Goal: Task Accomplishment & Management: Use online tool/utility

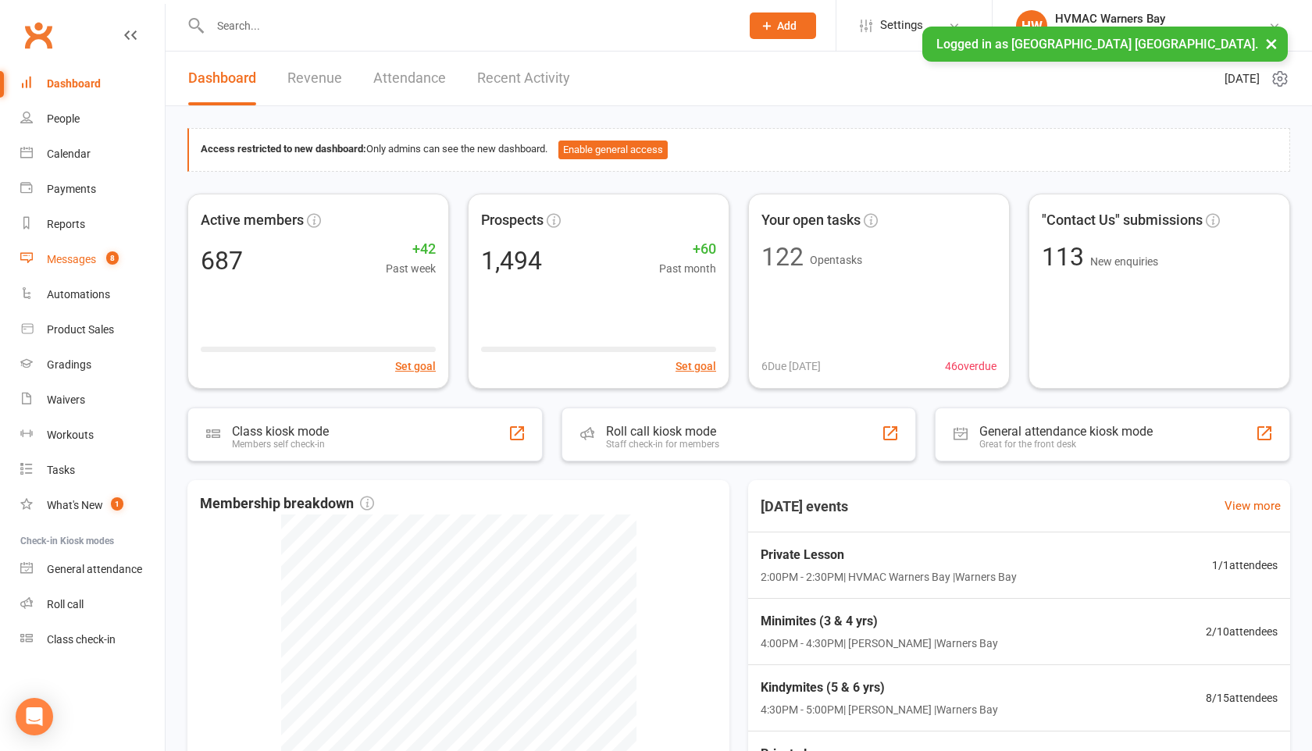
click at [89, 256] on div "Messages" at bounding box center [71, 259] width 49 height 12
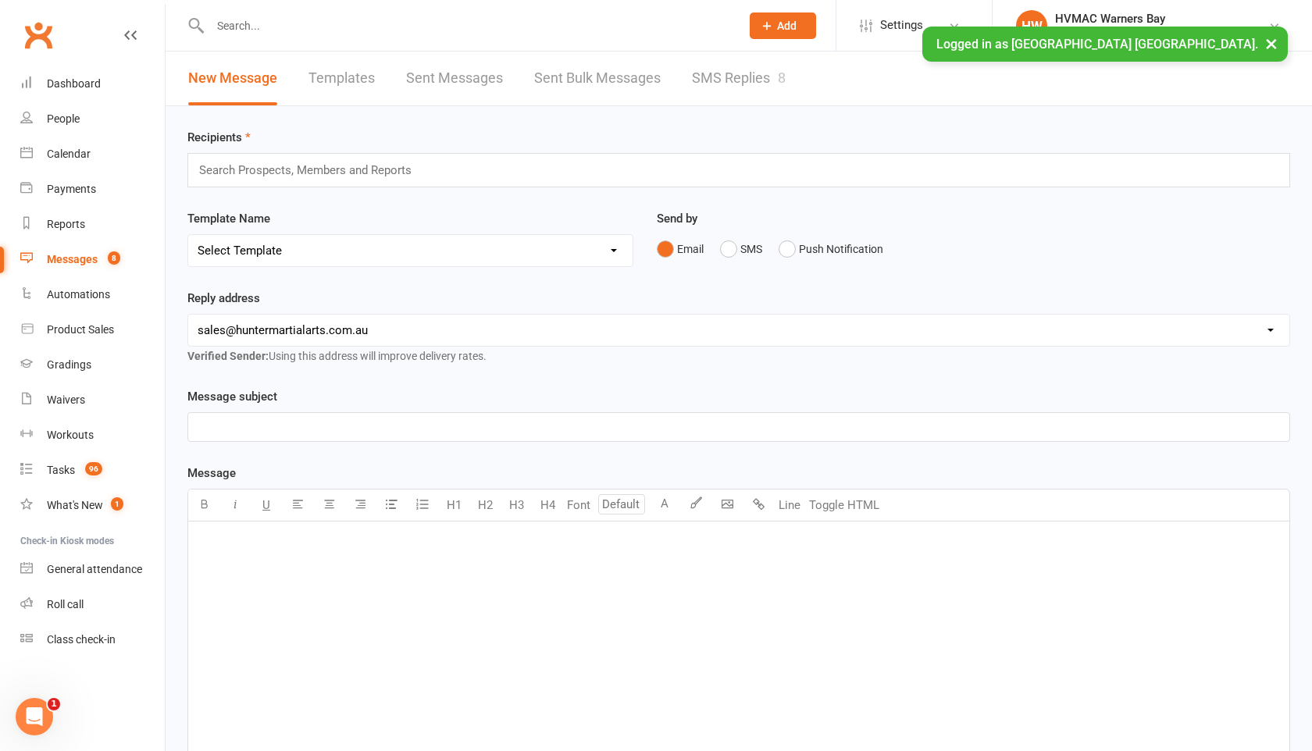
click at [723, 73] on link "SMS Replies 8" at bounding box center [739, 79] width 94 height 54
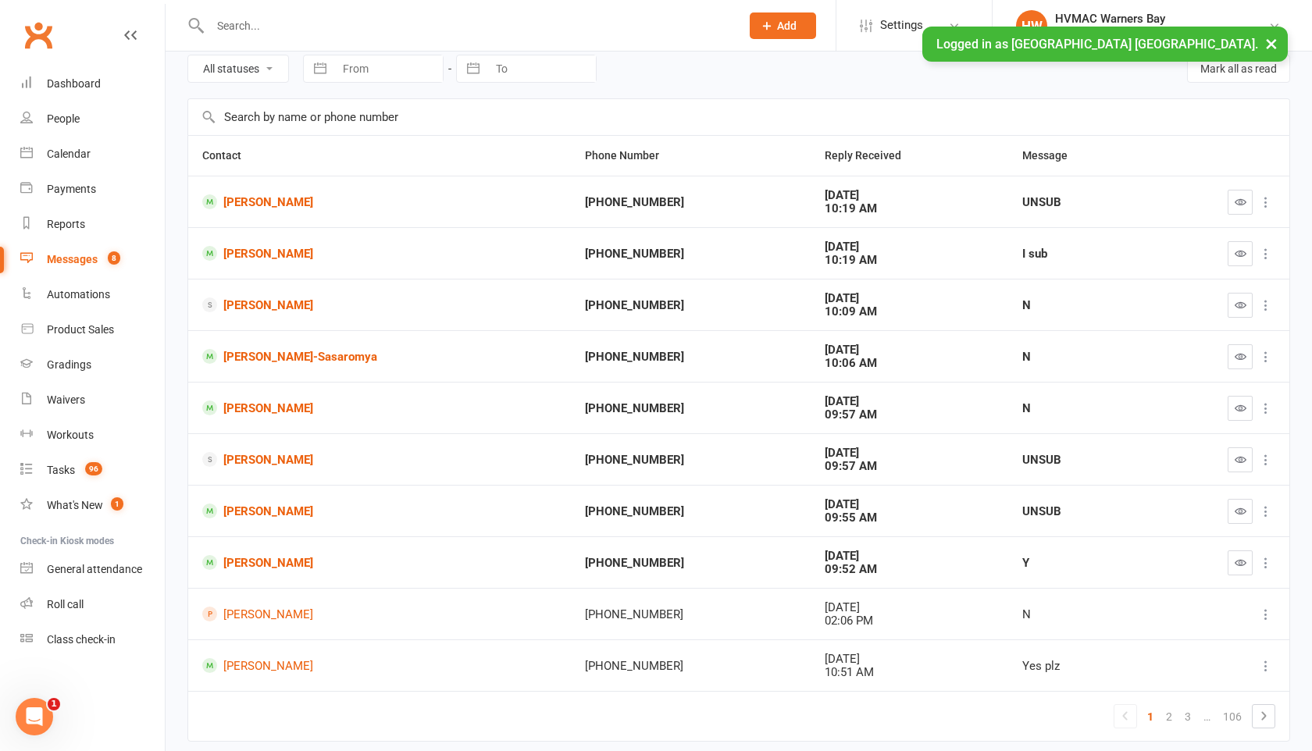
scroll to position [87, 0]
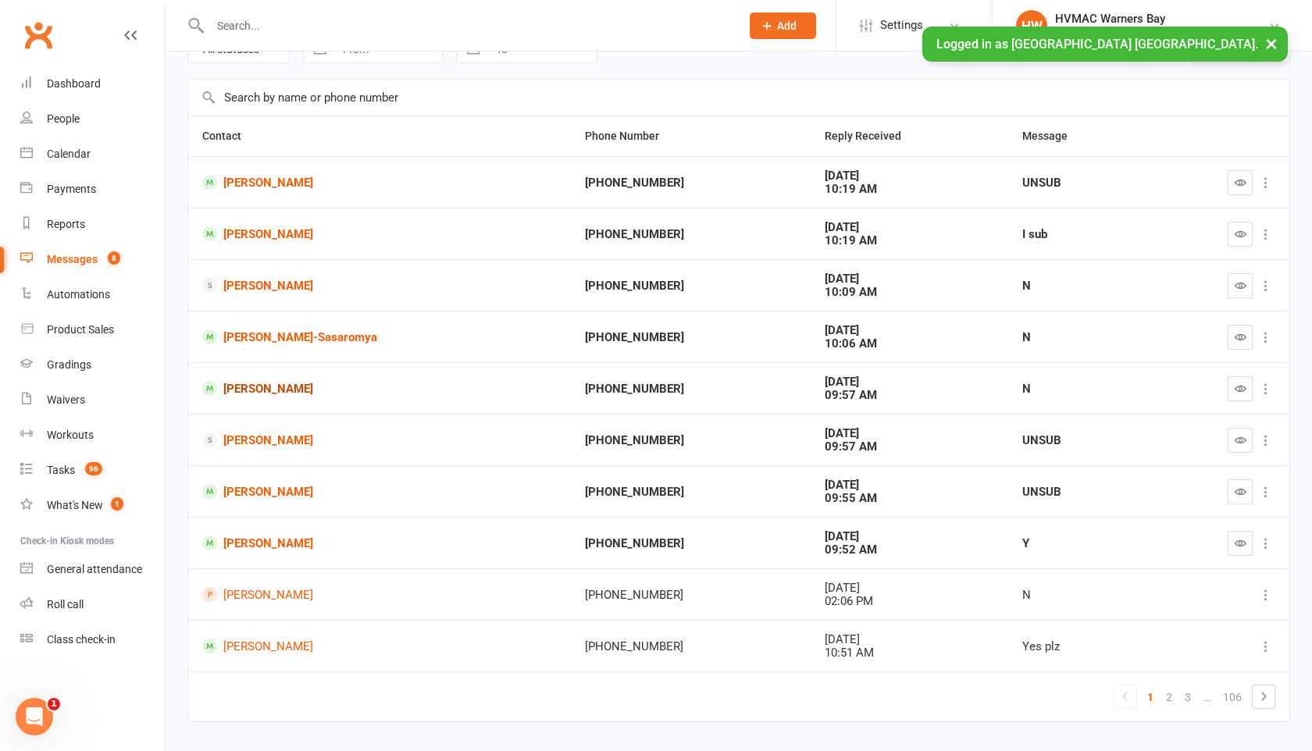
click at [286, 384] on link "Adeline Naylor" at bounding box center [379, 388] width 355 height 15
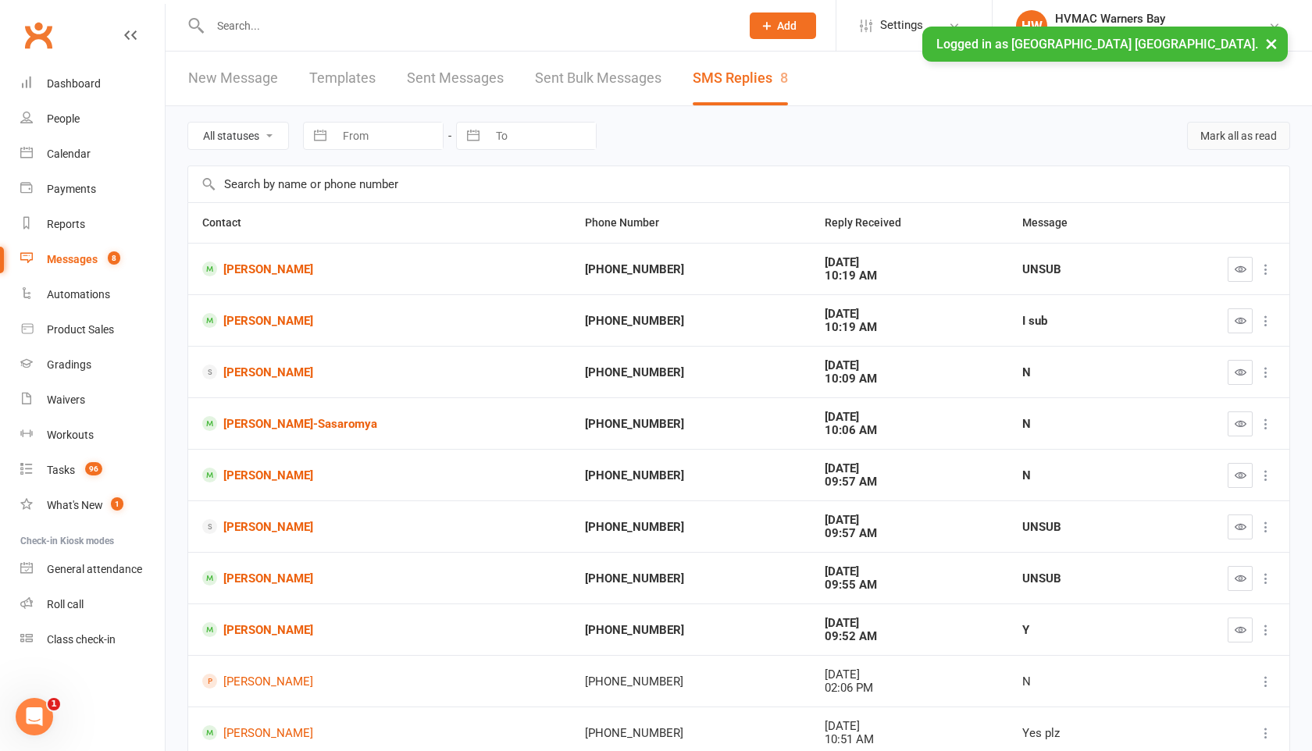
click at [1226, 143] on button "Mark all as read" at bounding box center [1238, 136] width 103 height 28
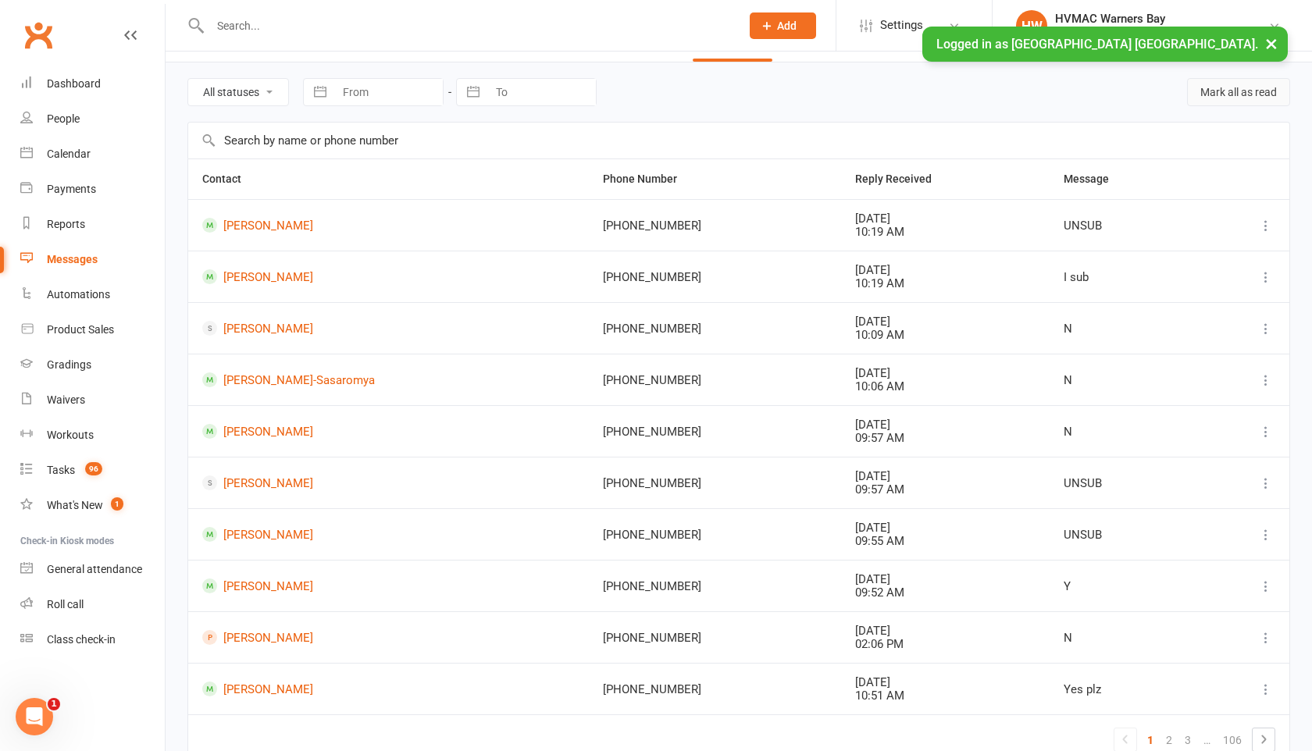
scroll to position [92, 0]
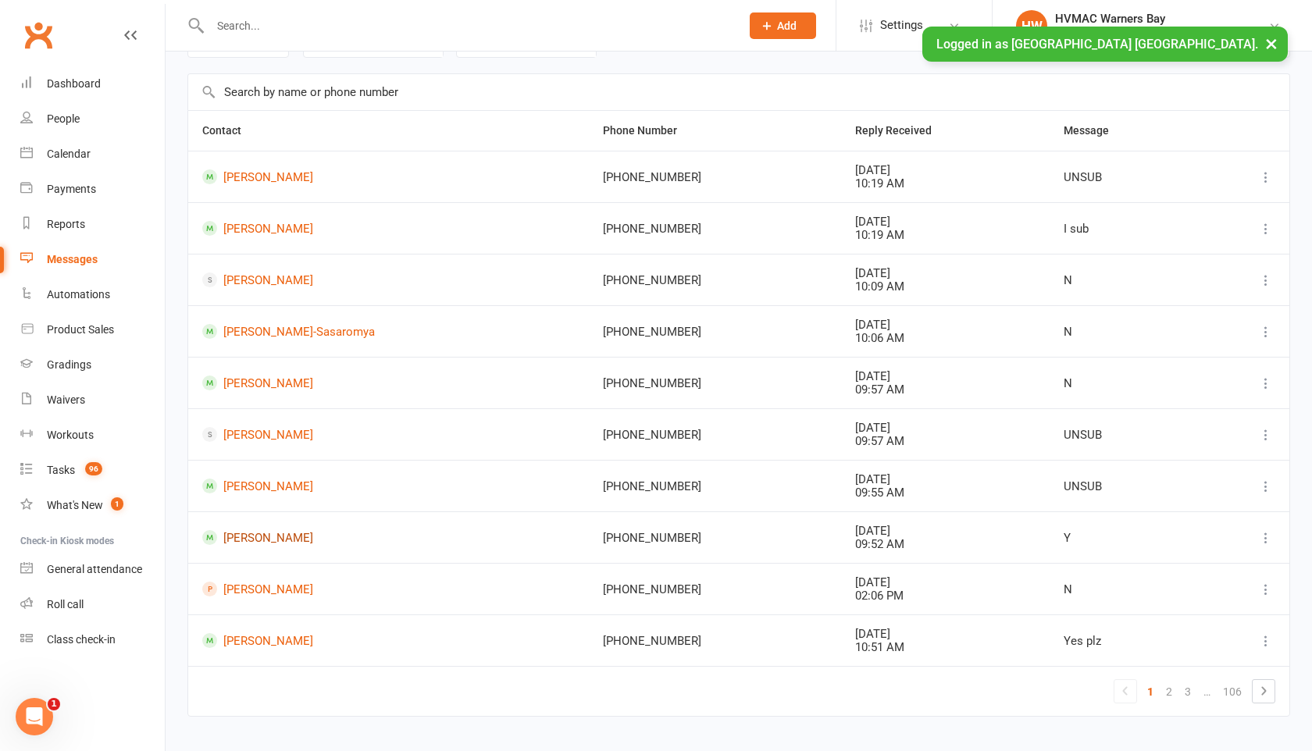
click at [294, 545] on link "Sophia Strong" at bounding box center [388, 537] width 373 height 15
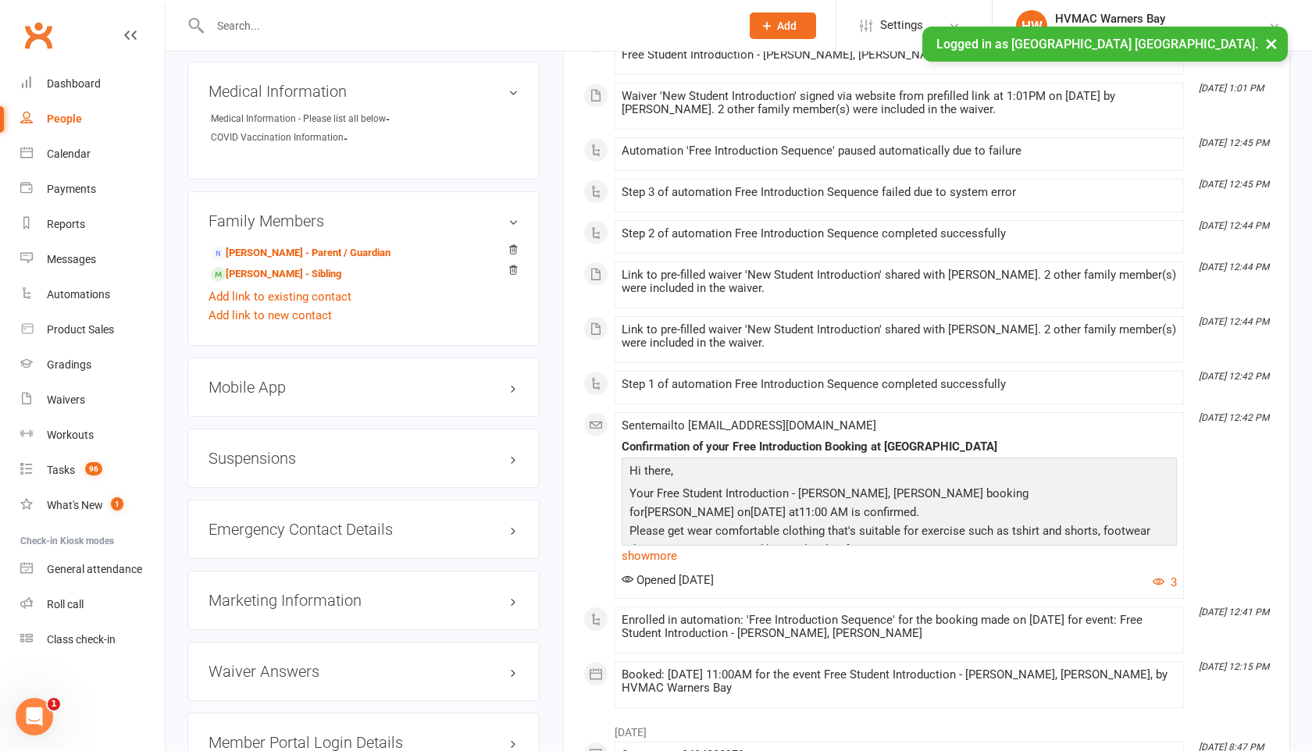
scroll to position [1352, 0]
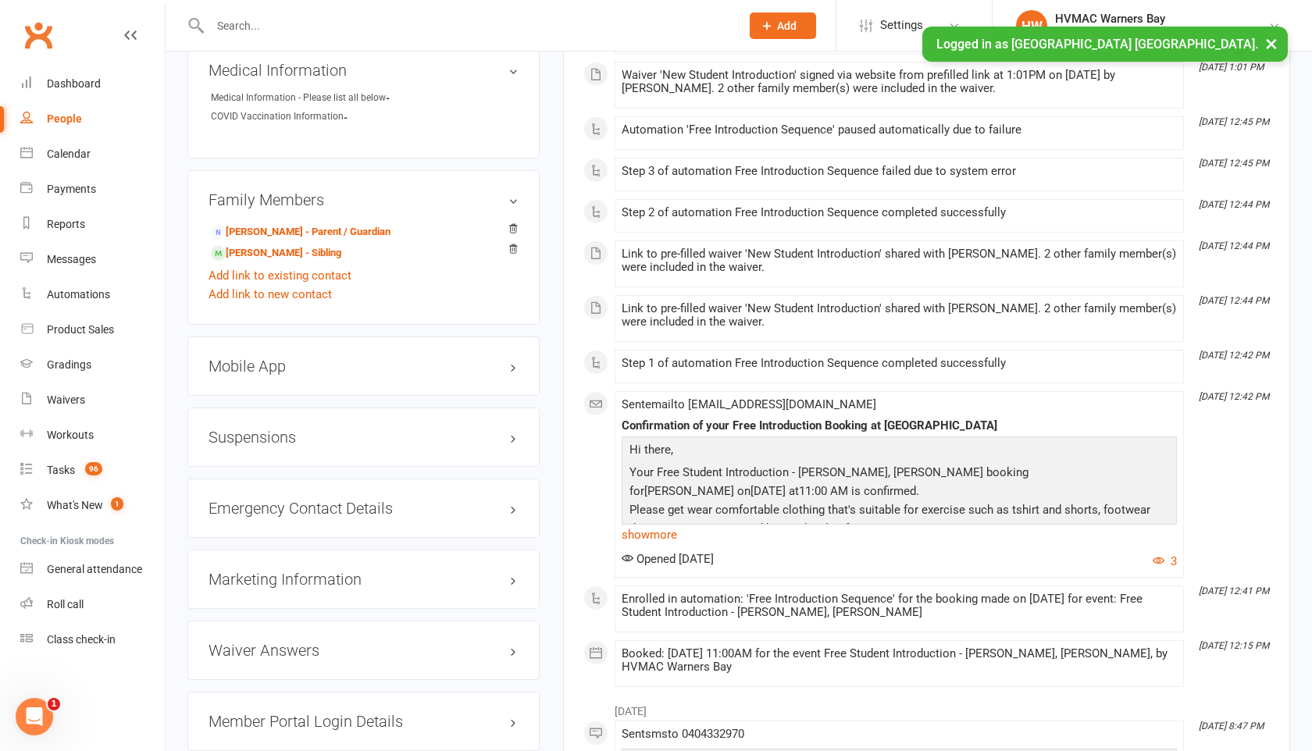
click at [218, 28] on input "text" at bounding box center [467, 26] width 524 height 22
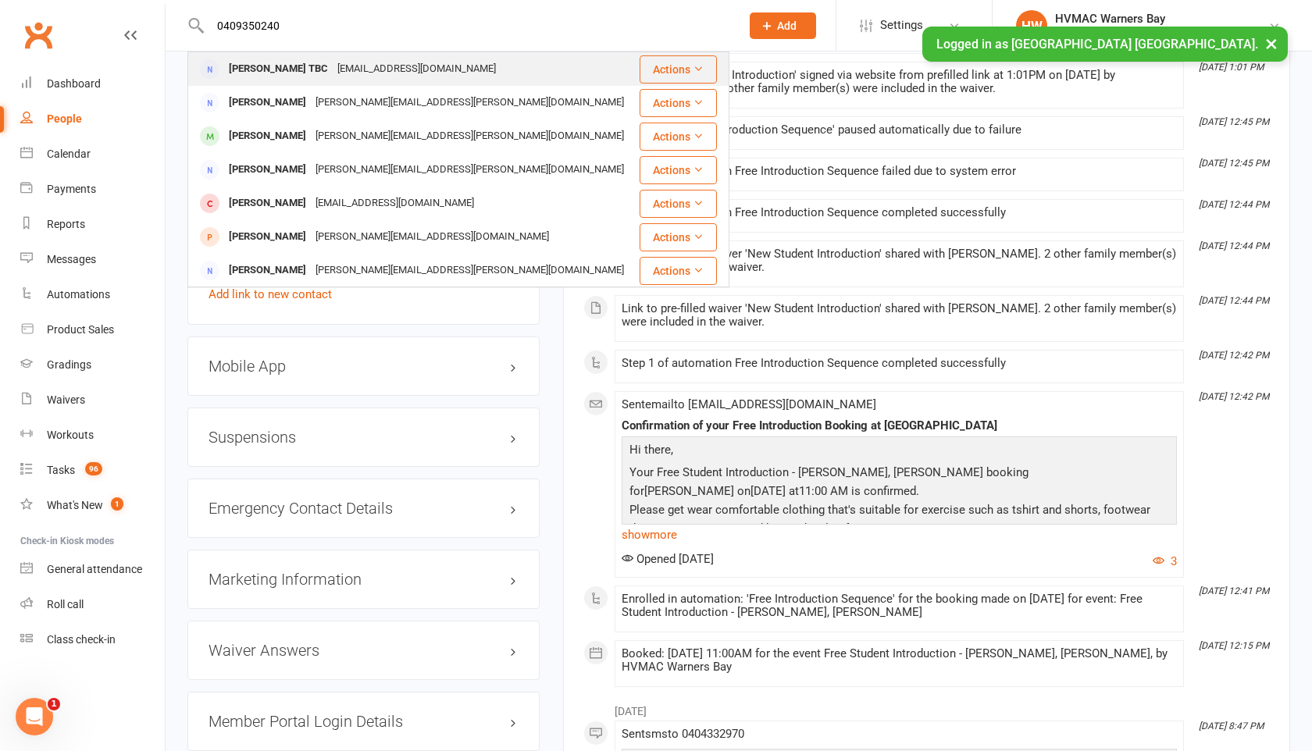
type input "0409350240"
click at [223, 62] on div at bounding box center [209, 69] width 29 height 26
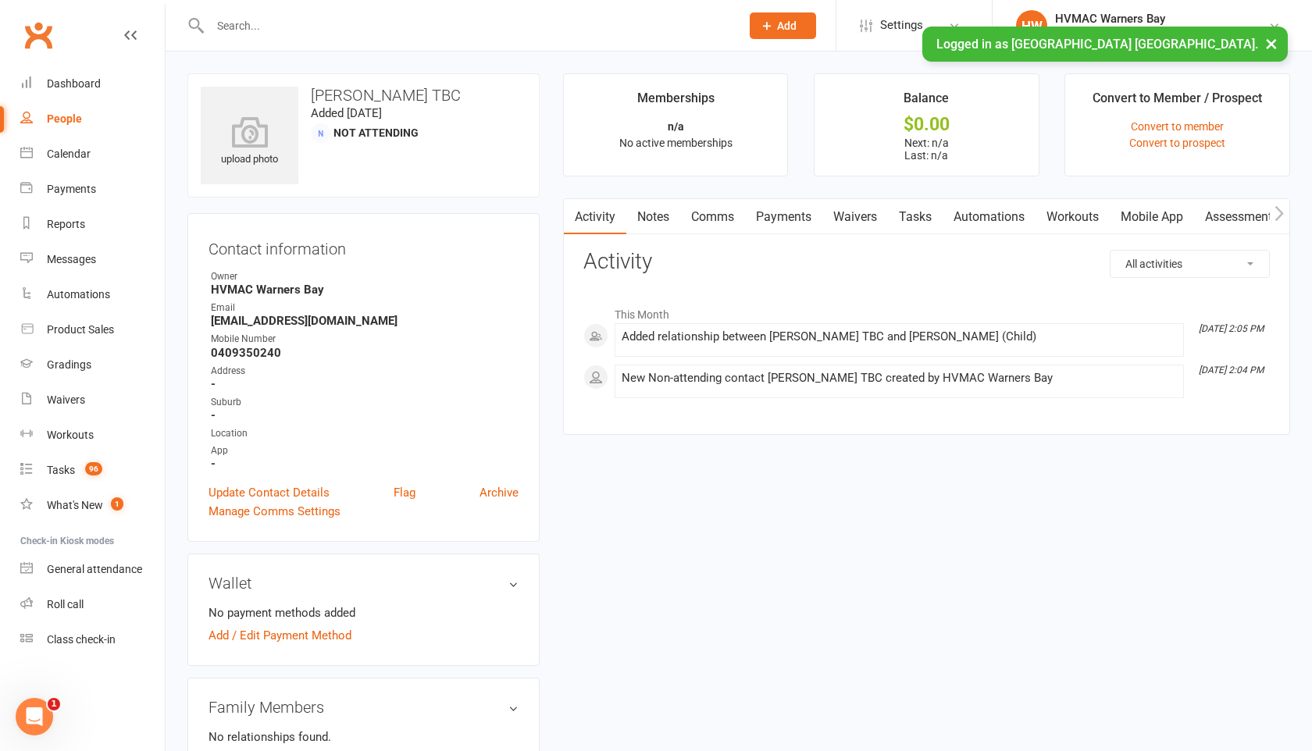
click at [281, 30] on input "text" at bounding box center [467, 26] width 524 height 22
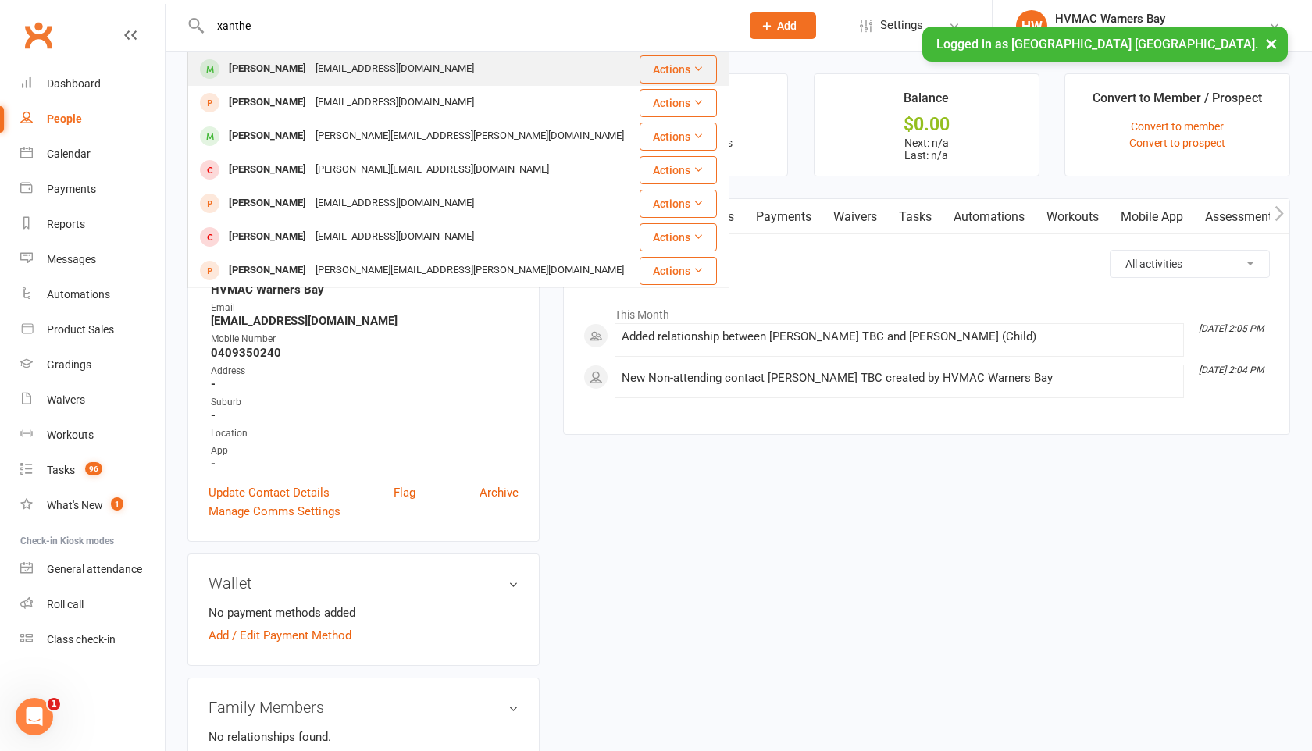
type input "xanthe"
click at [286, 63] on div "Xanthe Barton" at bounding box center [267, 69] width 87 height 23
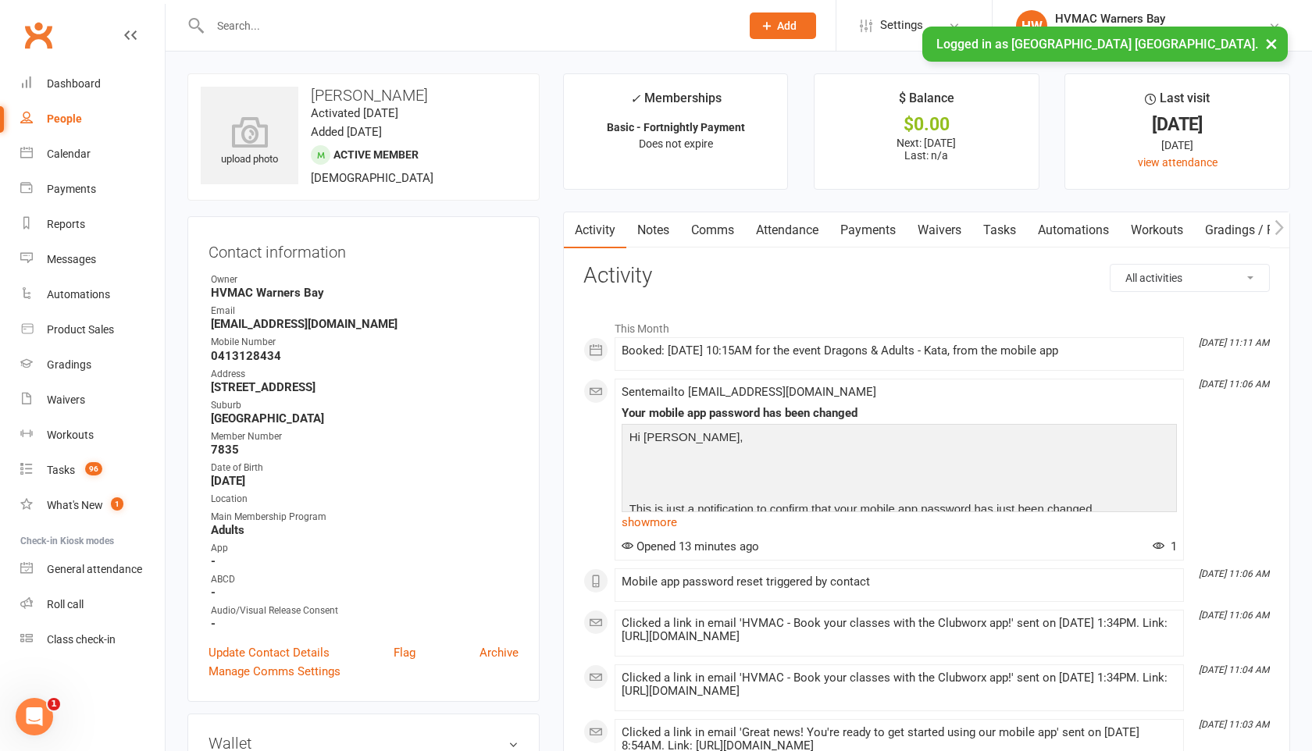
click at [646, 231] on link "Notes" at bounding box center [653, 230] width 54 height 36
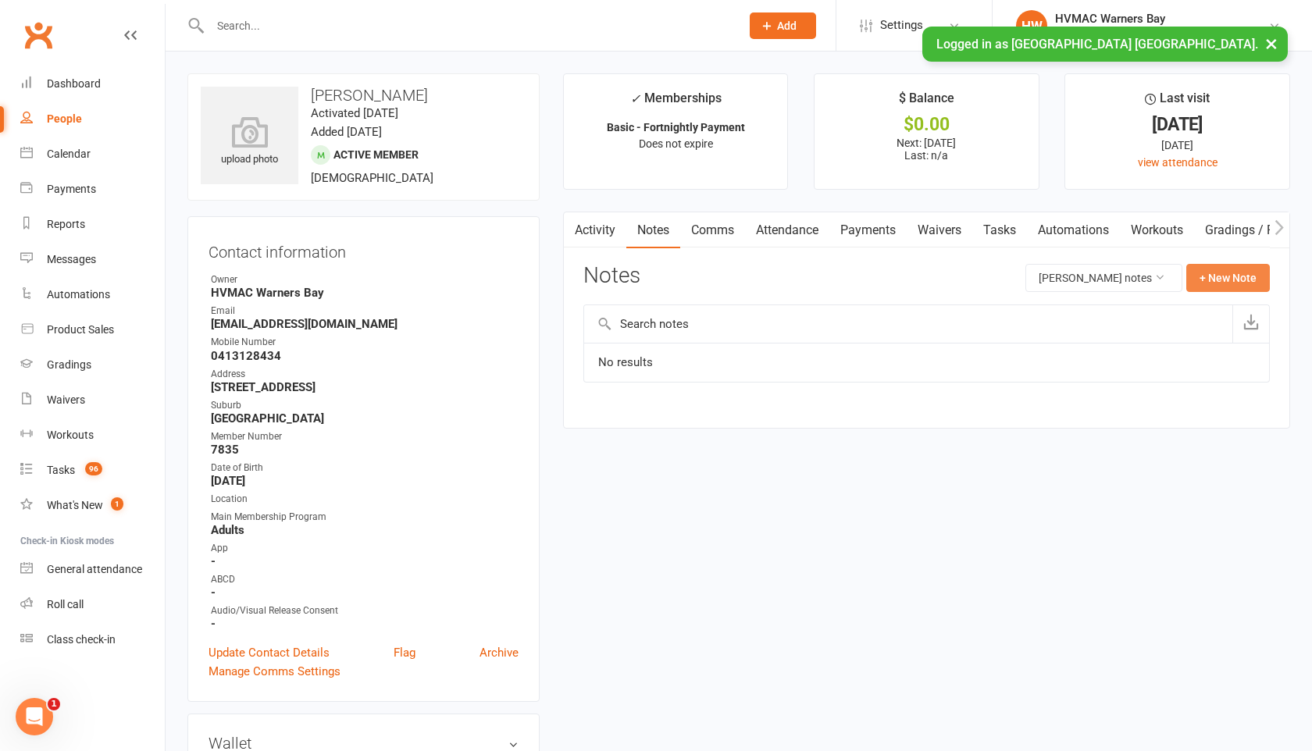
click at [1216, 291] on button "+ New Note" at bounding box center [1228, 278] width 84 height 28
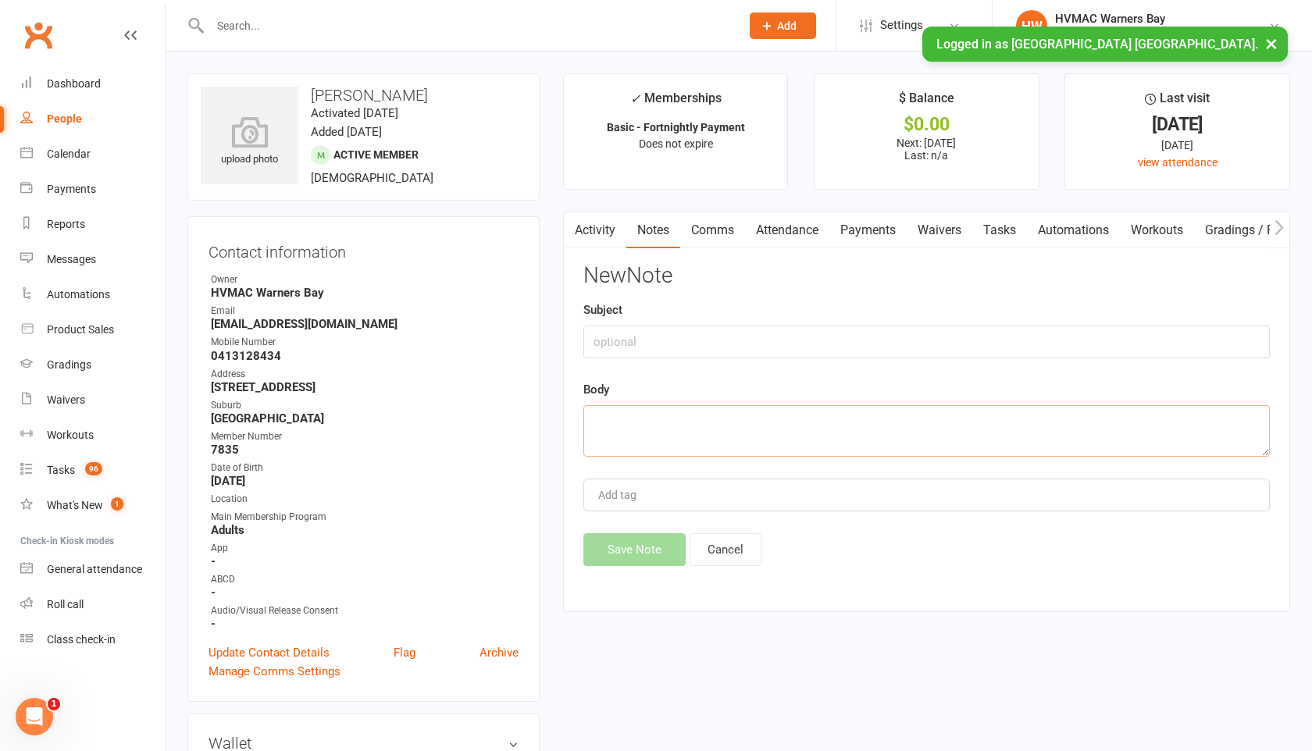
click at [597, 422] on textarea at bounding box center [926, 431] width 687 height 52
paste textarea "HI there, Xanthe is just starting, she will turn 15 next month so I guess shoul…"
click at [598, 444] on textarea "HI there, Xanthe is just starting, she will turn 15 next month so I guess shoul…" at bounding box center [926, 431] width 687 height 52
paste textarea "Hi Kate, Xanthe is welcome to join our Dragons/adults classes. Although all bel…"
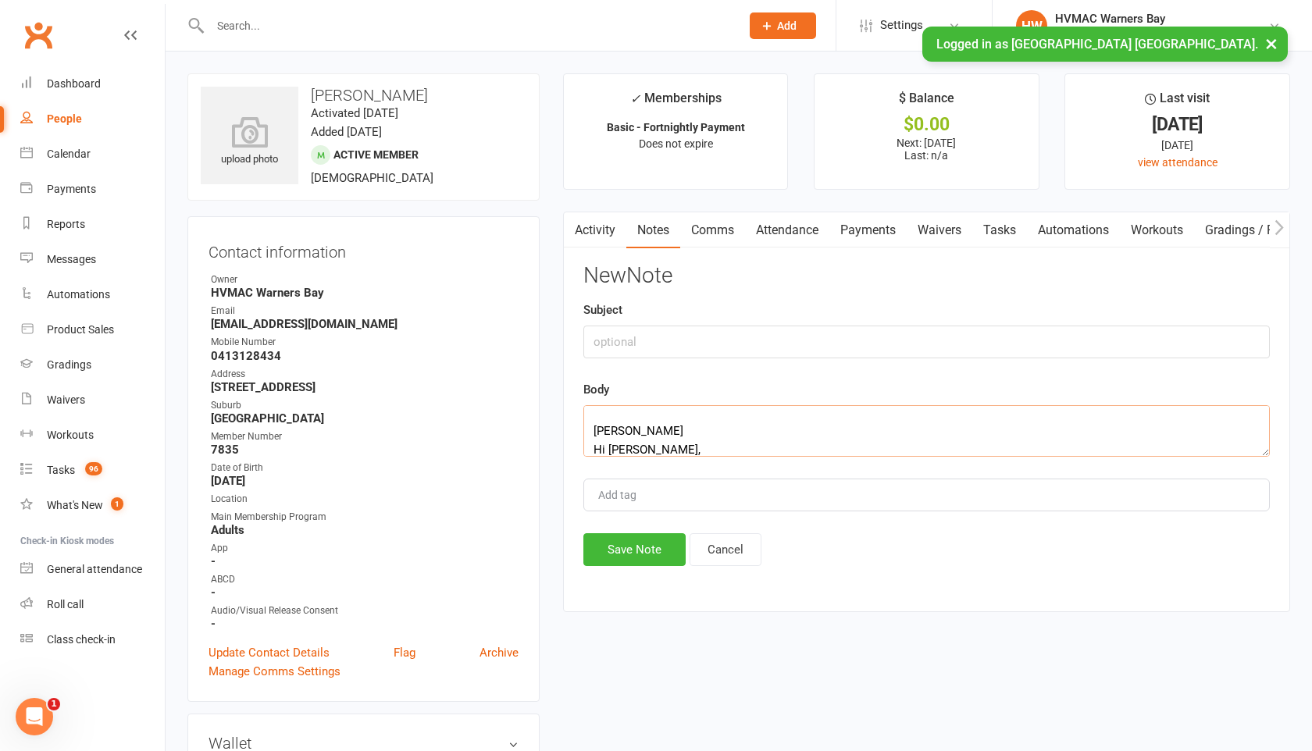
scroll to position [309, 0]
type textarea "HI there, Xanthe is just starting, she will turn 15 next month so I guess shoul…"
click at [607, 547] on button "Save Note" at bounding box center [634, 549] width 102 height 33
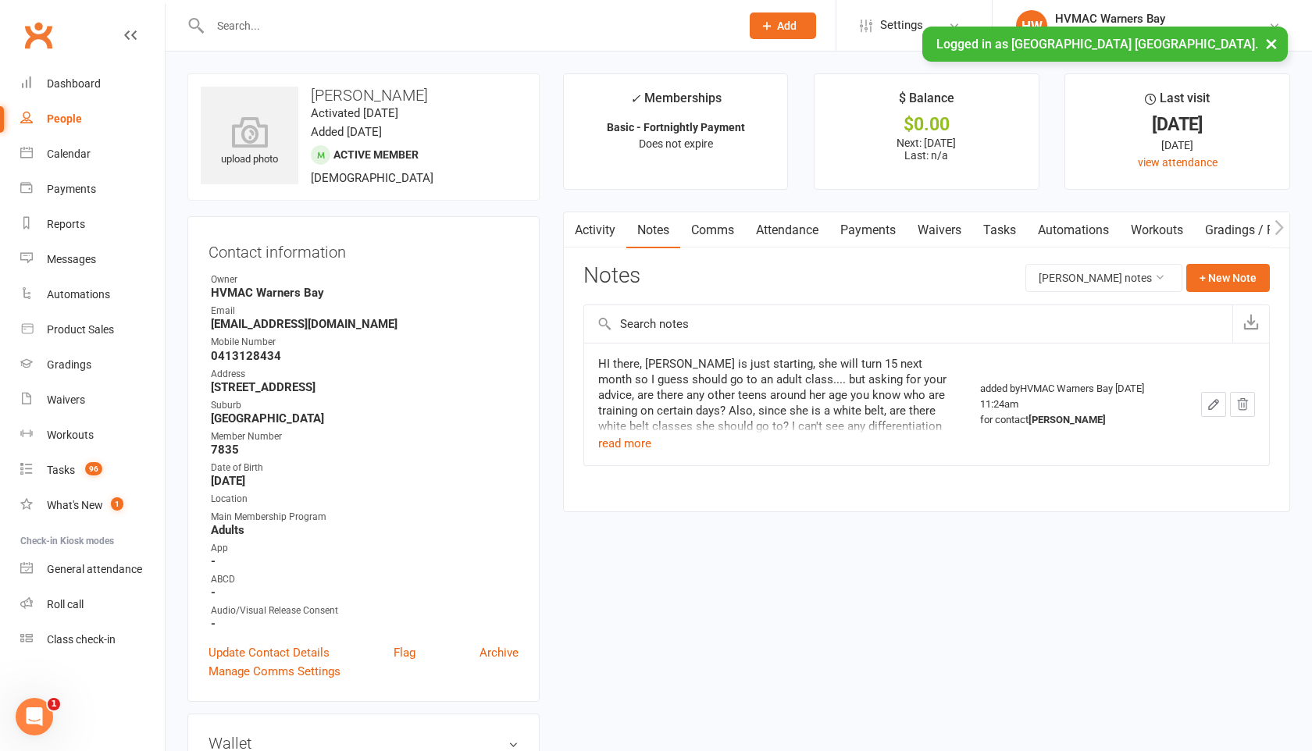
click at [259, 33] on input "text" at bounding box center [467, 26] width 524 height 22
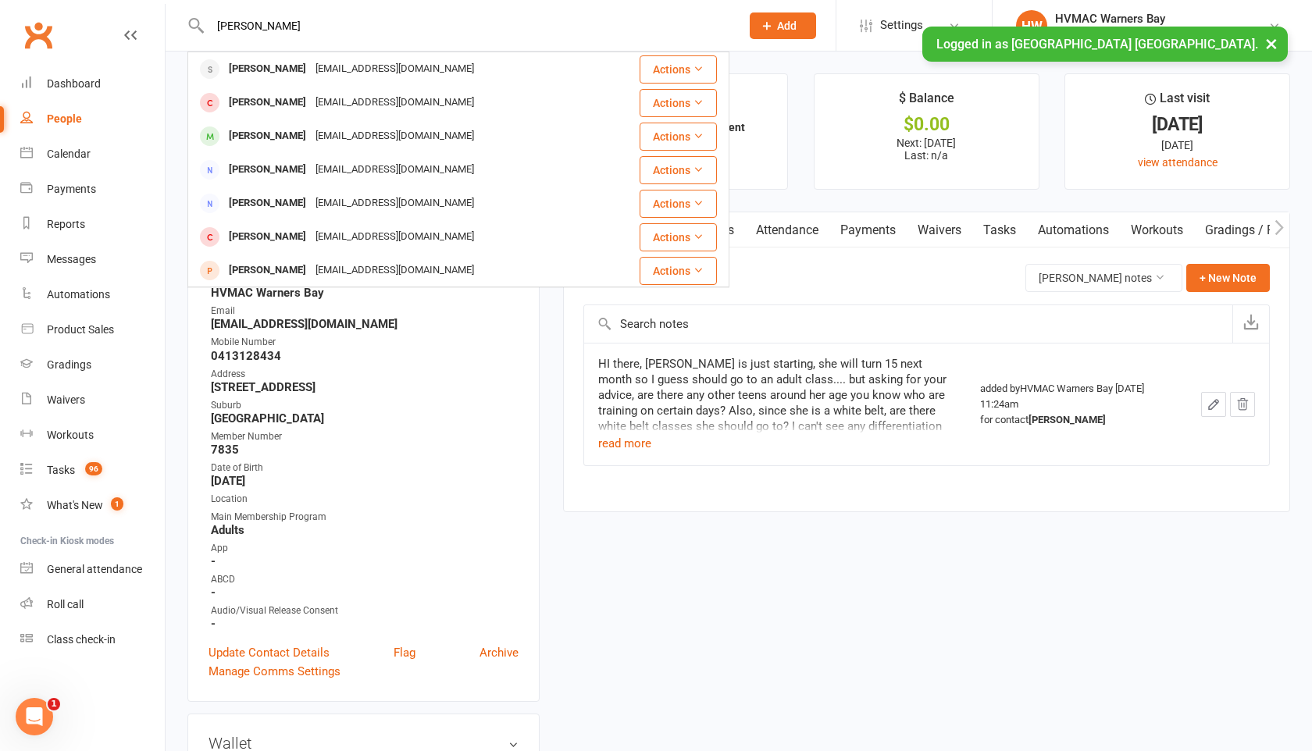
type input "william hood"
click at [271, 69] on div "William Hood" at bounding box center [267, 69] width 87 height 23
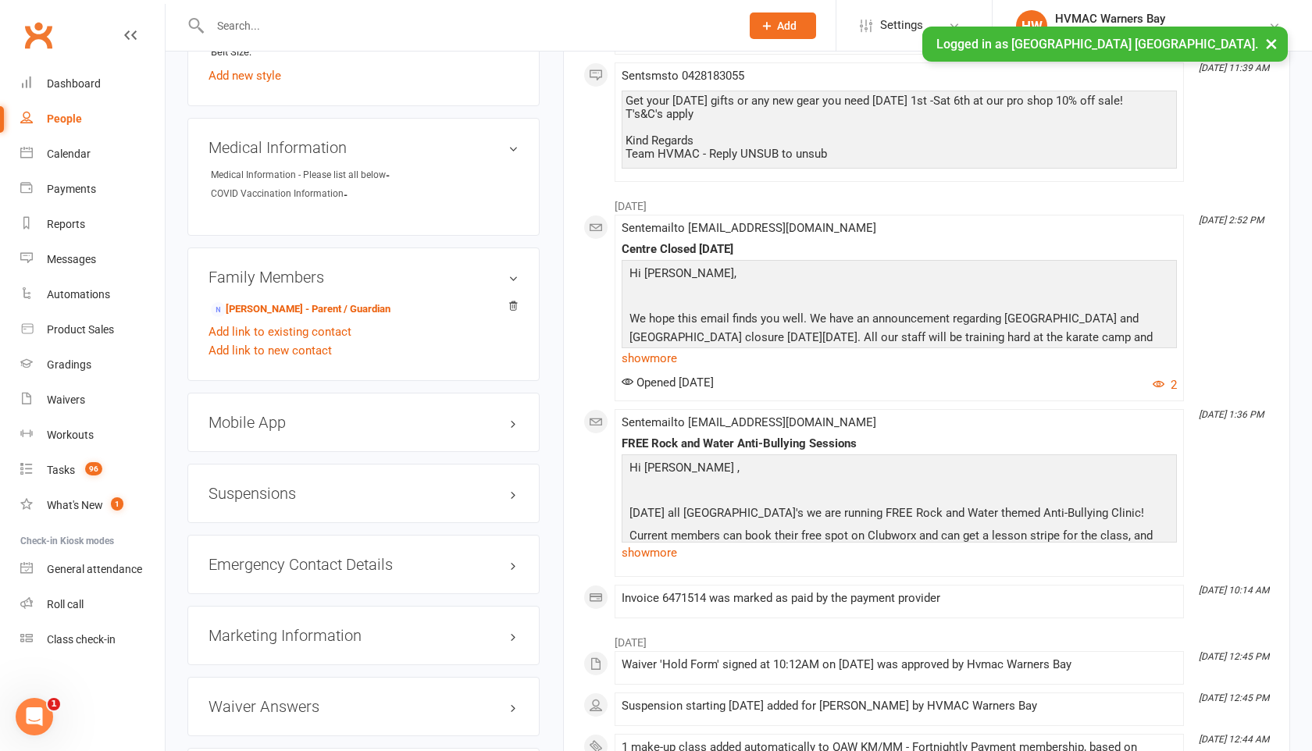
scroll to position [1185, 0]
click at [287, 488] on h3 "Suspensions" at bounding box center [364, 492] width 310 height 17
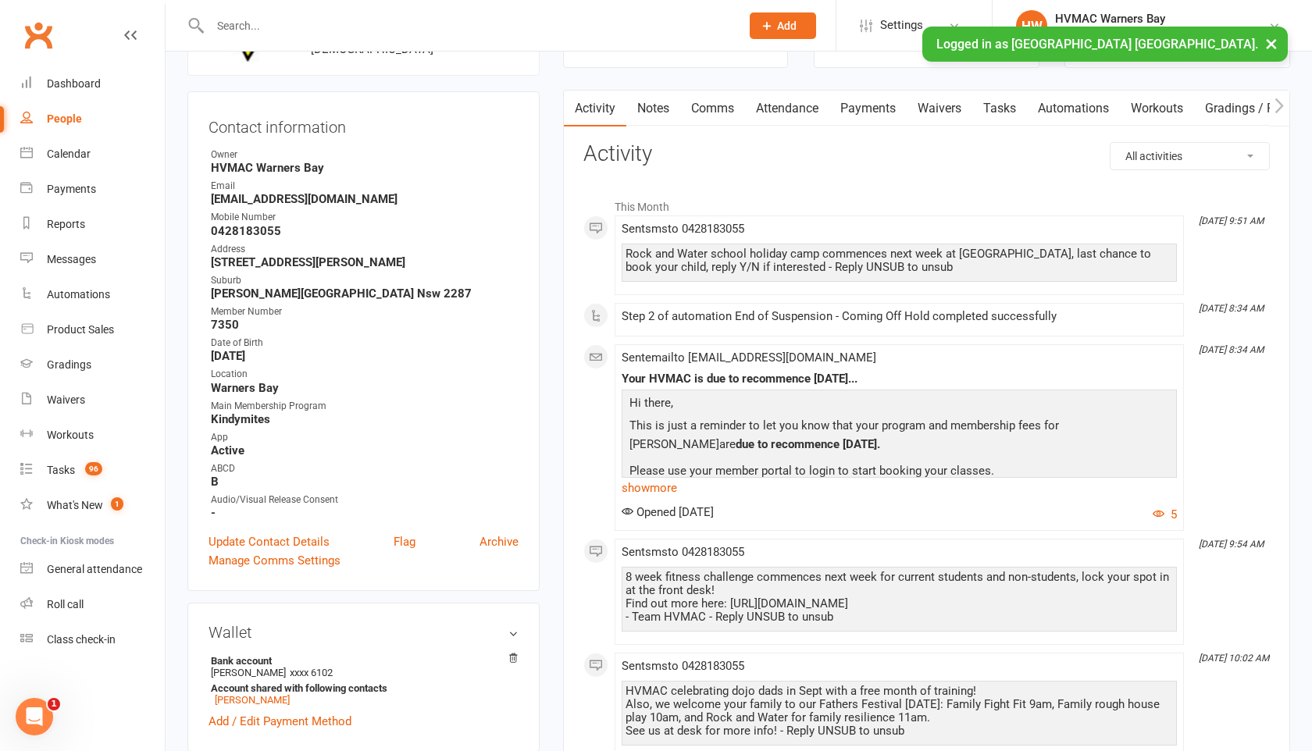
scroll to position [0, 0]
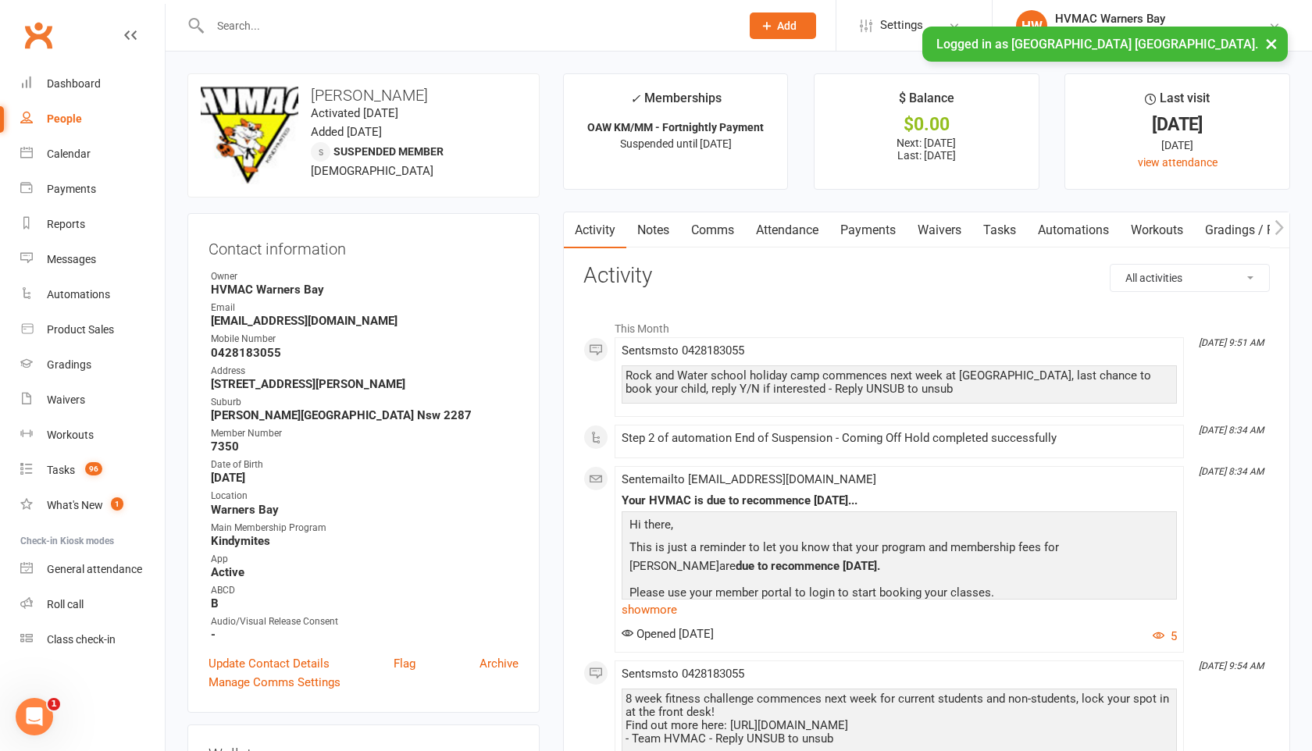
click at [930, 238] on link "Waivers" at bounding box center [940, 230] width 66 height 36
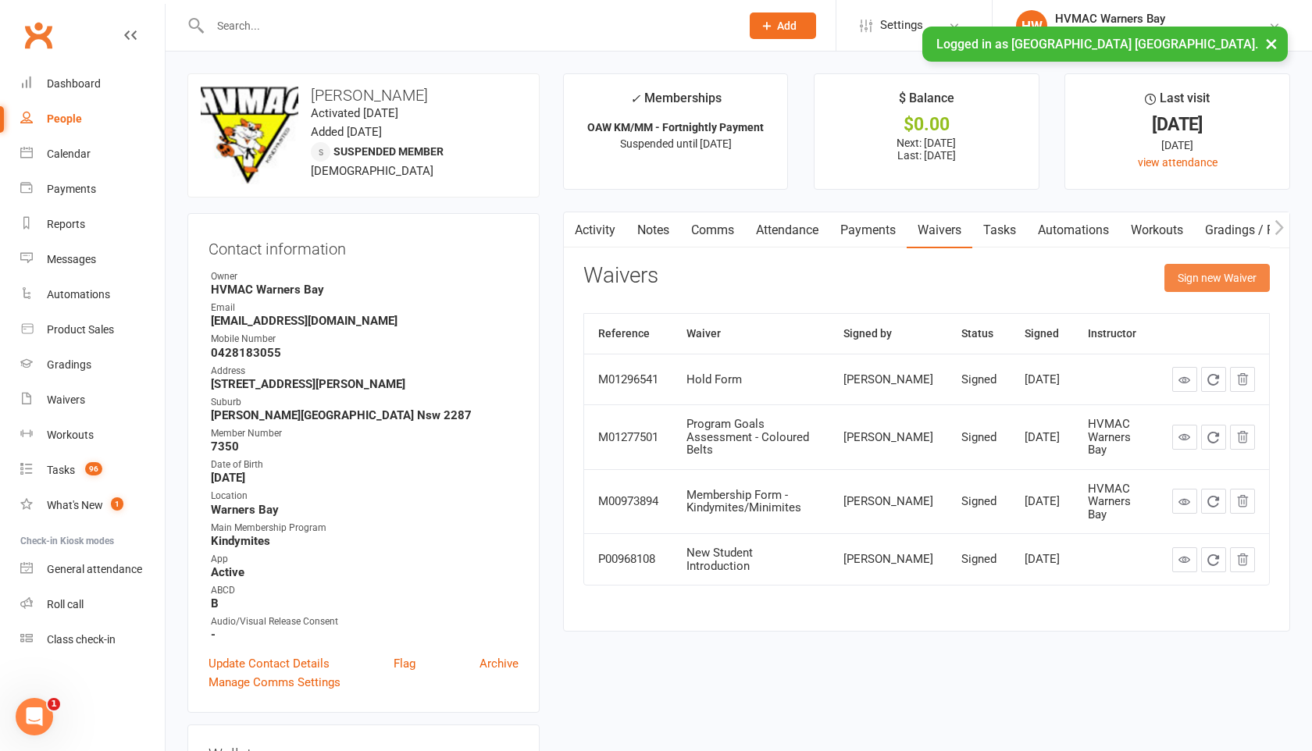
click at [1203, 279] on button "Sign new Waiver" at bounding box center [1216, 278] width 105 height 28
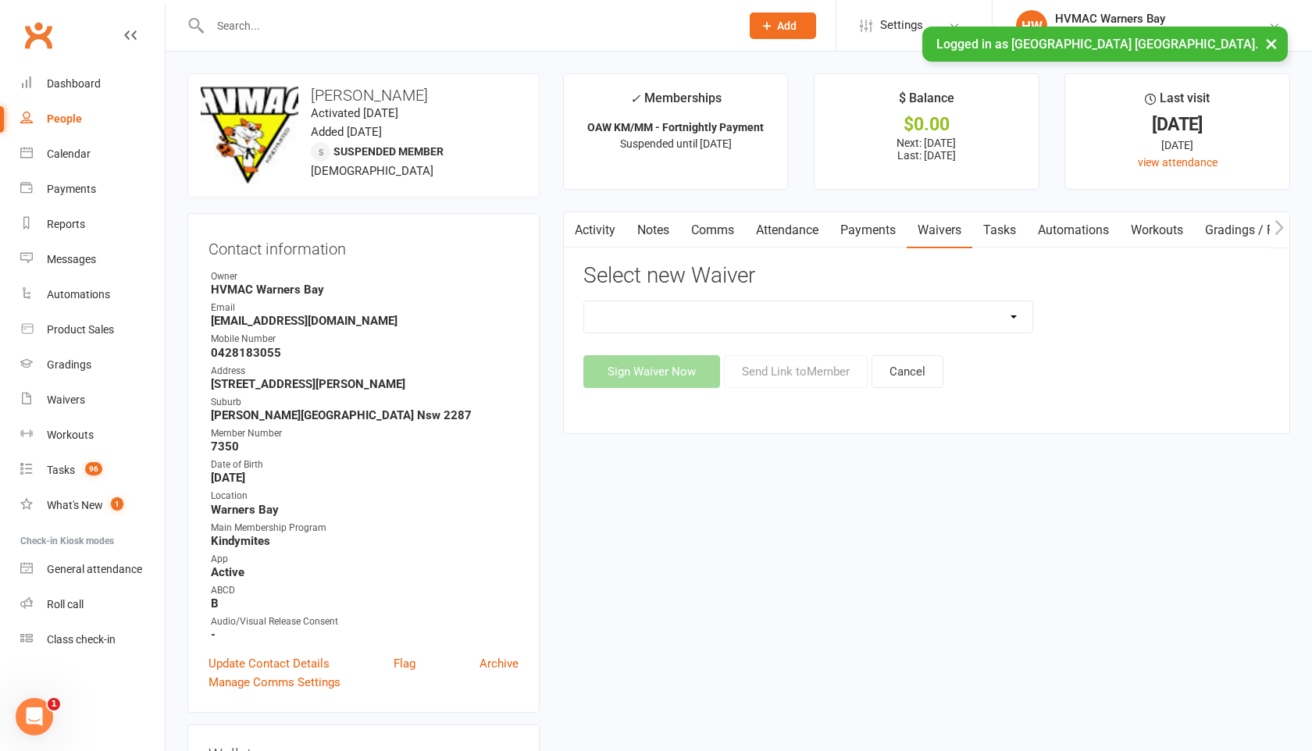
click at [870, 308] on select "Cancellation Form Cancellation Form - Kinder Kicks Fitness Challenge Goals Asse…" at bounding box center [808, 316] width 448 height 31
select select "5751"
click at [584, 301] on select "Cancellation Form Cancellation Form - Kinder Kicks Fitness Challenge Goals Asse…" at bounding box center [808, 316] width 448 height 31
click at [799, 376] on button "Send Link to Member" at bounding box center [796, 371] width 144 height 33
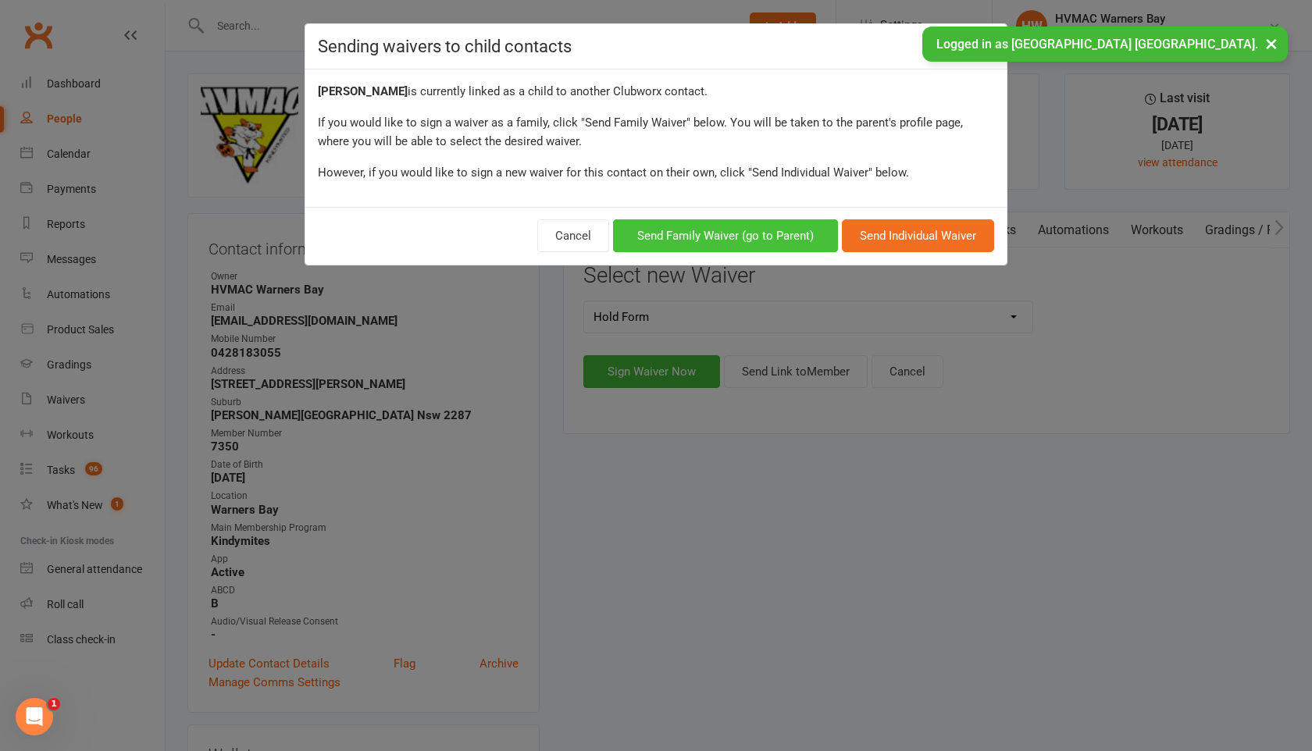
click at [805, 241] on button "Send Family Waiver (go to Parent)" at bounding box center [725, 235] width 225 height 33
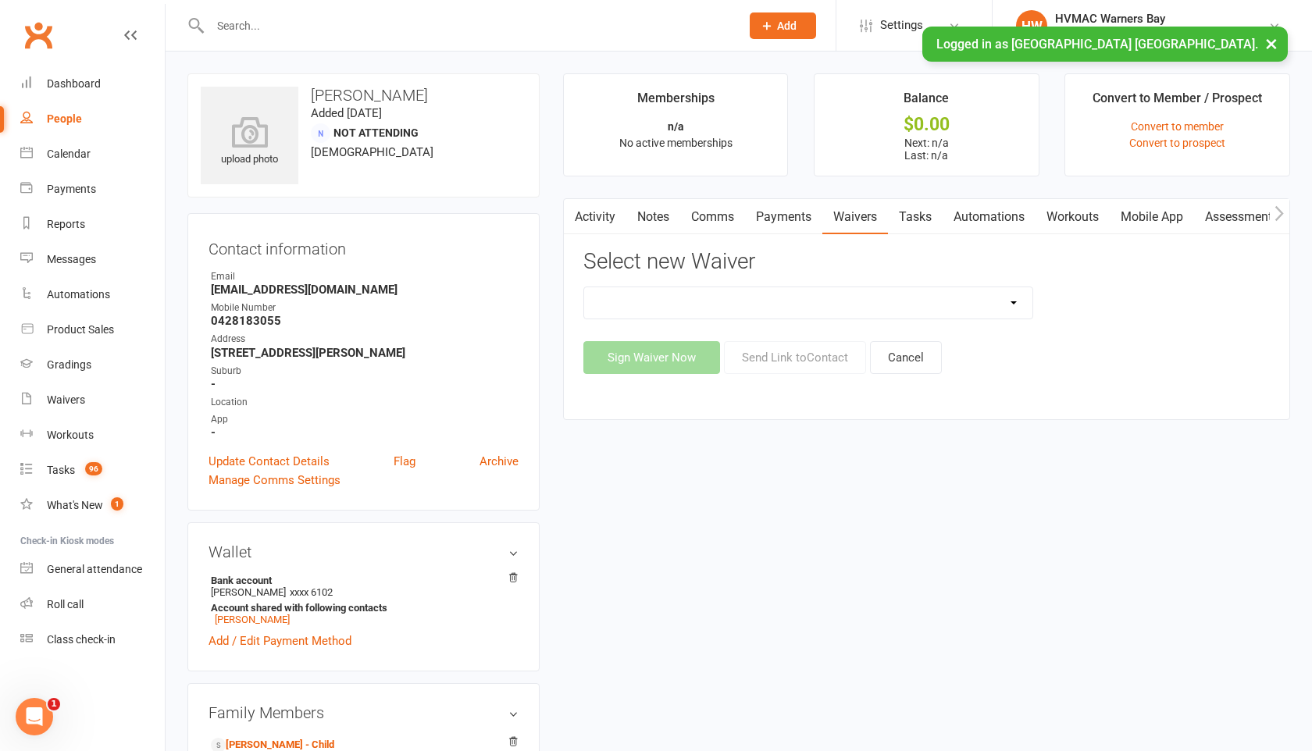
click at [801, 299] on select "Cancellation Form Cancellation Form - Kinder Kicks Fitness Challenge Goals Asse…" at bounding box center [808, 302] width 448 height 31
select select "5751"
click at [584, 287] on select "Cancellation Form Cancellation Form - Kinder Kicks Fitness Challenge Goals Asse…" at bounding box center [808, 302] width 448 height 31
click at [777, 366] on button "Send Link to Contact" at bounding box center [795, 357] width 142 height 33
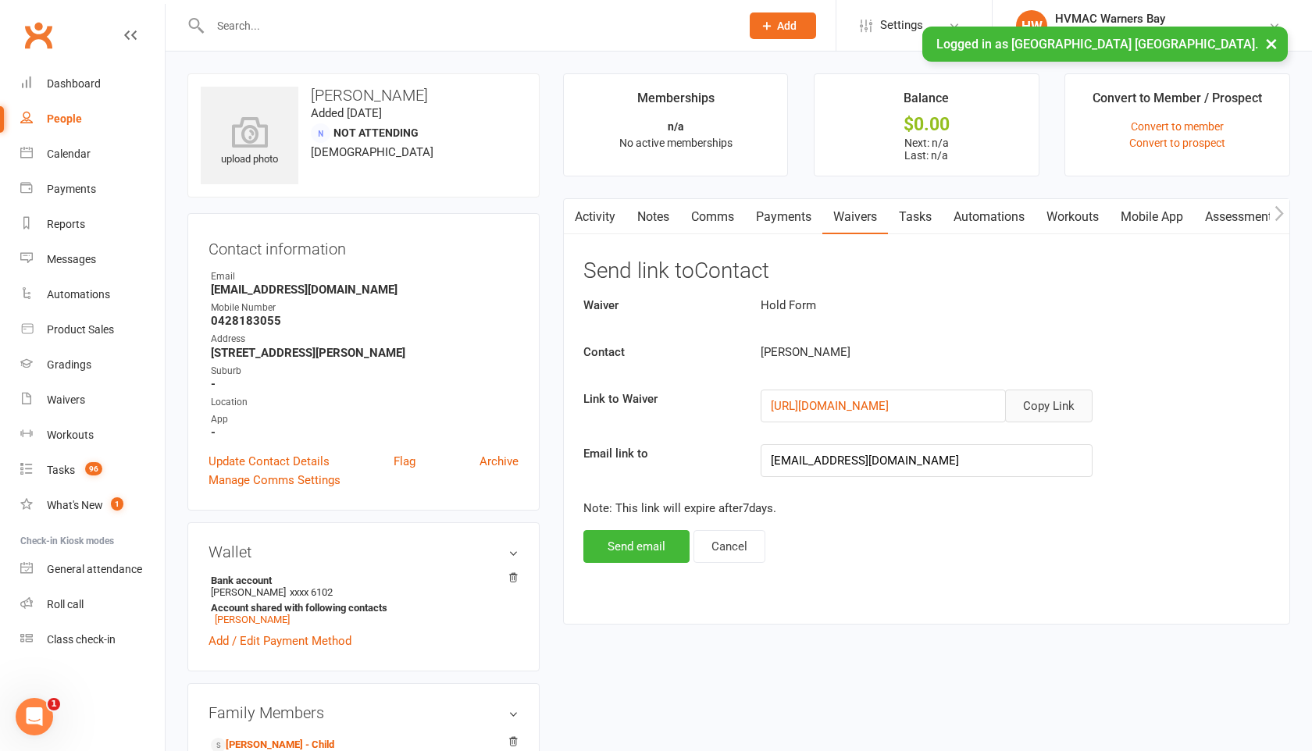
click at [1044, 410] on button "Copy Link" at bounding box center [1048, 406] width 87 height 33
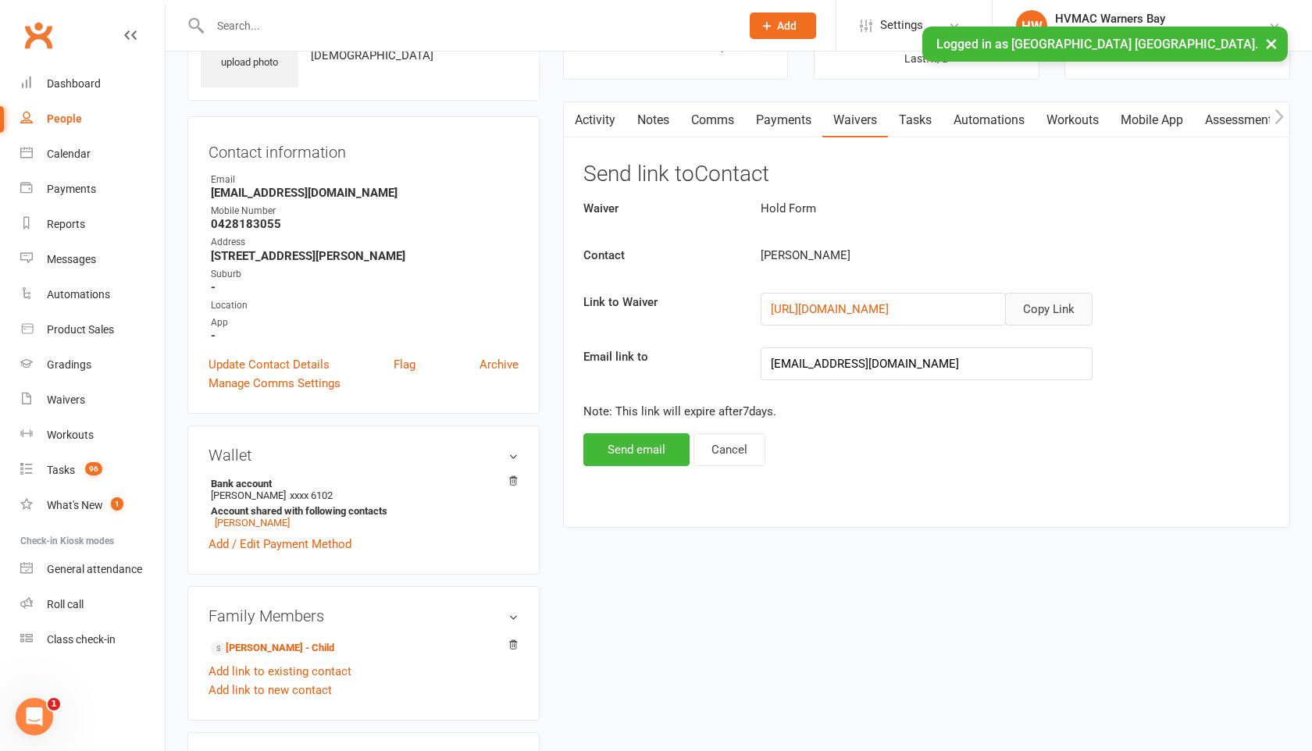
scroll to position [251, 0]
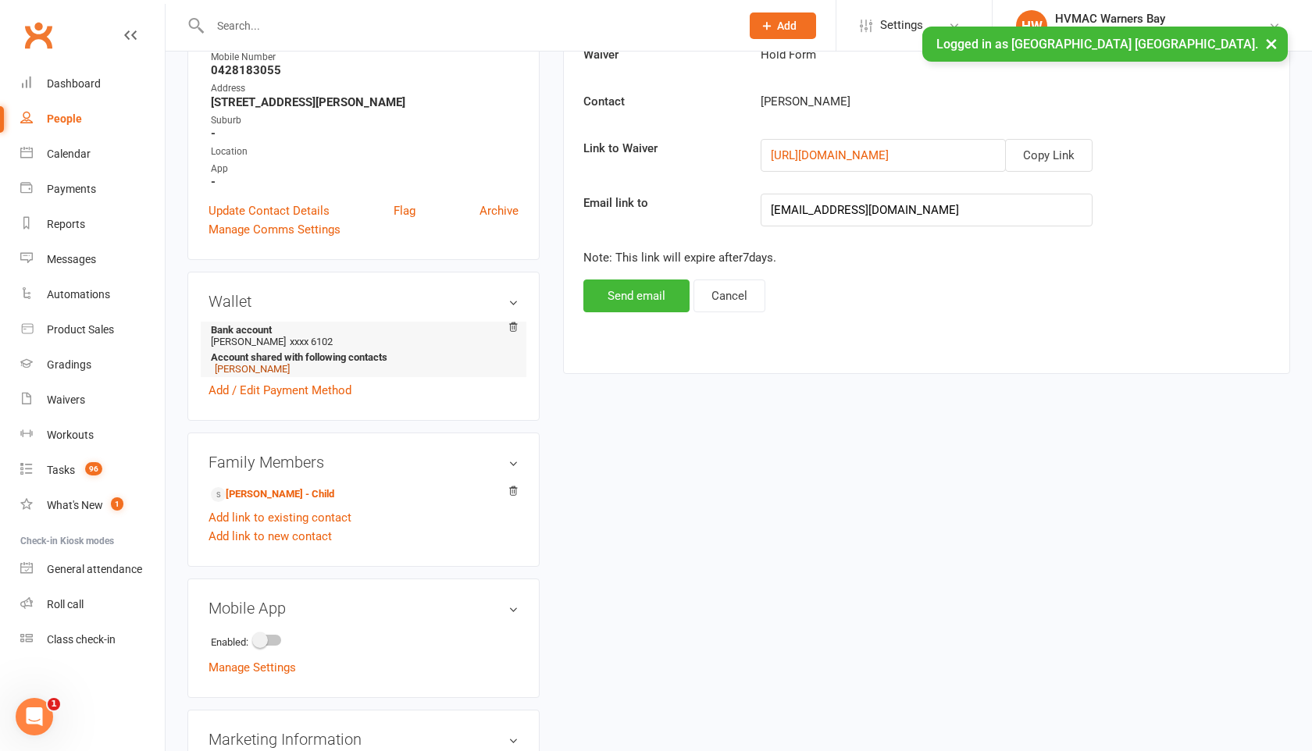
click at [269, 369] on link "William Hood" at bounding box center [252, 369] width 75 height 12
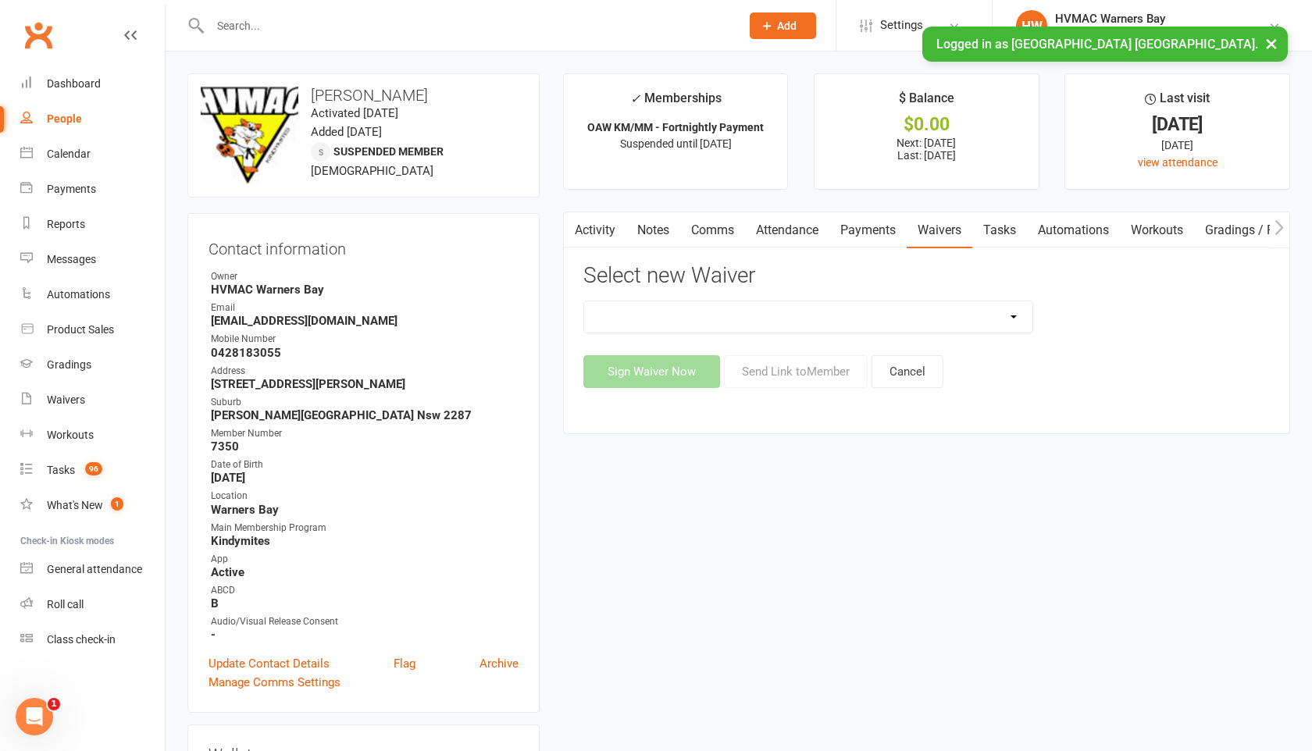
click at [790, 321] on select "Cancellation Form Cancellation Form - Kinder Kicks Fitness Challenge Goals Asse…" at bounding box center [808, 316] width 448 height 31
click at [660, 231] on link "Notes" at bounding box center [653, 230] width 54 height 36
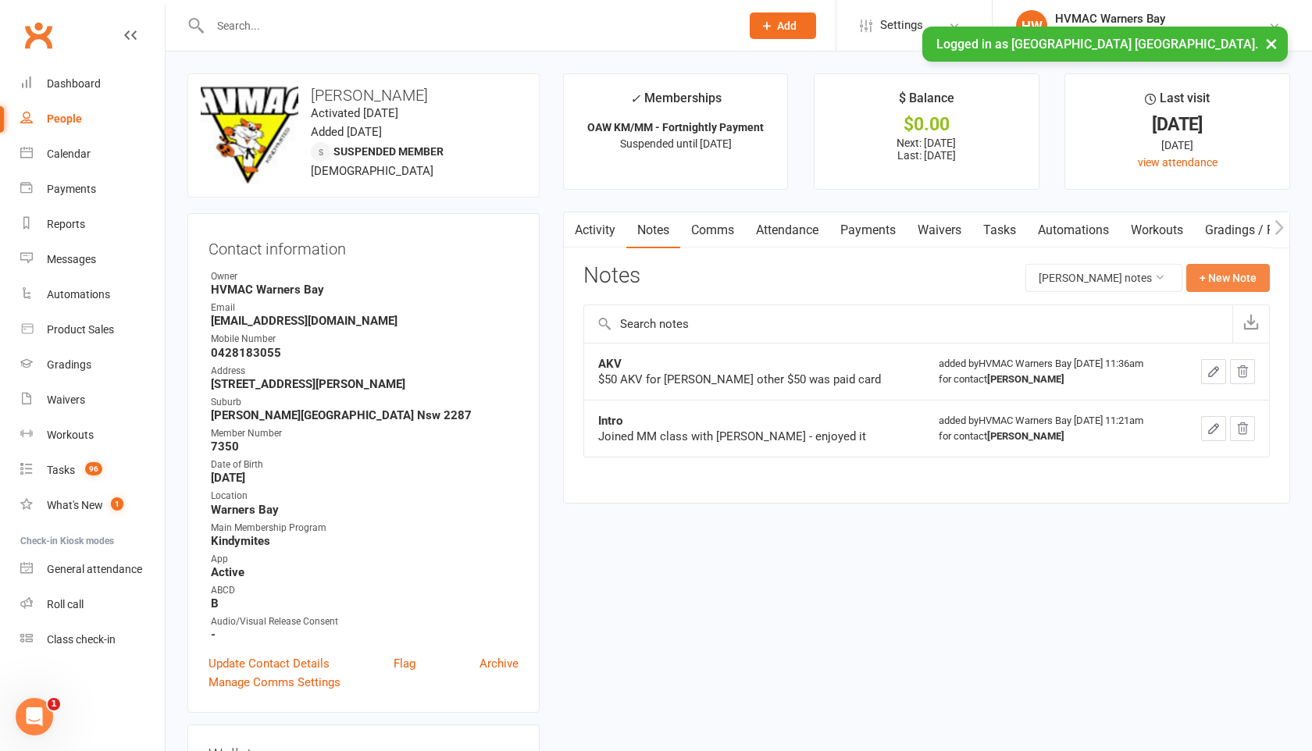
click at [1215, 278] on button "+ New Note" at bounding box center [1228, 278] width 84 height 28
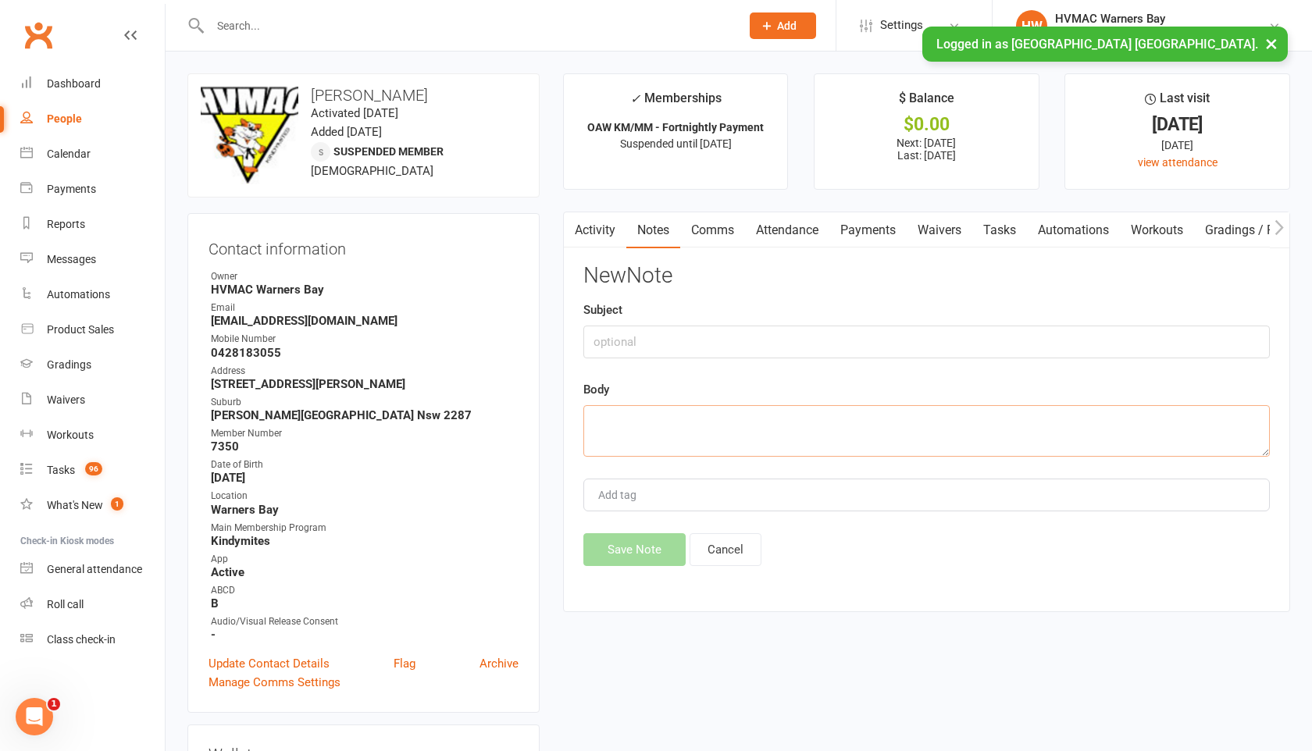
click at [612, 426] on textarea at bounding box center [926, 431] width 687 height 52
paste textarea "Hello, Is it possible to extend Williams membership until January? Kind regards…"
type textarea "Hello, Is it possible to extend Williams membership until January? Kind regards…"
click at [614, 557] on button "Save Note" at bounding box center [634, 549] width 102 height 33
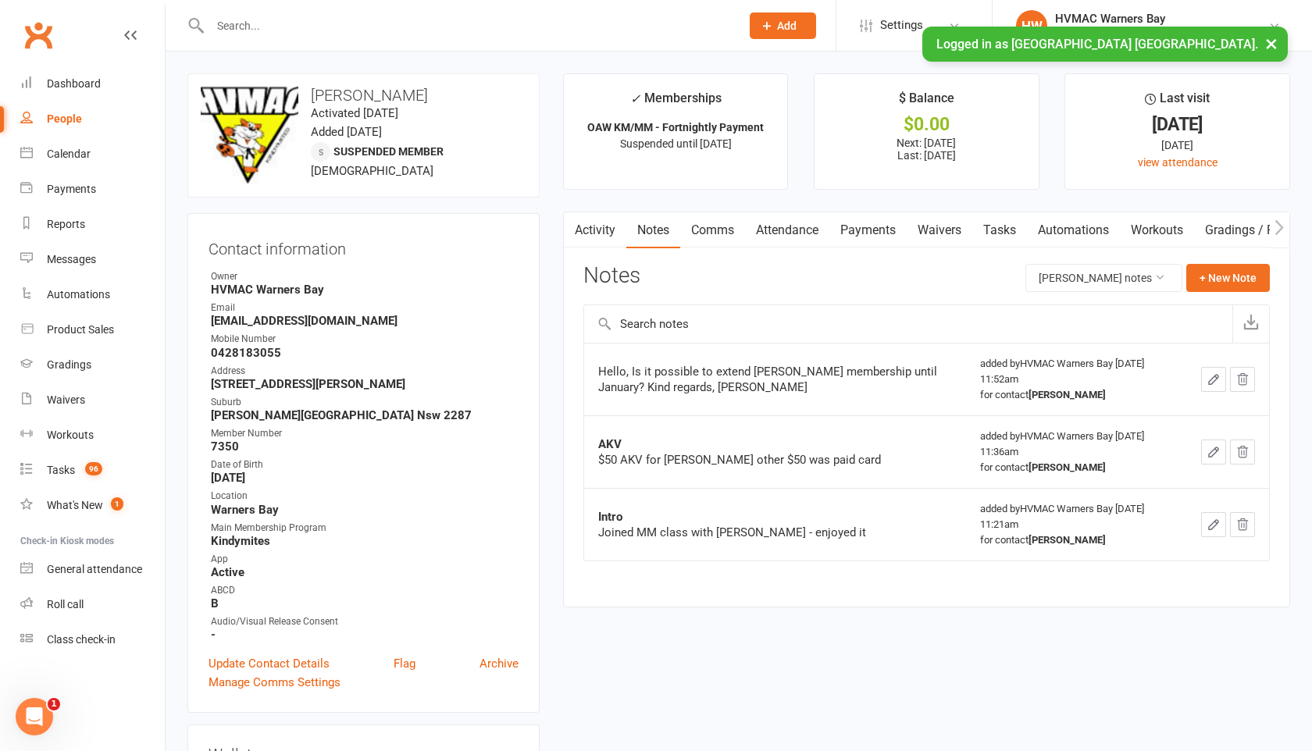
click at [804, 94] on ul "✓ Memberships OAW KM/MM - Fortnightly Payment Suspended until 28 Sep 2025 $ Bal…" at bounding box center [926, 131] width 727 height 116
click at [254, 31] on input "text" at bounding box center [467, 26] width 524 height 22
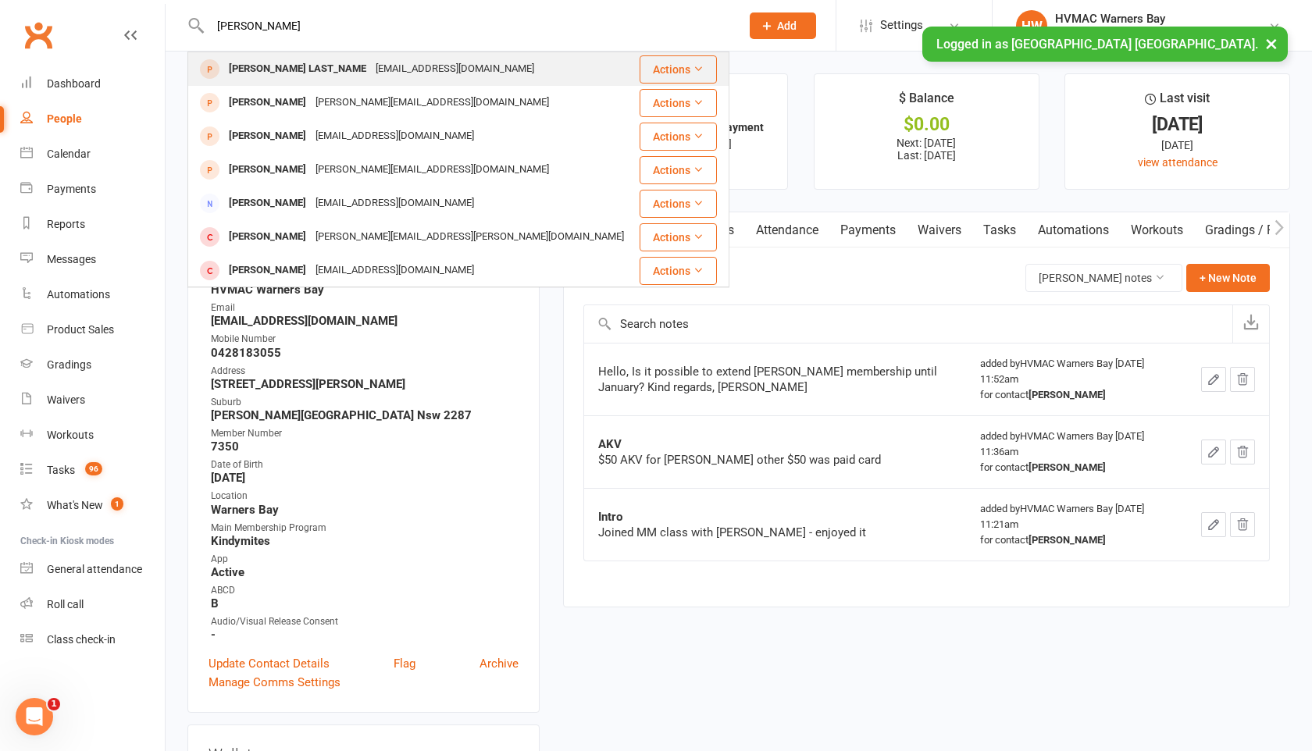
type input "jerrick"
click at [268, 64] on div "Jerrick LAST_NAME" at bounding box center [297, 69] width 147 height 23
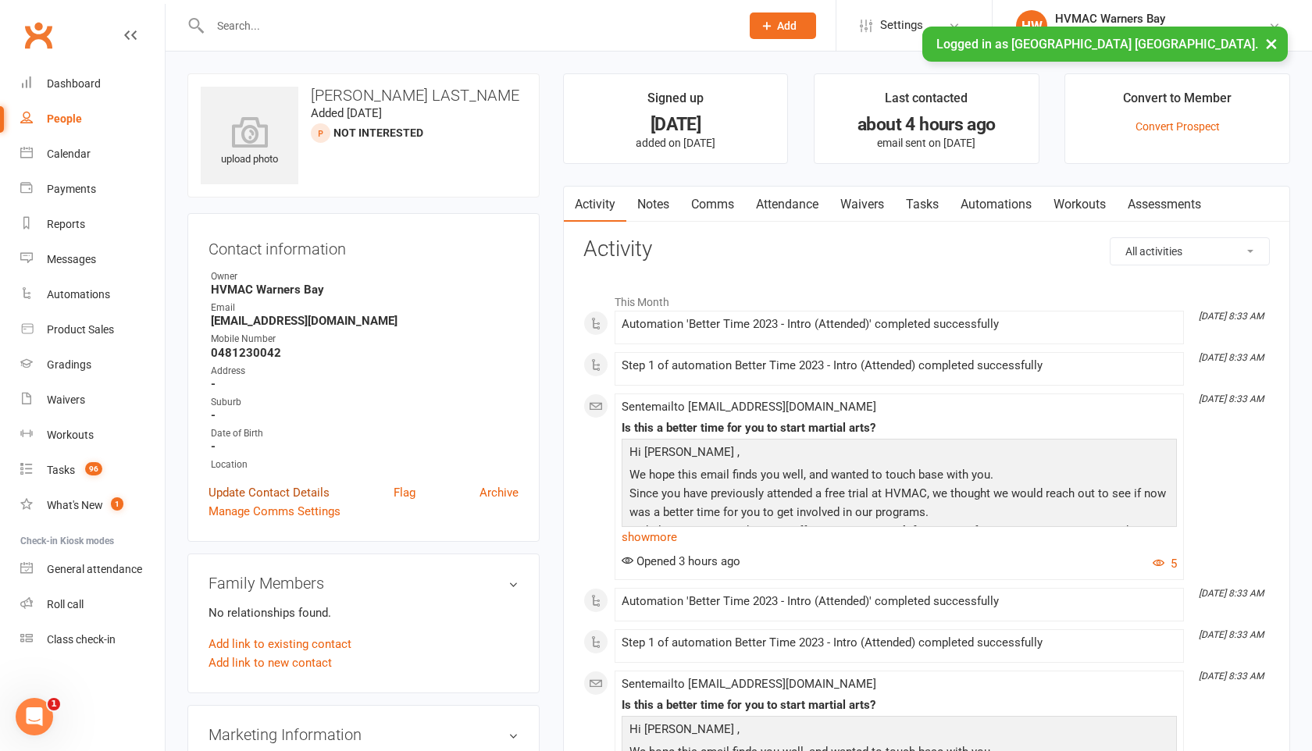
click at [301, 492] on link "Update Contact Details" at bounding box center [269, 492] width 121 height 19
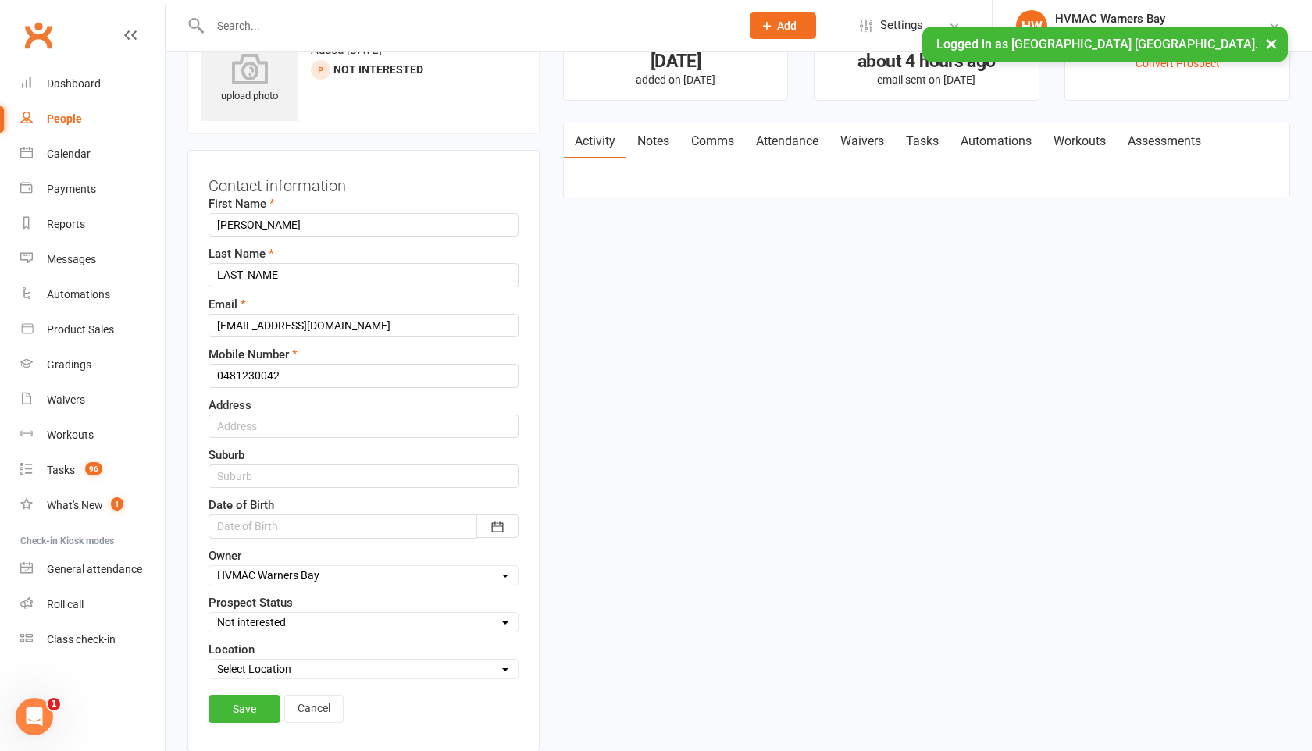
scroll to position [73, 0]
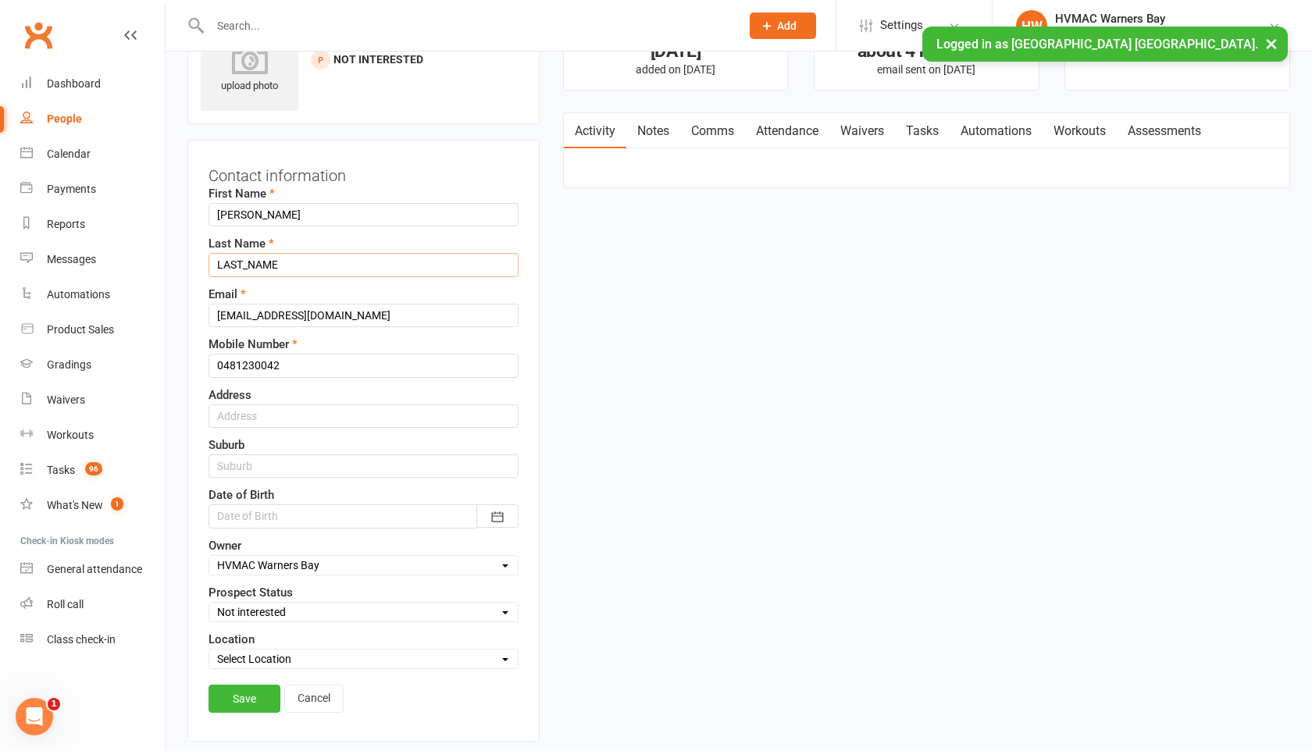
click at [282, 271] on input "LAST_NAME" at bounding box center [364, 264] width 310 height 23
drag, startPoint x: 282, startPoint y: 271, endPoint x: 221, endPoint y: 270, distance: 60.9
click at [221, 270] on input "LAST_NAME" at bounding box center [364, 264] width 310 height 23
type input "Bradford"
click at [242, 704] on link "Save" at bounding box center [245, 699] width 72 height 28
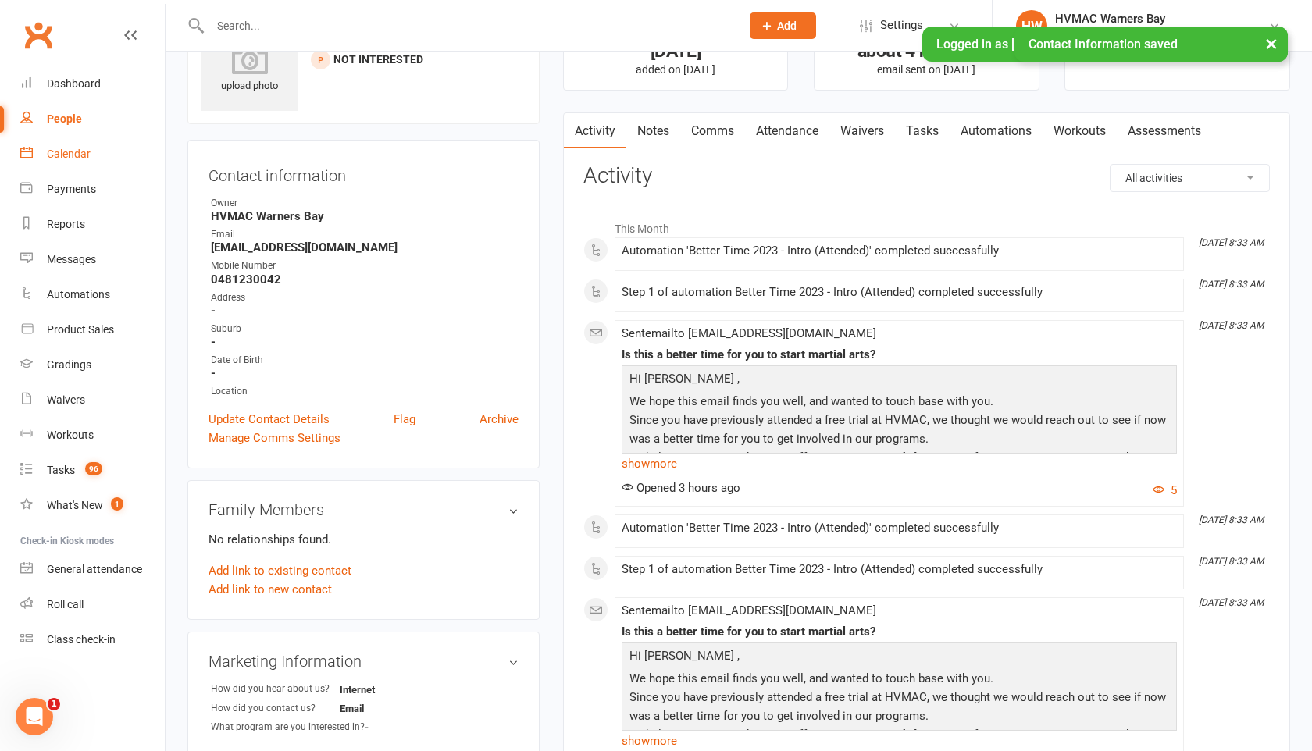
click at [62, 159] on div "Calendar" at bounding box center [69, 154] width 44 height 12
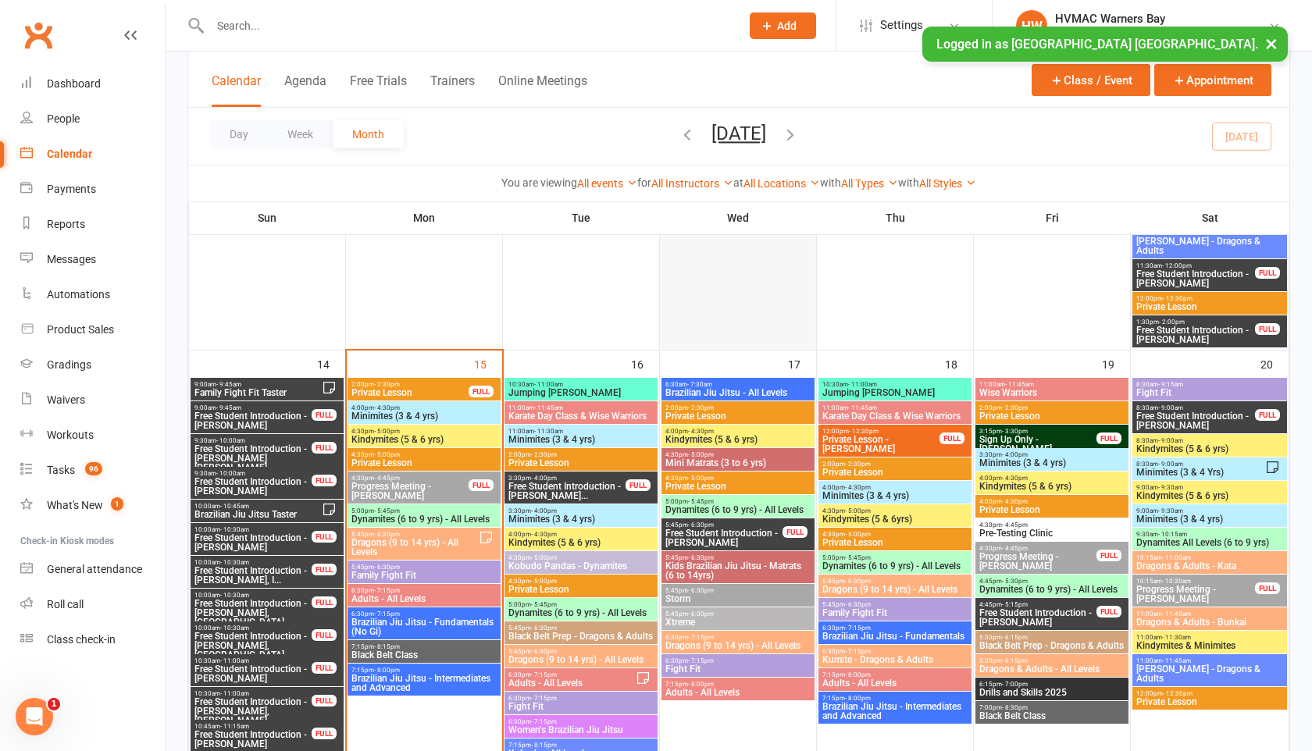
scroll to position [1355, 0]
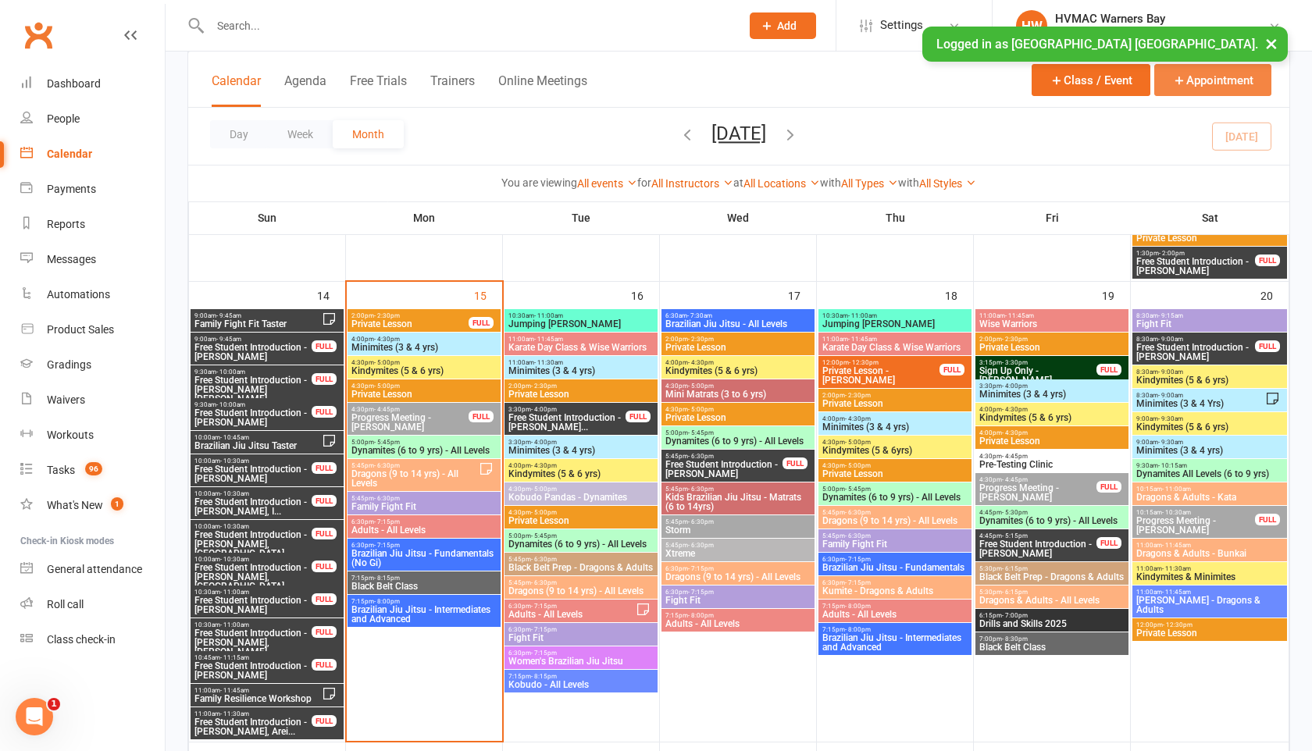
click at [1186, 84] on button "Appointment" at bounding box center [1212, 80] width 117 height 32
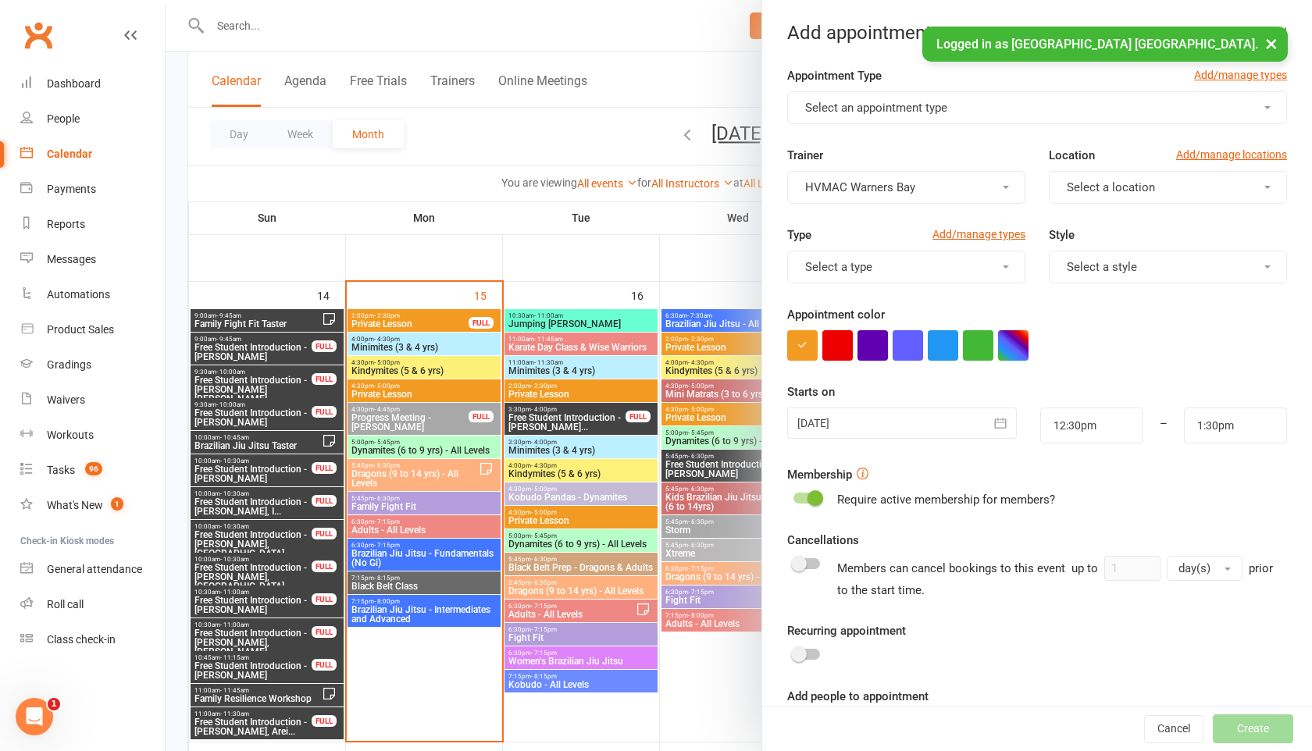
click at [912, 111] on span "Select an appointment type" at bounding box center [876, 108] width 142 height 14
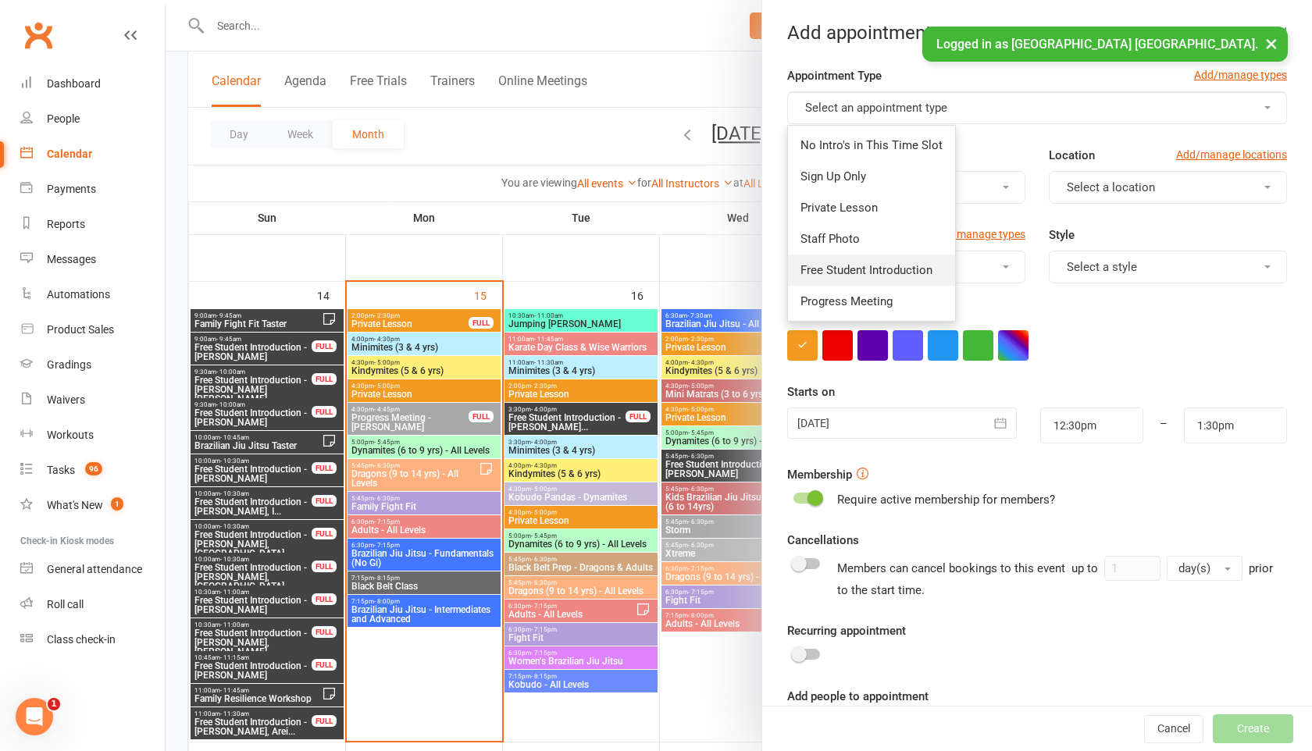
click at [881, 268] on span "Free Student Introduction" at bounding box center [867, 270] width 132 height 14
type input "1:00pm"
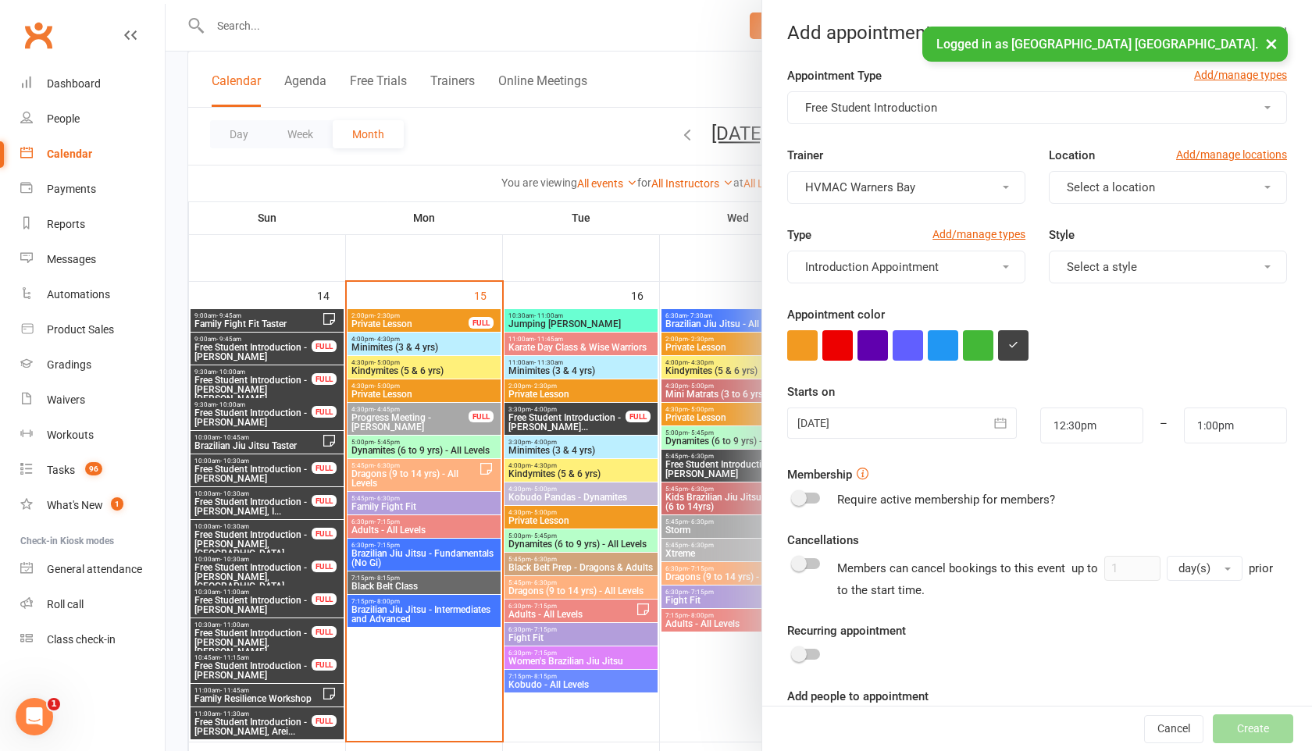
click at [1101, 187] on span "Select a location" at bounding box center [1111, 187] width 88 height 14
click at [1101, 219] on span "Warners Bay" at bounding box center [1094, 225] width 65 height 14
click at [1101, 259] on button "Select a style" at bounding box center [1168, 267] width 238 height 33
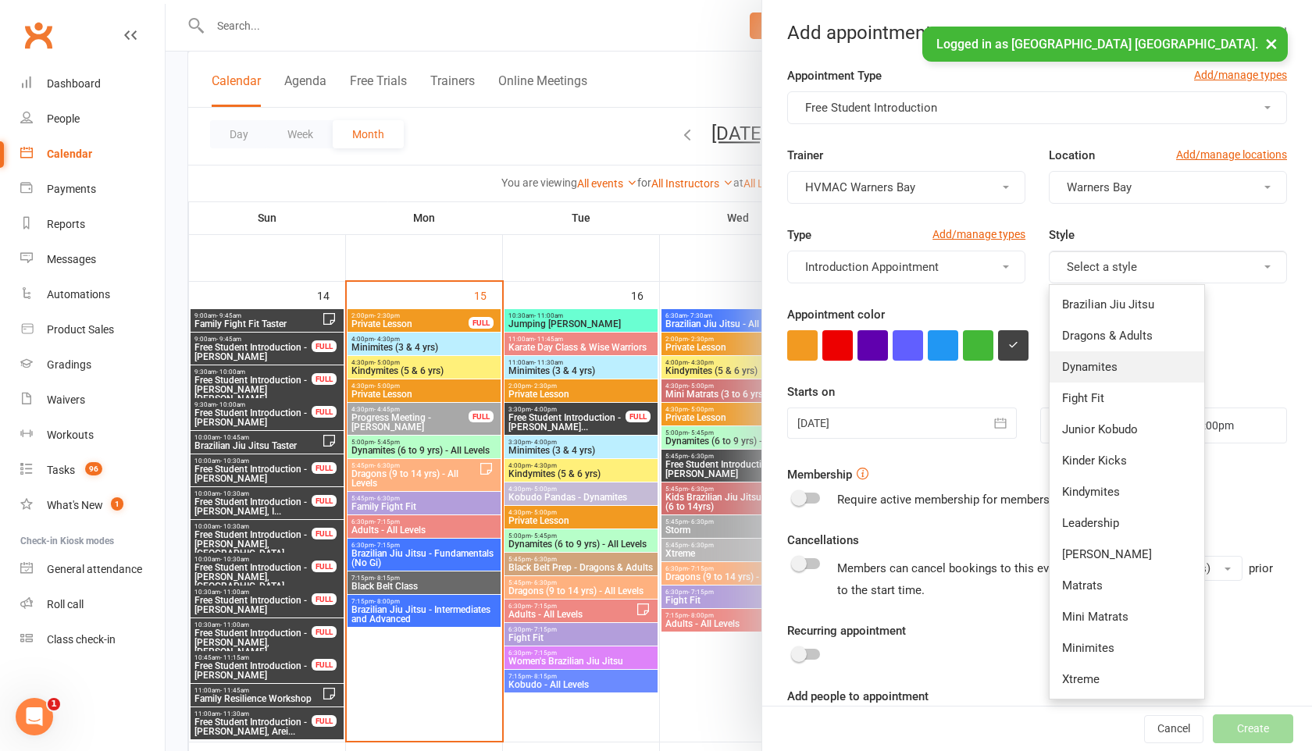
click at [1100, 368] on span "Dynamites" at bounding box center [1089, 367] width 55 height 14
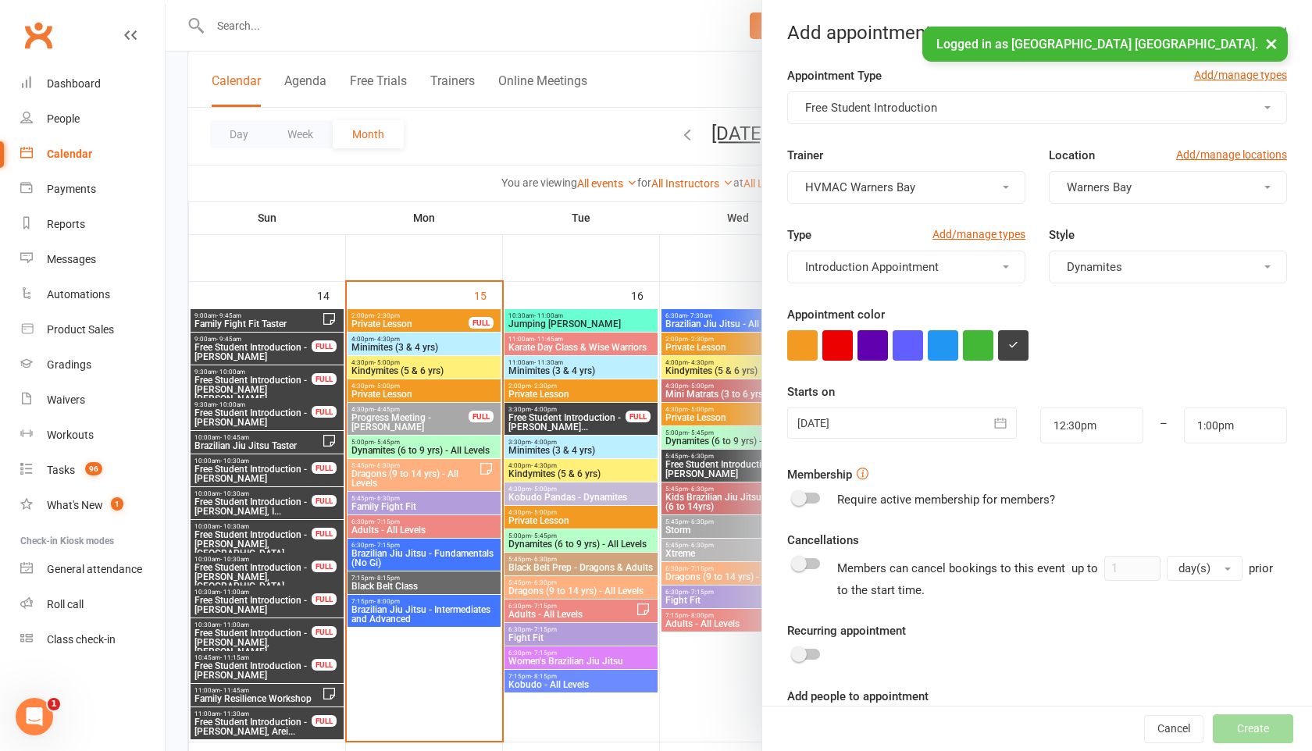
click at [1001, 428] on icon "button" at bounding box center [1001, 423] width 12 height 10
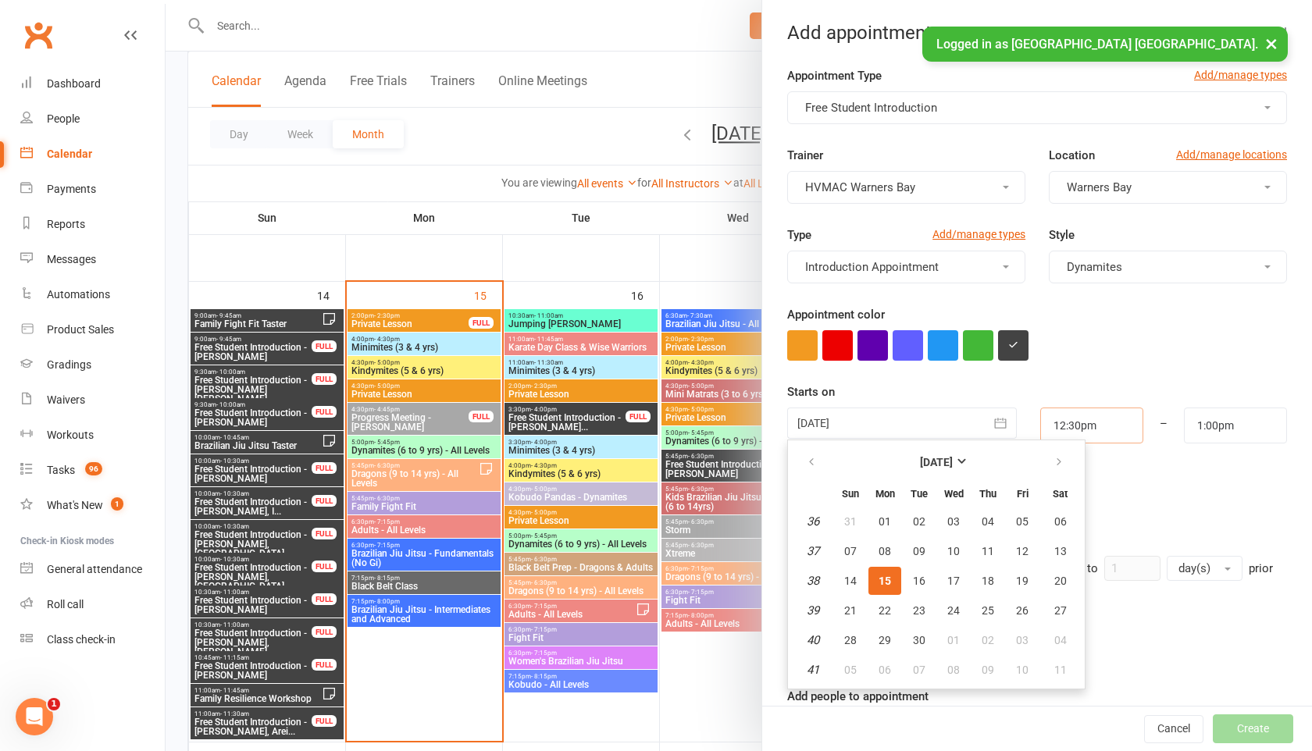
click at [1075, 426] on input "12:30pm" at bounding box center [1091, 426] width 103 height 36
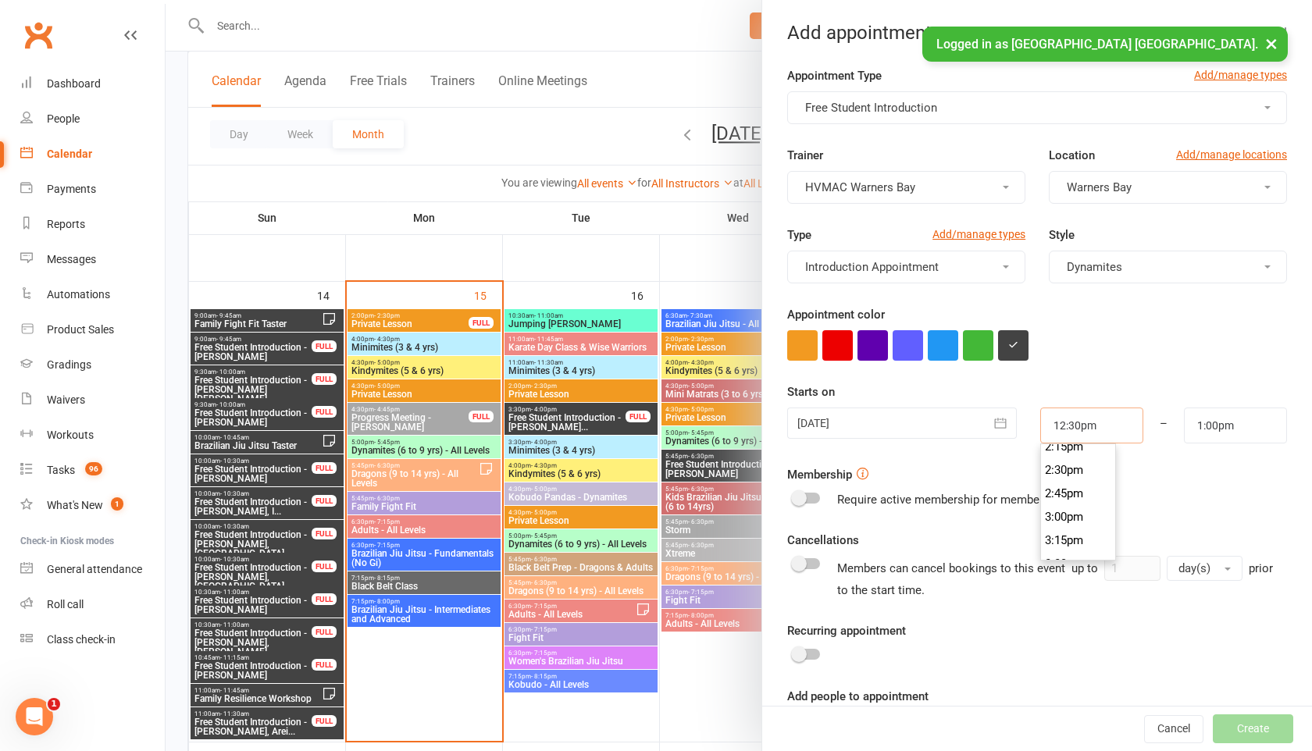
scroll to position [1347, 0]
click at [997, 417] on icon "button" at bounding box center [1001, 423] width 16 height 16
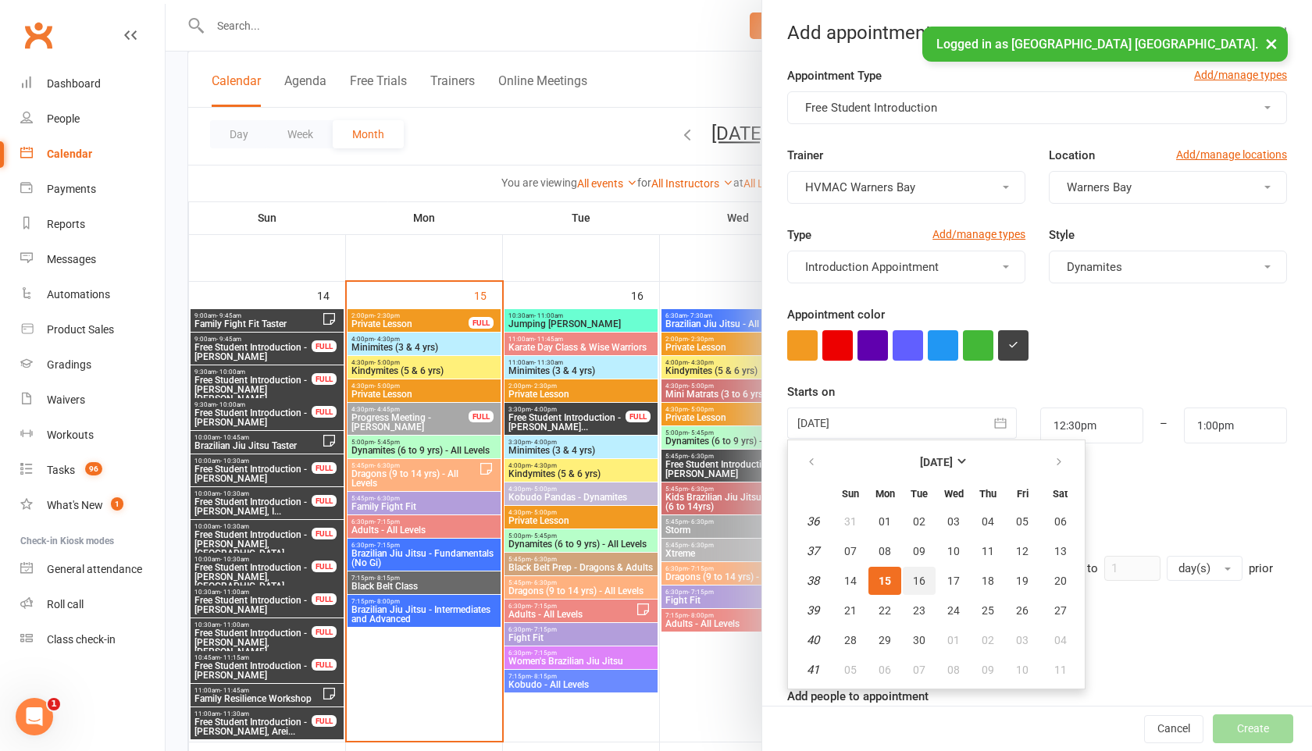
click at [925, 576] on button "16" at bounding box center [919, 581] width 33 height 28
type input "16 Sep 2025"
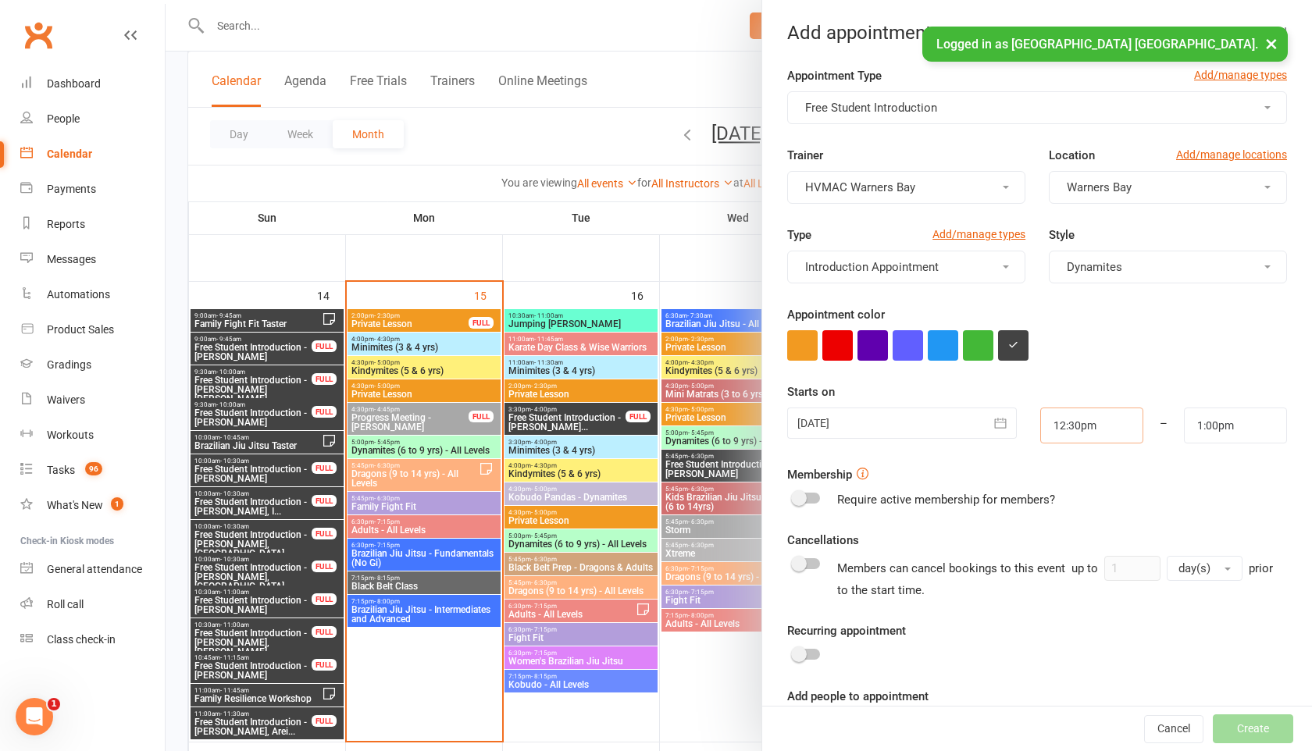
click at [1088, 432] on input "12:30pm" at bounding box center [1091, 426] width 103 height 36
type input "5:00pm"
click at [1081, 512] on li "5:00pm" at bounding box center [1078, 507] width 75 height 23
click at [1250, 424] on input "1:00pm" at bounding box center [1235, 426] width 103 height 36
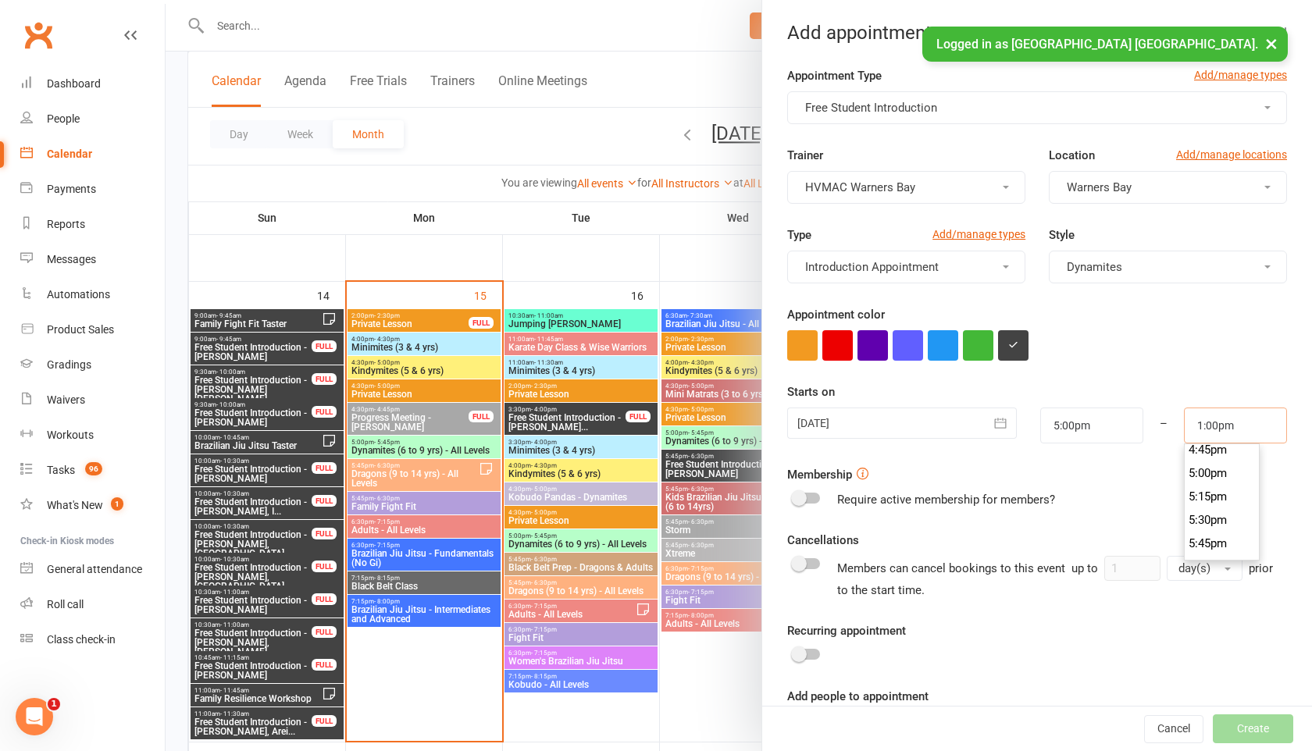
scroll to position [1610, 0]
type input "5:30pm"
click at [1212, 488] on li "5:30pm" at bounding box center [1222, 485] width 75 height 23
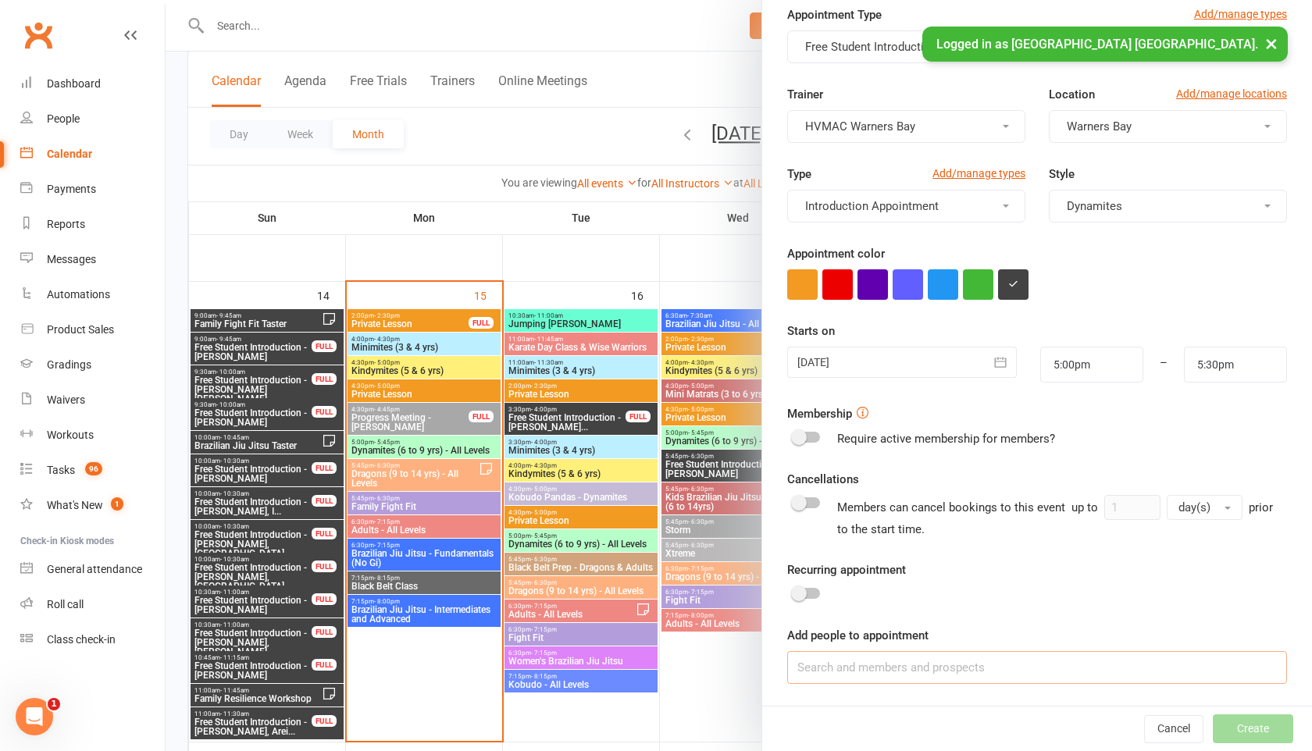
click at [811, 670] on input at bounding box center [1037, 667] width 500 height 33
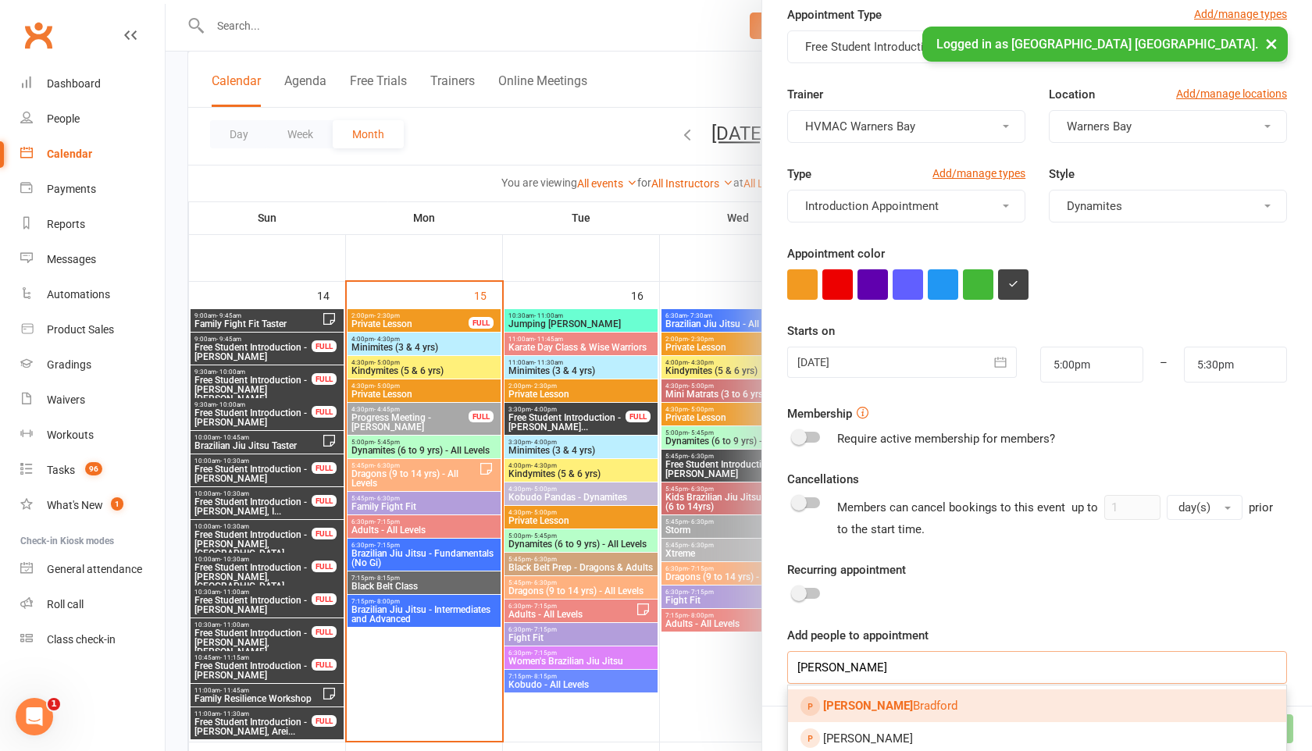
type input "jerrick"
click at [828, 699] on strong "Jerrick" at bounding box center [868, 706] width 90 height 14
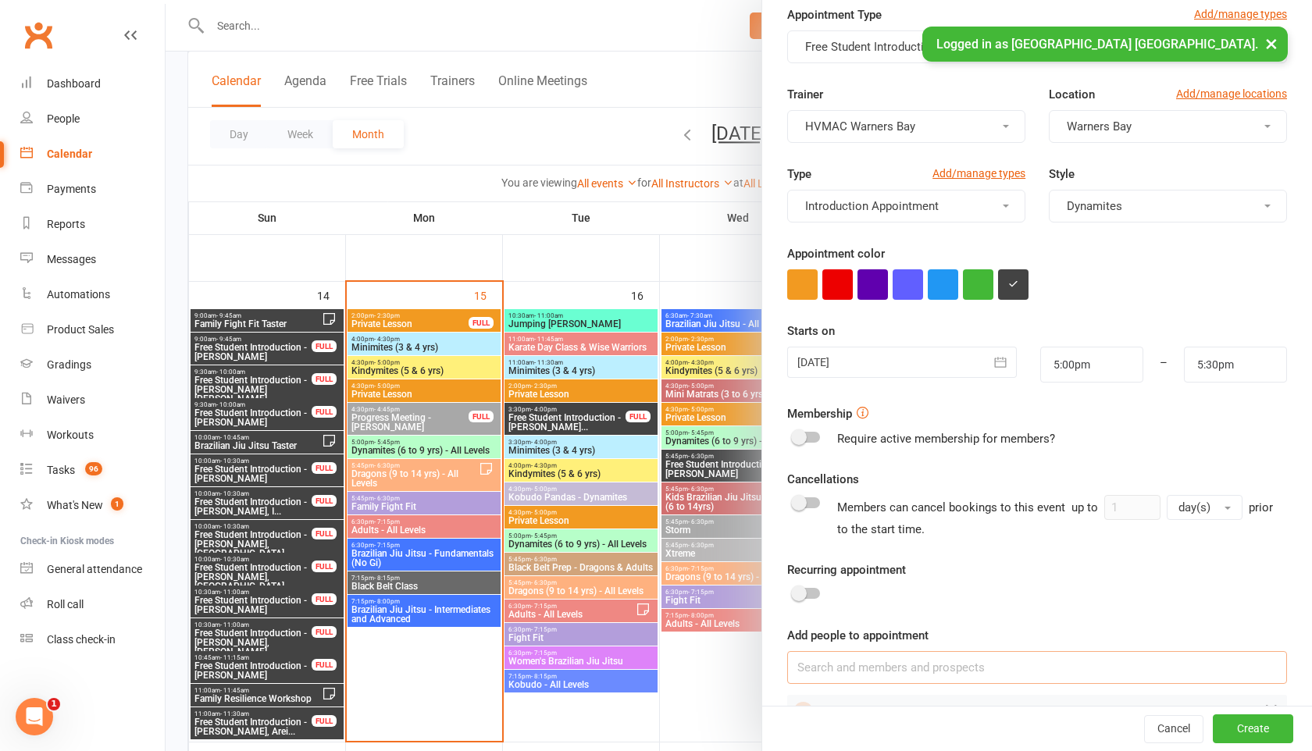
scroll to position [105, 0]
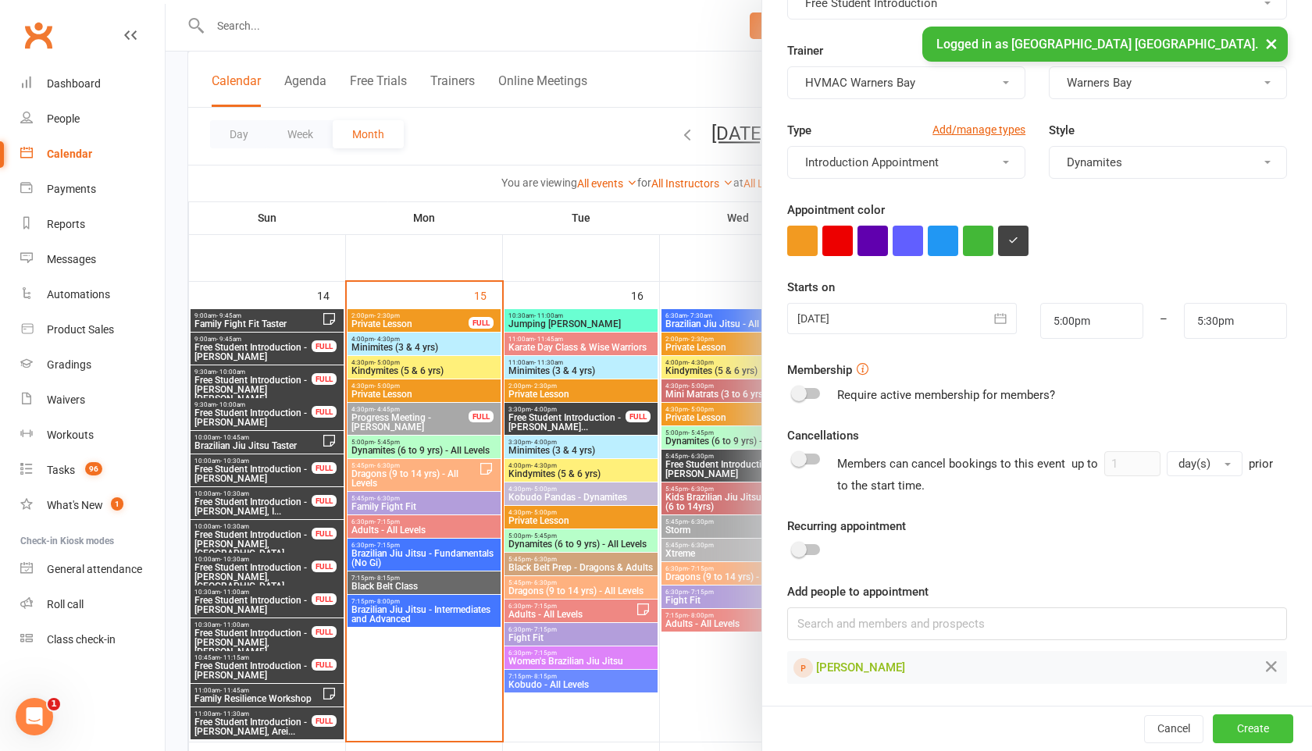
click at [1234, 729] on button "Create" at bounding box center [1253, 729] width 80 height 28
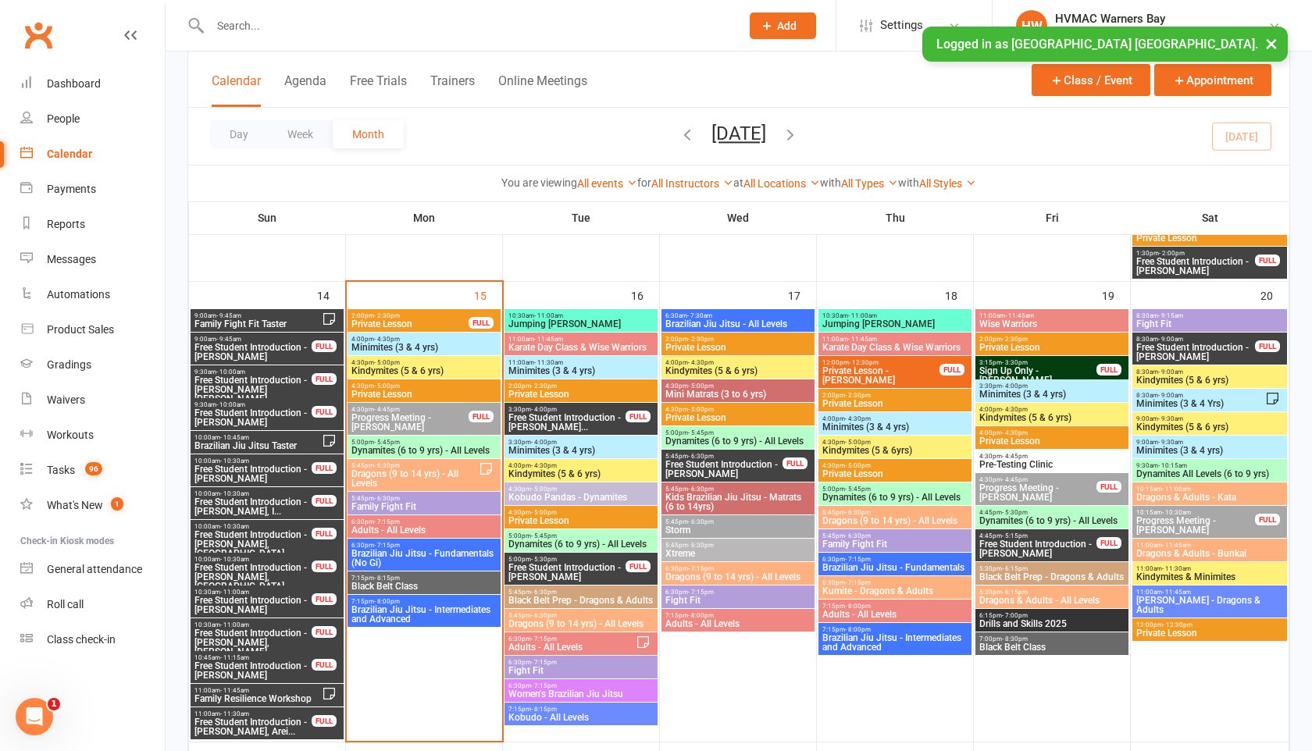
click at [578, 572] on span "Free Student Introduction - Jerrick Bradford" at bounding box center [567, 572] width 119 height 19
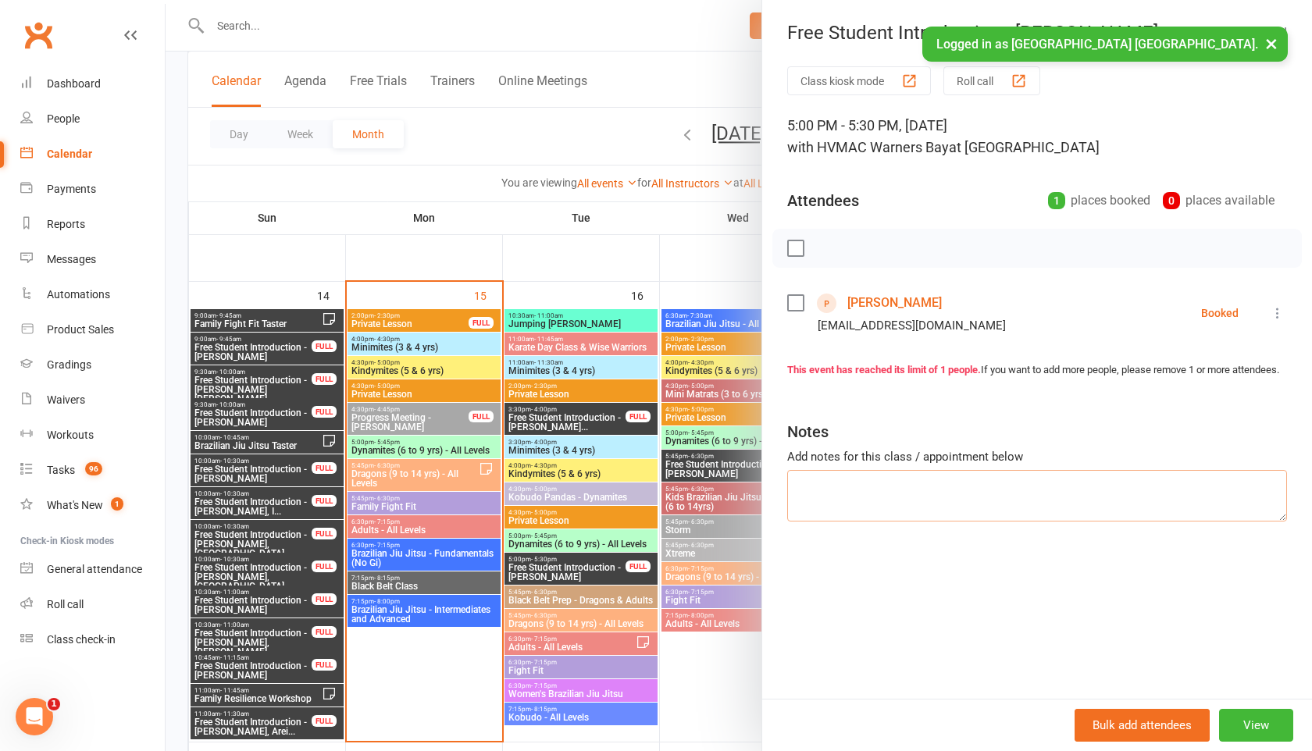
click at [833, 514] on textarea at bounding box center [1037, 496] width 500 height 52
click at [795, 498] on textarea at bounding box center [1037, 496] width 500 height 52
type textarea "e"
type textarea "better time email response for one month free"
click at [1269, 52] on button "×" at bounding box center [1271, 44] width 28 height 34
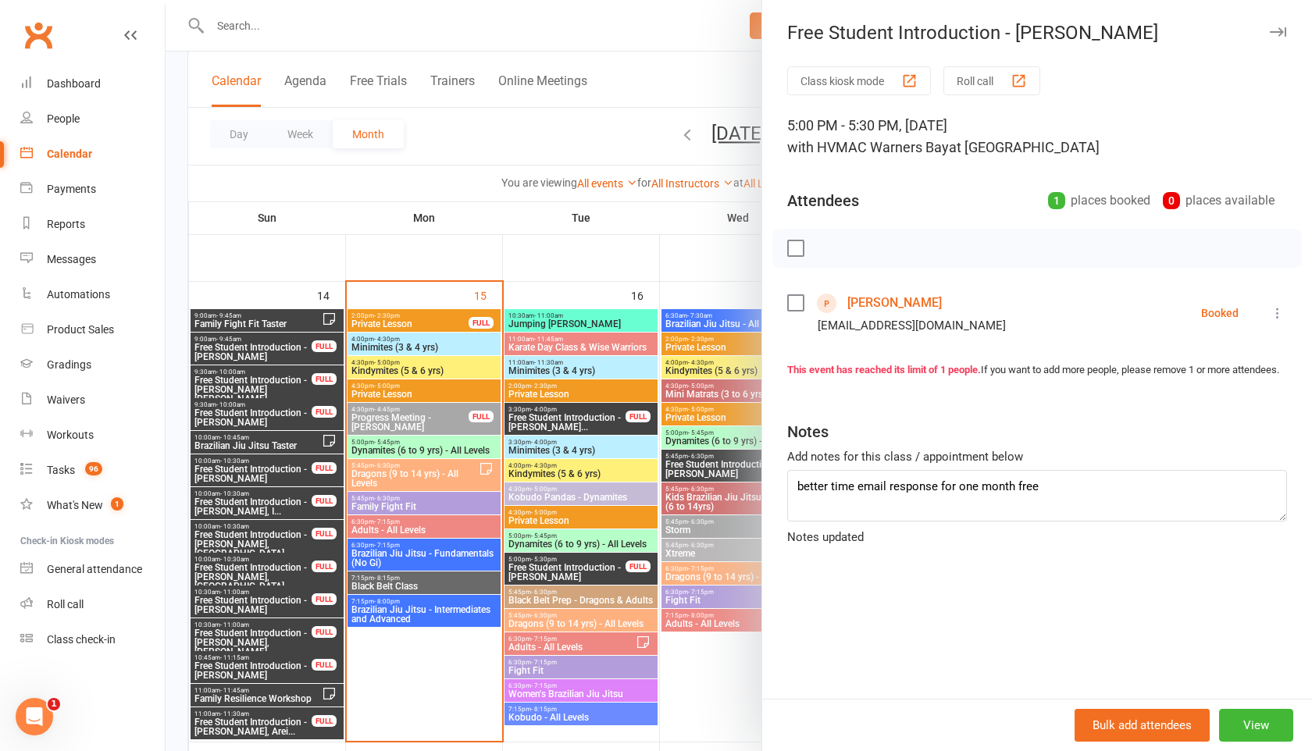
click at [1275, 37] on button "button" at bounding box center [1277, 32] width 19 height 19
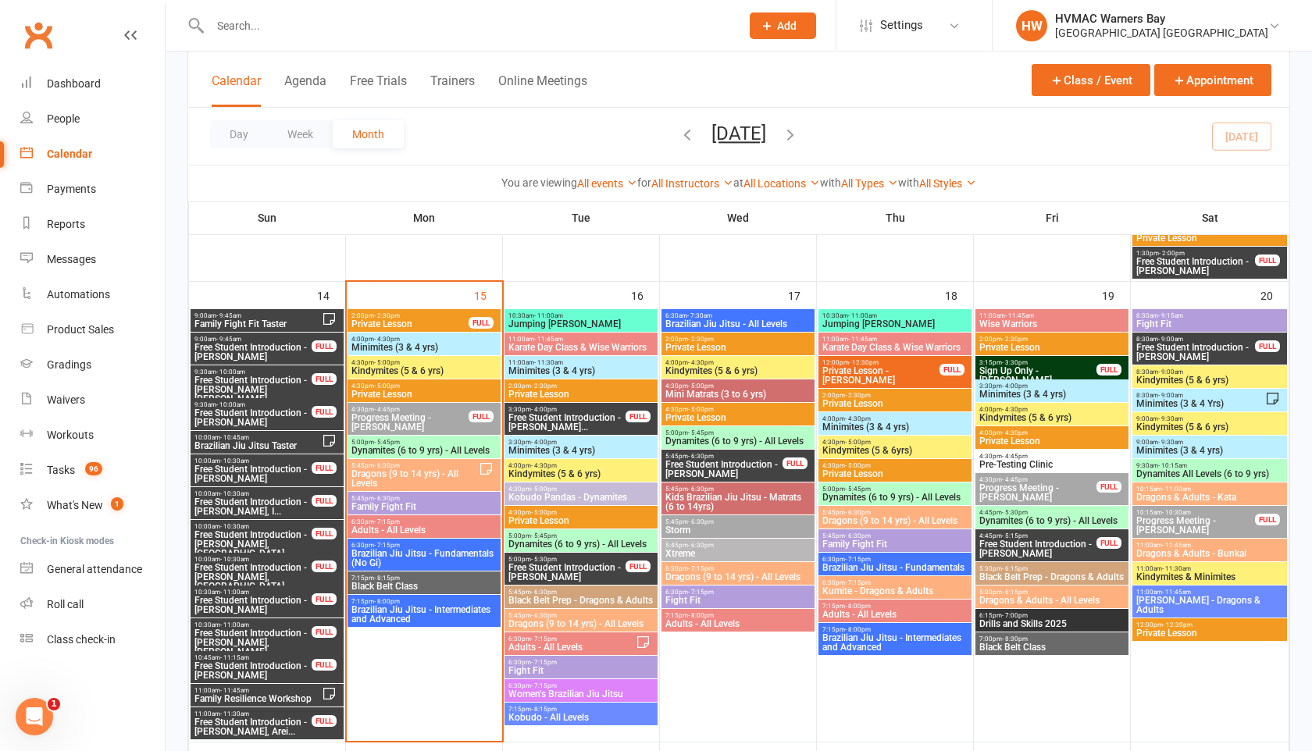
click at [570, 572] on span "Free Student Introduction - Jerrick Bradford" at bounding box center [567, 572] width 119 height 19
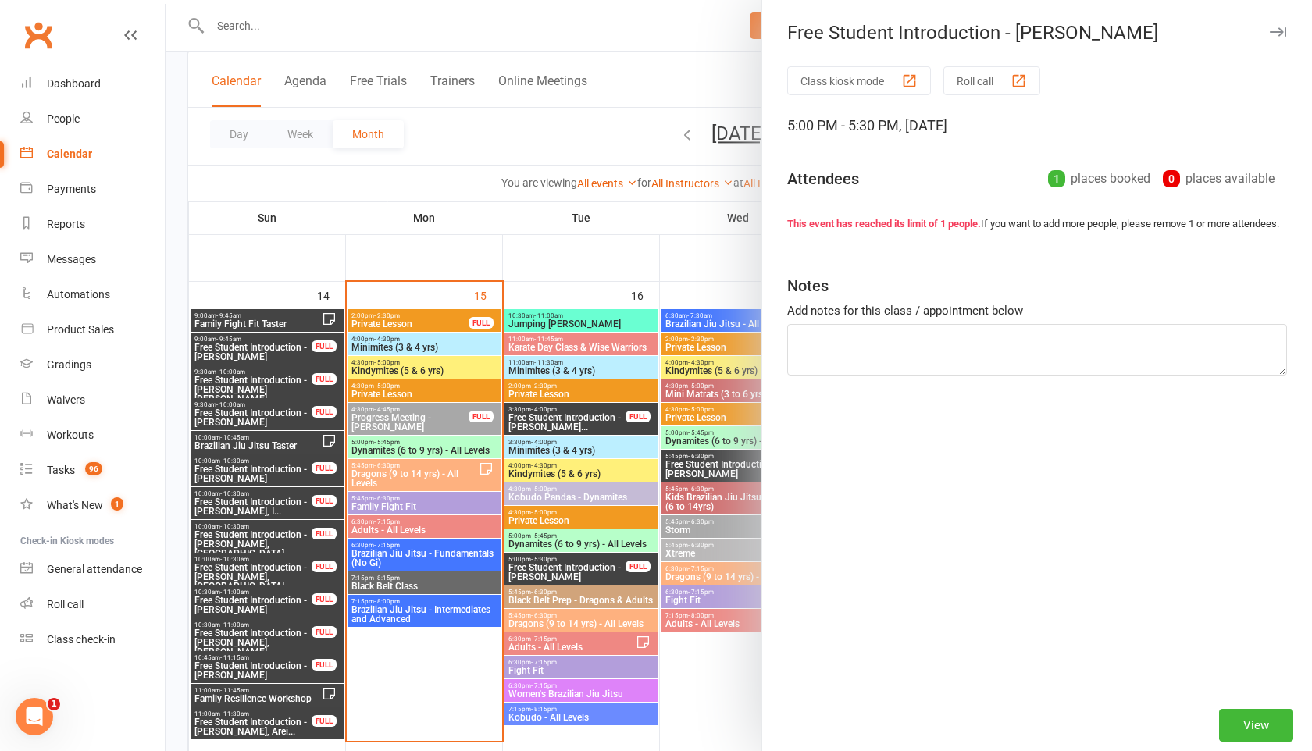
type textarea "better time email response for one month free"
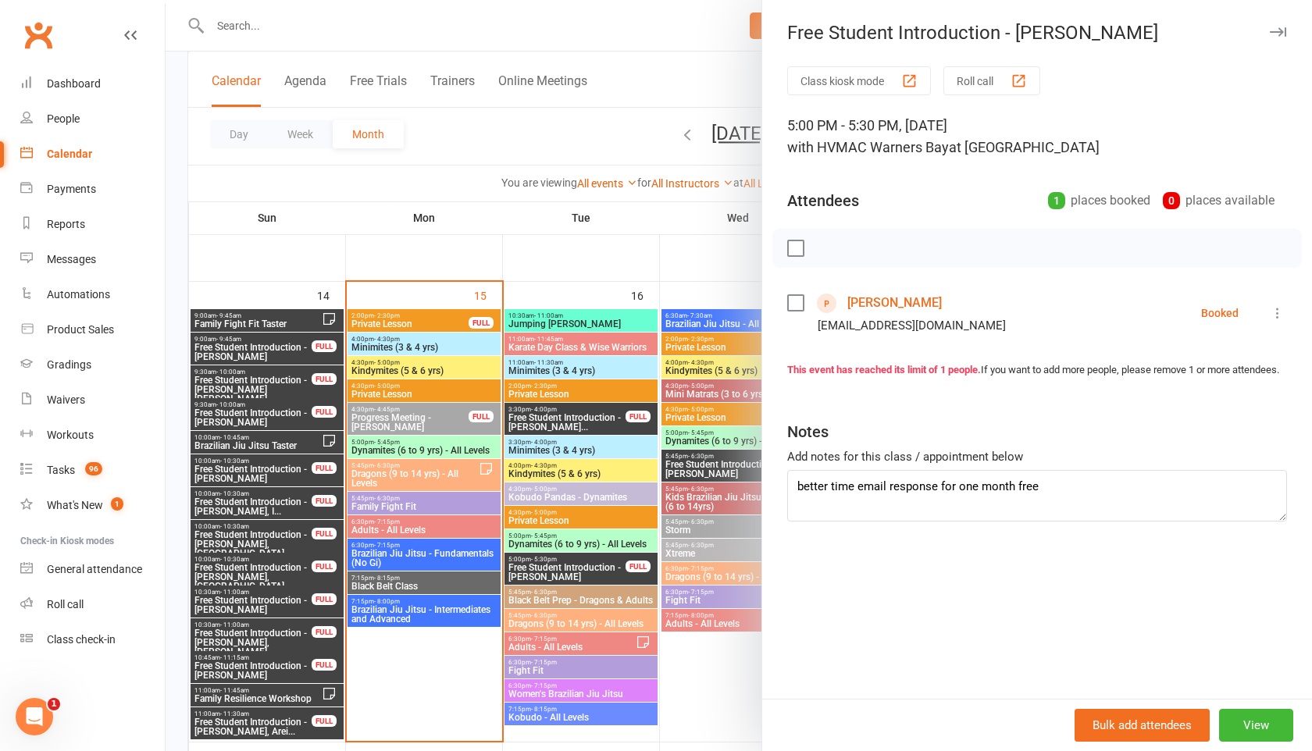
click at [857, 299] on link "Jerrick Bradford" at bounding box center [894, 303] width 95 height 25
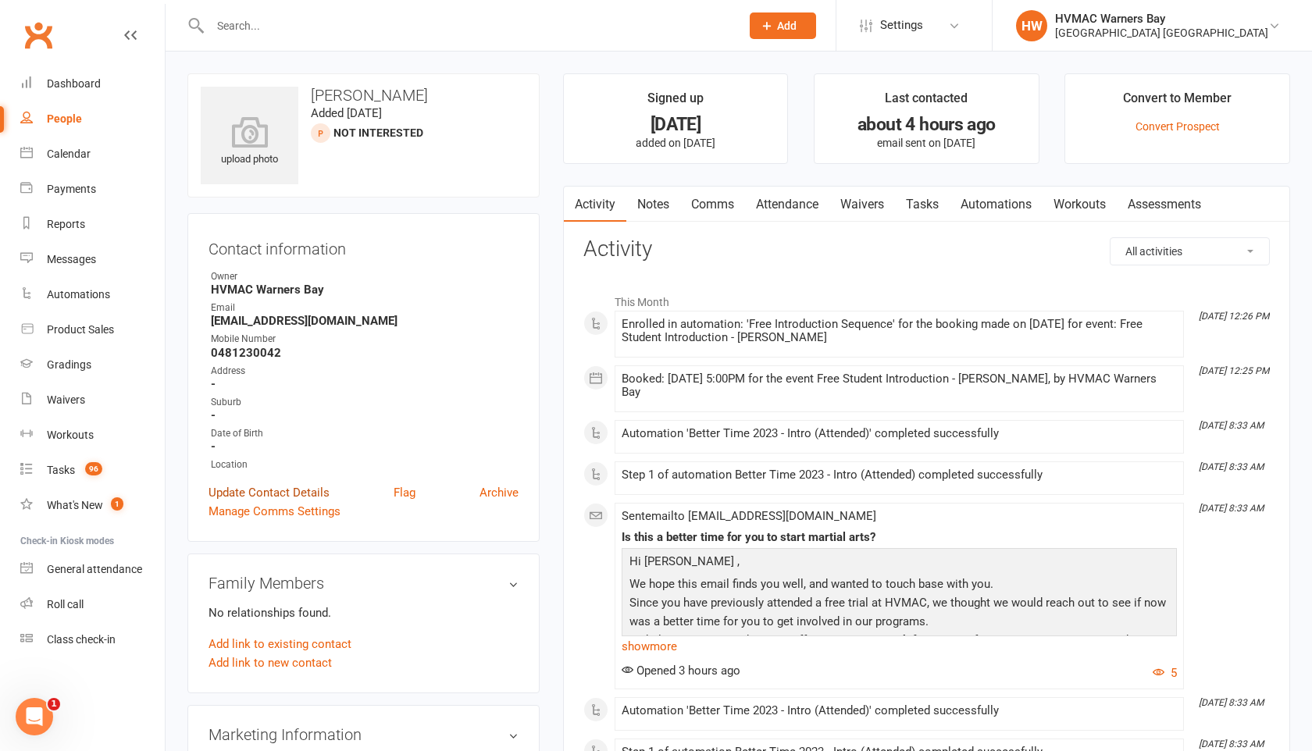
click at [323, 490] on link "Update Contact Details" at bounding box center [269, 492] width 121 height 19
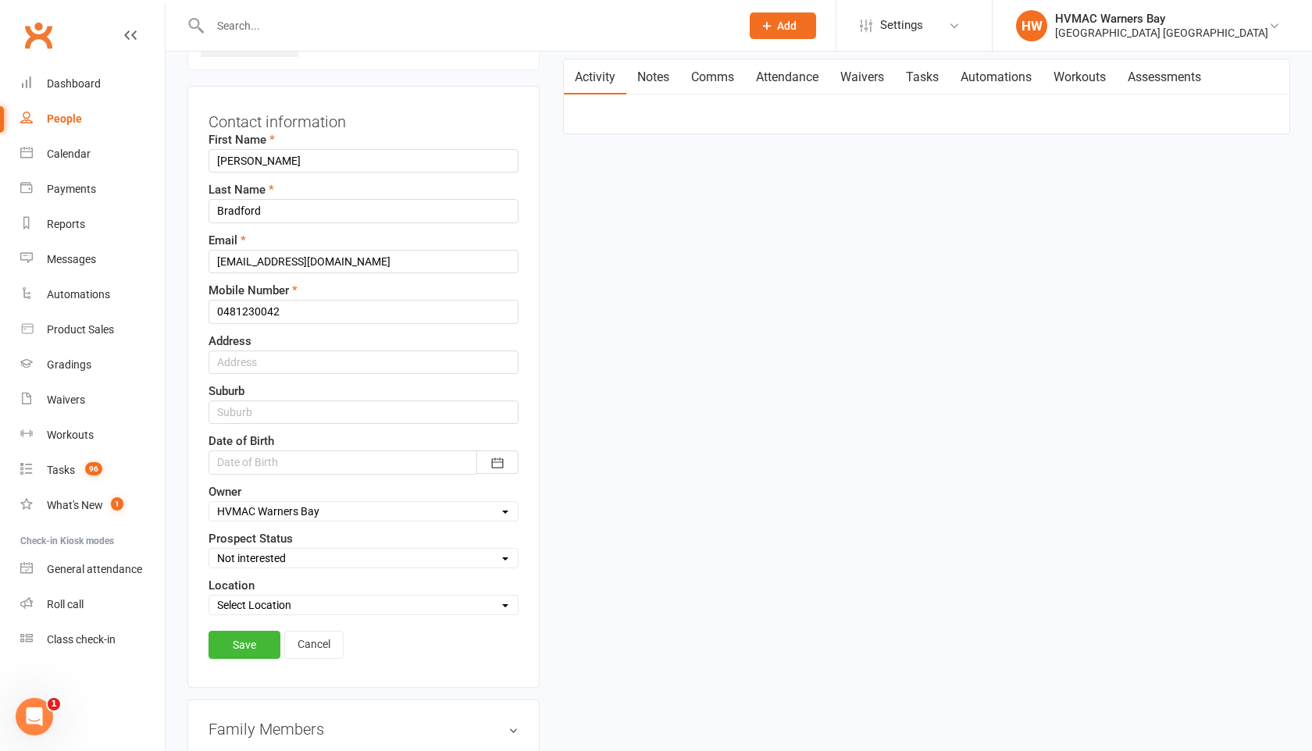
scroll to position [177, 0]
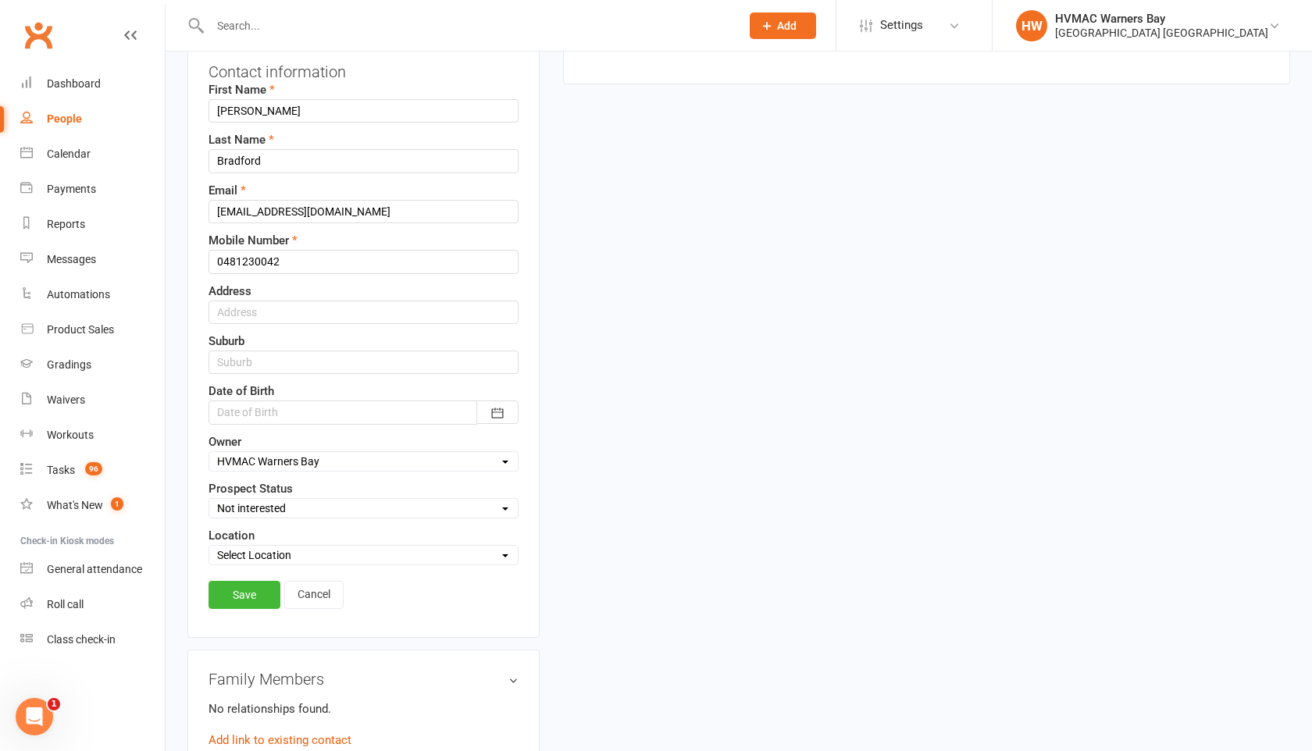
click at [311, 505] on select "Select Initial Contact Booked Introduction Booking confirmed Ready to register …" at bounding box center [363, 508] width 308 height 17
select select "Booked Introduction"
click at [209, 500] on select "Select Initial Contact Booked Introduction Booking confirmed Ready to register …" at bounding box center [363, 508] width 308 height 17
click at [259, 591] on link "Save" at bounding box center [245, 595] width 72 height 28
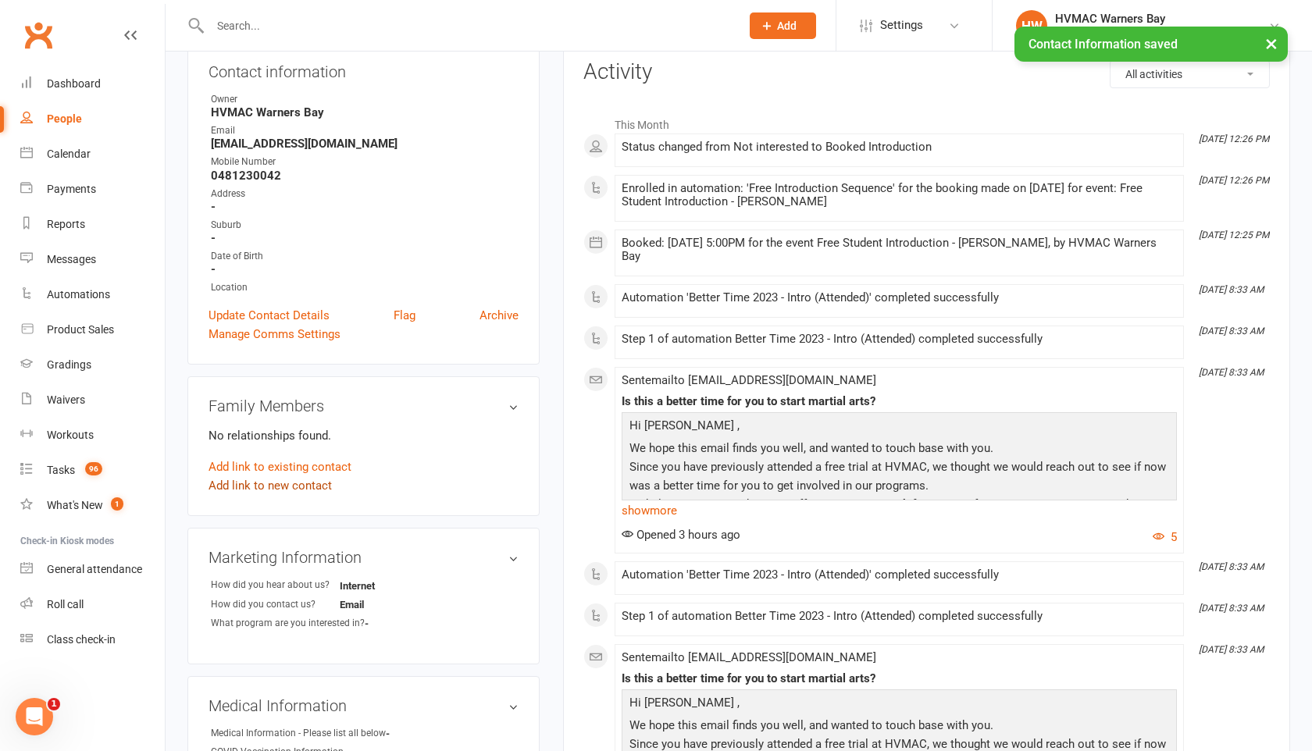
click at [286, 488] on link "Add link to new contact" at bounding box center [270, 485] width 123 height 19
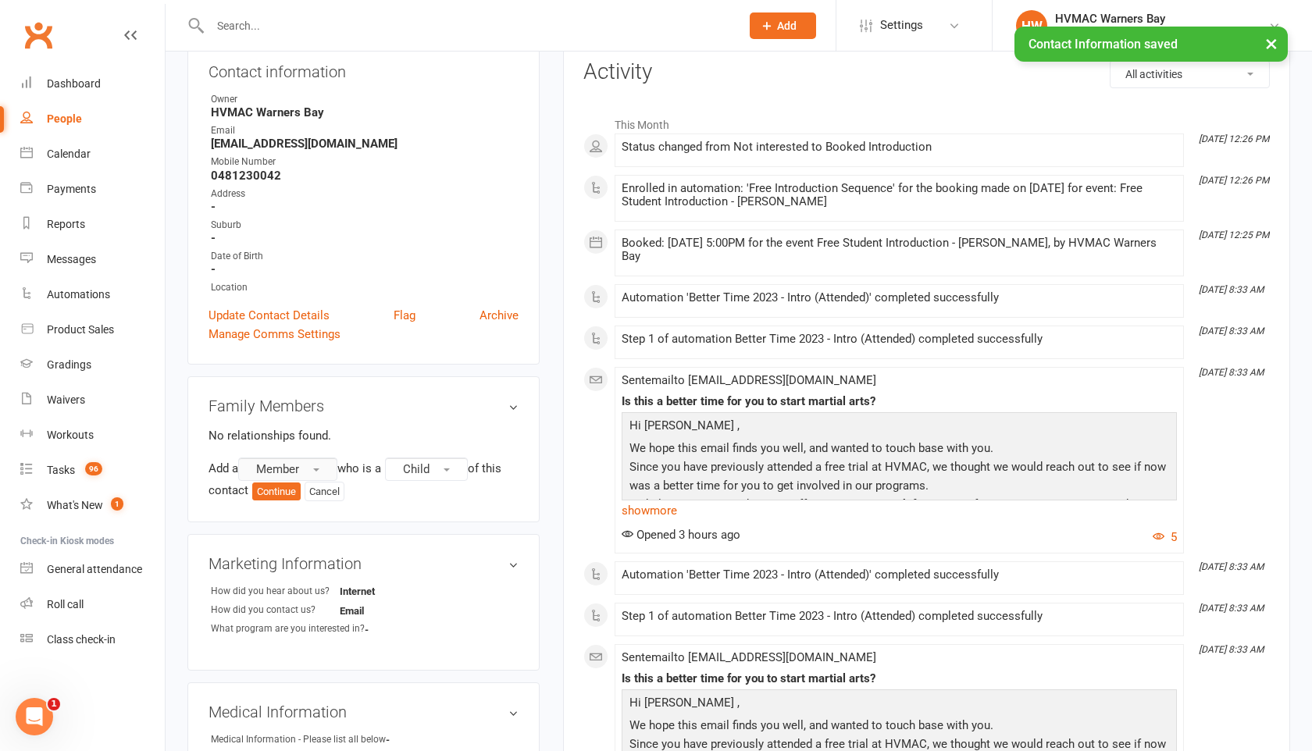
click at [286, 463] on span "Member" at bounding box center [277, 469] width 43 height 14
click at [294, 551] on link "Non-attending contact" at bounding box center [316, 564] width 155 height 31
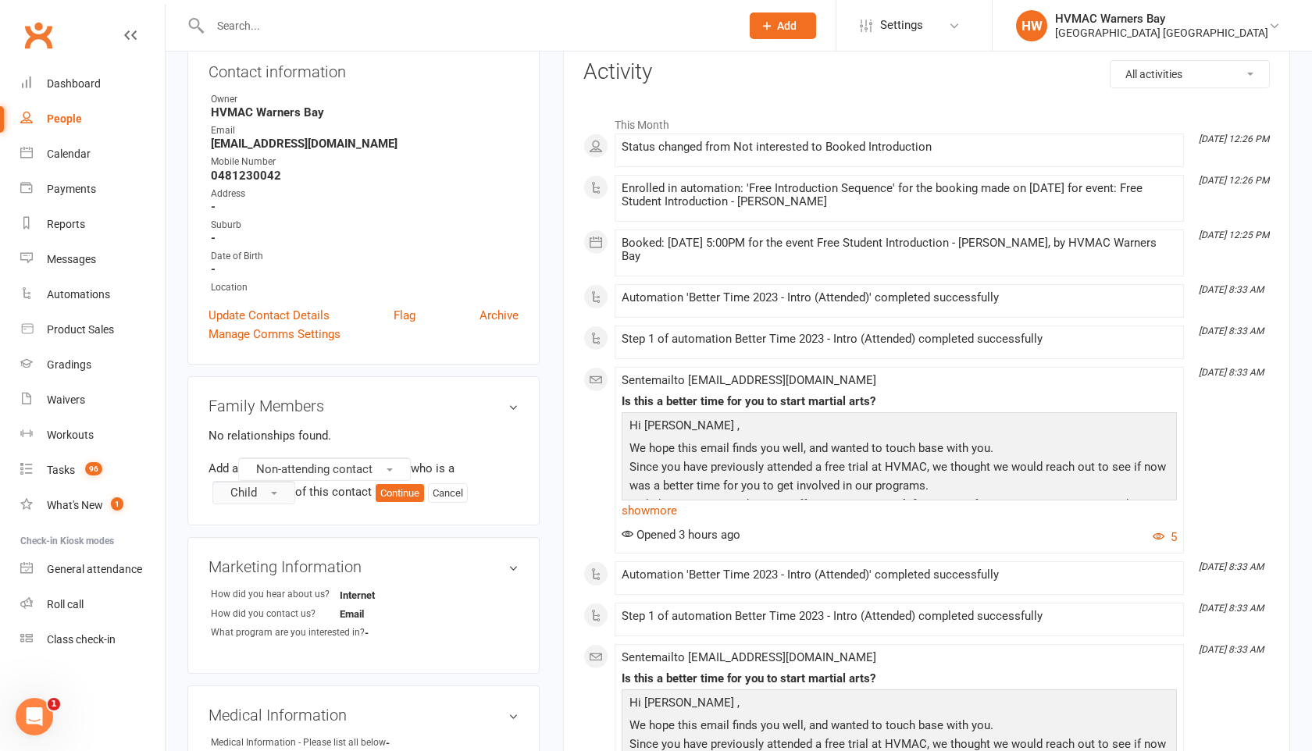
click at [285, 488] on button "Child" at bounding box center [253, 492] width 83 height 23
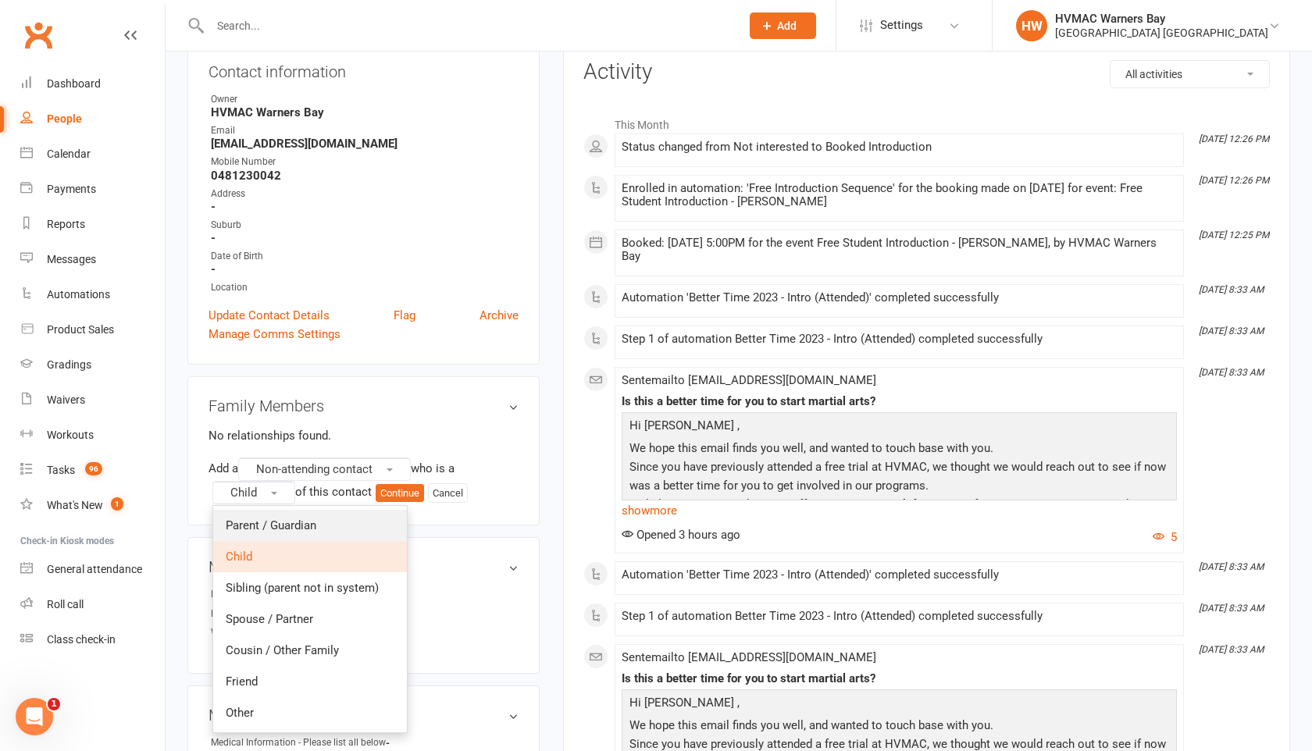
click at [279, 526] on span "Parent / Guardian" at bounding box center [271, 526] width 91 height 14
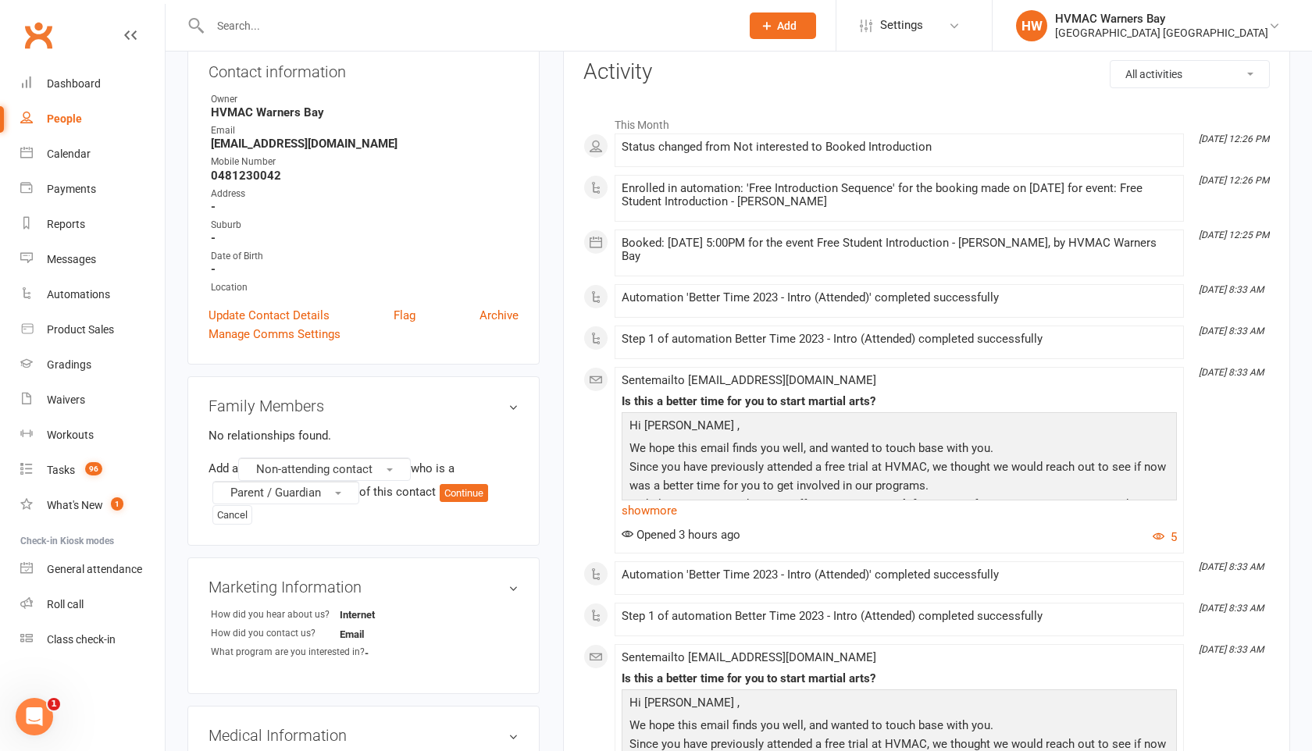
click at [228, 27] on input "text" at bounding box center [467, 26] width 524 height 22
paste input "Marree.shawnee@outlook.com"
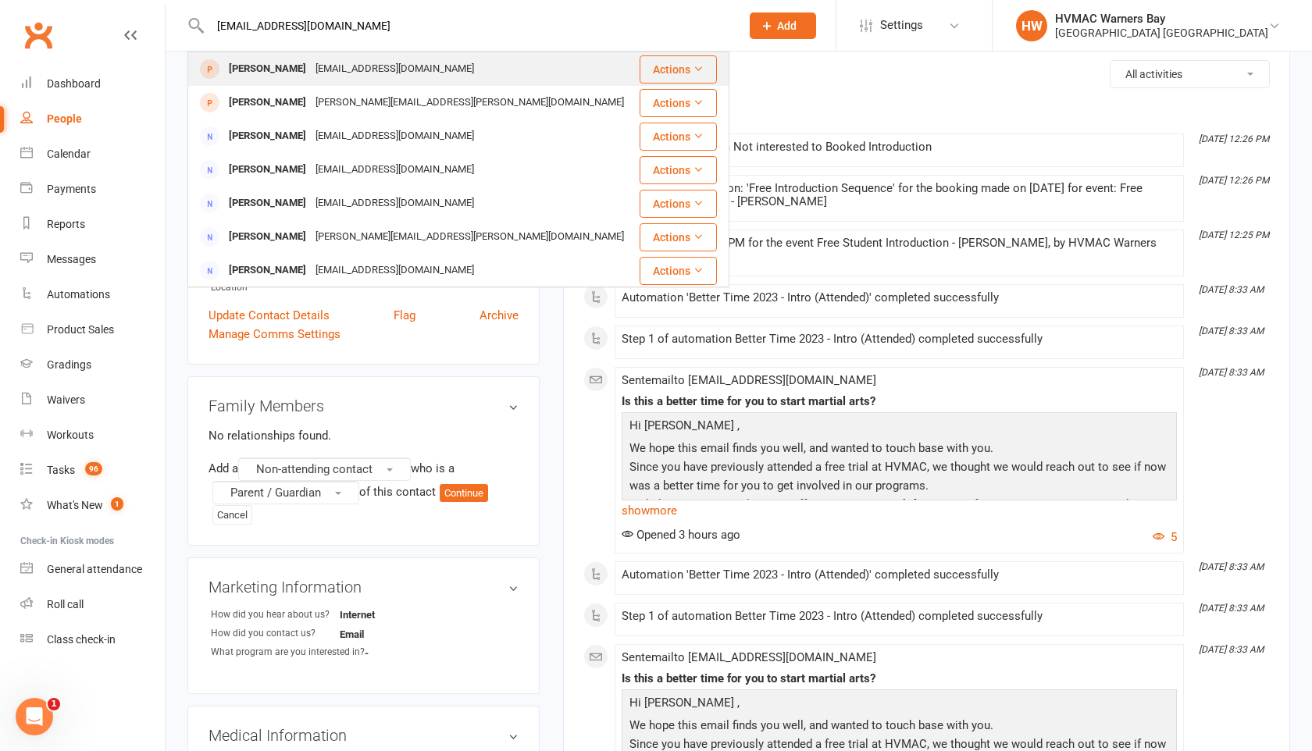
type input "Marree.shawnee@outlook.com"
click at [241, 62] on div "Jerrick Bradford" at bounding box center [267, 69] width 87 height 23
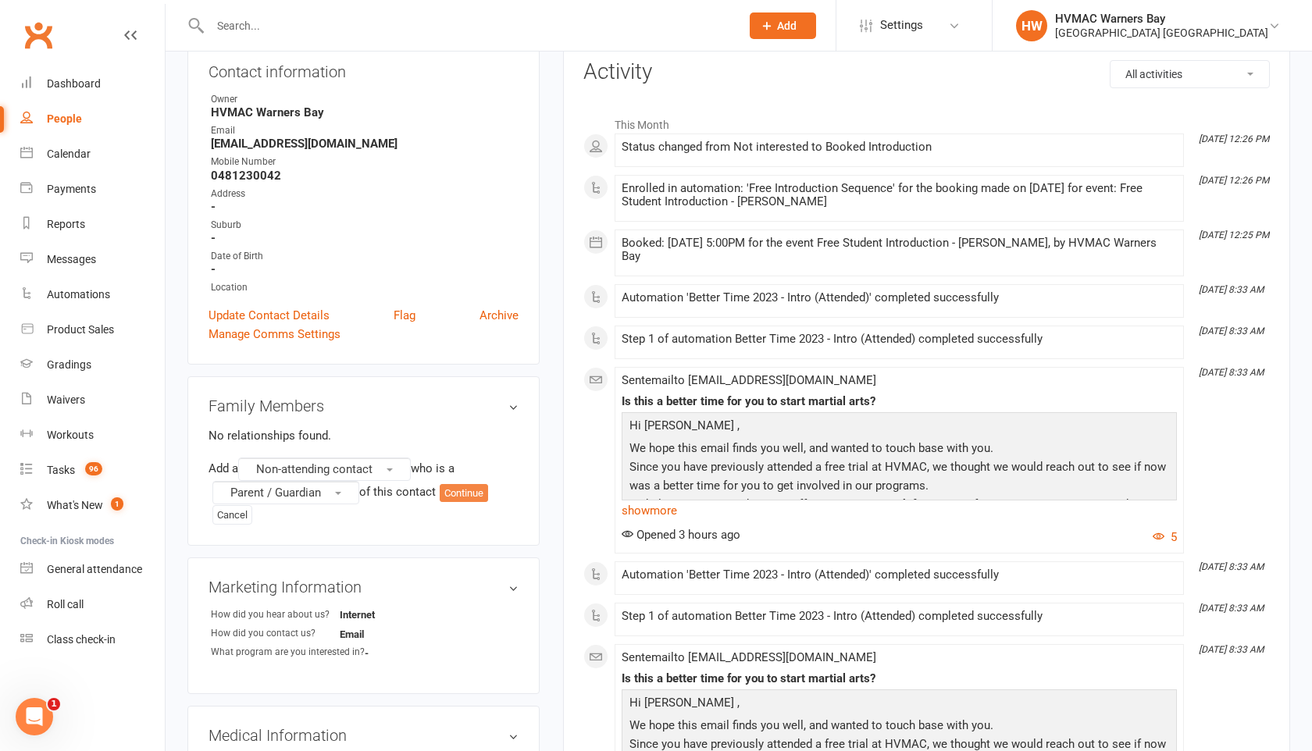
click at [469, 494] on button "Continue" at bounding box center [464, 493] width 48 height 19
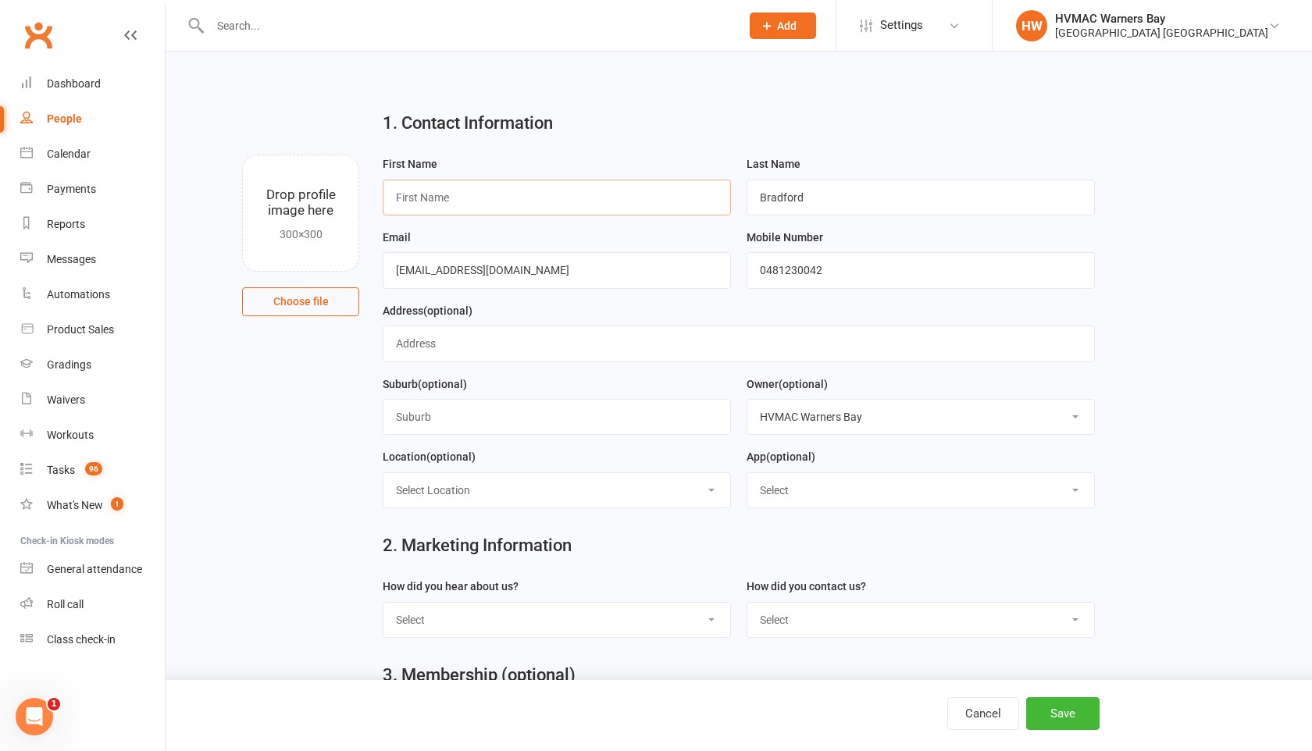
click at [400, 194] on input "text" at bounding box center [557, 198] width 348 height 36
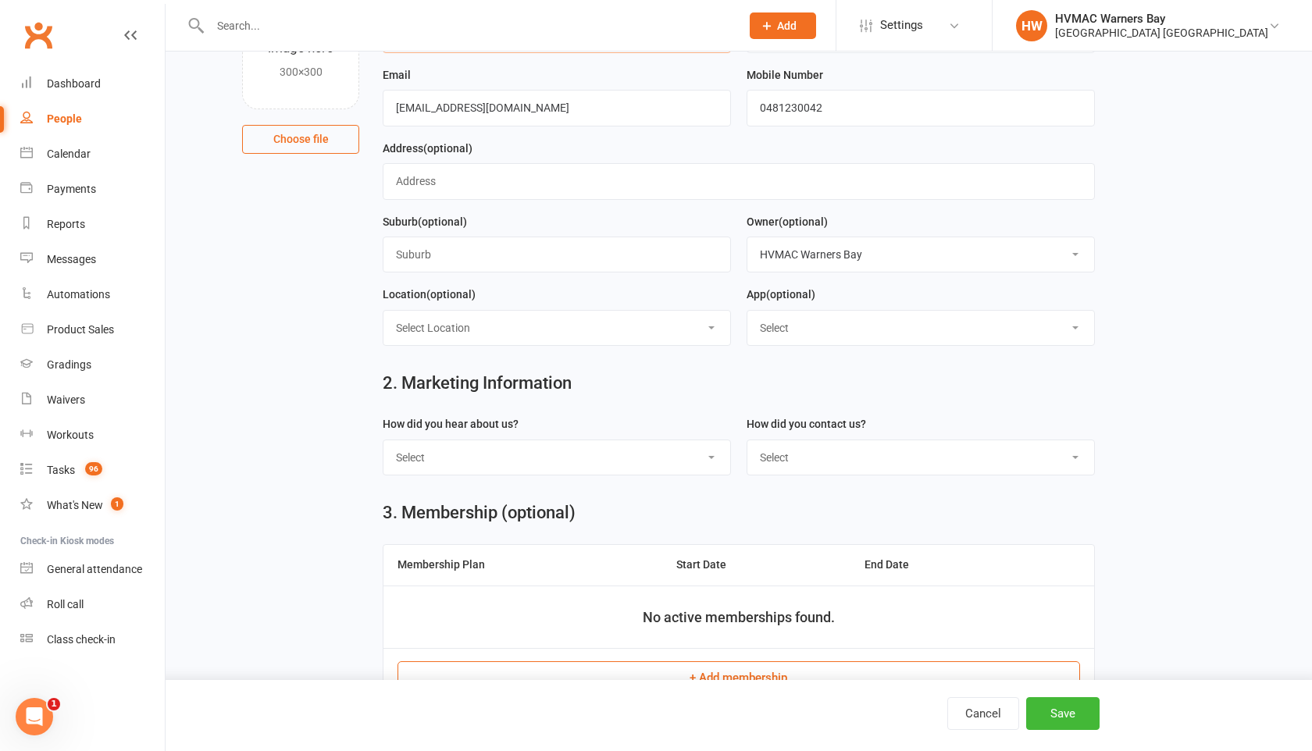
scroll to position [201, 0]
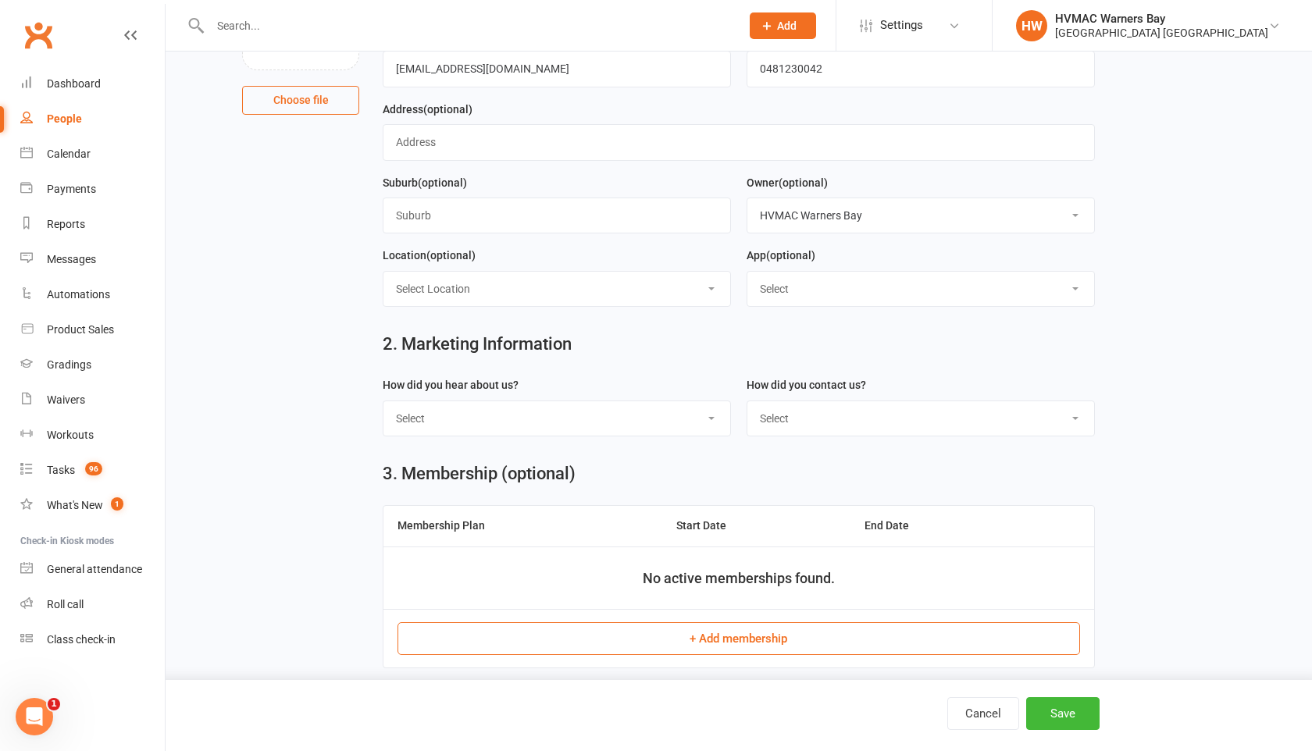
type input "Shawnee"
click at [706, 423] on select "Select Internet Facebook Referral Flyer Sign Direct Mail Demo Other" at bounding box center [556, 418] width 347 height 34
click at [551, 422] on select "Select Internet Facebook Referral Flyer Sign Direct Mail Demo Other" at bounding box center [556, 418] width 347 height 34
select select "Internet"
click at [383, 403] on select "Select Internet Facebook Referral Flyer Sign Direct Mail Demo Other" at bounding box center [556, 418] width 347 height 34
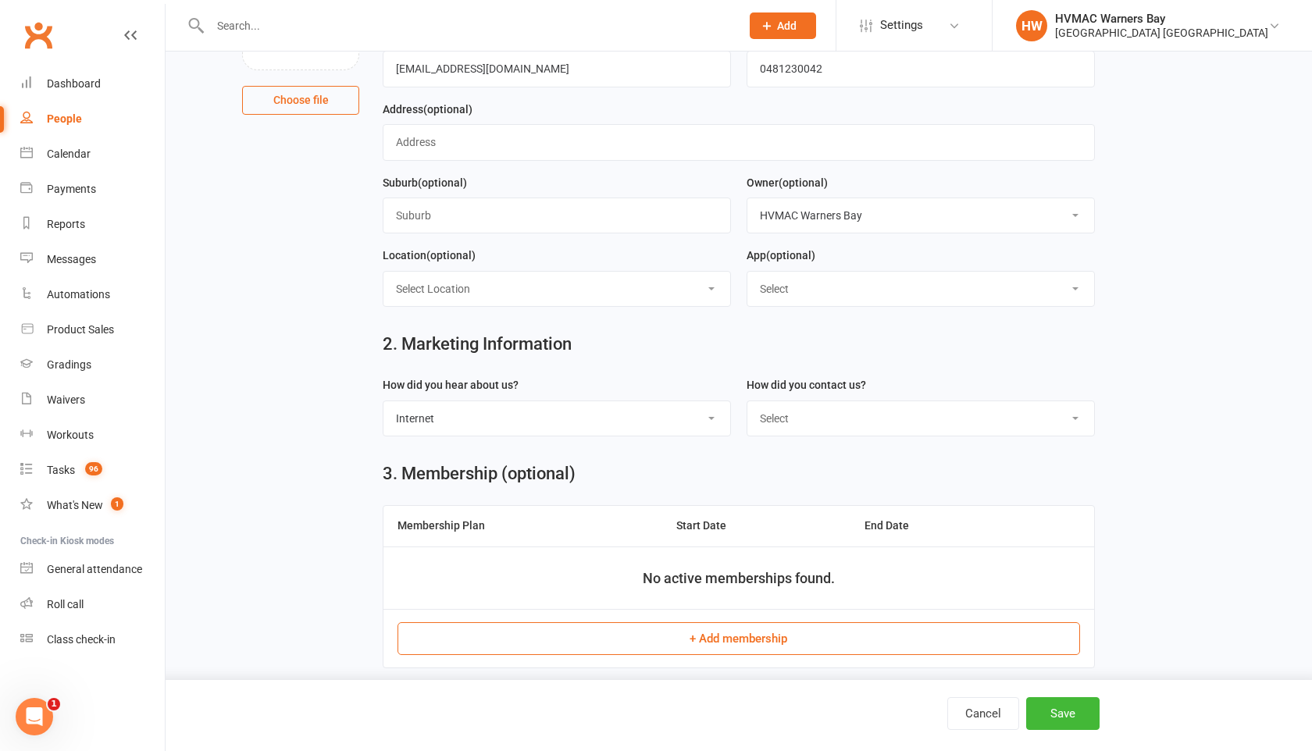
click at [779, 394] on label "How did you contact us?" at bounding box center [806, 384] width 119 height 17
click at [779, 430] on select "Select Phone Email In-Facility" at bounding box center [920, 418] width 347 height 34
select select "Email"
click at [747, 403] on select "Select Phone Email In-Facility" at bounding box center [920, 418] width 347 height 34
click at [1071, 729] on button "Save" at bounding box center [1062, 713] width 73 height 33
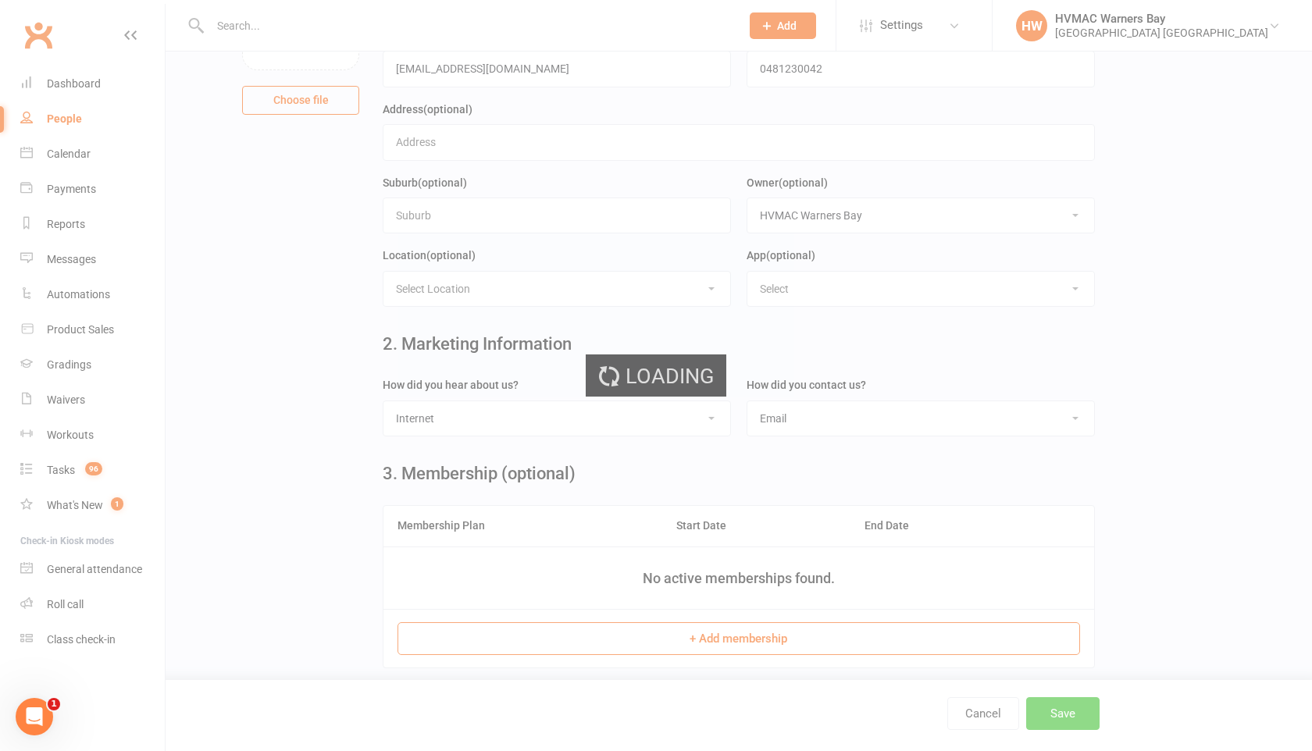
scroll to position [0, 0]
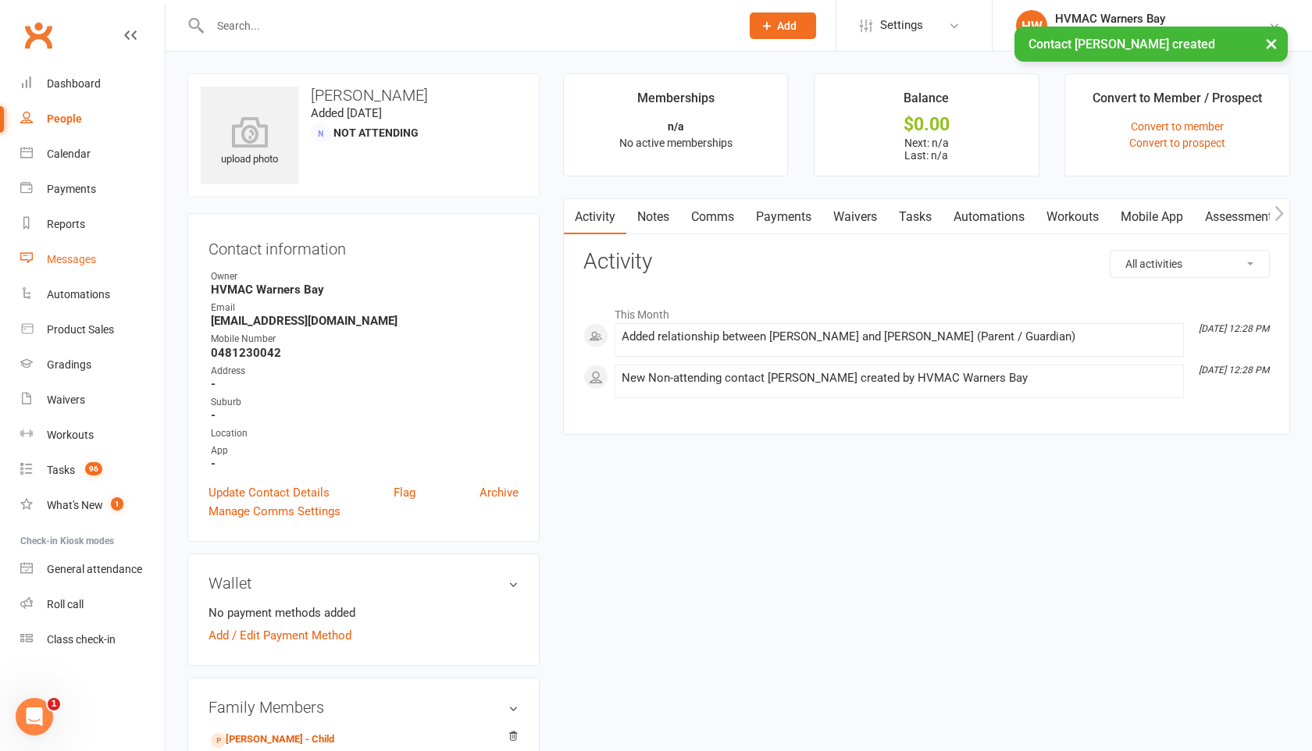
click at [94, 258] on div "Messages" at bounding box center [71, 259] width 49 height 12
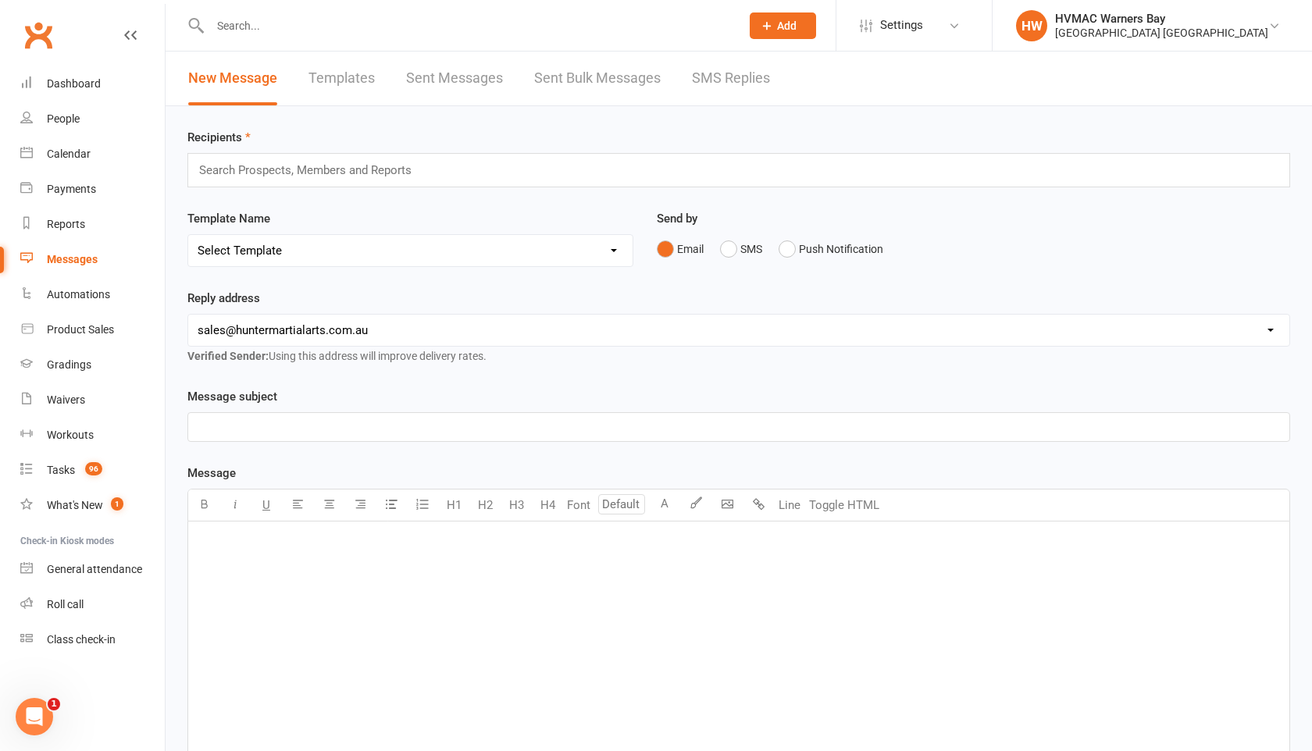
click at [694, 74] on link "SMS Replies" at bounding box center [731, 79] width 78 height 54
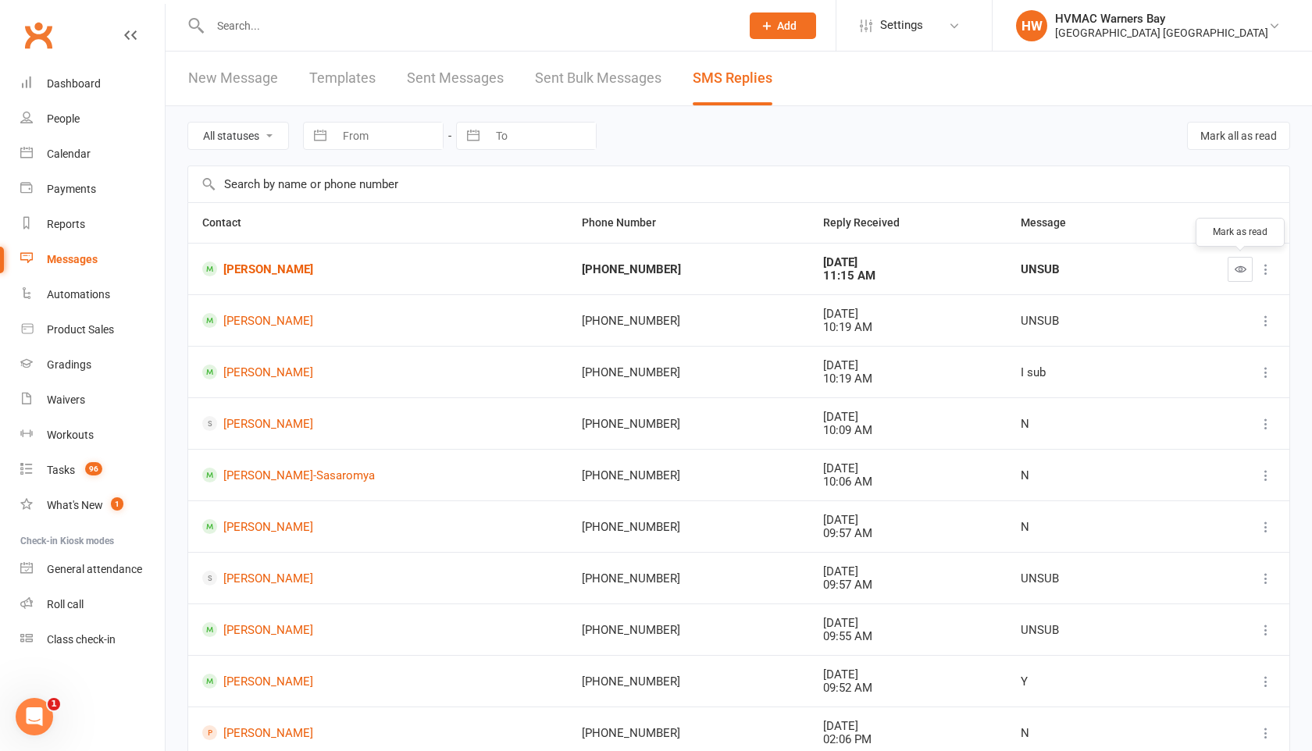
click at [1240, 271] on icon "button" at bounding box center [1241, 269] width 12 height 12
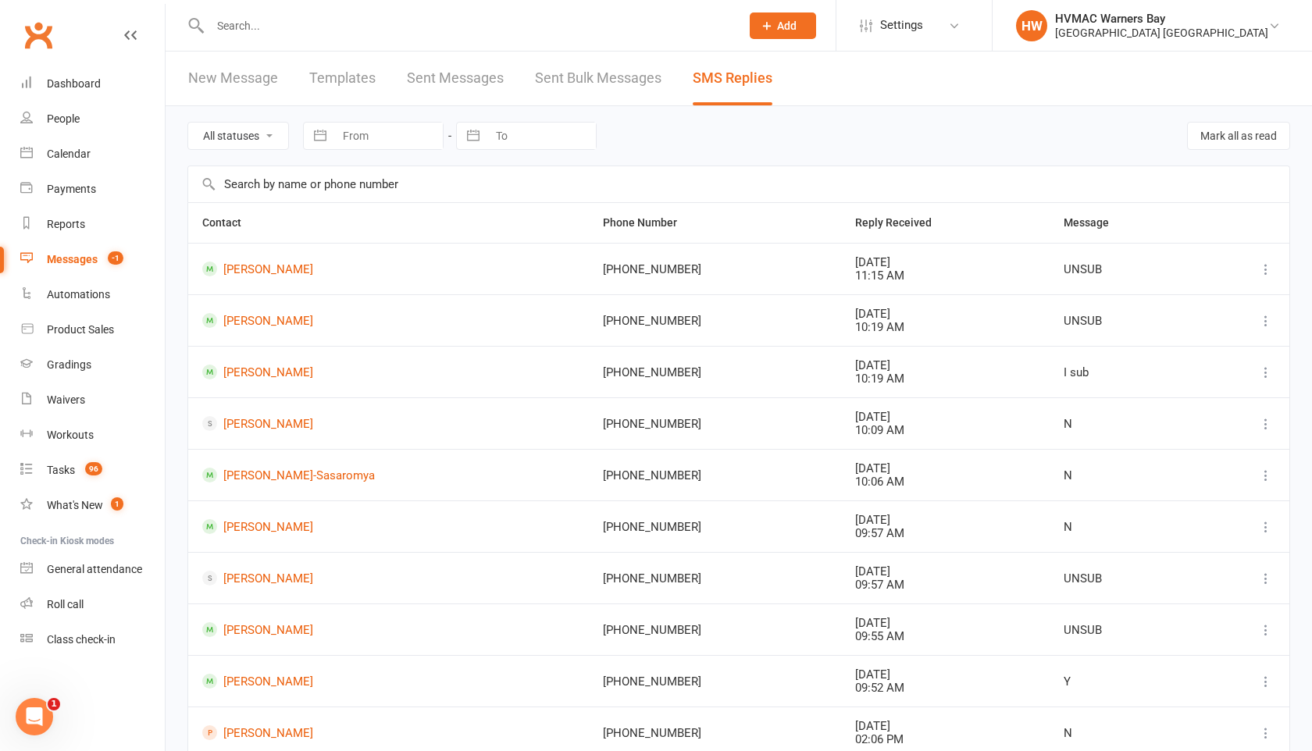
click at [81, 253] on div "Messages" at bounding box center [72, 259] width 51 height 12
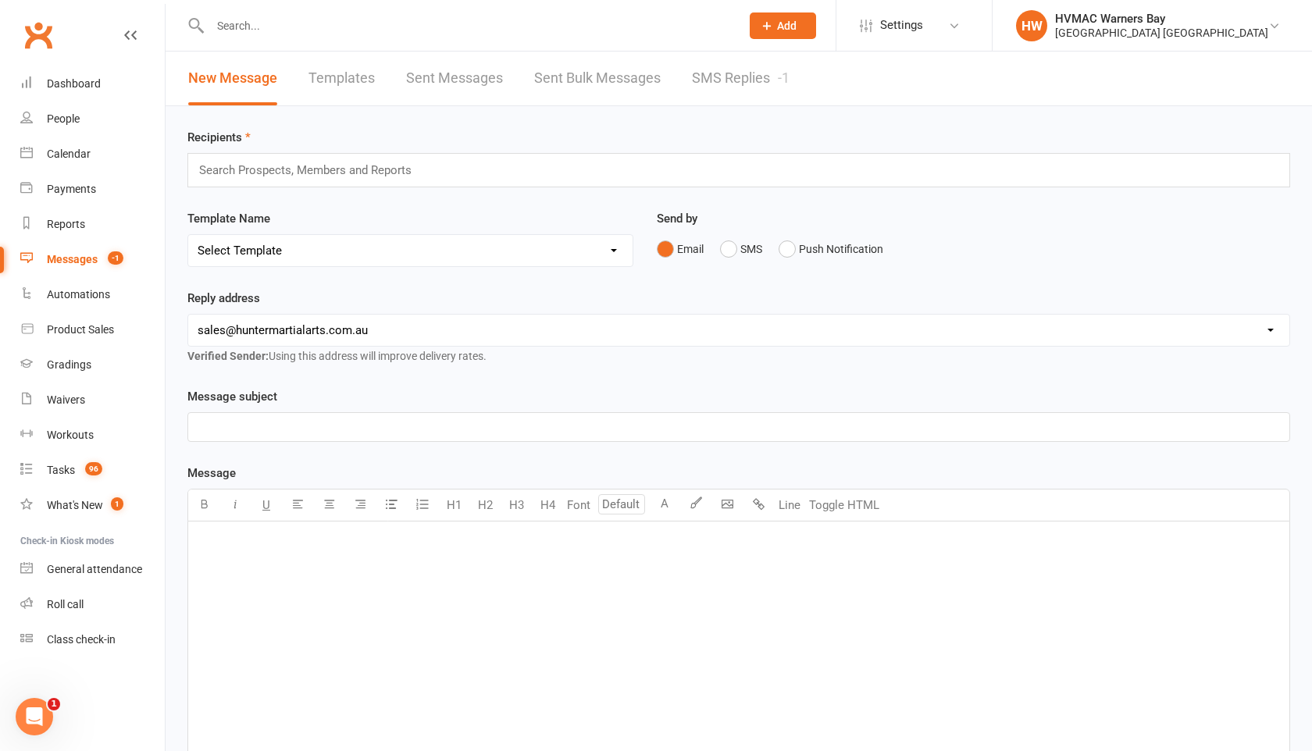
click at [729, 74] on link "SMS Replies -1" at bounding box center [741, 79] width 98 height 54
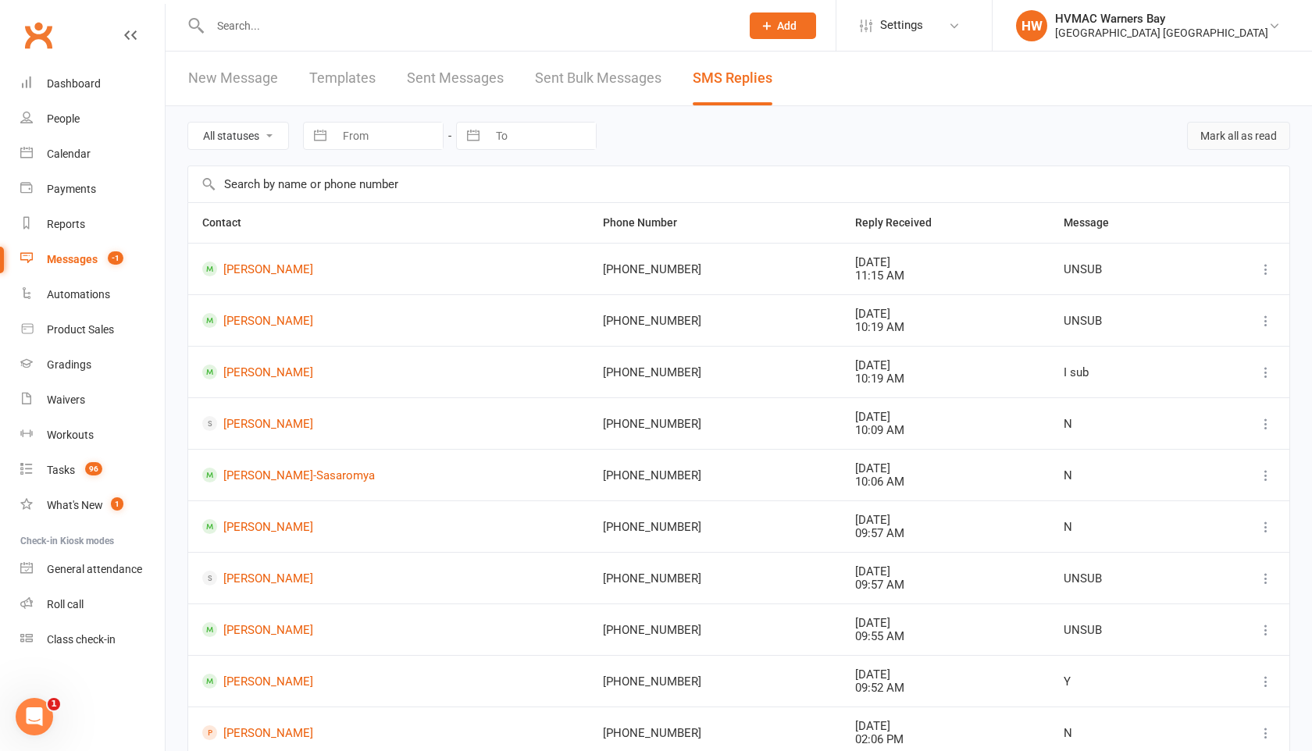
click at [1236, 130] on button "Mark all as read" at bounding box center [1238, 136] width 103 height 28
click at [228, 26] on input "text" at bounding box center [467, 26] width 524 height 22
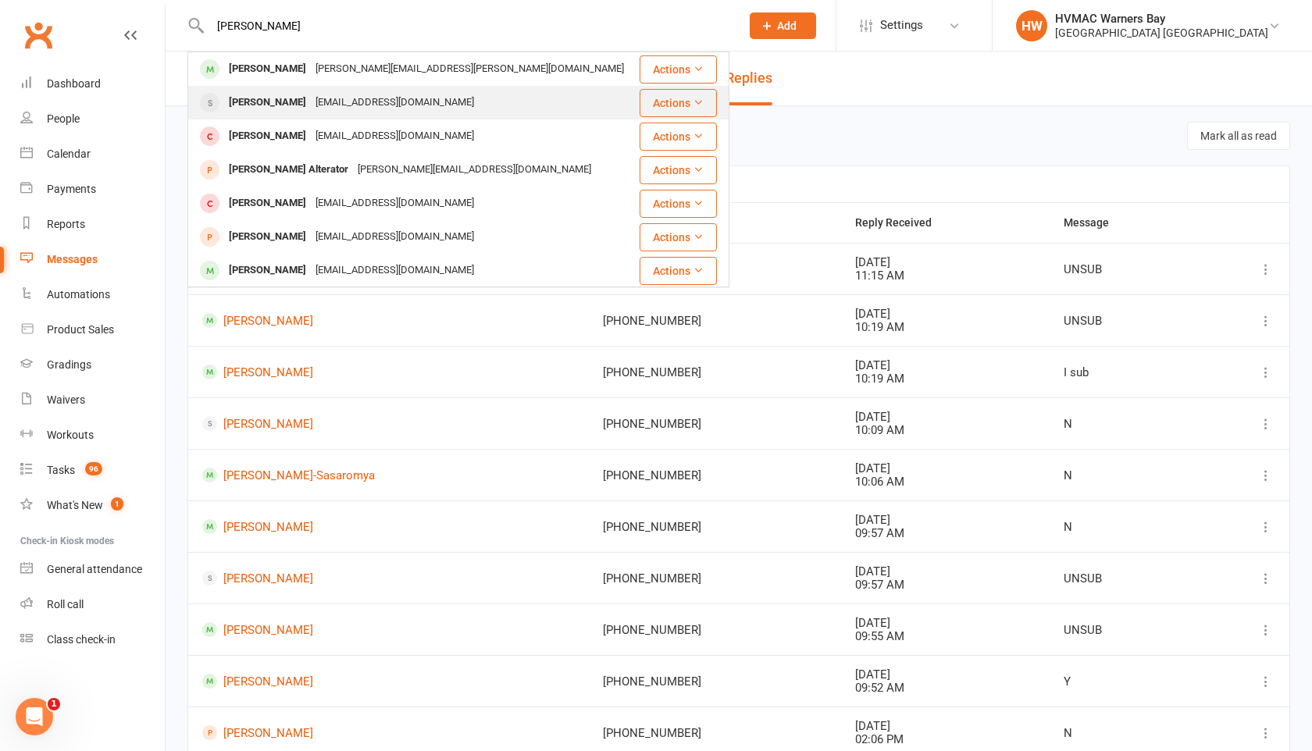
type input "mackenzie"
click at [255, 109] on div "MacKenzie Bell" at bounding box center [267, 102] width 87 height 23
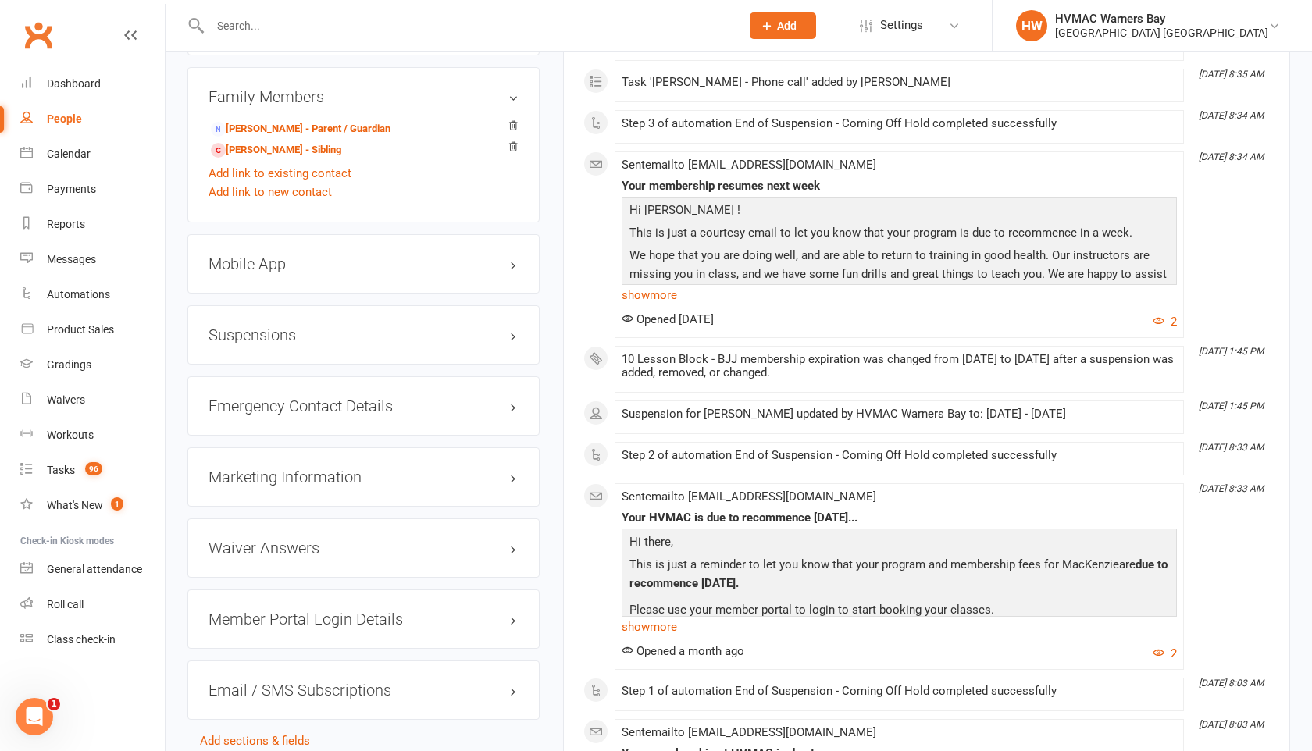
scroll to position [1423, 0]
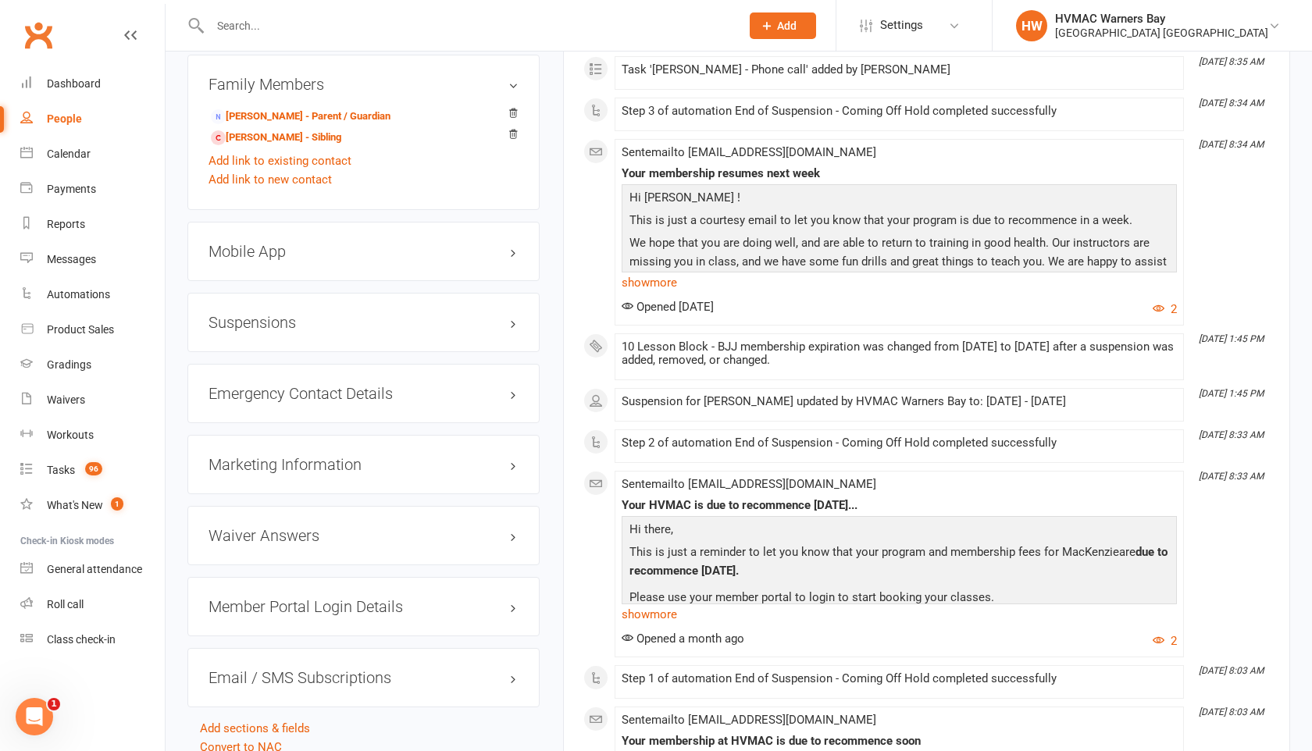
click at [512, 316] on h3 "Suspensions" at bounding box center [364, 322] width 310 height 17
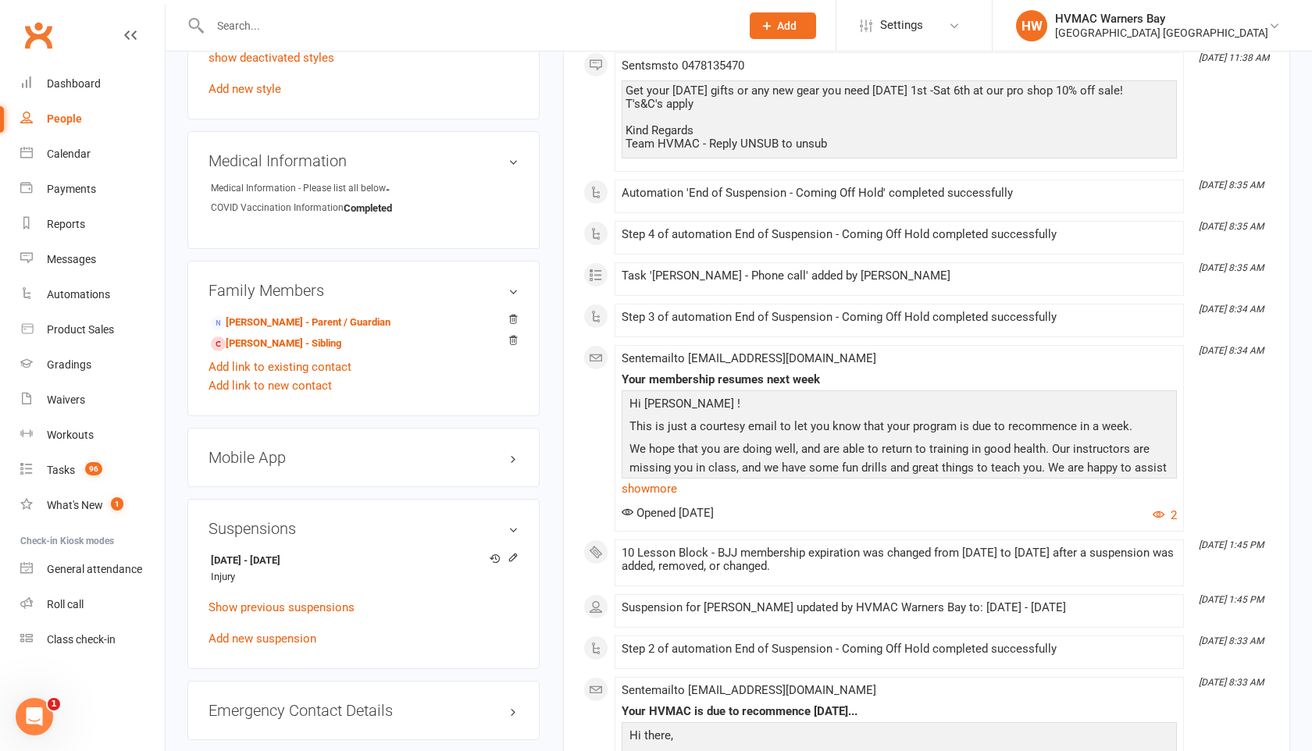
scroll to position [1218, 0]
click at [515, 554] on icon at bounding box center [513, 556] width 11 height 11
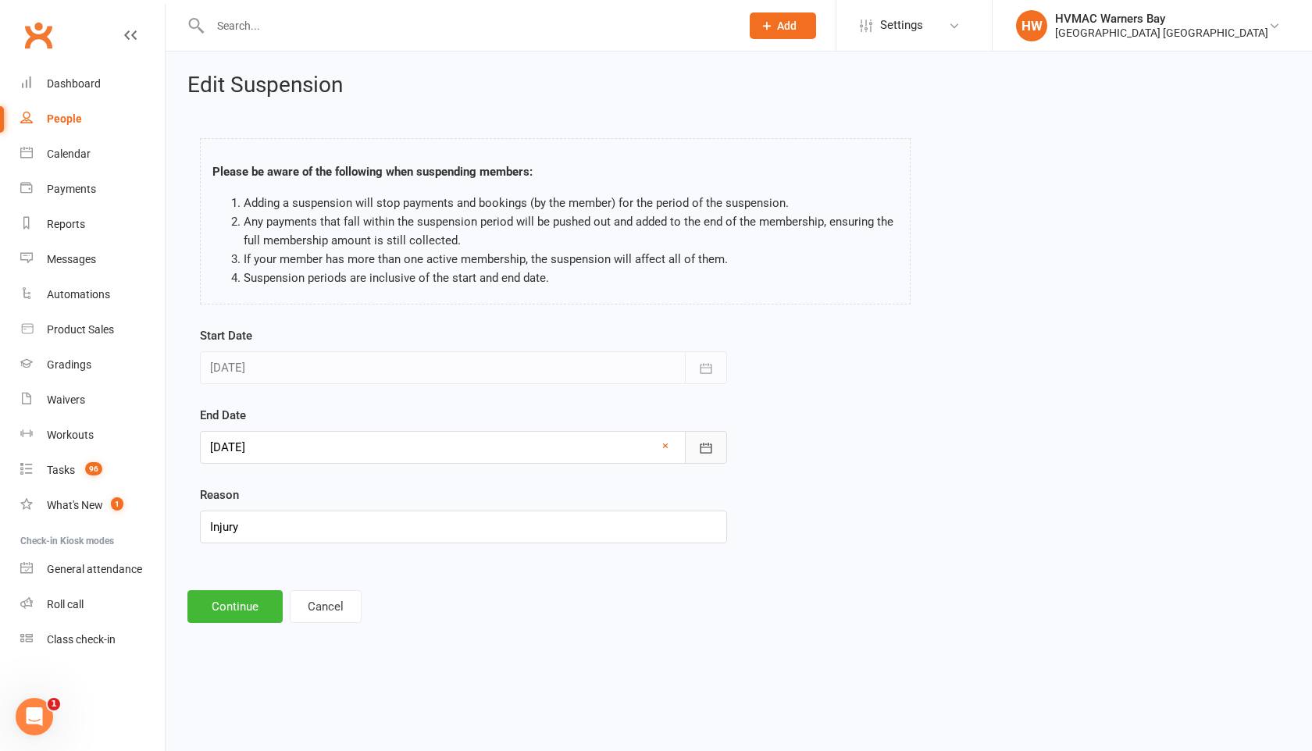
click at [713, 451] on icon "button" at bounding box center [706, 448] width 16 height 16
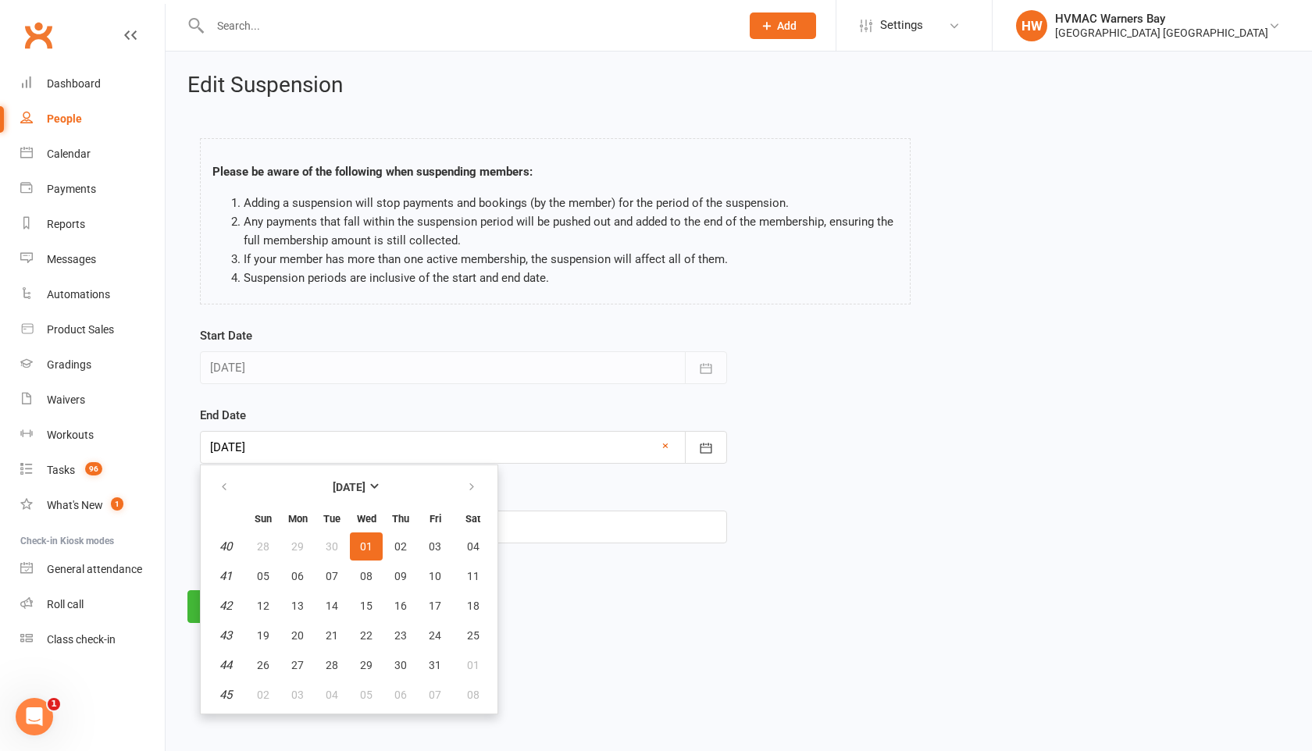
click at [543, 497] on div "Reason Injury" at bounding box center [463, 515] width 527 height 58
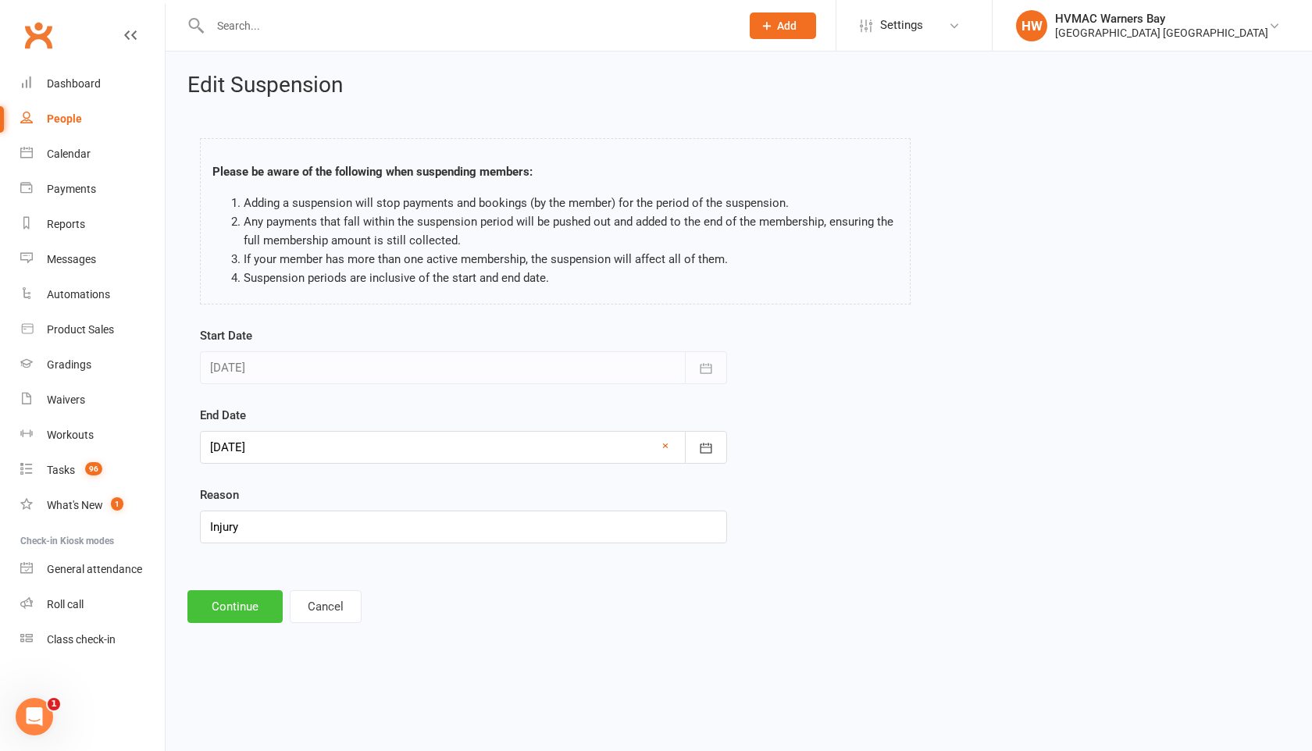
click at [232, 613] on button "Continue" at bounding box center [234, 606] width 95 height 33
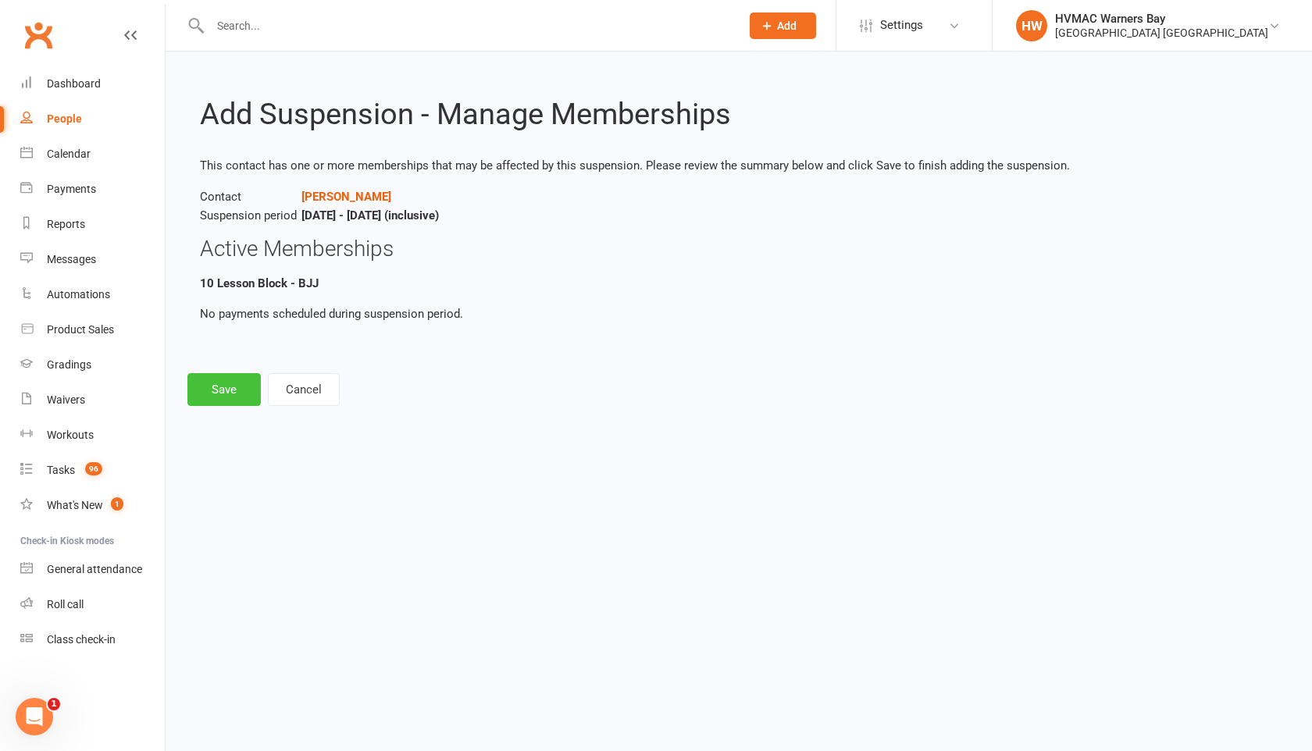
click at [231, 373] on button "Save" at bounding box center [223, 389] width 73 height 33
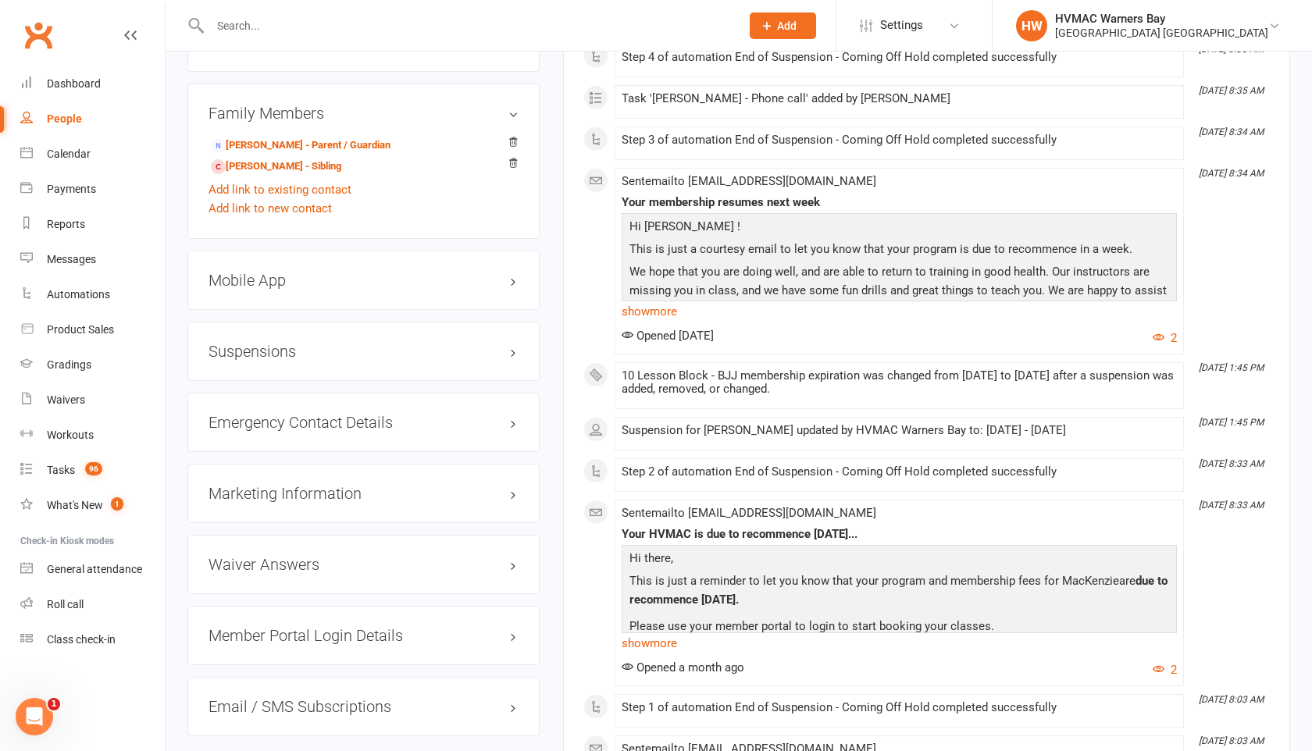
scroll to position [1397, 0]
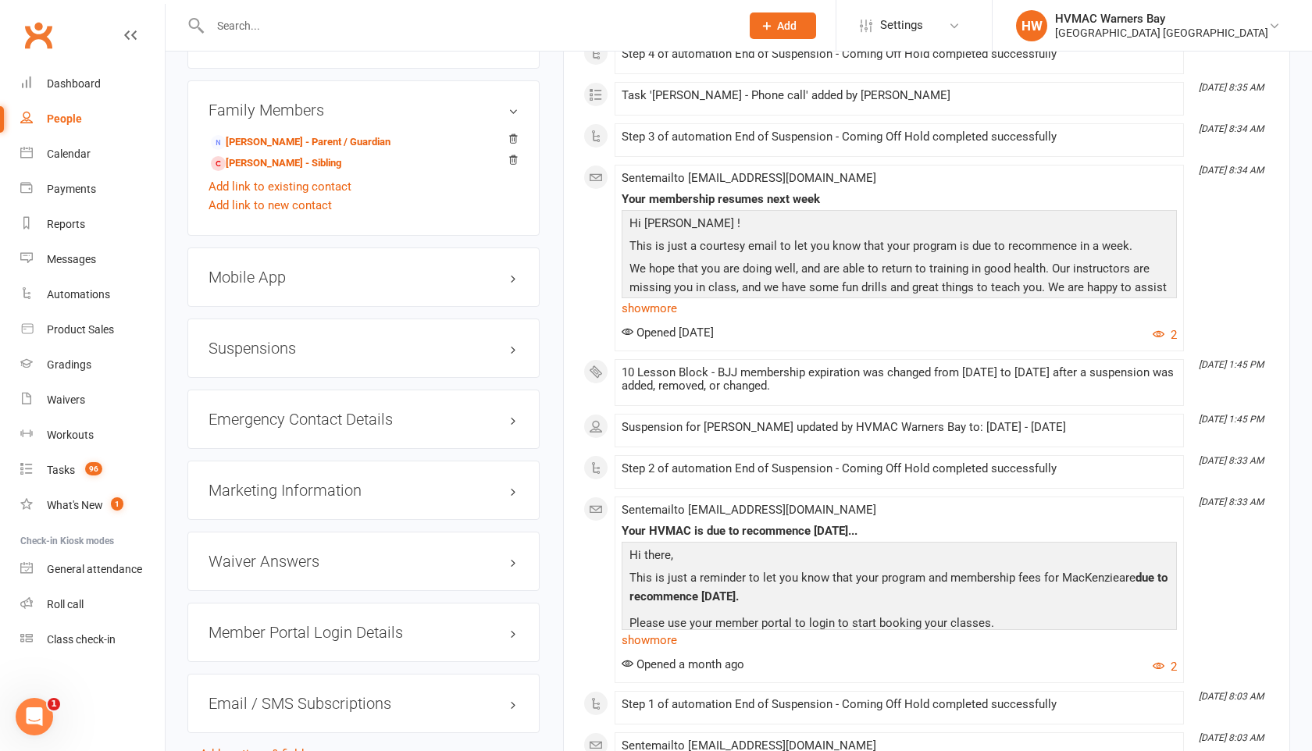
click at [512, 350] on h3 "Suspensions" at bounding box center [364, 348] width 310 height 17
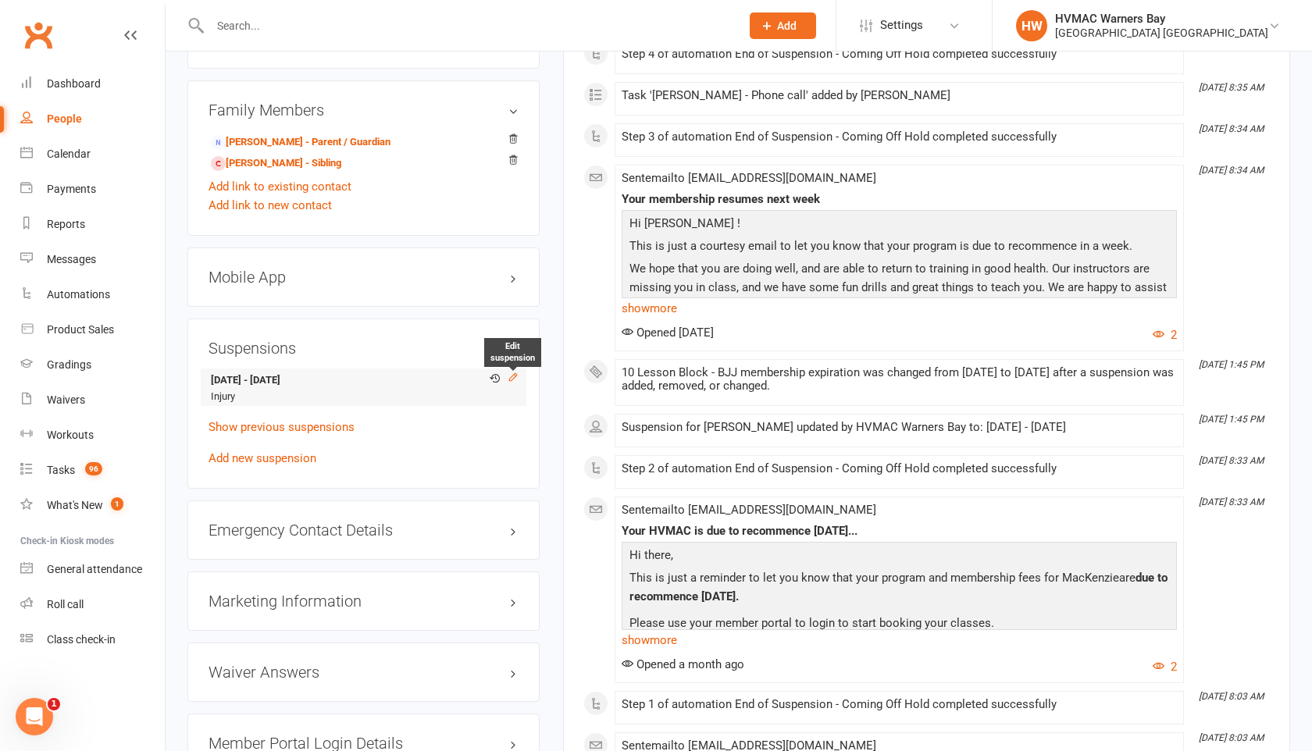
click at [514, 373] on icon at bounding box center [512, 376] width 7 height 7
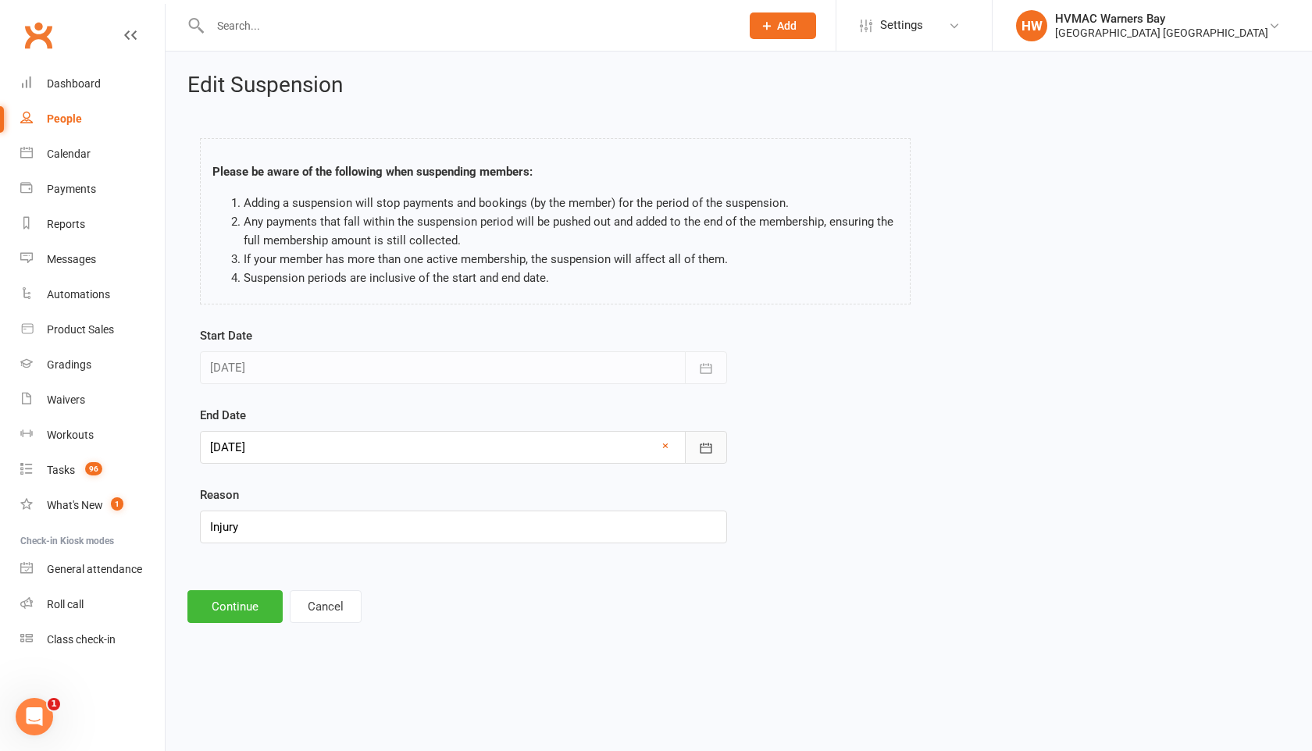
click at [710, 450] on icon "button" at bounding box center [706, 448] width 16 height 16
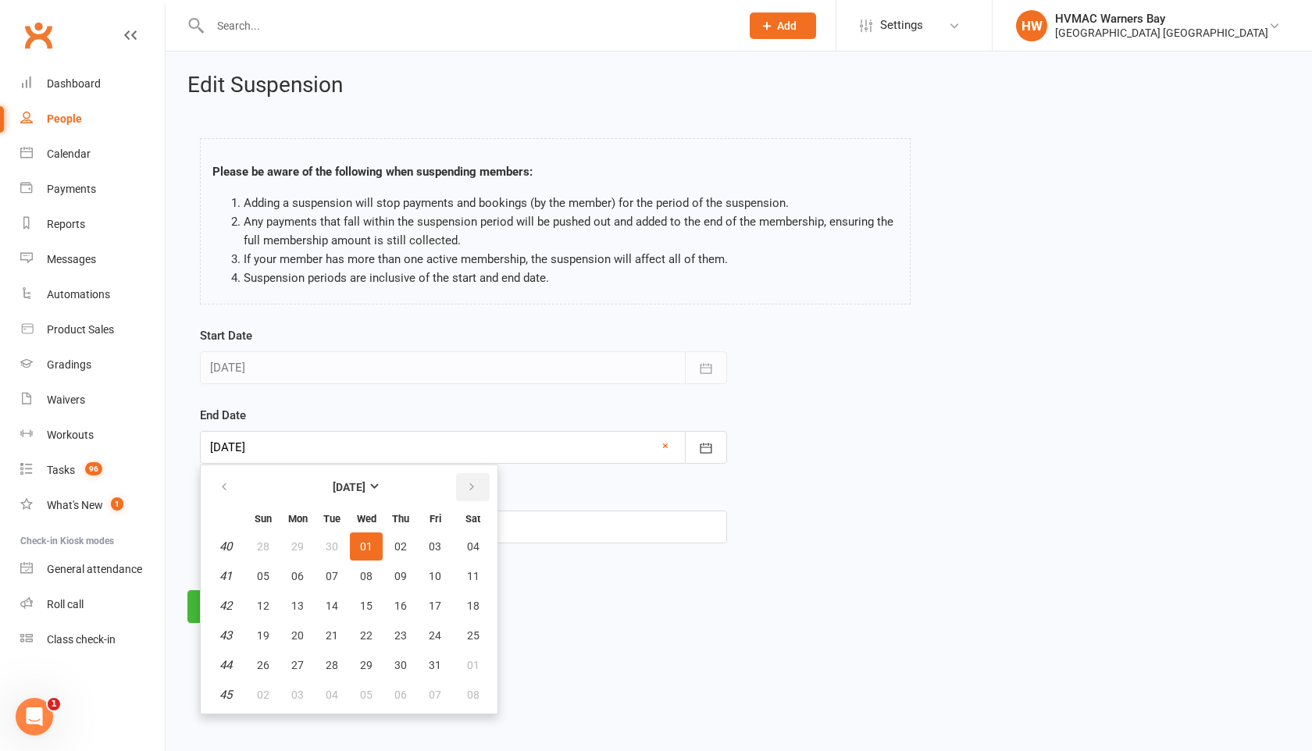
click at [466, 487] on icon "button" at bounding box center [471, 487] width 11 height 12
click at [306, 572] on button "05" at bounding box center [297, 576] width 33 height 28
type input "05 Jan 2026"
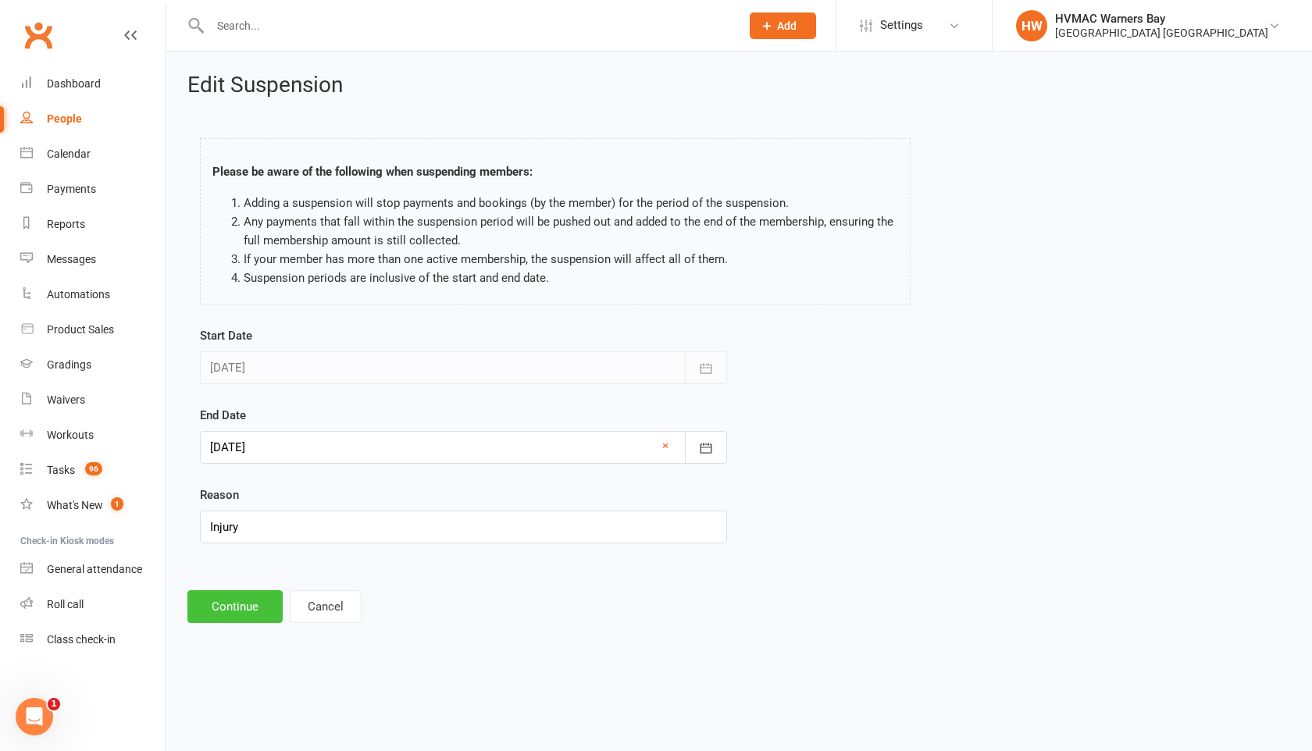
click at [258, 605] on button "Continue" at bounding box center [234, 606] width 95 height 33
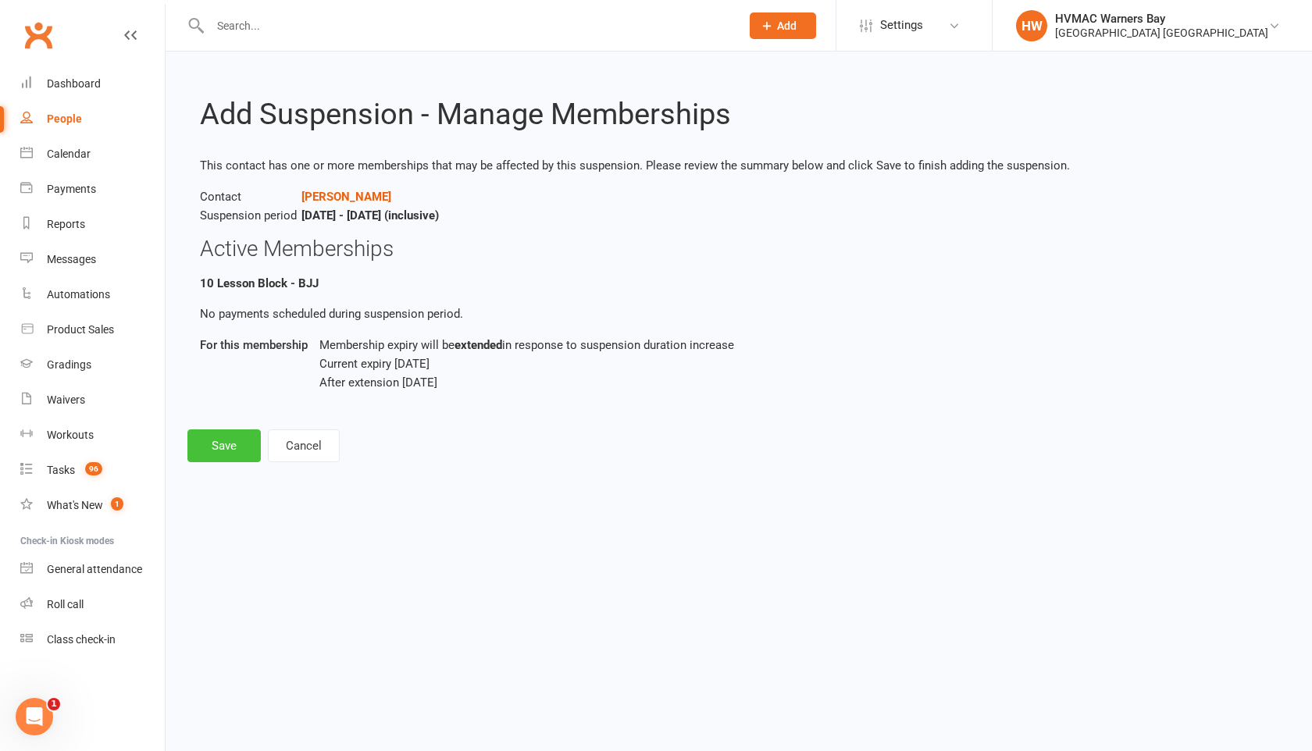
click at [220, 440] on button "Save" at bounding box center [223, 446] width 73 height 33
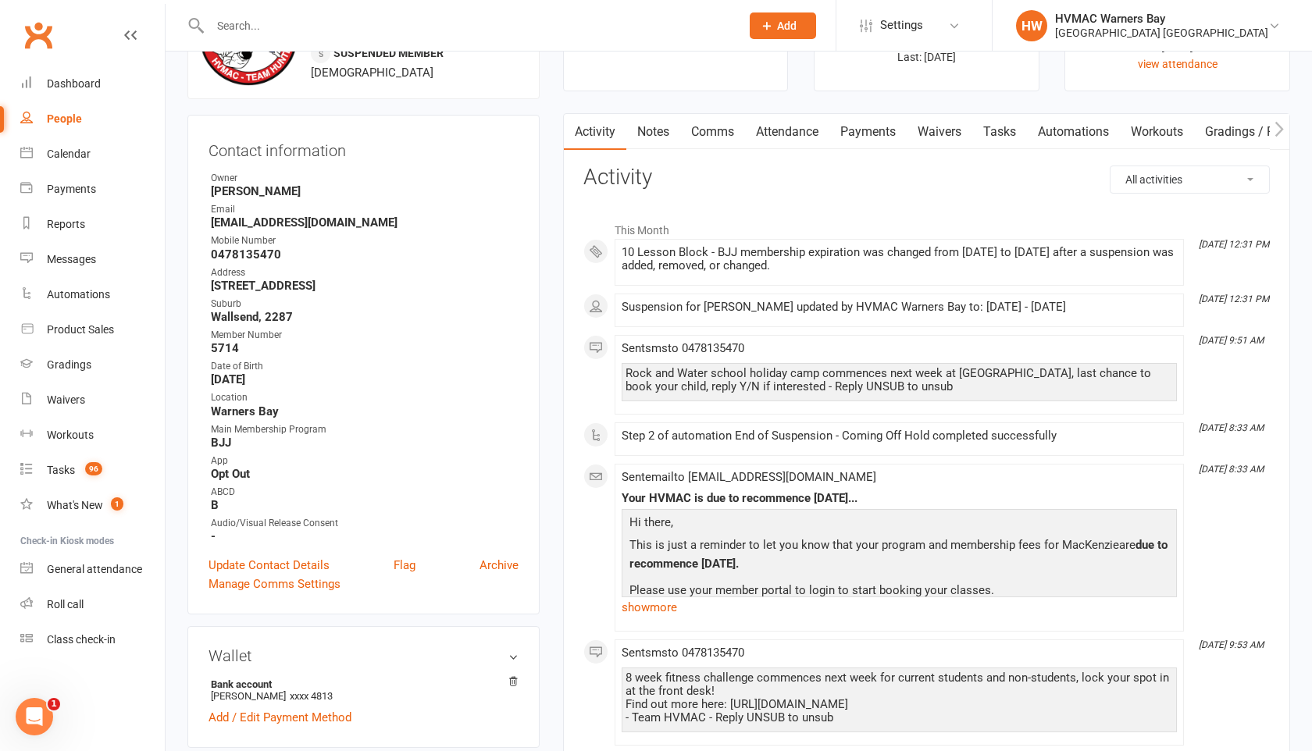
scroll to position [97, 0]
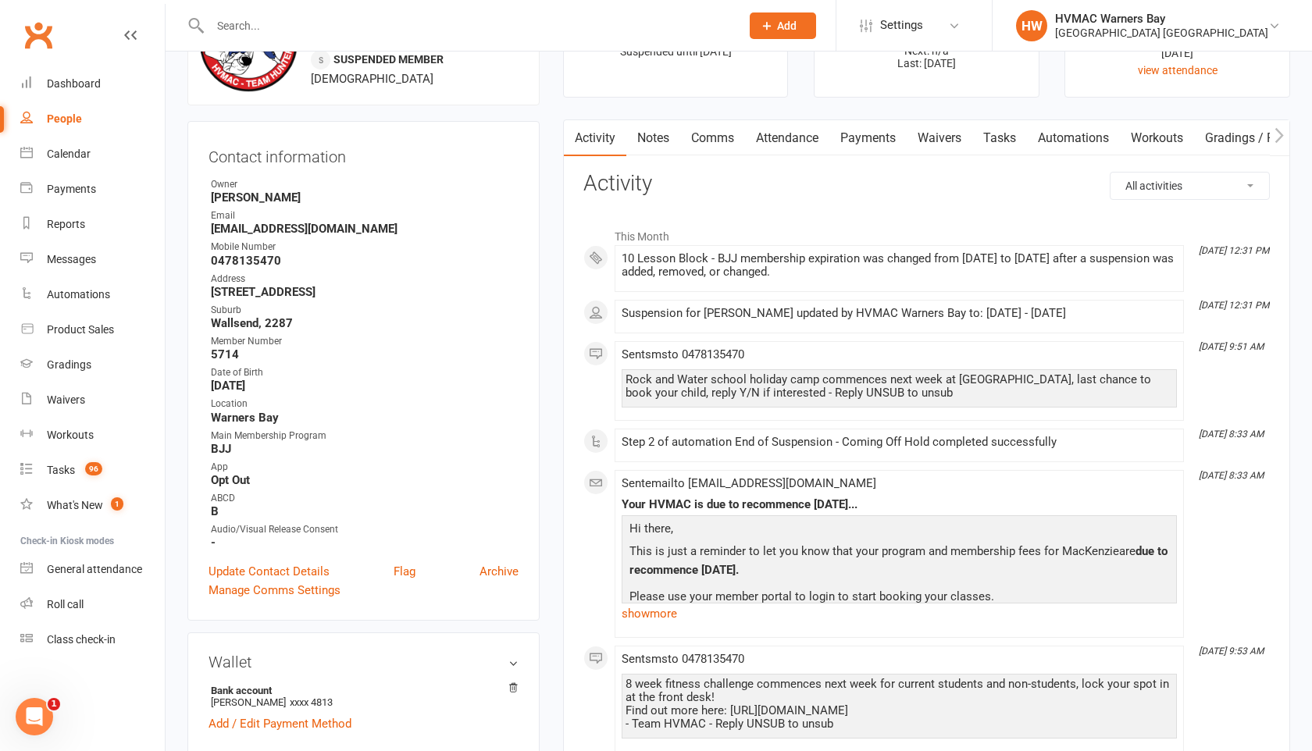
scroll to position [0, 0]
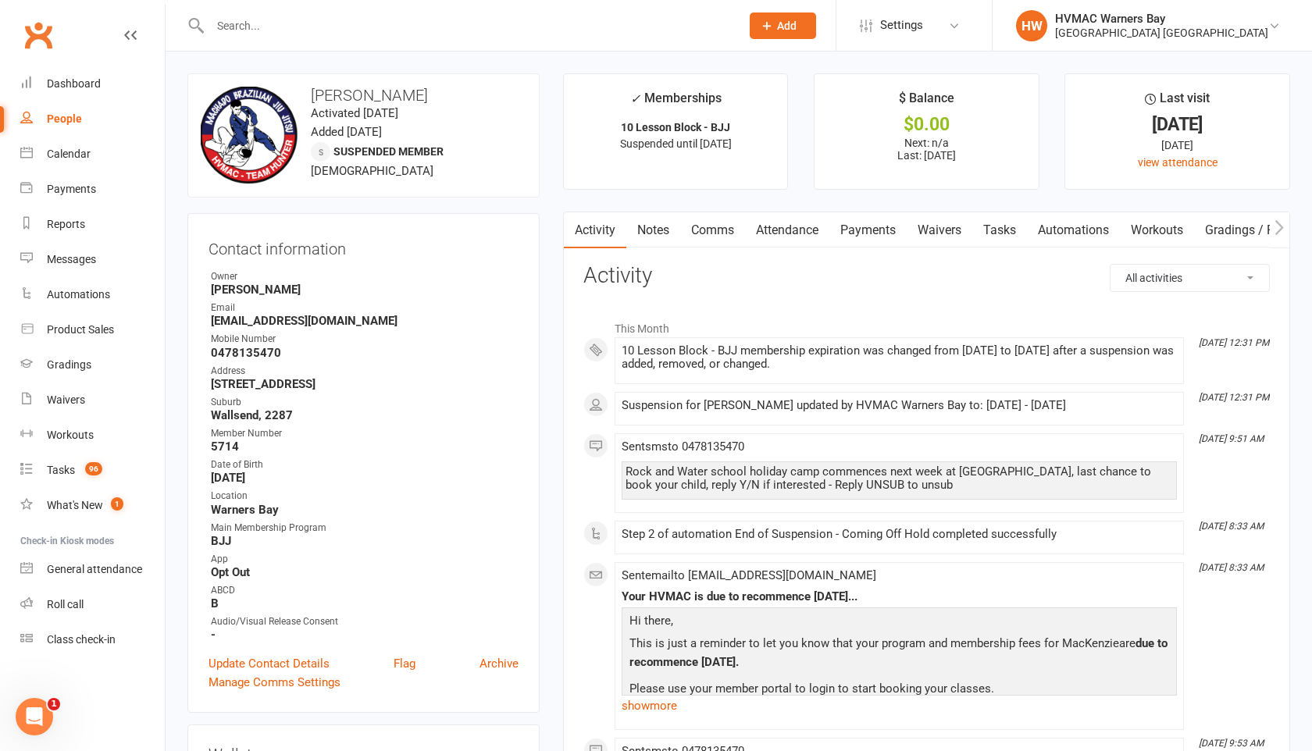
click at [281, 28] on input "text" at bounding box center [467, 26] width 524 height 22
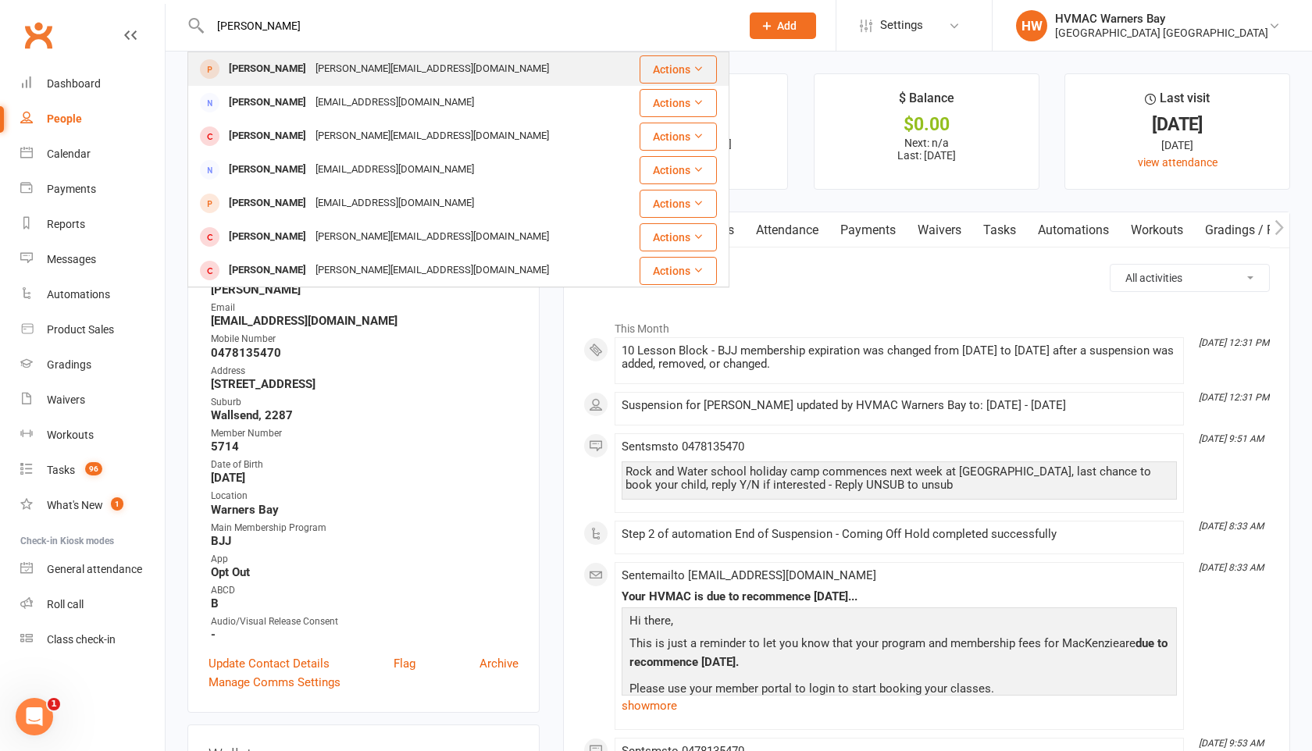
type input "william lawson"
click at [298, 64] on div "[PERSON_NAME]" at bounding box center [267, 69] width 87 height 23
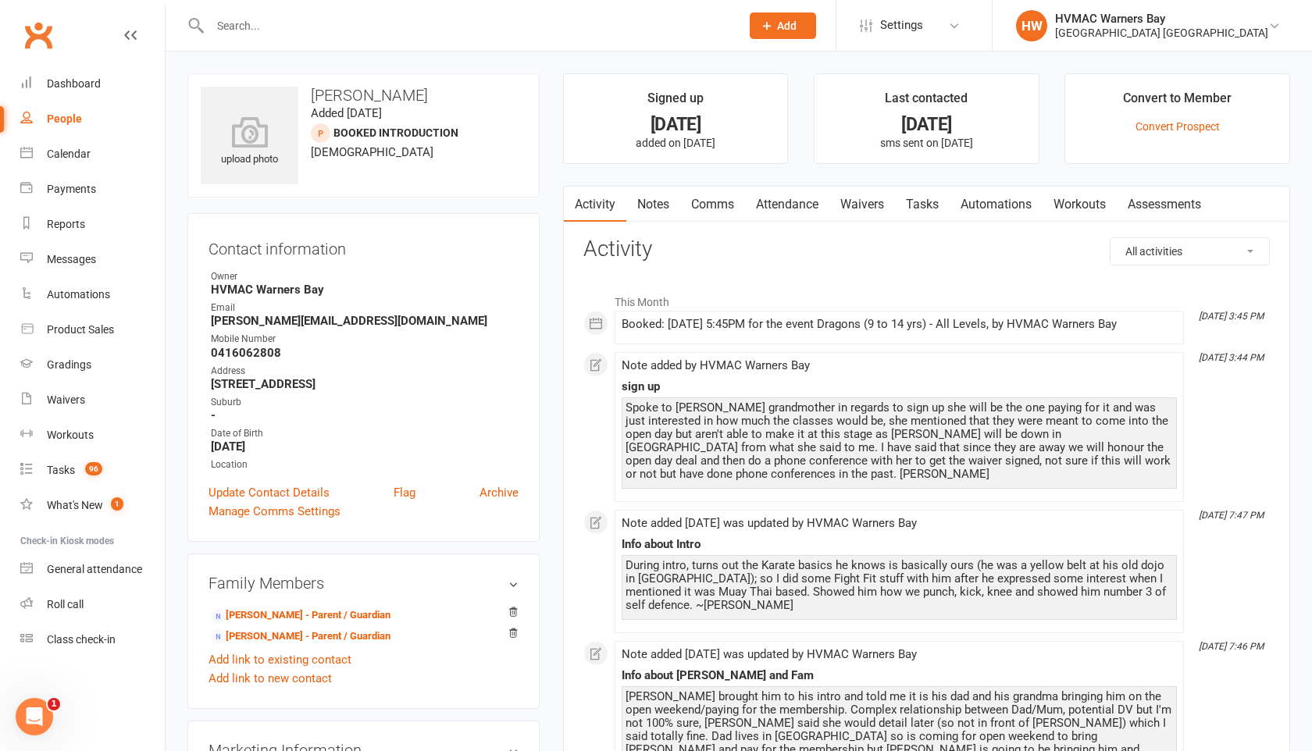
click at [857, 206] on link "Waivers" at bounding box center [862, 205] width 66 height 36
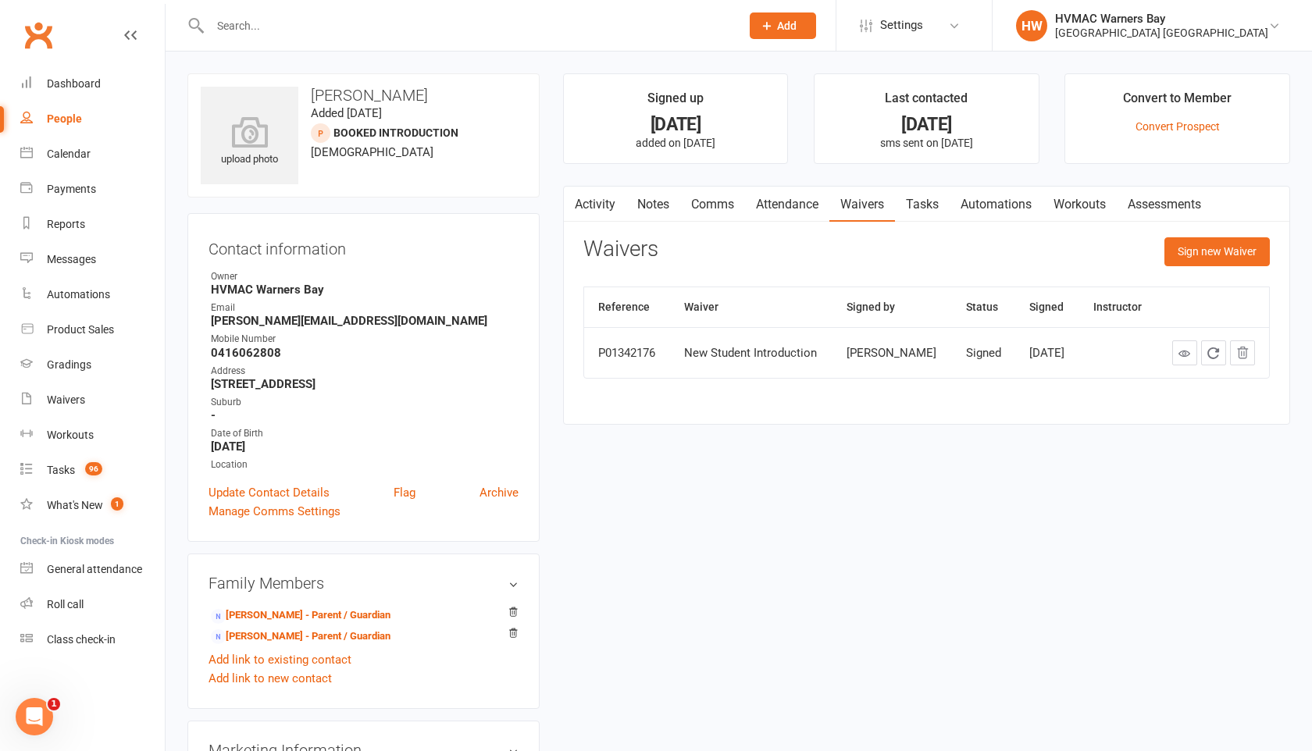
click at [779, 201] on link "Attendance" at bounding box center [787, 205] width 84 height 36
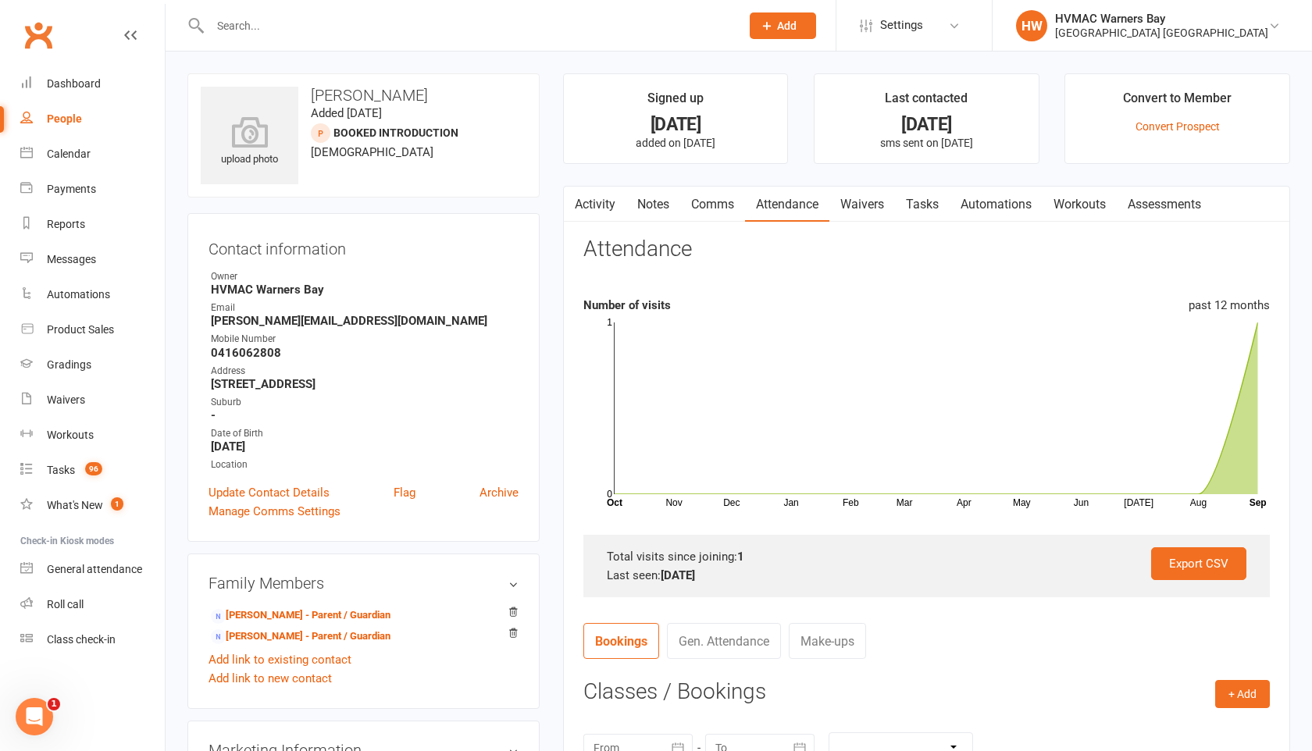
click at [760, 23] on icon at bounding box center [767, 26] width 14 height 14
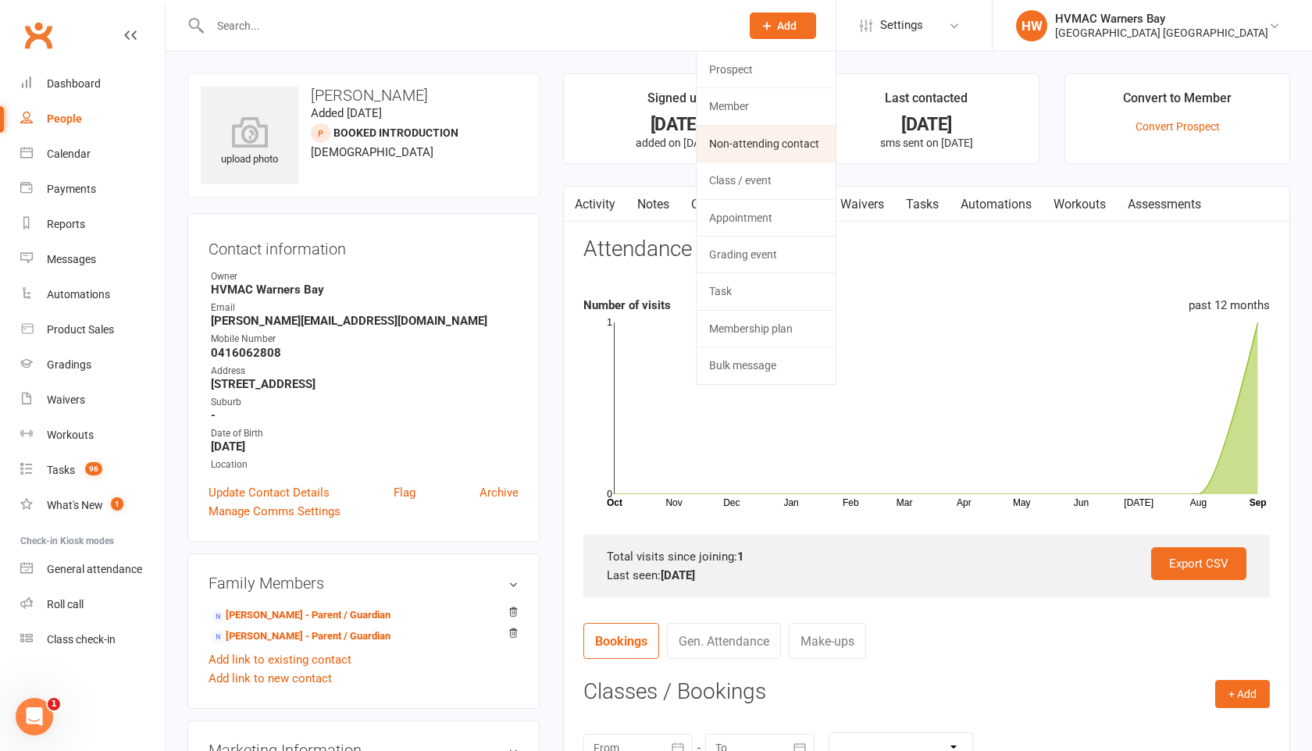
click at [744, 147] on link "Non-attending contact" at bounding box center [766, 144] width 139 height 36
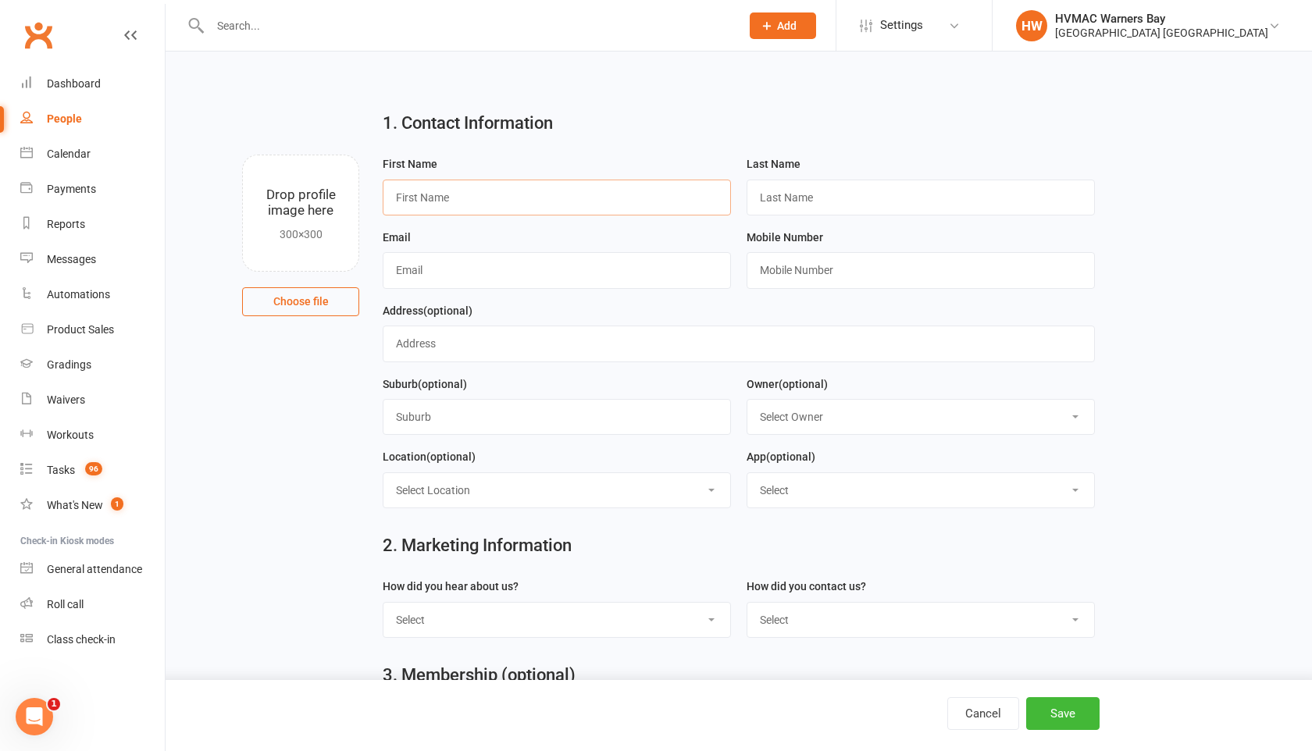
click at [433, 194] on input "text" at bounding box center [557, 198] width 348 height 36
type input "Ellen"
click at [772, 208] on input "text" at bounding box center [921, 198] width 348 height 36
type input "Lawson"
click at [469, 272] on input "text" at bounding box center [557, 270] width 348 height 36
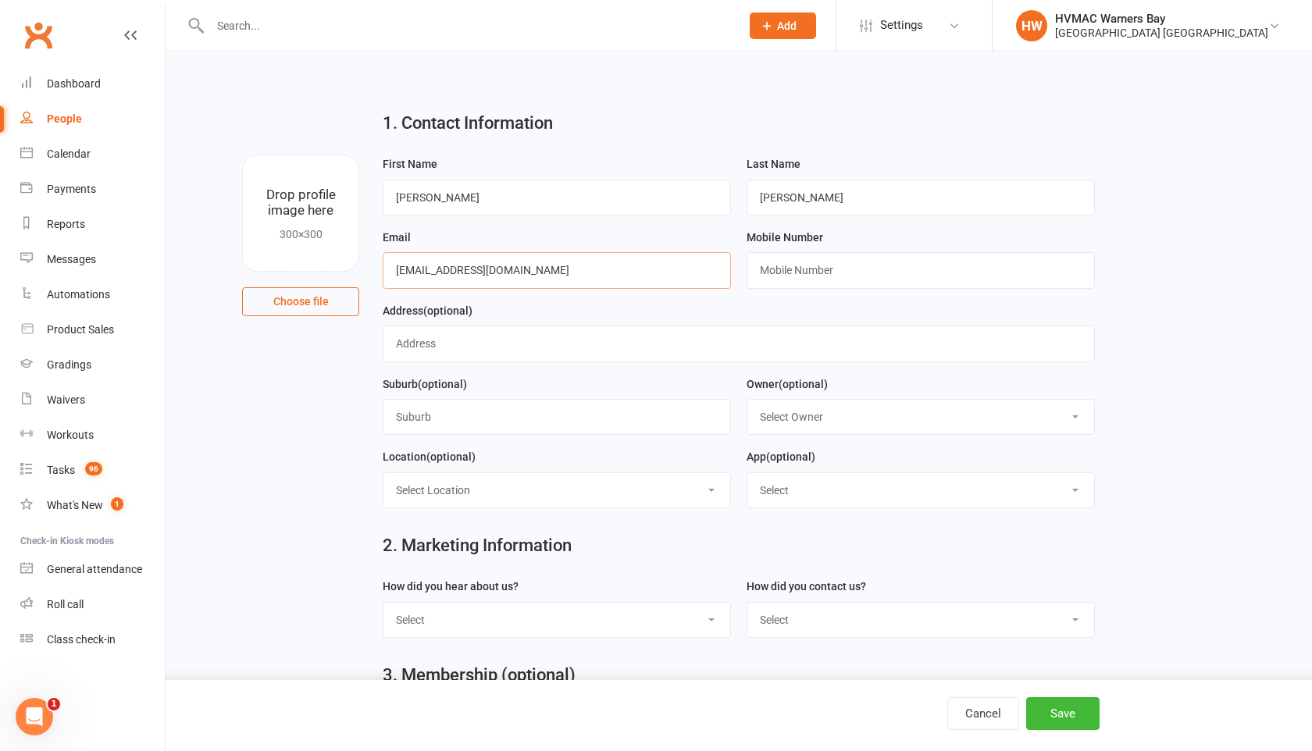
click at [576, 269] on input "lawsen@hotmail.com" at bounding box center [557, 270] width 348 height 36
type input "lawsen@hotmail.com"
click at [774, 271] on input "text" at bounding box center [921, 270] width 348 height 36
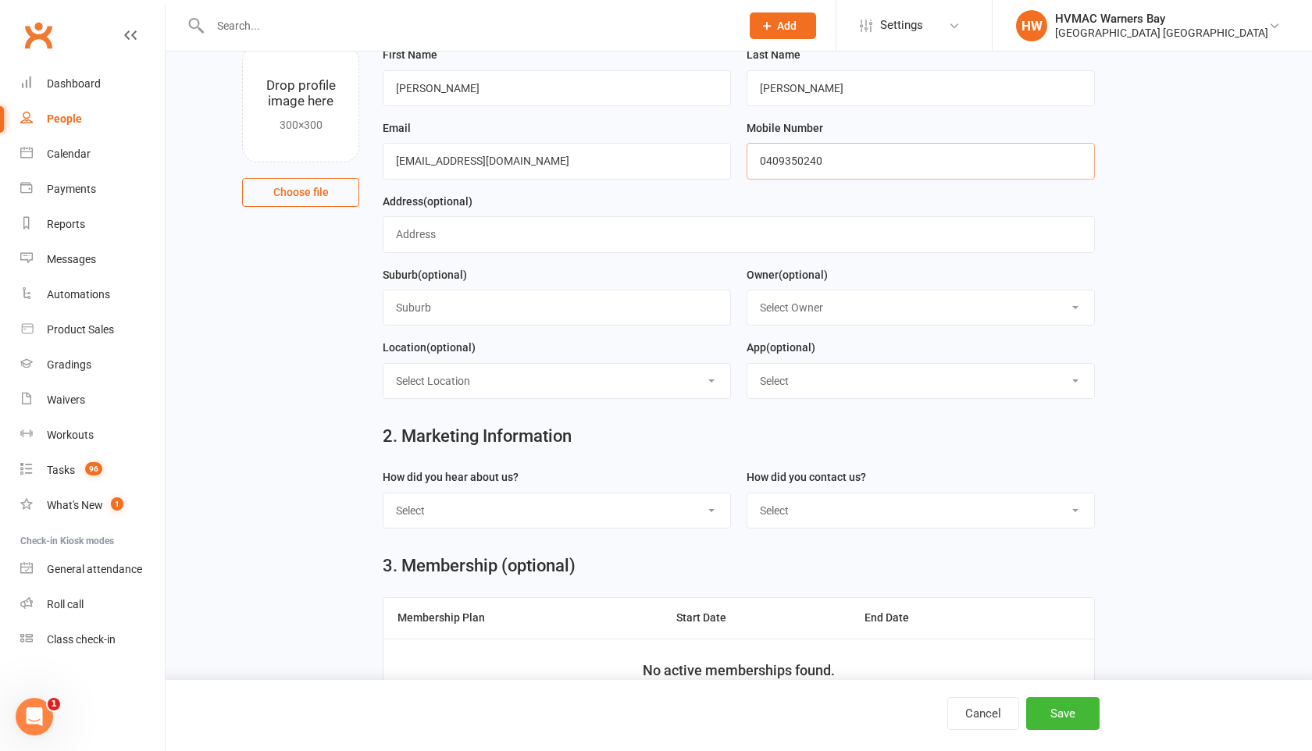
scroll to position [186, 0]
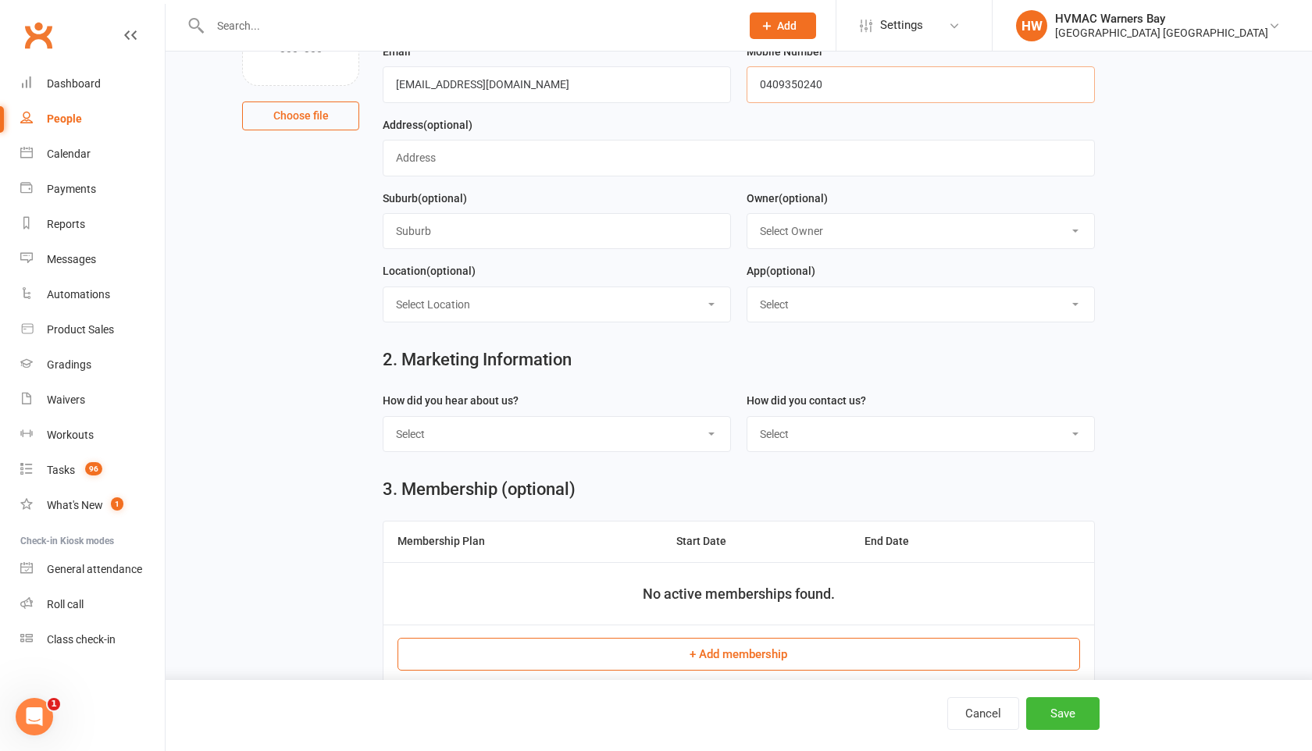
type input "0409350240"
click at [611, 440] on select "Select Internet Facebook Referral Flyer Sign Direct Mail Demo Other" at bounding box center [556, 434] width 347 height 34
select select "Internet"
click at [383, 419] on select "Select Internet Facebook Referral Flyer Sign Direct Mail Demo Other" at bounding box center [556, 434] width 347 height 34
click at [934, 448] on select "Select Phone Email In-Facility" at bounding box center [920, 434] width 347 height 34
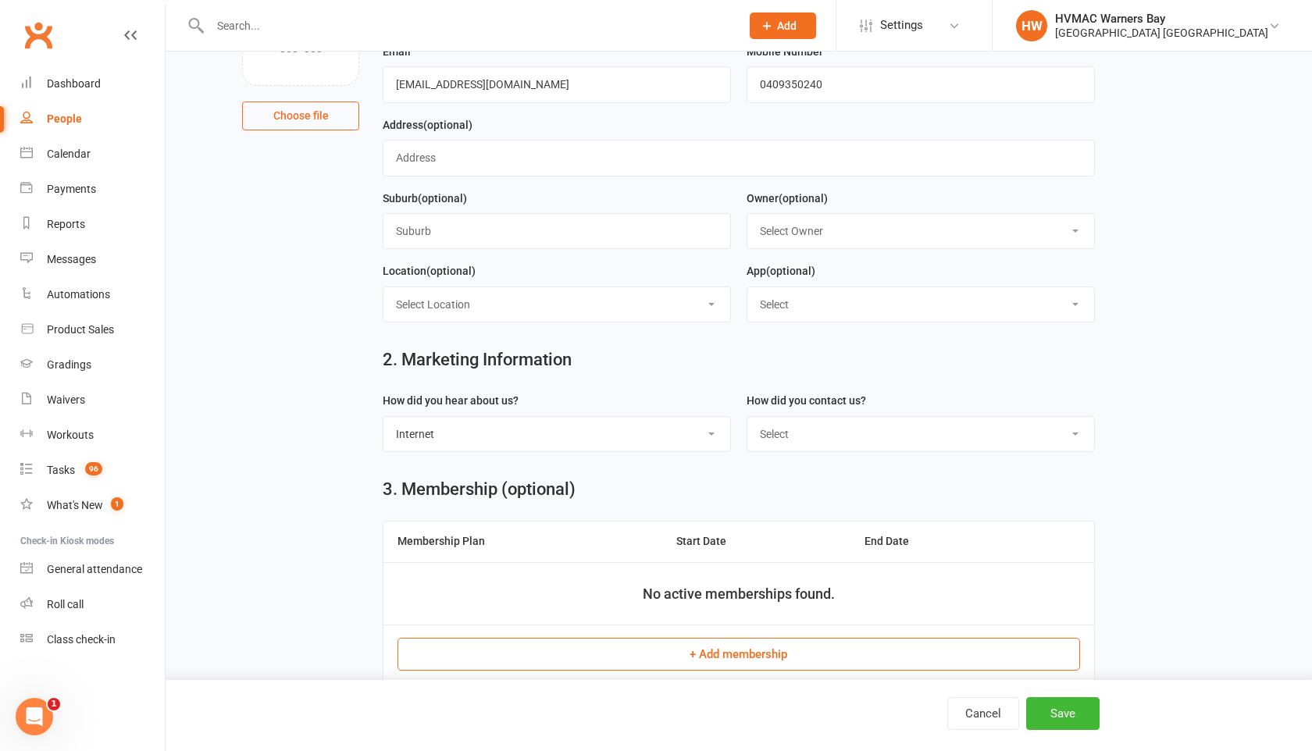
select select "Phone"
click at [747, 419] on select "Select Phone Email In-Facility" at bounding box center [920, 434] width 347 height 34
click at [1066, 711] on button "Save" at bounding box center [1062, 713] width 73 height 33
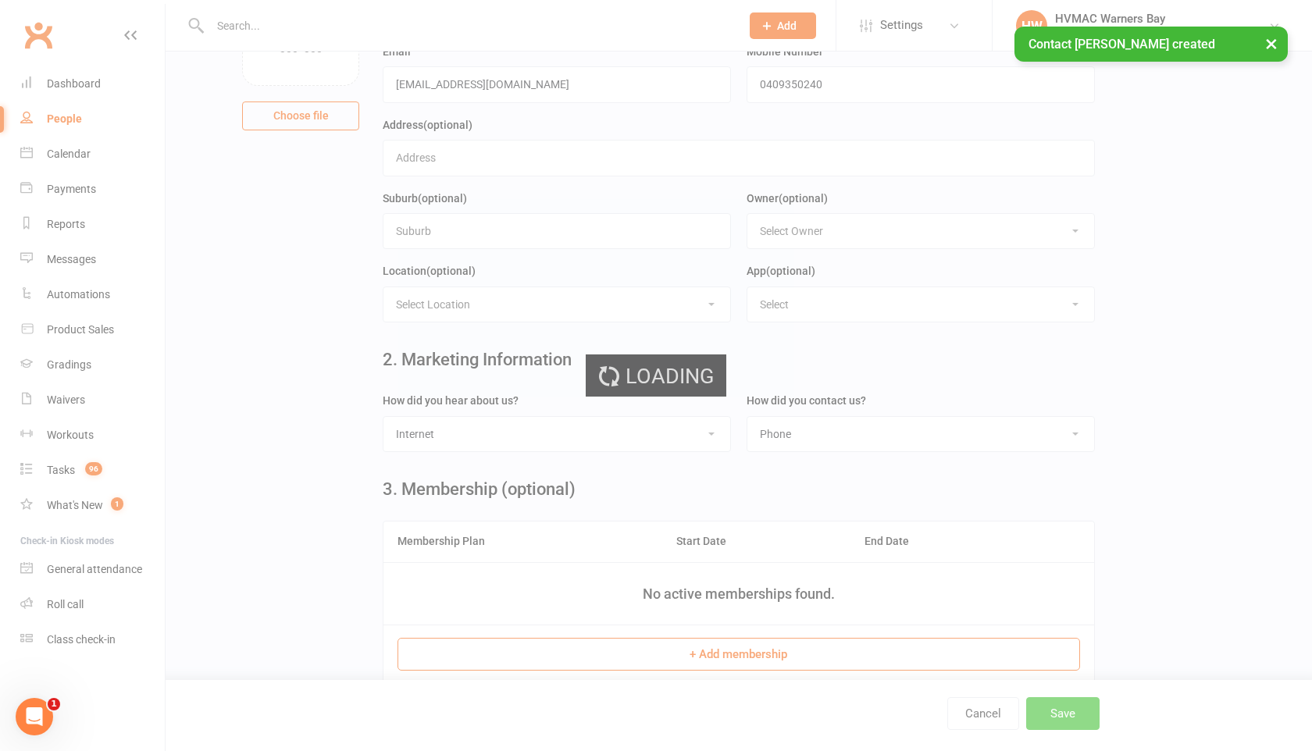
scroll to position [0, 0]
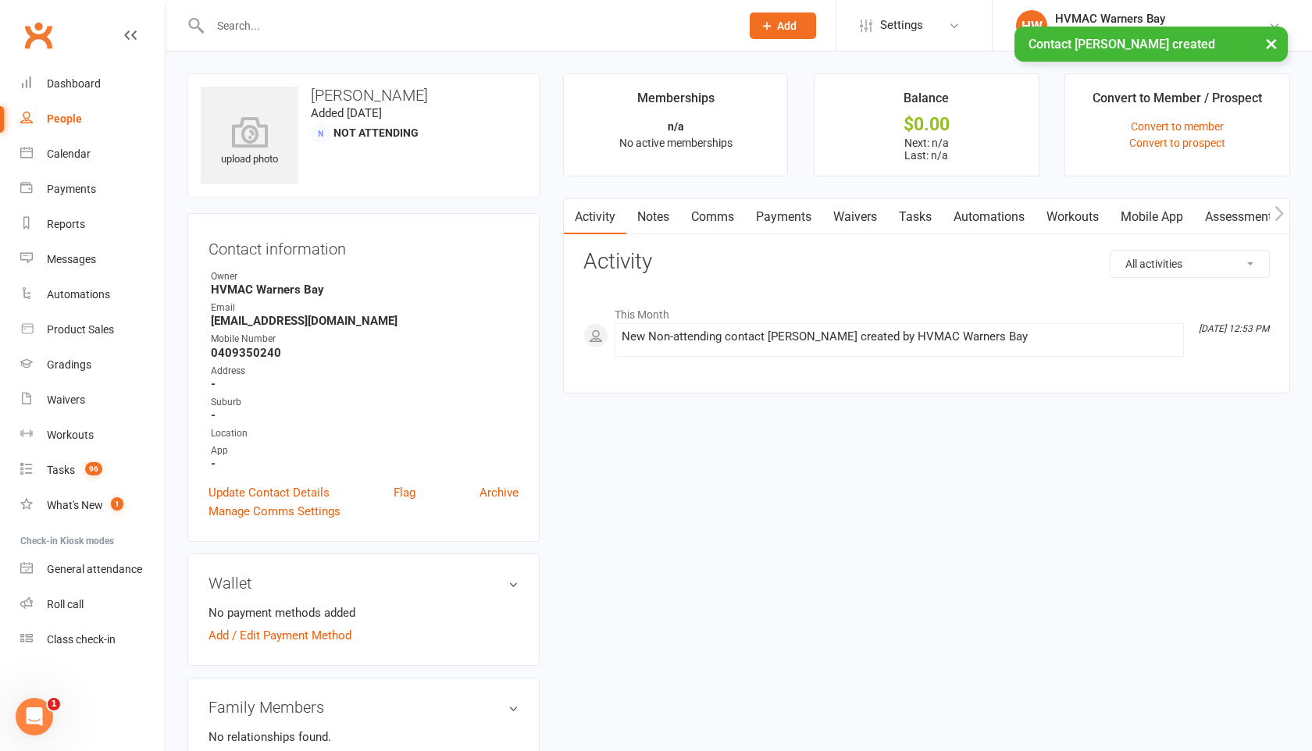
click at [852, 215] on link "Waivers" at bounding box center [855, 217] width 66 height 36
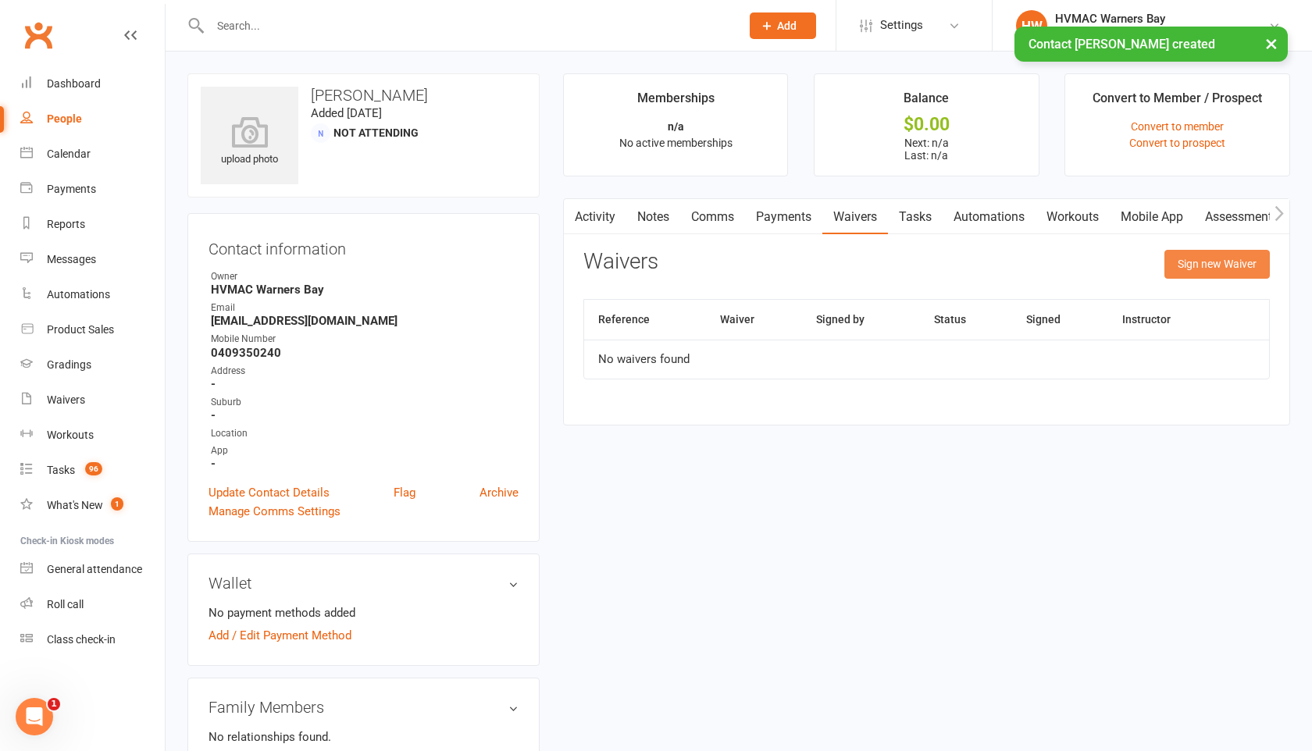
click at [1196, 266] on button "Sign new Waiver" at bounding box center [1216, 264] width 105 height 28
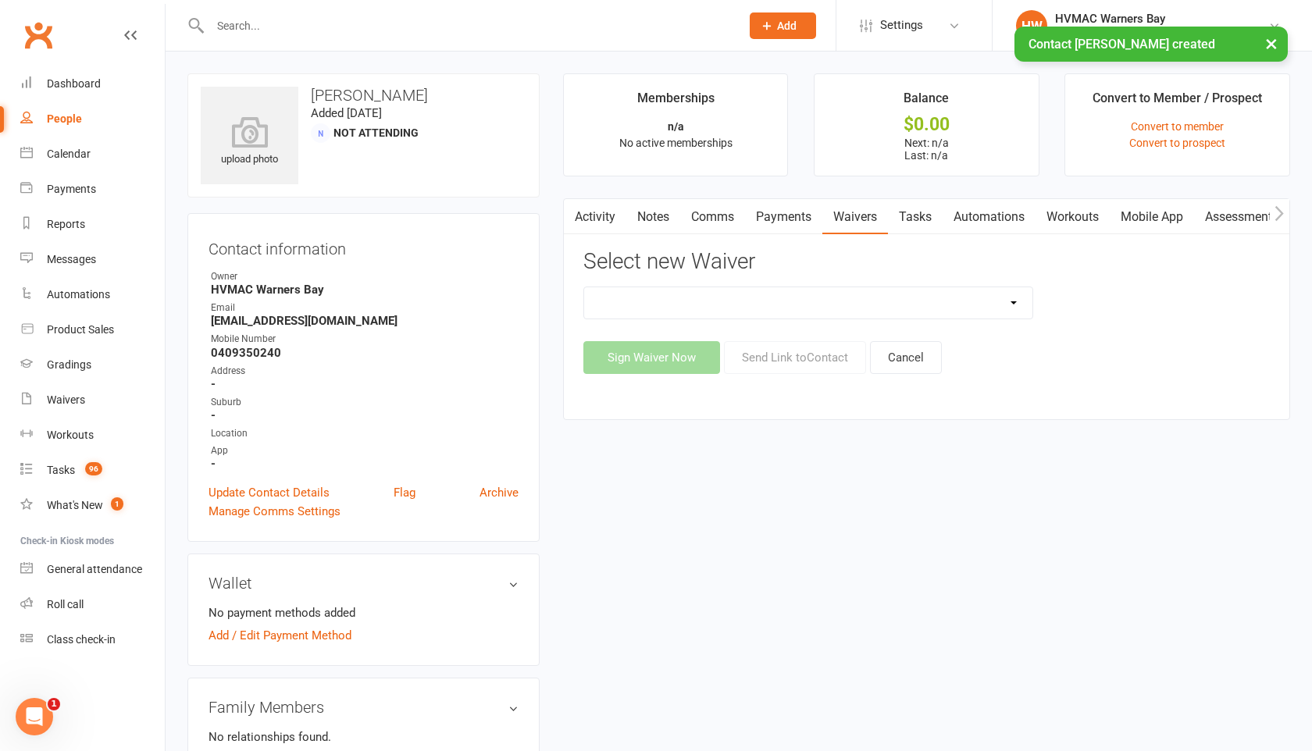
click at [958, 302] on select at bounding box center [808, 302] width 448 height 31
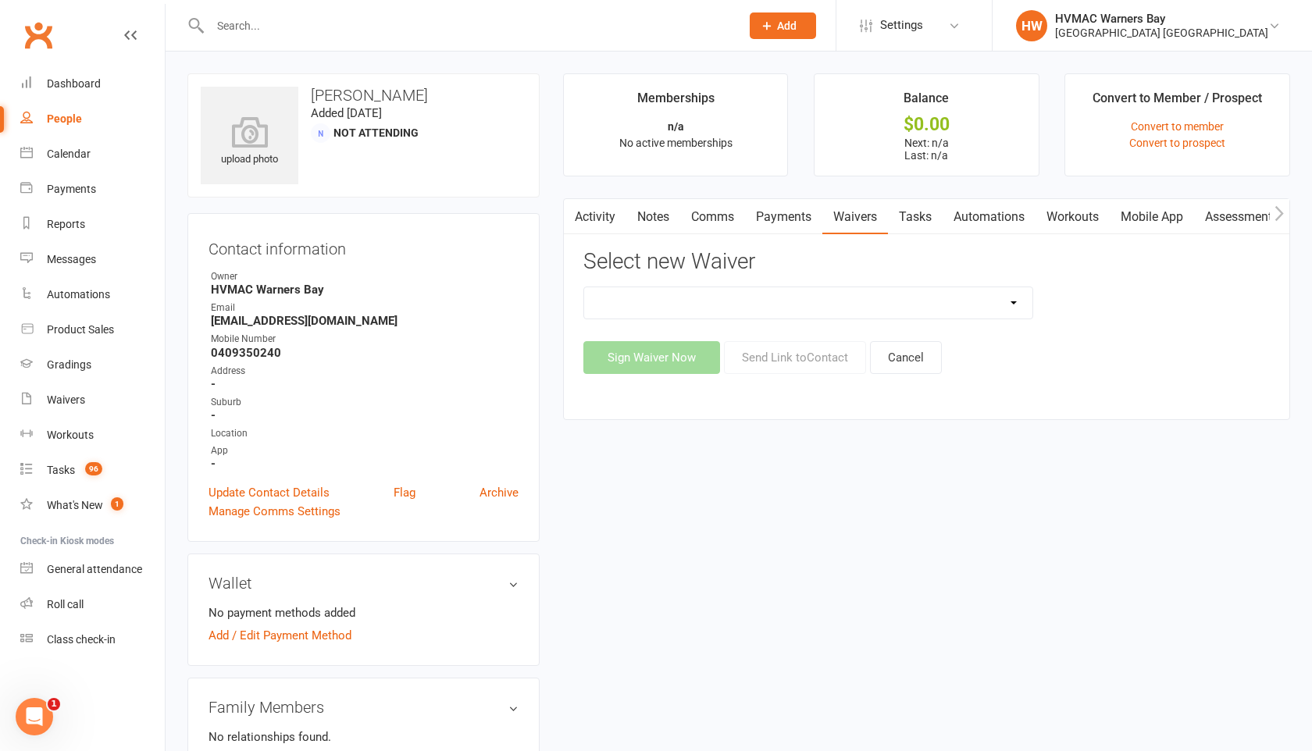
click at [584, 287] on select at bounding box center [808, 302] width 448 height 31
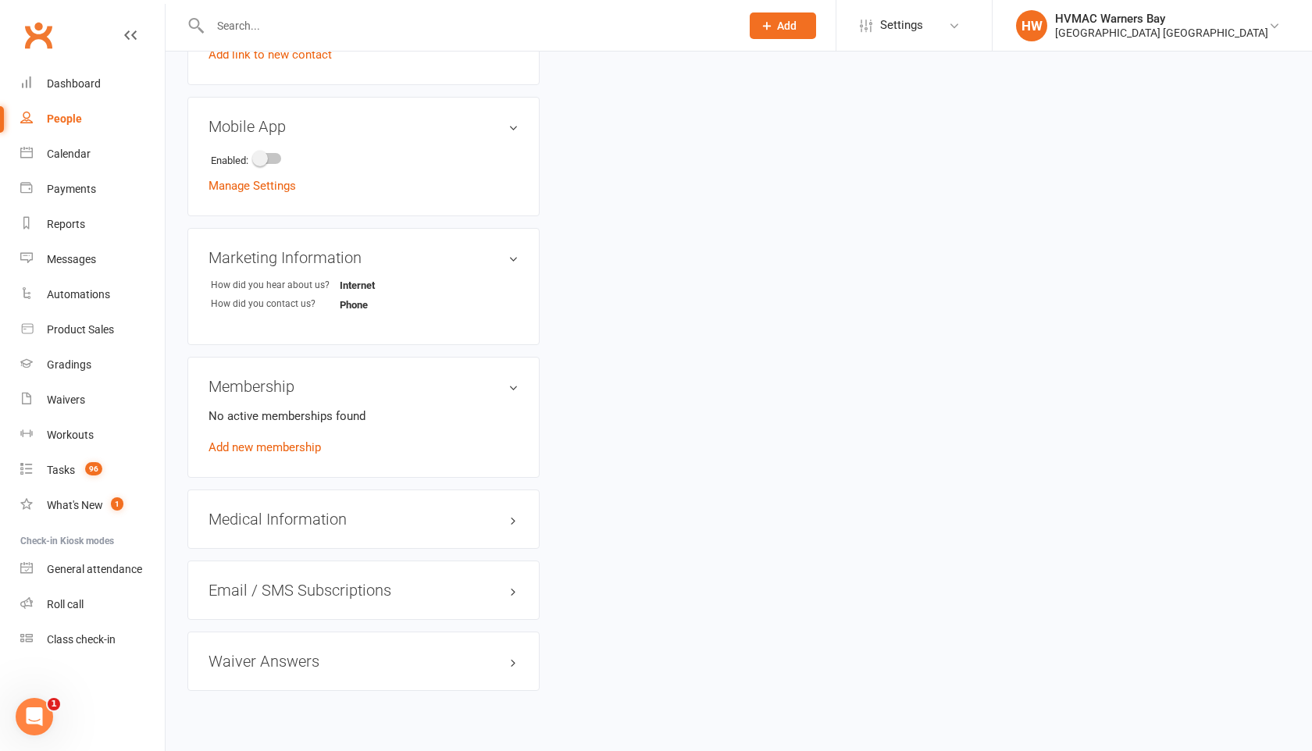
scroll to position [490, 0]
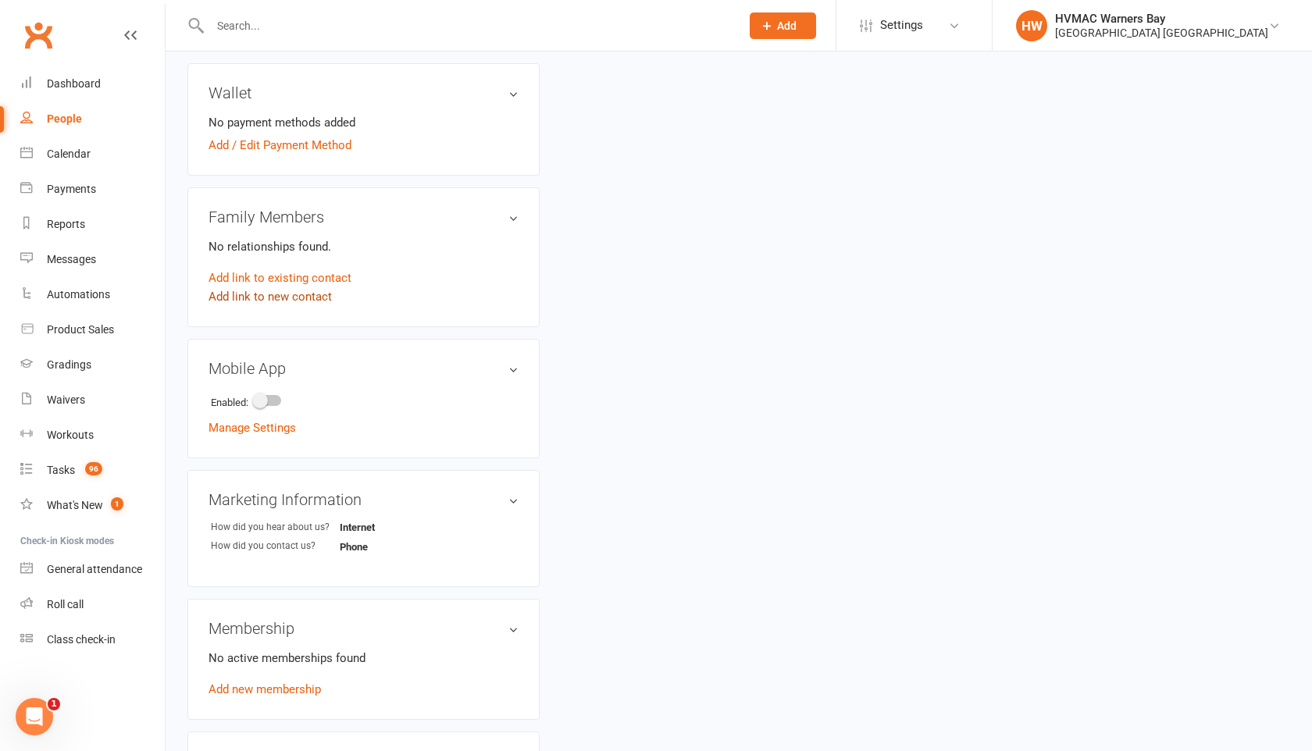
click at [248, 289] on link "Add link to new contact" at bounding box center [270, 296] width 123 height 19
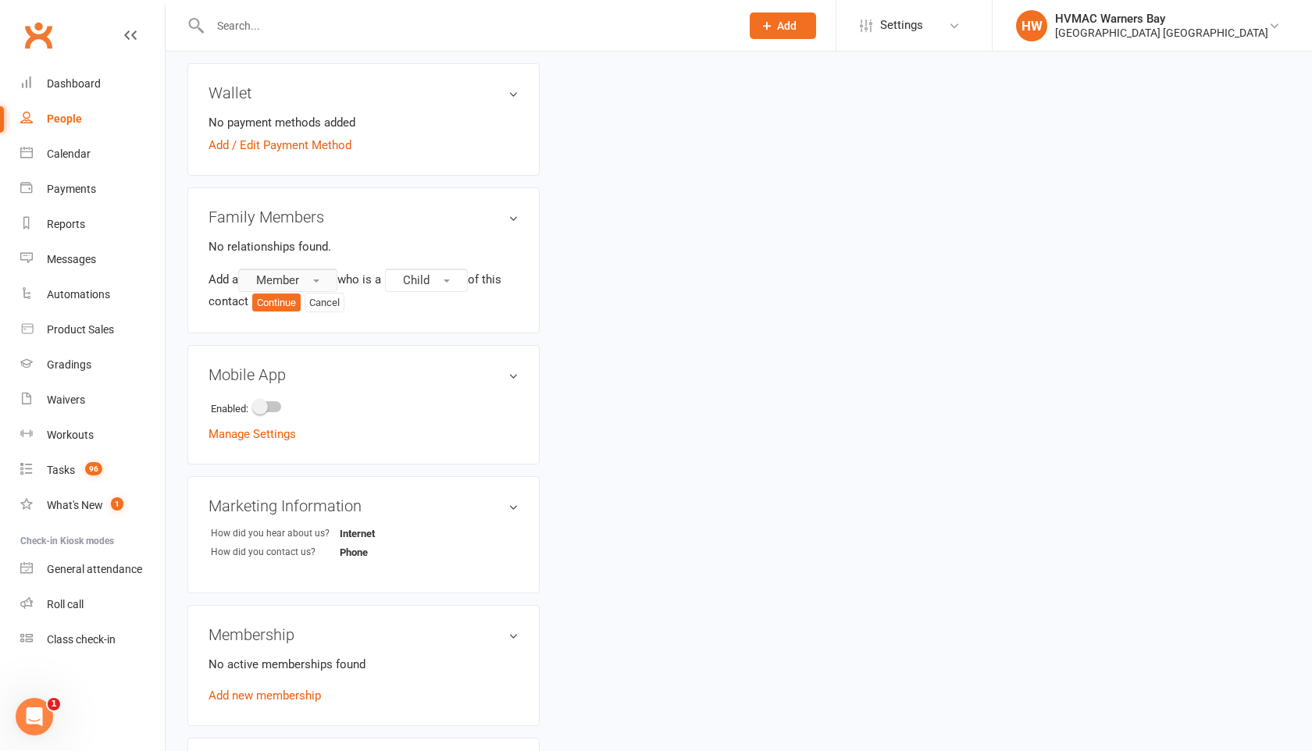
click at [264, 280] on span "Member" at bounding box center [277, 280] width 43 height 14
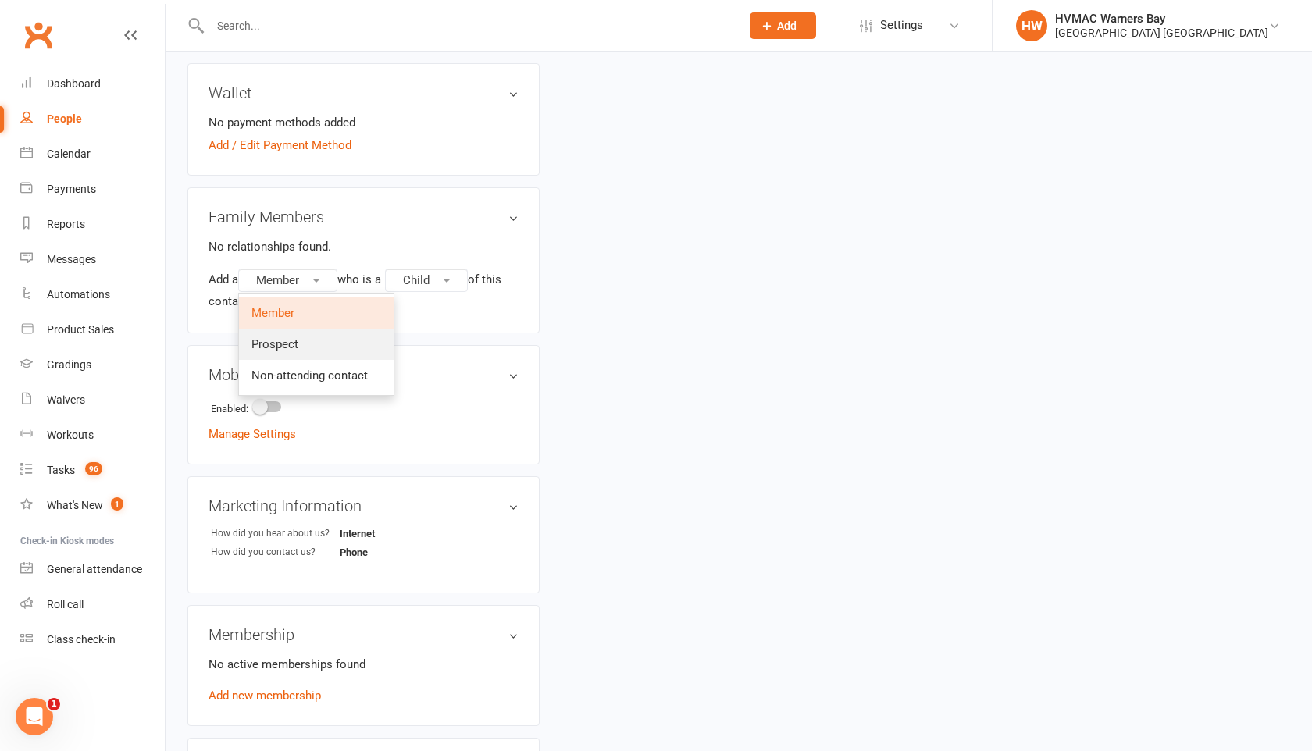
click at [272, 351] on link "Prospect" at bounding box center [316, 344] width 155 height 31
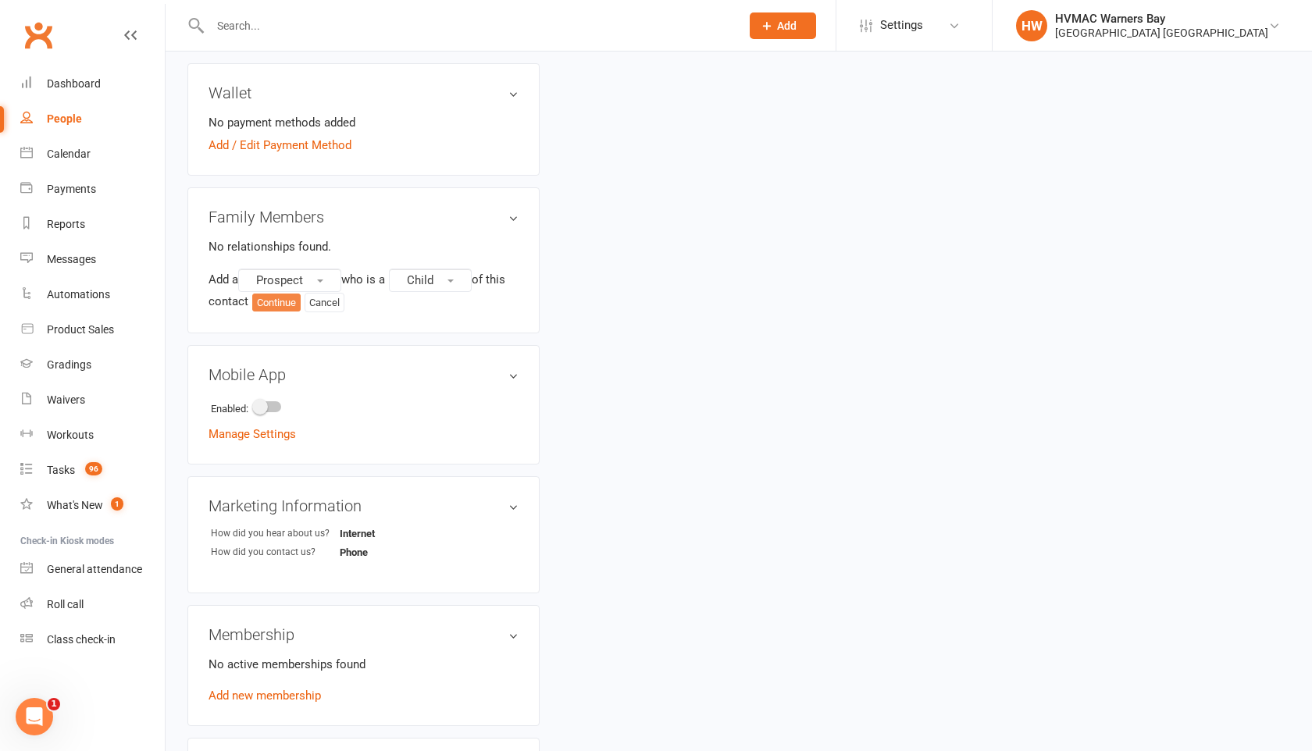
click at [280, 300] on button "Continue" at bounding box center [276, 303] width 48 height 19
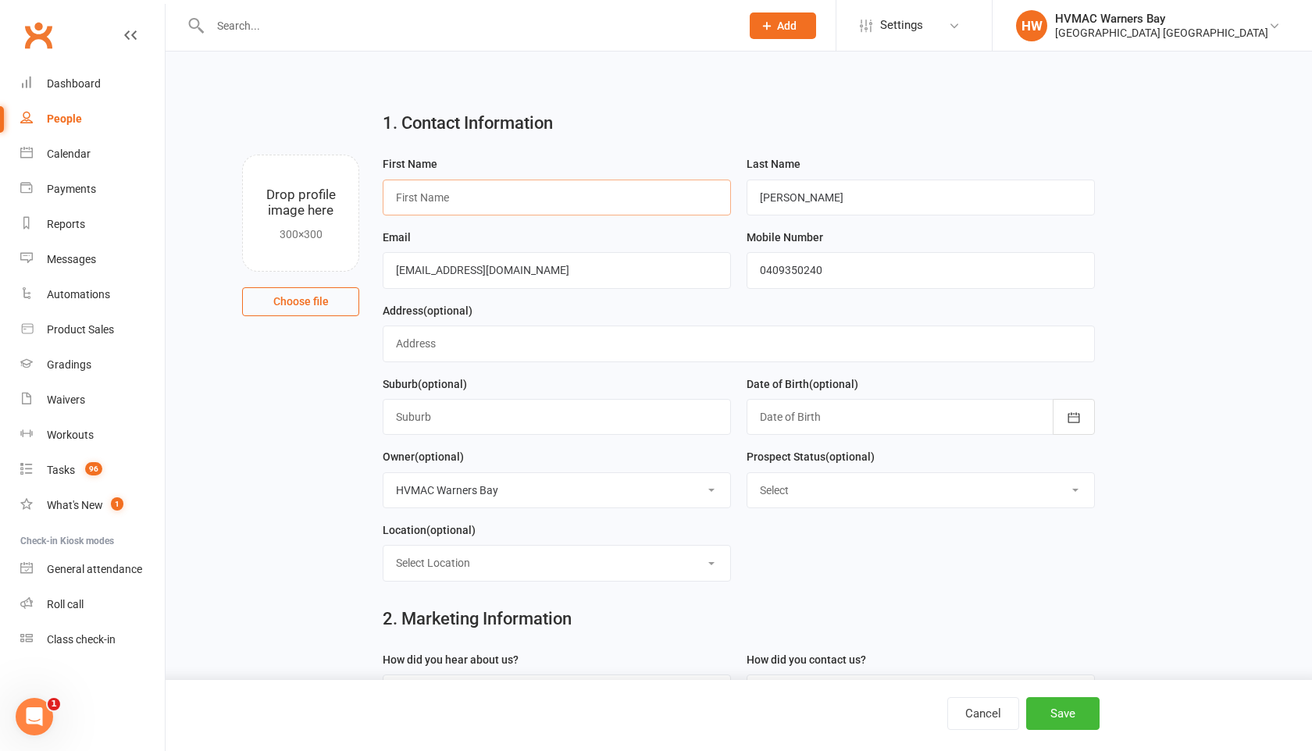
click at [416, 198] on input "text" at bounding box center [557, 198] width 348 height 36
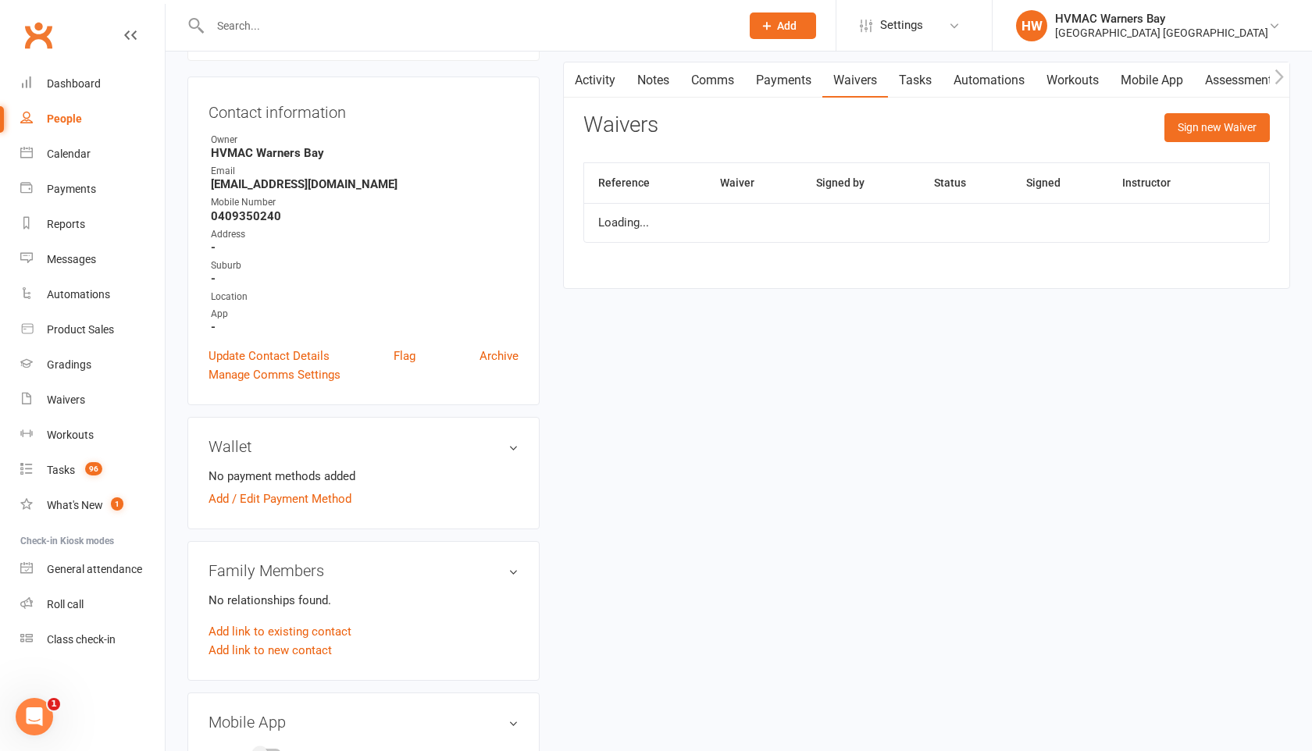
scroll to position [162, 0]
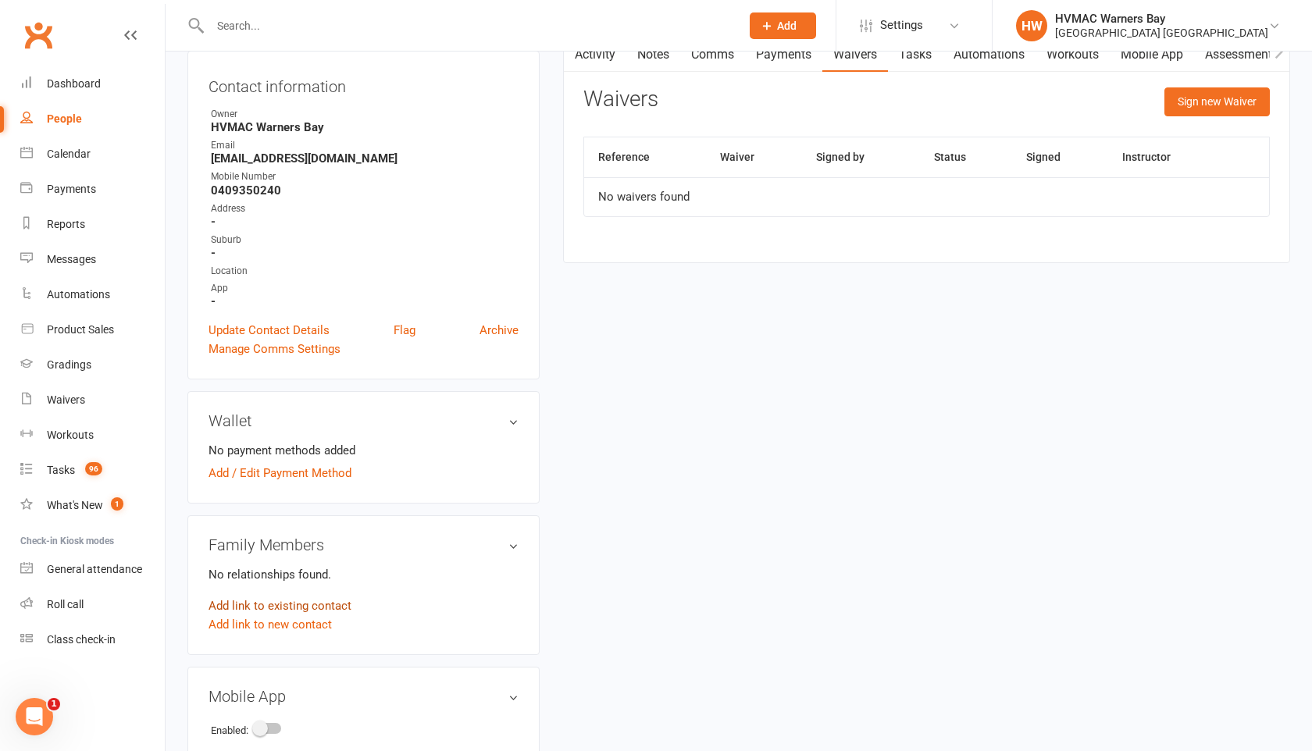
click at [313, 601] on link "Add link to existing contact" at bounding box center [280, 606] width 143 height 19
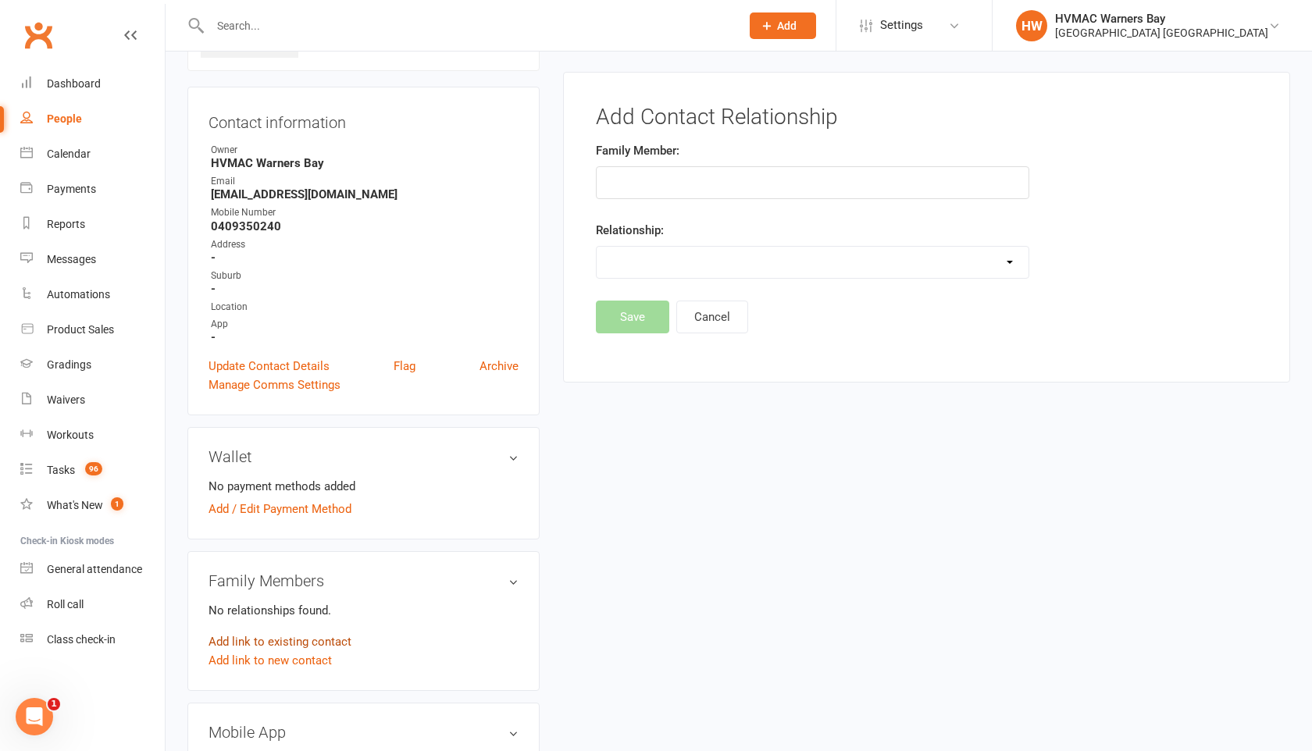
scroll to position [119, 0]
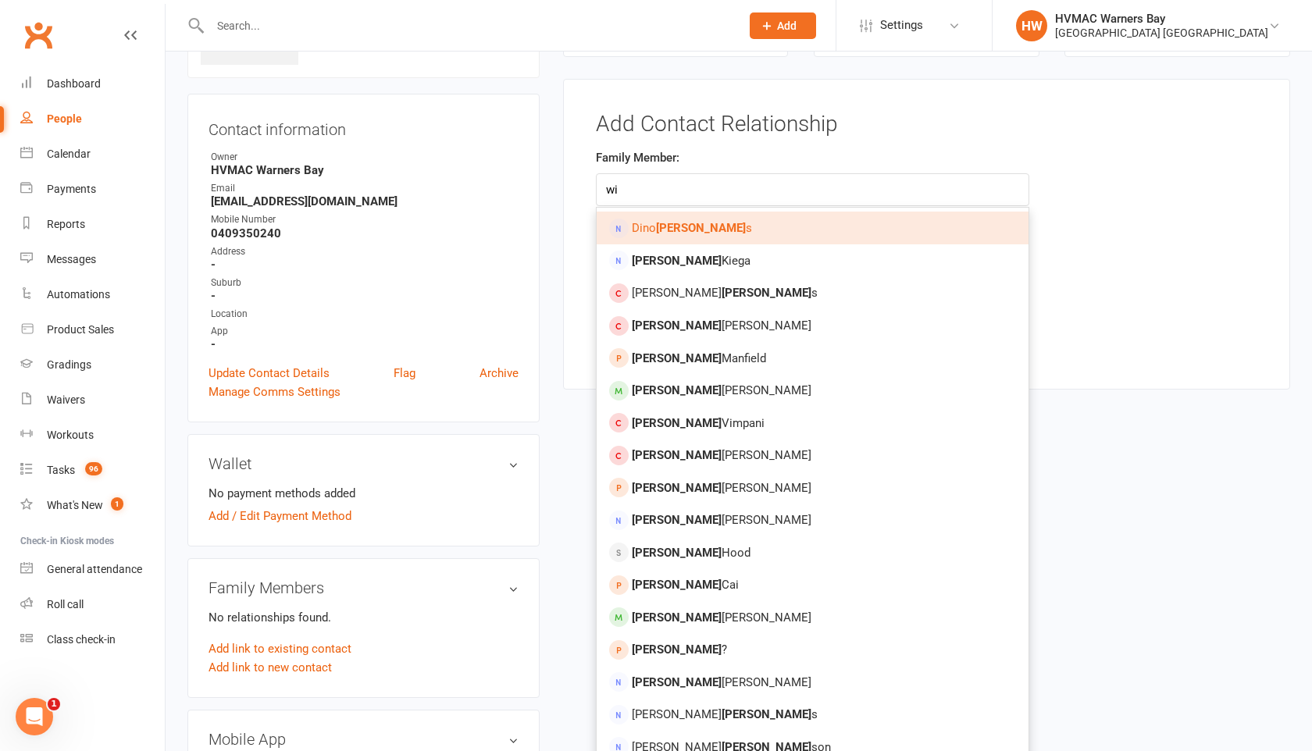
type input "w"
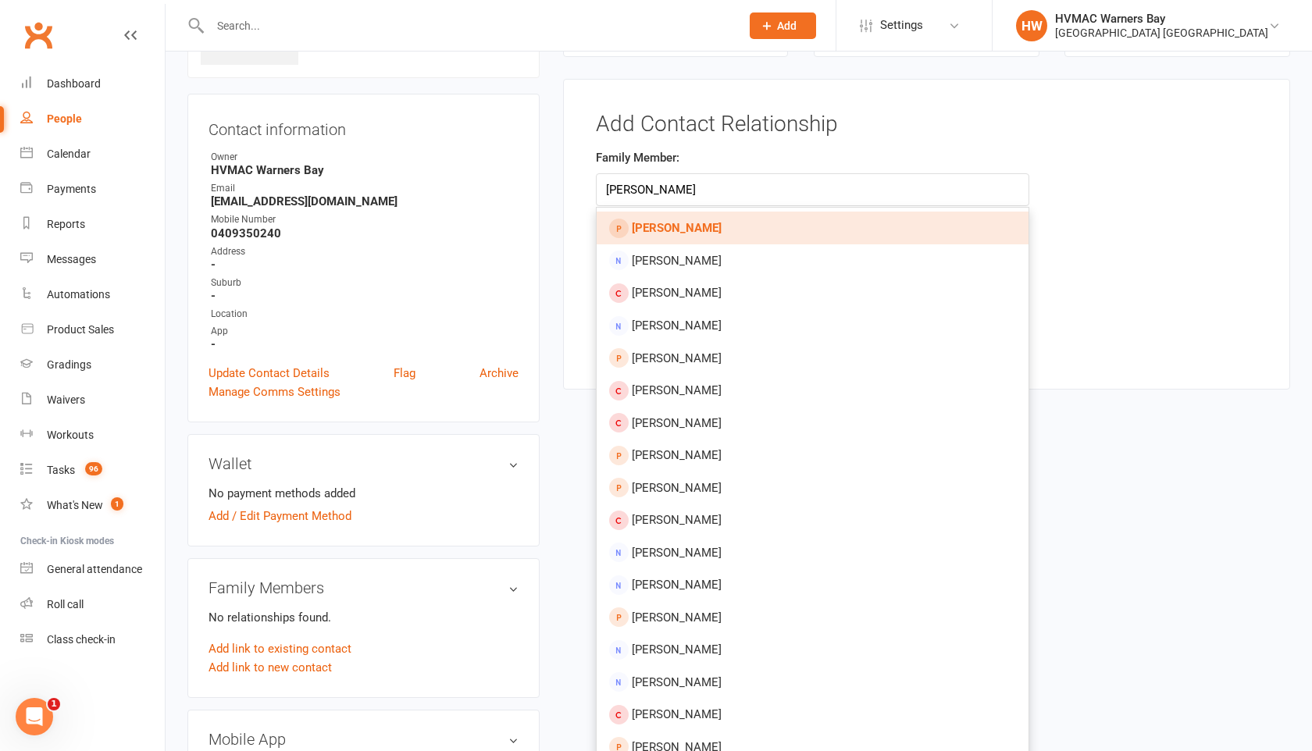
click at [650, 188] on input "William lawson" at bounding box center [812, 189] width 433 height 33
type input "[PERSON_NAME]"
click at [691, 221] on strong "[PERSON_NAME]" at bounding box center [677, 228] width 90 height 14
type input "[PERSON_NAME]"
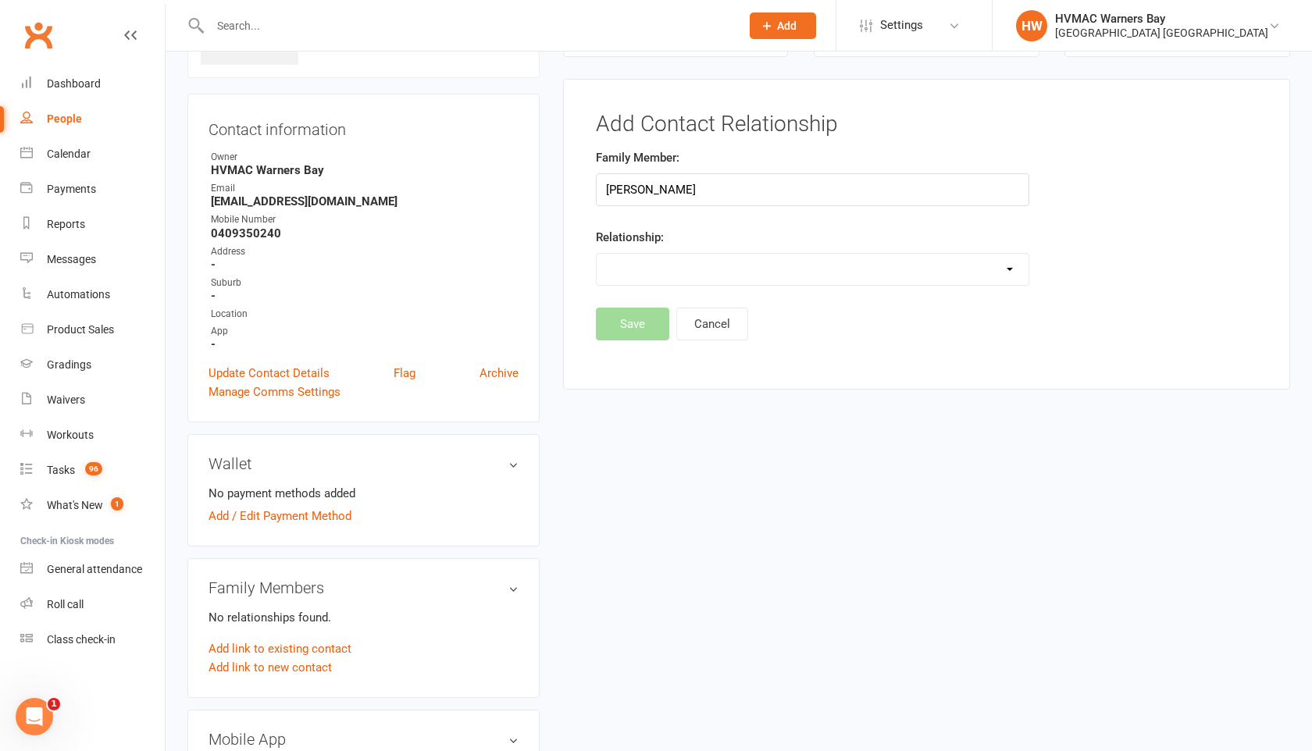
click at [704, 263] on select "Parent / Guardian Child Sibling (parent not in system) Spouse / Partner Cousin …" at bounding box center [813, 269] width 432 height 31
select select "6"
click at [597, 254] on select "Parent / Guardian Child Sibling (parent not in system) Spouse / Partner Cousin …" at bounding box center [813, 269] width 432 height 31
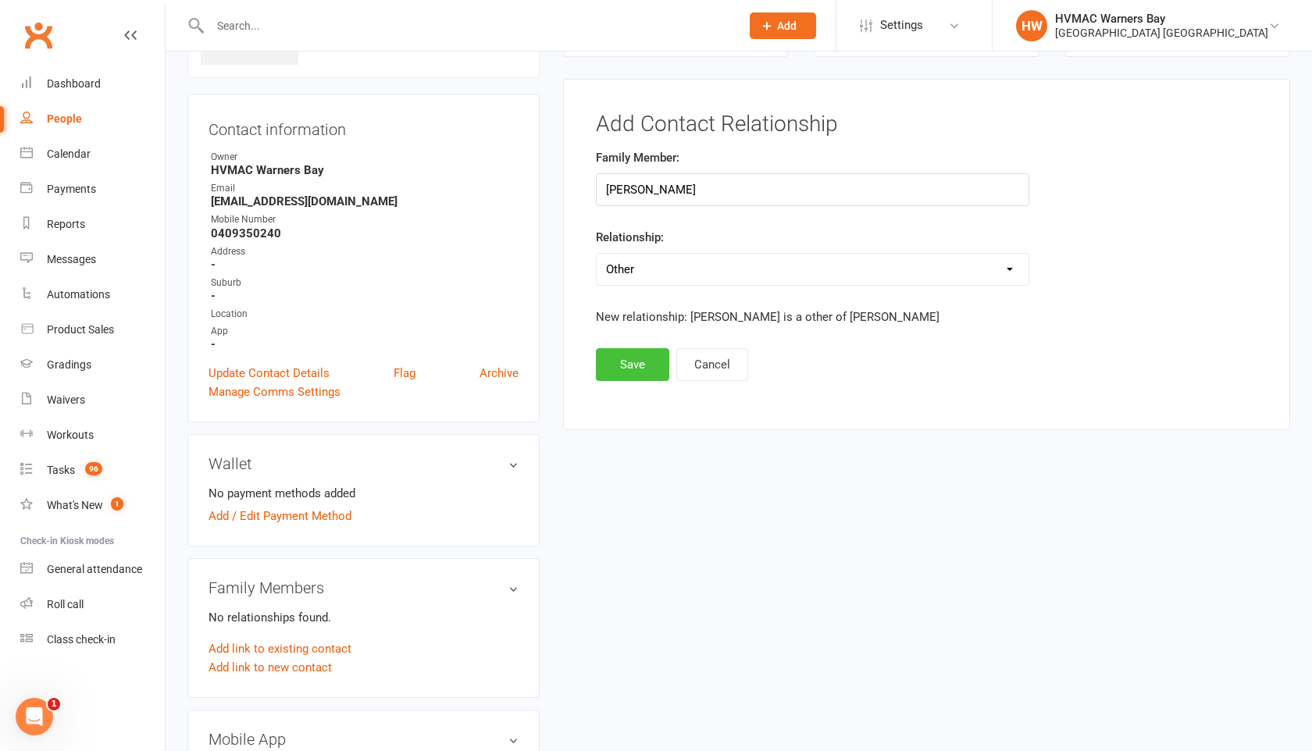
click at [640, 360] on button "Save" at bounding box center [632, 364] width 73 height 33
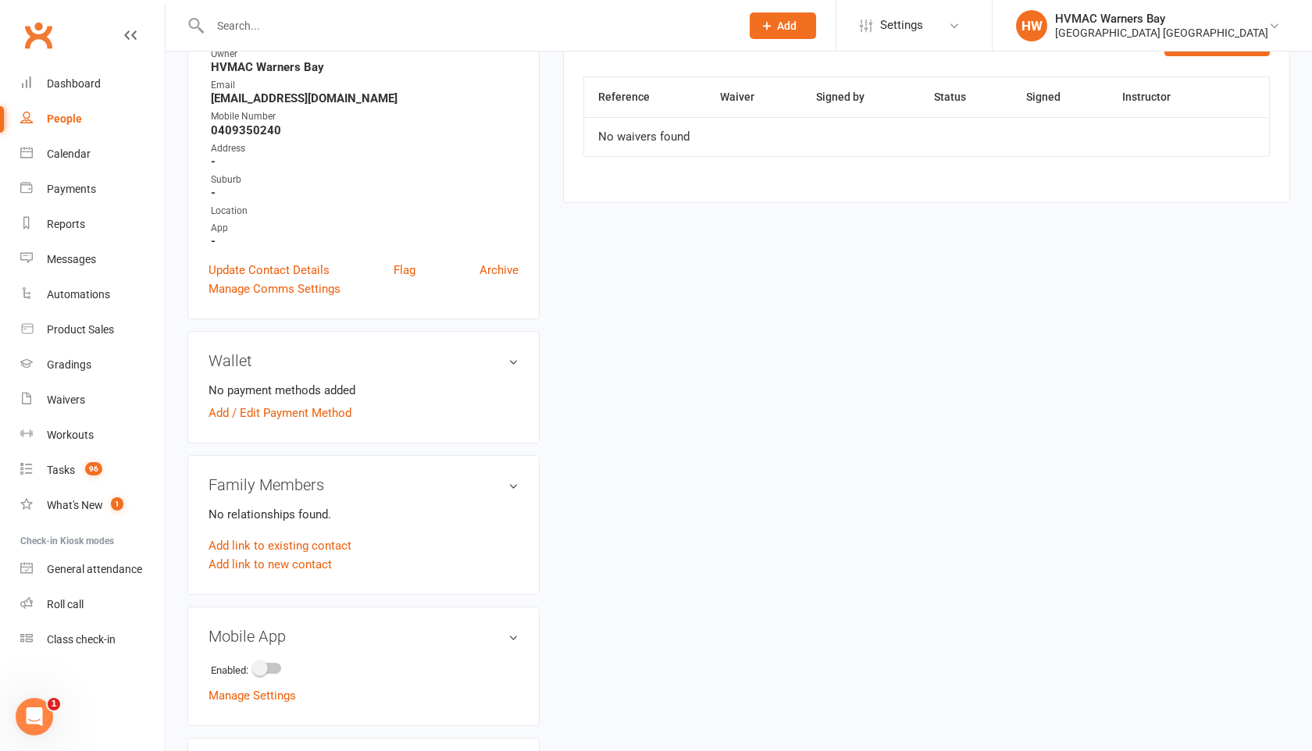
scroll to position [0, 0]
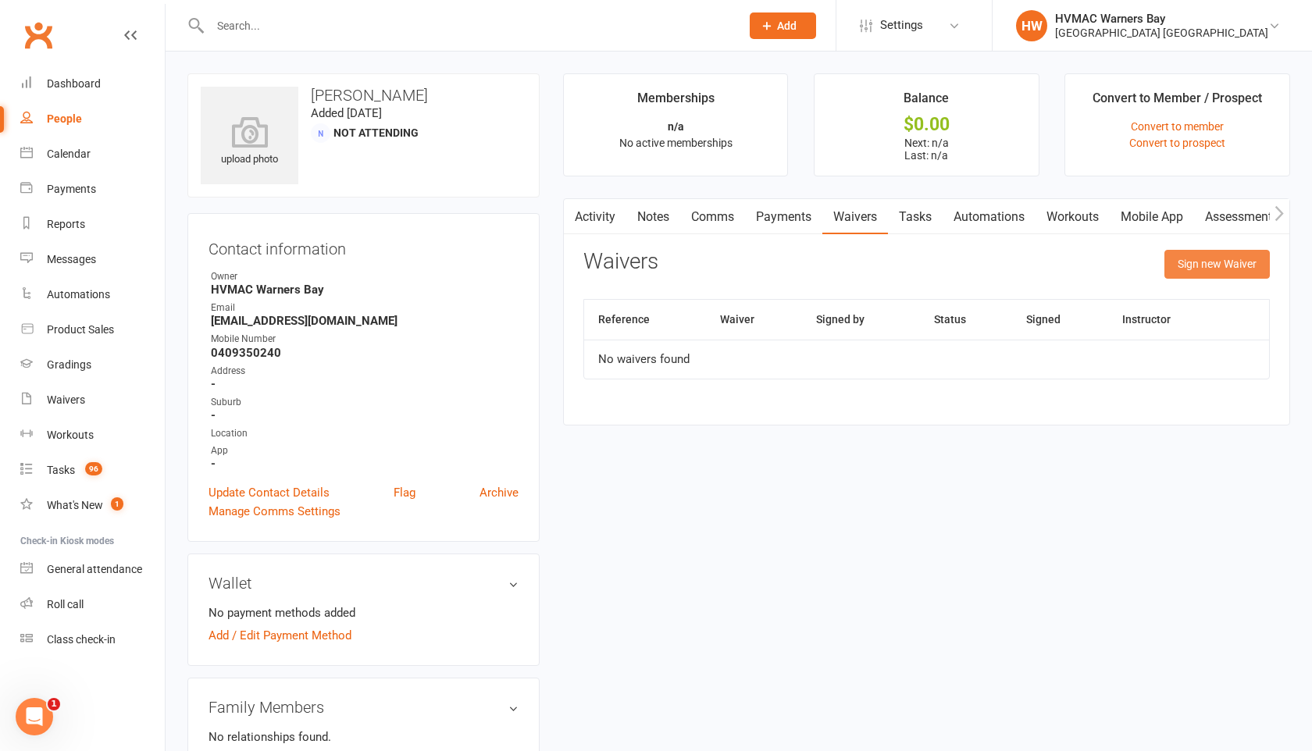
click at [1201, 269] on button "Sign new Waiver" at bounding box center [1216, 264] width 105 height 28
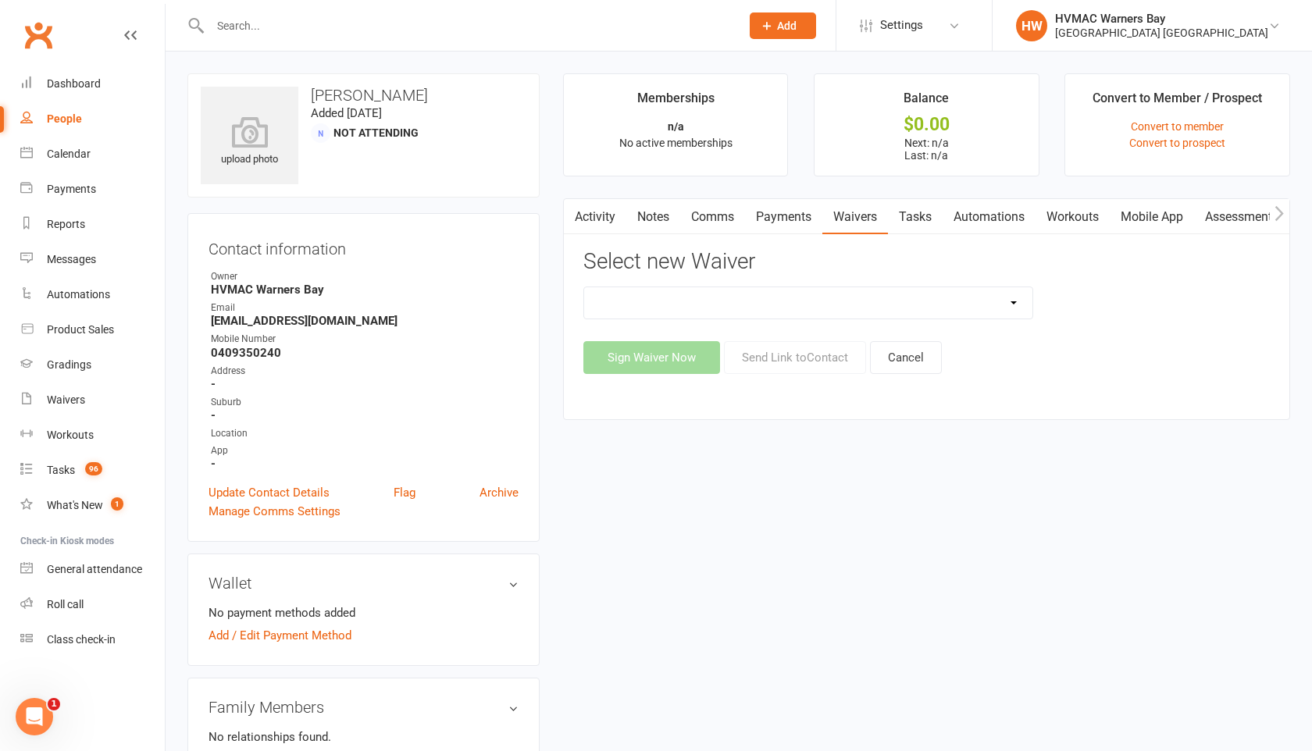
click at [1004, 303] on select at bounding box center [808, 302] width 448 height 31
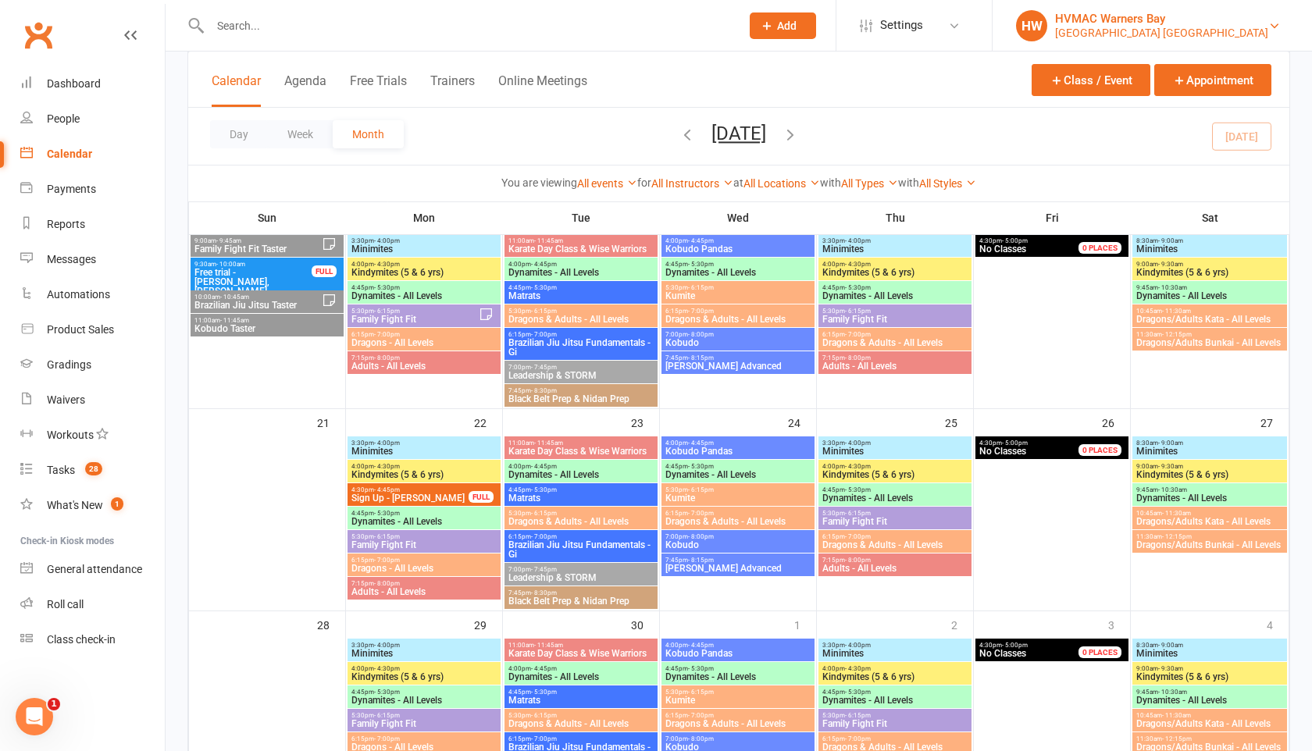
click at [1098, 27] on div "Hunter Valley Martial Arts Centre Redhead" at bounding box center [1161, 33] width 213 height 14
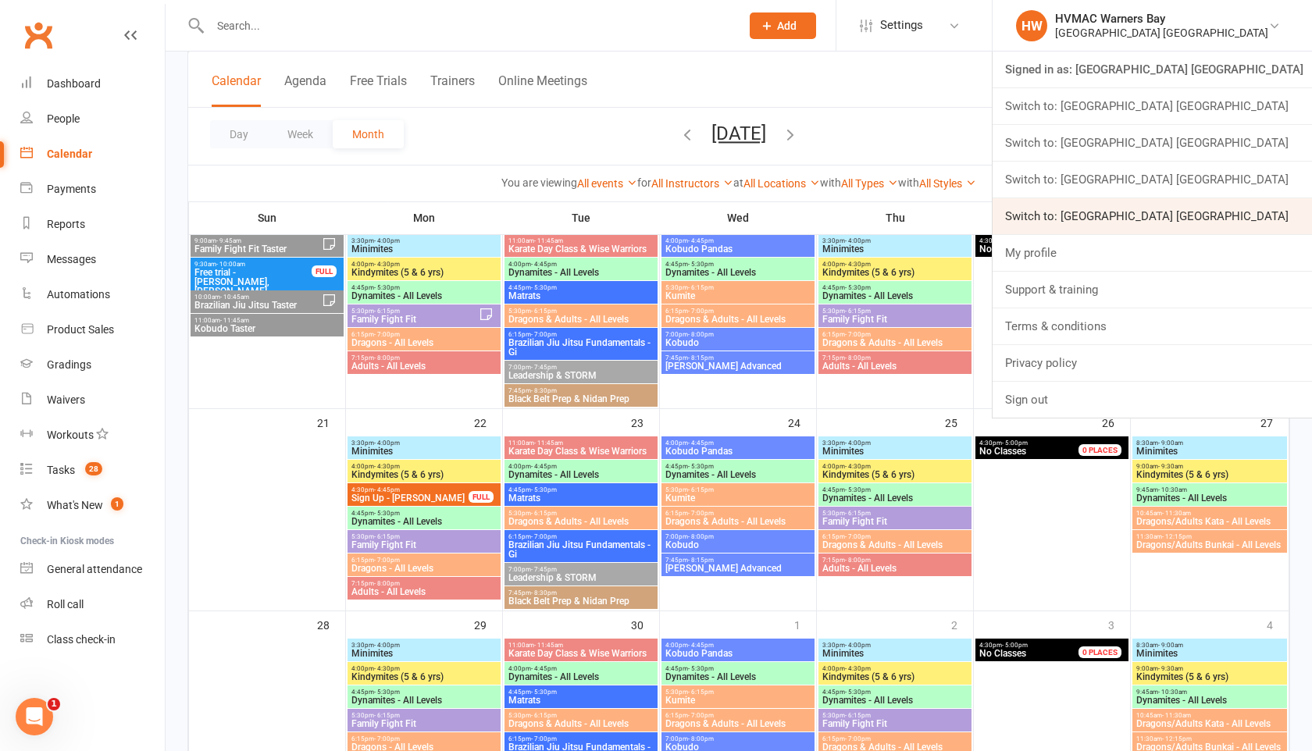
click at [1097, 212] on link "Switch to: Hunter Valley Martial Arts Centre Warners Bay" at bounding box center [1152, 216] width 319 height 36
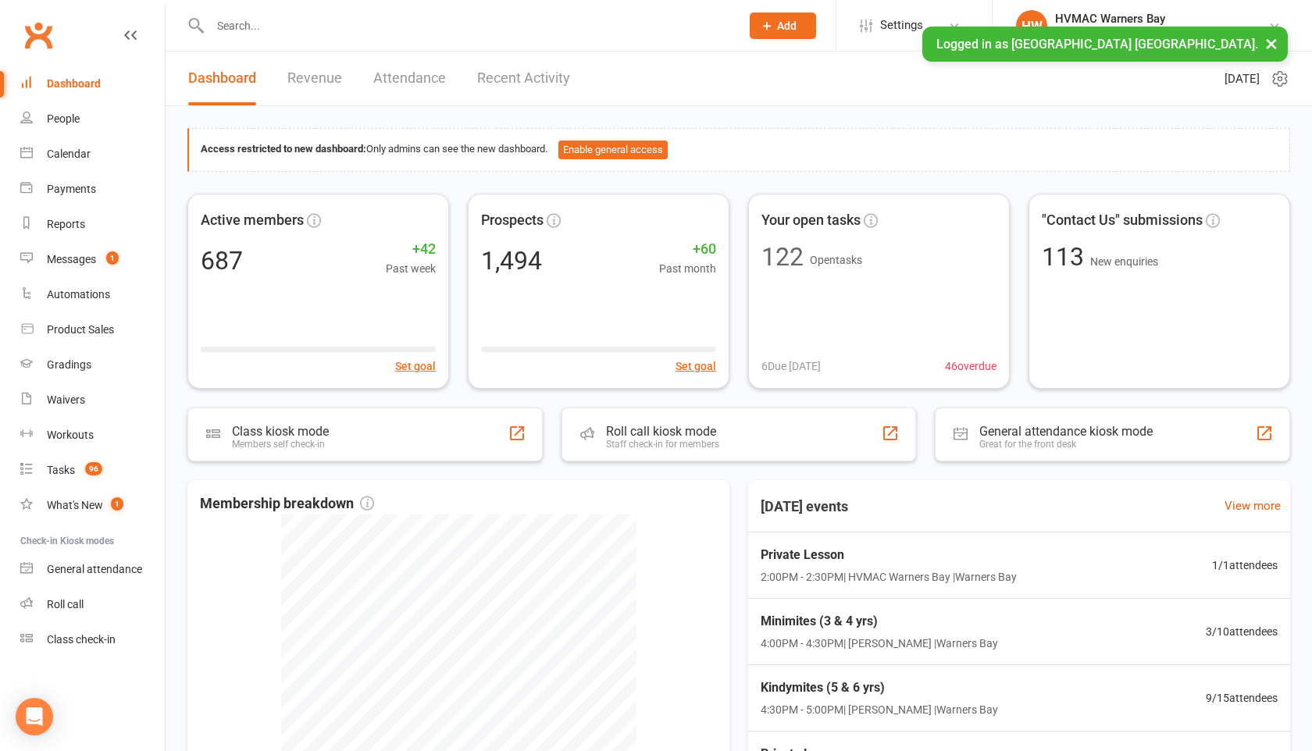
click at [218, 30] on input "text" at bounding box center [467, 26] width 524 height 22
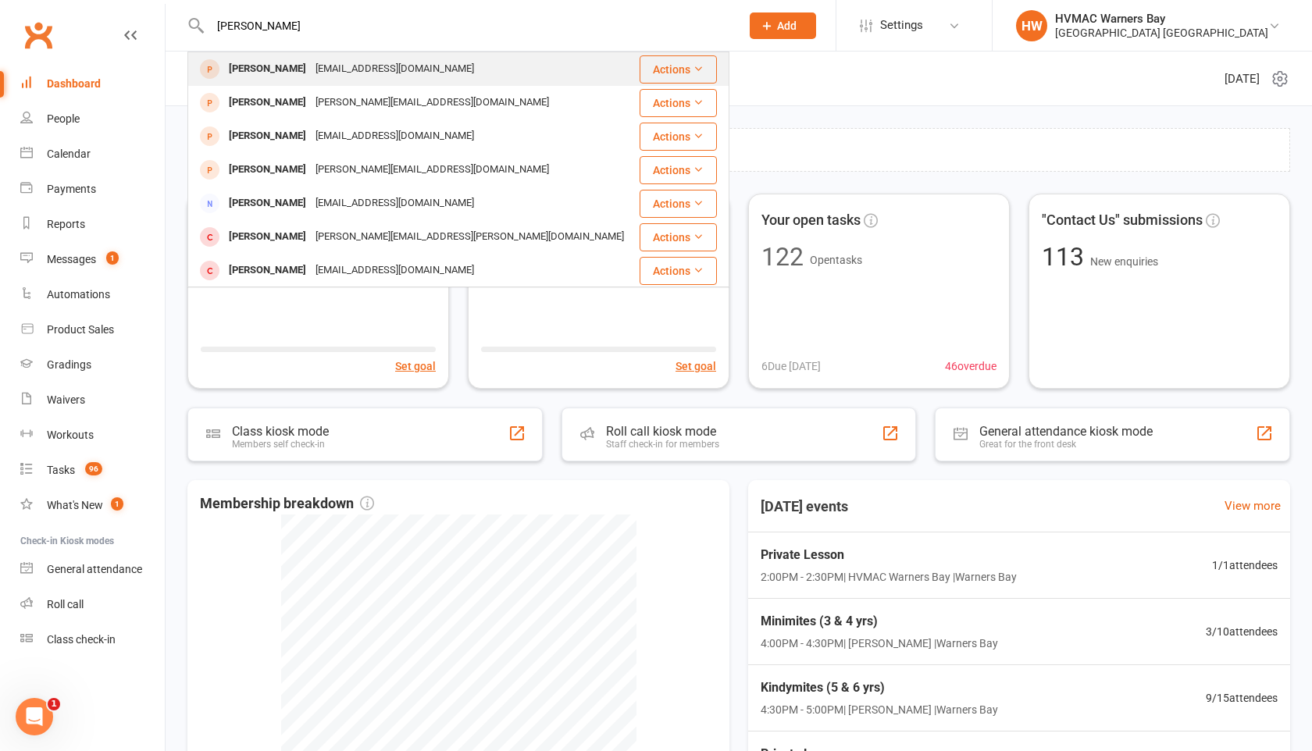
type input "jerrick"
click at [226, 59] on div "Jerrick Bradford" at bounding box center [267, 69] width 87 height 23
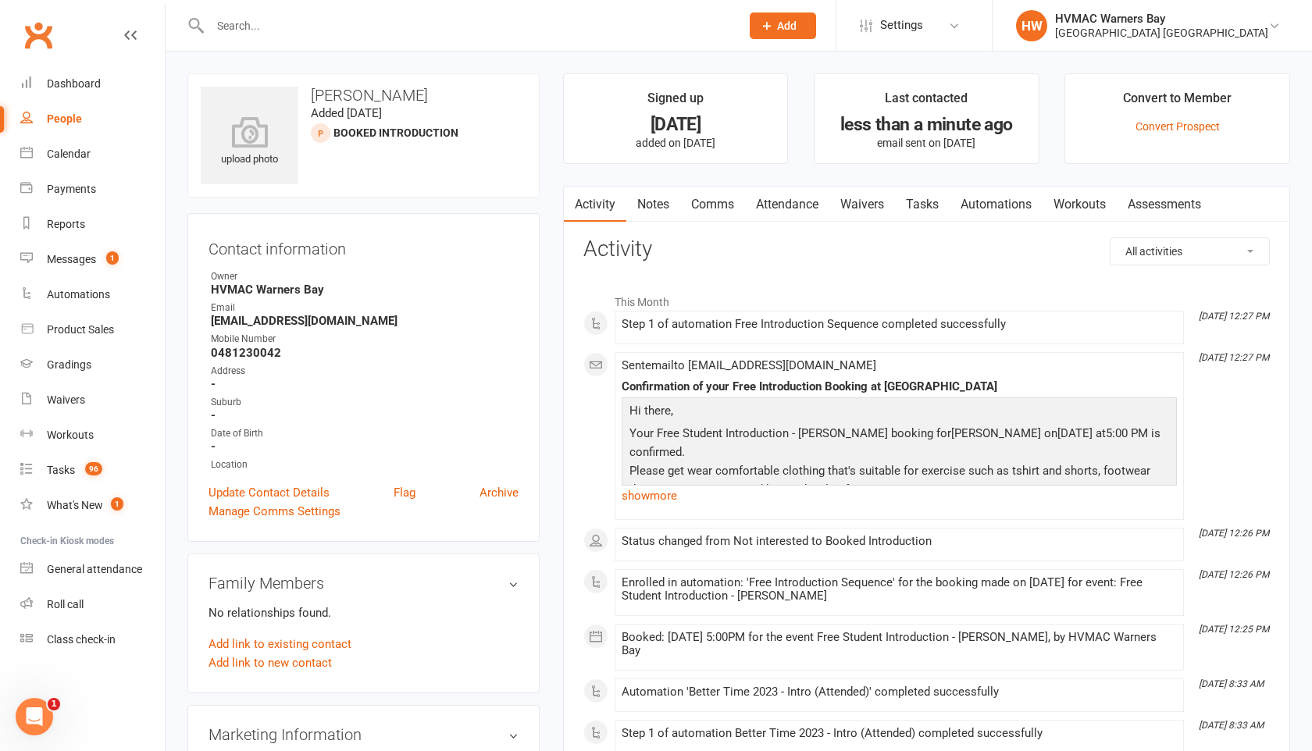
click at [235, 21] on input "text" at bounding box center [467, 26] width 524 height 22
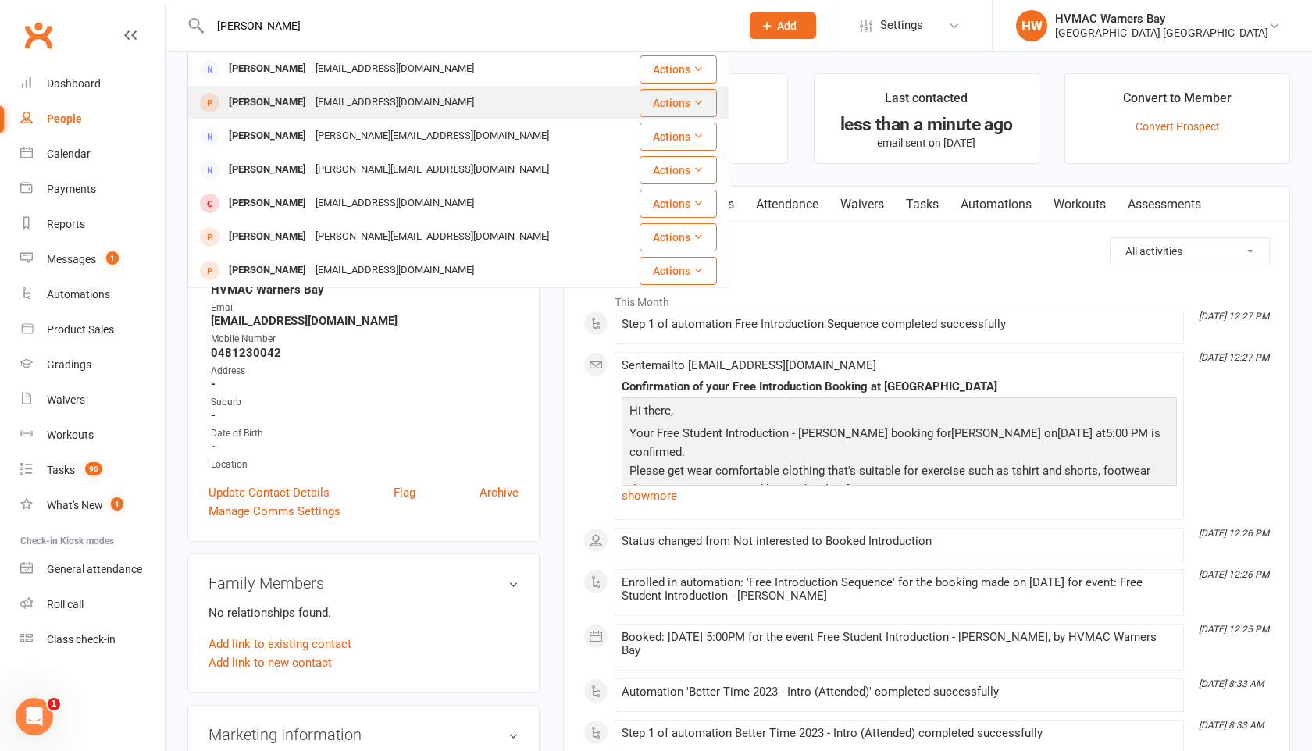
type input "[PERSON_NAME]"
click at [266, 95] on div "[PERSON_NAME]" at bounding box center [267, 102] width 87 height 23
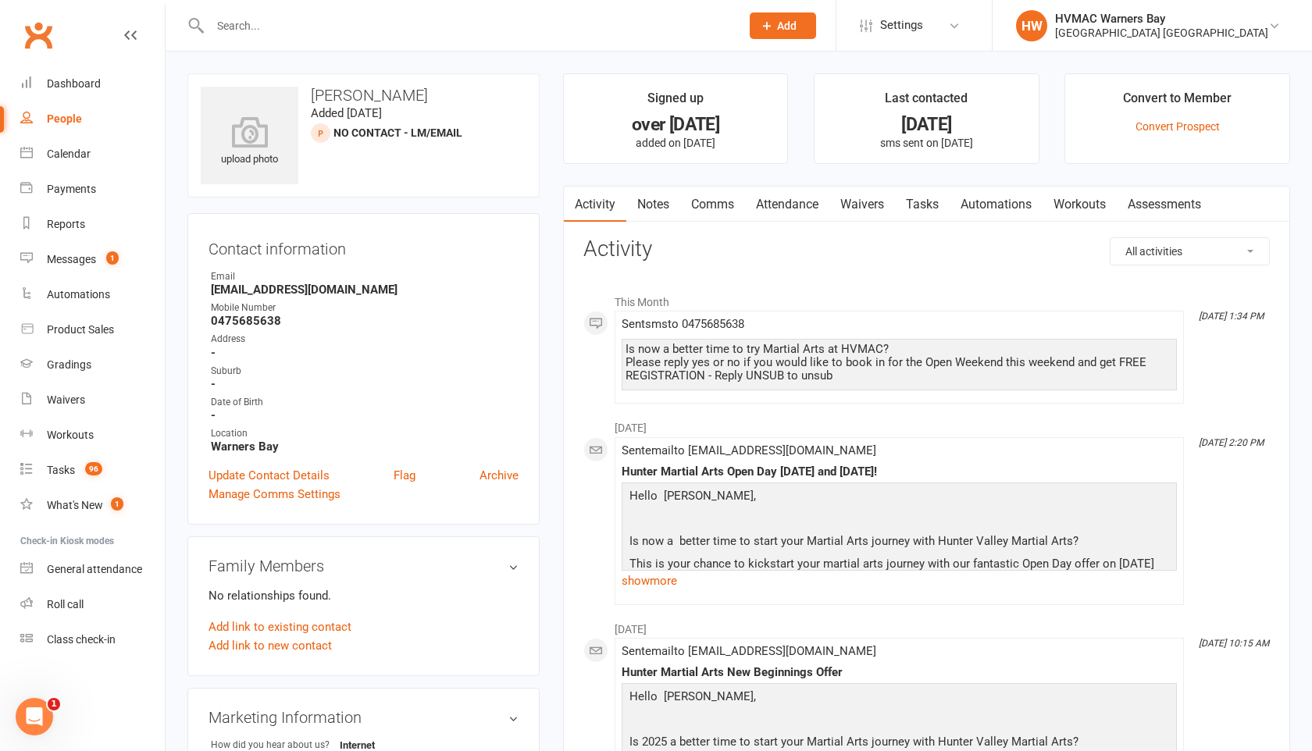
click at [243, 15] on input "text" at bounding box center [467, 26] width 524 height 22
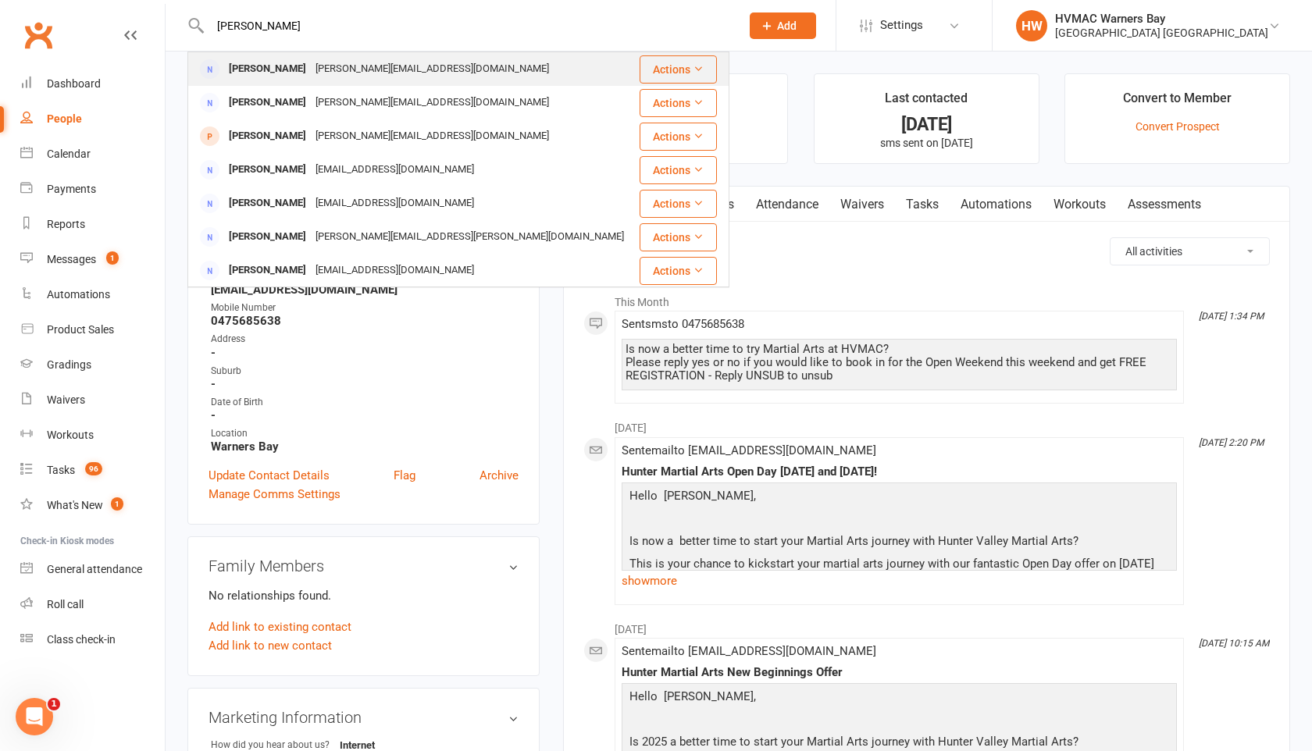
type input "danielle lawson"
click at [263, 61] on div "[PERSON_NAME]" at bounding box center [267, 69] width 87 height 23
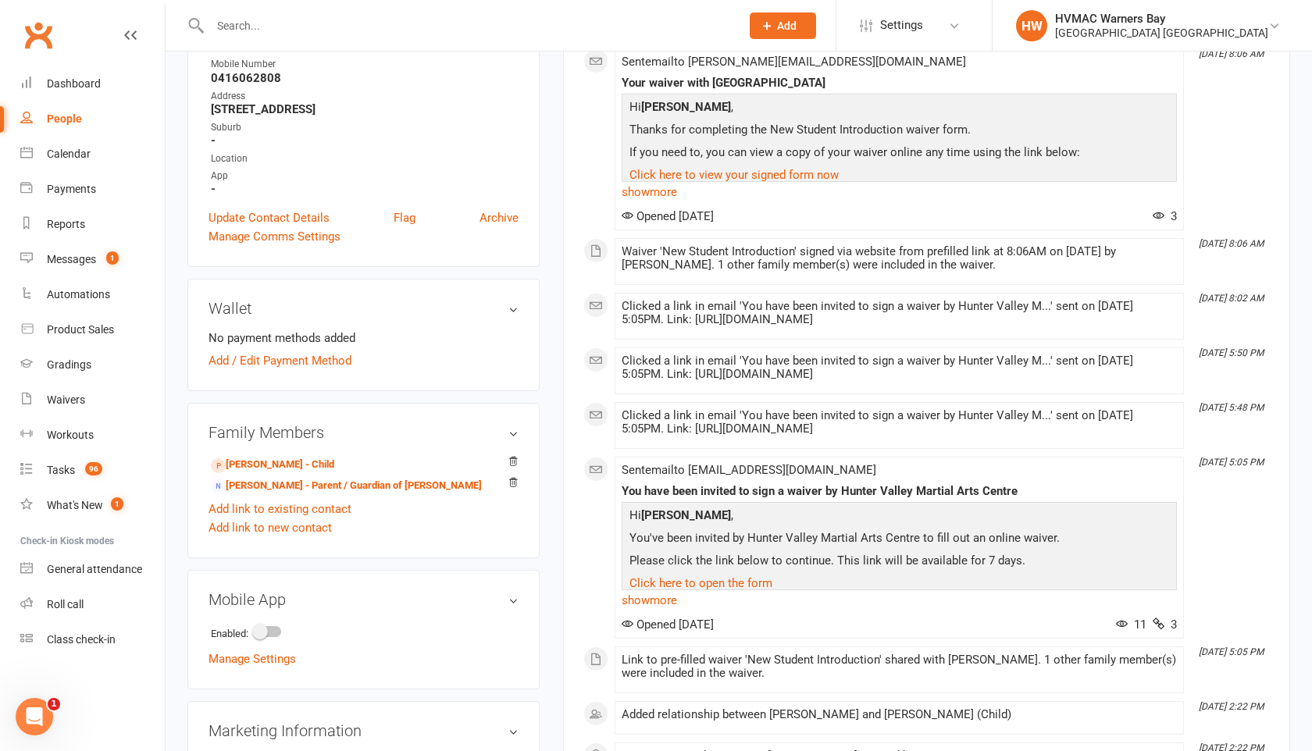
scroll to position [409, 0]
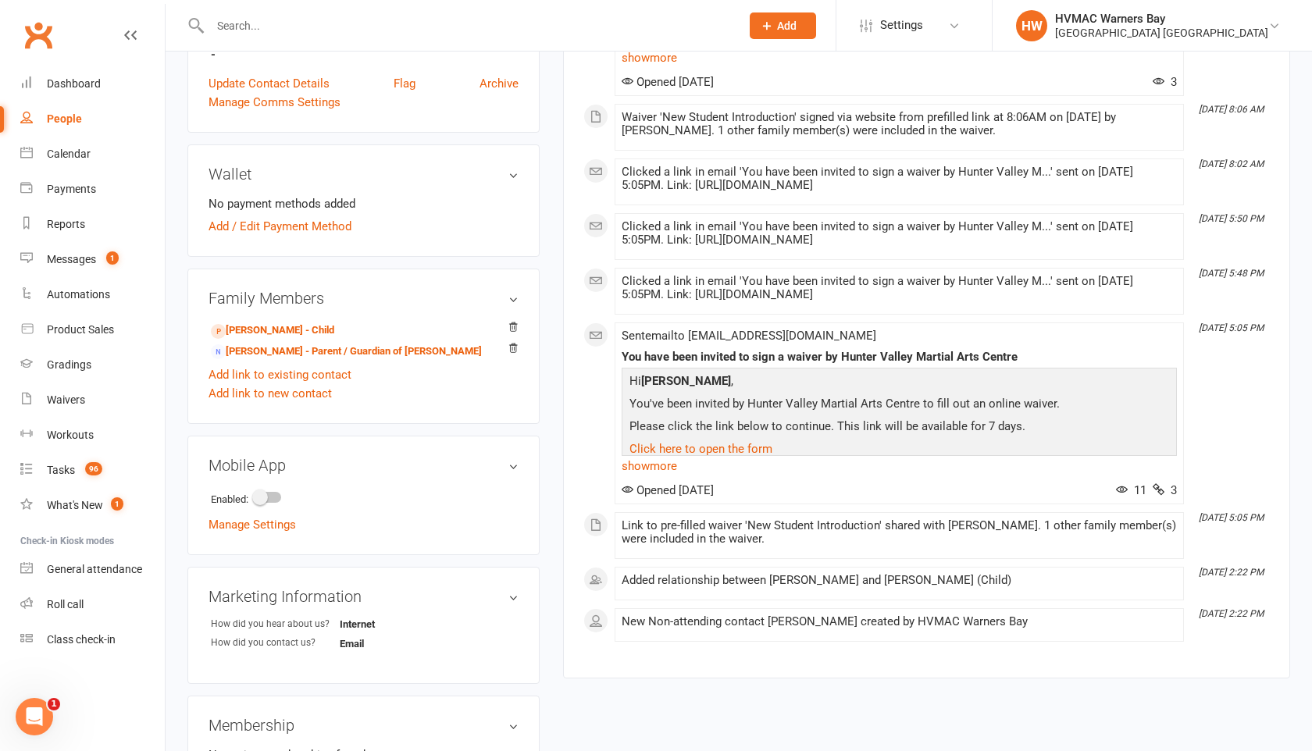
click at [234, 13] on div at bounding box center [458, 25] width 542 height 51
click at [238, 19] on input "text" at bounding box center [467, 26] width 524 height 22
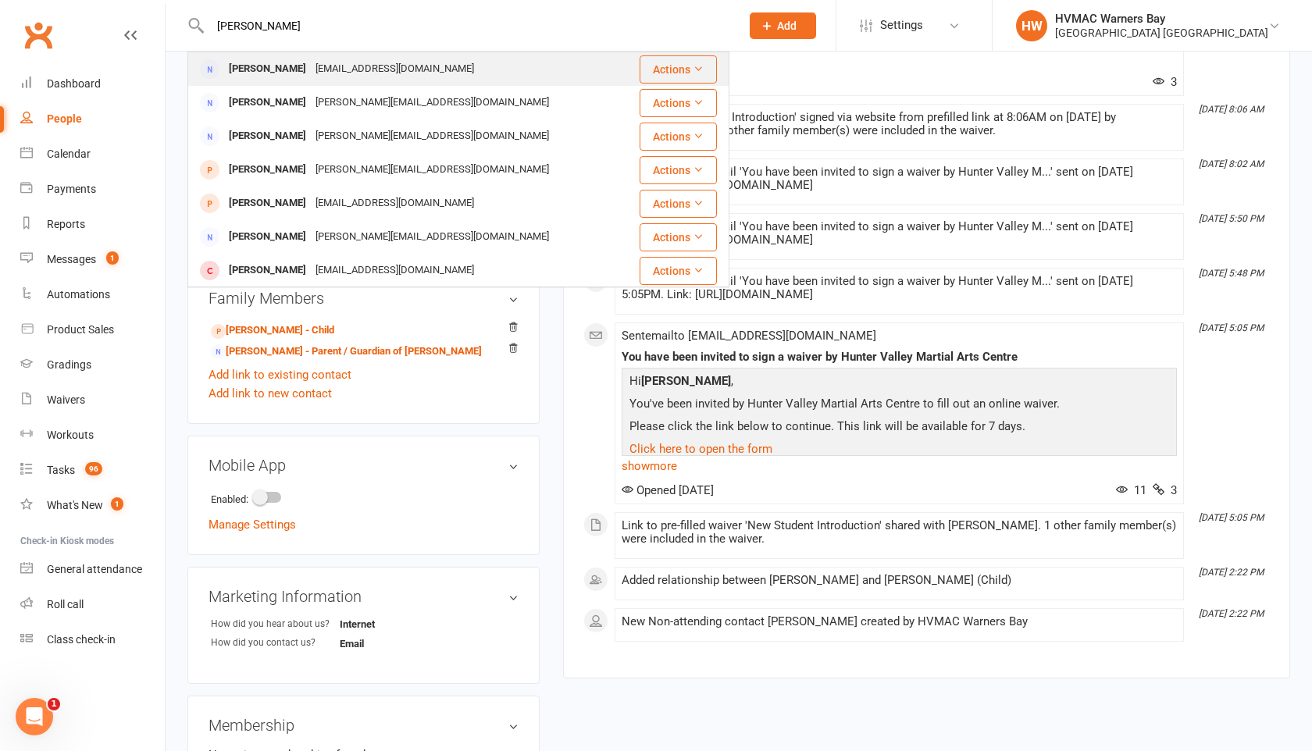
type input "[PERSON_NAME]"
click at [252, 59] on div "[PERSON_NAME]" at bounding box center [267, 69] width 87 height 23
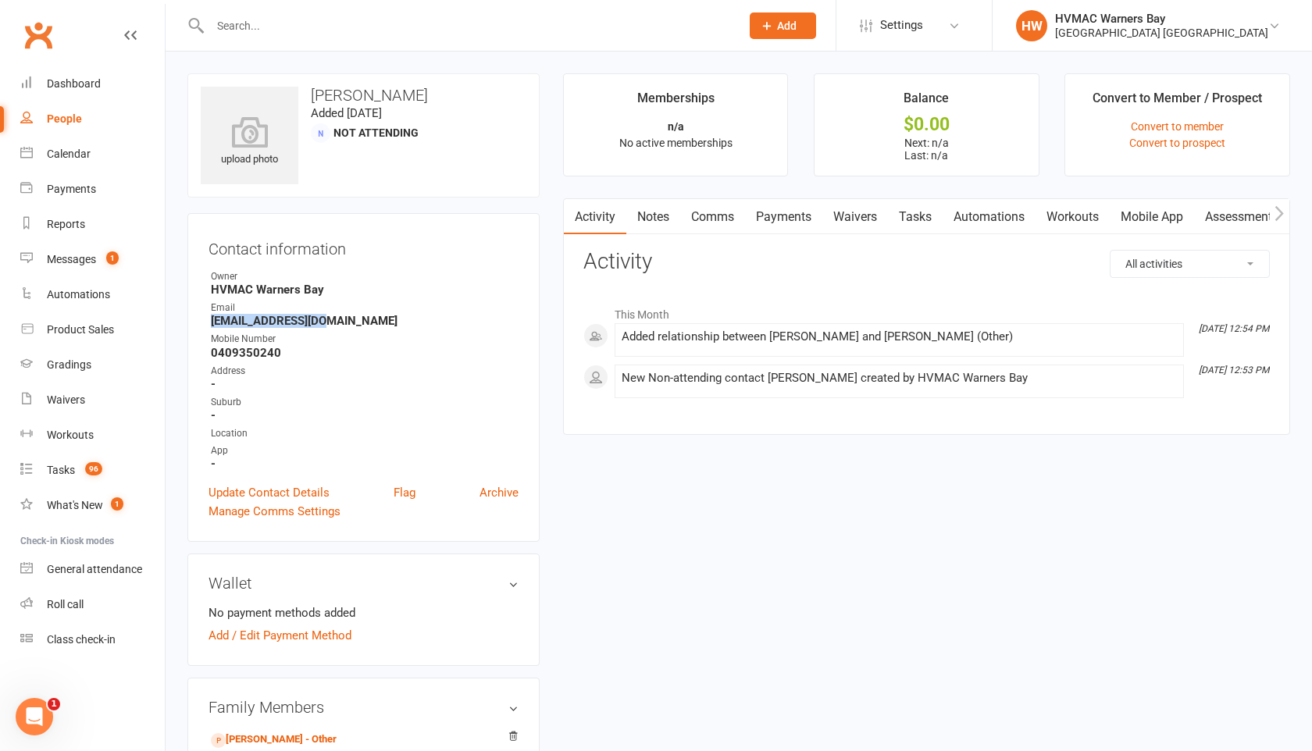
drag, startPoint x: 333, startPoint y: 319, endPoint x: 202, endPoint y: 319, distance: 130.4
click at [202, 319] on div "Contact information Owner HVMAC Warners Bay Email lawsen@hotmail.com Mobile Num…" at bounding box center [363, 377] width 352 height 329
copy strong "lawsen@hotmail.com"
click at [922, 220] on link "Tasks" at bounding box center [915, 217] width 55 height 36
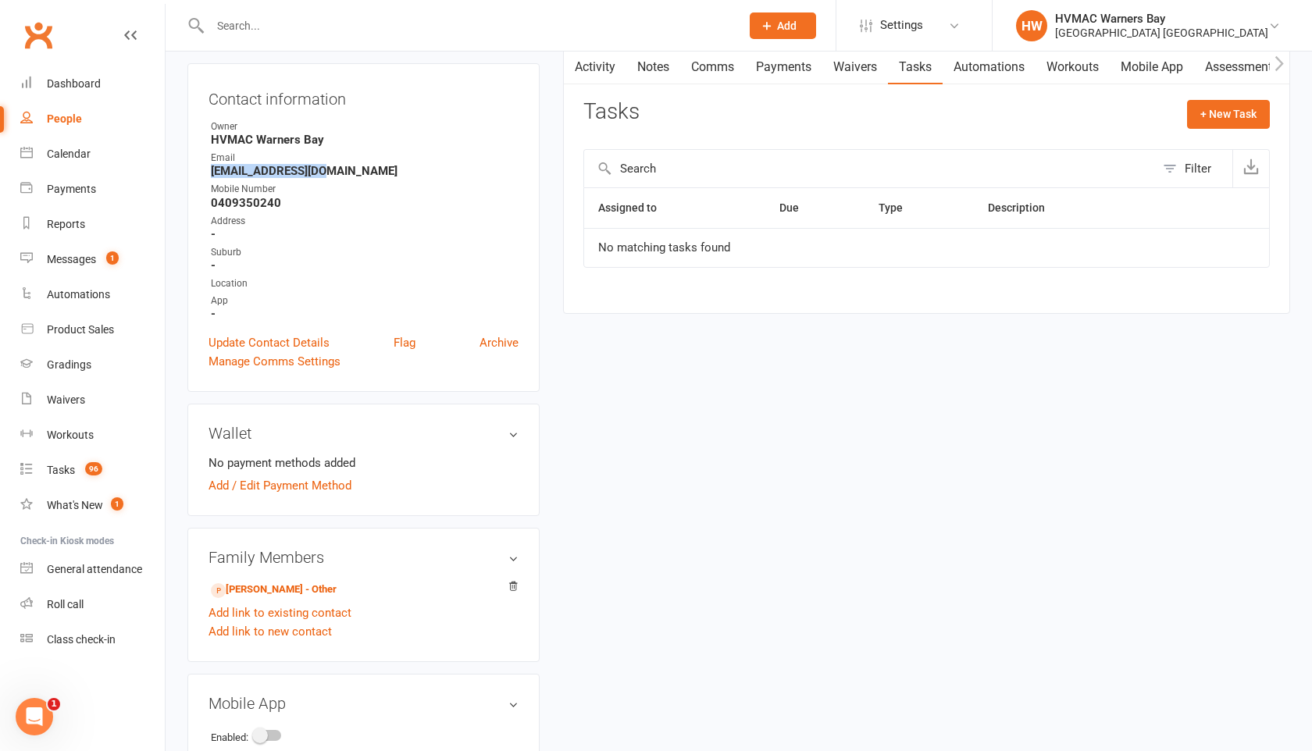
scroll to position [152, 0]
click at [689, 410] on div "upload photo Ellen Lawson Added 15 September, 2025 Not Attending Contact inform…" at bounding box center [739, 609] width 1126 height 1375
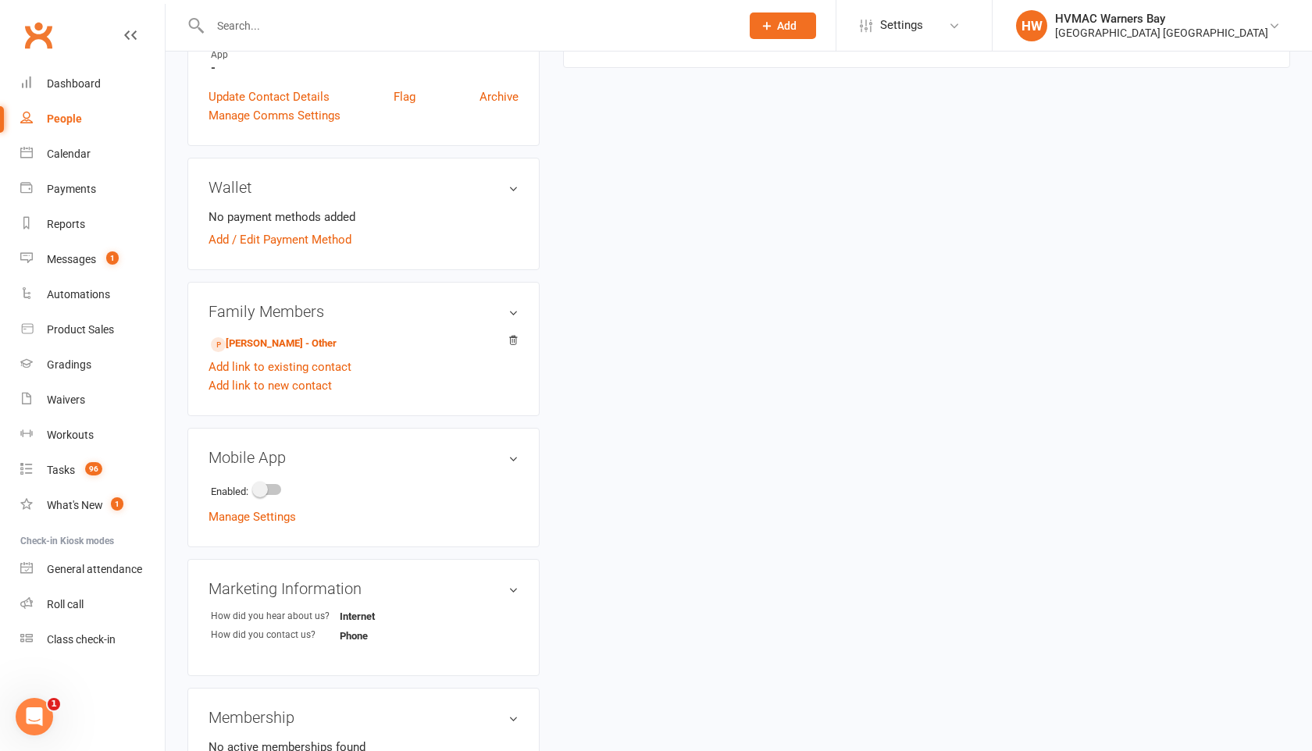
scroll to position [426, 0]
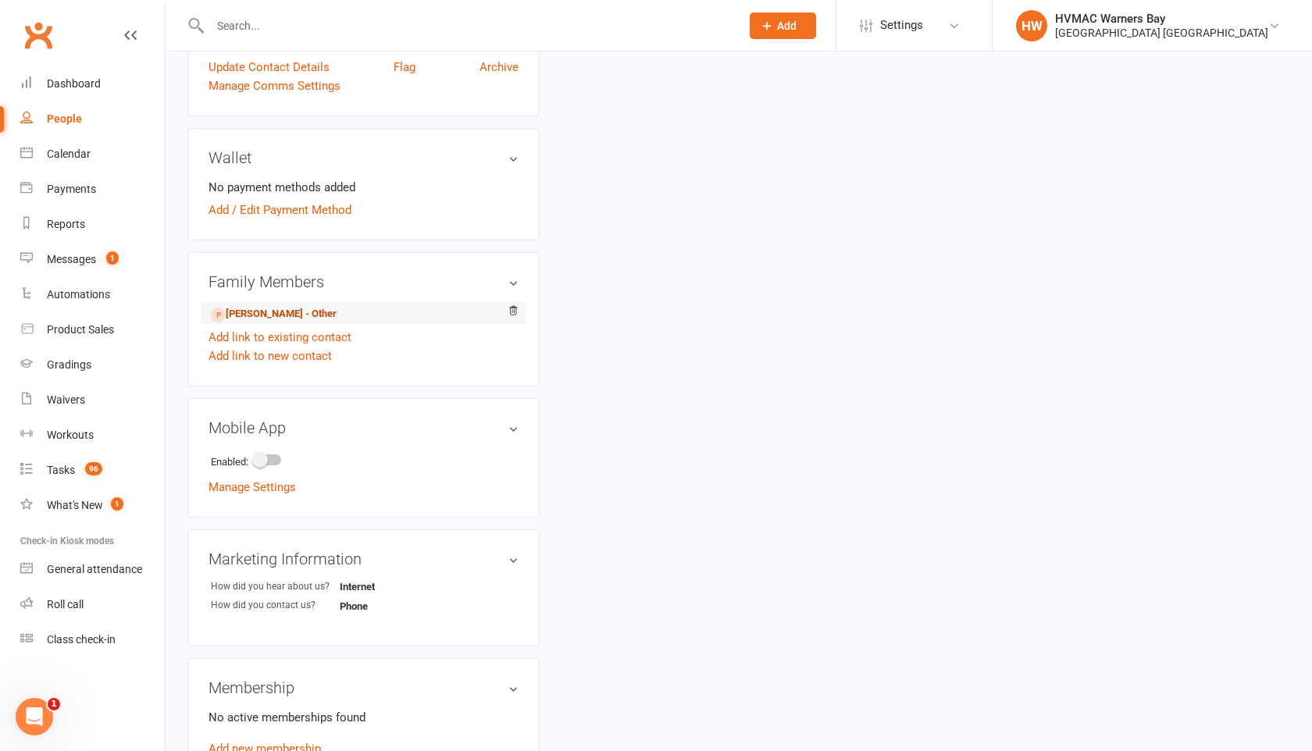
click at [319, 318] on link "William Lawson - Other" at bounding box center [274, 314] width 126 height 16
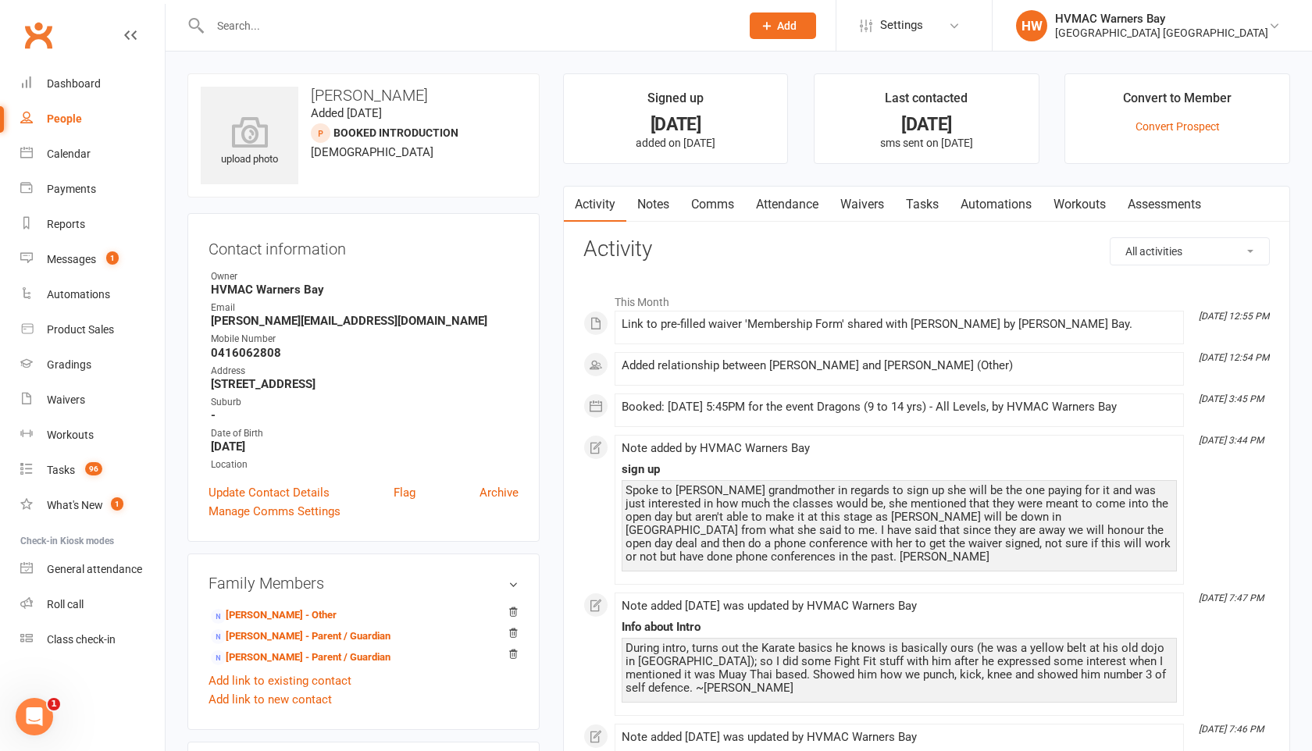
click at [882, 203] on link "Waivers" at bounding box center [862, 205] width 66 height 36
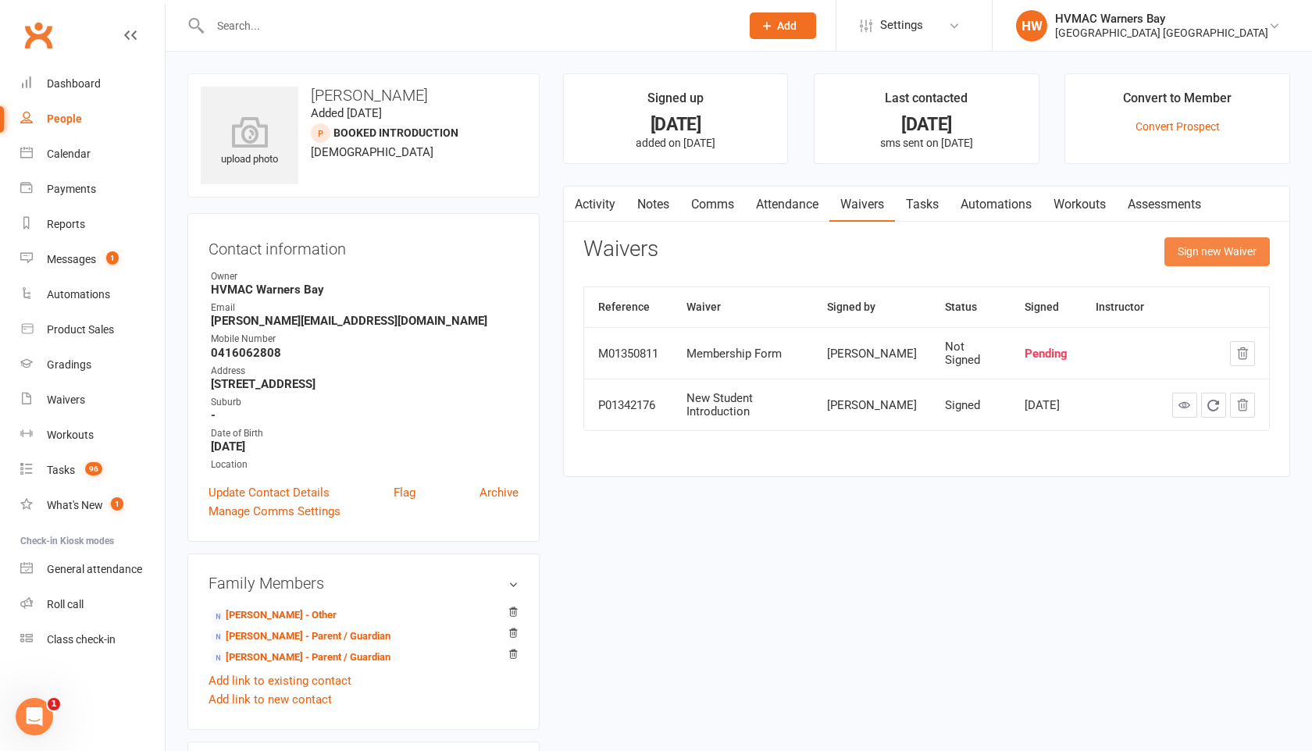
click at [1210, 249] on button "Sign new Waiver" at bounding box center [1216, 251] width 105 height 28
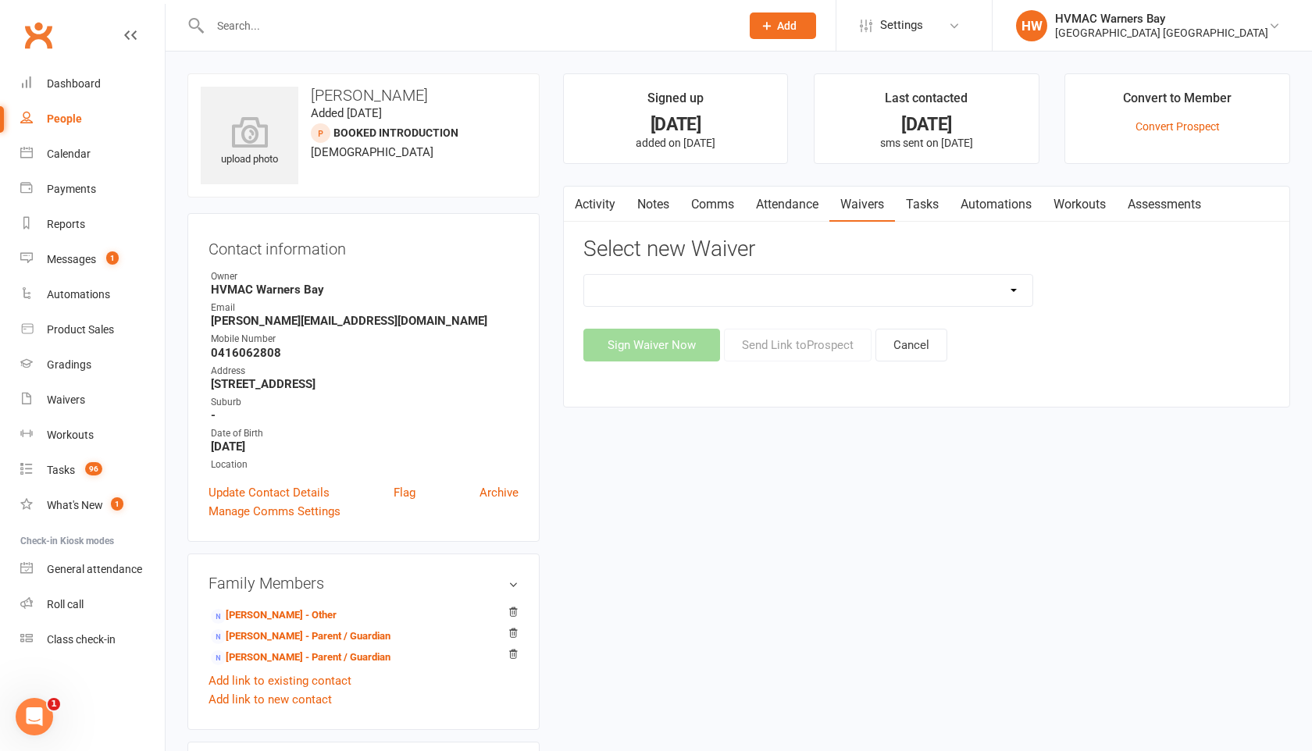
click at [1004, 289] on select "Cancellation Form Cancellation Form - Kinder Kicks Fitness Challenge Goals Asse…" at bounding box center [808, 290] width 448 height 31
click at [584, 275] on select "Cancellation Form Cancellation Form - Kinder Kicks Fitness Challenge Goals Asse…" at bounding box center [808, 290] width 448 height 31
click at [1015, 286] on select "Cancellation Form Cancellation Form - Kinder Kicks Fitness Challenge Goals Asse…" at bounding box center [808, 290] width 448 height 31
select select "5387"
click at [584, 275] on select "Cancellation Form Cancellation Form - Kinder Kicks Fitness Challenge Goals Asse…" at bounding box center [808, 290] width 448 height 31
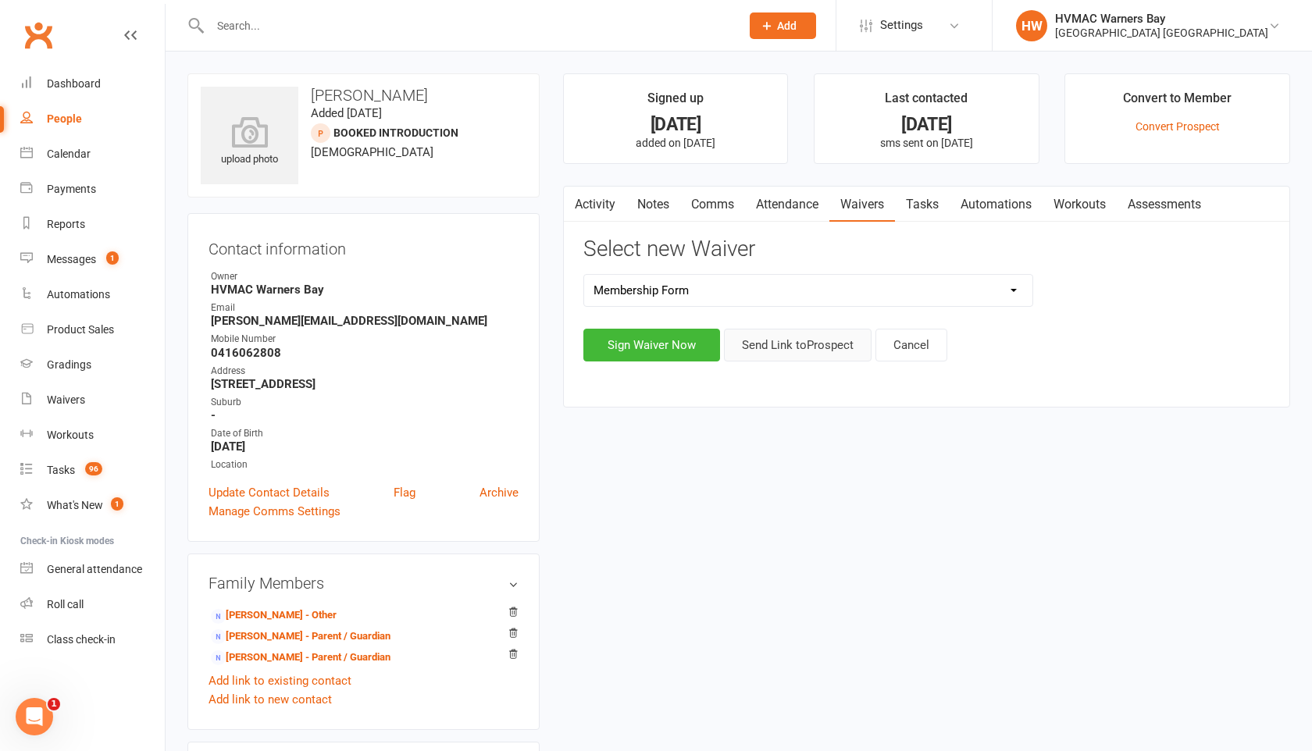
click at [861, 347] on button "Send Link to Prospect" at bounding box center [798, 345] width 148 height 33
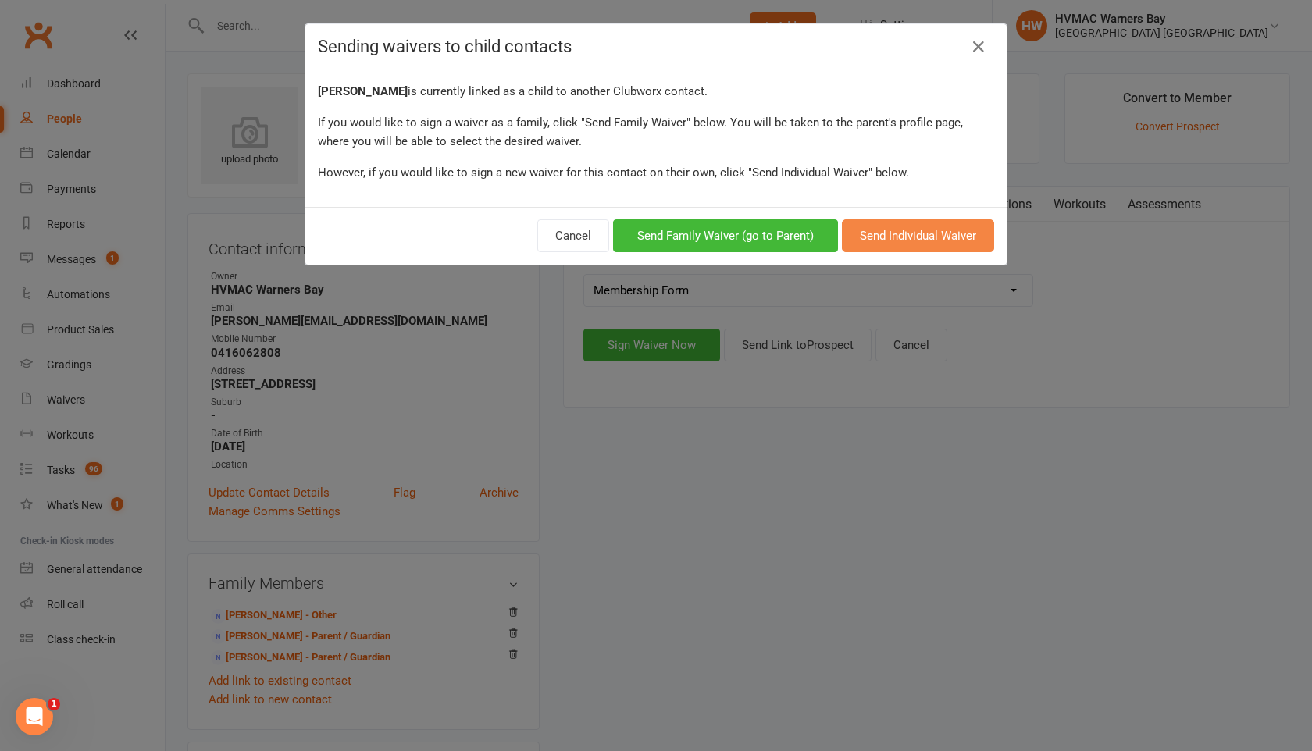
click at [891, 237] on button "Send Individual Waiver" at bounding box center [918, 235] width 152 height 33
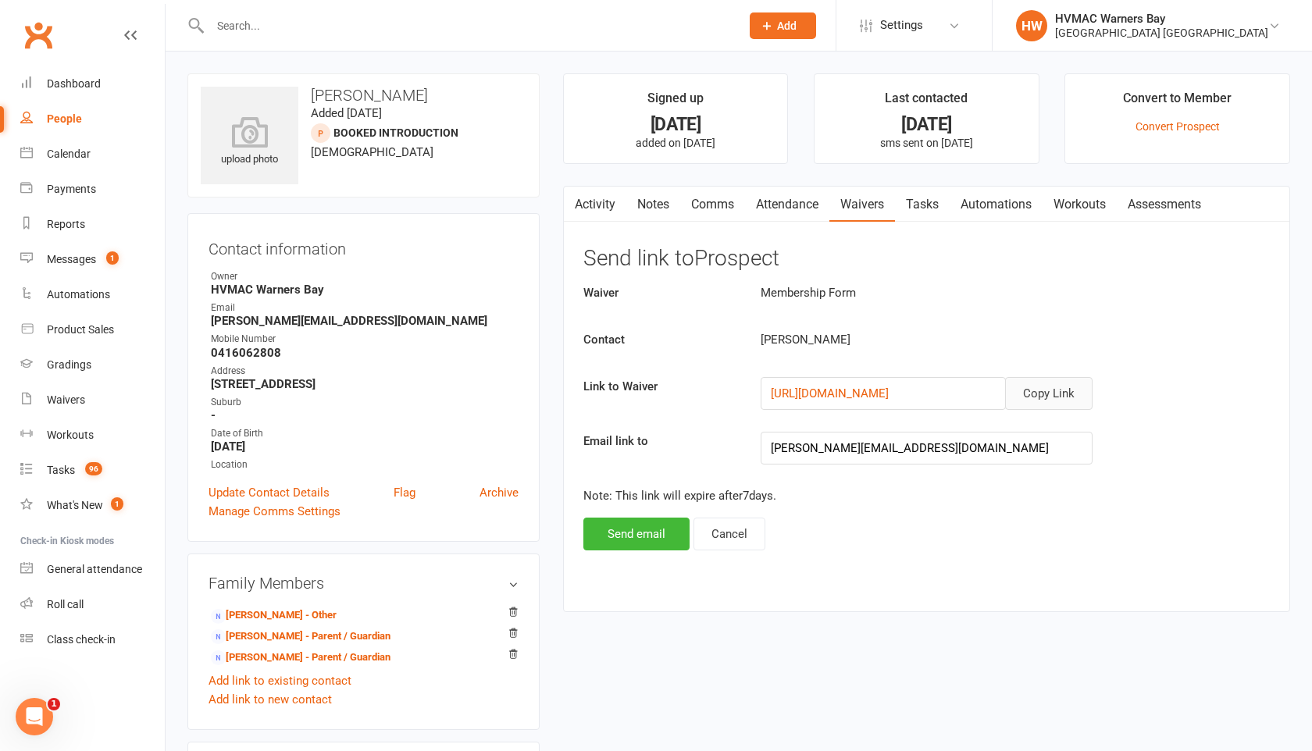
click at [1032, 391] on button "Copy Link" at bounding box center [1048, 393] width 87 height 33
click at [307, 612] on link "Ellen Lawson - Other" at bounding box center [274, 616] width 126 height 16
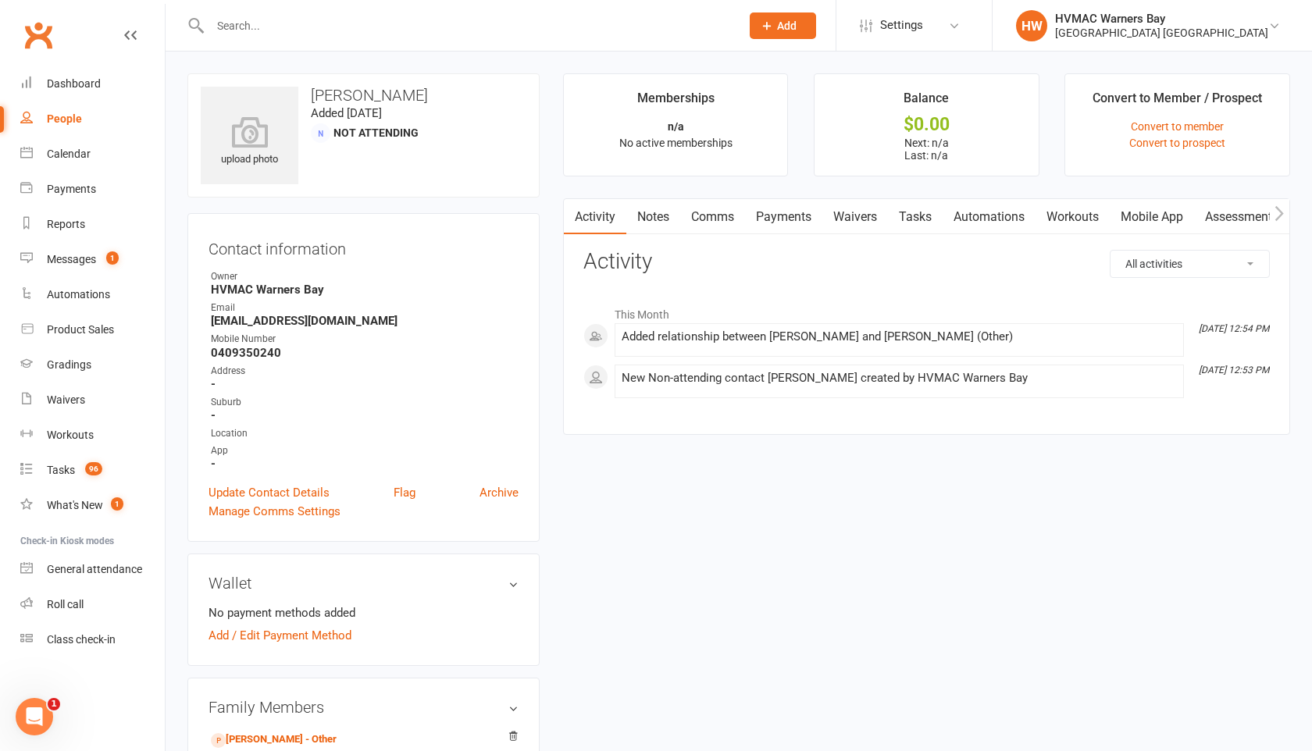
click at [1280, 212] on icon "button" at bounding box center [1279, 213] width 9 height 16
click at [597, 215] on link "Comms" at bounding box center [612, 217] width 65 height 36
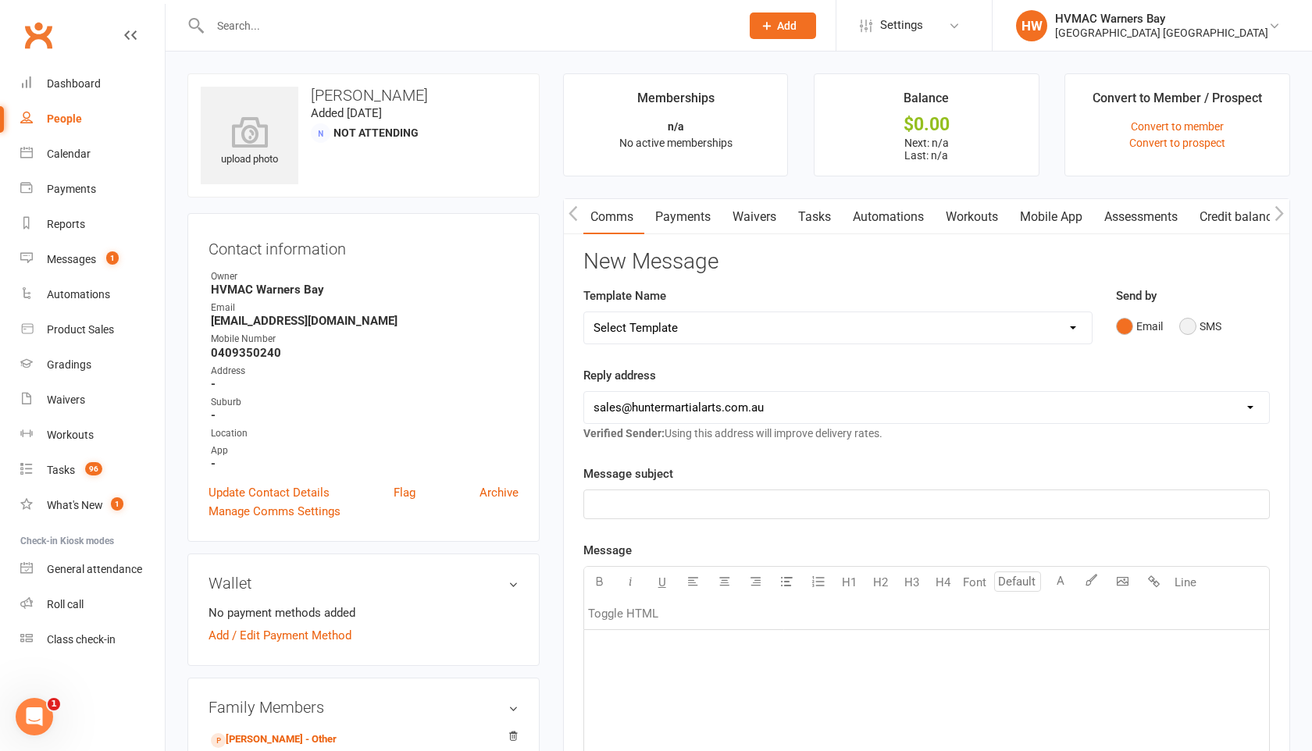
click at [1189, 326] on button "SMS" at bounding box center [1200, 327] width 42 height 30
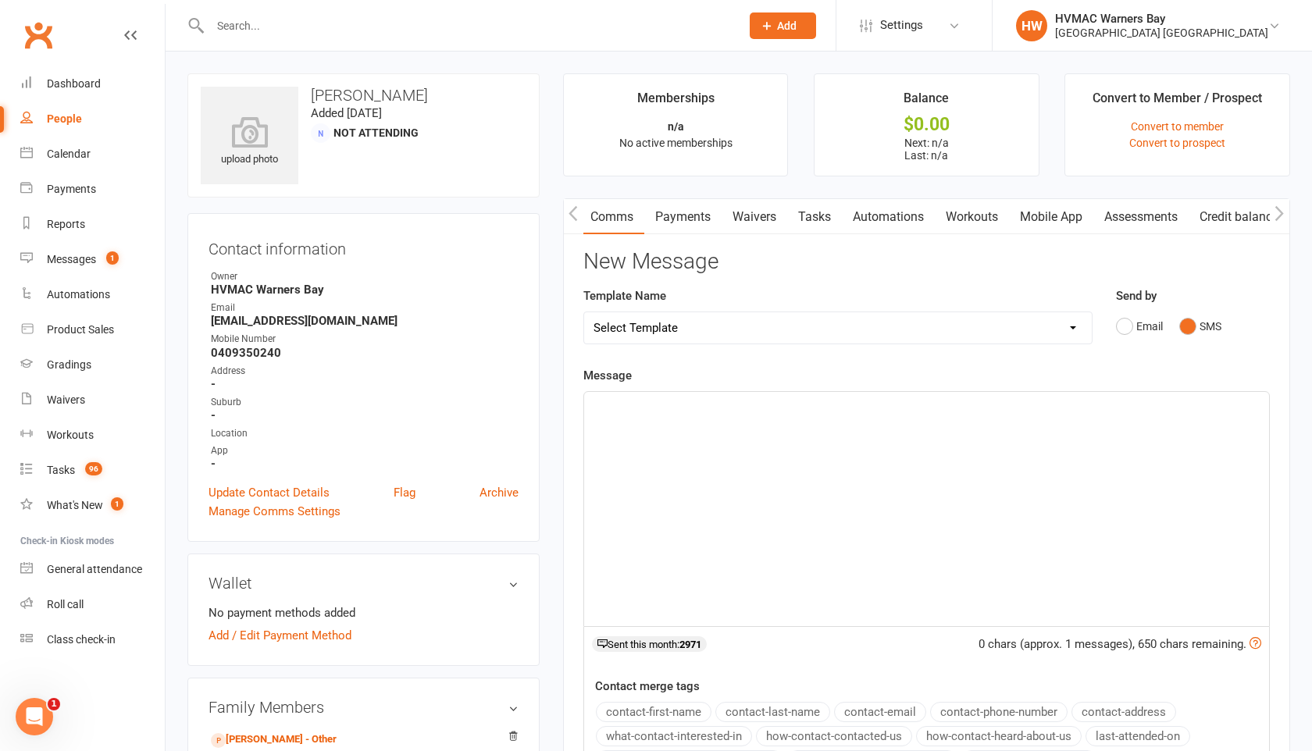
click at [616, 436] on div "﻿" at bounding box center [926, 509] width 685 height 234
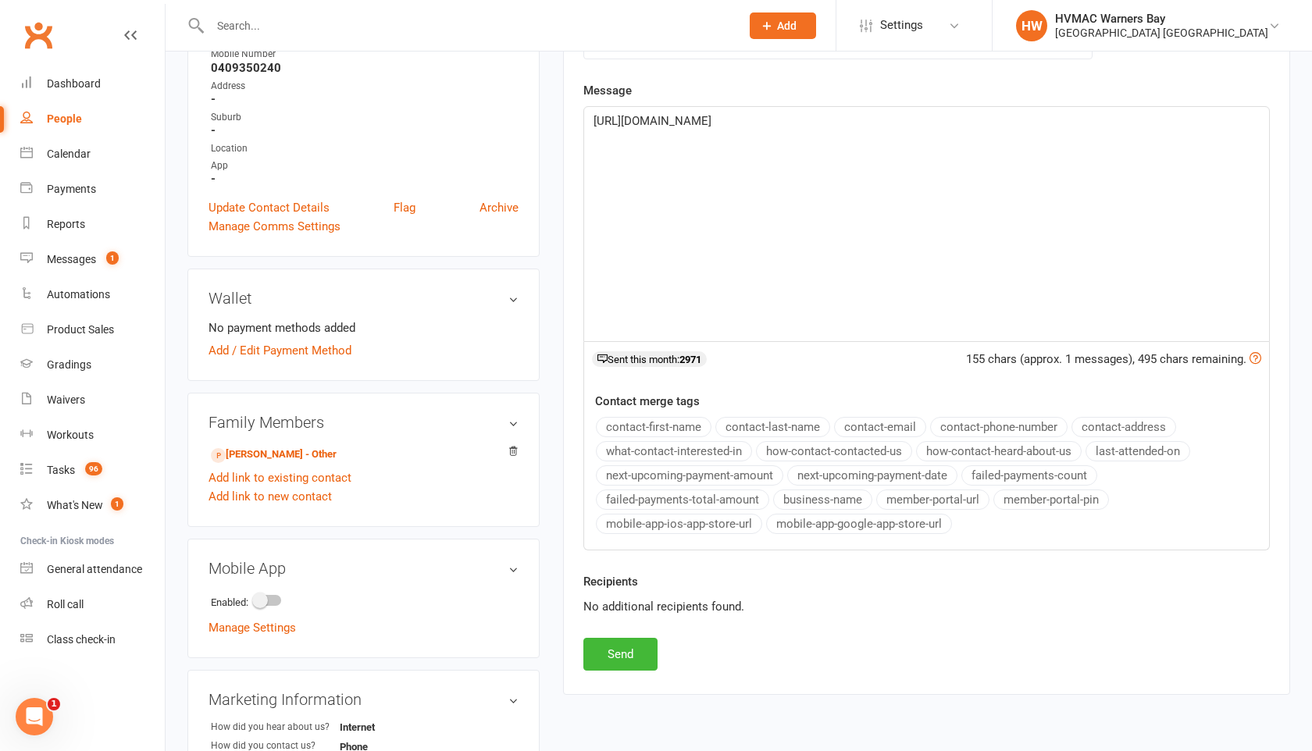
scroll to position [336, 0]
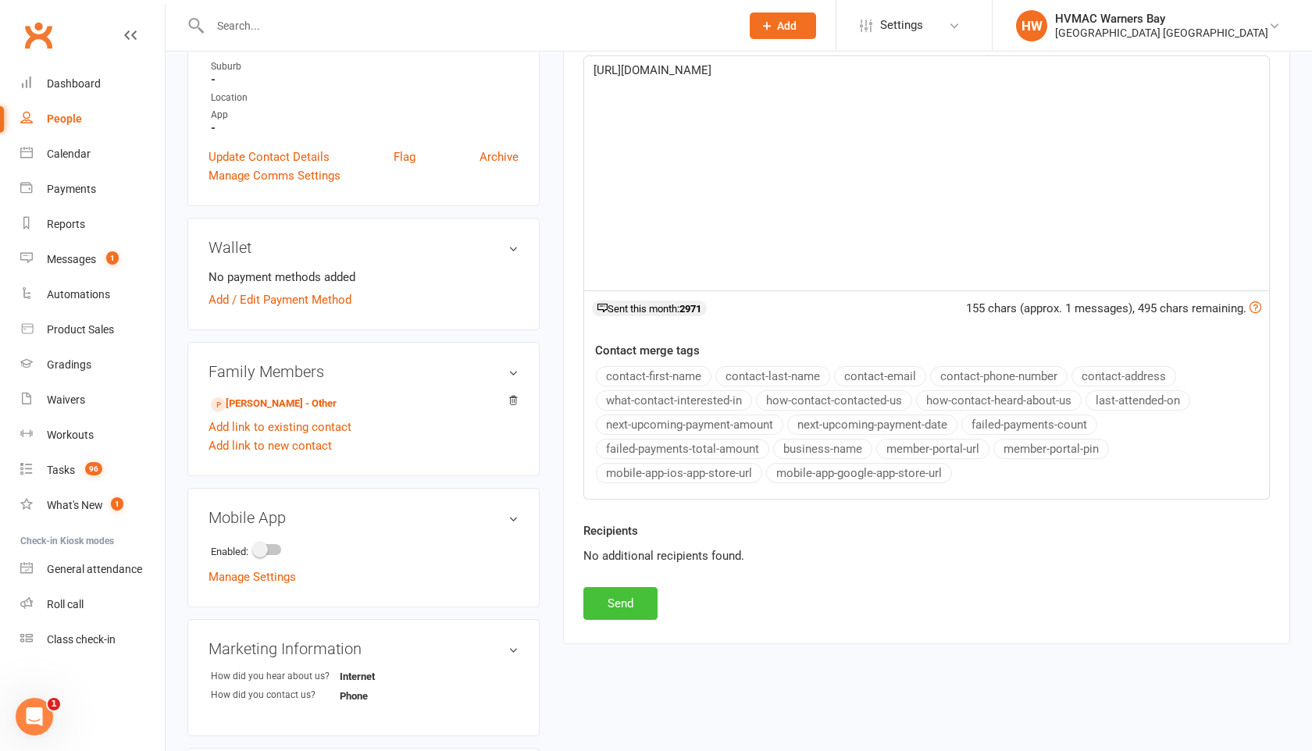
click at [624, 602] on button "Send" at bounding box center [620, 603] width 74 height 33
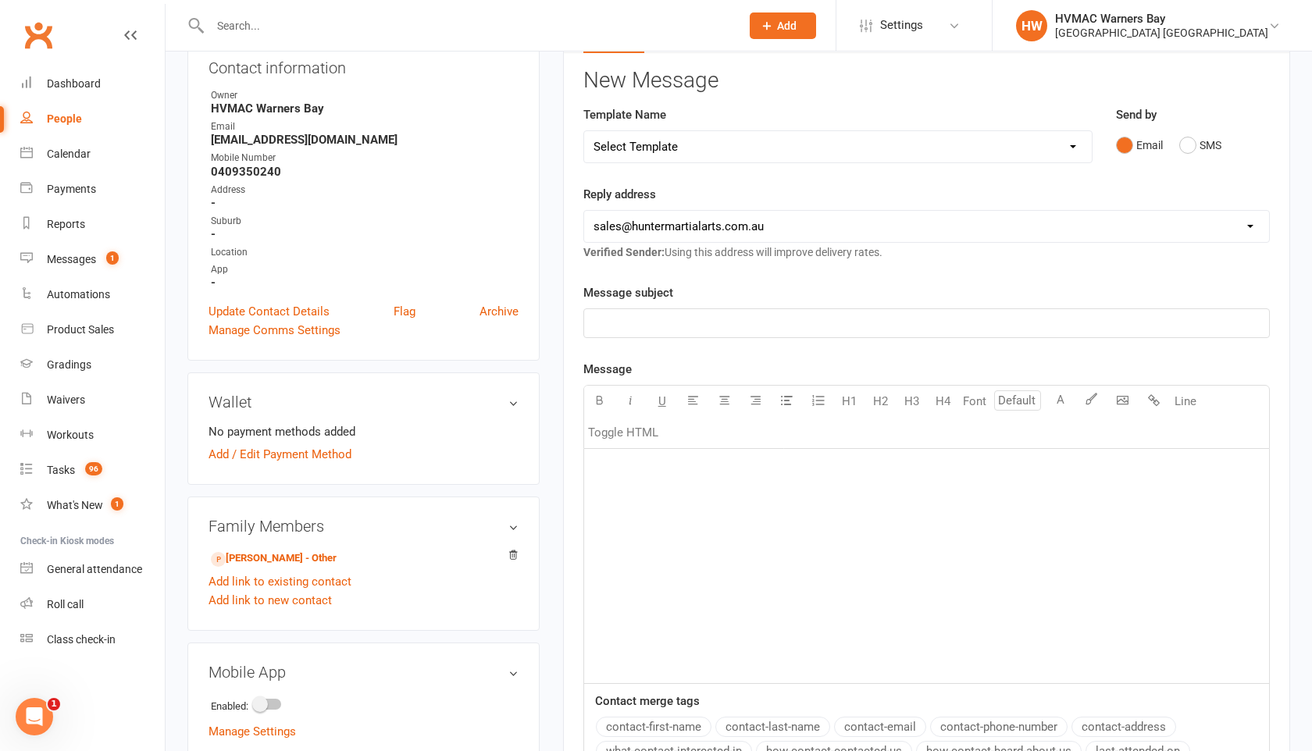
scroll to position [182, 0]
click at [72, 258] on div "Messages" at bounding box center [71, 259] width 49 height 12
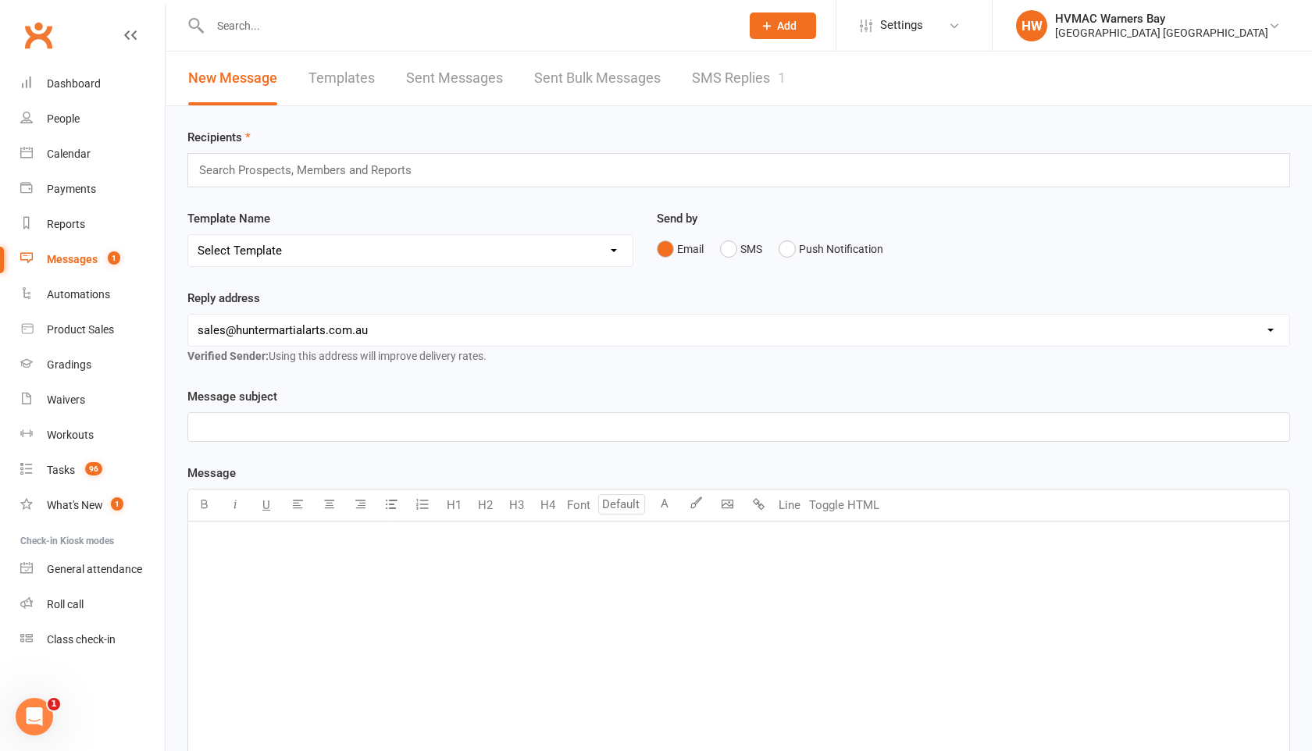
click at [740, 87] on link "SMS Replies 1" at bounding box center [739, 79] width 94 height 54
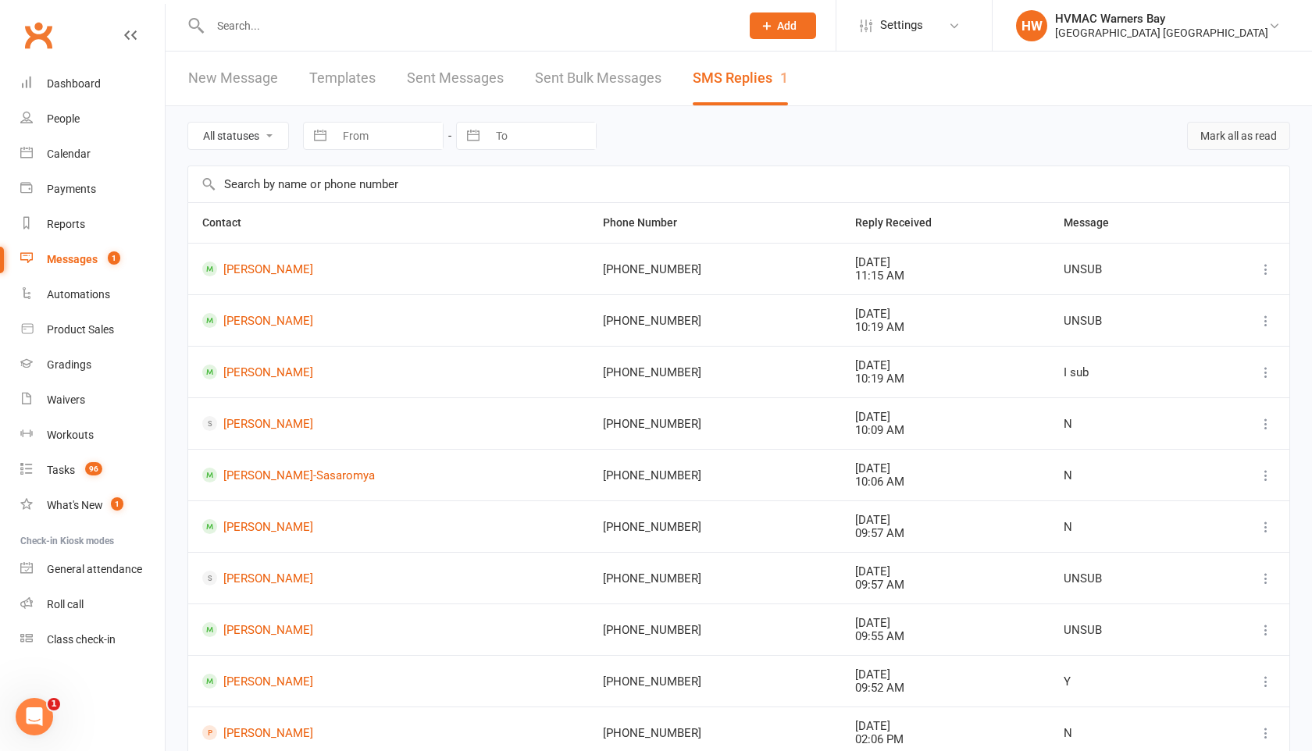
click at [1214, 141] on button "Mark all as read" at bounding box center [1238, 136] width 103 height 28
click at [273, 32] on input "text" at bounding box center [467, 26] width 524 height 22
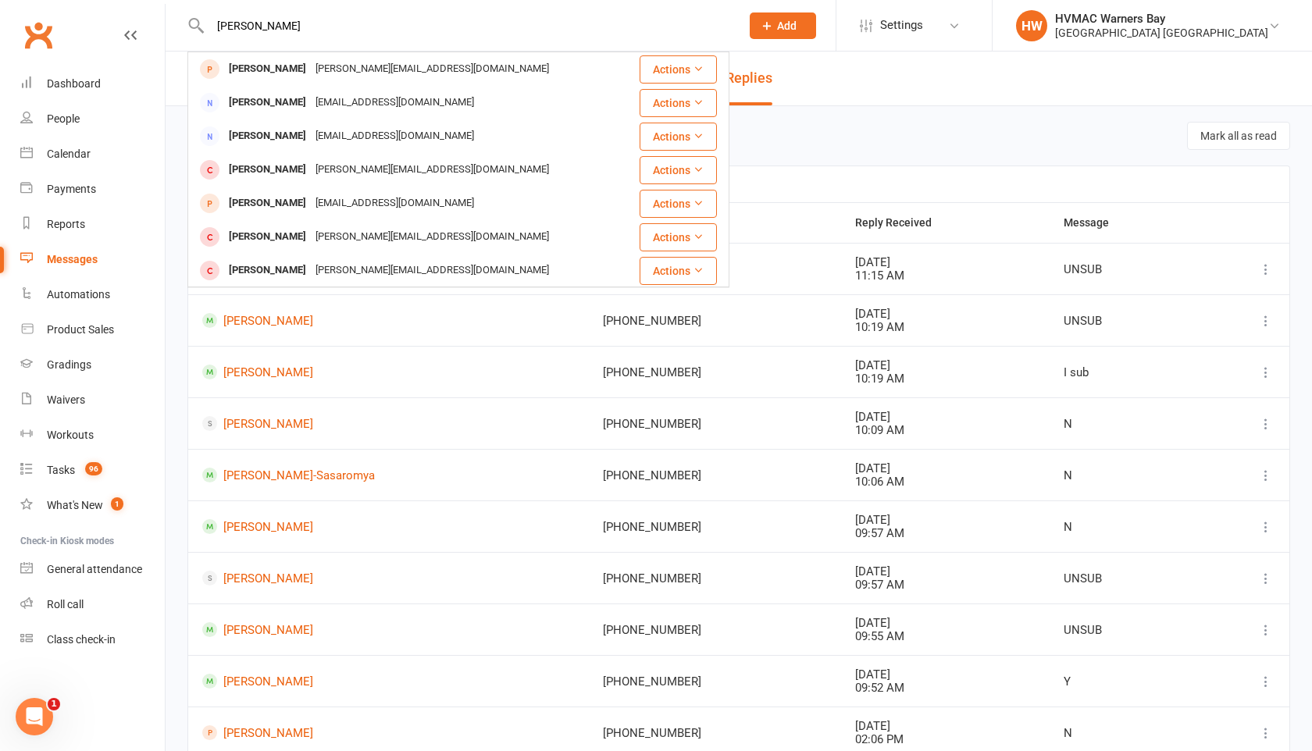
type input "[PERSON_NAME]"
click at [273, 65] on div "[PERSON_NAME]" at bounding box center [267, 69] width 87 height 23
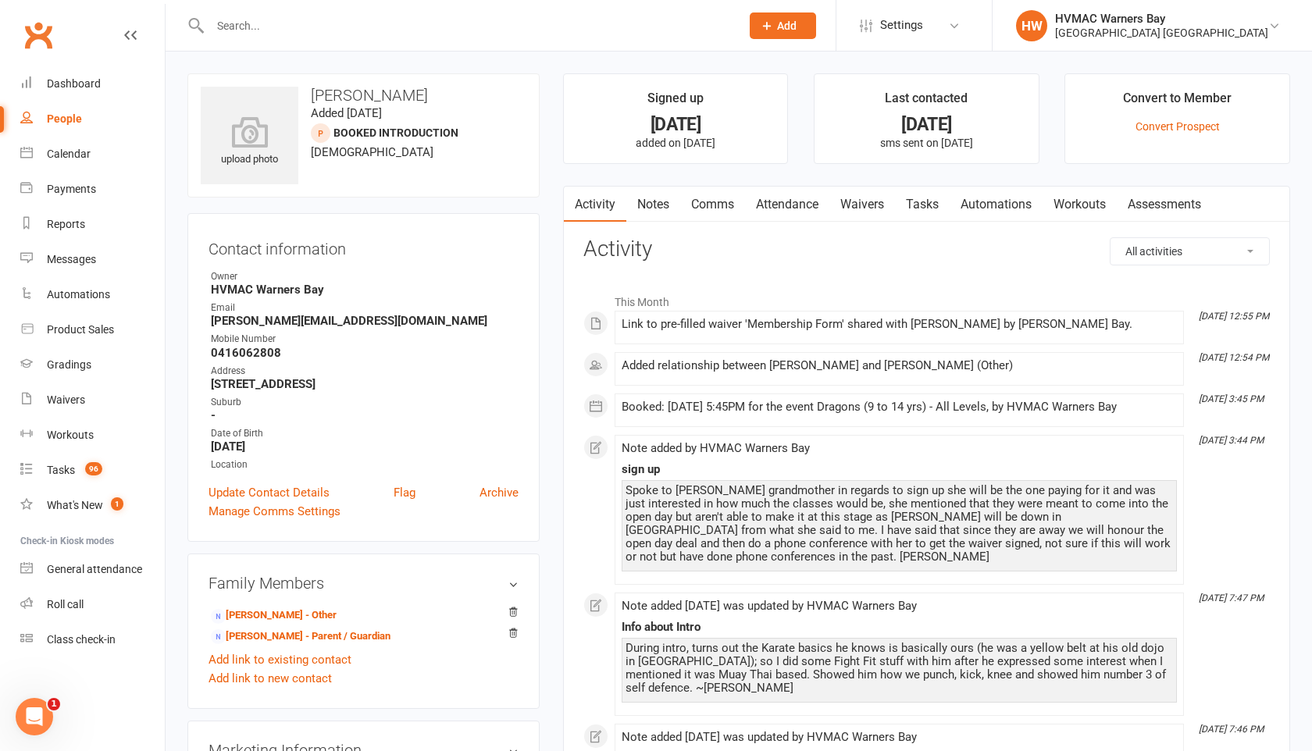
scroll to position [5, 0]
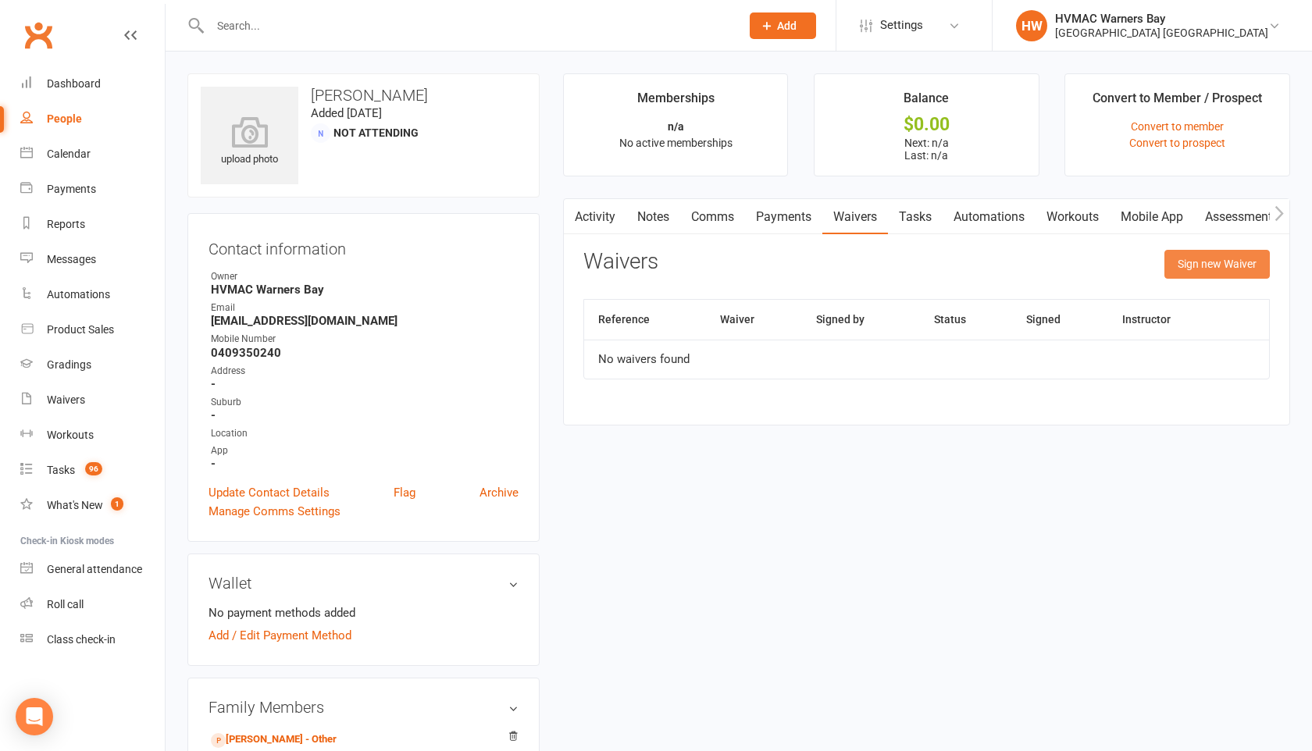
click at [1203, 262] on button "Sign new Waiver" at bounding box center [1216, 264] width 105 height 28
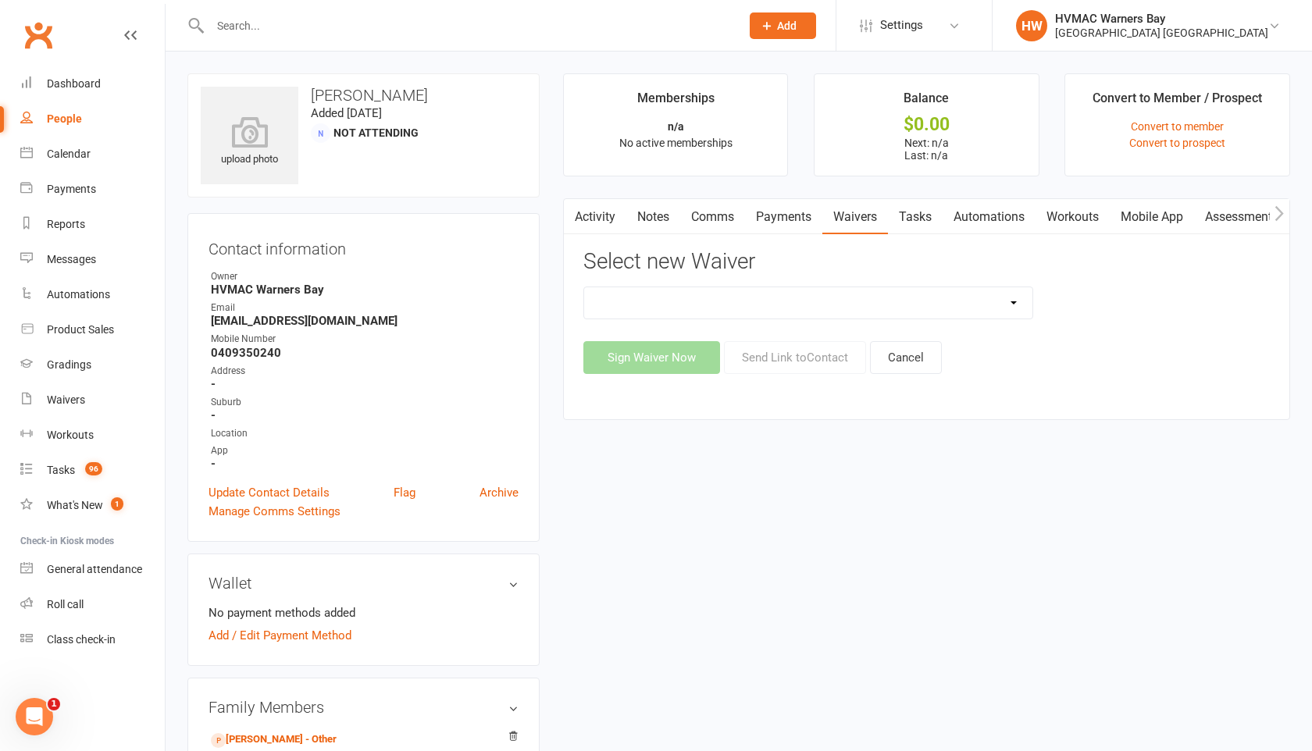
click at [965, 296] on select at bounding box center [808, 302] width 448 height 31
click at [984, 300] on select at bounding box center [808, 302] width 448 height 31
click at [924, 365] on button "Cancel" at bounding box center [906, 357] width 72 height 33
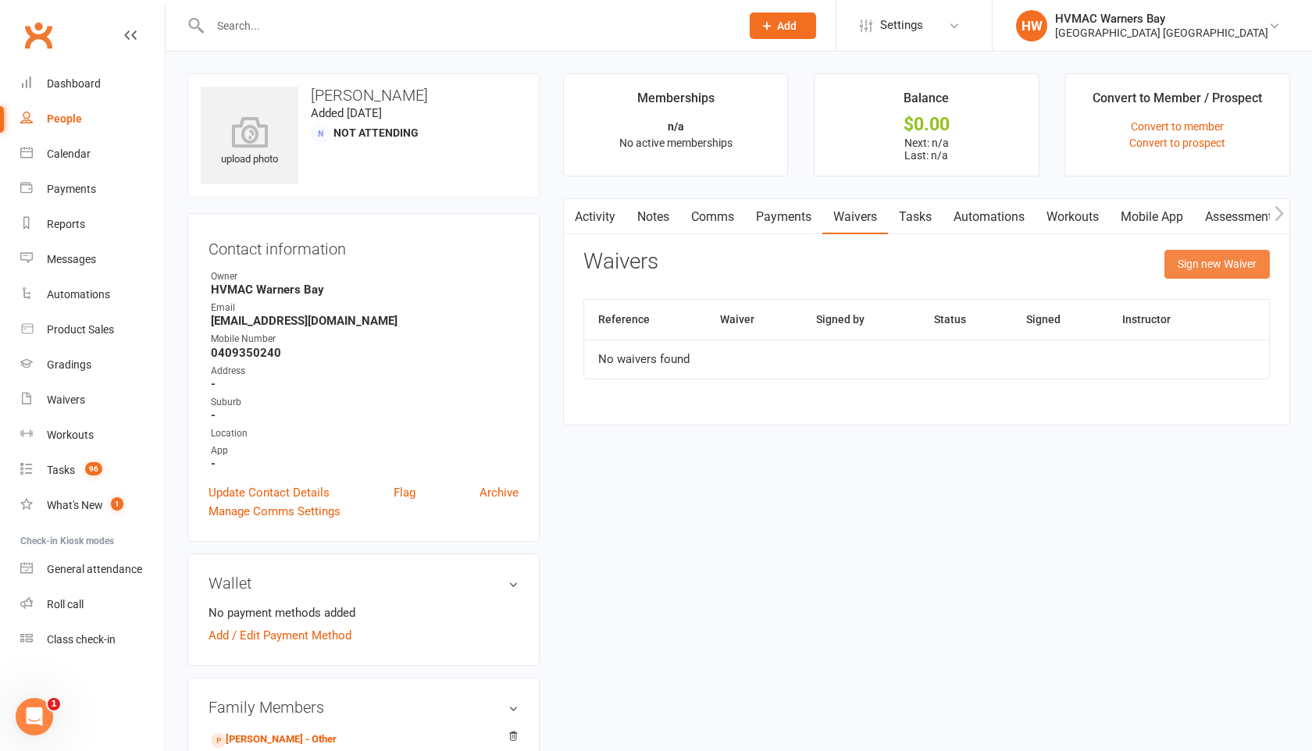
click at [1207, 251] on button "Sign new Waiver" at bounding box center [1216, 264] width 105 height 28
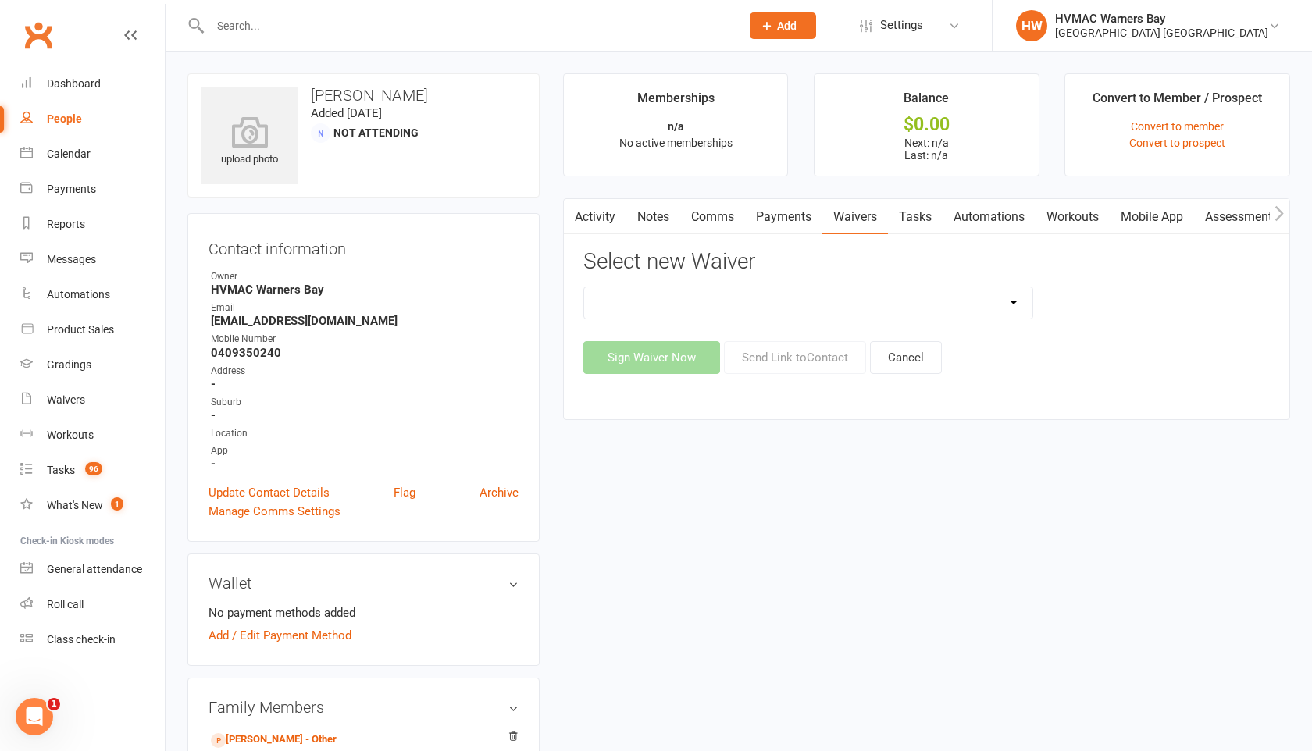
click at [979, 302] on select at bounding box center [808, 302] width 448 height 31
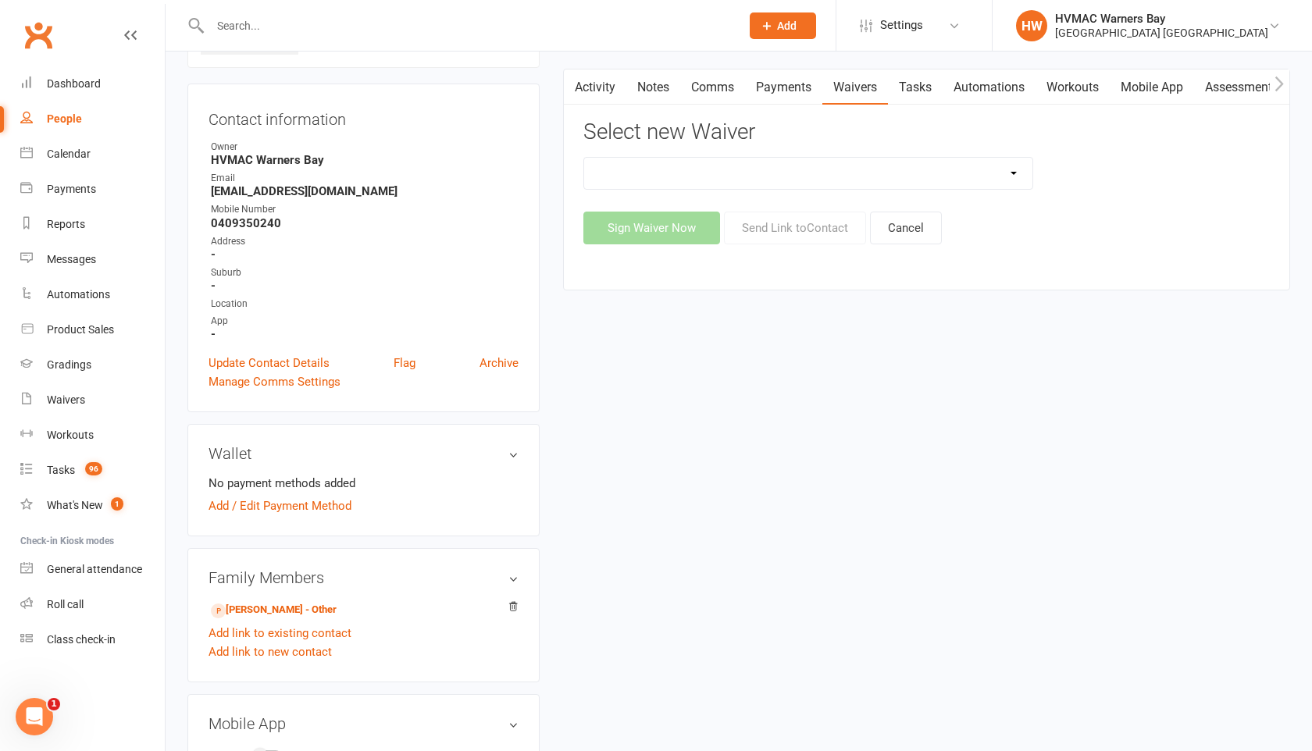
scroll to position [327, 0]
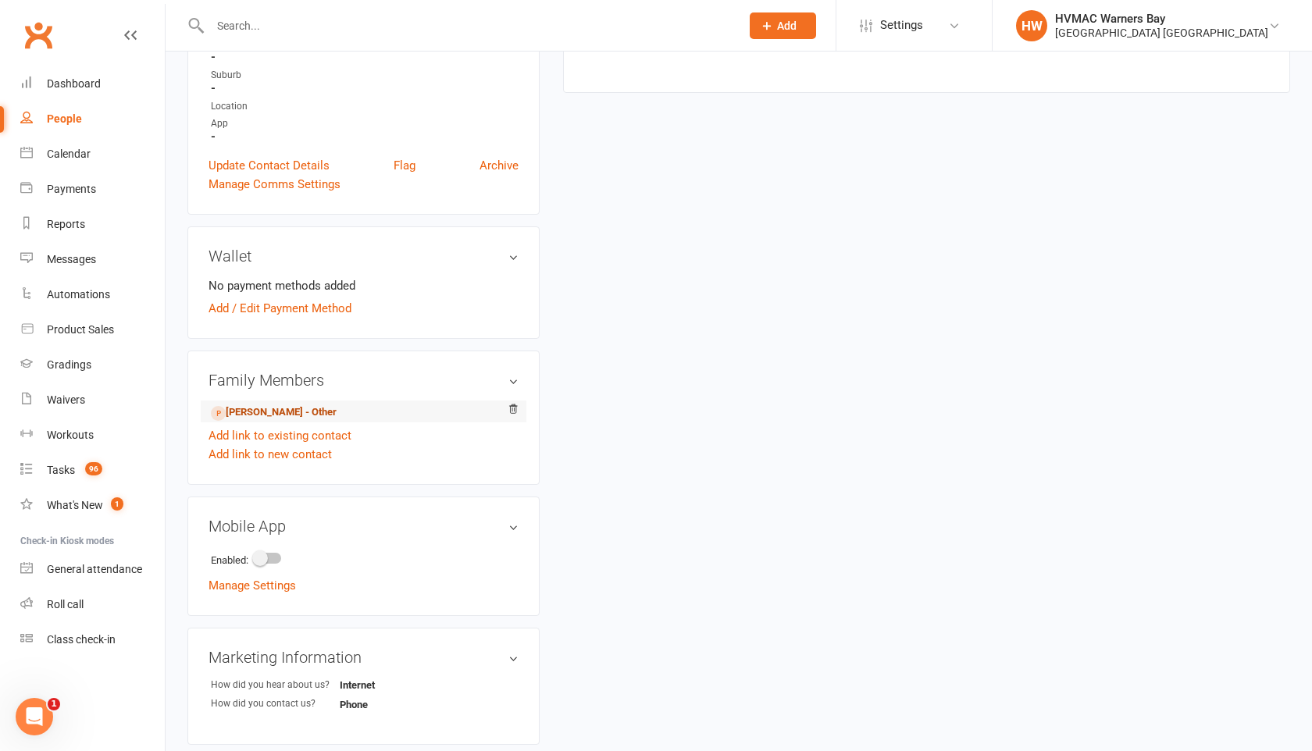
click at [265, 408] on link "[PERSON_NAME] - Other" at bounding box center [274, 413] width 126 height 16
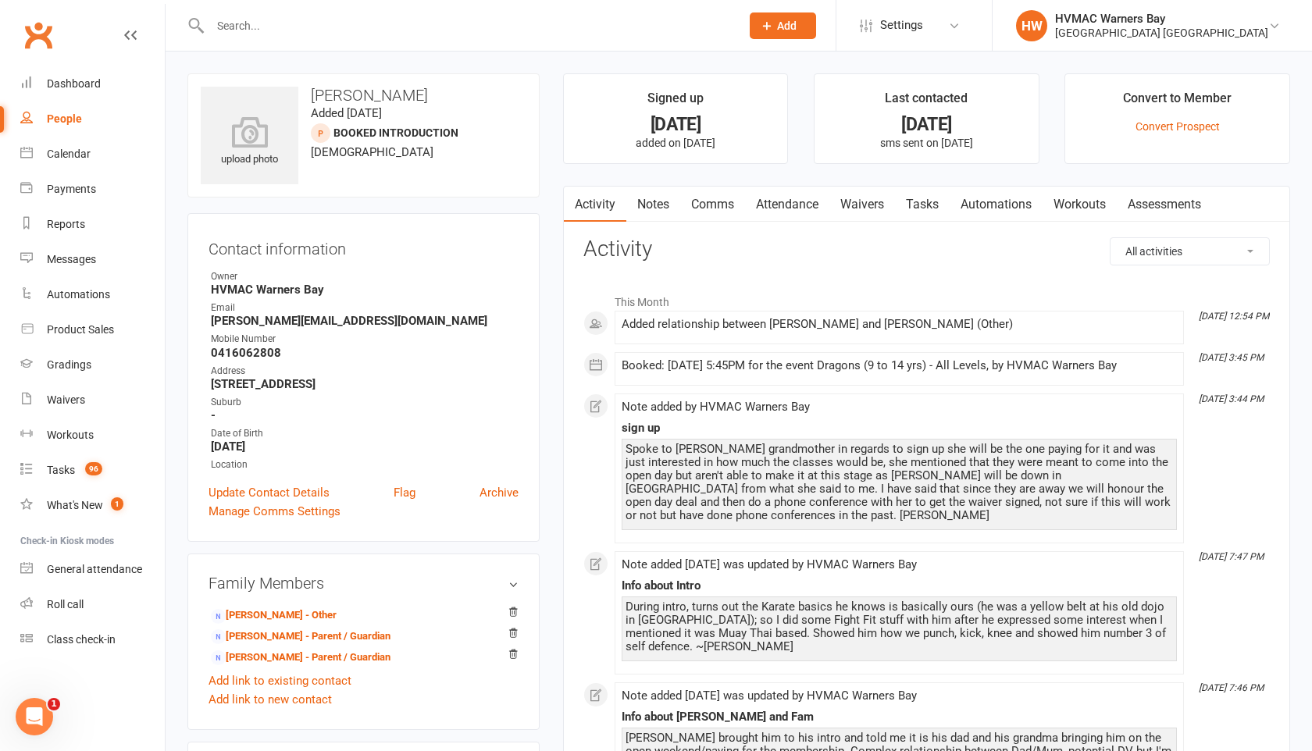
click at [862, 190] on link "Waivers" at bounding box center [862, 205] width 66 height 36
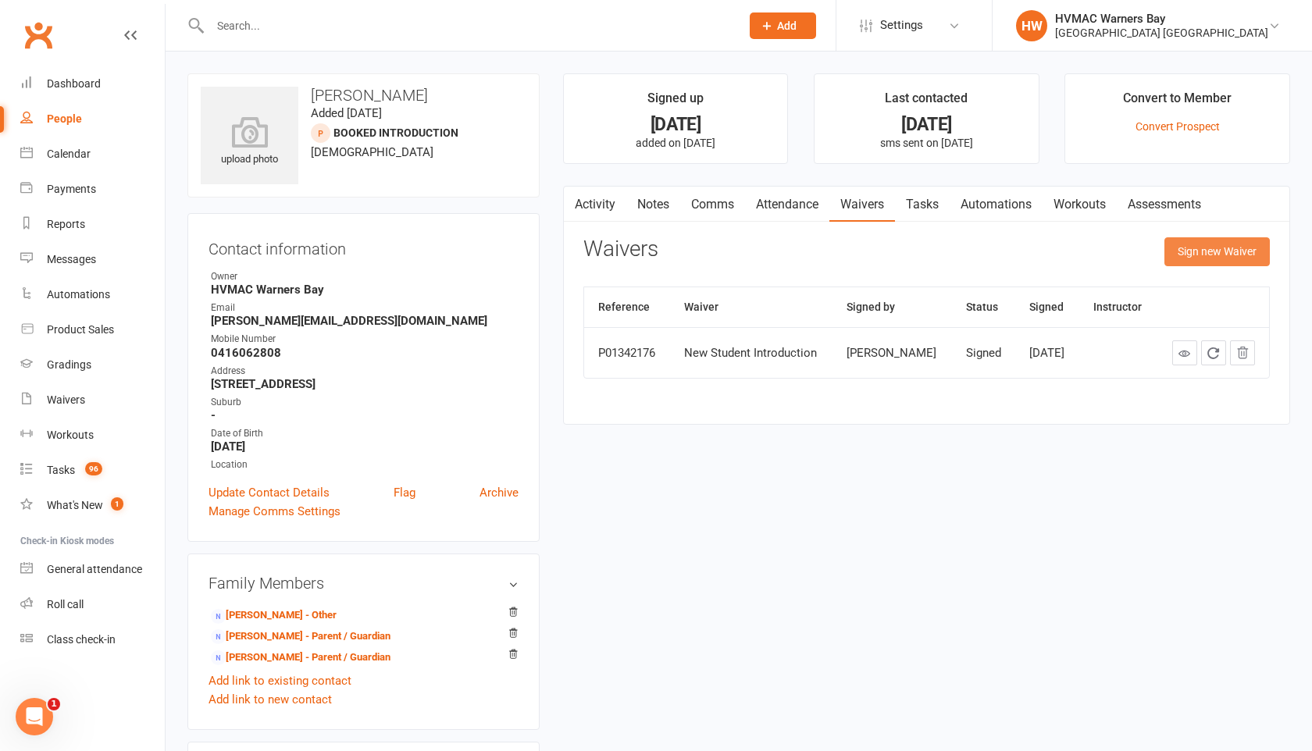
click at [1211, 259] on button "Sign new Waiver" at bounding box center [1216, 251] width 105 height 28
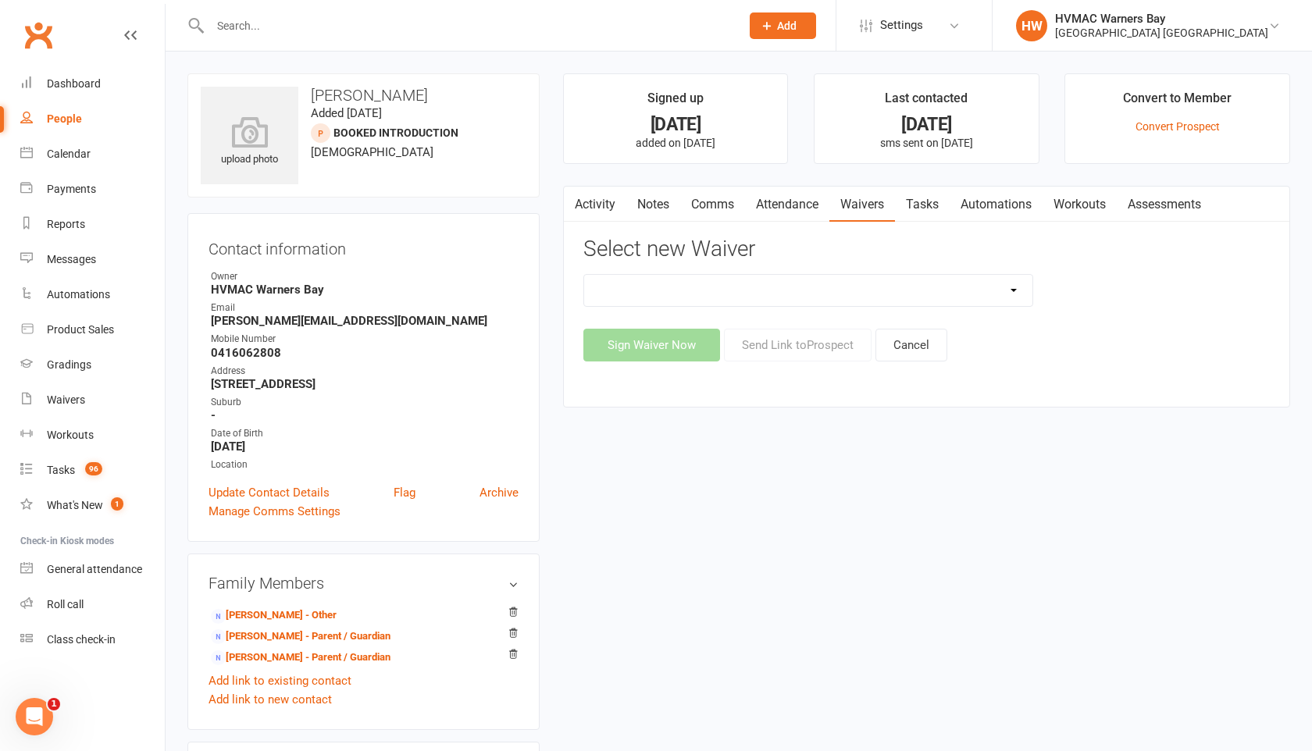
click at [951, 288] on select "Cancellation Form Cancellation Form - Kinder Kicks Fitness Challenge Goals Asse…" at bounding box center [808, 290] width 448 height 31
select select "5387"
click at [584, 275] on select "Cancellation Form Cancellation Form - Kinder Kicks Fitness Challenge Goals Asse…" at bounding box center [808, 290] width 448 height 31
click at [779, 345] on button "Send Link to Prospect" at bounding box center [798, 345] width 148 height 33
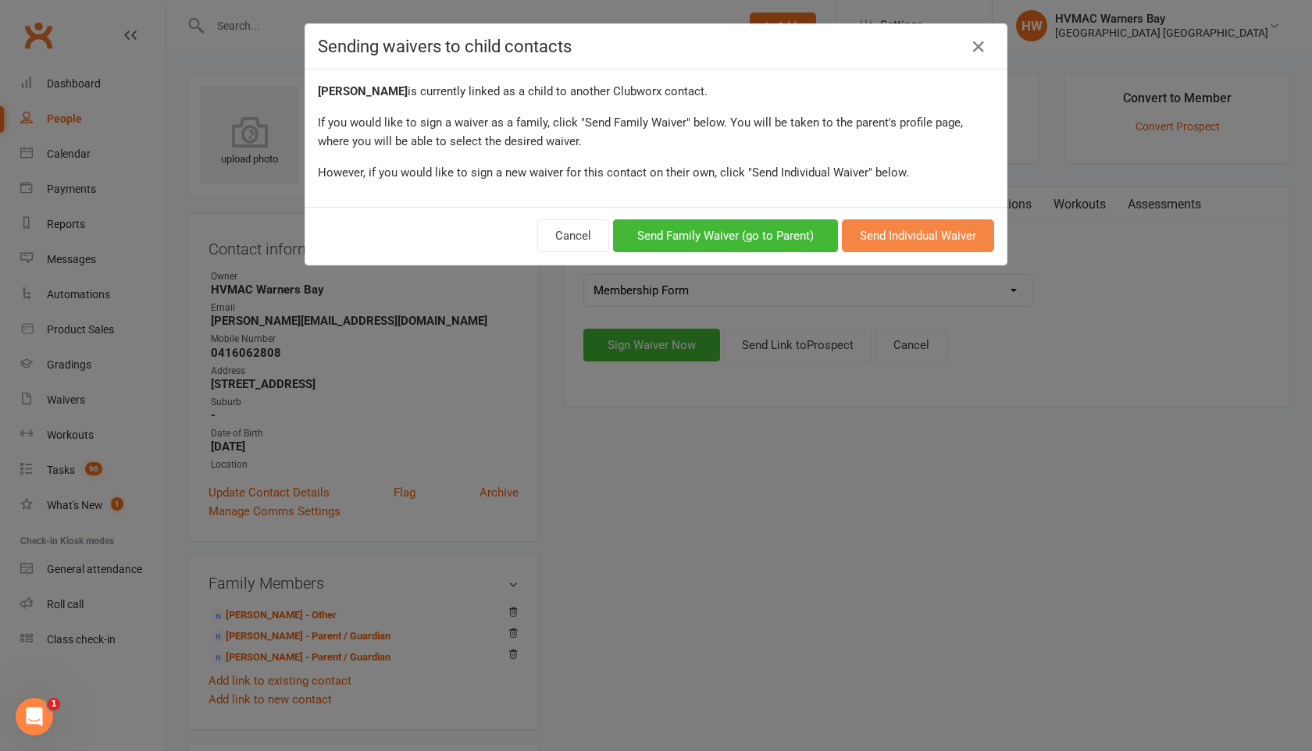
click at [886, 236] on button "Send Individual Waiver" at bounding box center [918, 235] width 152 height 33
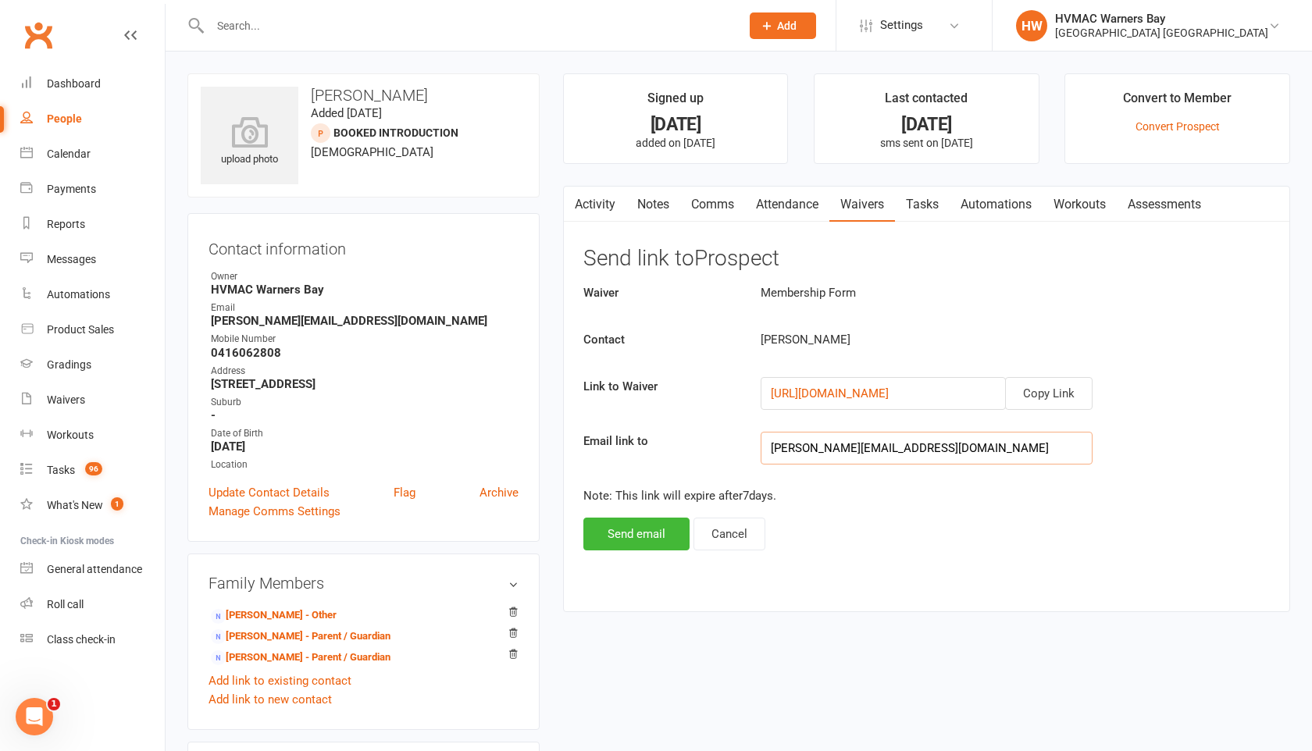
drag, startPoint x: 940, startPoint y: 444, endPoint x: 733, endPoint y: 448, distance: 207.0
click at [733, 448] on div "Email link to daniellekaylawson@gmail.com" at bounding box center [927, 448] width 710 height 33
click at [770, 449] on input "email" at bounding box center [927, 448] width 332 height 33
paste input "lawsen@hotmail.com"
type input "lawsen@hotmail.com"
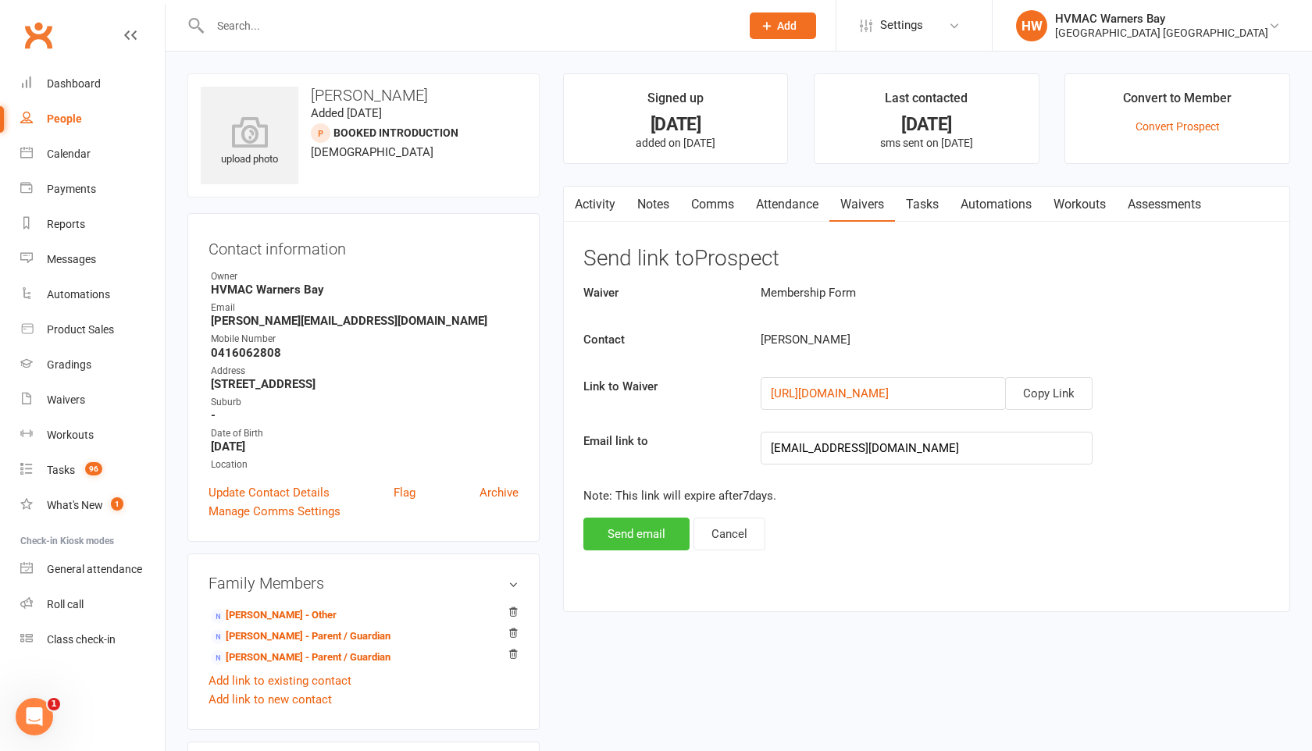
click at [648, 538] on button "Send email" at bounding box center [636, 534] width 106 height 33
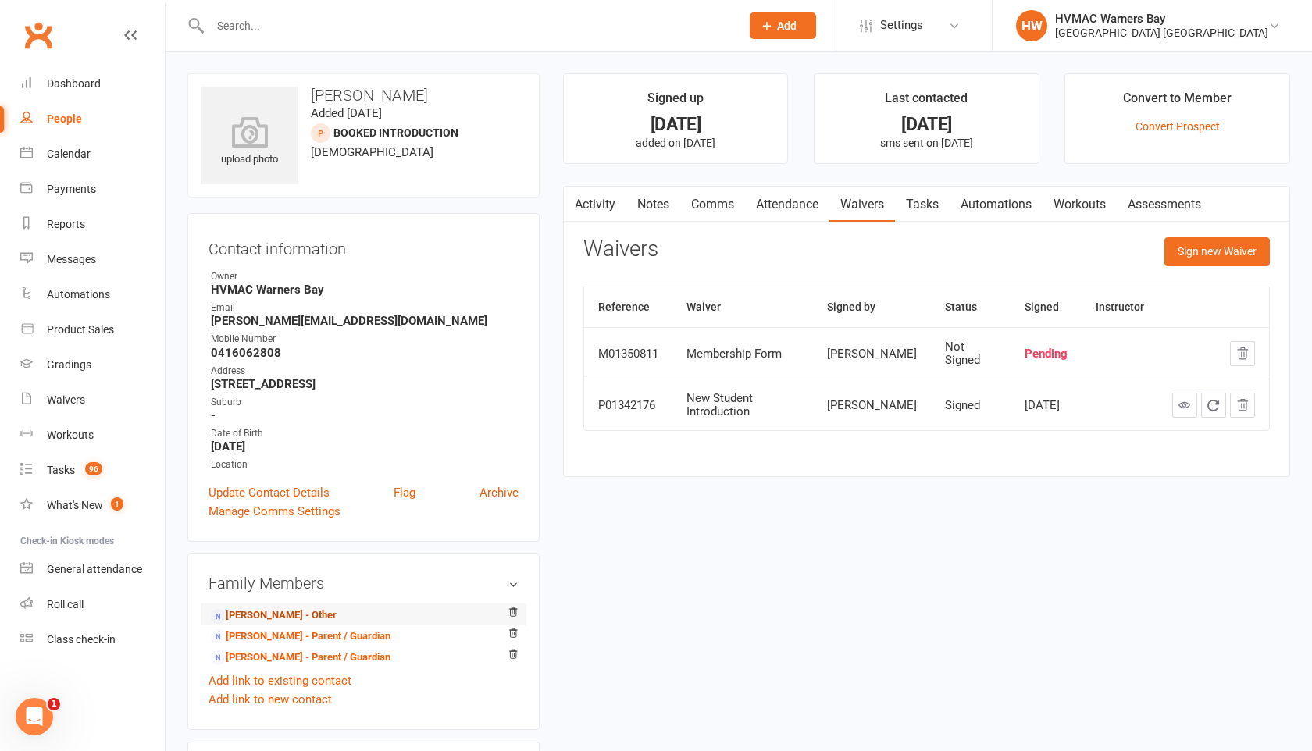
click at [278, 617] on link "Ellen Lawson - Other" at bounding box center [274, 616] width 126 height 16
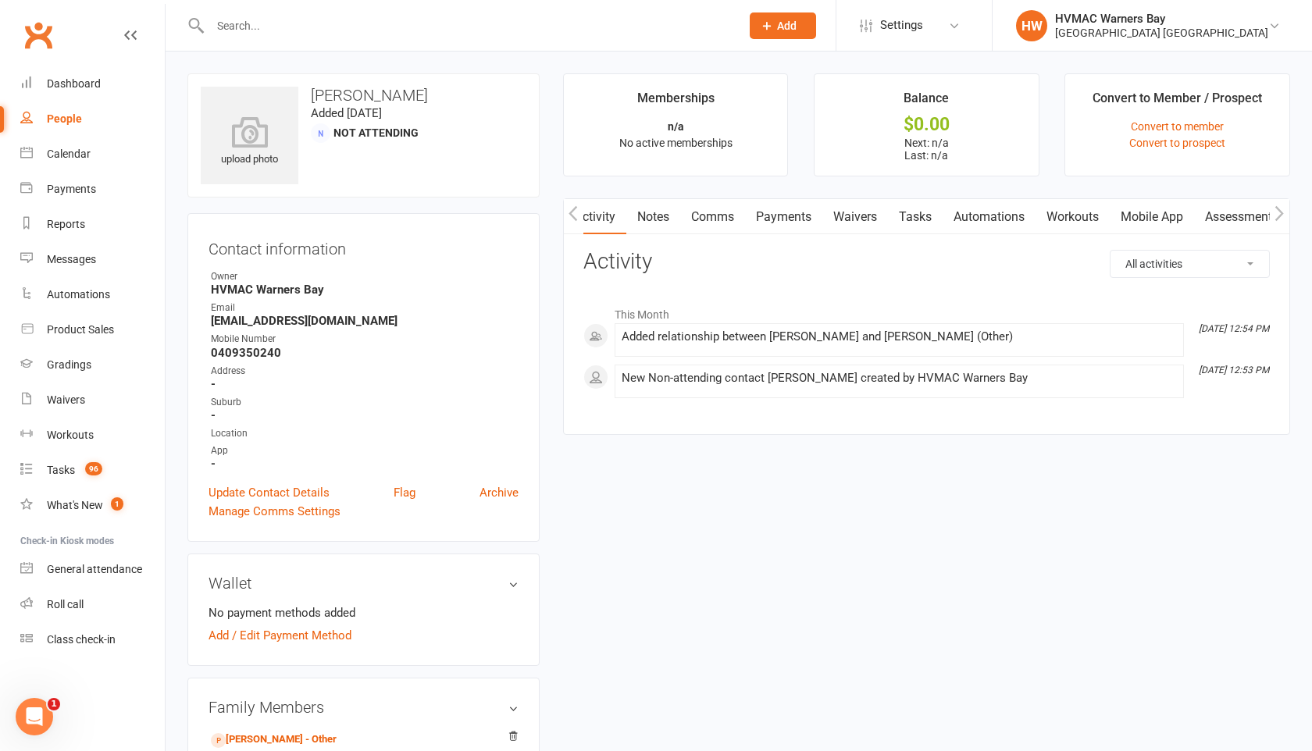
click at [863, 220] on link "Waivers" at bounding box center [855, 217] width 66 height 36
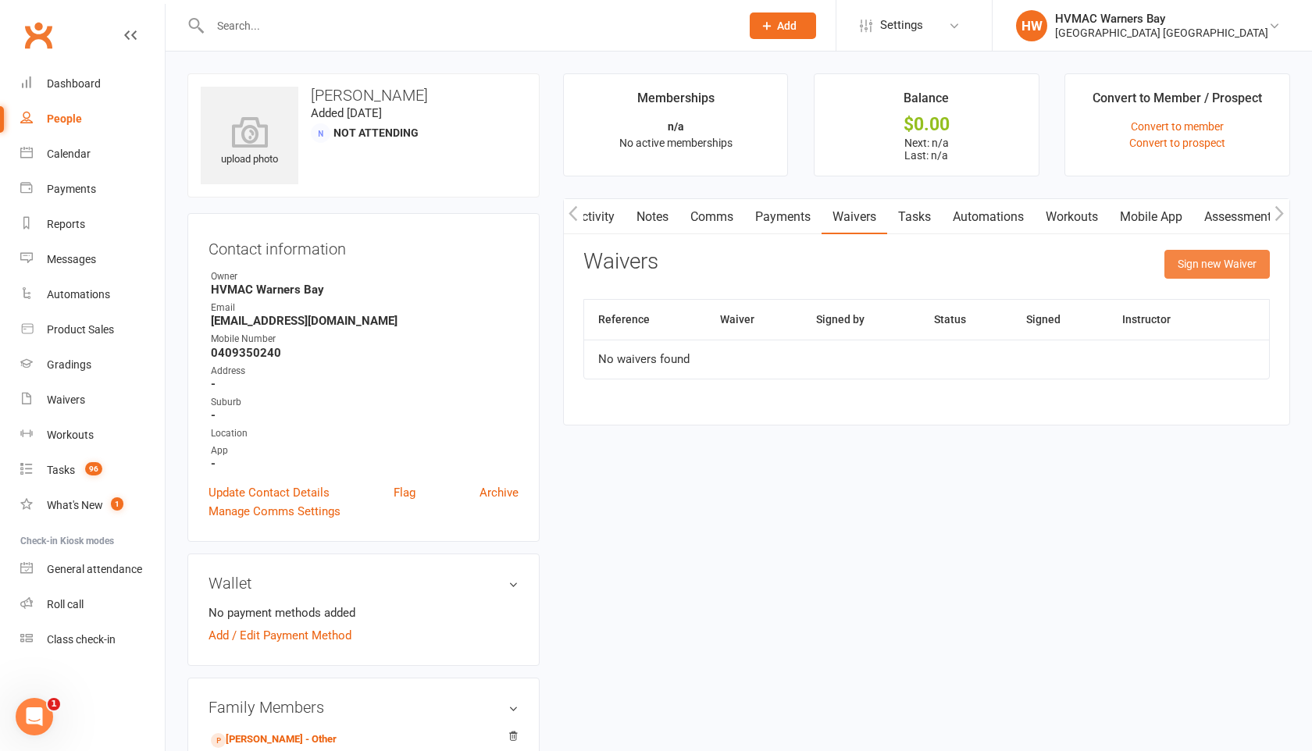
click at [1225, 269] on button "Sign new Waiver" at bounding box center [1216, 264] width 105 height 28
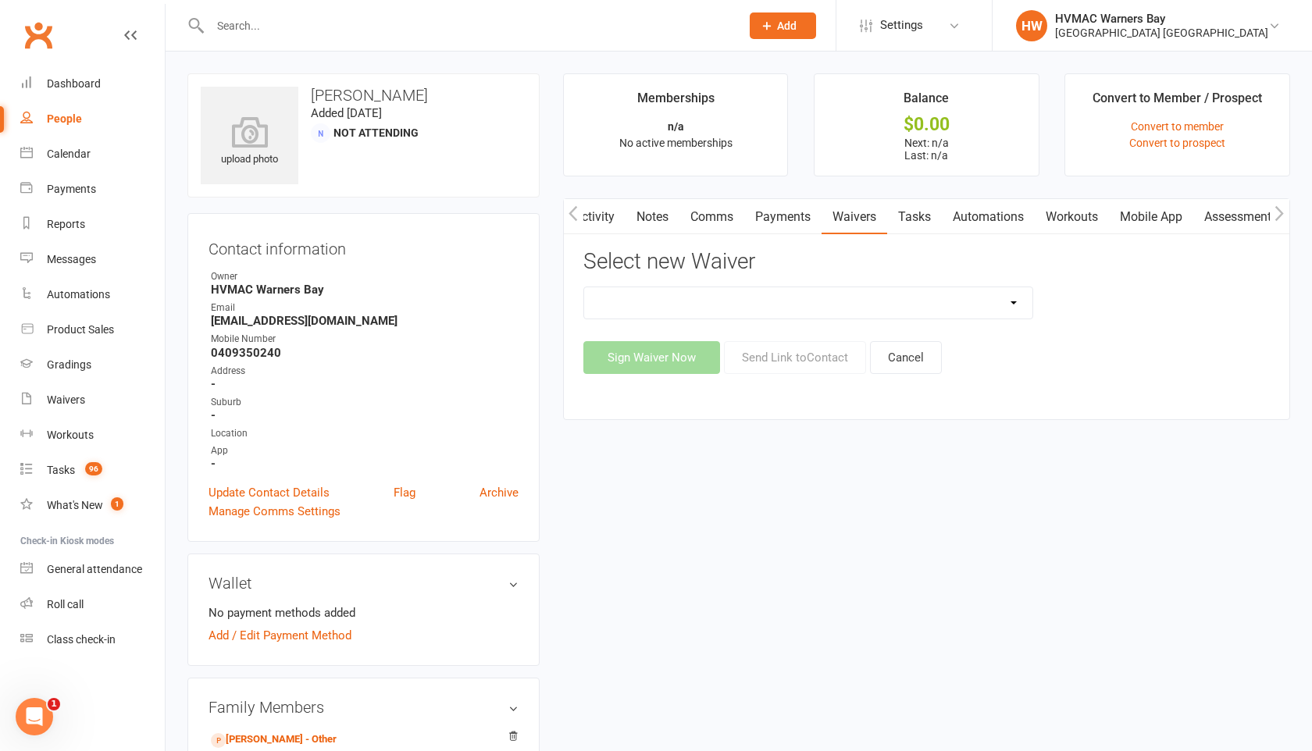
click at [987, 301] on select at bounding box center [808, 302] width 448 height 31
click at [293, 741] on link "William Lawson - Other" at bounding box center [274, 740] width 126 height 16
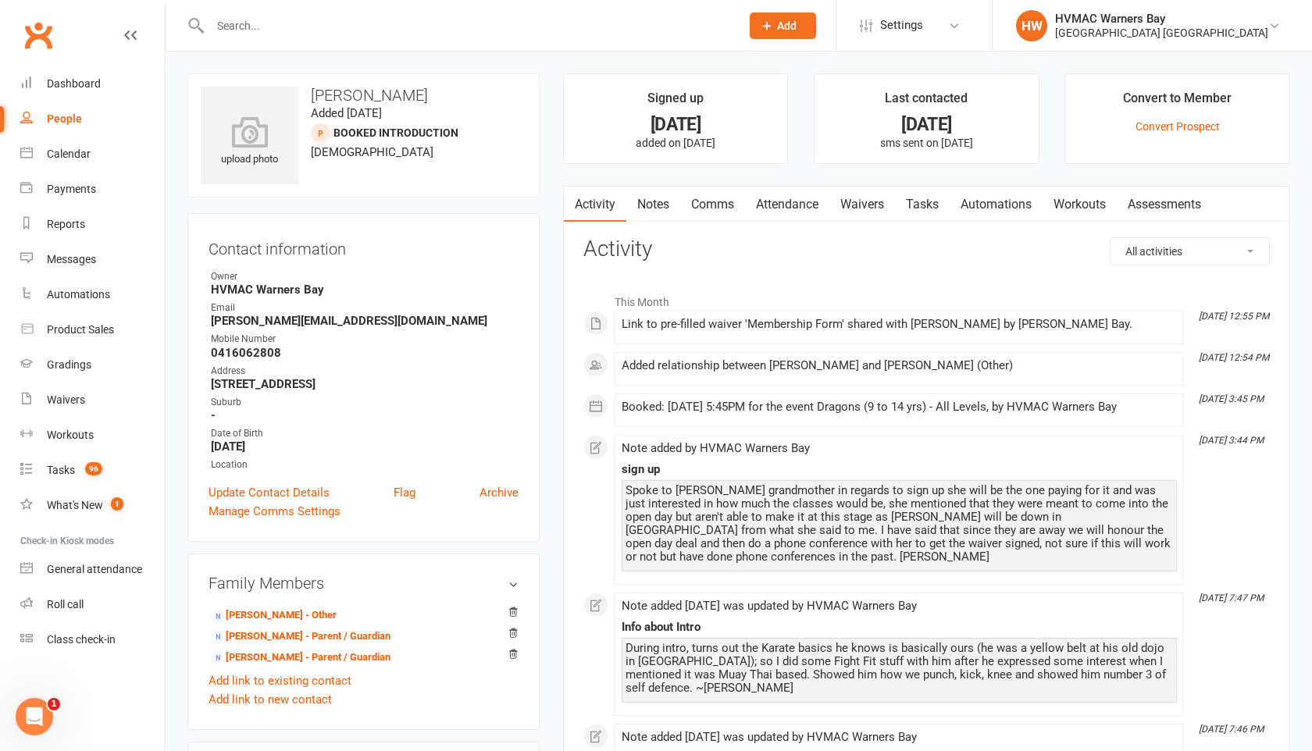
click at [872, 198] on link "Waivers" at bounding box center [862, 205] width 66 height 36
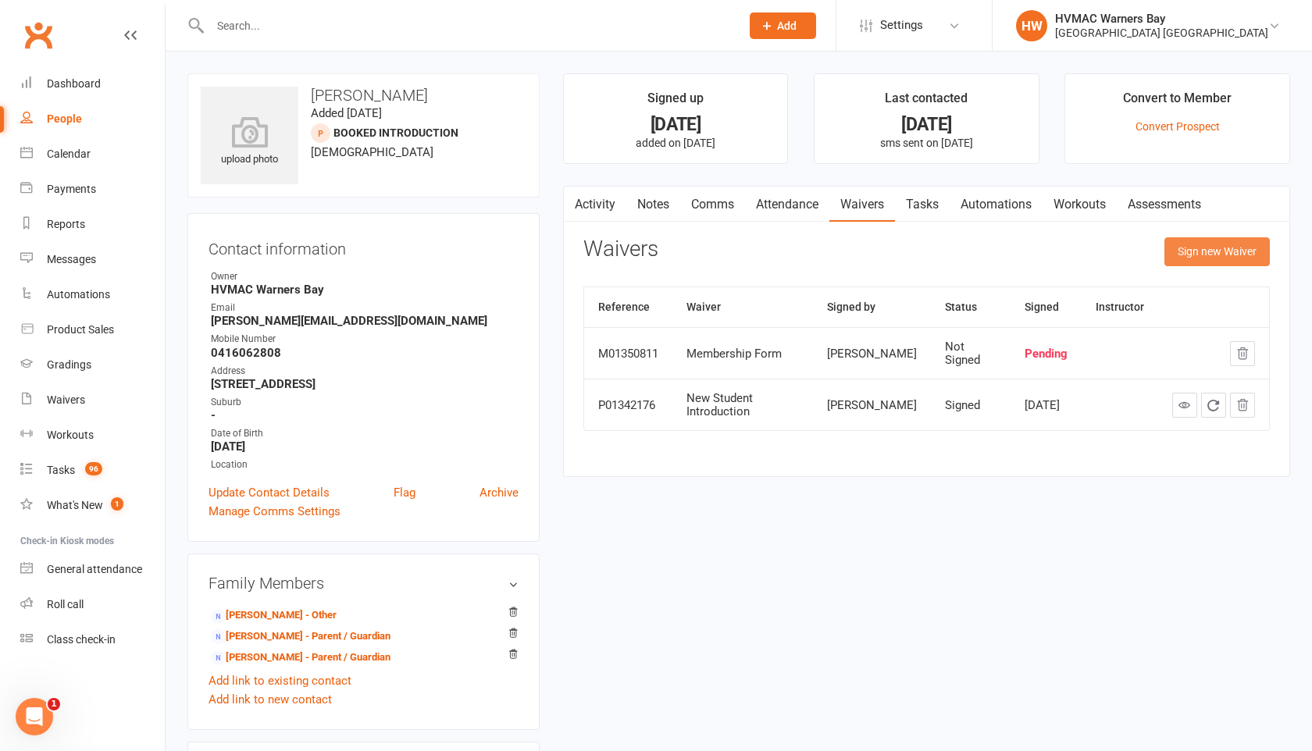
click at [1200, 258] on button "Sign new Waiver" at bounding box center [1216, 251] width 105 height 28
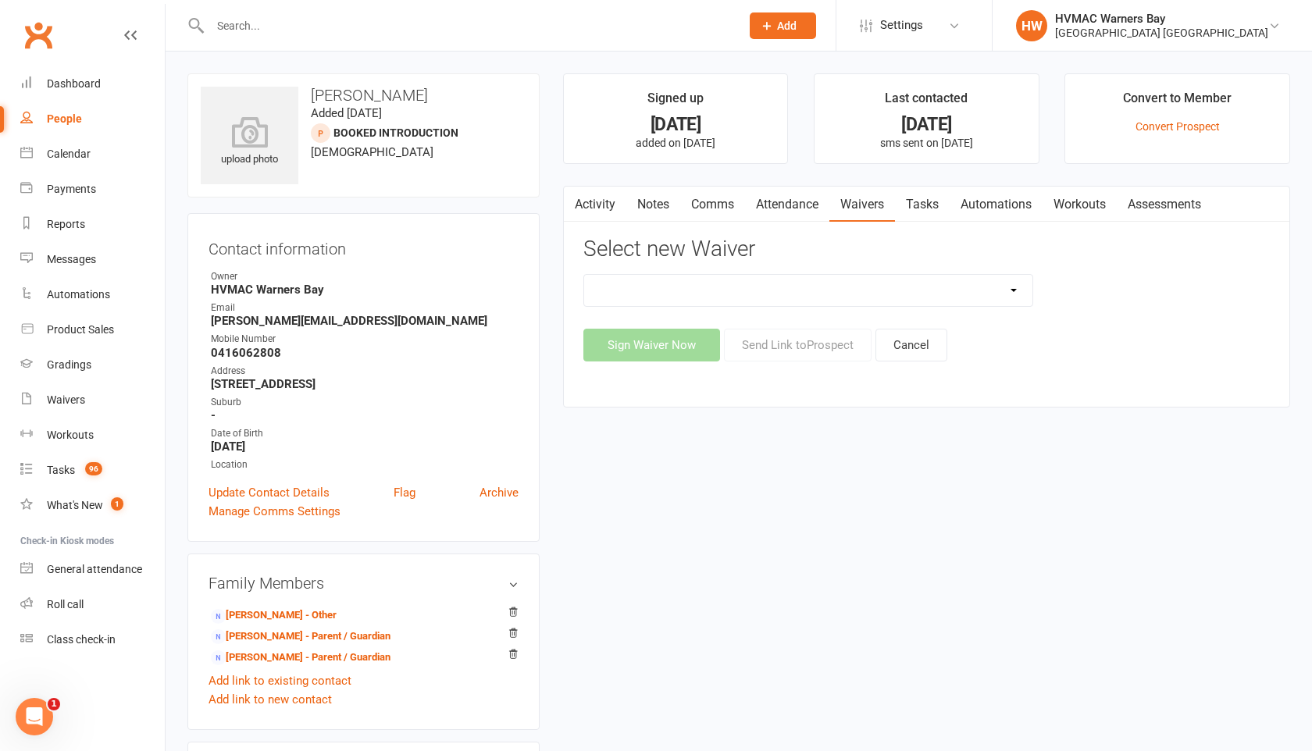
click at [929, 291] on select "Cancellation Form Cancellation Form - Kinder Kicks Fitness Challenge Goals Asse…" at bounding box center [808, 290] width 448 height 31
select select "5387"
click at [584, 275] on select "Cancellation Form Cancellation Form - Kinder Kicks Fitness Challenge Goals Asse…" at bounding box center [808, 290] width 448 height 31
click at [695, 344] on button "Sign Waiver Now" at bounding box center [651, 345] width 137 height 33
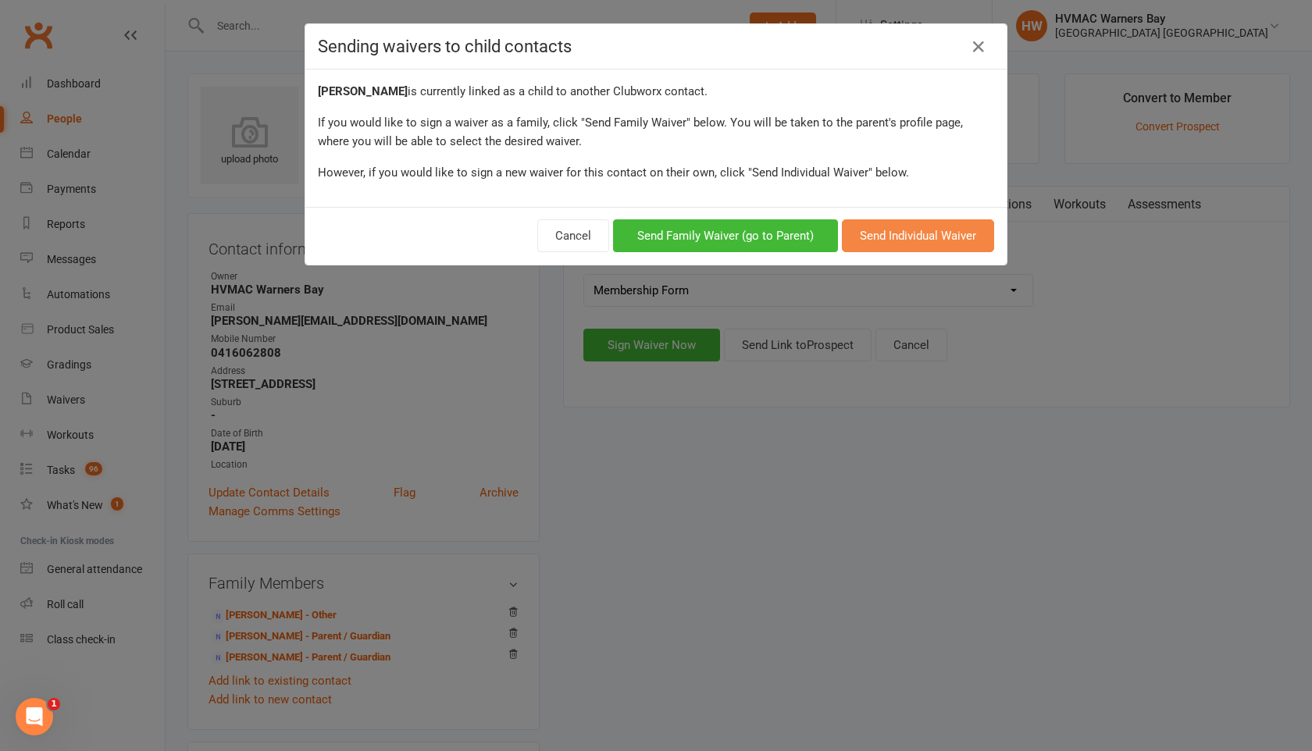
click at [901, 237] on button "Send Individual Waiver" at bounding box center [918, 235] width 152 height 33
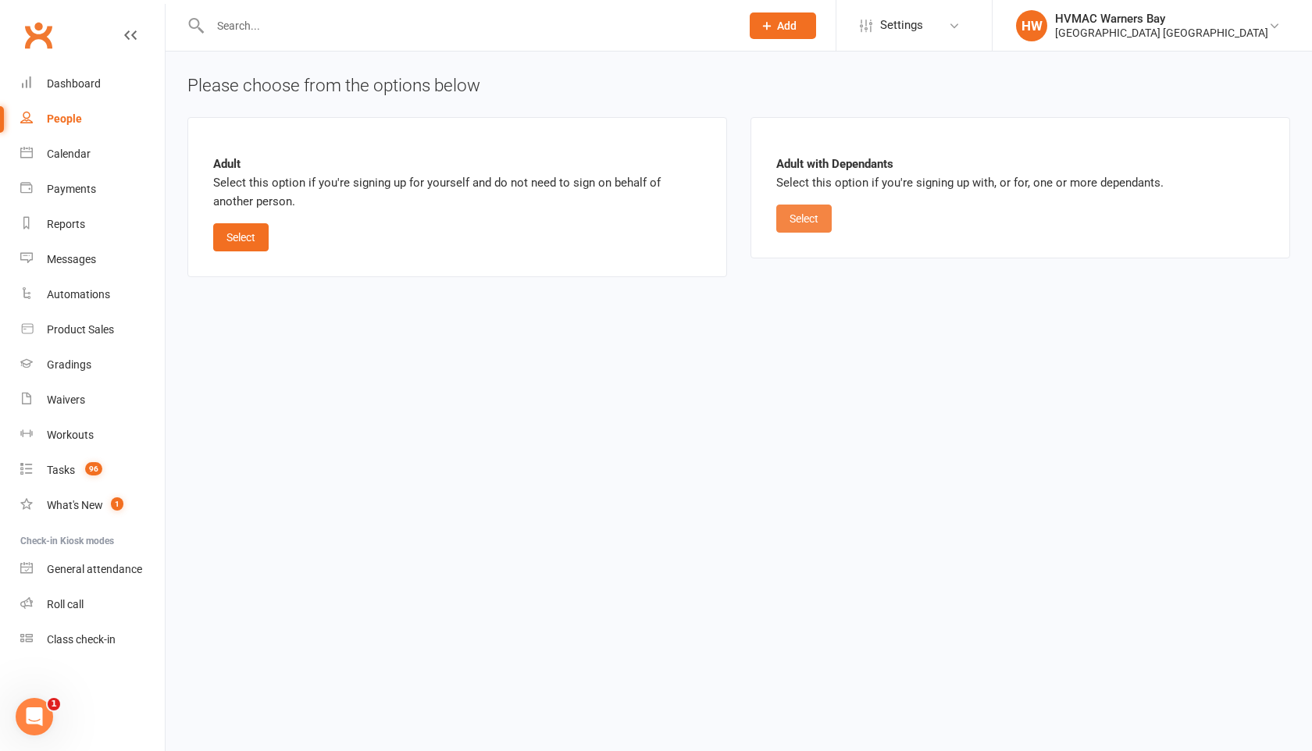
click at [803, 223] on button "Select" at bounding box center [803, 219] width 55 height 28
select select "bank_account"
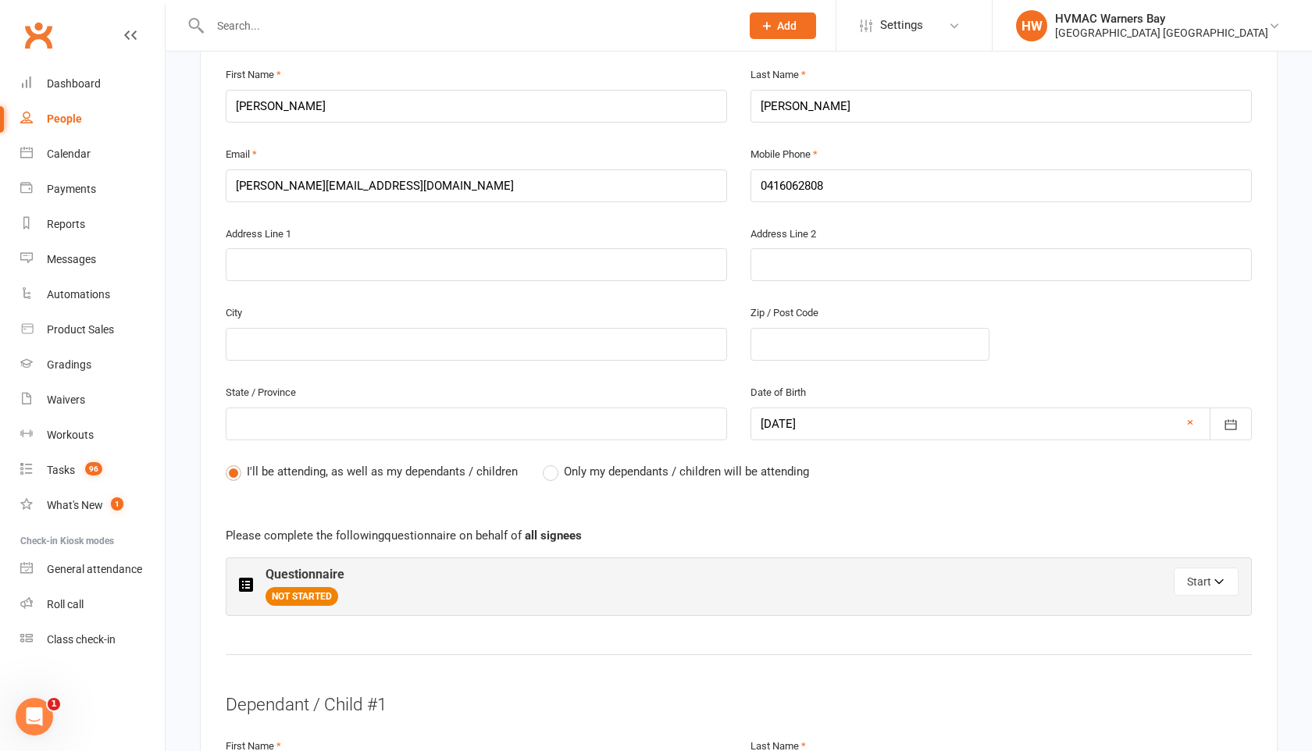
scroll to position [446, 0]
click at [1191, 589] on button "Start" at bounding box center [1206, 580] width 65 height 28
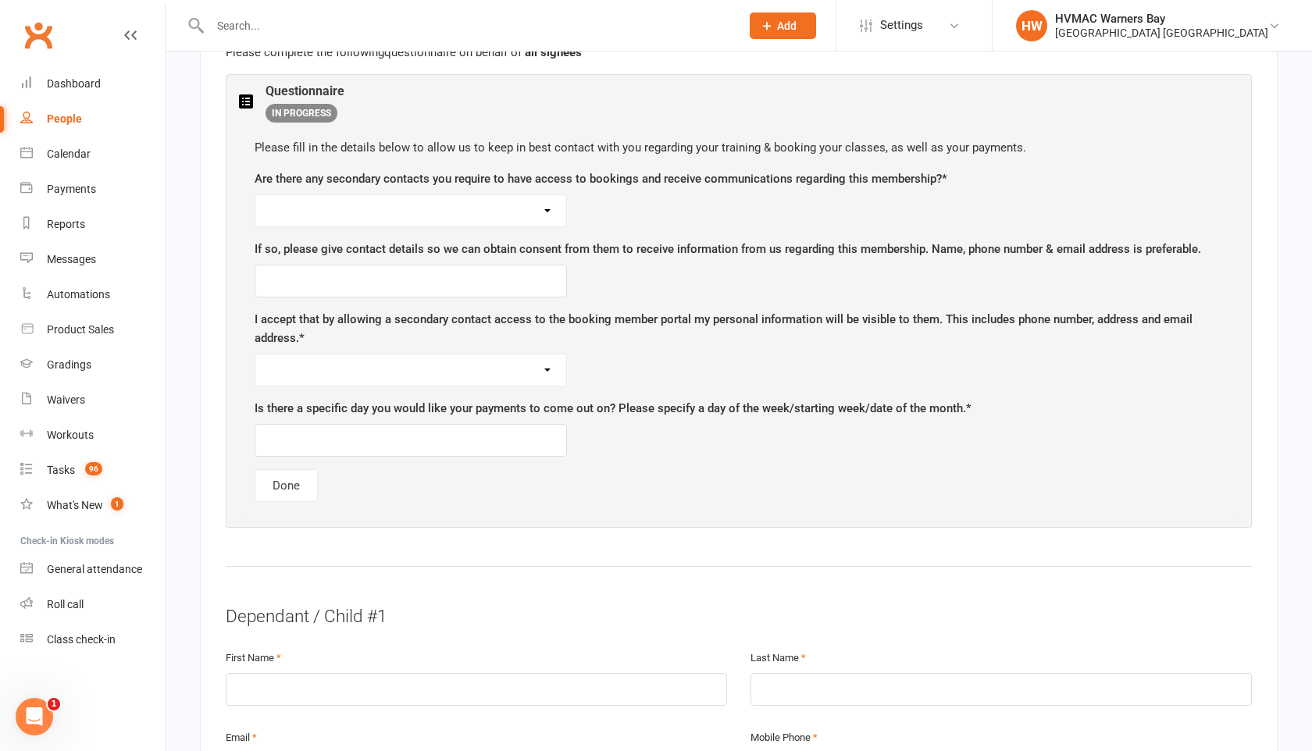
scroll to position [1390, 0]
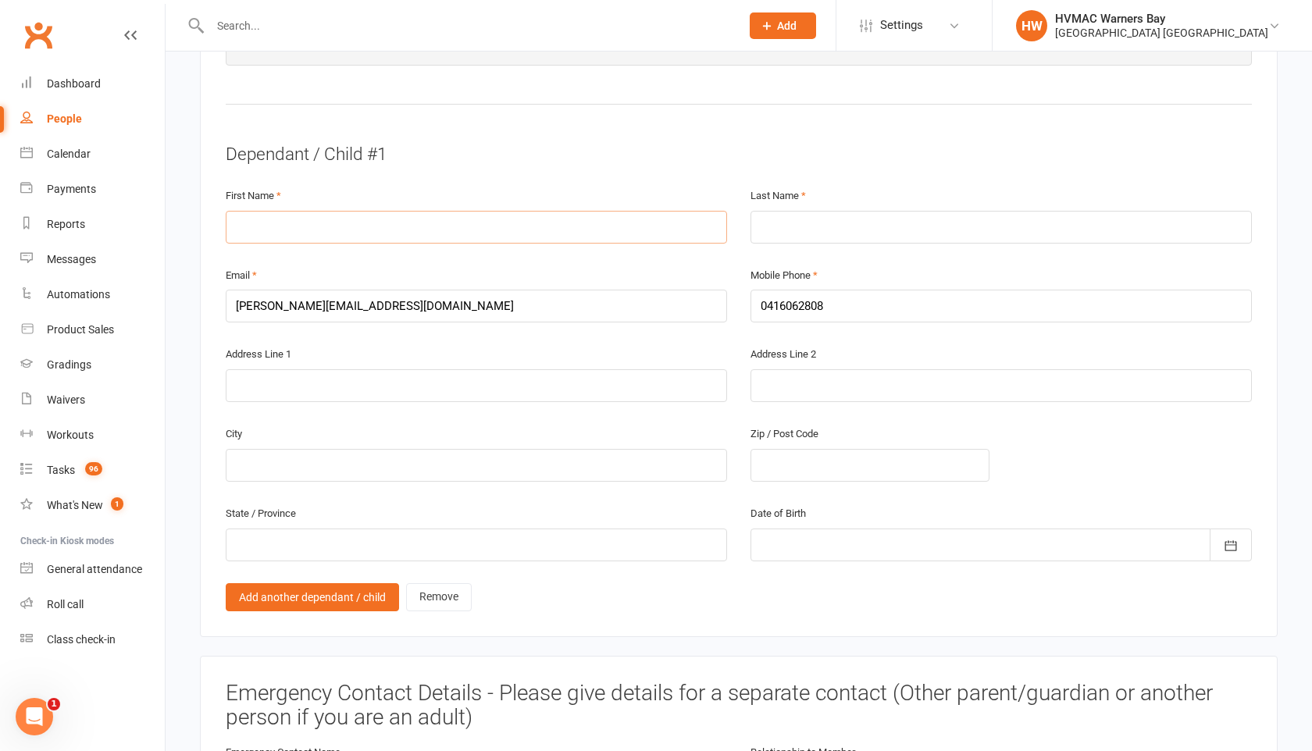
click at [301, 225] on input "text" at bounding box center [476, 227] width 501 height 33
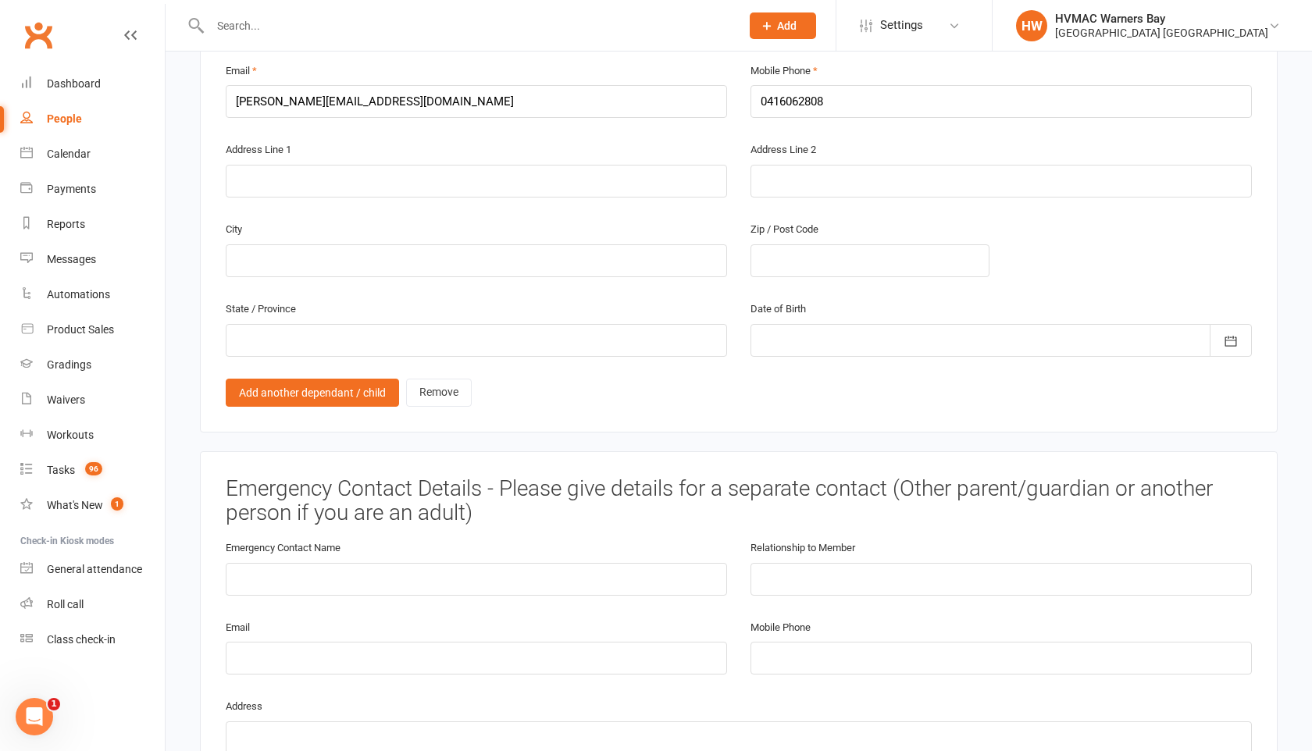
scroll to position [1624, 0]
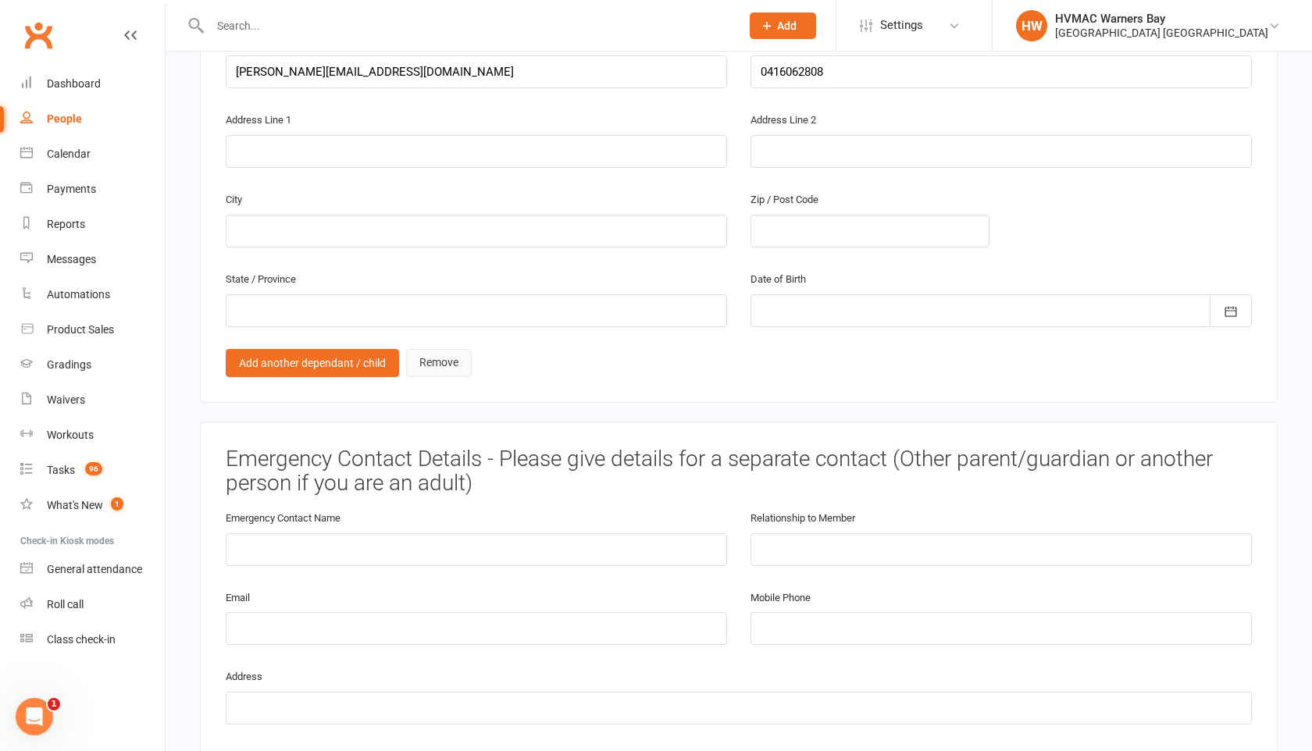
click at [432, 360] on link "Remove" at bounding box center [439, 363] width 66 height 28
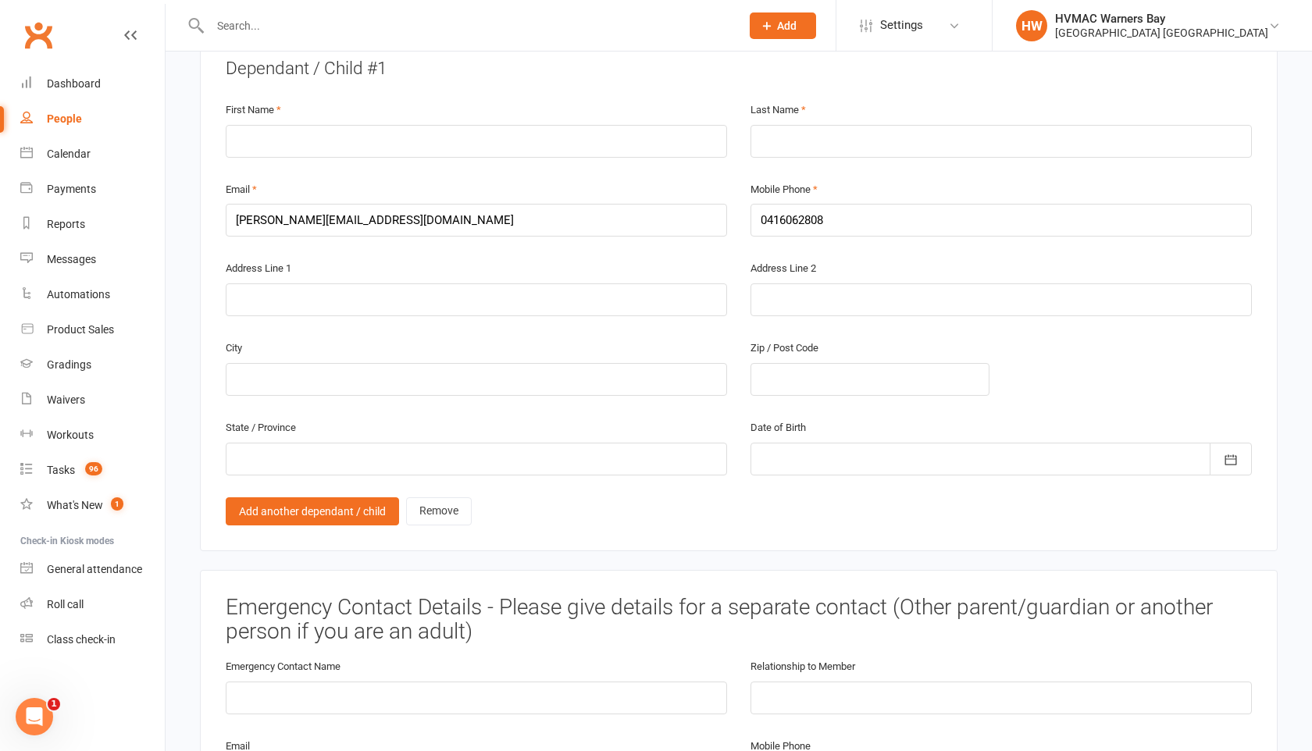
scroll to position [1384, 0]
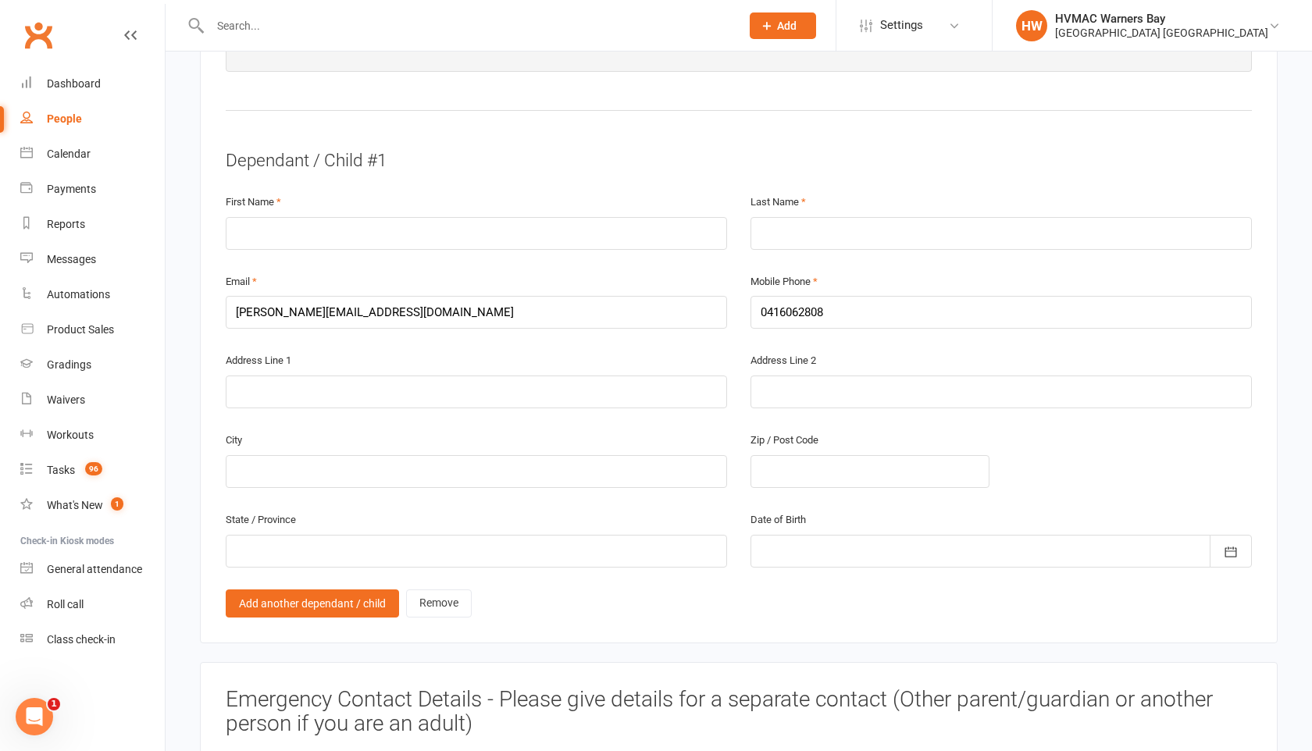
click at [228, 33] on input "text" at bounding box center [467, 26] width 524 height 22
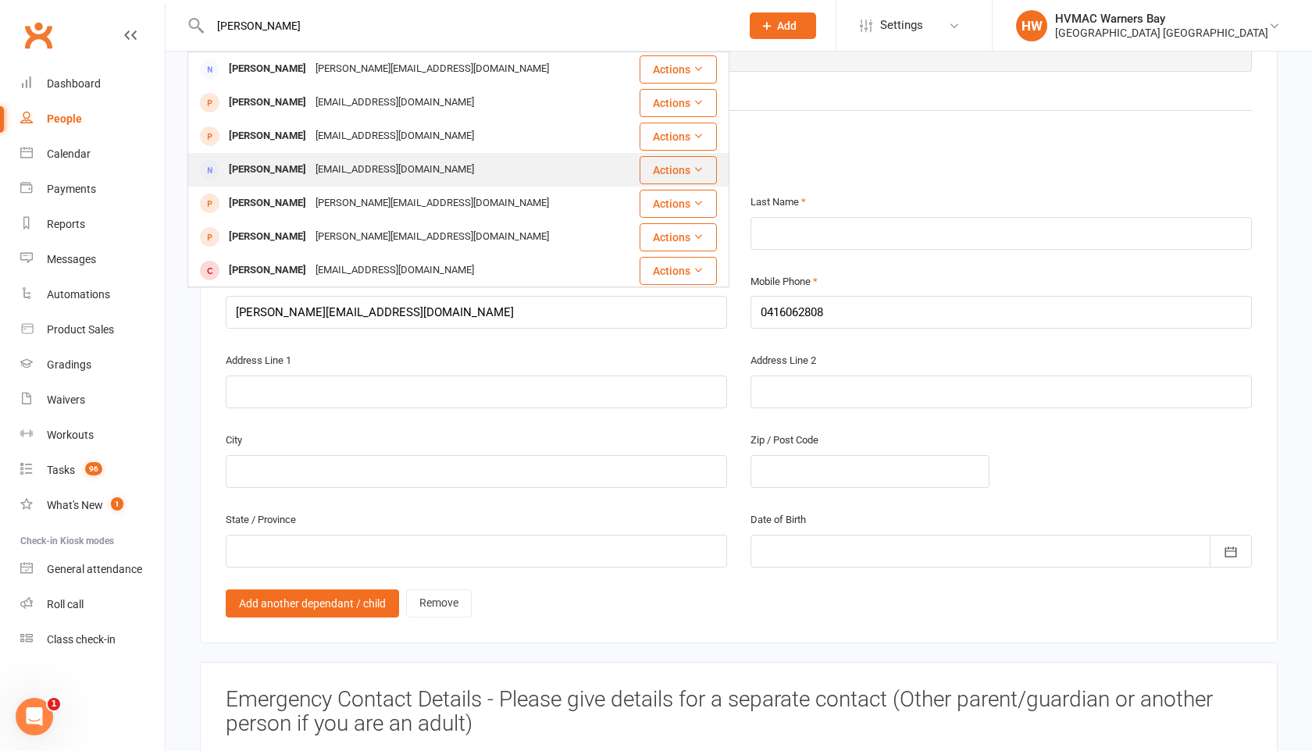
type input "ellen"
click at [272, 175] on div "Ellen Lawson" at bounding box center [267, 170] width 87 height 23
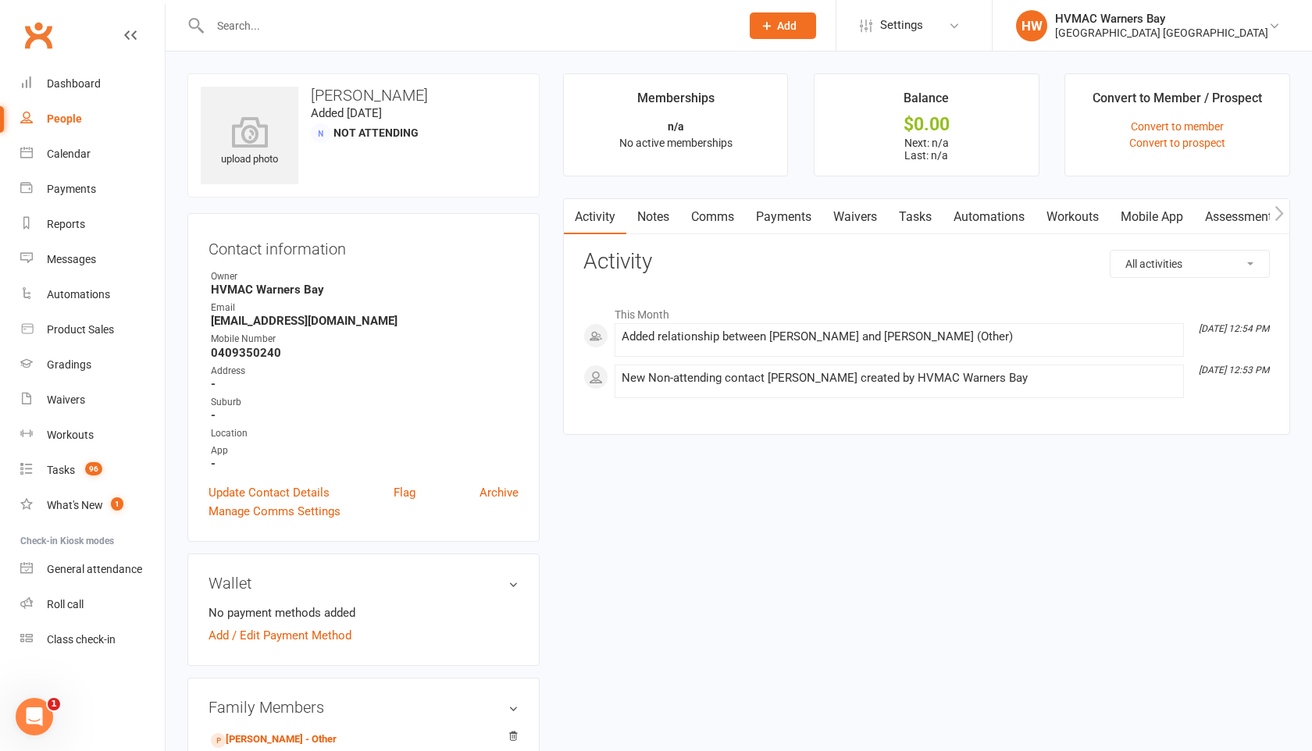
click at [865, 216] on link "Waivers" at bounding box center [855, 217] width 66 height 36
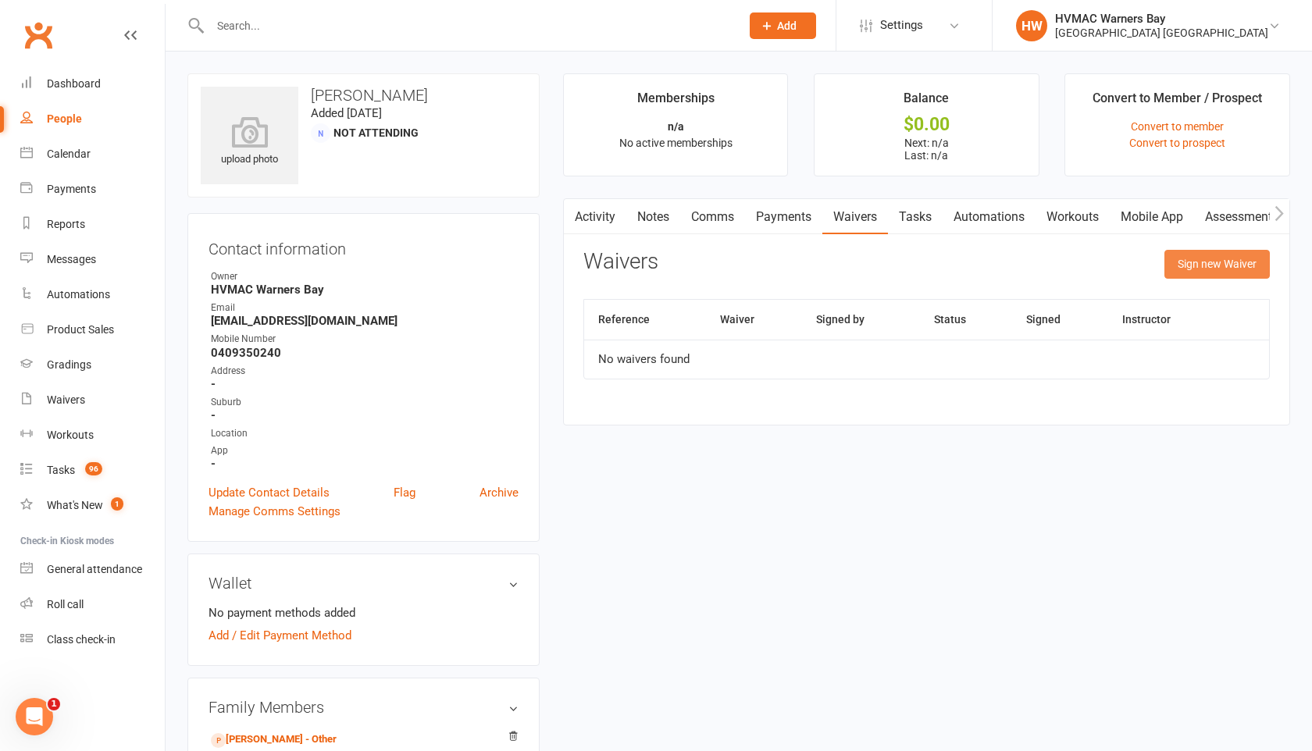
click at [1200, 272] on button "Sign new Waiver" at bounding box center [1216, 264] width 105 height 28
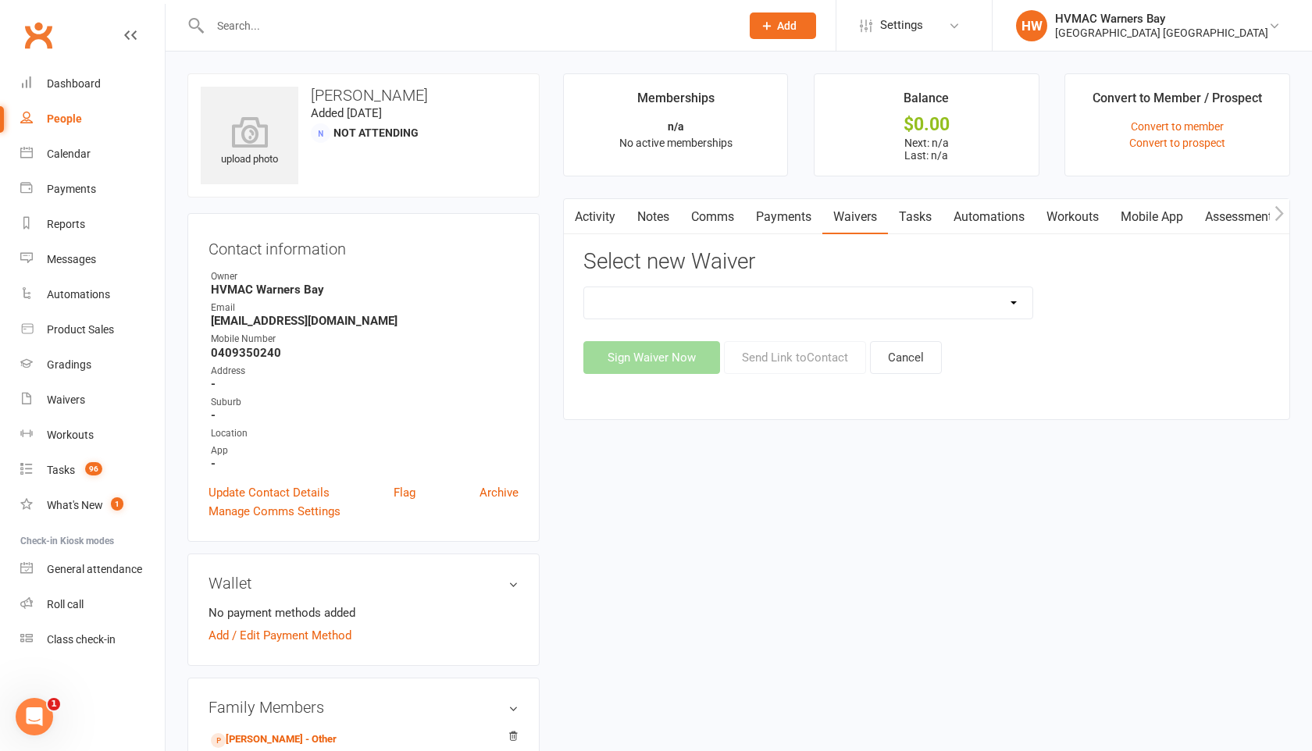
click at [993, 300] on select at bounding box center [808, 302] width 448 height 31
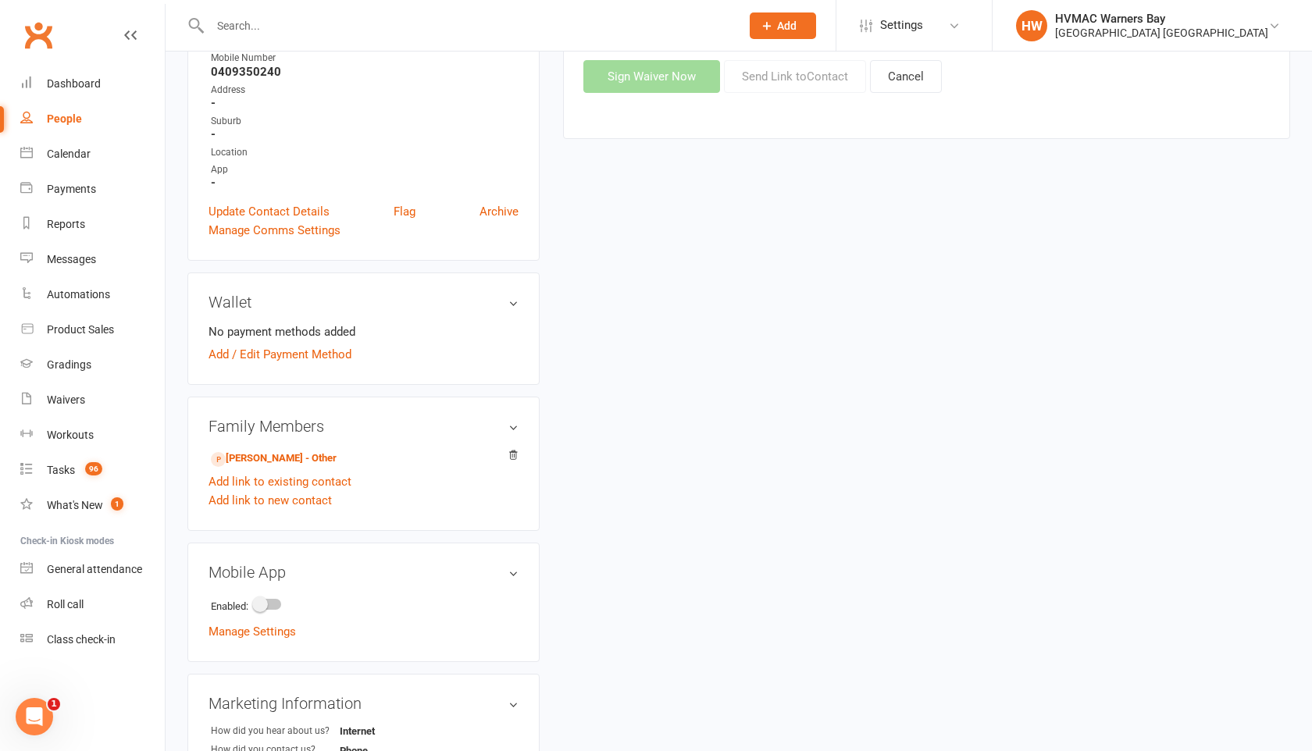
scroll to position [325, 0]
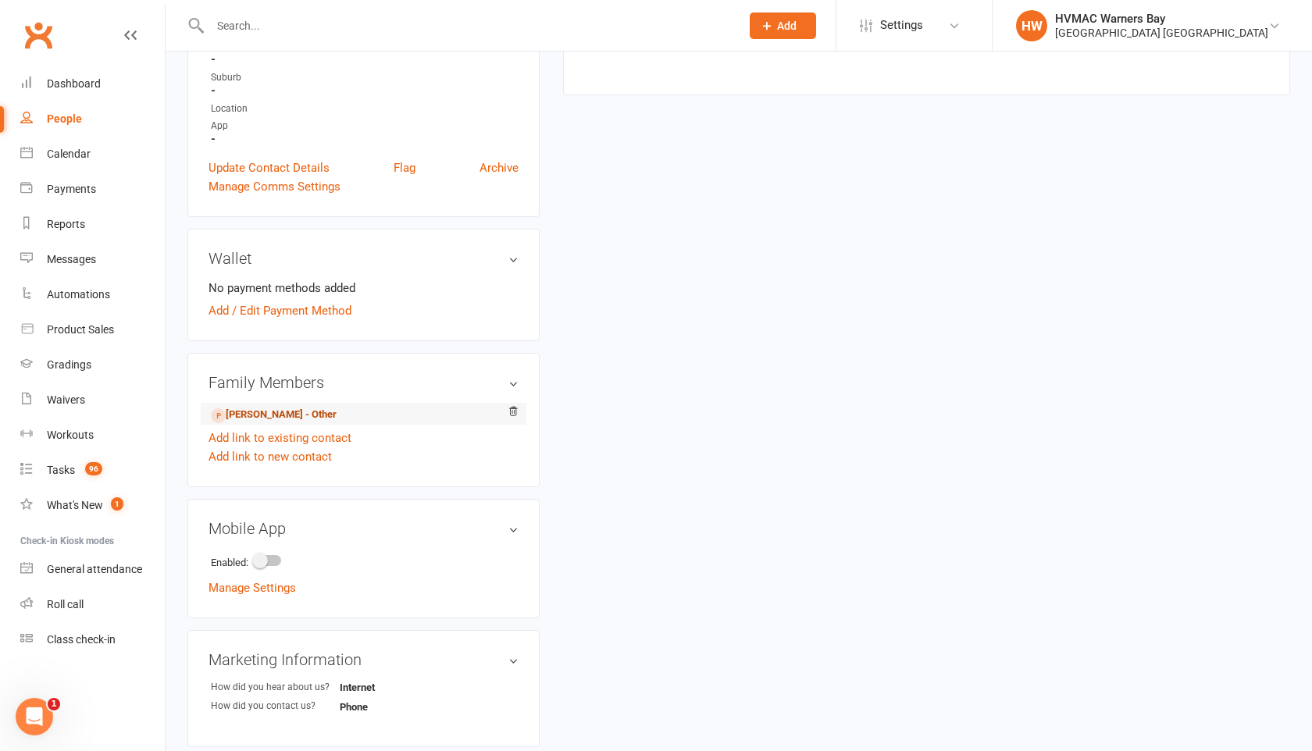
click at [290, 414] on link "William Lawson - Other" at bounding box center [274, 415] width 126 height 16
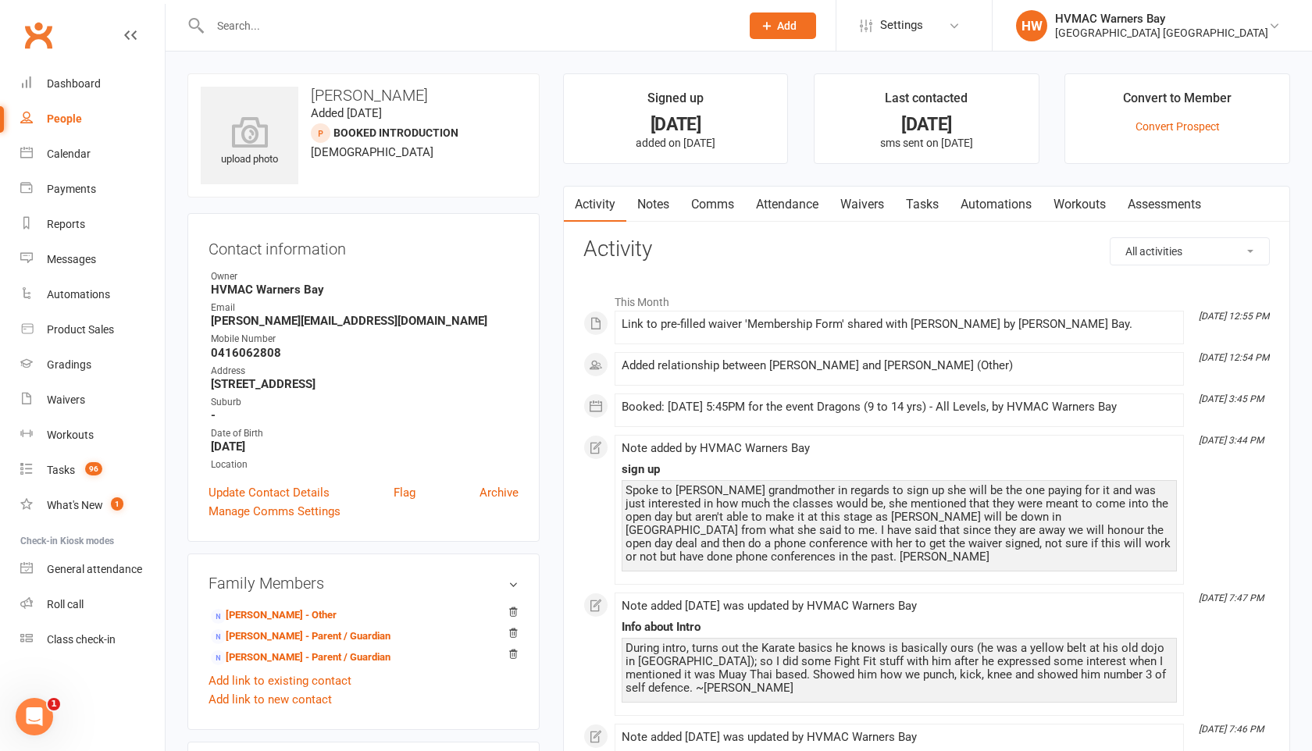
click at [848, 212] on link "Waivers" at bounding box center [862, 205] width 66 height 36
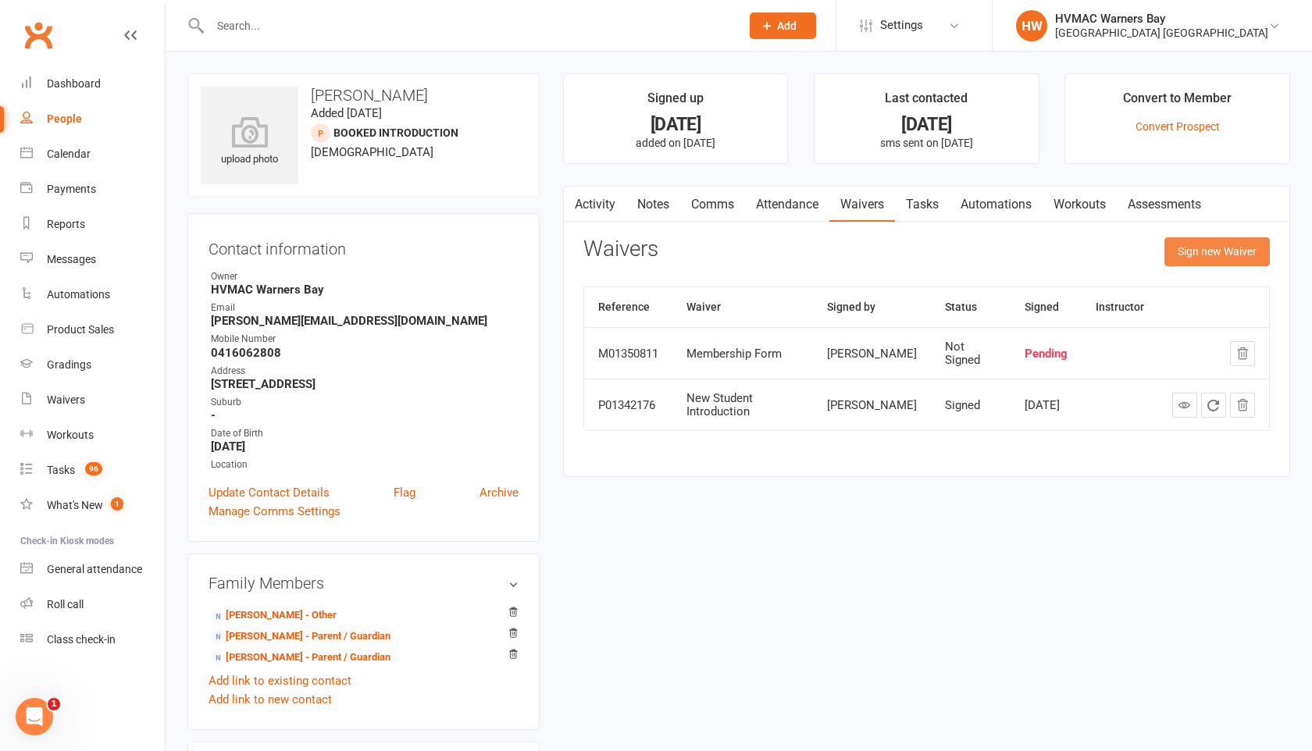
click at [1205, 254] on button "Sign new Waiver" at bounding box center [1216, 251] width 105 height 28
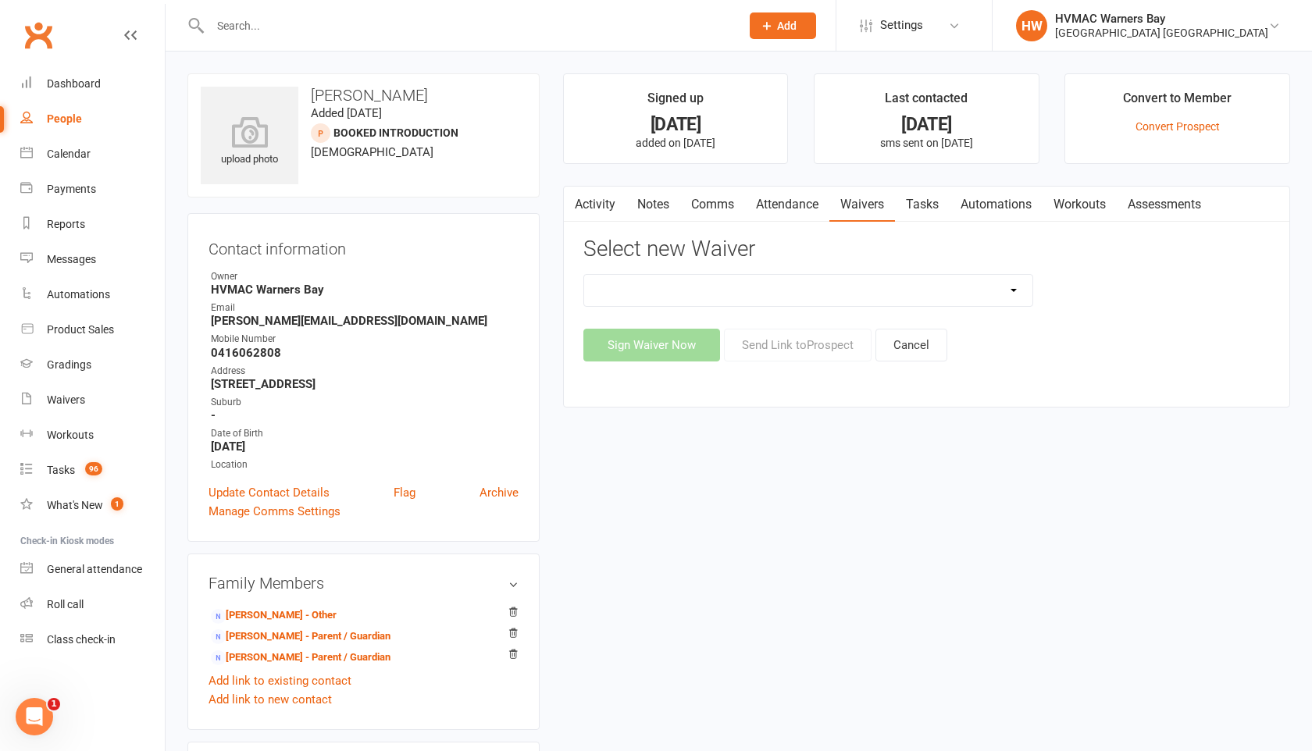
click at [949, 287] on select "Cancellation Form Cancellation Form - Kinder Kicks Fitness Challenge Goals Asse…" at bounding box center [808, 290] width 448 height 31
select select "5387"
click at [584, 275] on select "Cancellation Form Cancellation Form - Kinder Kicks Fitness Challenge Goals Asse…" at bounding box center [808, 290] width 448 height 31
click at [825, 351] on button "Send Link to Prospect" at bounding box center [798, 345] width 148 height 33
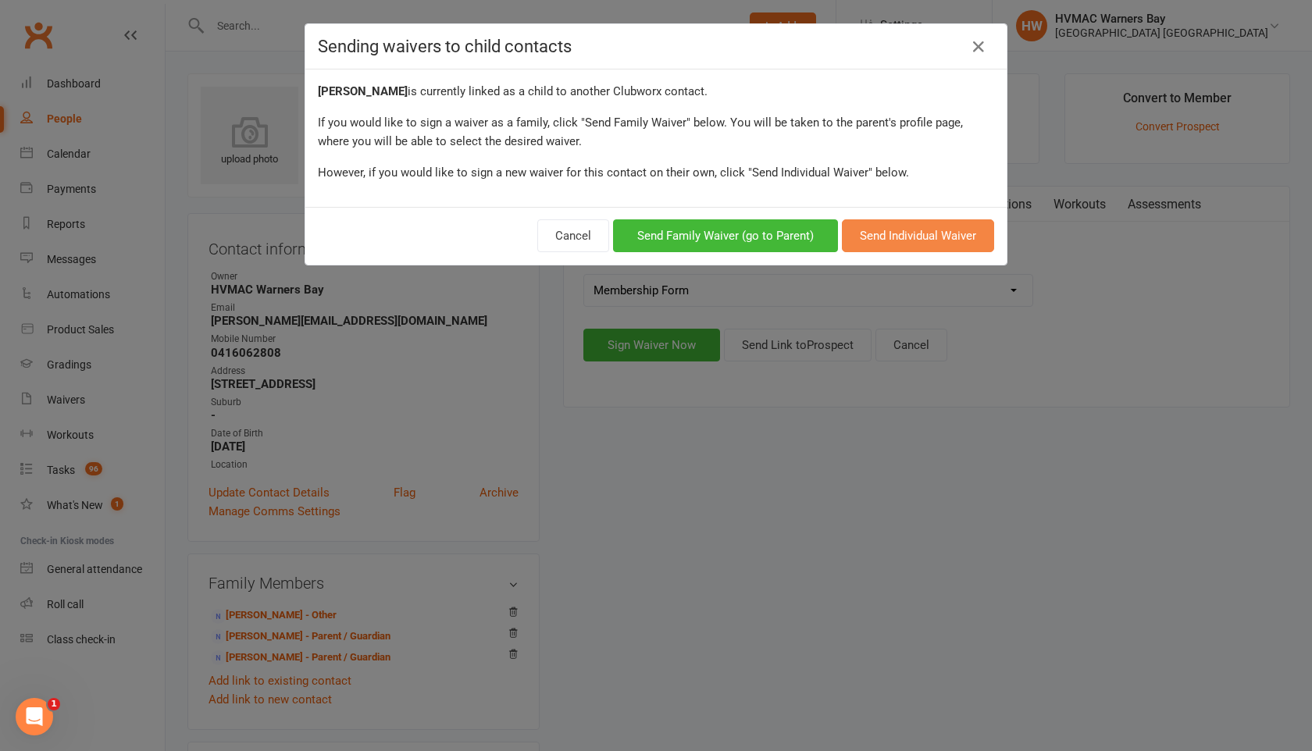
click at [896, 233] on button "Send Individual Waiver" at bounding box center [918, 235] width 152 height 33
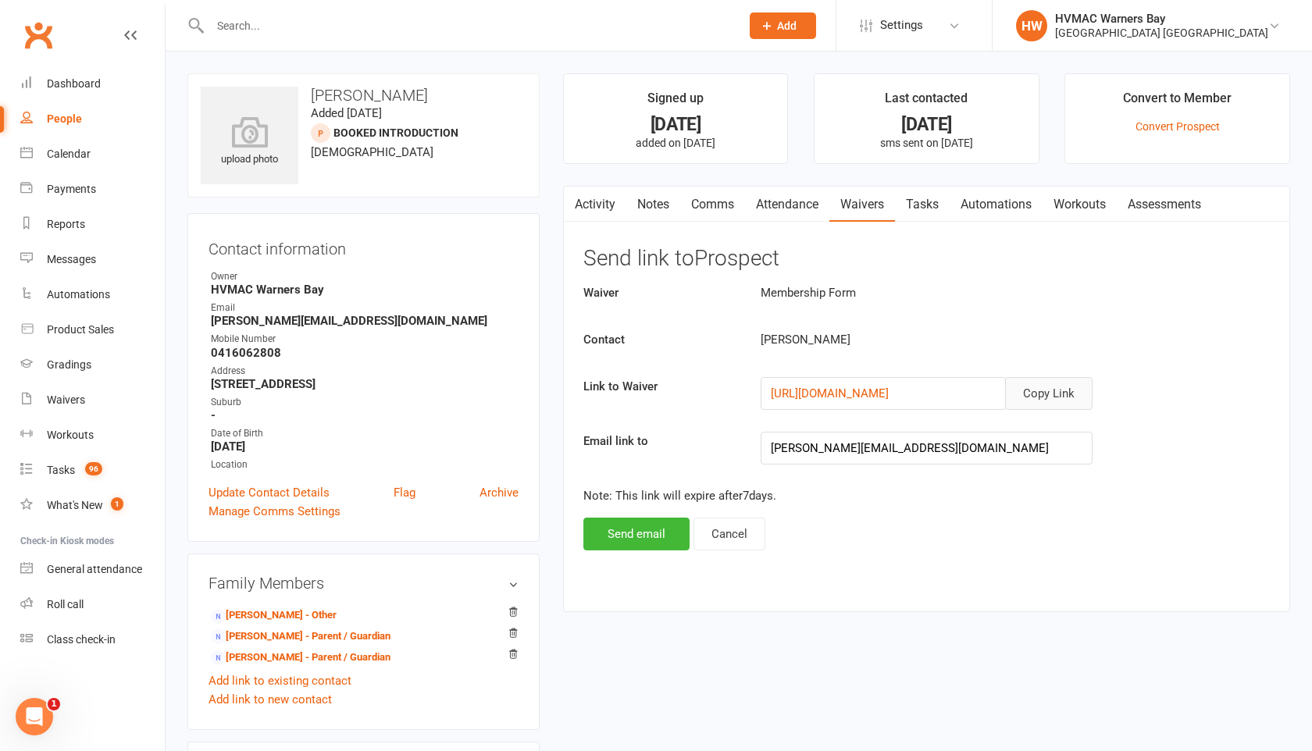
click at [1043, 394] on button "Copy Link" at bounding box center [1048, 393] width 87 height 33
click at [365, 629] on link "[PERSON_NAME] - Parent / Guardian" at bounding box center [301, 637] width 180 height 16
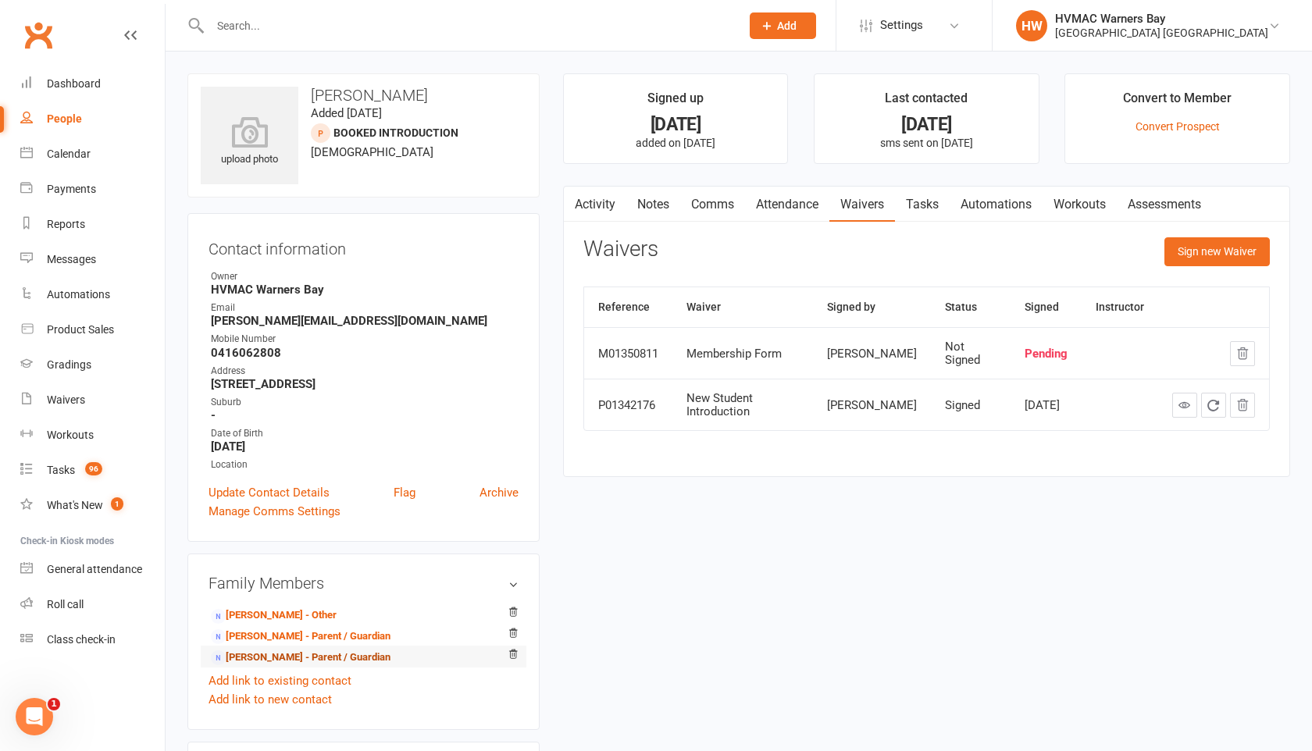
click at [329, 655] on link "[PERSON_NAME] - Parent / Guardian" at bounding box center [301, 658] width 180 height 16
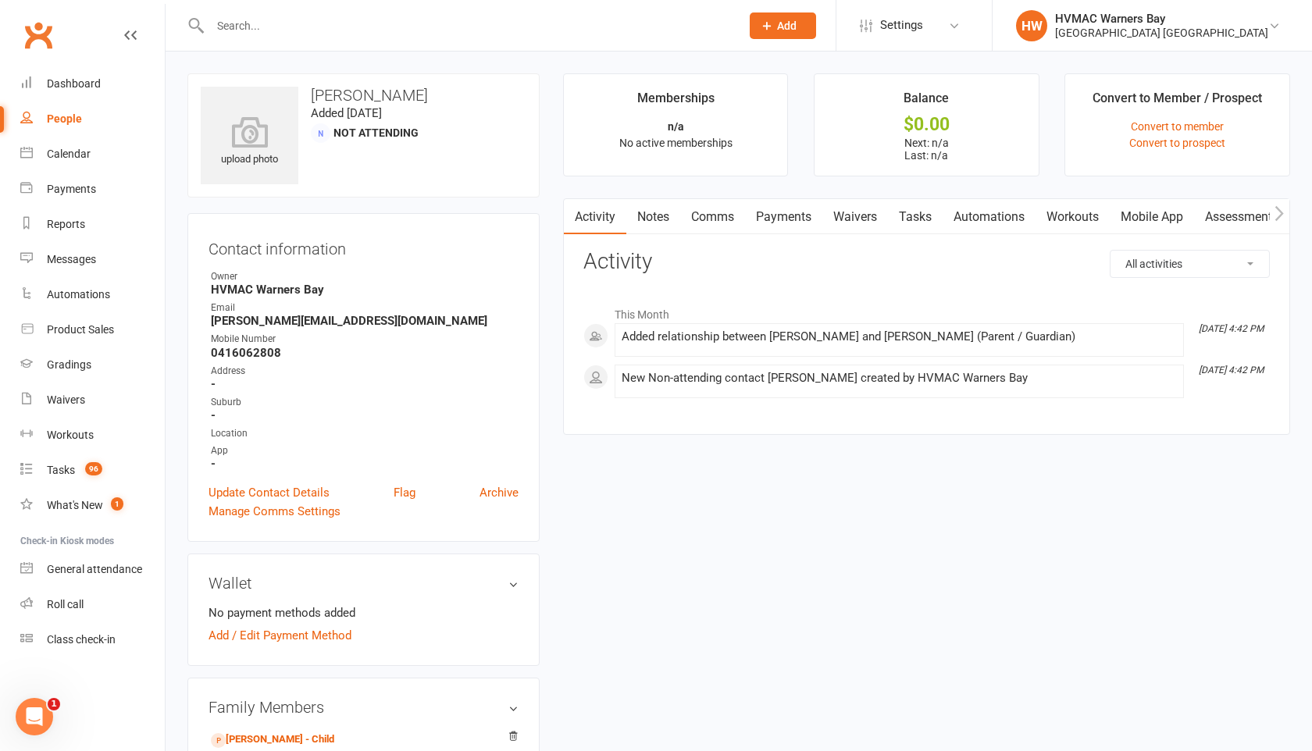
click at [501, 484] on link "Archive" at bounding box center [499, 492] width 39 height 19
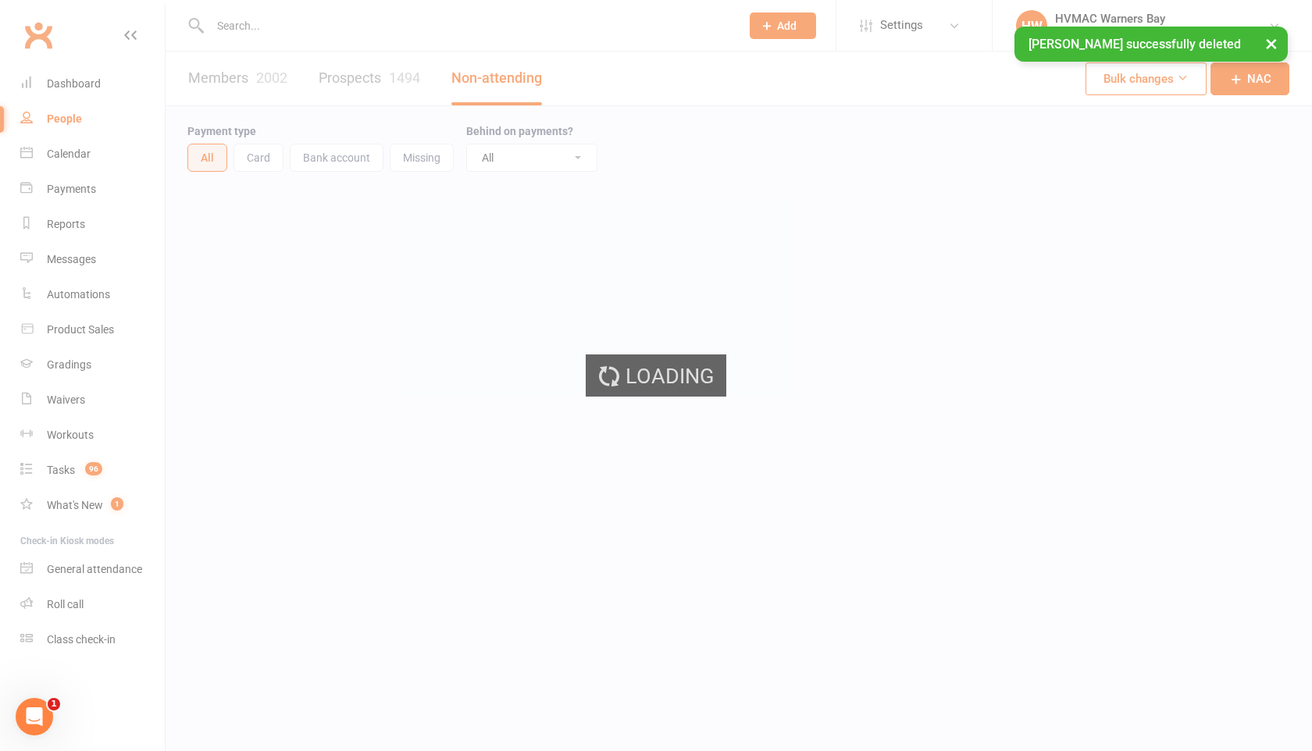
select select "100"
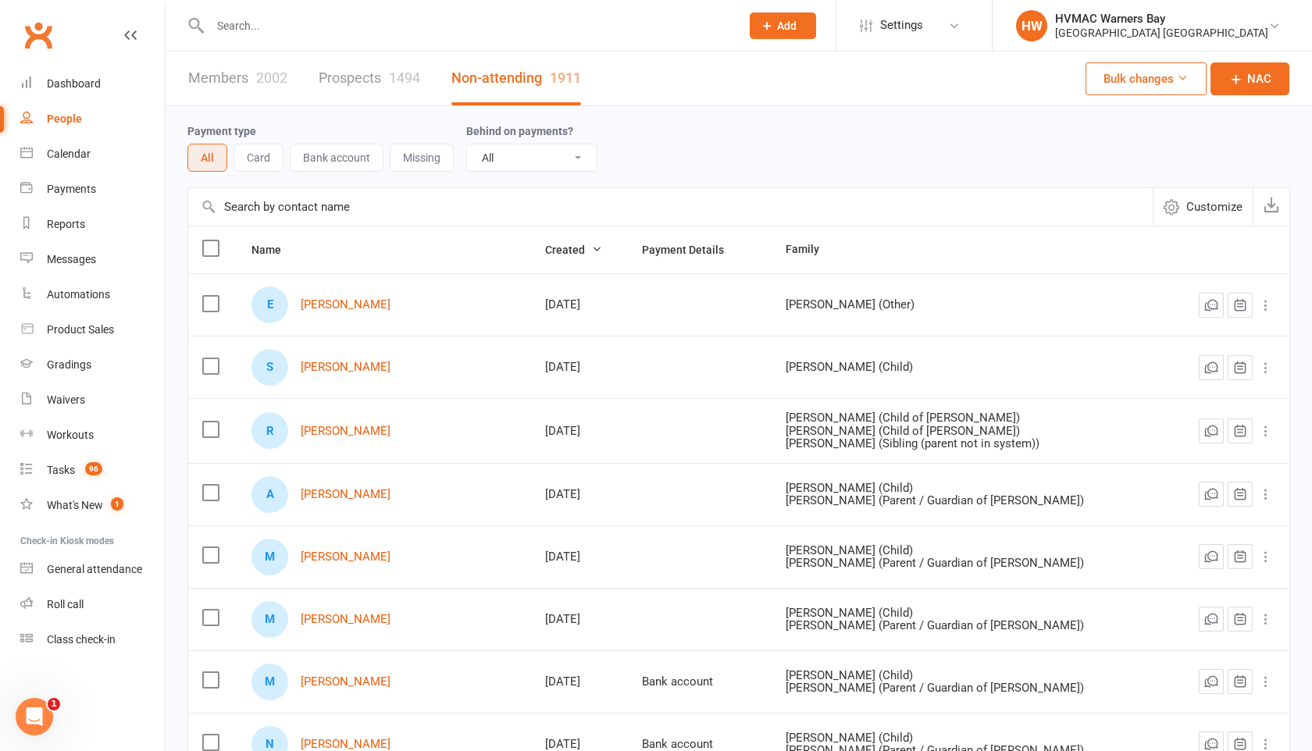
click at [71, 121] on div "People" at bounding box center [64, 118] width 35 height 12
click at [224, 23] on input "text" at bounding box center [467, 26] width 524 height 22
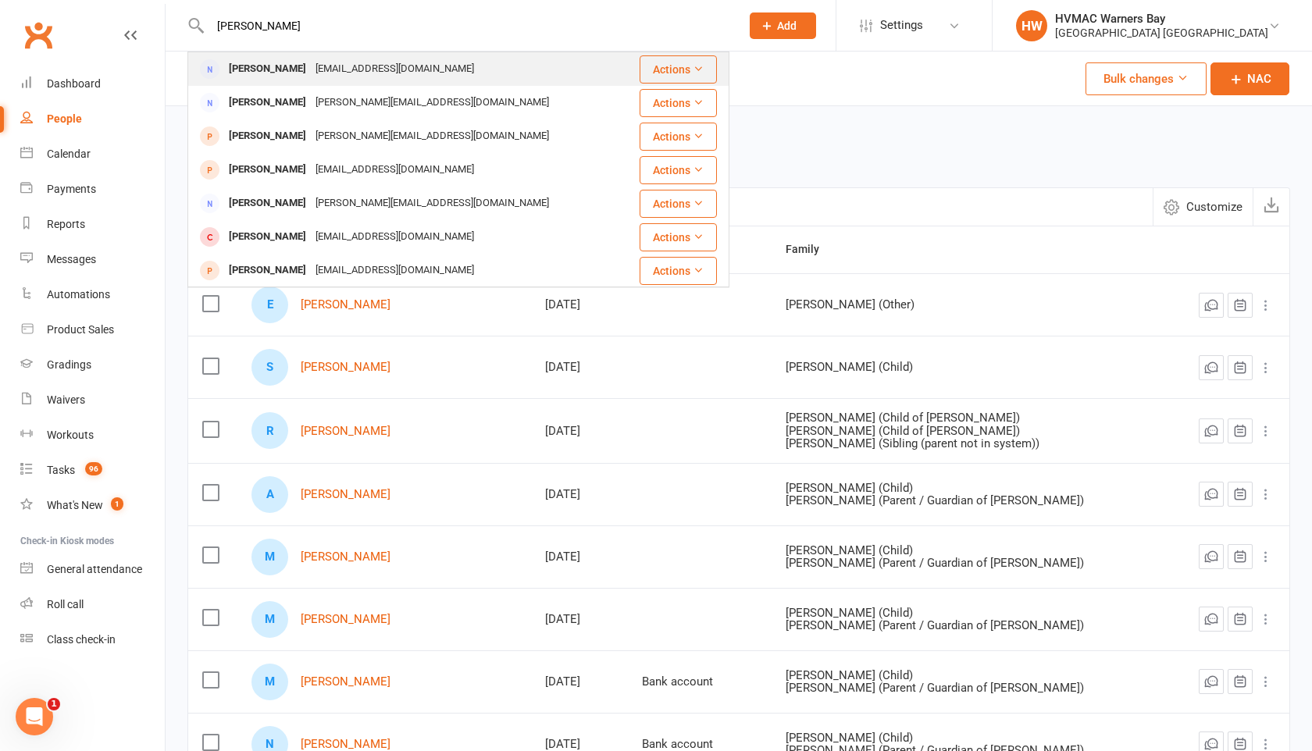
type input "ellen lawson"
click at [242, 73] on div "Ellen Lawson" at bounding box center [267, 69] width 87 height 23
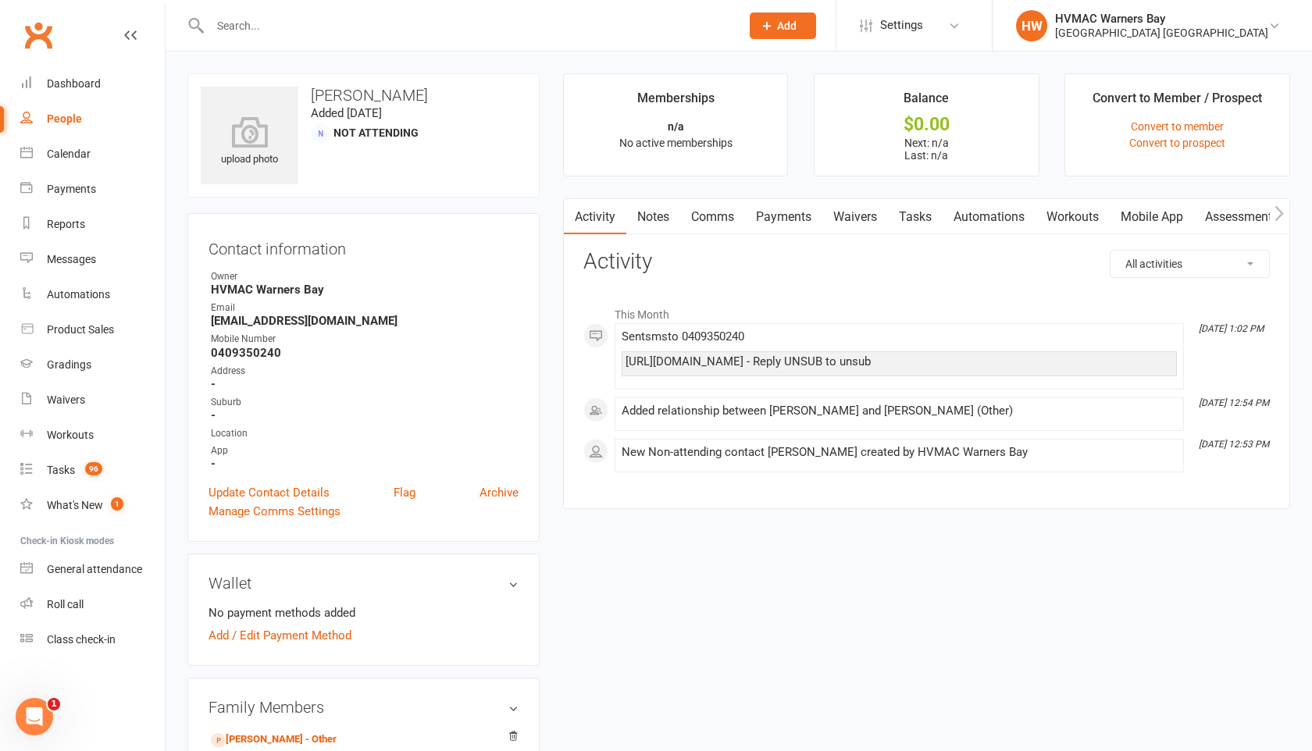
click at [863, 213] on link "Waivers" at bounding box center [855, 217] width 66 height 36
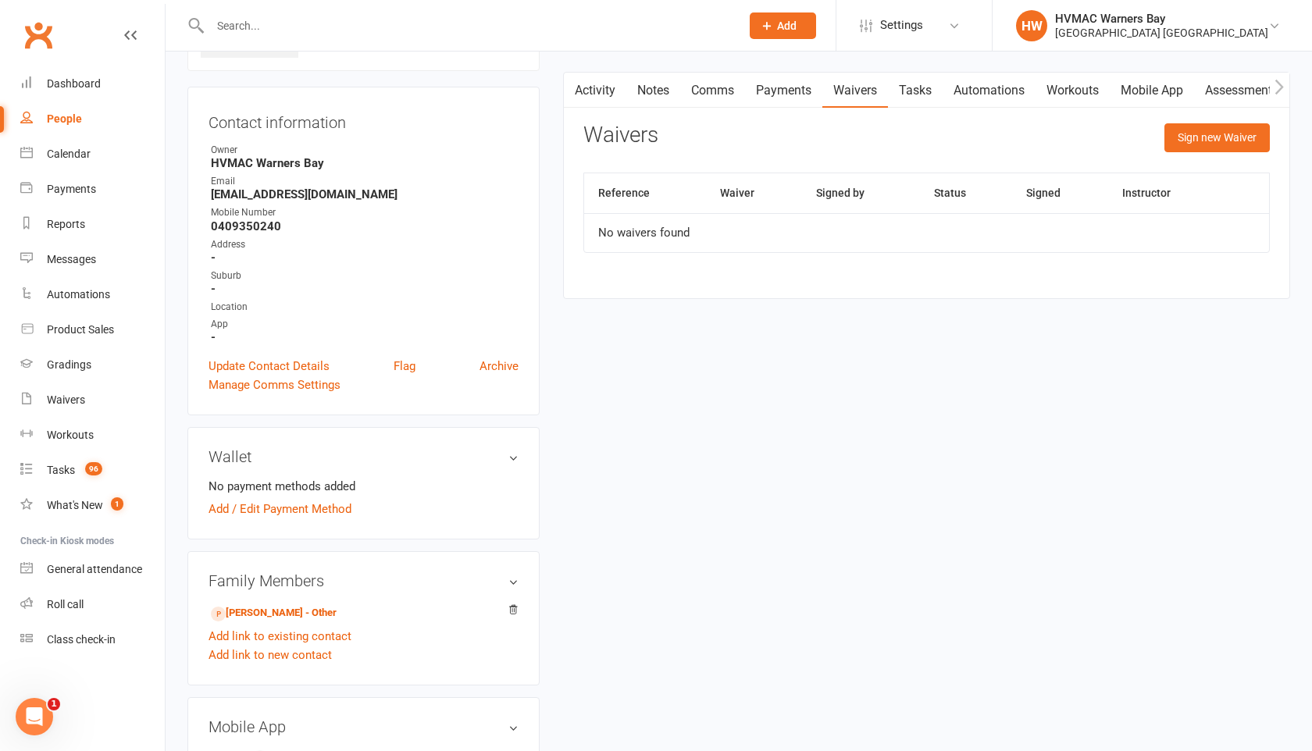
scroll to position [160, 0]
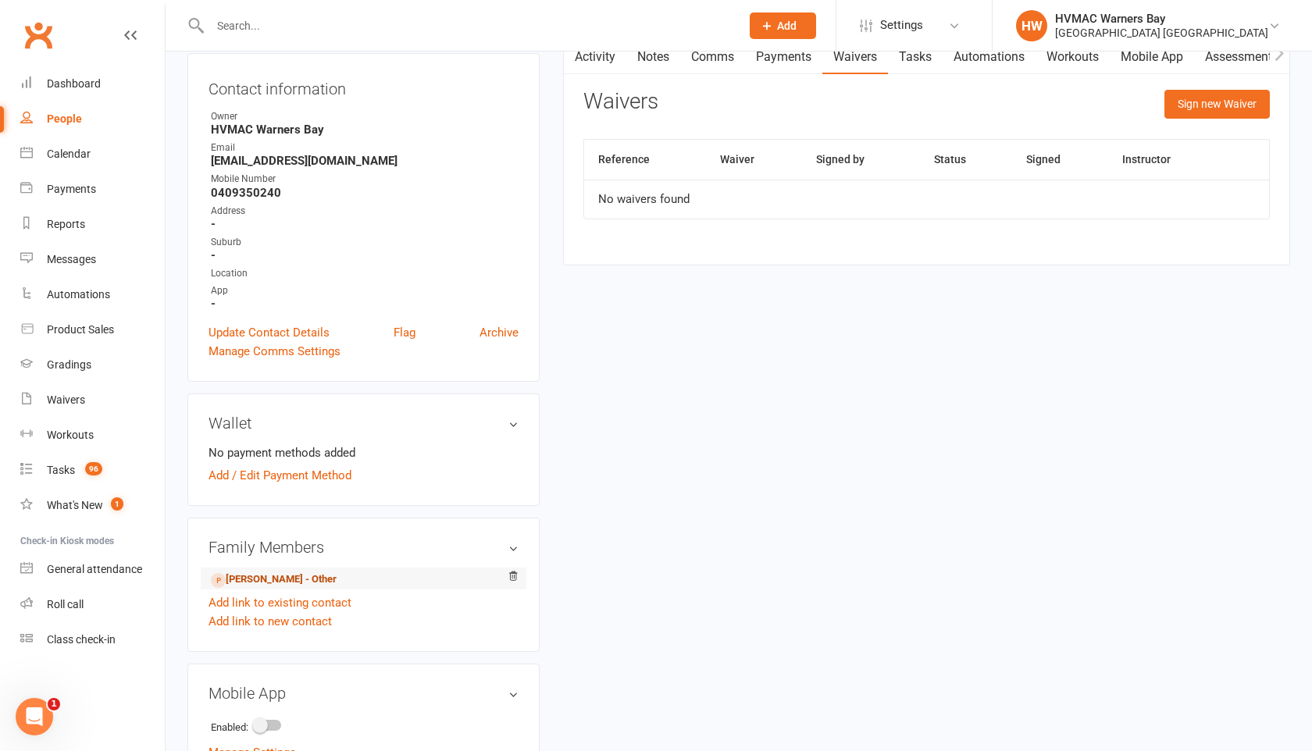
click at [322, 580] on link "William Lawson - Other" at bounding box center [274, 580] width 126 height 16
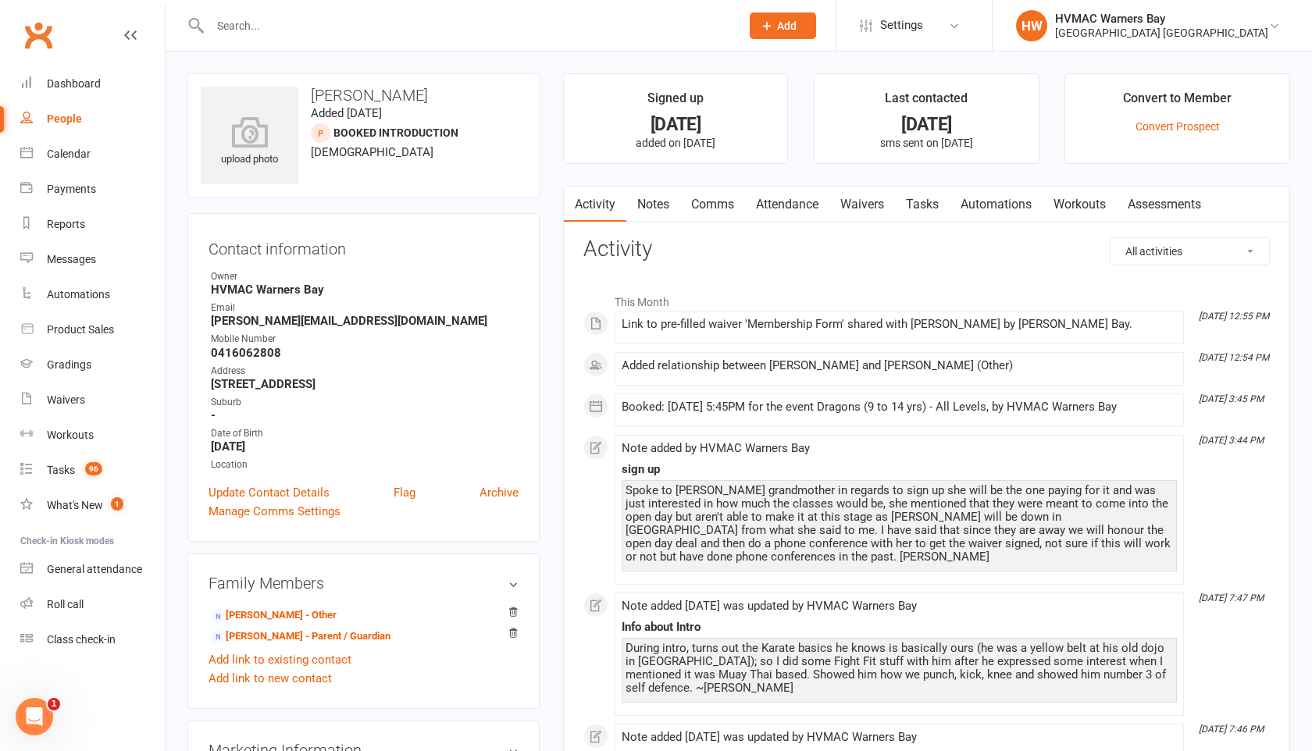
click at [872, 199] on link "Waivers" at bounding box center [862, 205] width 66 height 36
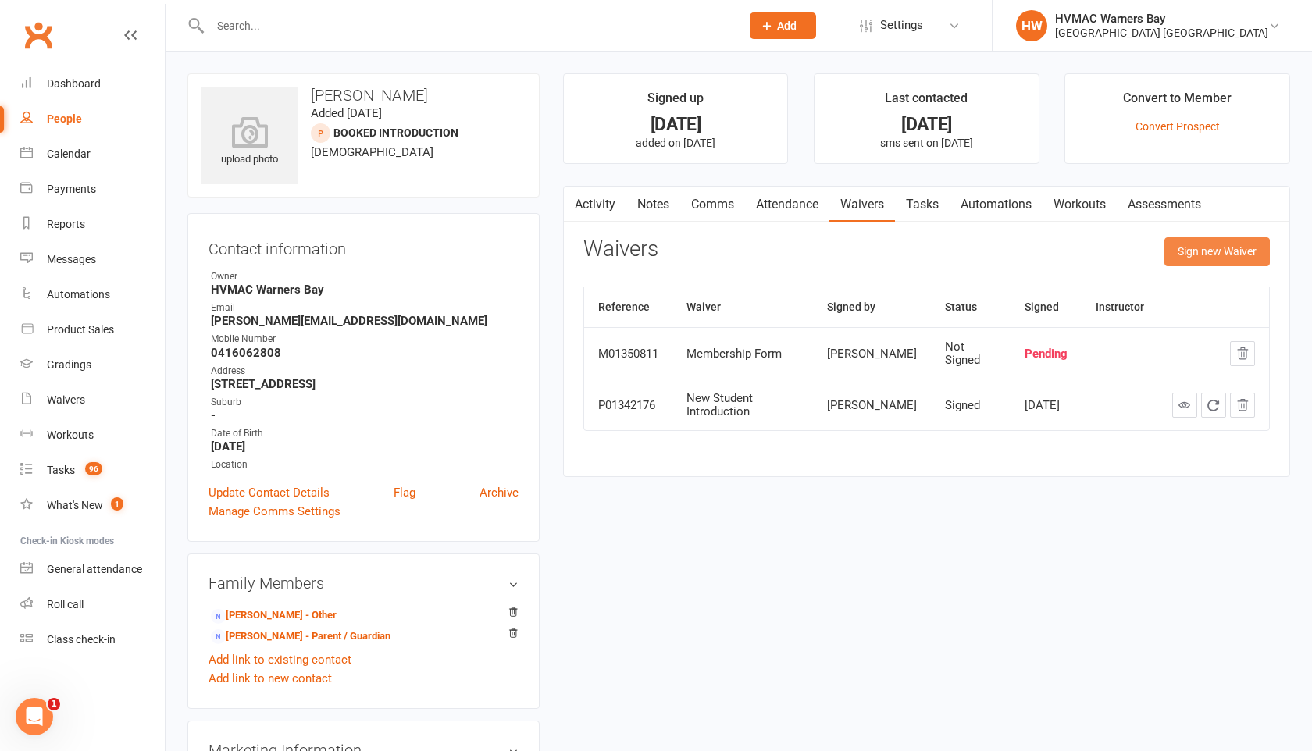
click at [1188, 252] on button "Sign new Waiver" at bounding box center [1216, 251] width 105 height 28
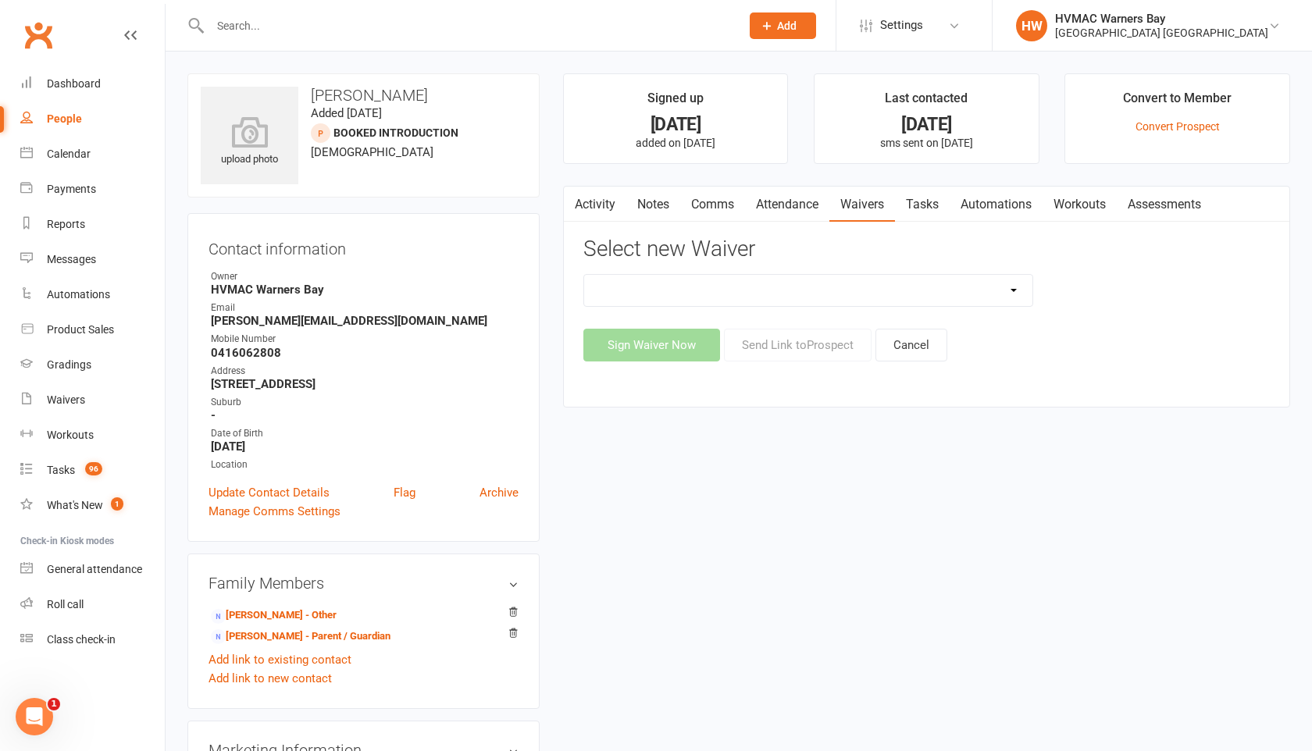
click at [685, 291] on select "Cancellation Form Cancellation Form - Kinder Kicks Fitness Challenge Goals Asse…" at bounding box center [808, 290] width 448 height 31
select select "5387"
click at [584, 275] on select "Cancellation Form Cancellation Form - Kinder Kicks Fitness Challenge Goals Asse…" at bounding box center [808, 290] width 448 height 31
click at [679, 343] on button "Sign Waiver Now" at bounding box center [651, 345] width 137 height 33
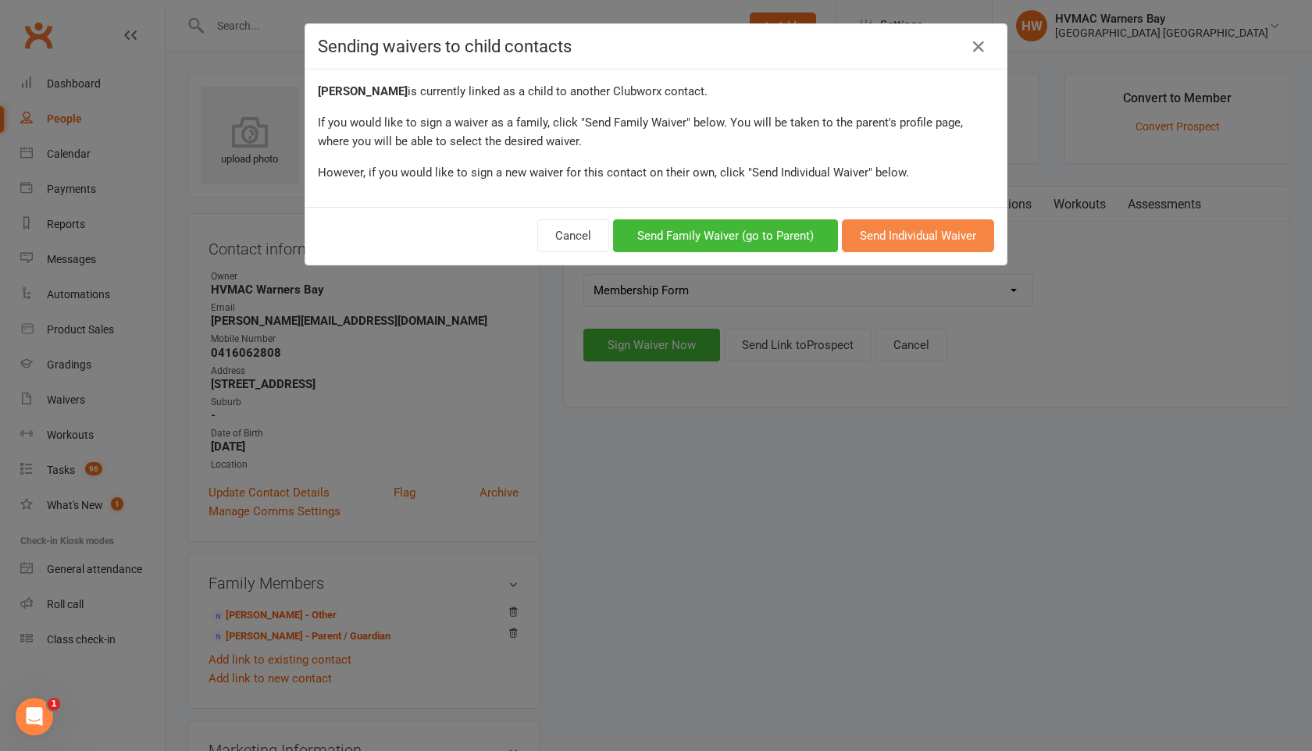
click at [914, 241] on button "Send Individual Waiver" at bounding box center [918, 235] width 152 height 33
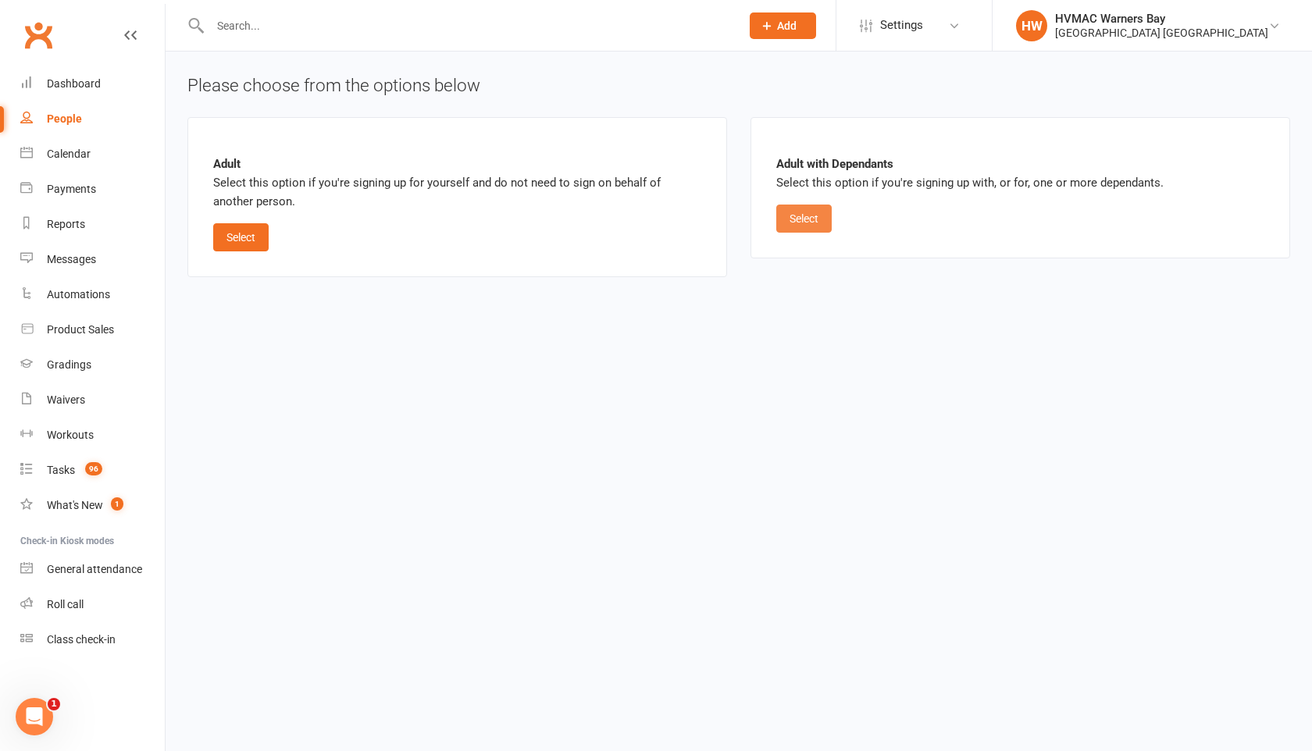
click at [820, 217] on button "Select" at bounding box center [803, 219] width 55 height 28
select select "bank_account"
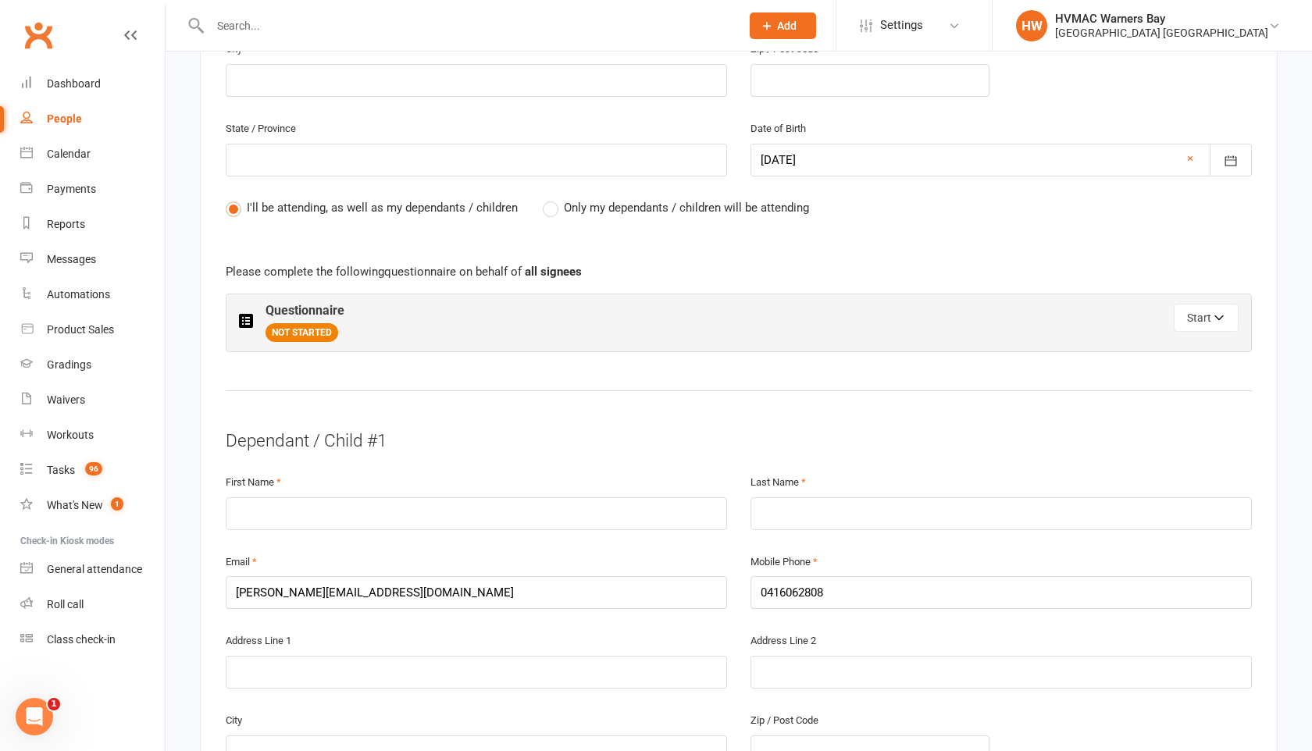
scroll to position [565, 0]
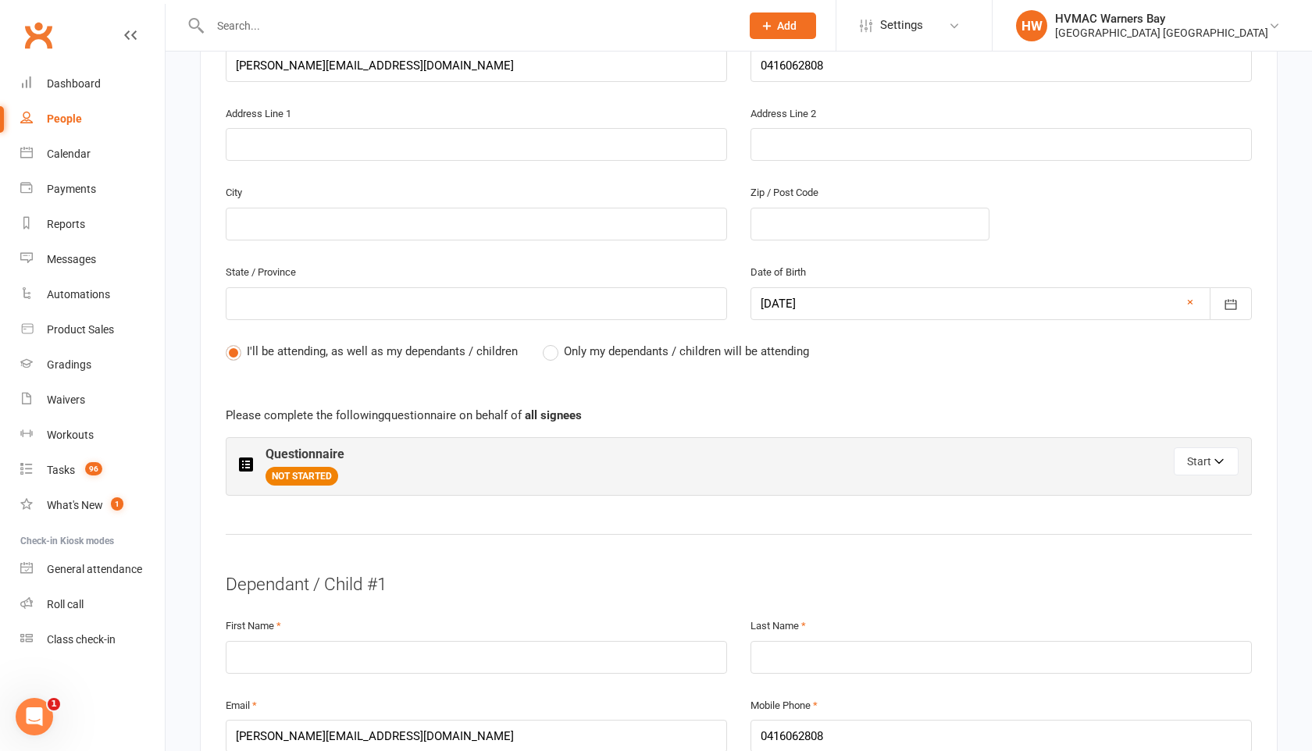
click at [556, 353] on label "Only my dependants / children will be attending" at bounding box center [676, 351] width 266 height 19
click at [553, 342] on input "Only my dependants / children will be attending" at bounding box center [548, 342] width 10 height 0
radio input "true"
radio input "false"
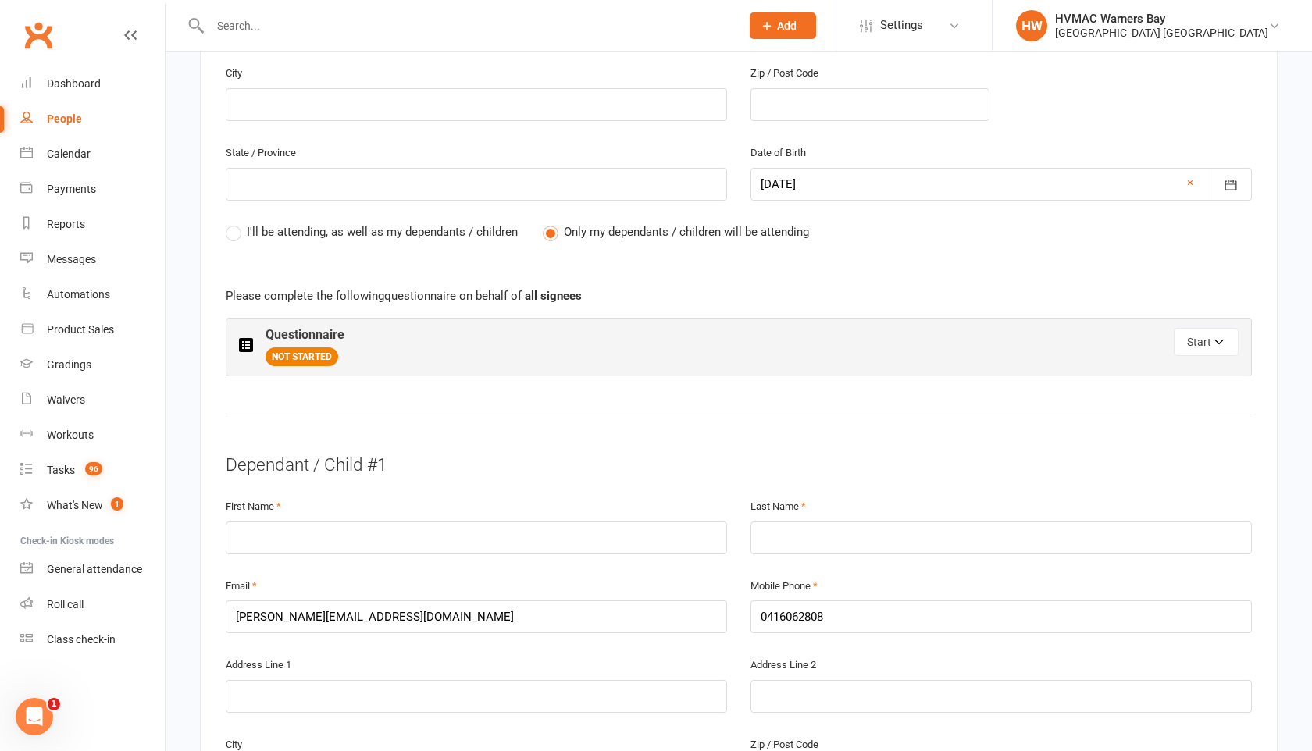
scroll to position [739, 0]
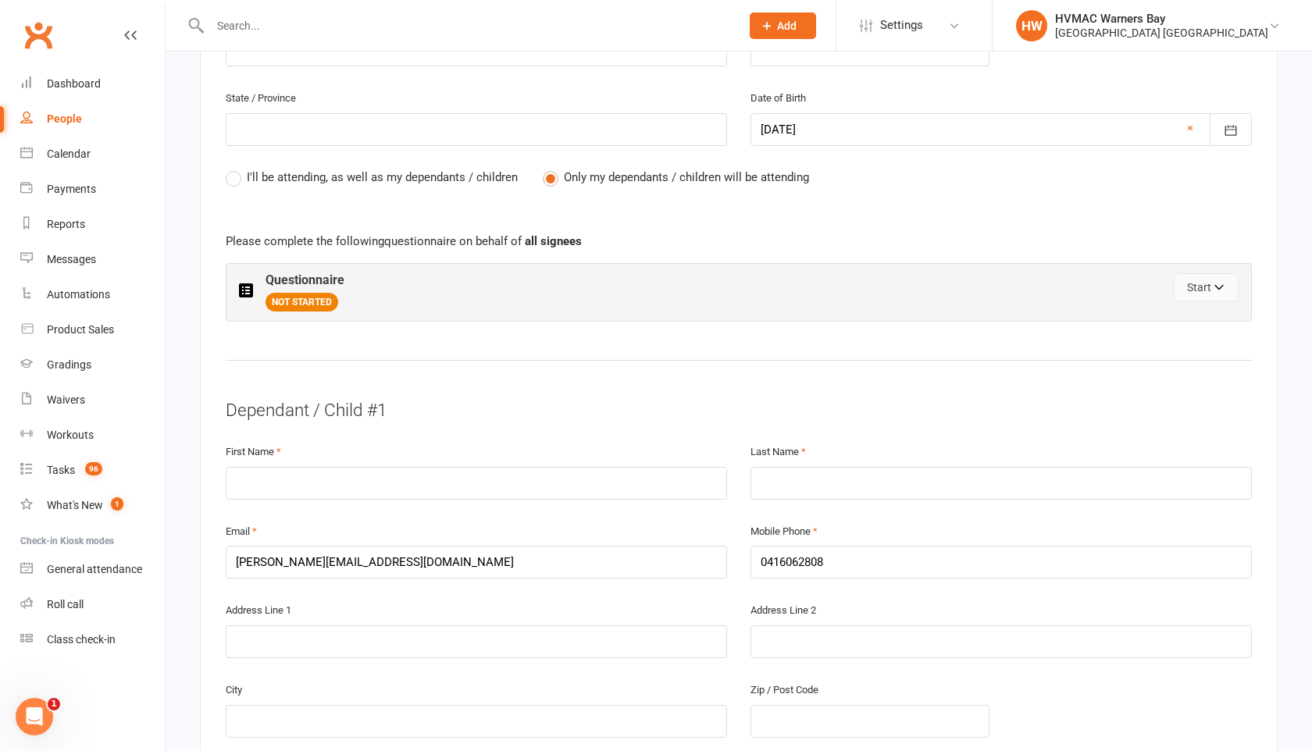
click at [1193, 284] on button "Start" at bounding box center [1206, 287] width 65 height 28
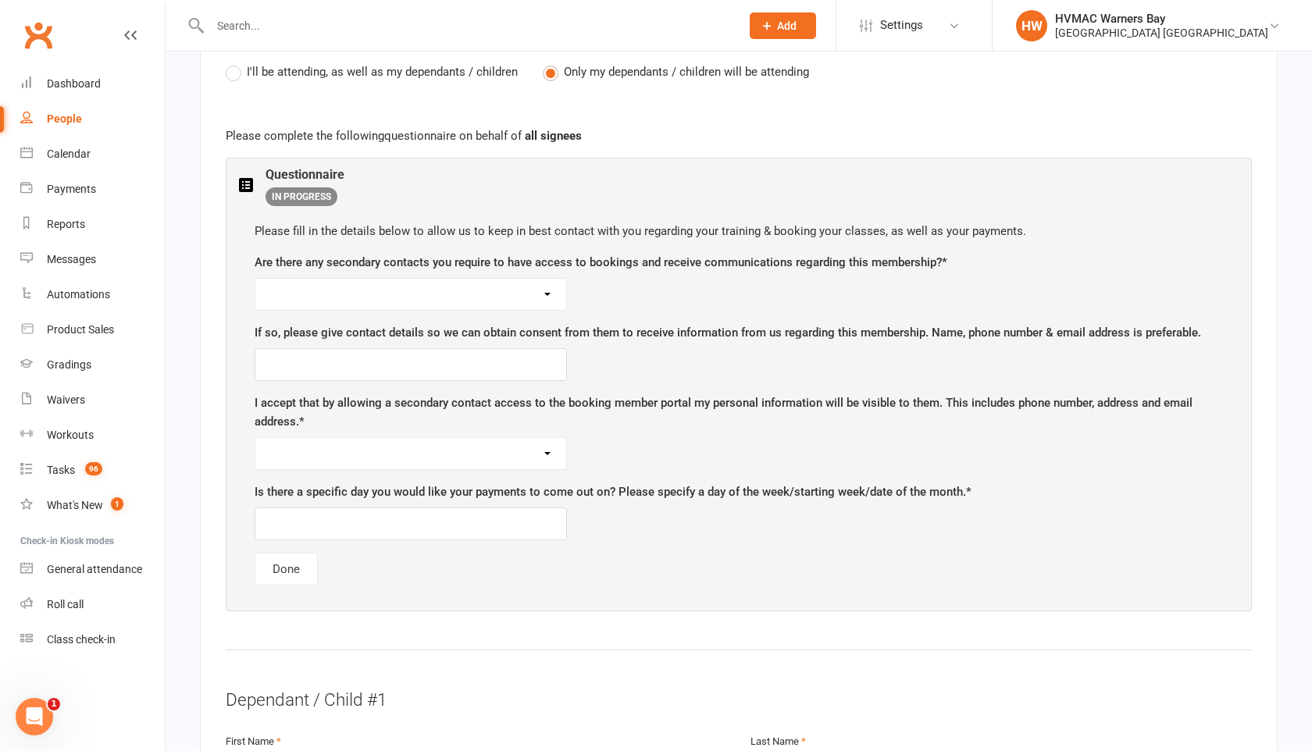
scroll to position [1000, 0]
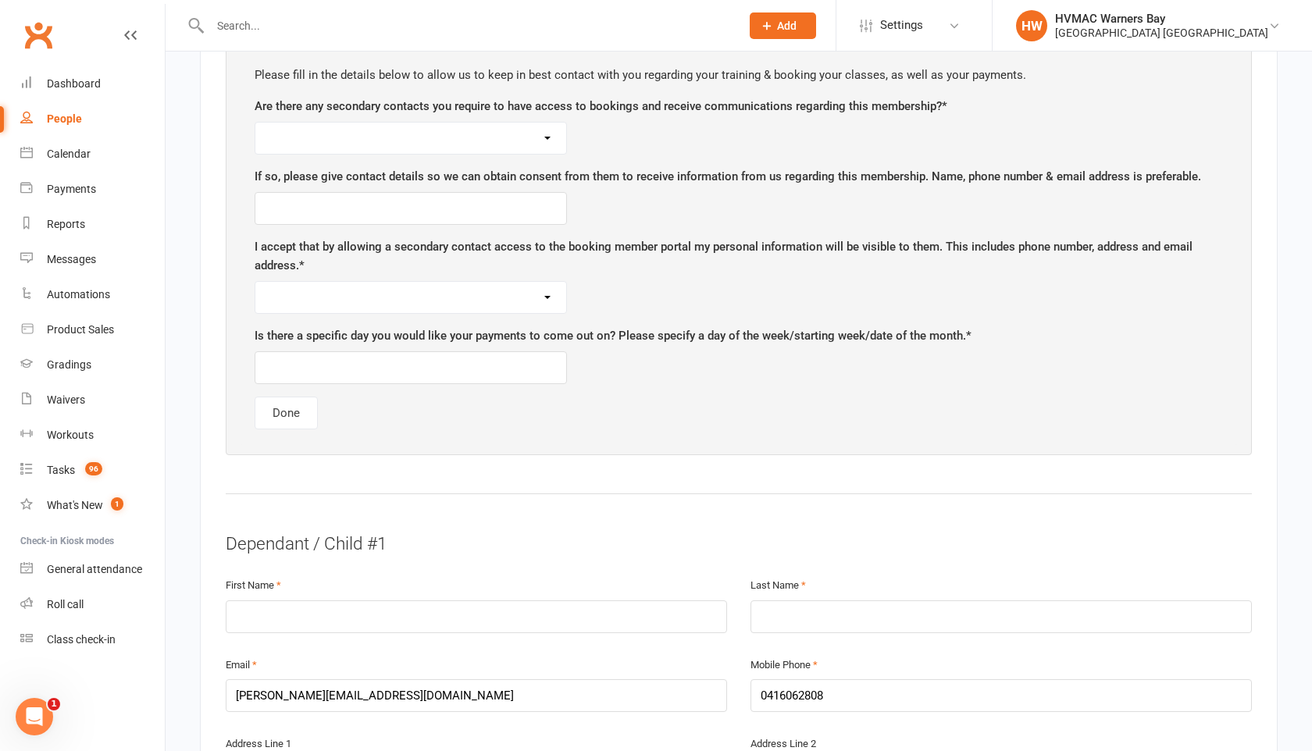
click at [549, 140] on select "Yes No" at bounding box center [410, 138] width 311 height 31
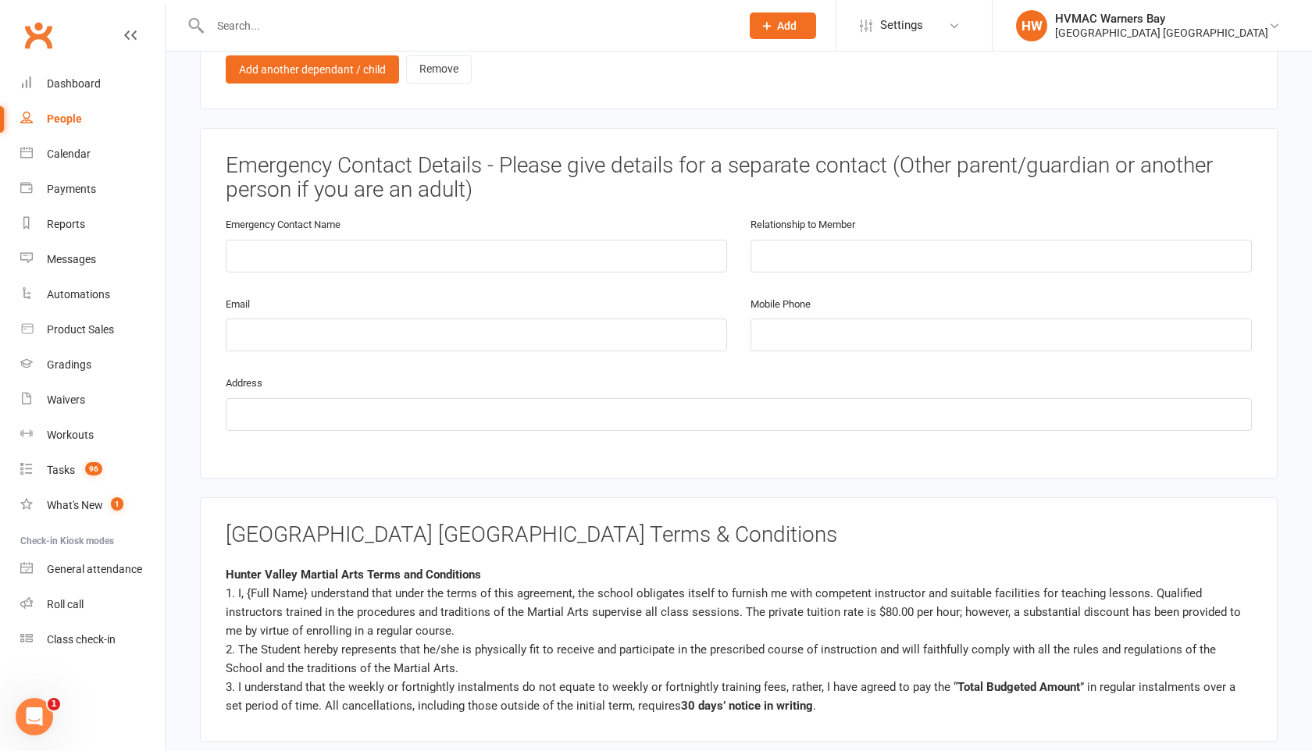
scroll to position [2012, 0]
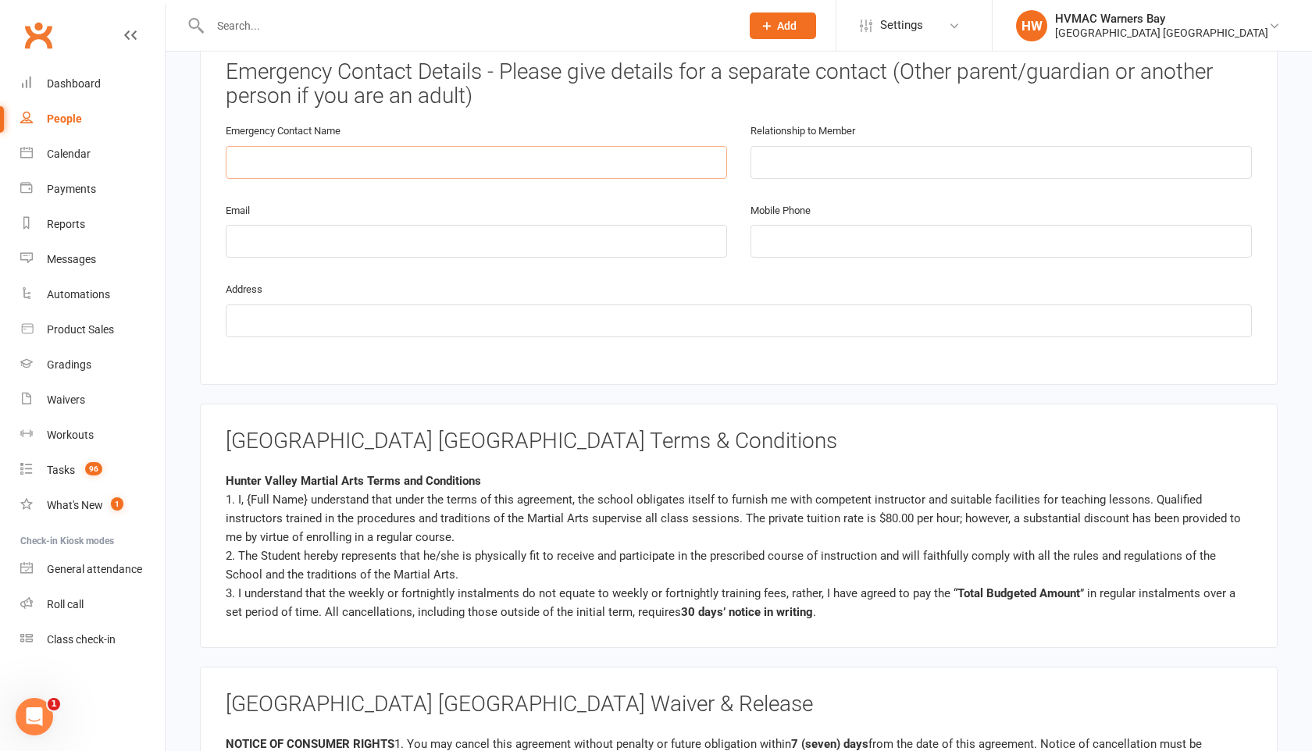
click at [343, 151] on input "text" at bounding box center [476, 162] width 501 height 33
click at [535, 121] on div "Emergency Contact Name" at bounding box center [476, 150] width 501 height 58
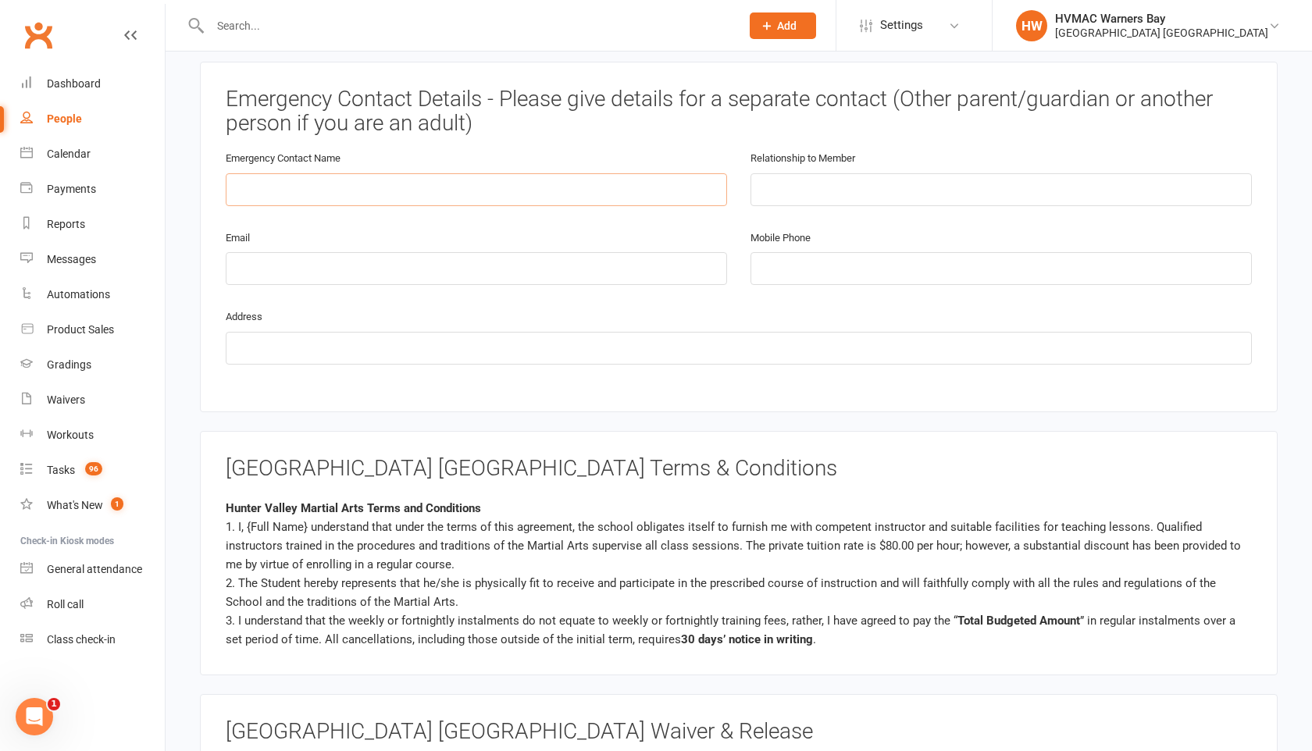
click at [438, 173] on input "text" at bounding box center [476, 189] width 501 height 33
click at [473, 152] on div "Emergency Contact Name" at bounding box center [476, 177] width 501 height 58
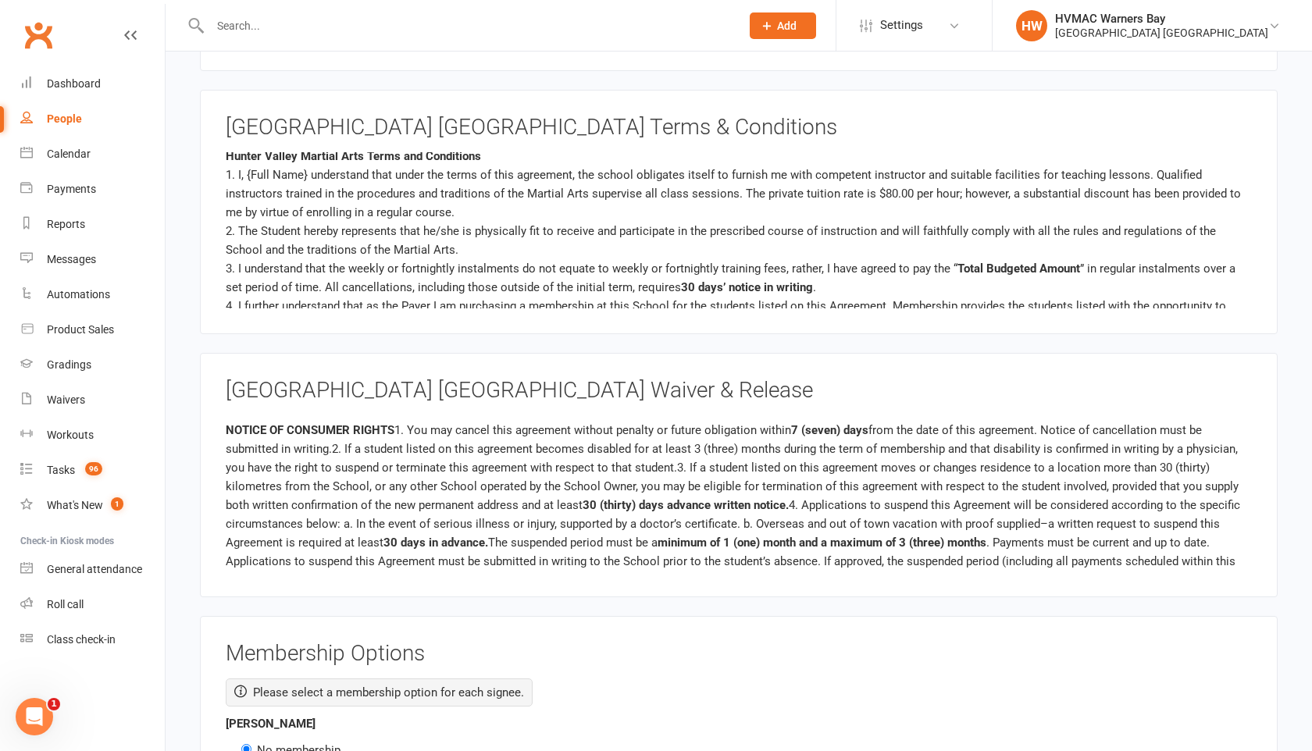
scroll to position [9, 0]
click at [303, 172] on span "1. I, {Full Name} understand that under the terms of this agreement, the school…" at bounding box center [733, 196] width 1015 height 52
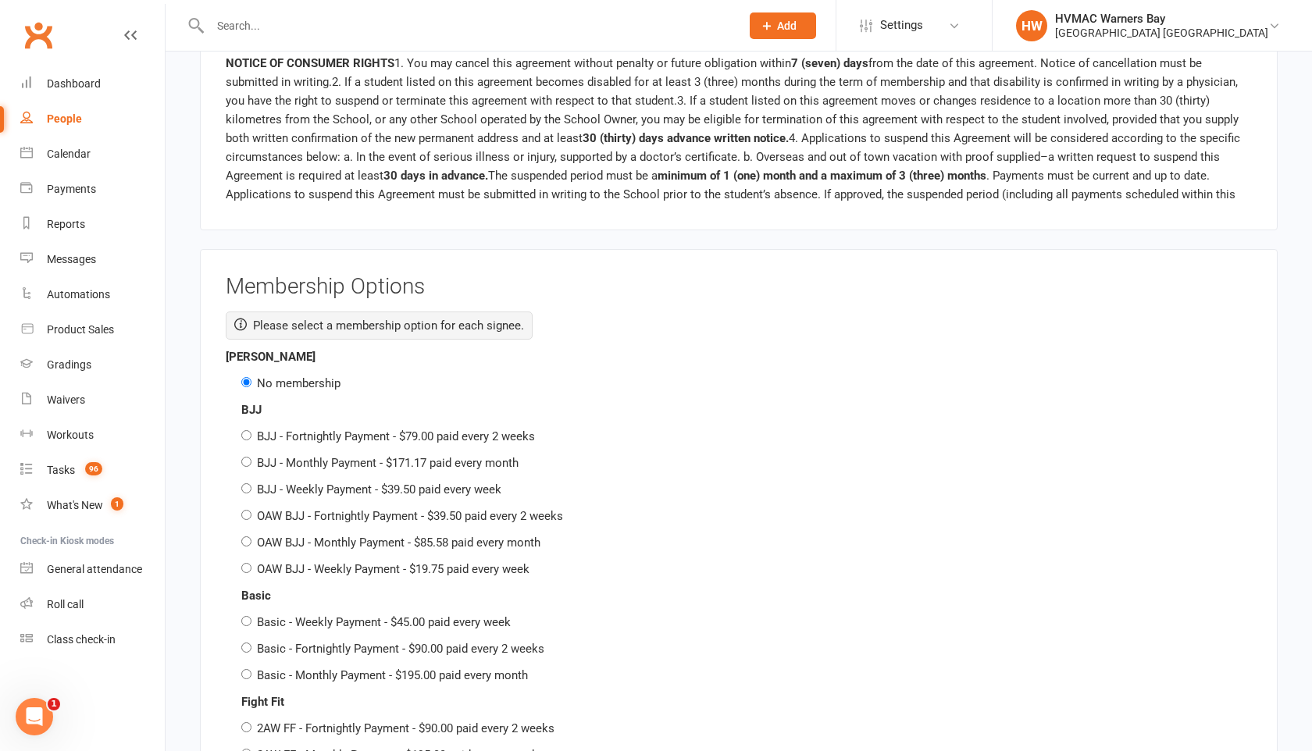
scroll to position [2850, 0]
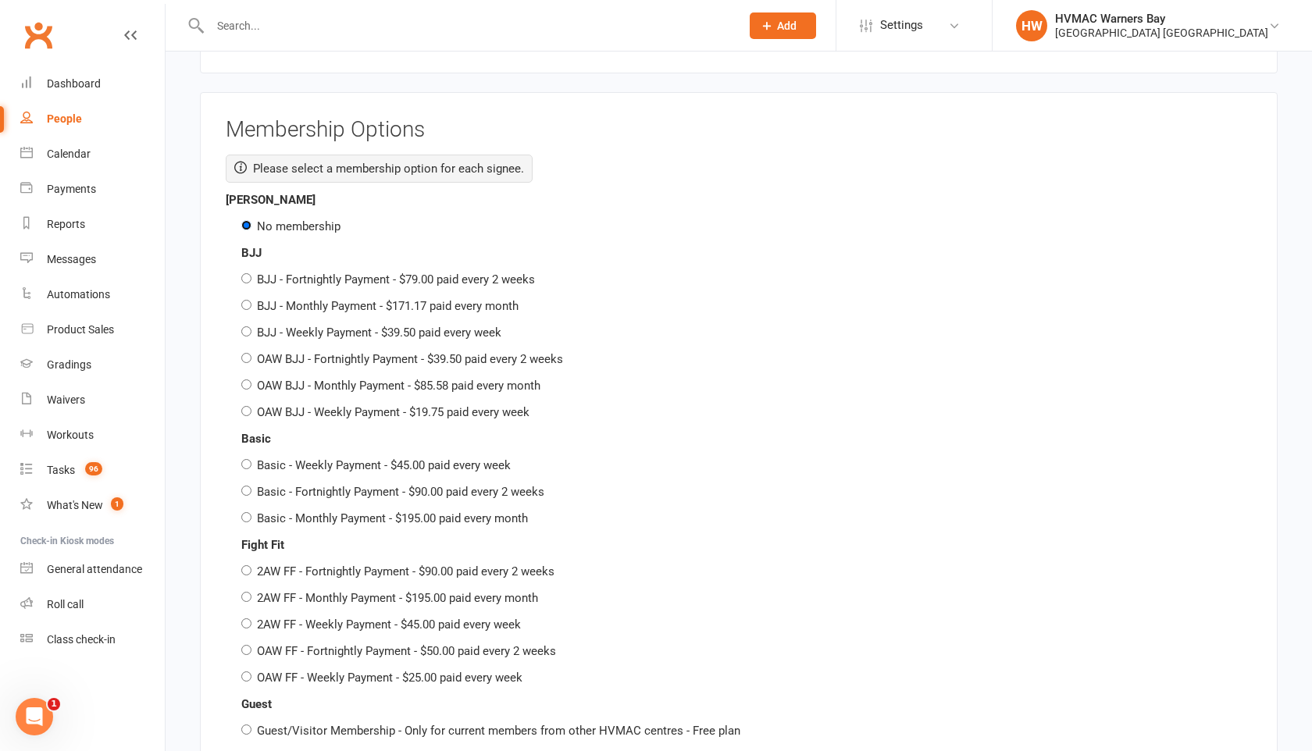
click at [248, 223] on input "No membership" at bounding box center [246, 225] width 10 height 10
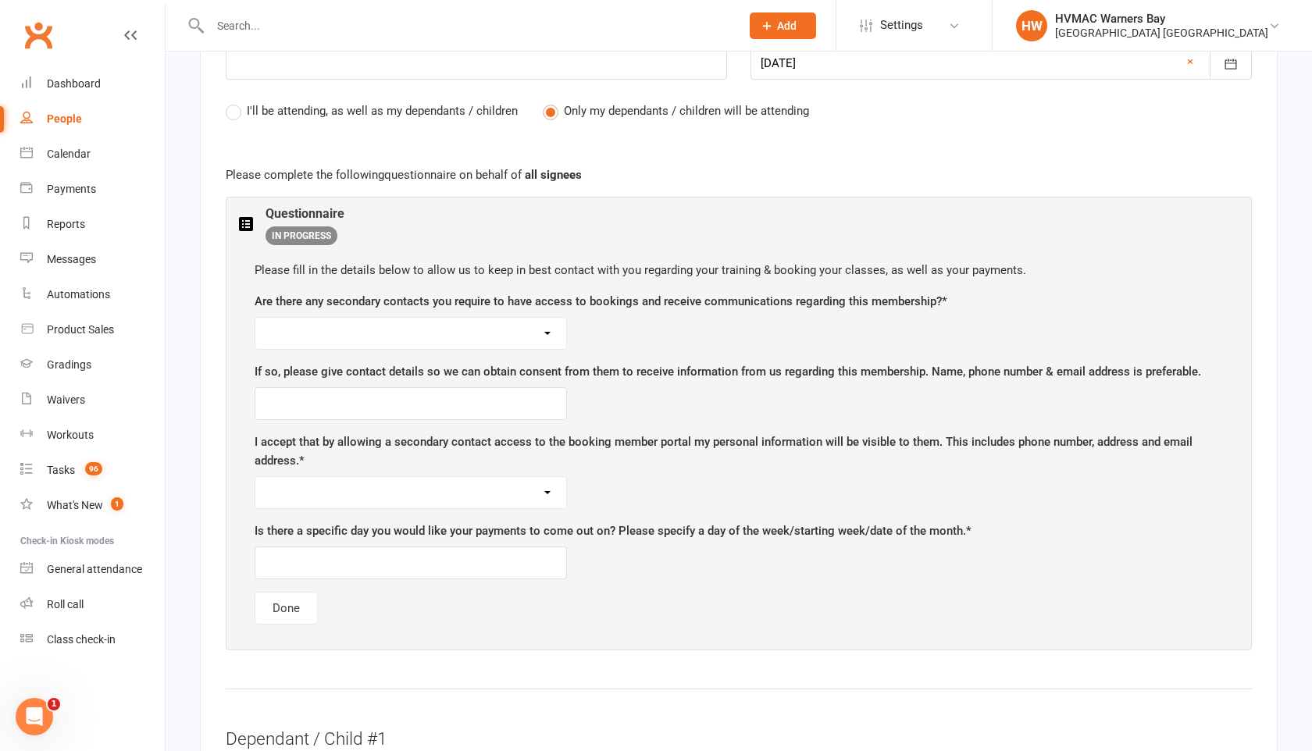
scroll to position [883, 0]
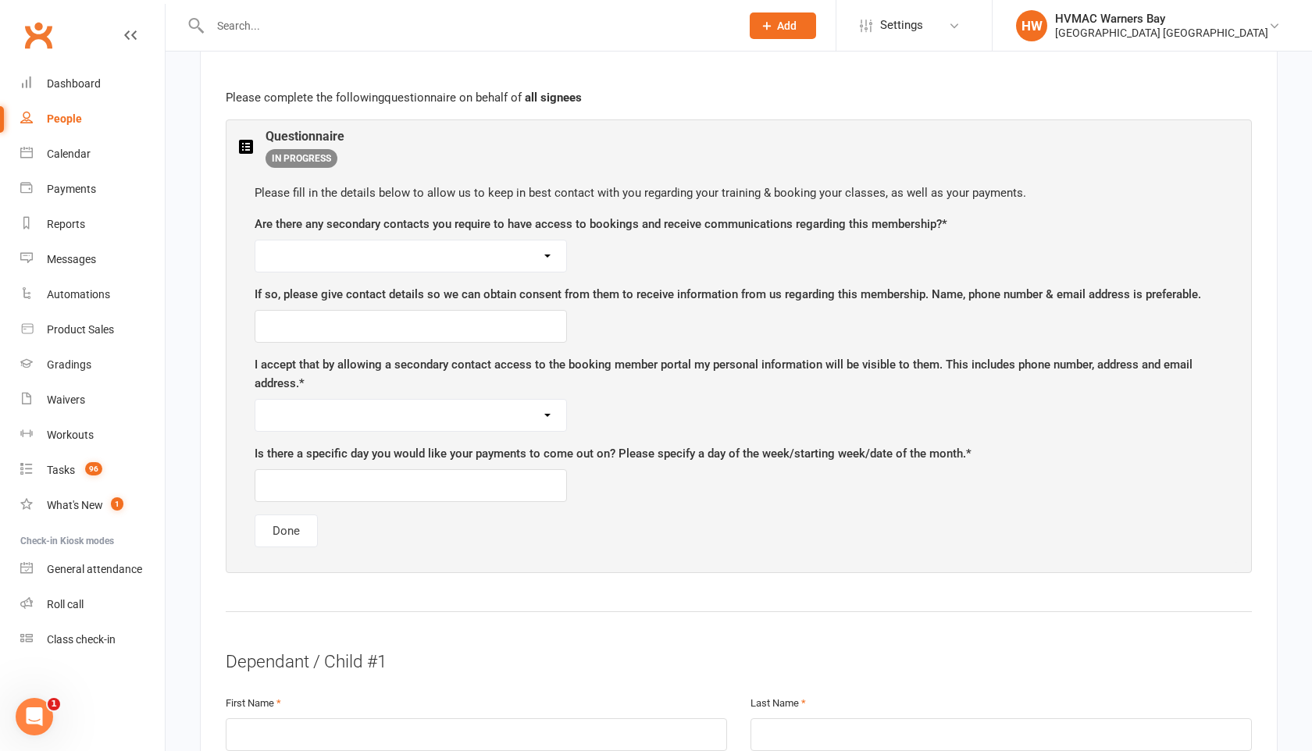
click at [546, 255] on select "Yes No" at bounding box center [410, 256] width 311 height 31
click at [550, 255] on select "Yes No" at bounding box center [410, 256] width 311 height 31
click at [69, 391] on link "Waivers" at bounding box center [92, 400] width 144 height 35
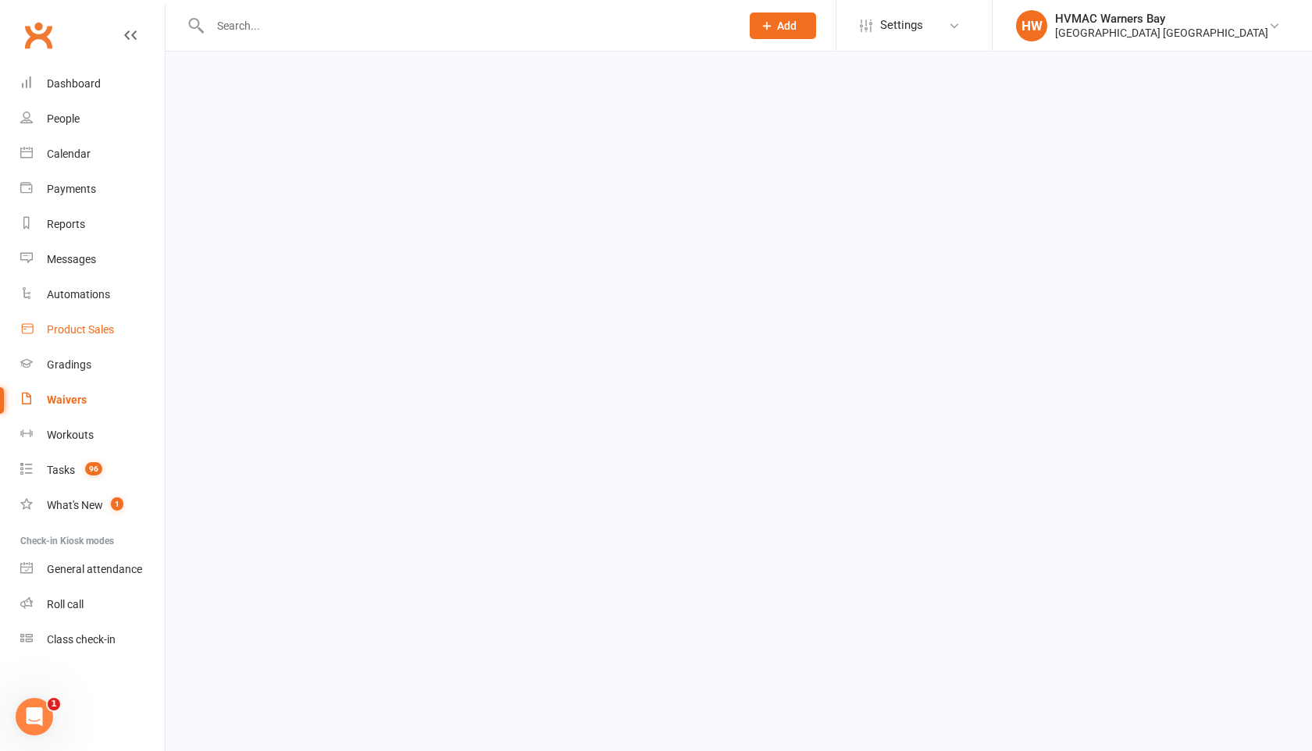
select select "100"
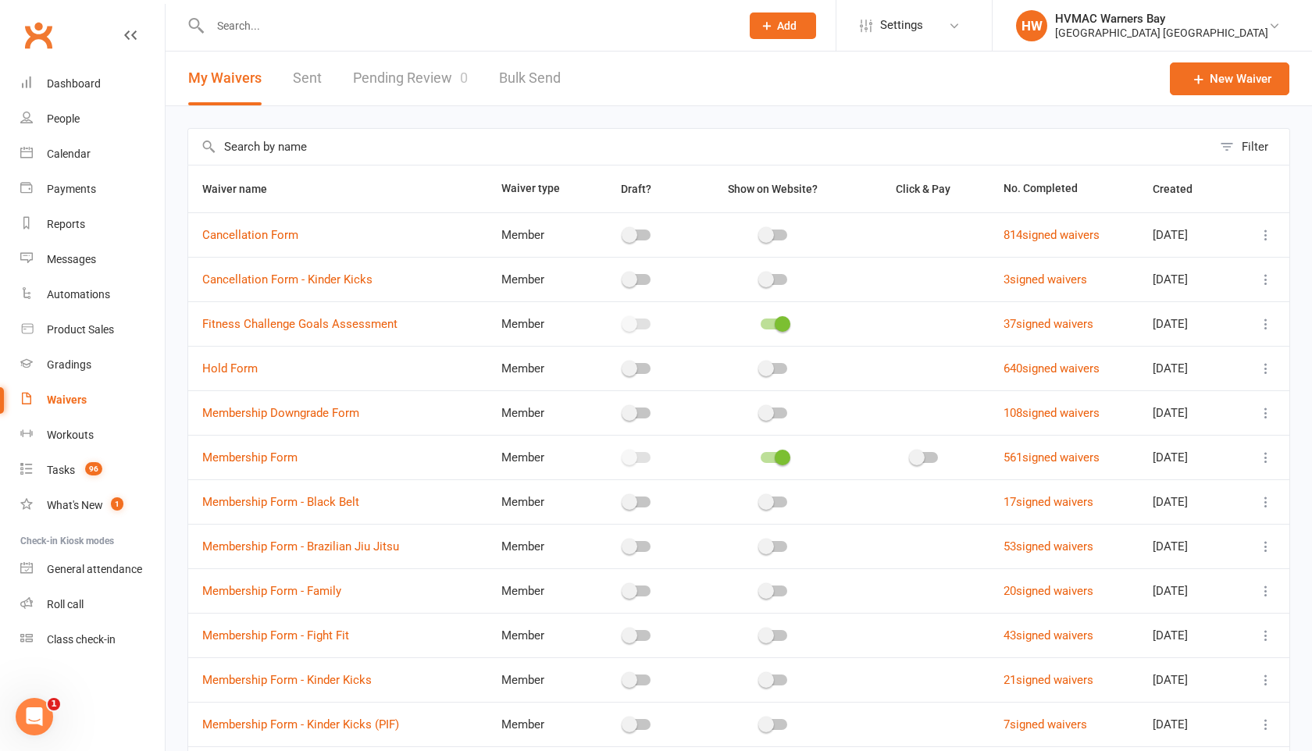
click at [437, 72] on link "Pending Review 0" at bounding box center [410, 79] width 115 height 54
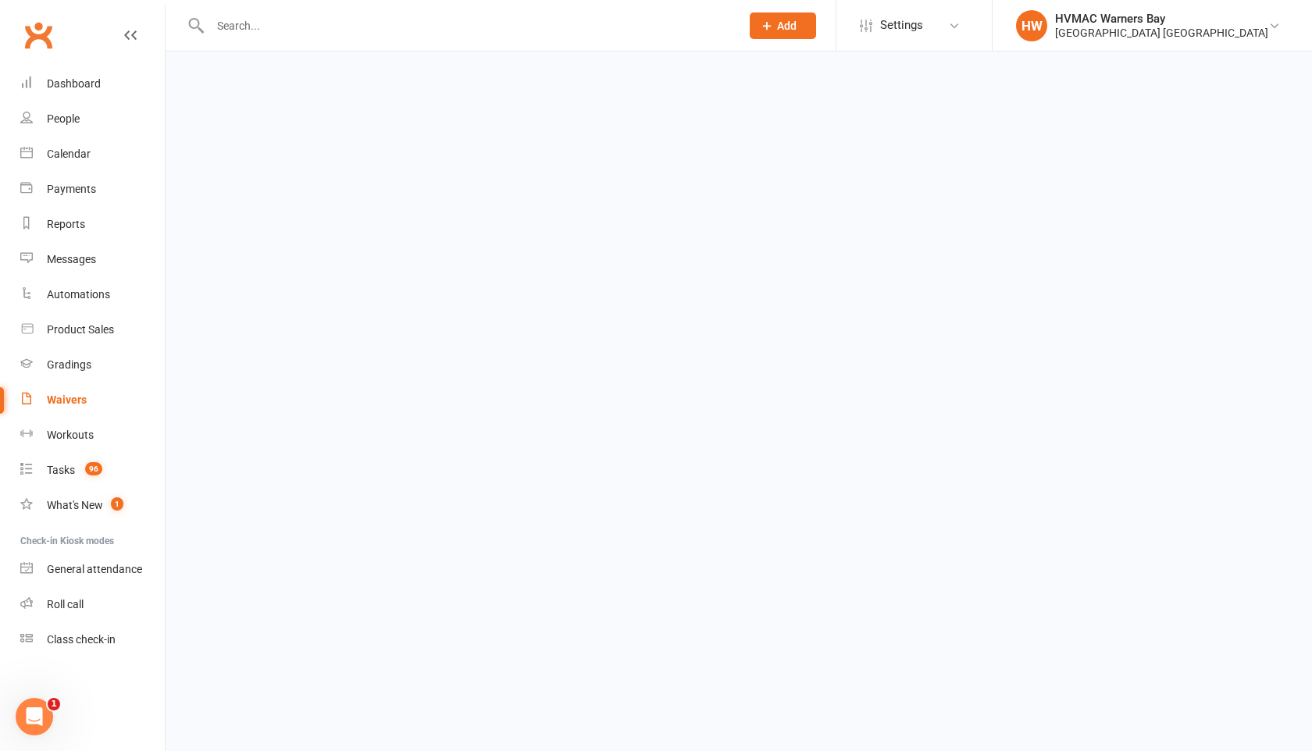
select select "100"
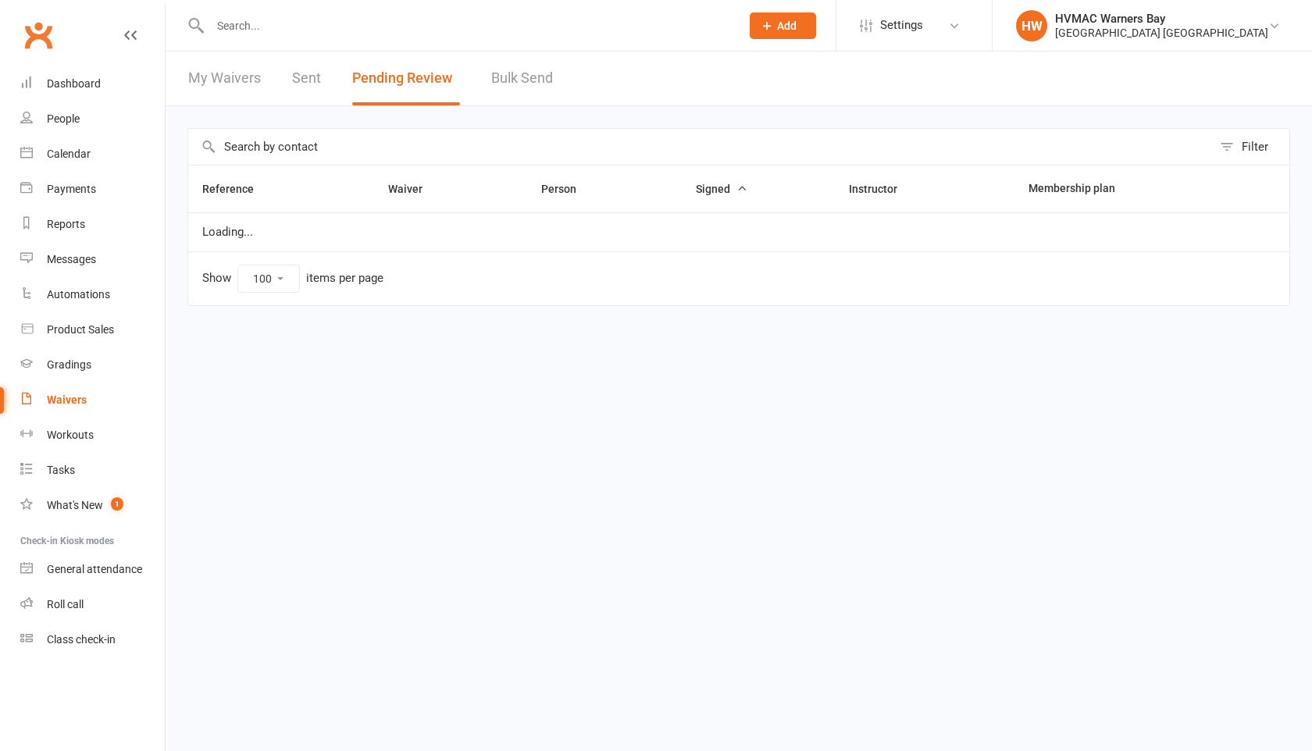
select select "100"
click at [216, 113] on div "Filter Reference Waiver Person Signed Instructor Membership plan There are no s…" at bounding box center [739, 228] width 1147 height 244
select select "100"
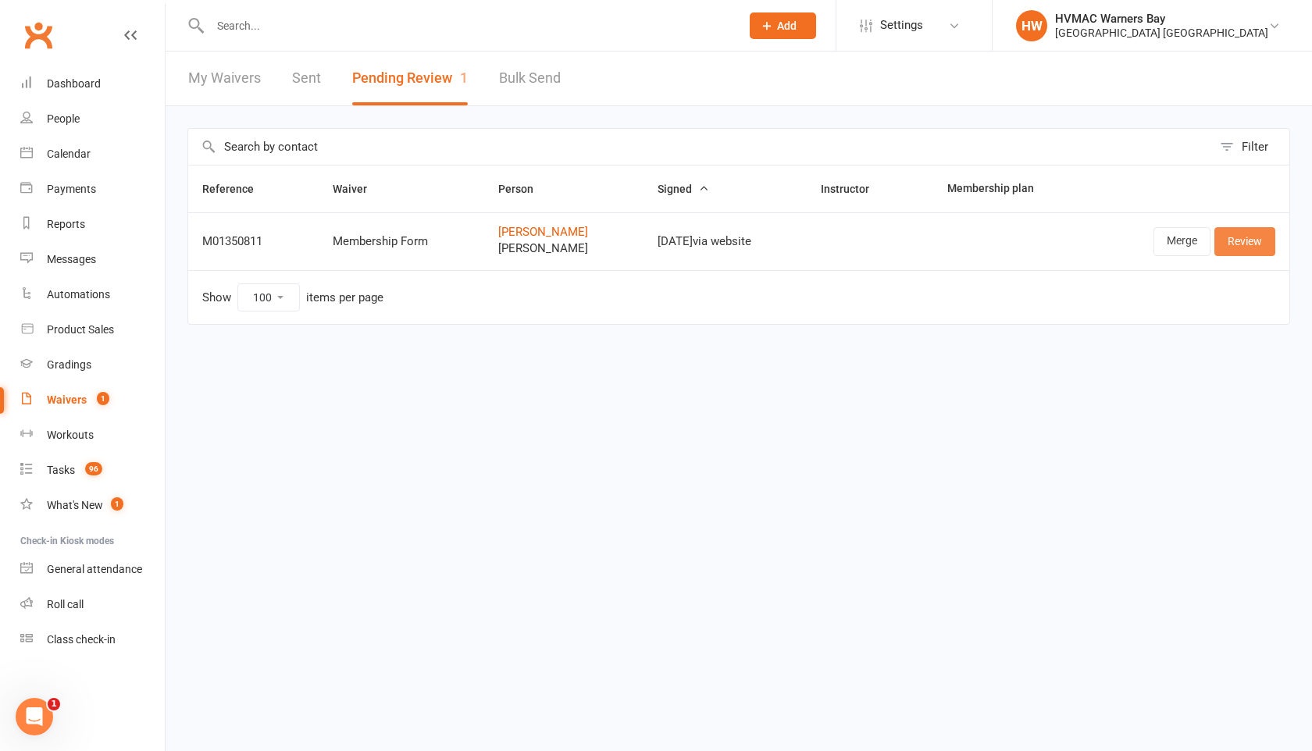
click at [1239, 247] on link "Review" at bounding box center [1244, 241] width 61 height 28
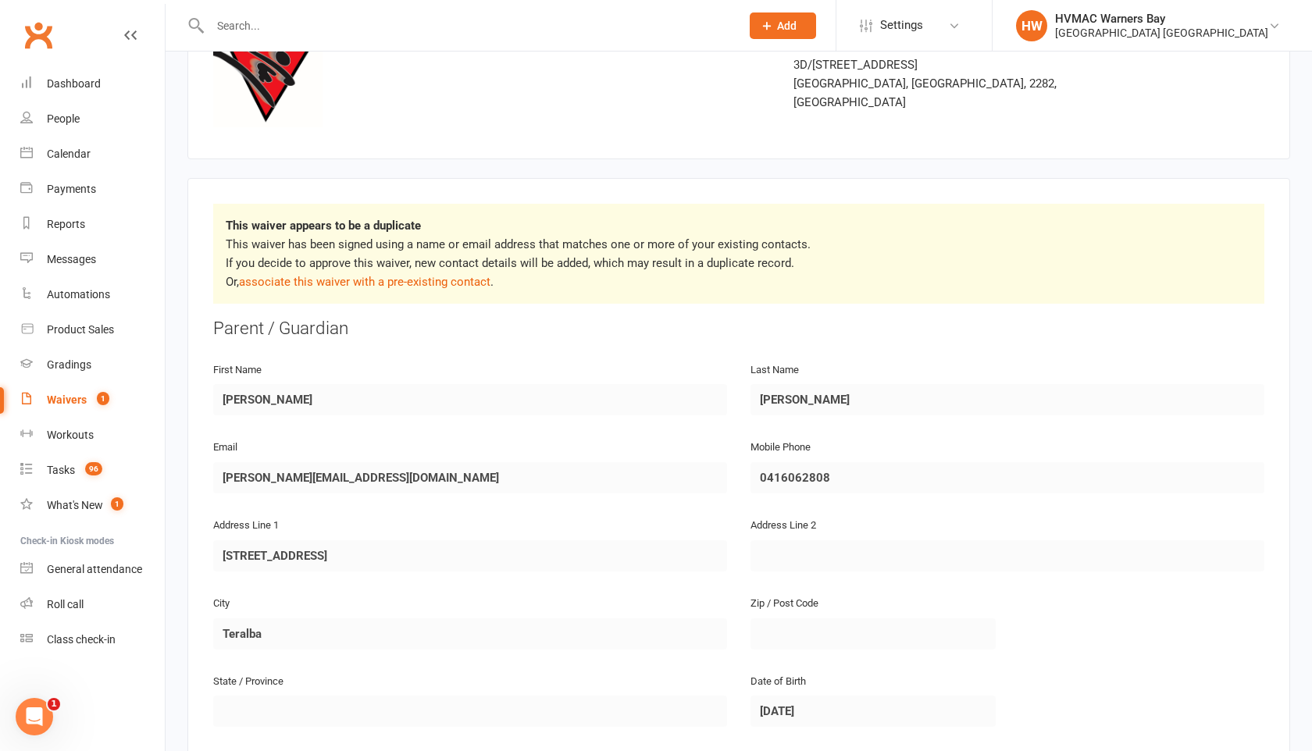
scroll to position [154, 0]
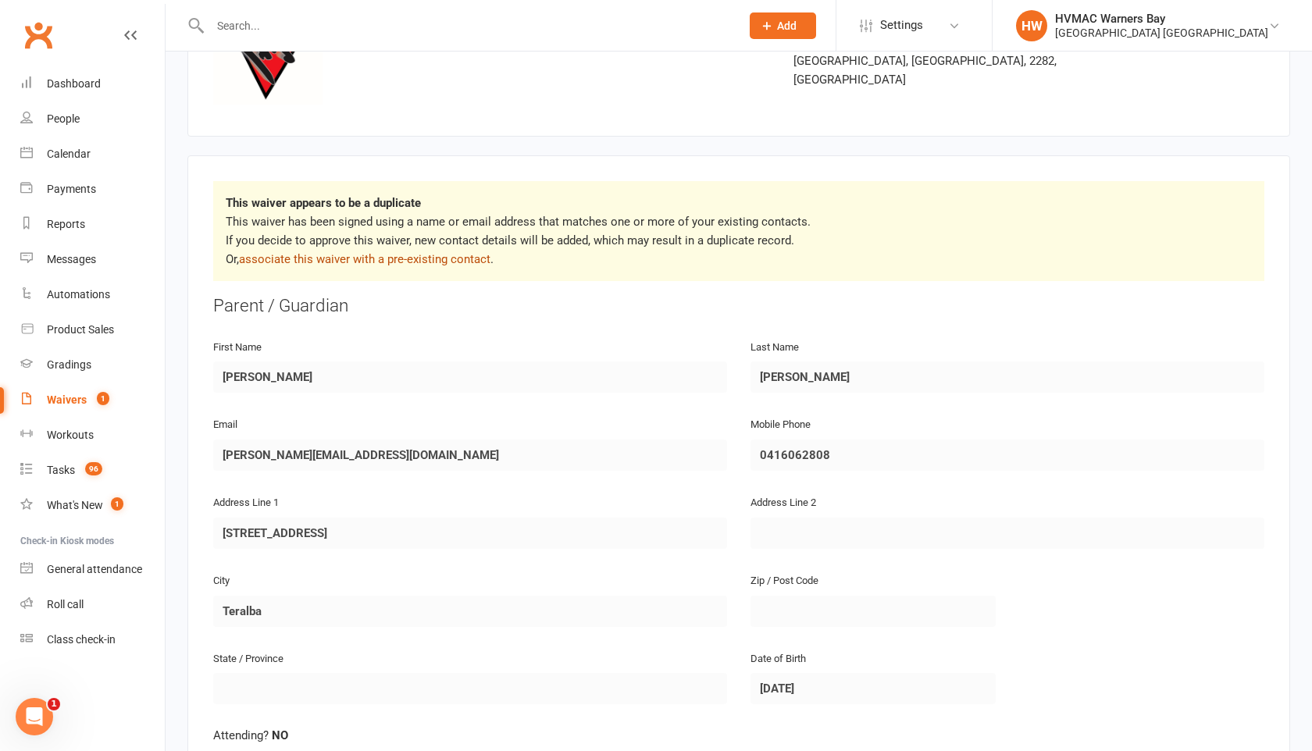
click at [447, 257] on link "associate this waiver with a pre-existing contact" at bounding box center [364, 259] width 251 height 14
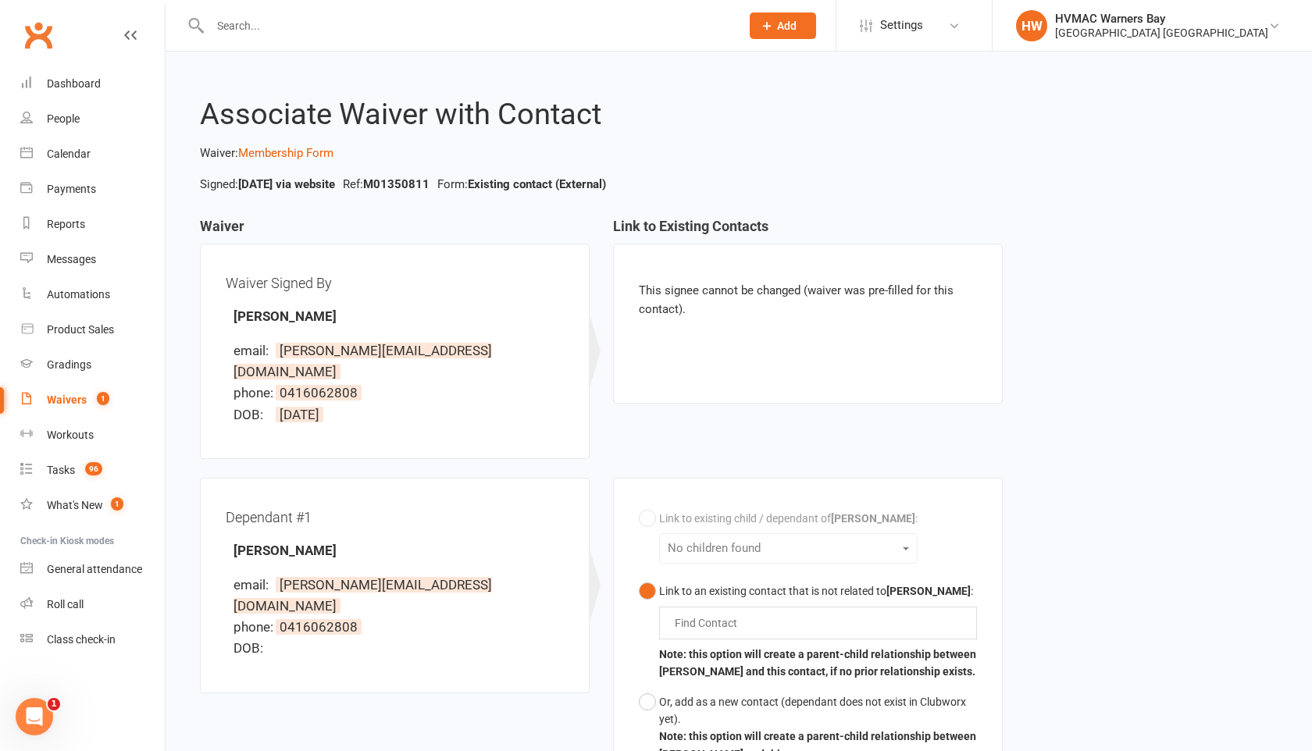
scroll to position [204, 0]
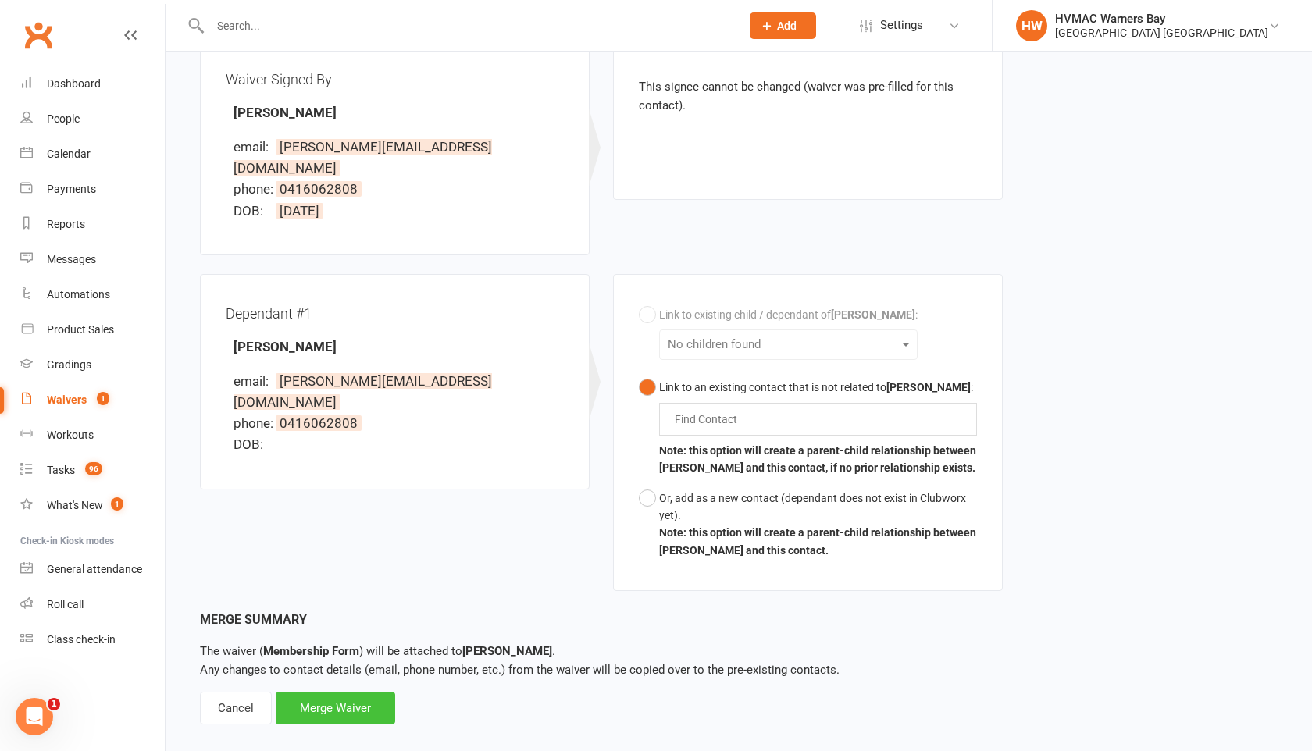
click at [337, 699] on div "Merge Waiver" at bounding box center [335, 708] width 119 height 33
click at [647, 300] on div "Link to existing child / dependant of Danielle Lawson : No children found Link …" at bounding box center [808, 433] width 338 height 266
click at [696, 328] on div "Link to existing child / dependant of Danielle Lawson : No children found Link …" at bounding box center [808, 433] width 338 height 266
click at [657, 373] on button "Link to an existing contact that is not related to Danielle Lawson : Find Conta…" at bounding box center [808, 428] width 338 height 111
click at [657, 483] on button "Or, add as a new contact (dependant does not exist in Clubworx yet). Note: this…" at bounding box center [808, 524] width 338 height 83
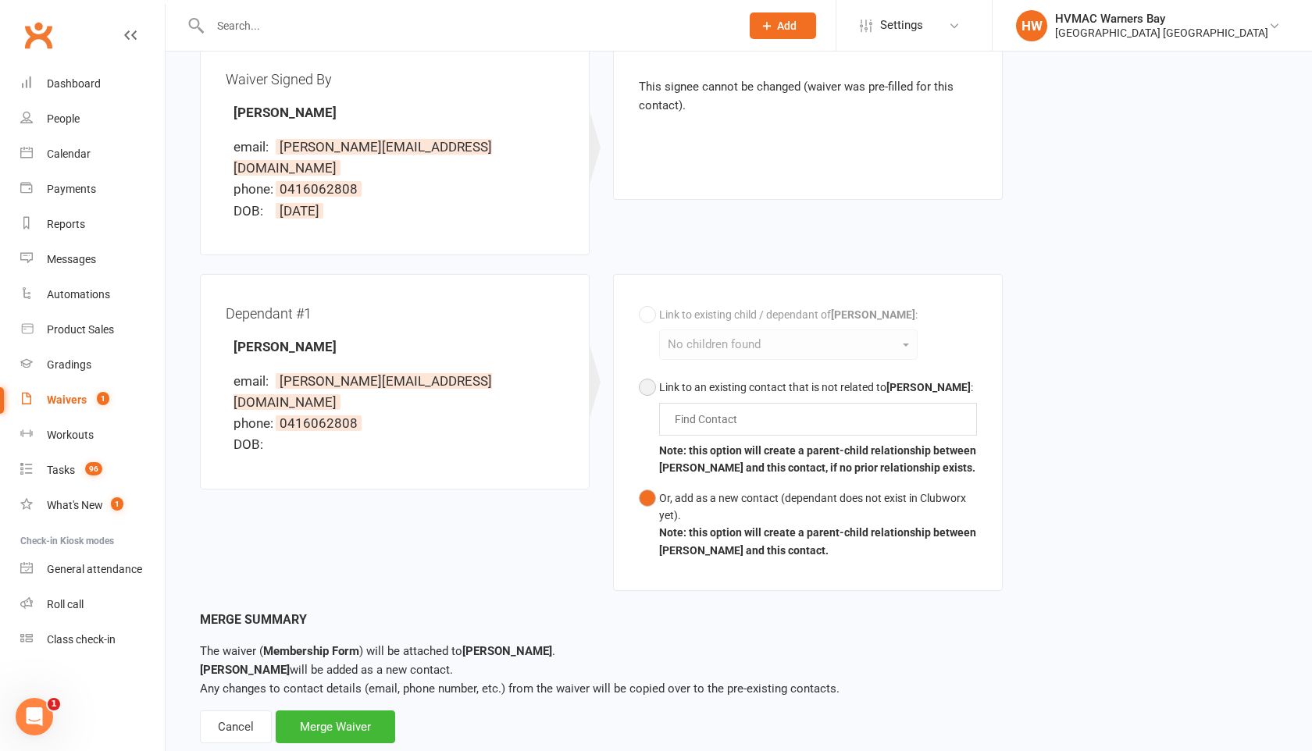
click at [644, 373] on button "Link to an existing contact that is not related to Danielle Lawson : Find Conta…" at bounding box center [808, 428] width 338 height 111
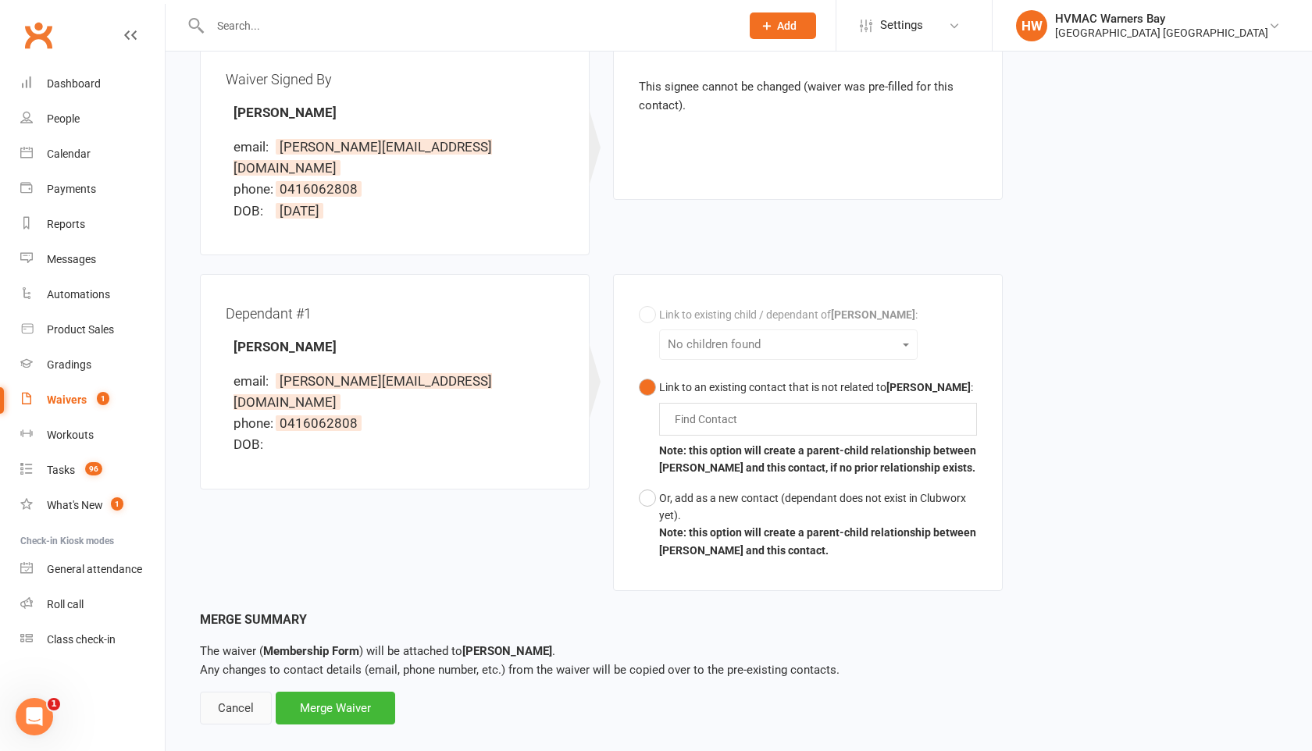
click at [249, 692] on div "Cancel" at bounding box center [236, 708] width 72 height 33
select select "100"
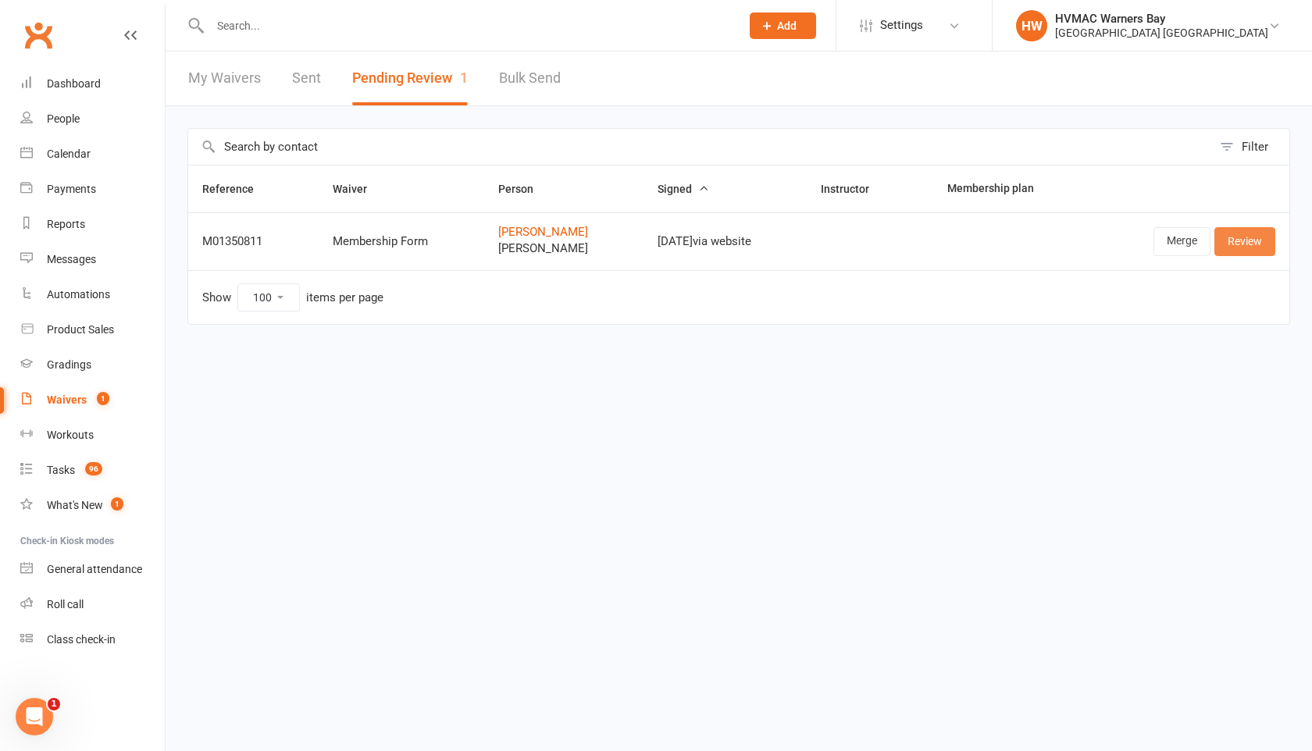
click at [1232, 251] on link "Review" at bounding box center [1244, 241] width 61 height 28
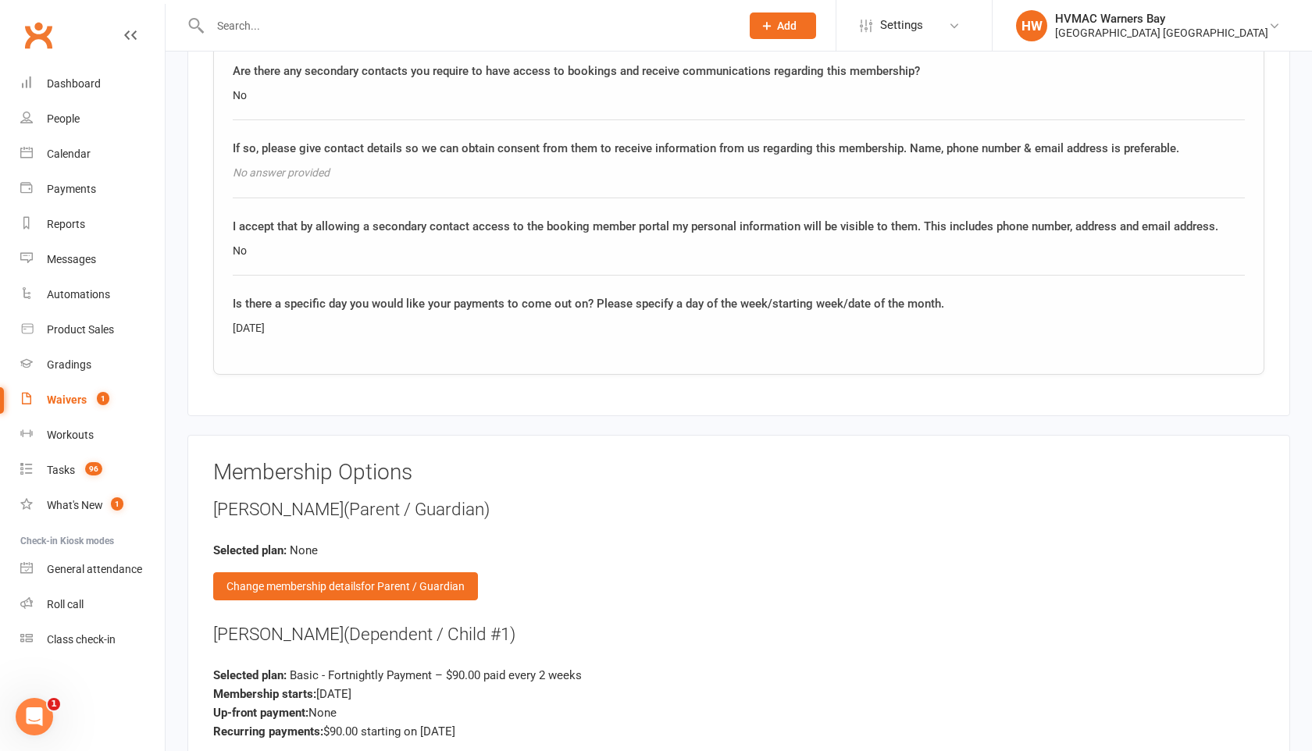
scroll to position [1886, 0]
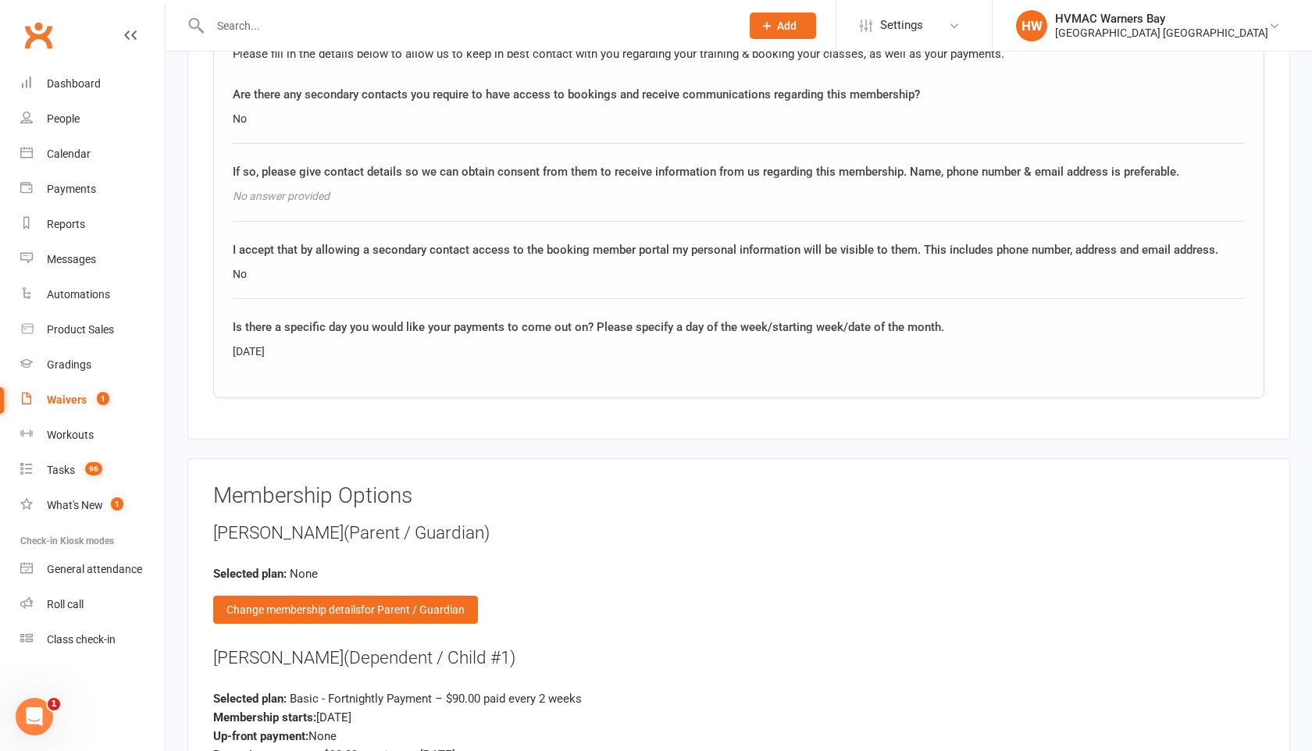
select select "100"
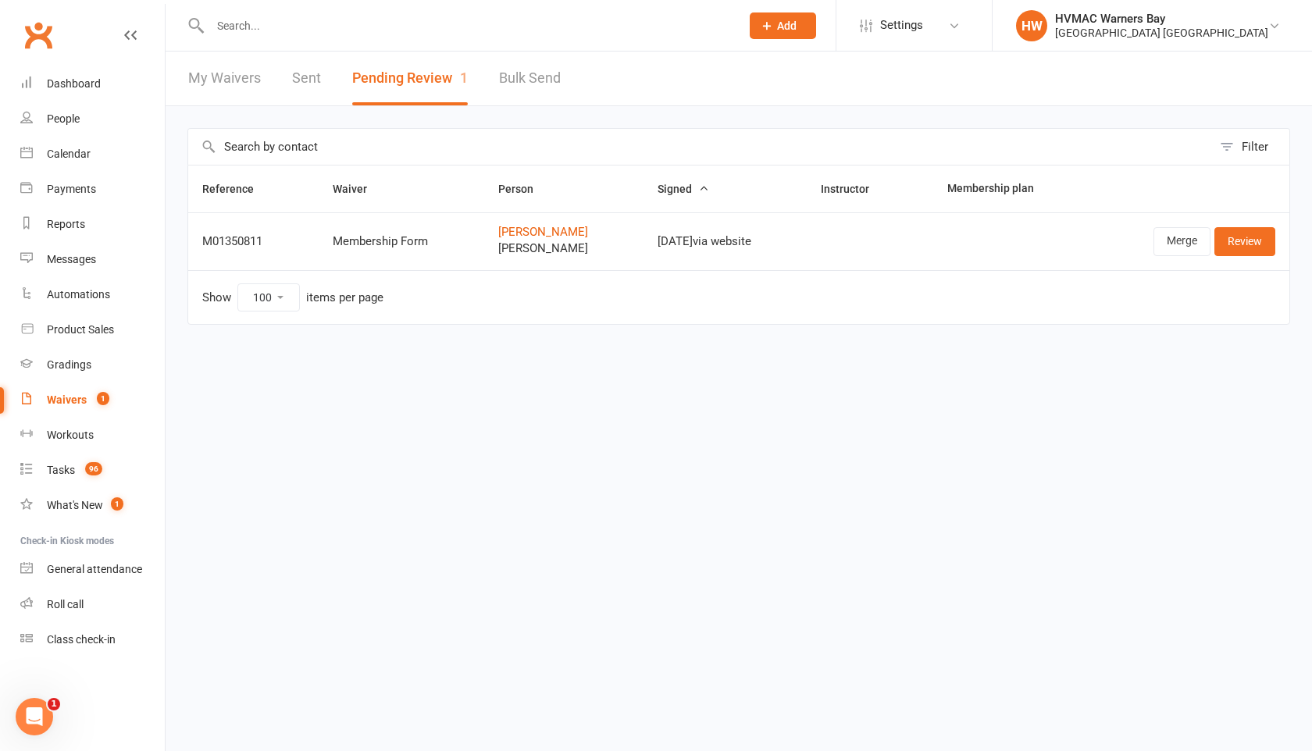
click at [515, 251] on span "[PERSON_NAME]" at bounding box center [563, 248] width 130 height 13
click at [545, 231] on link "Danielle Lawson" at bounding box center [563, 232] width 130 height 13
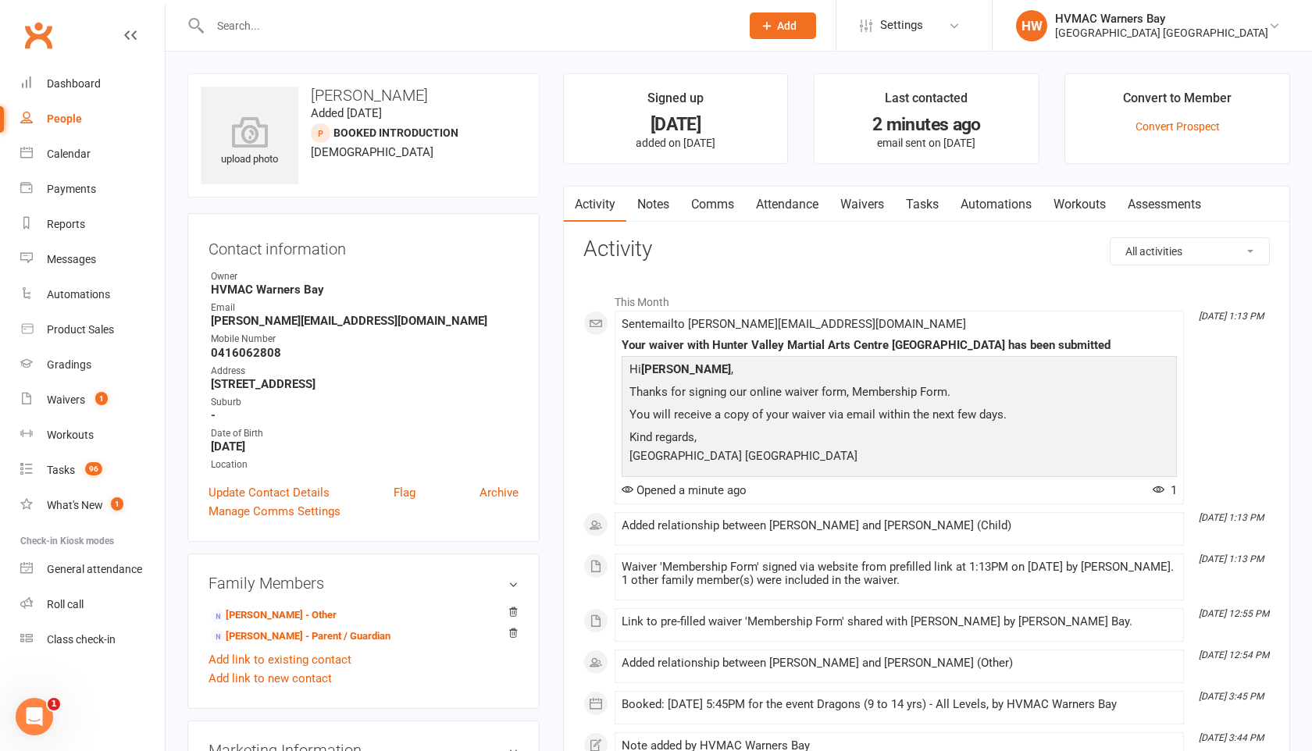
select select "100"
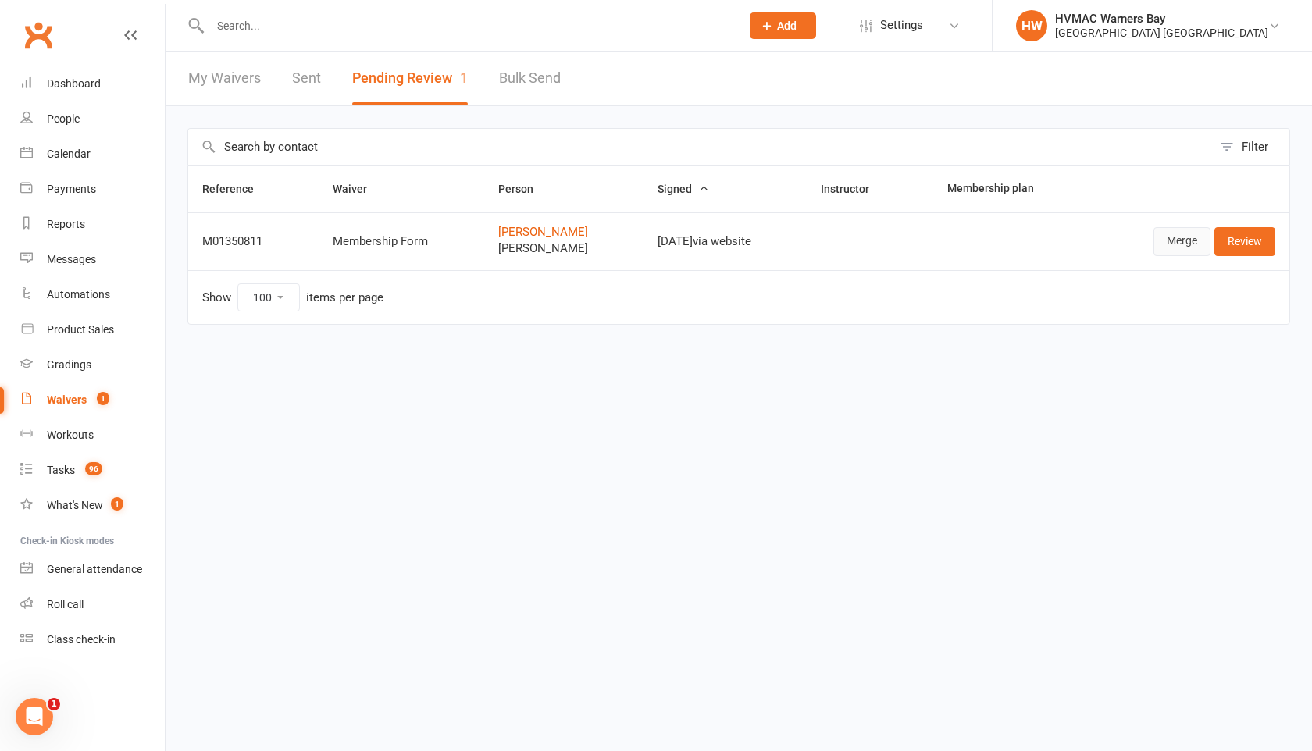
click at [1182, 241] on link "Merge" at bounding box center [1182, 241] width 57 height 28
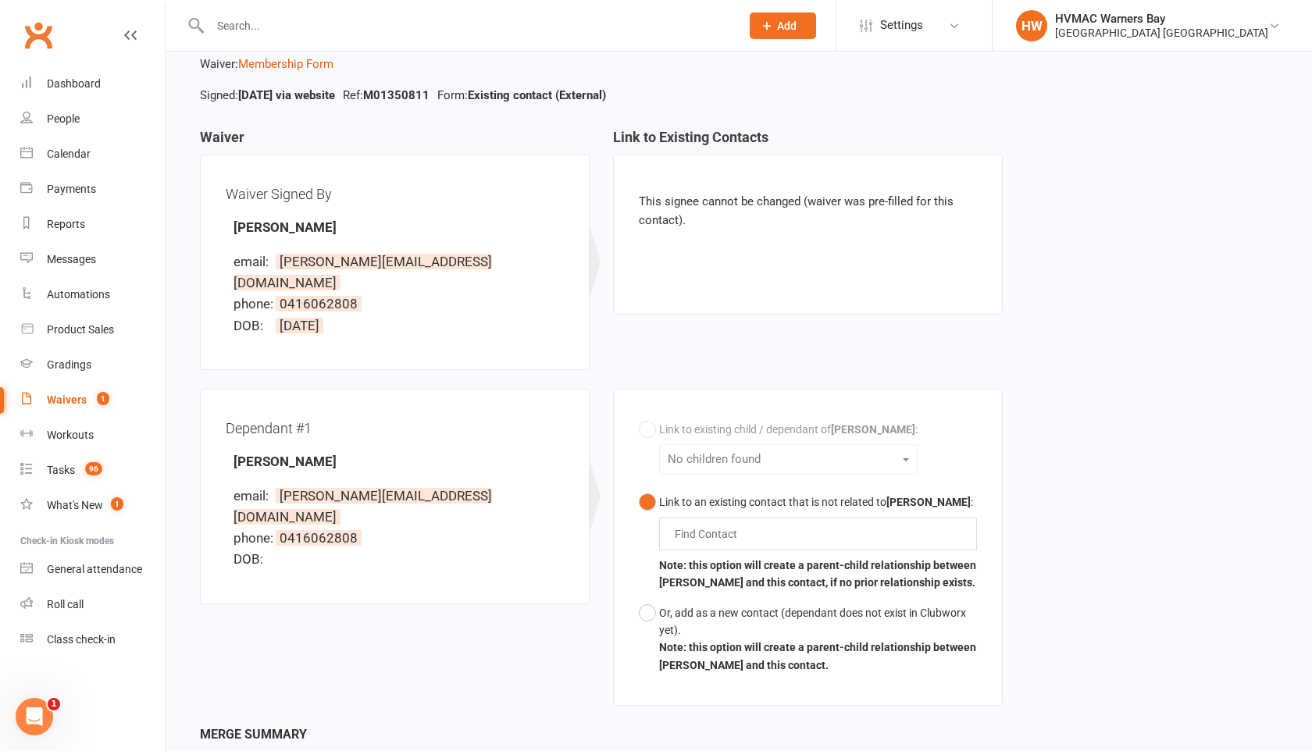
scroll to position [204, 0]
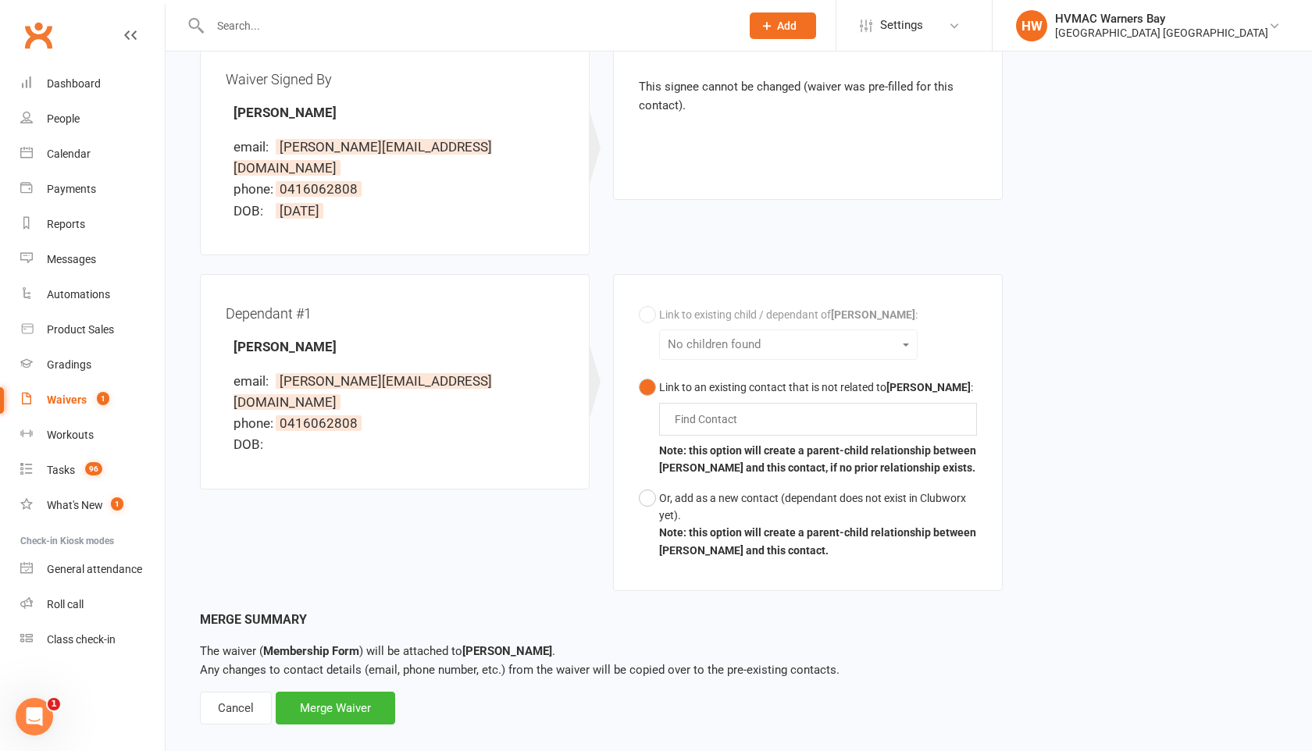
click at [710, 410] on input "text" at bounding box center [709, 419] width 73 height 19
click at [639, 373] on button "Link to an existing contact that is not related to Danielle Lawson : william wi…" at bounding box center [808, 428] width 338 height 111
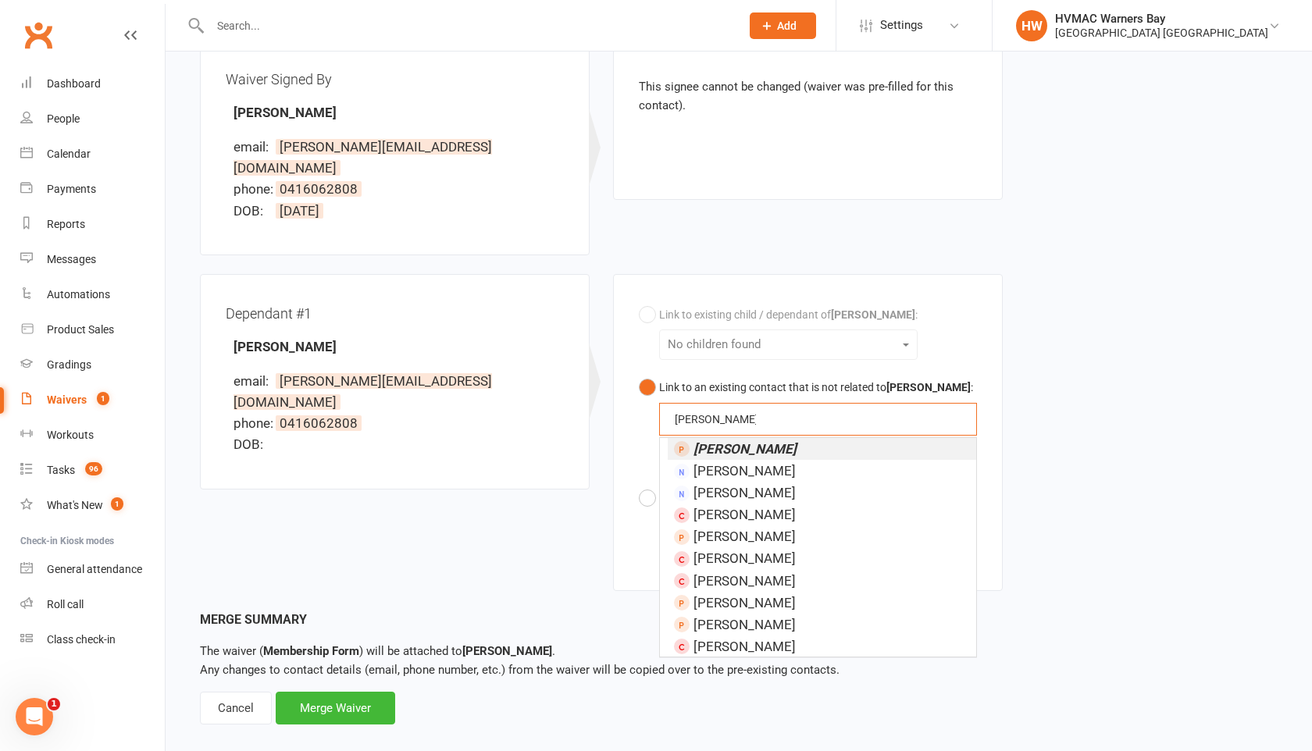
type input "william lawson"
click at [713, 441] on em "[PERSON_NAME]" at bounding box center [745, 449] width 103 height 16
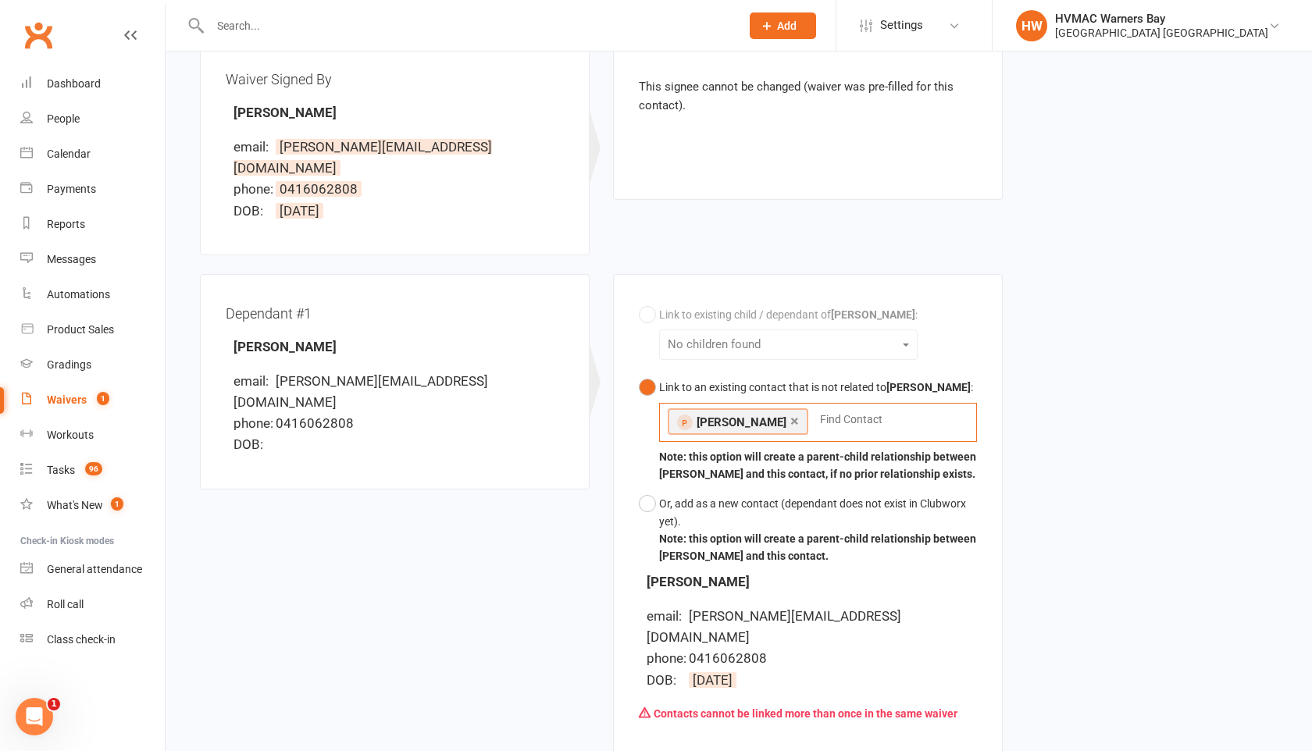
click at [790, 408] on link "×" at bounding box center [794, 420] width 9 height 25
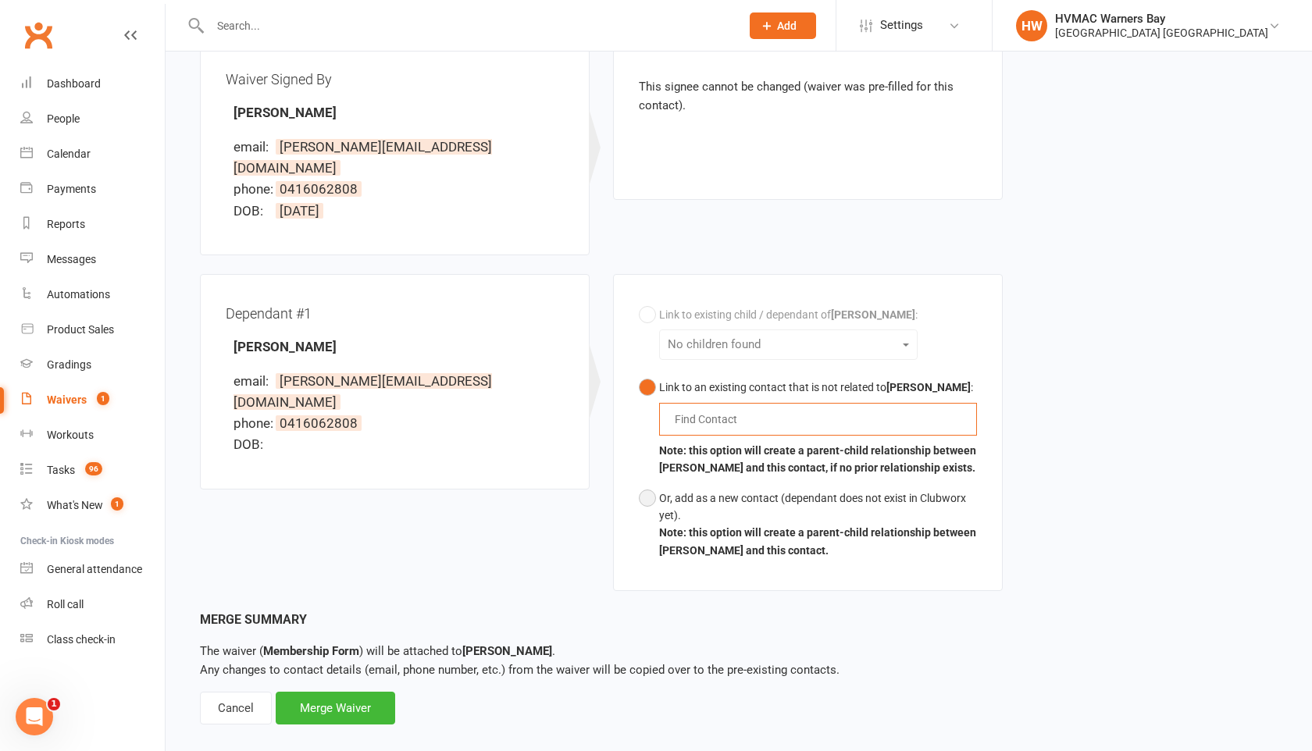
click at [651, 483] on button "Or, add as a new contact (dependant does not exist in Clubworx yet). Note: this…" at bounding box center [808, 524] width 338 height 83
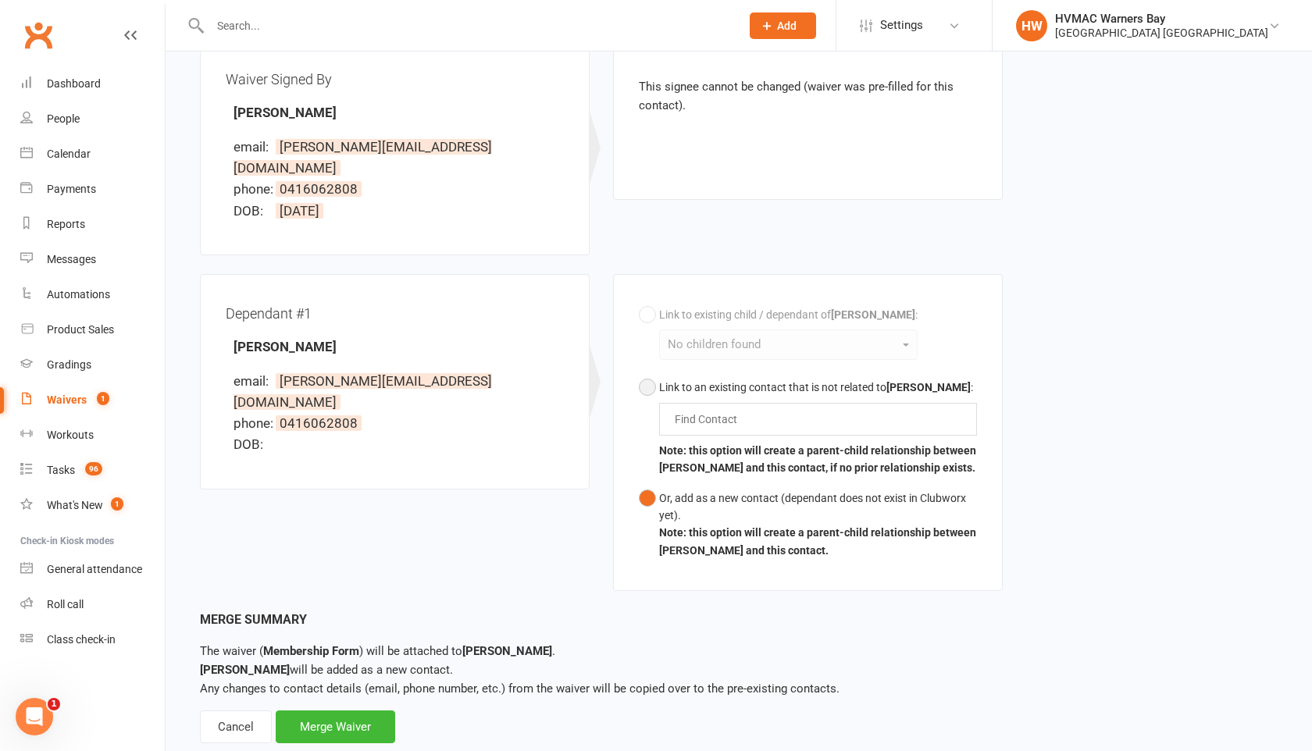
click at [650, 373] on button "Link to an existing contact that is not related to Danielle Lawson : Find Conta…" at bounding box center [808, 428] width 338 height 111
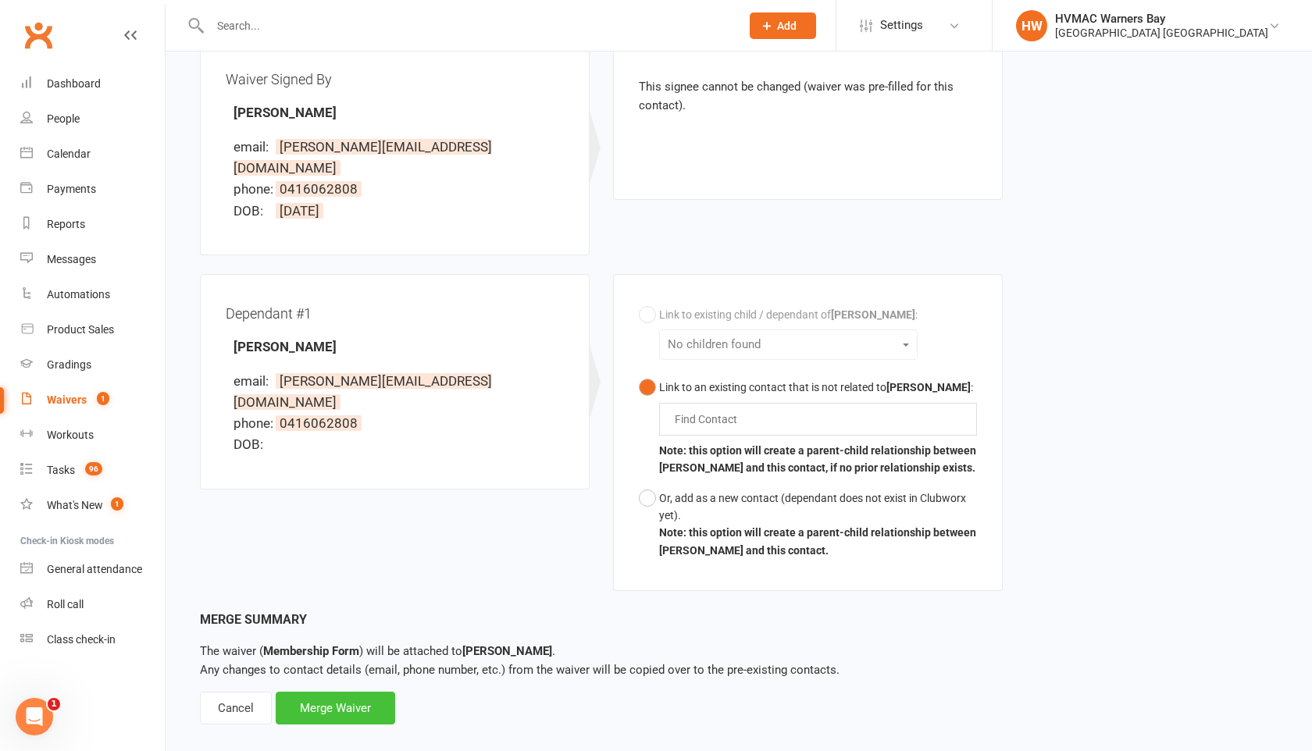
click at [329, 692] on div "Merge Waiver" at bounding box center [335, 708] width 119 height 33
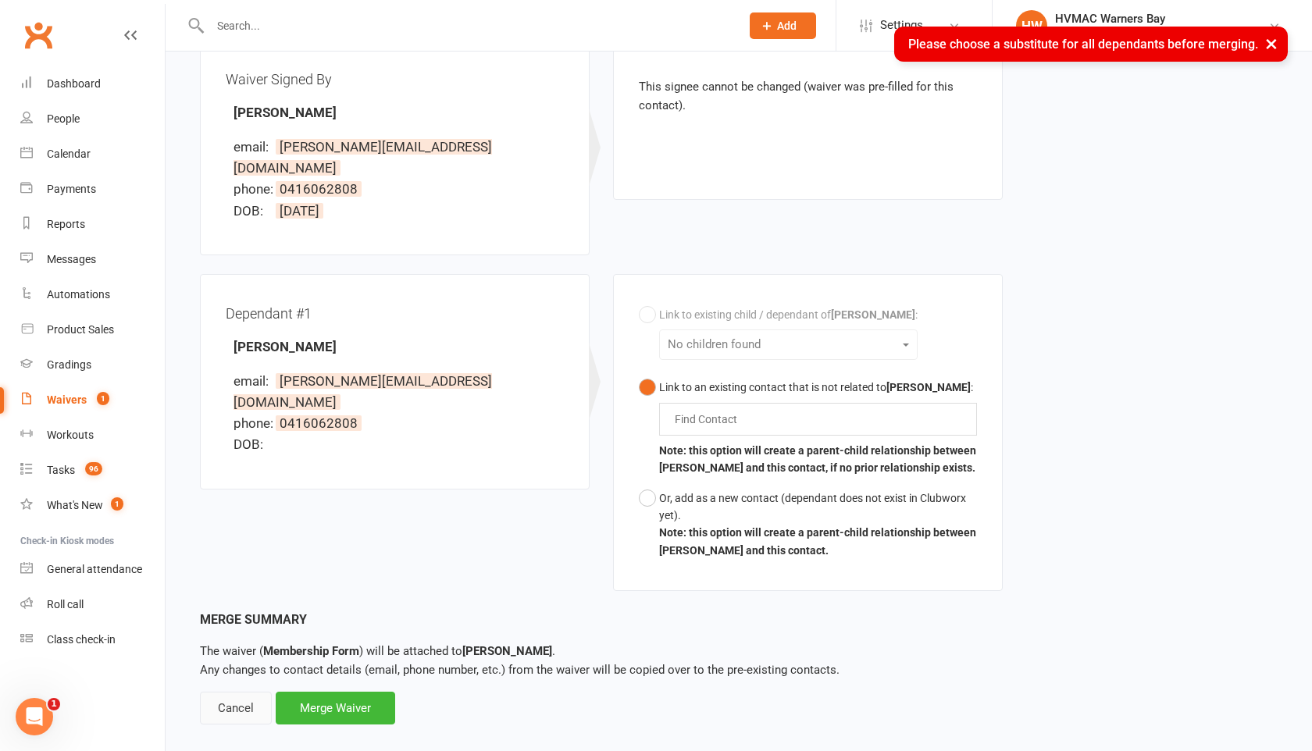
click at [247, 692] on div "Cancel" at bounding box center [236, 708] width 72 height 33
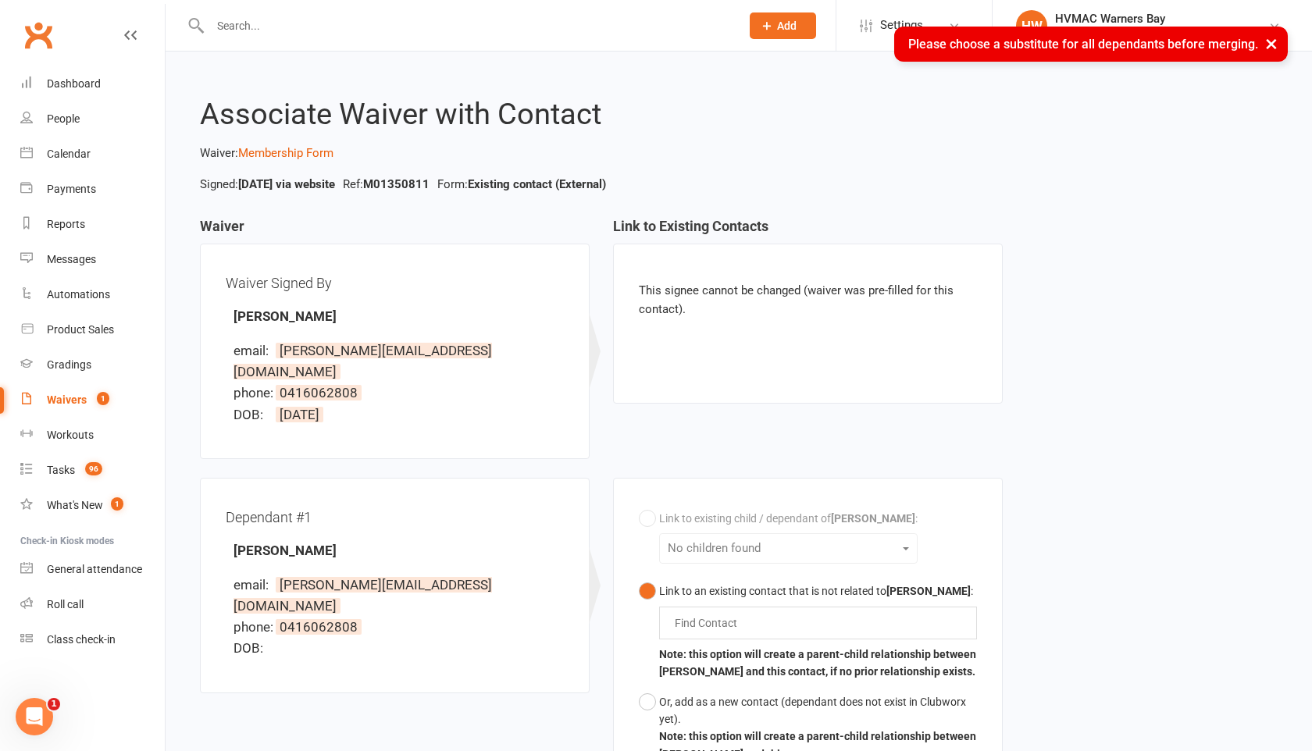
select select "100"
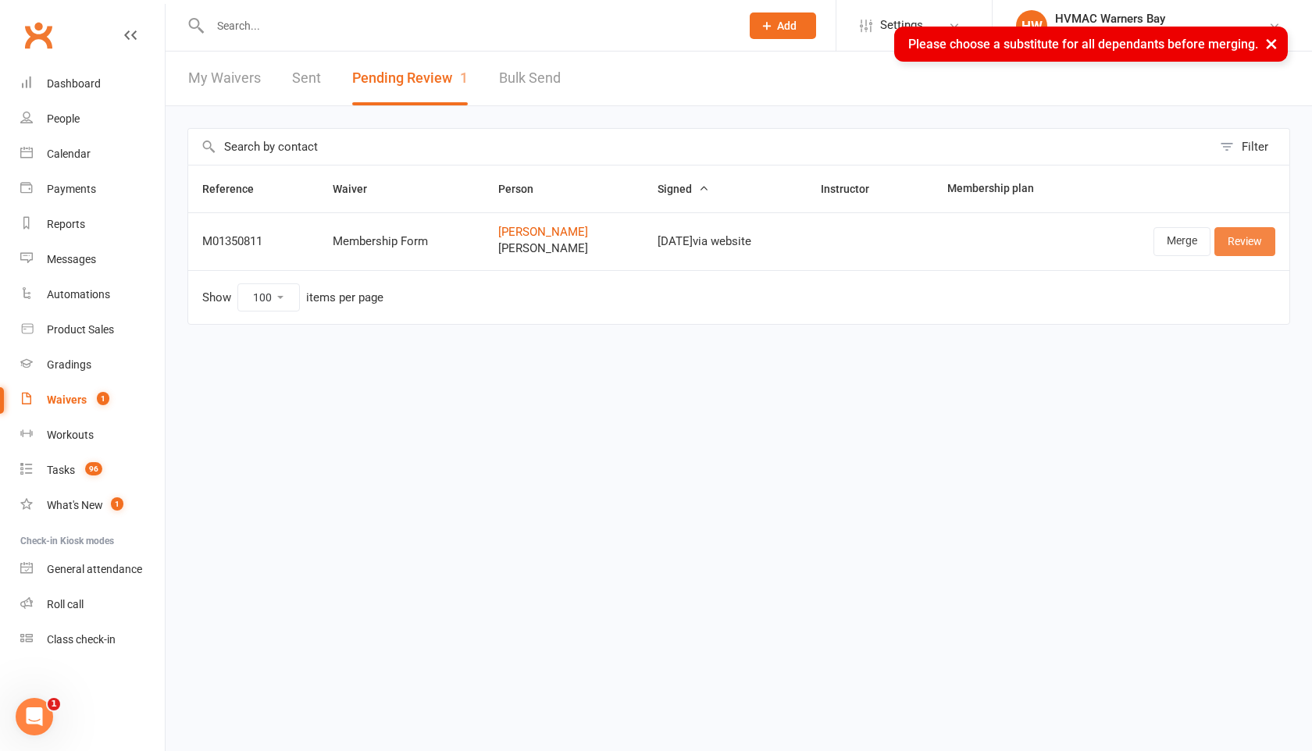
click at [1246, 240] on link "Review" at bounding box center [1244, 241] width 61 height 28
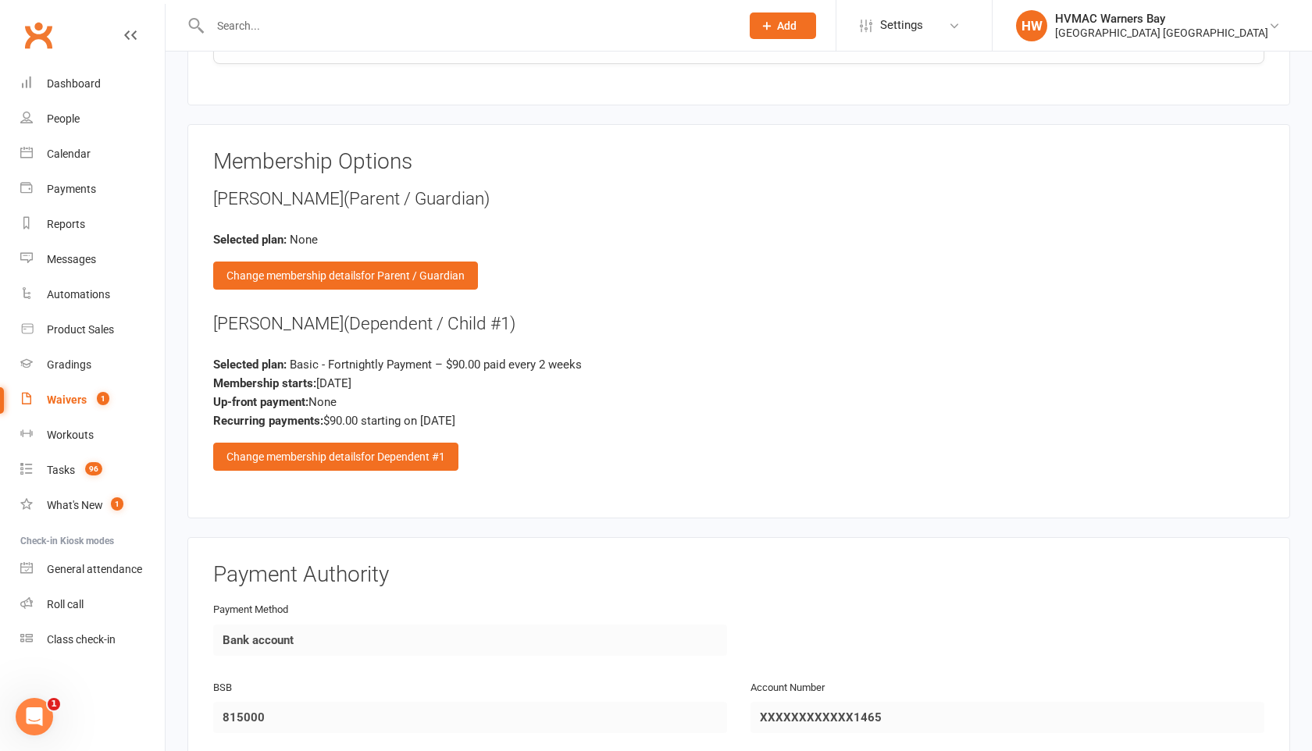
scroll to position [2182, 0]
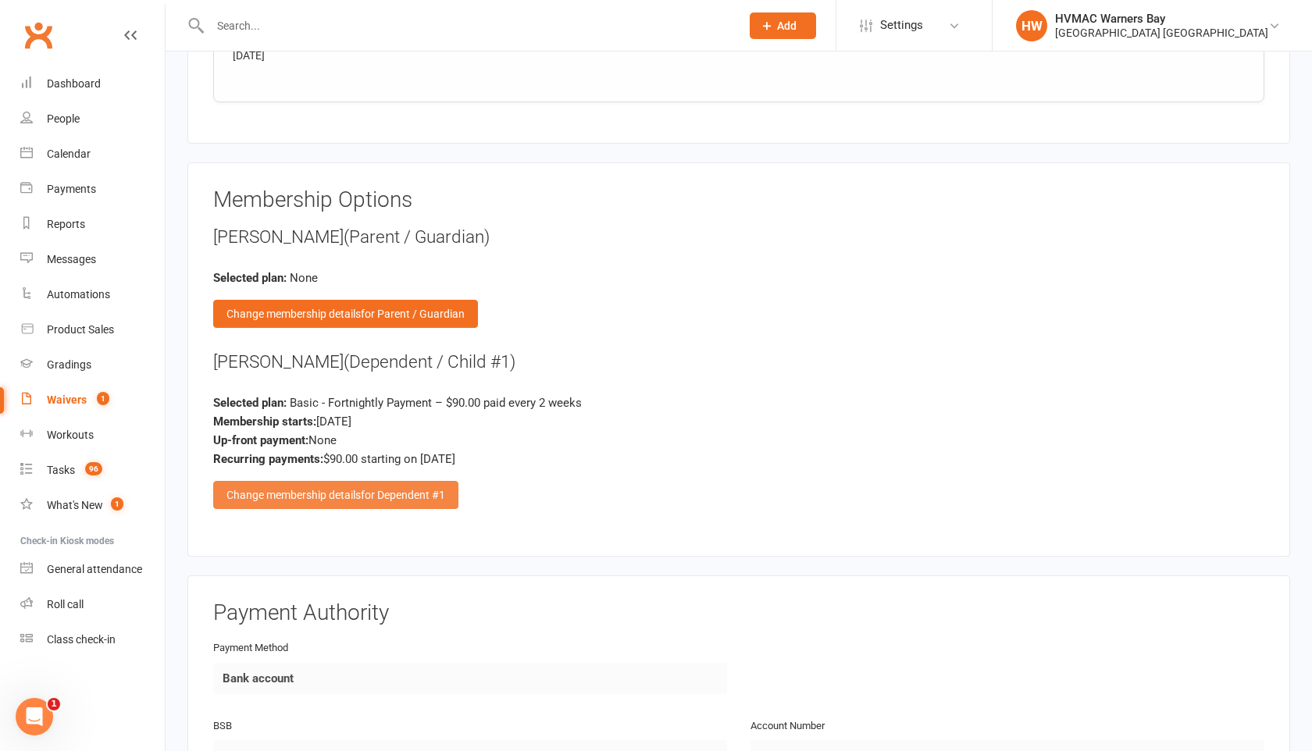
click at [366, 490] on span "for Dependent #1" at bounding box center [403, 495] width 84 height 12
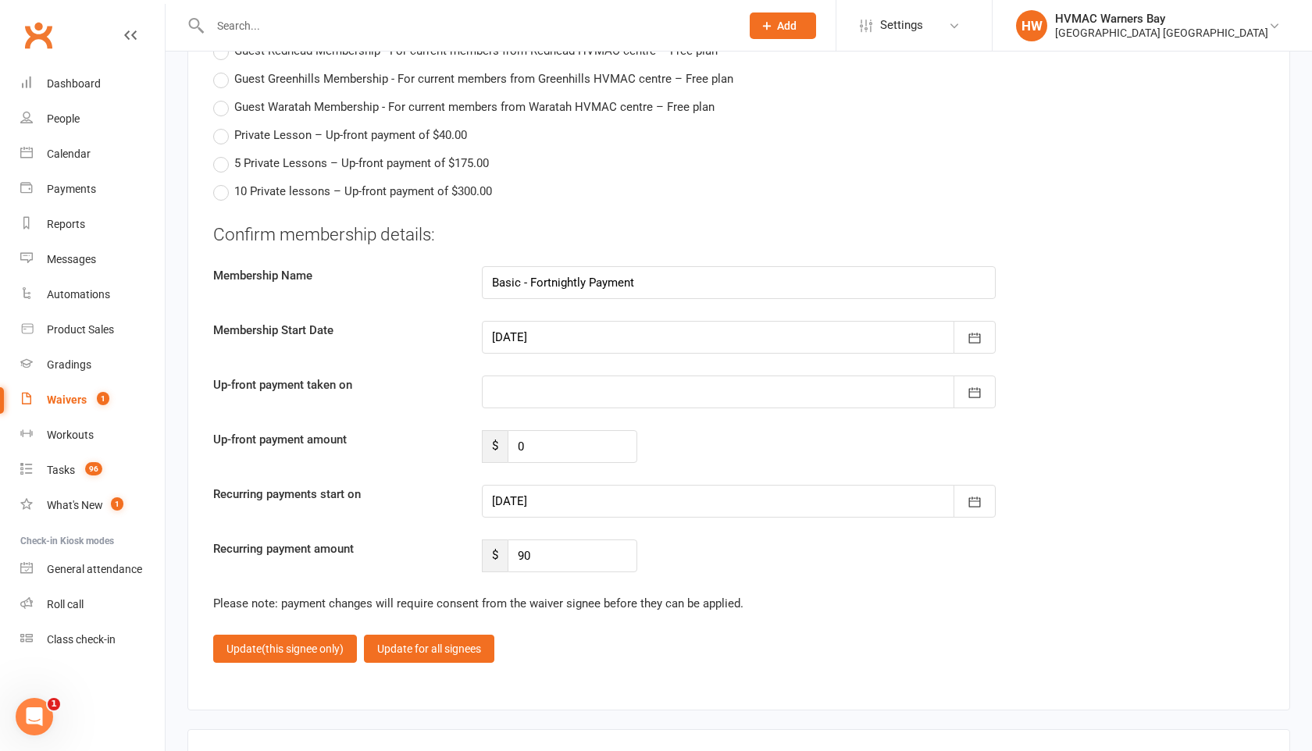
scroll to position [4824, 0]
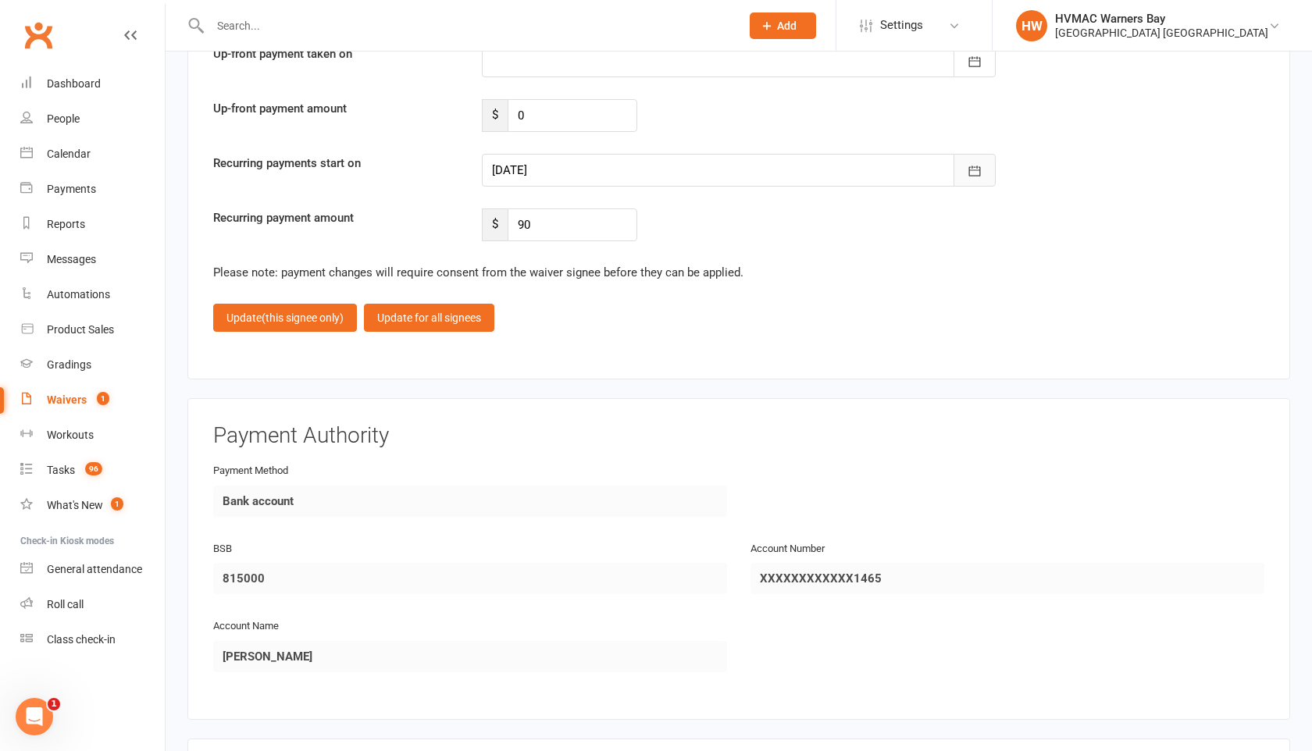
click at [983, 164] on button "button" at bounding box center [975, 170] width 42 height 33
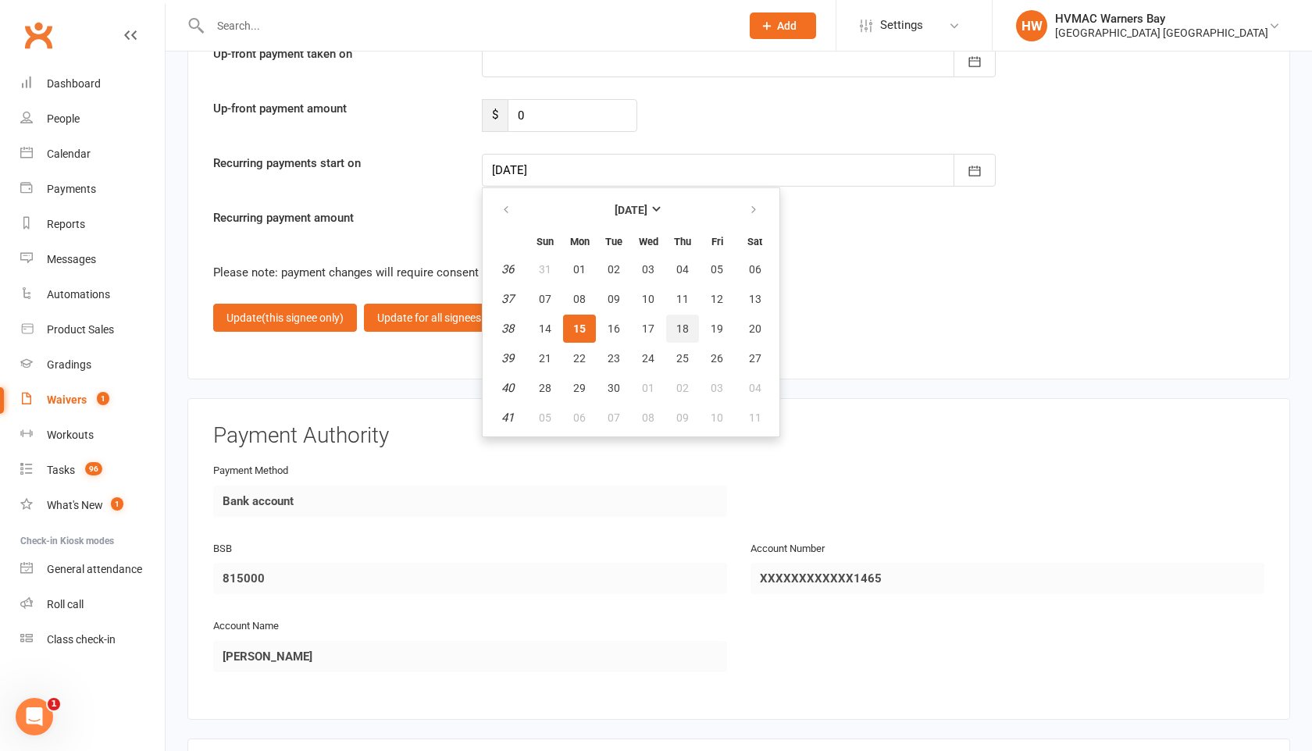
click at [684, 325] on span "18" at bounding box center [682, 329] width 12 height 12
type input "18 Sep 2025"
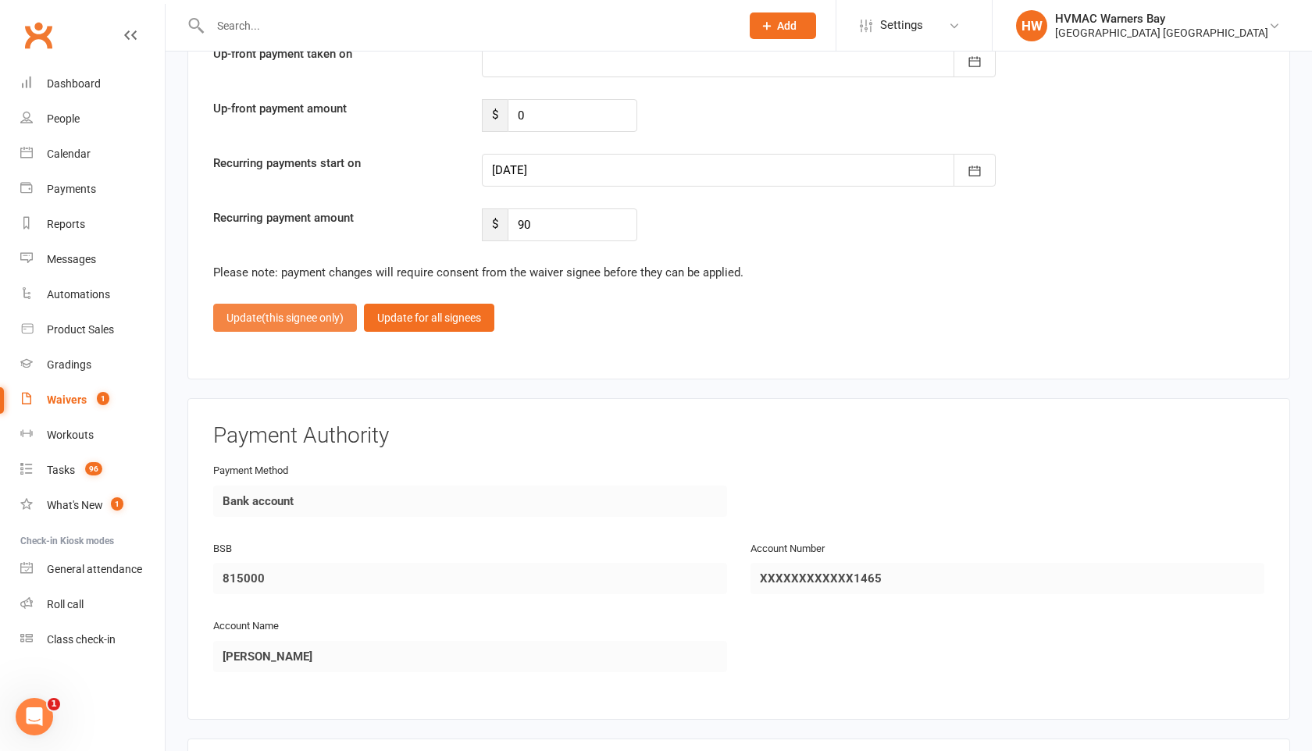
click at [323, 312] on span "(this signee only)" at bounding box center [303, 318] width 82 height 12
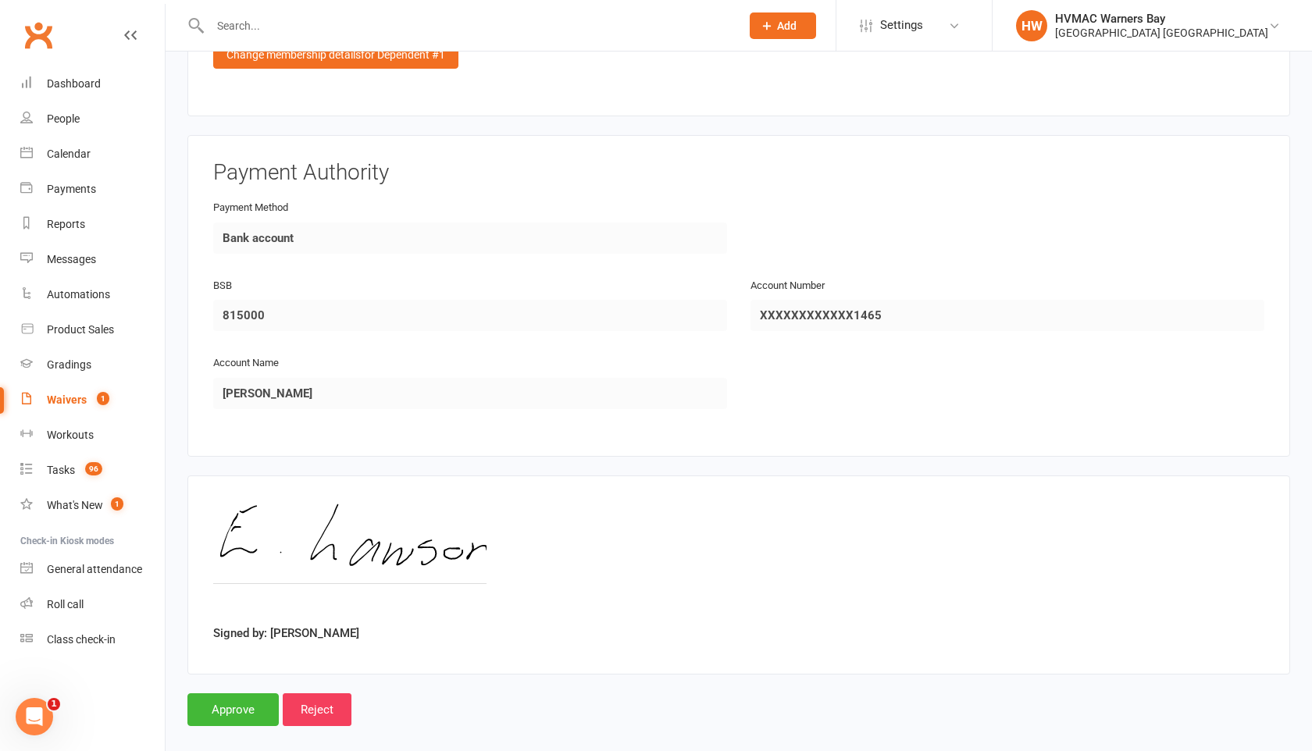
scroll to position [2635, 0]
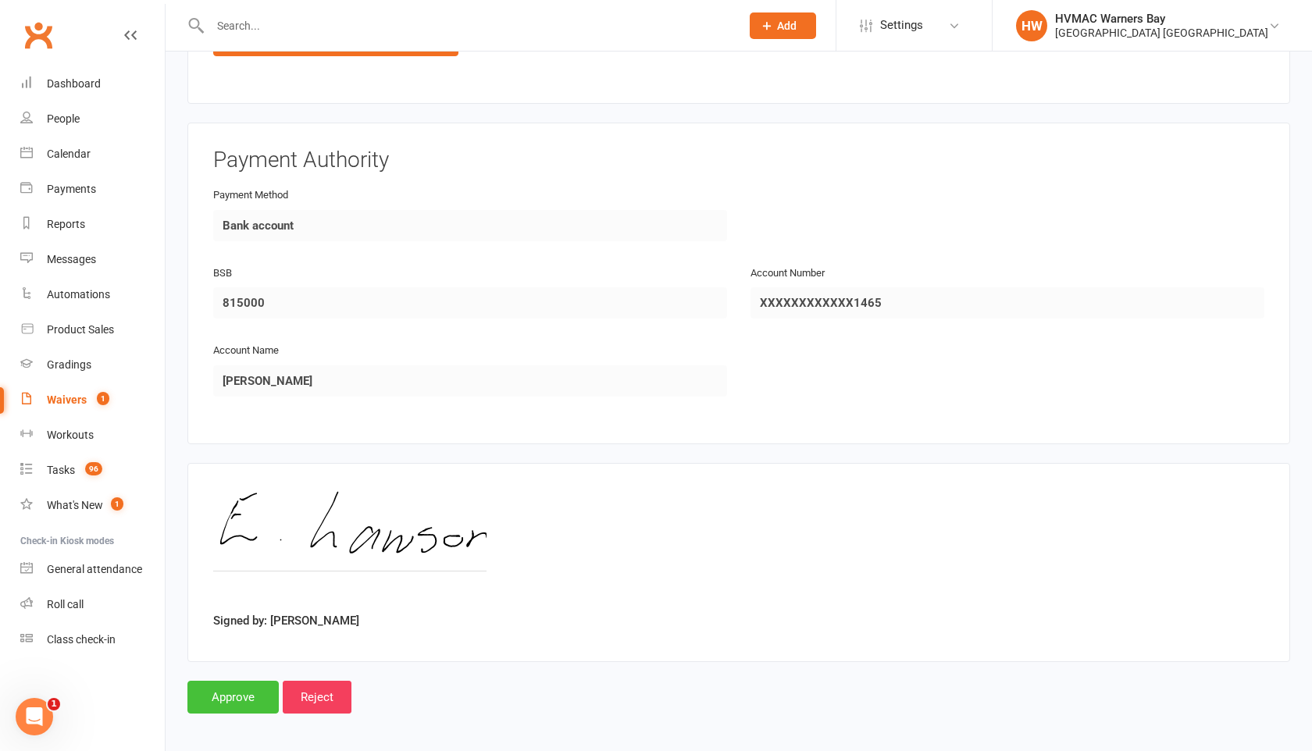
click at [228, 681] on input "Approve" at bounding box center [232, 697] width 91 height 33
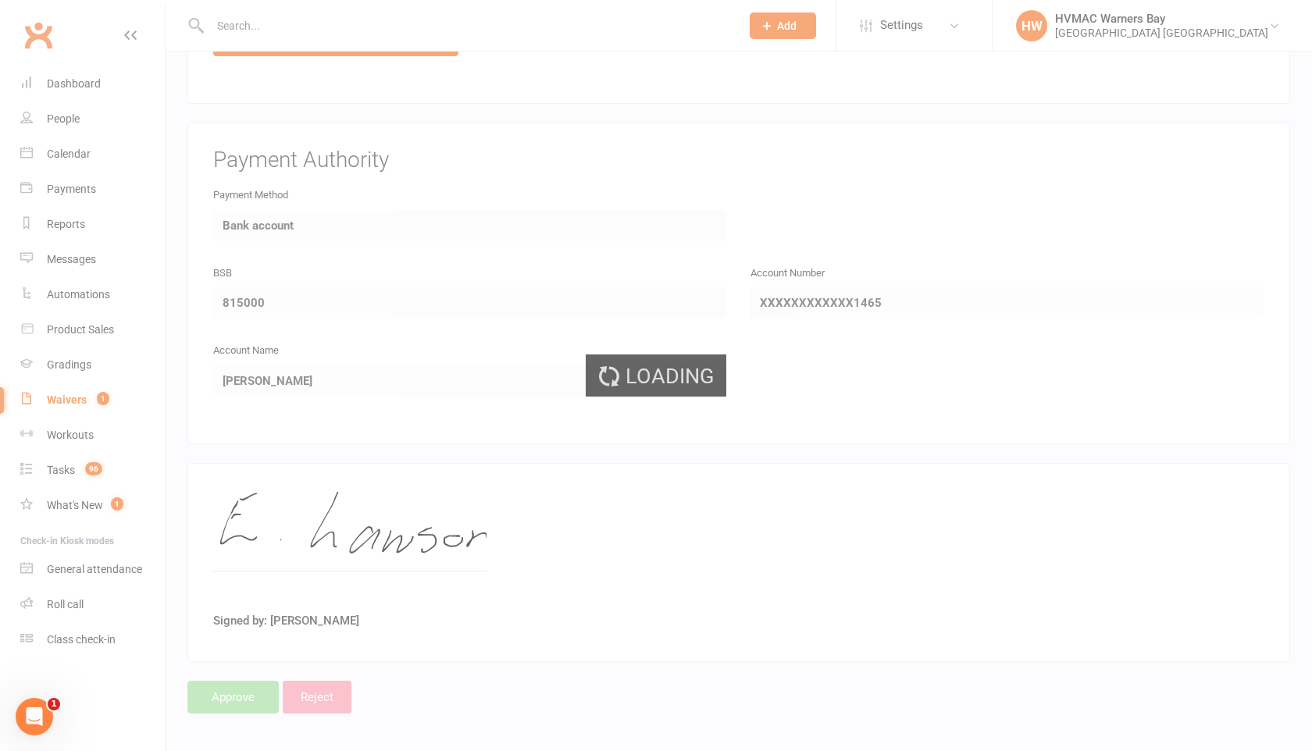
select select "100"
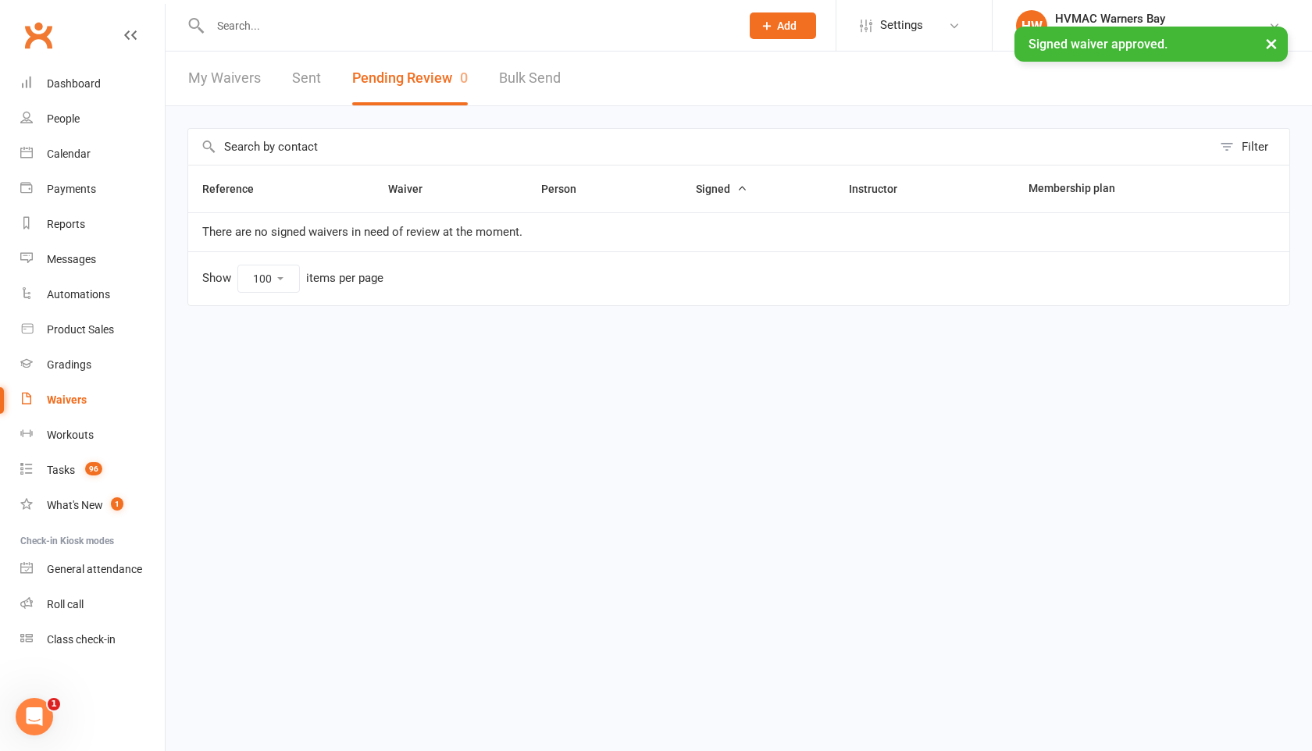
click at [229, 24] on input "text" at bounding box center [467, 26] width 524 height 22
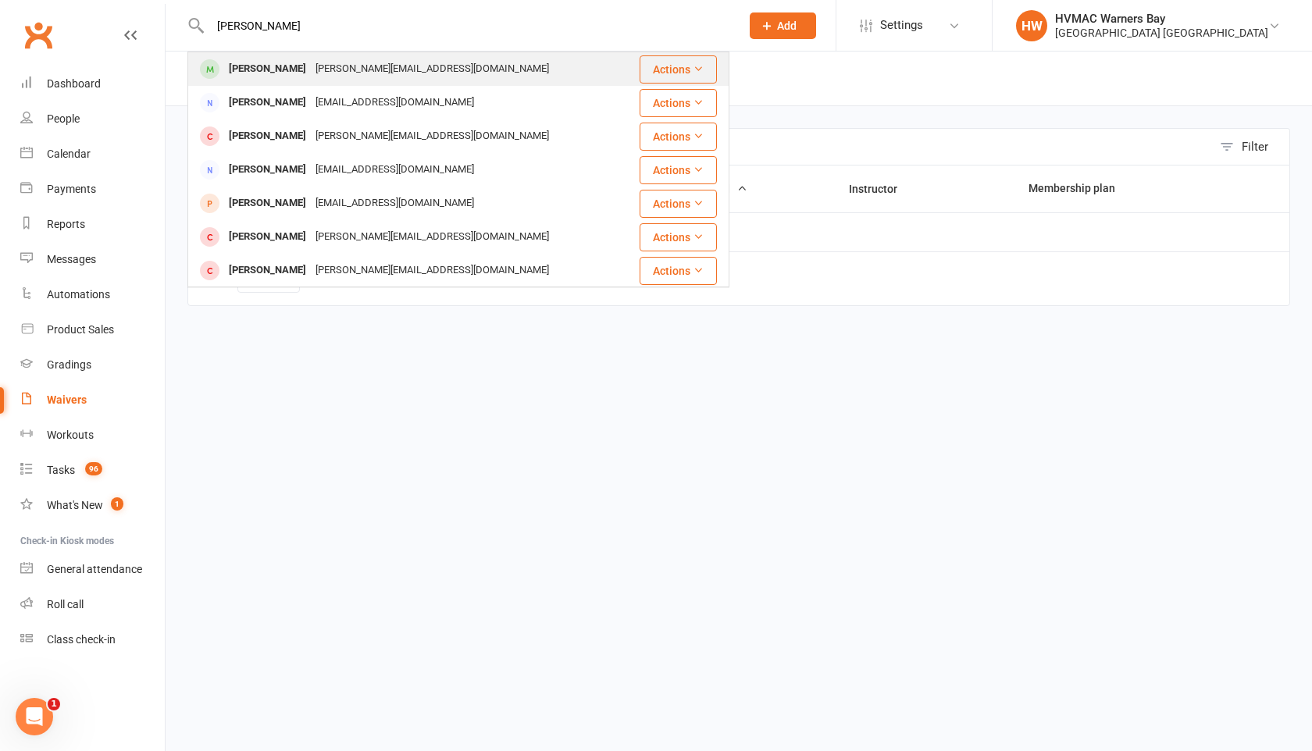
type input "william lawson"
click at [241, 59] on div "[PERSON_NAME]" at bounding box center [267, 69] width 87 height 23
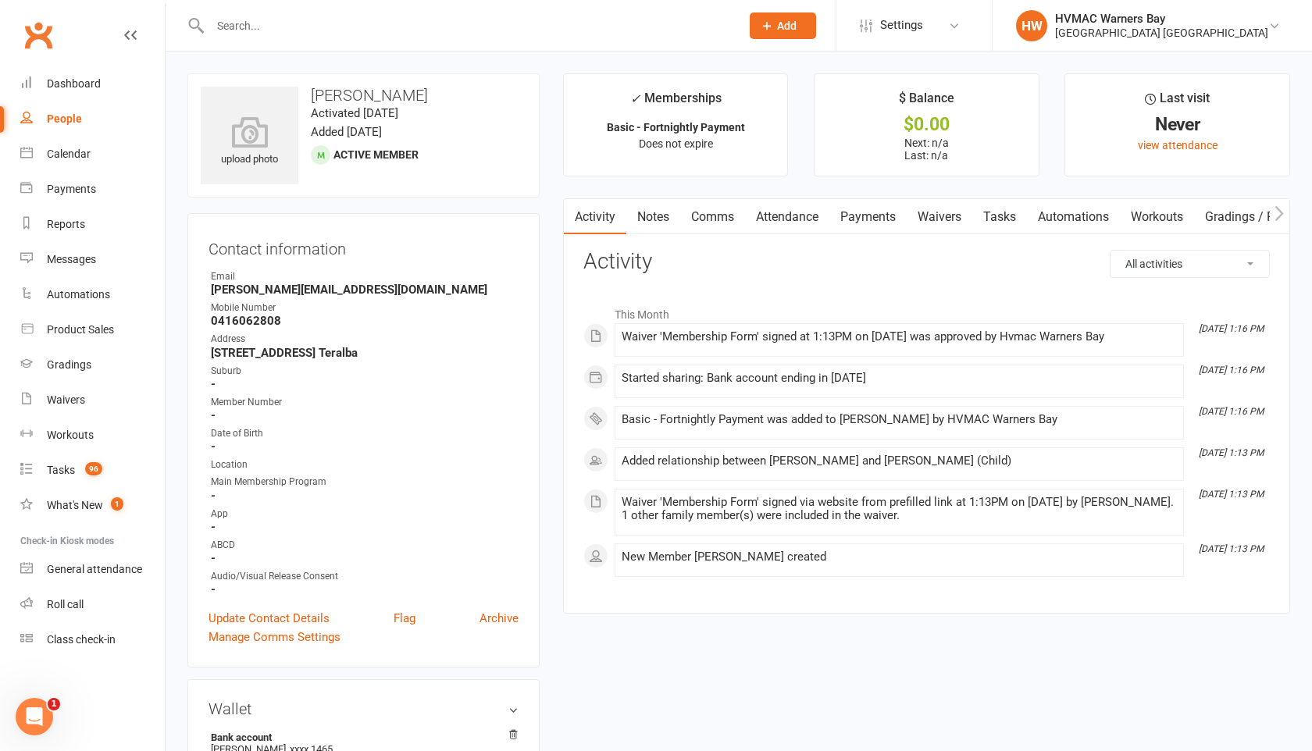
click at [861, 213] on link "Payments" at bounding box center [867, 217] width 77 height 36
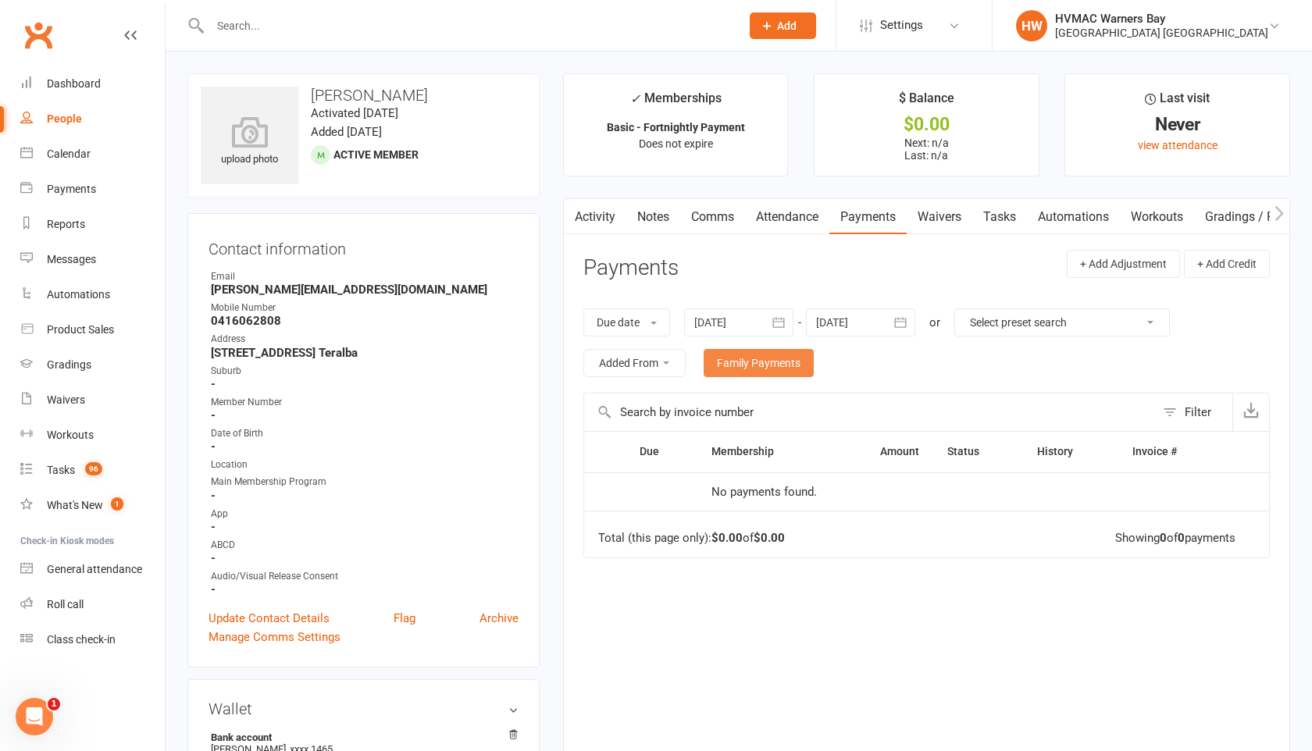
click at [779, 360] on link "Family Payments" at bounding box center [759, 363] width 110 height 28
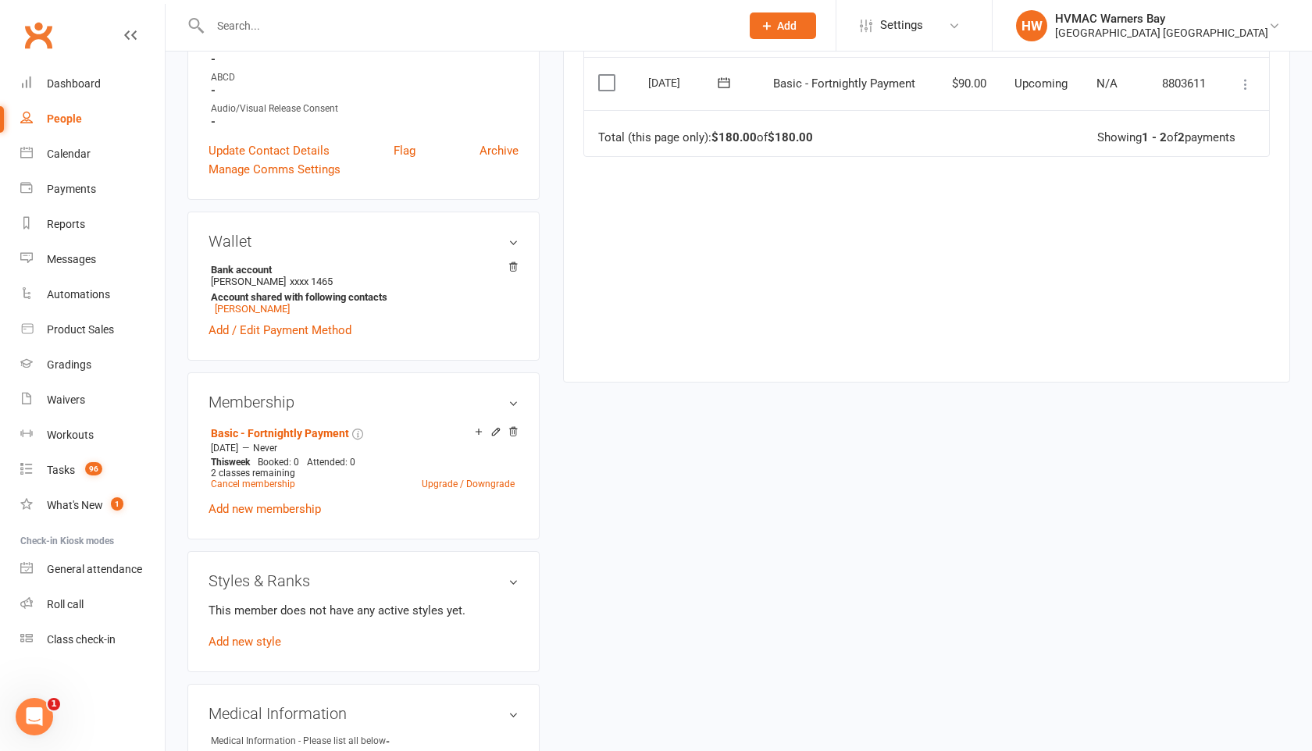
scroll to position [480, 0]
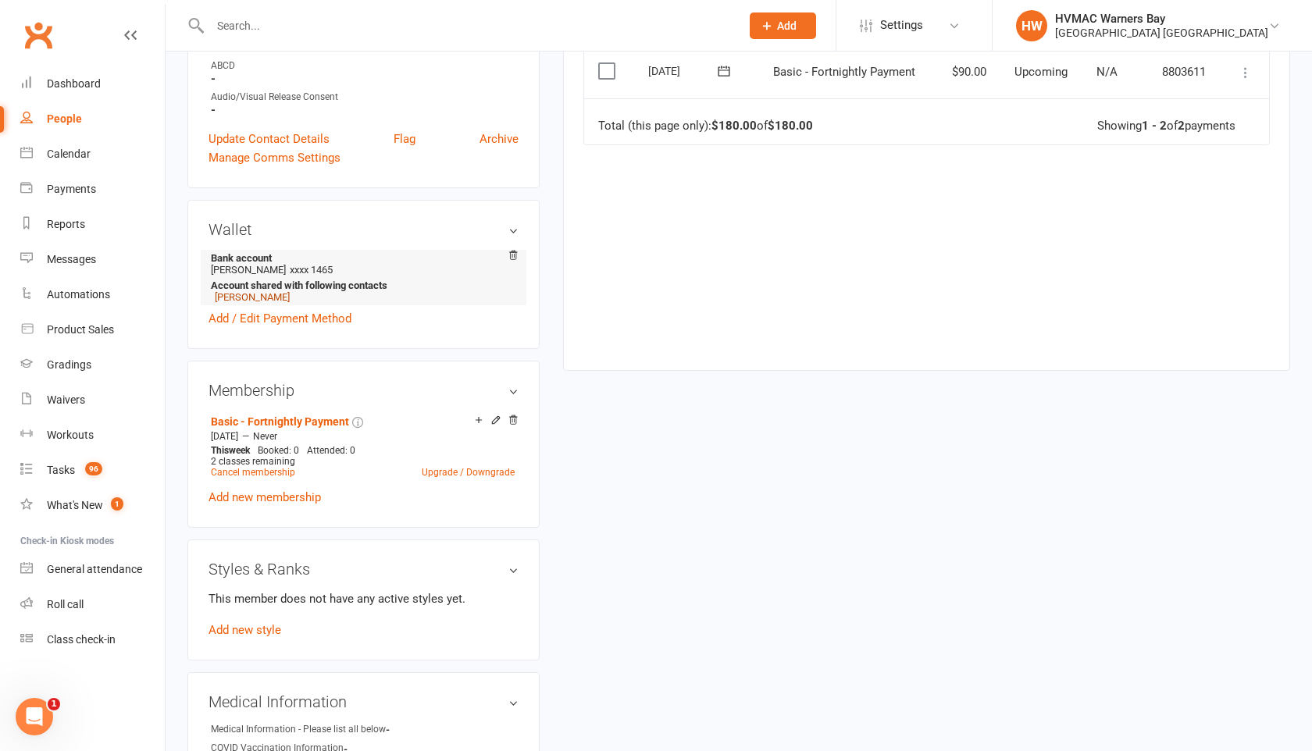
click at [276, 295] on link "Danielle Lawson" at bounding box center [252, 297] width 75 height 12
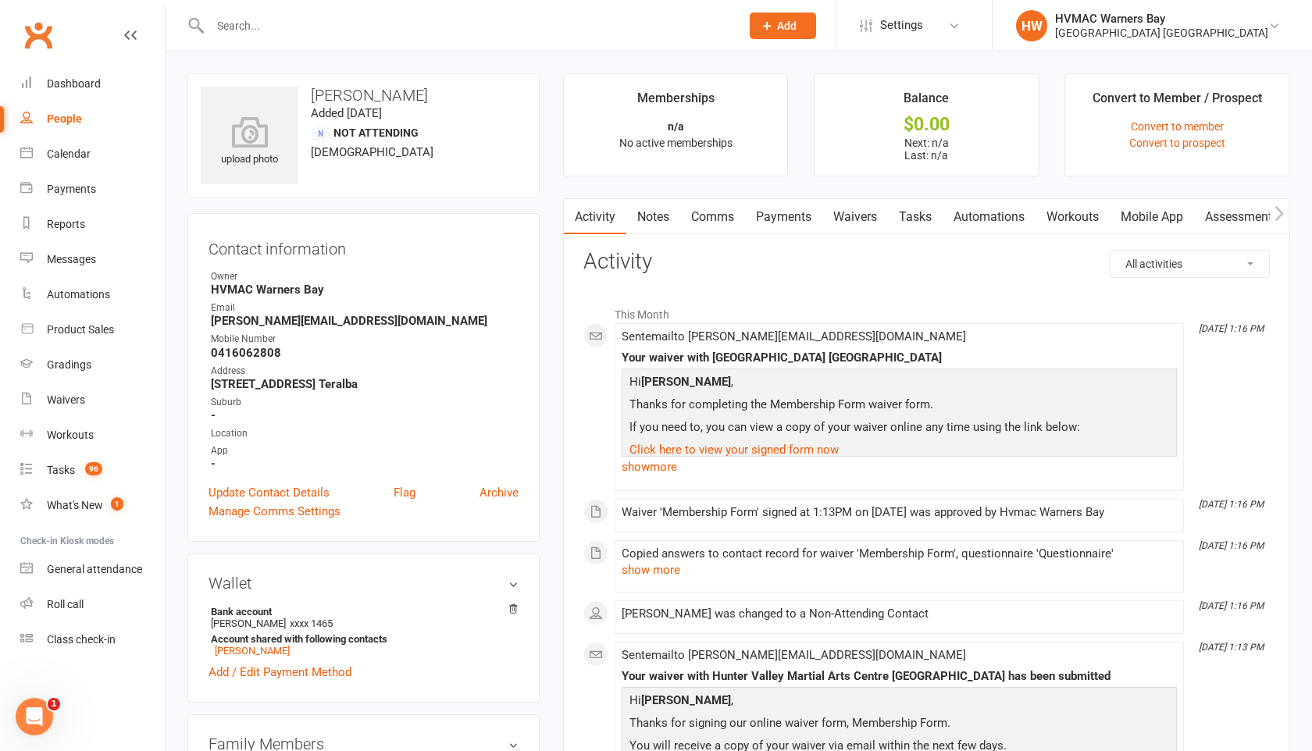
click at [866, 214] on link "Waivers" at bounding box center [855, 217] width 66 height 36
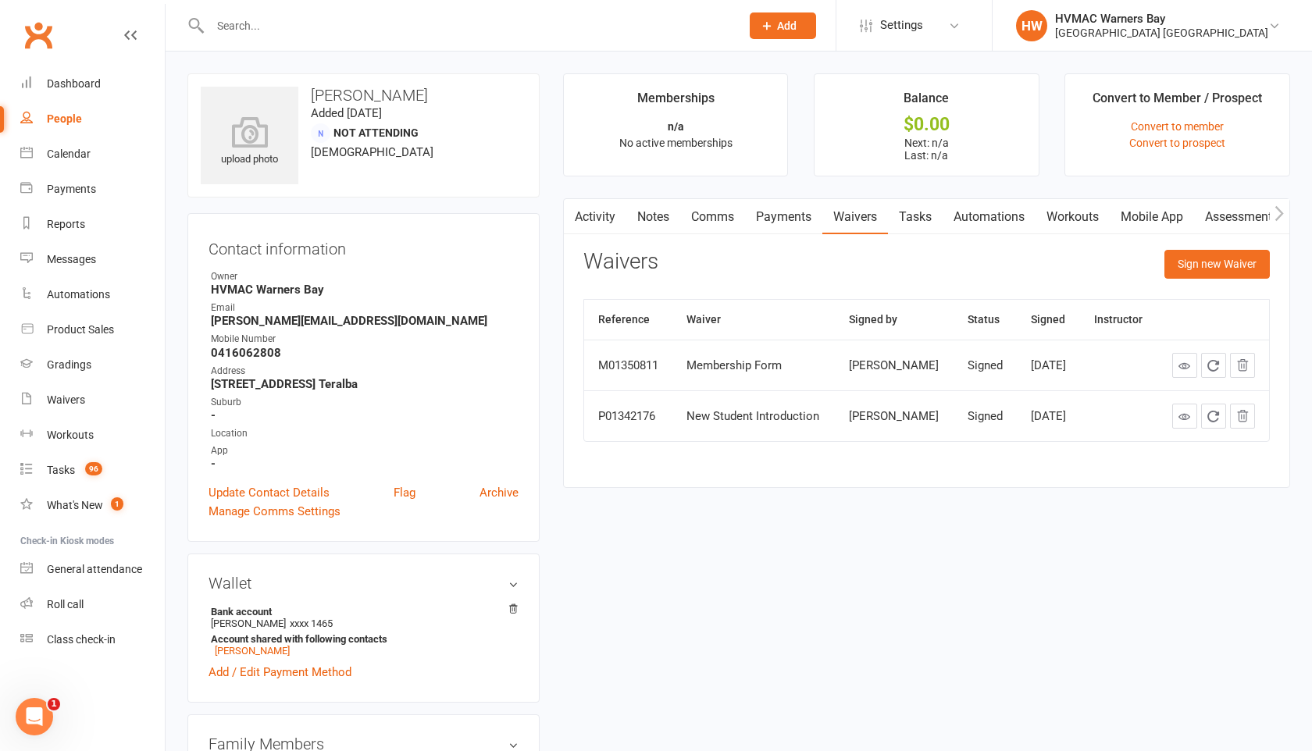
click at [791, 215] on link "Payments" at bounding box center [783, 217] width 77 height 36
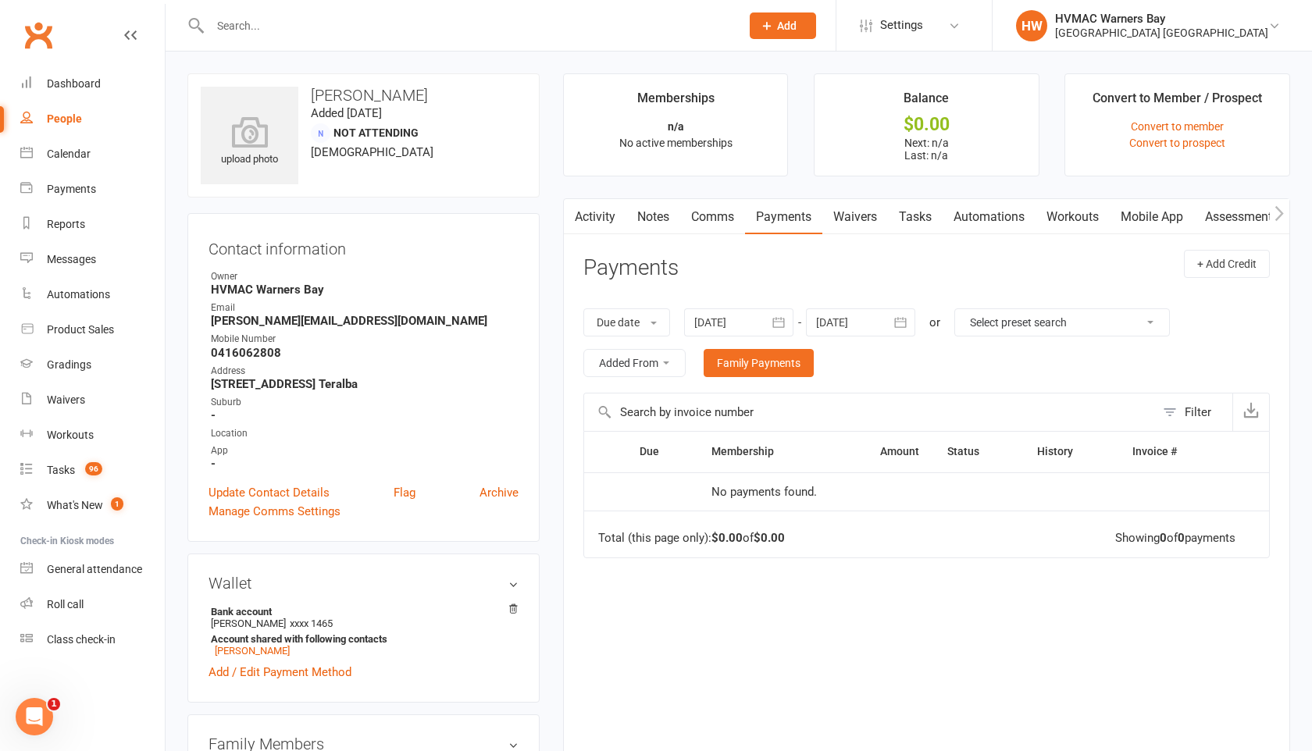
click at [715, 209] on link "Comms" at bounding box center [712, 217] width 65 height 36
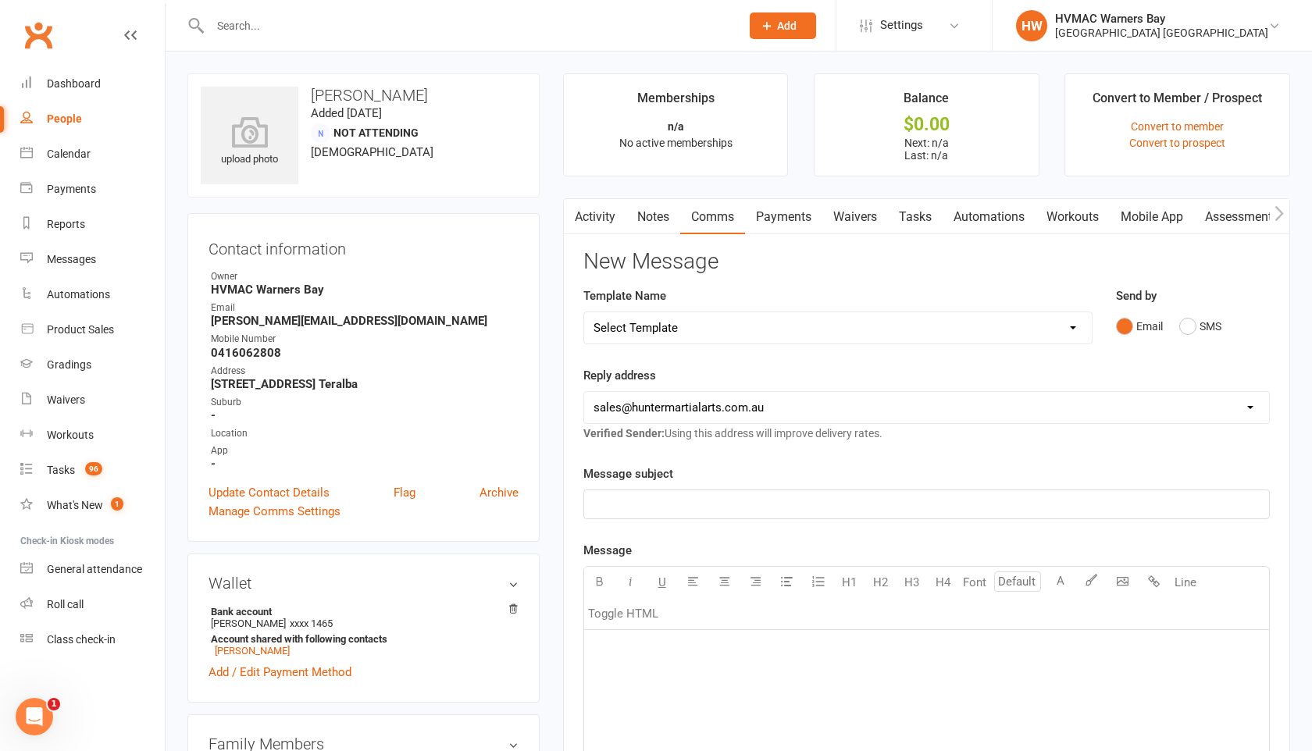
click at [655, 215] on link "Notes" at bounding box center [653, 217] width 54 height 36
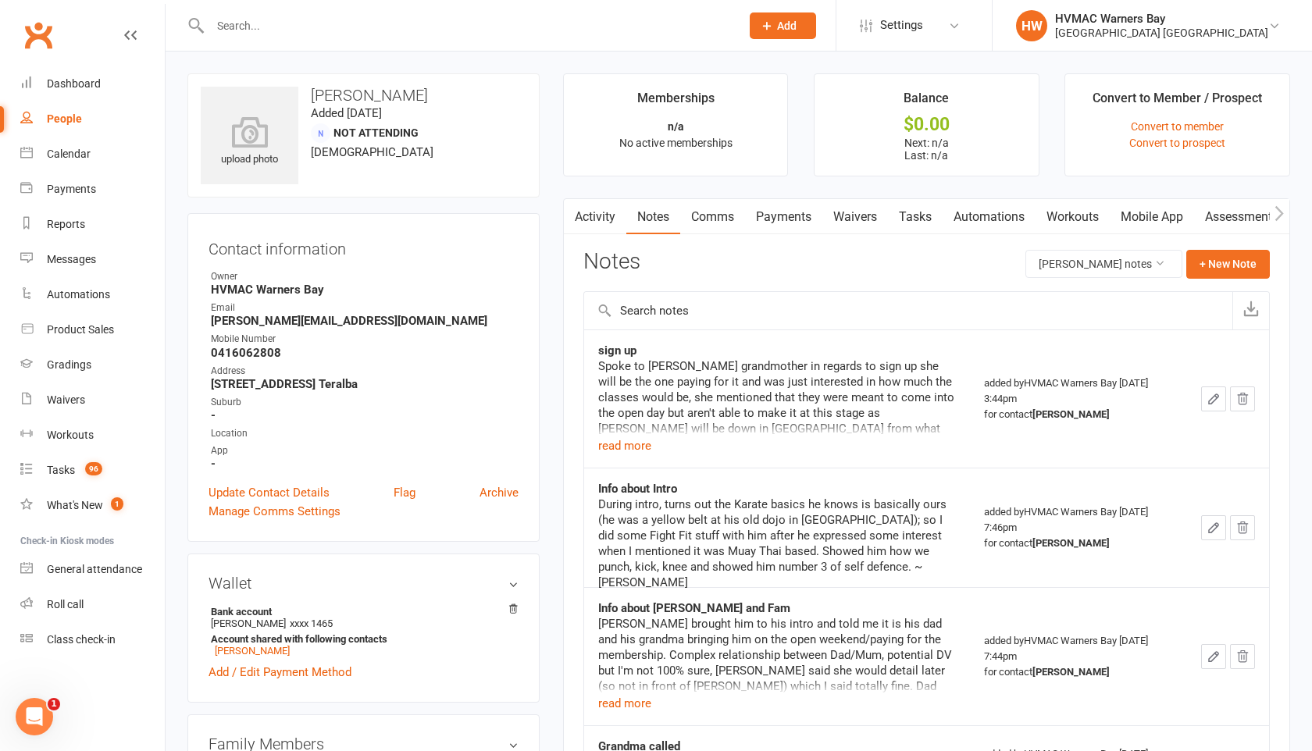
click at [593, 216] on link "Activity" at bounding box center [595, 217] width 62 height 36
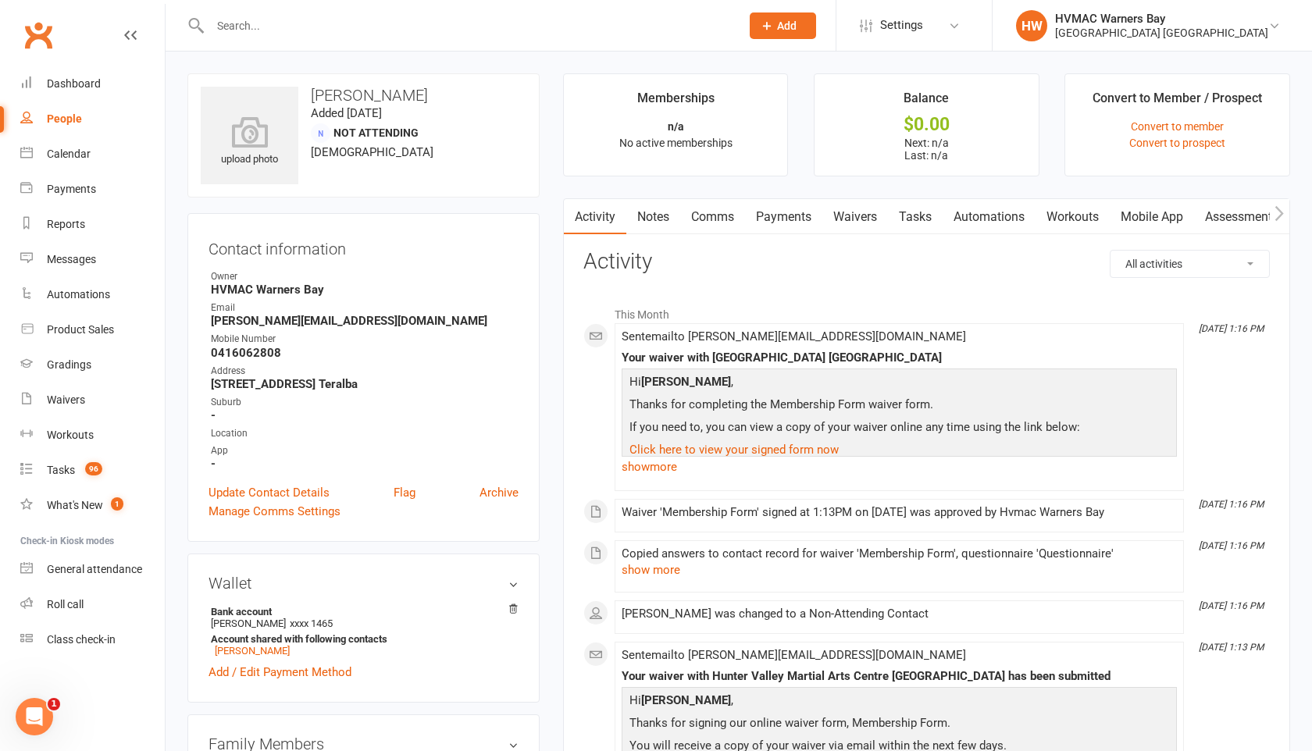
click at [863, 214] on link "Waivers" at bounding box center [855, 217] width 66 height 36
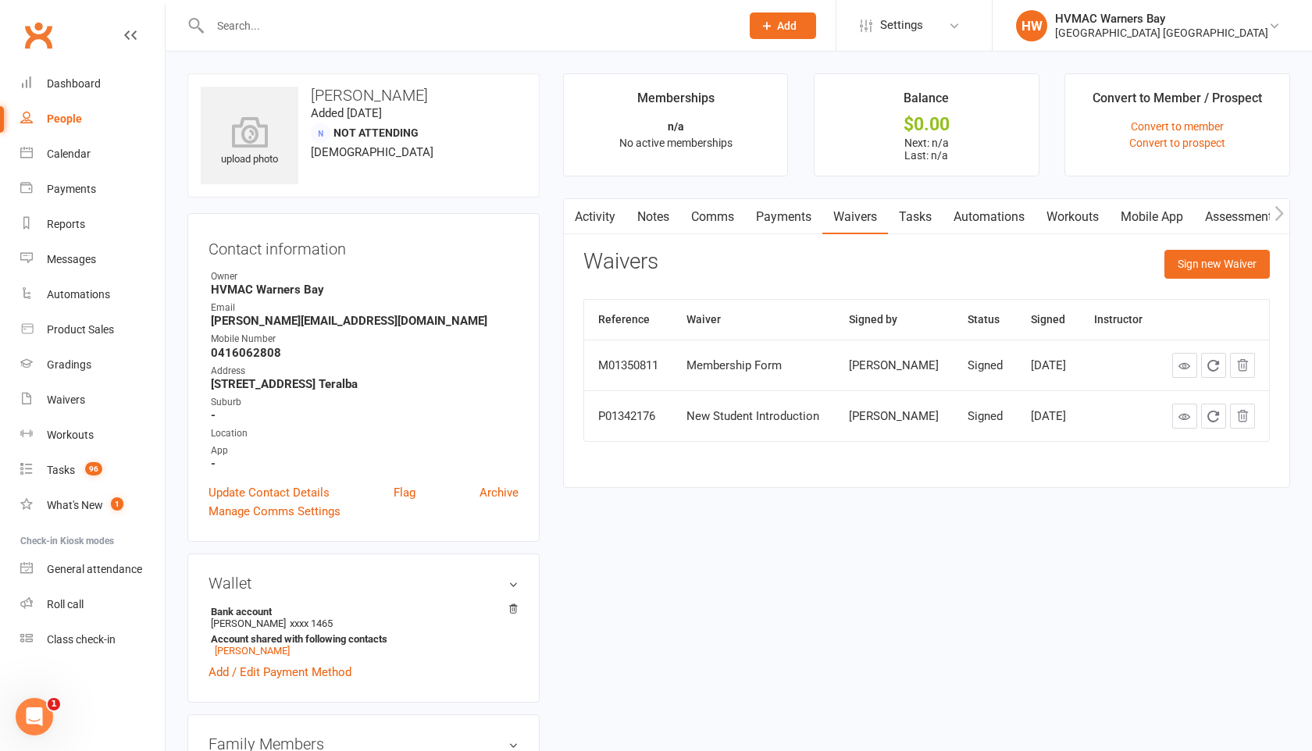
click at [1186, 352] on td at bounding box center [1213, 365] width 112 height 51
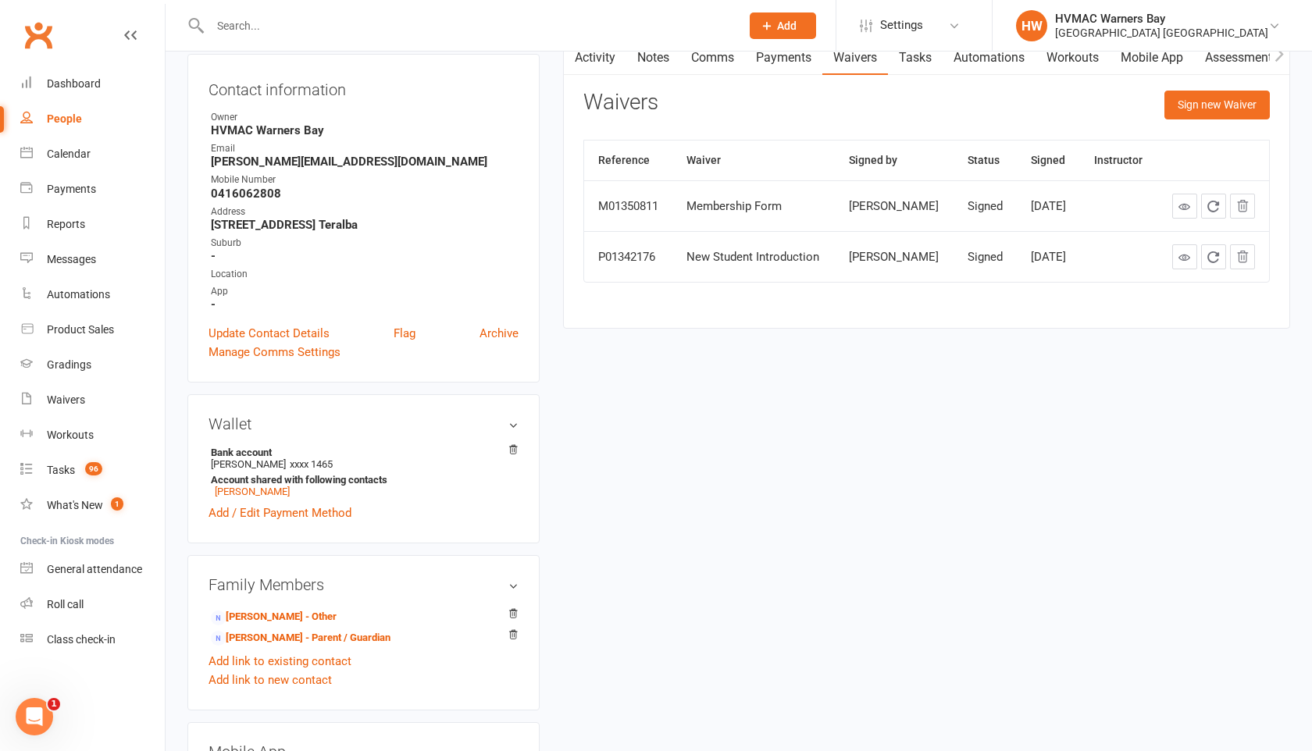
scroll to position [162, 0]
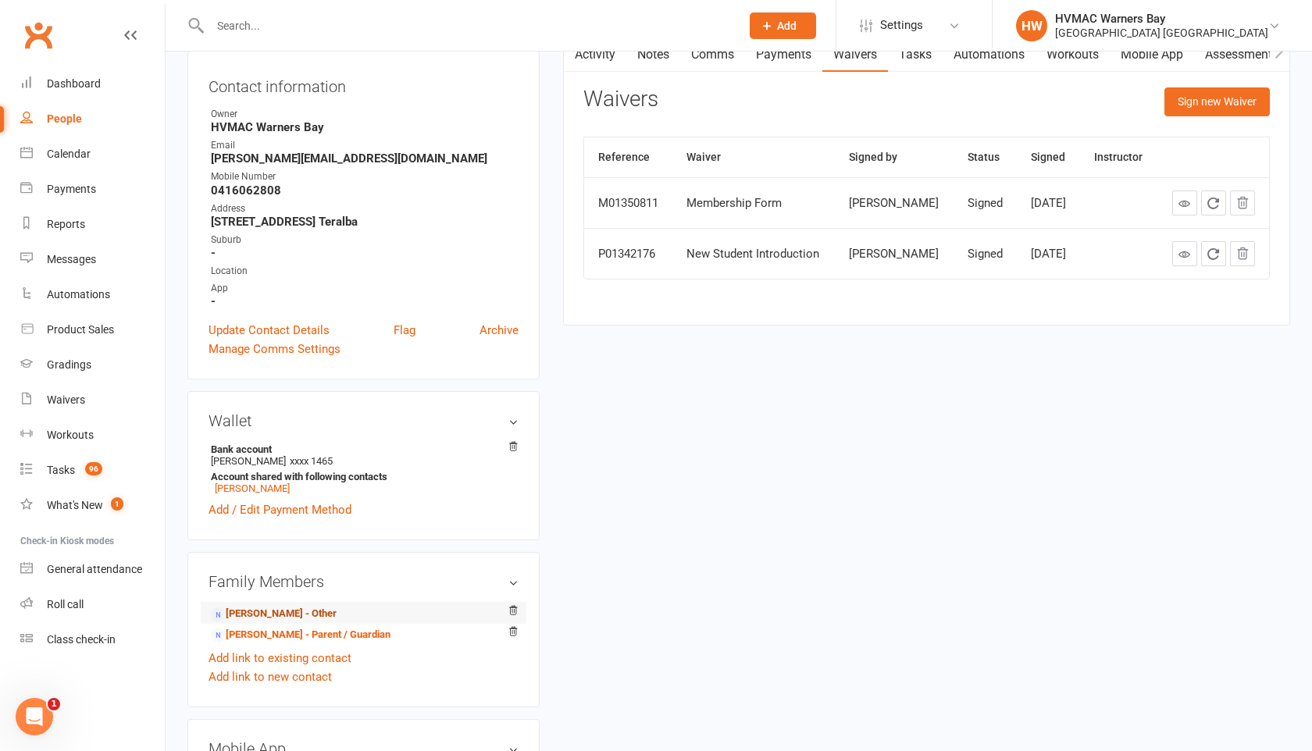
click at [309, 611] on link "[PERSON_NAME] - Other" at bounding box center [274, 614] width 126 height 16
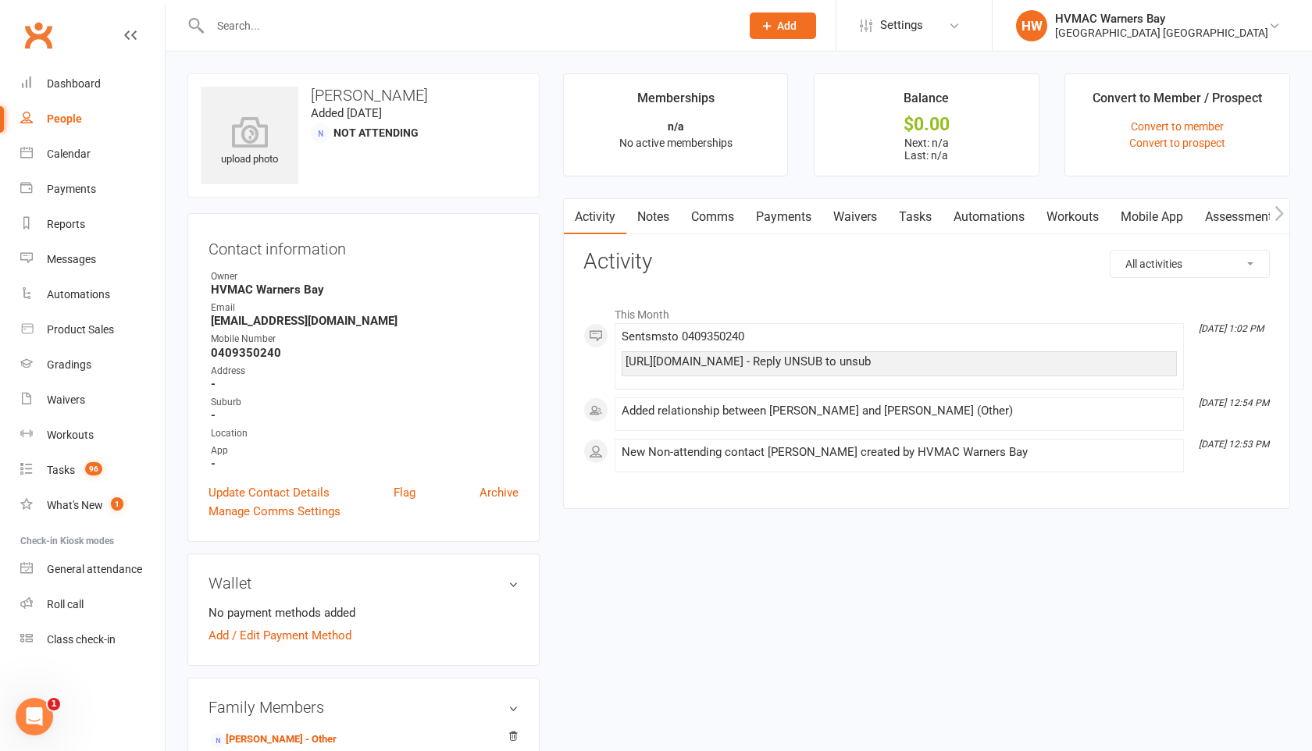
click at [791, 213] on link "Payments" at bounding box center [783, 217] width 77 height 36
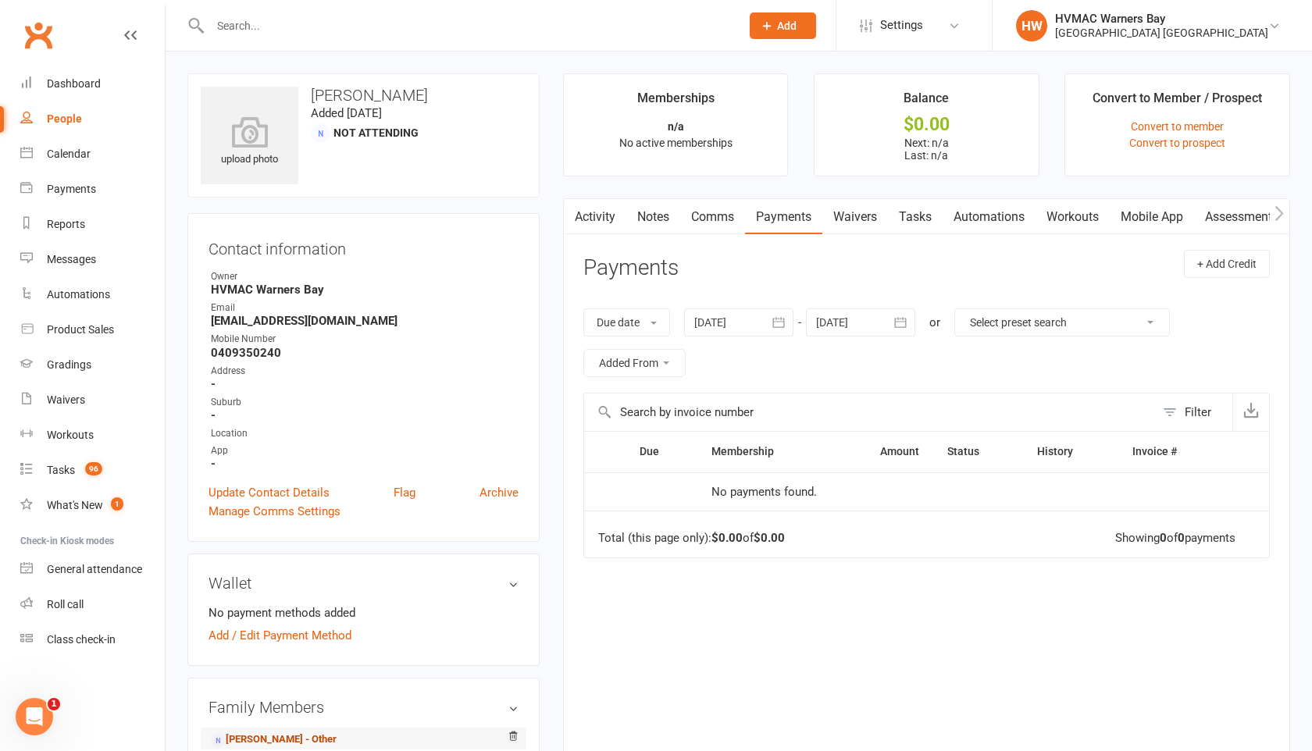
click at [292, 738] on link "Danielle Lawson - Other" at bounding box center [274, 740] width 126 height 16
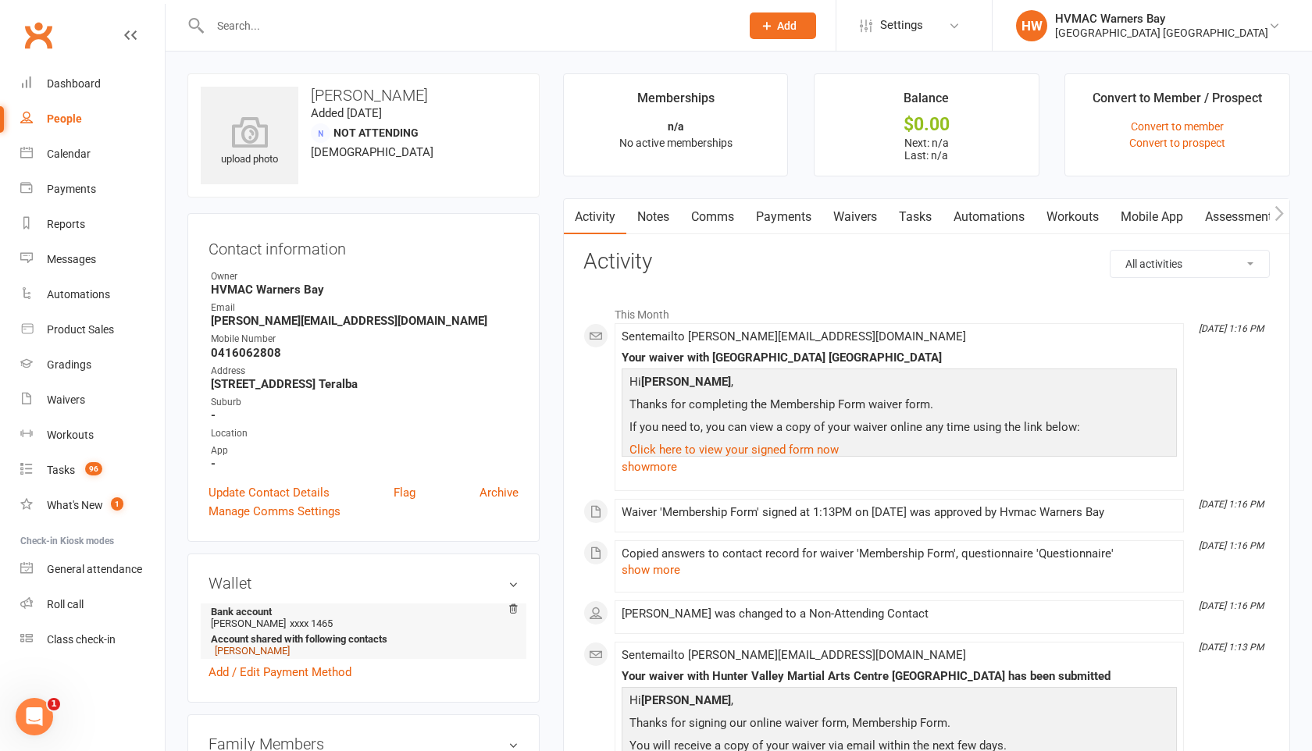
click at [265, 647] on link "[PERSON_NAME]" at bounding box center [252, 651] width 75 height 12
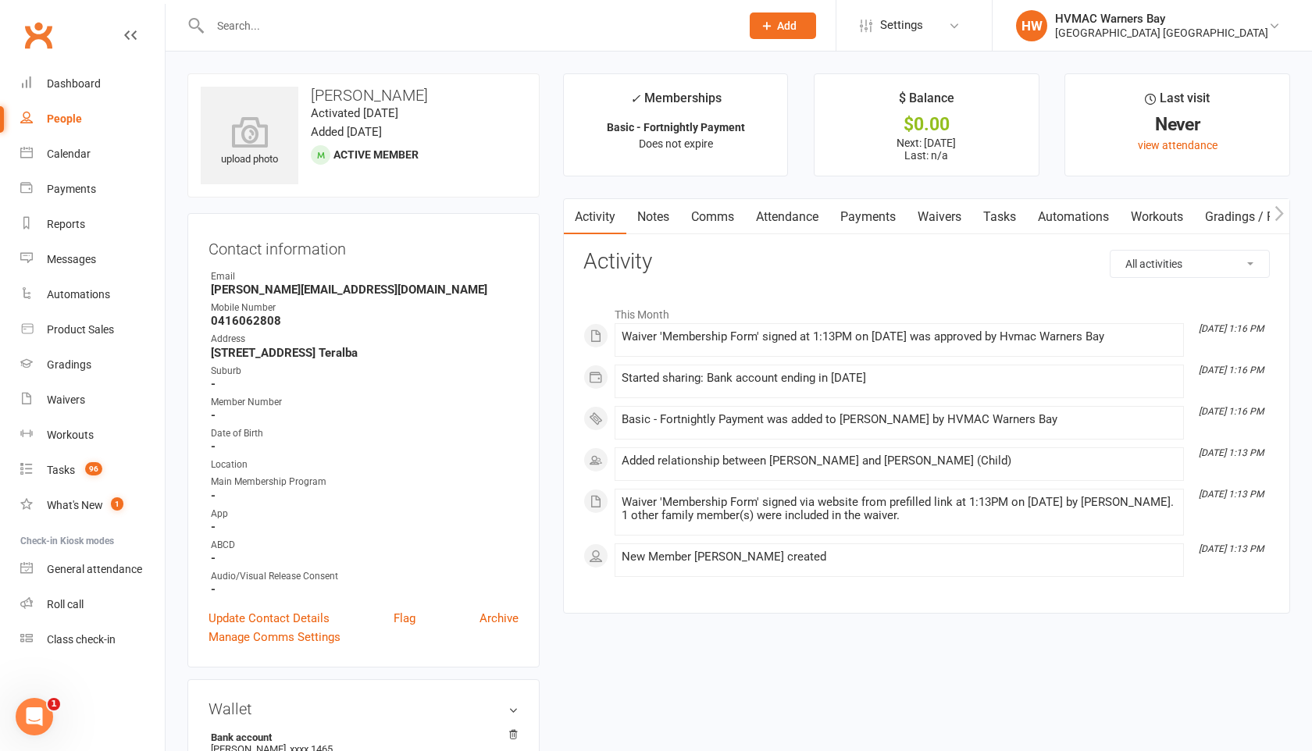
click at [879, 215] on link "Payments" at bounding box center [867, 217] width 77 height 36
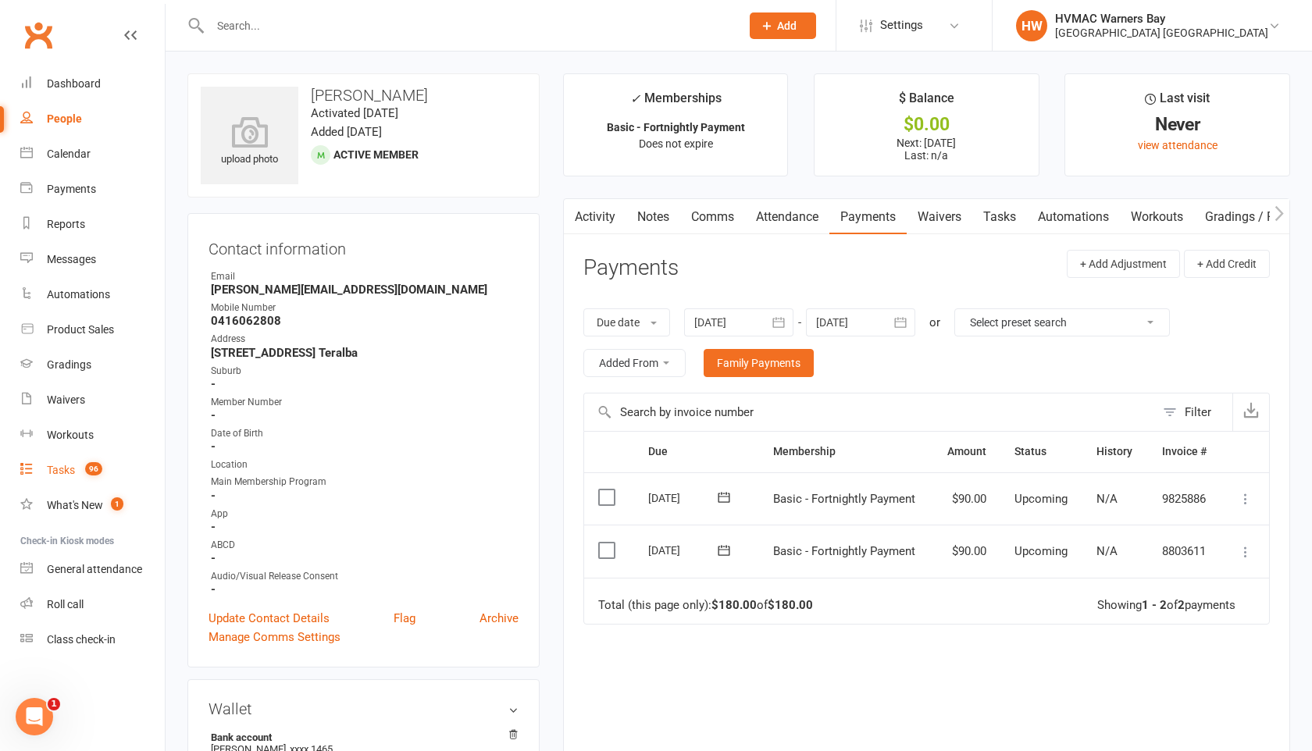
click at [60, 476] on div "Tasks" at bounding box center [61, 470] width 28 height 12
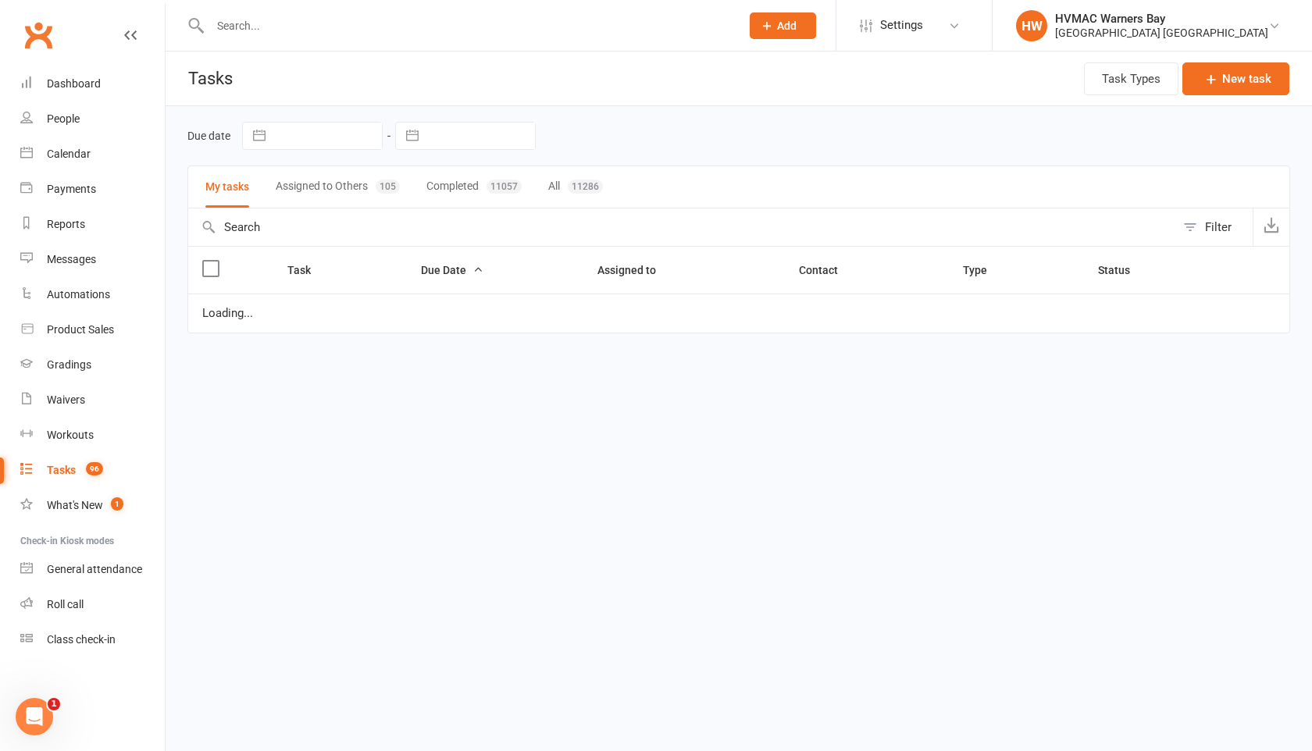
select select "started"
select select "waiting"
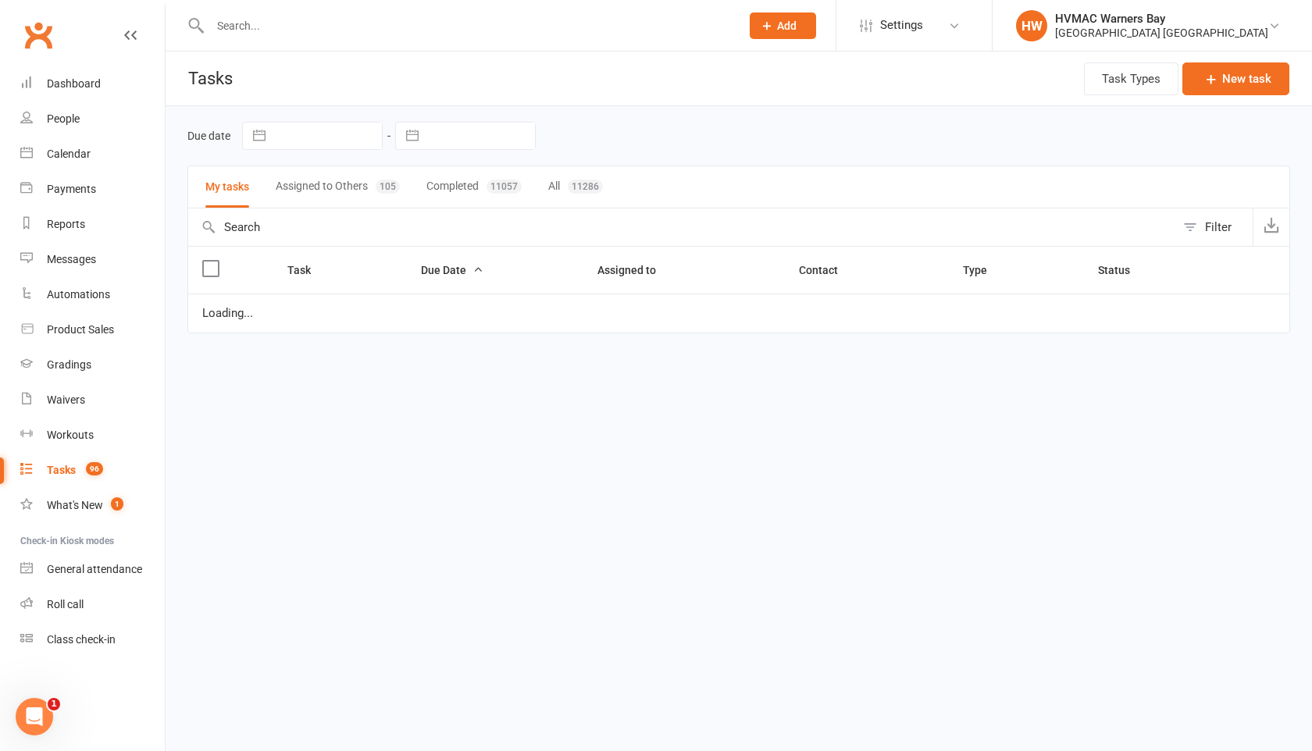
select select "started"
select select "waiting"
select select "started"
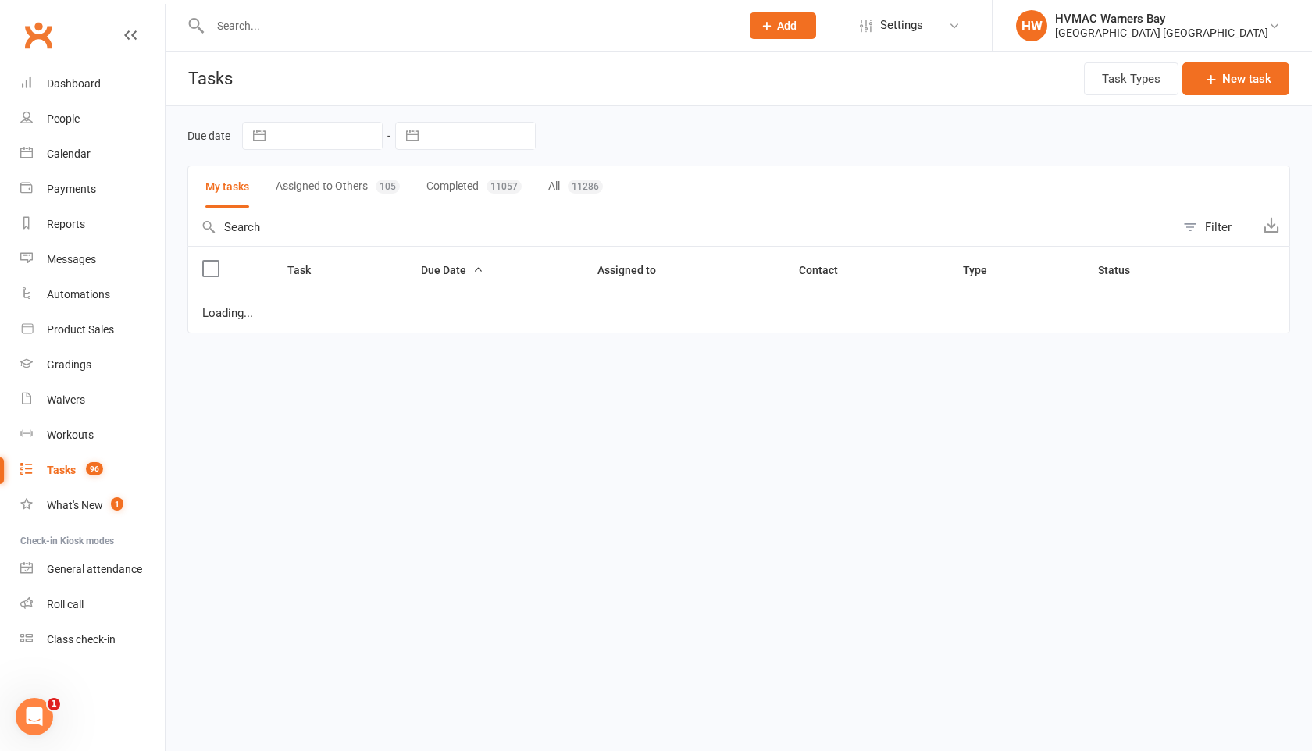
select select "started"
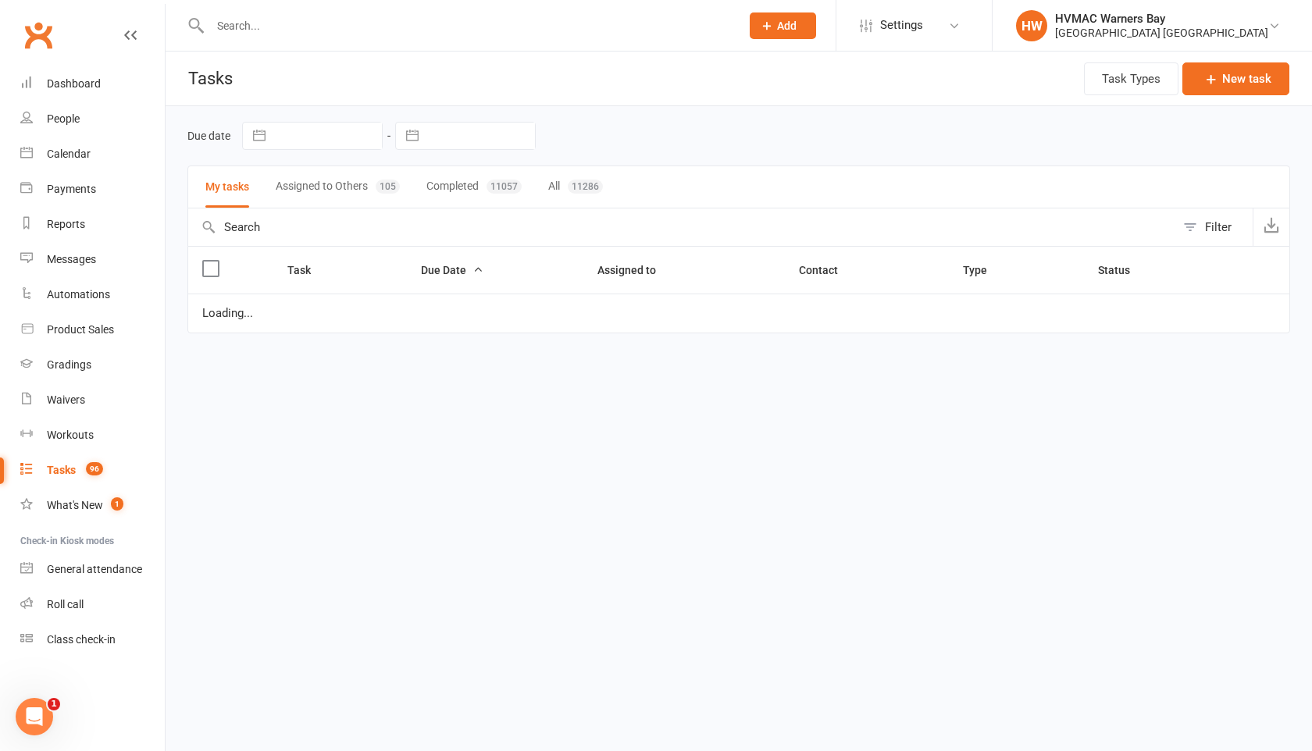
select select "started"
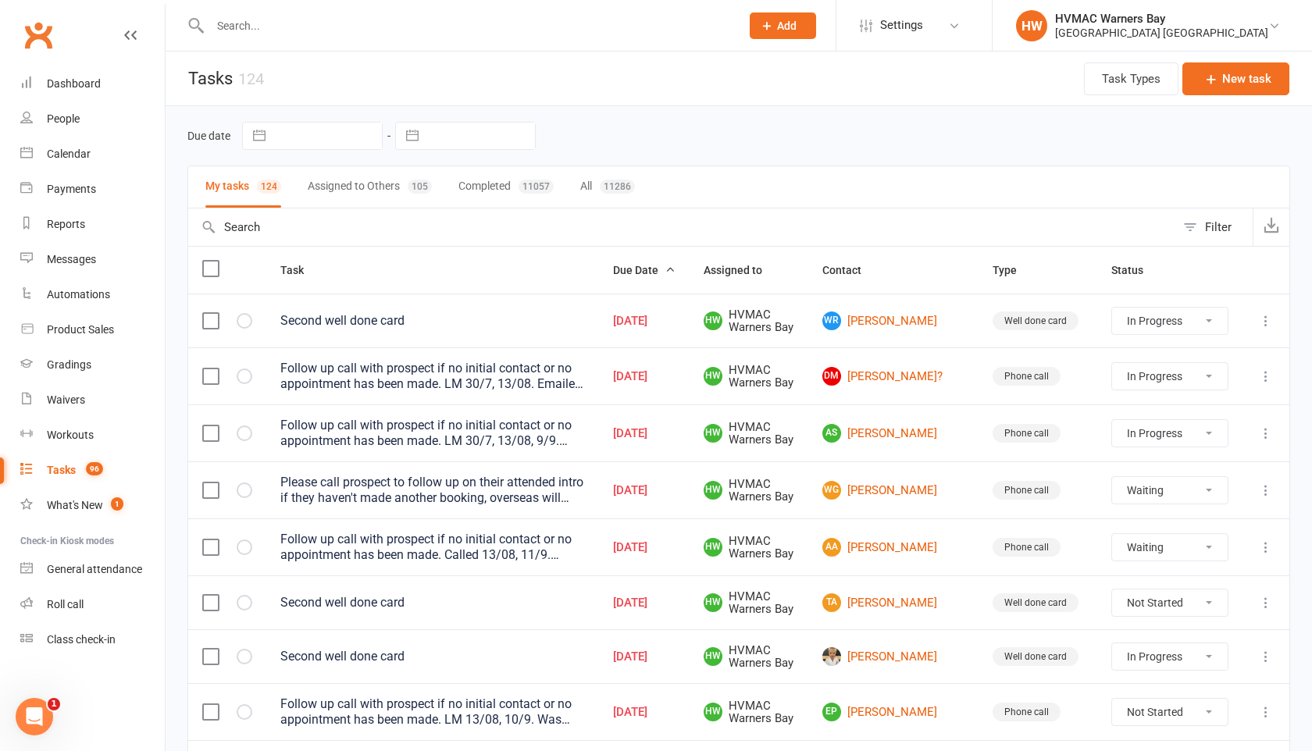
click at [355, 181] on button "Assigned to Others 105" at bounding box center [370, 186] width 124 height 41
select select "started"
select select "waiting"
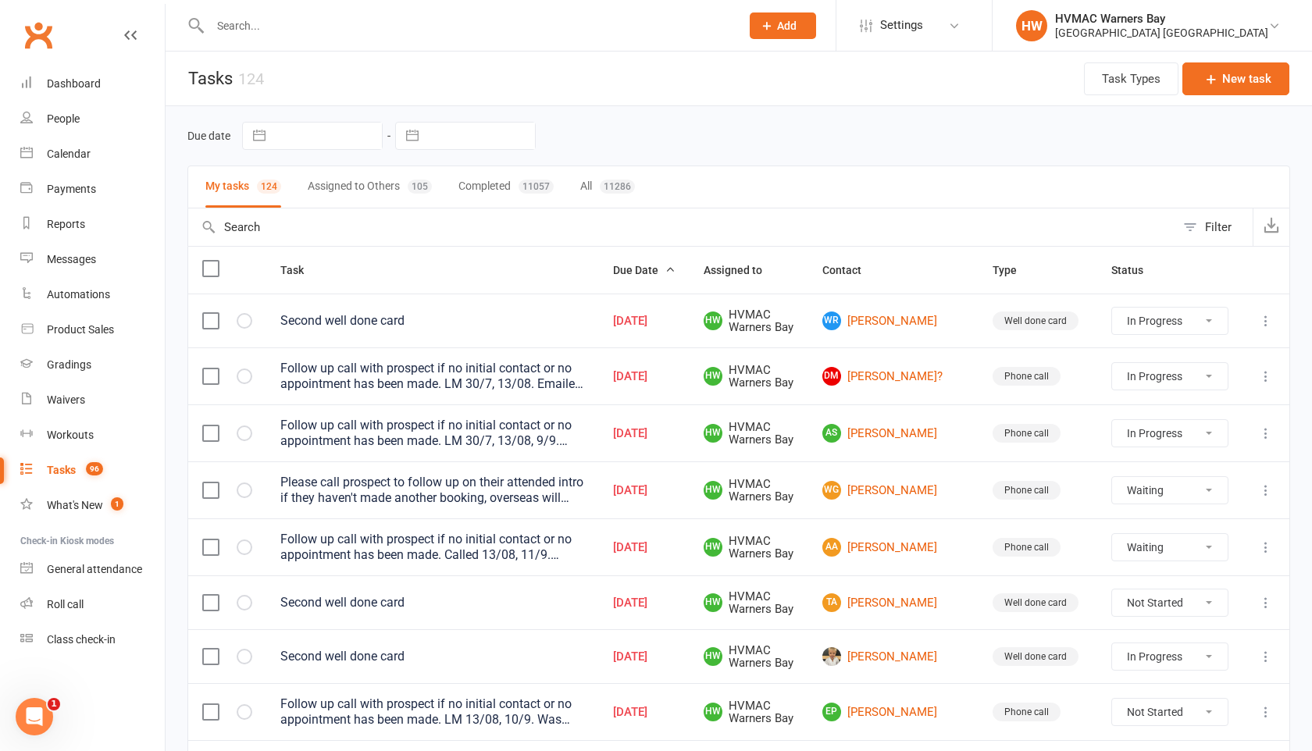
select select "waiting"
select select "started"
select select "waiting"
select select "started"
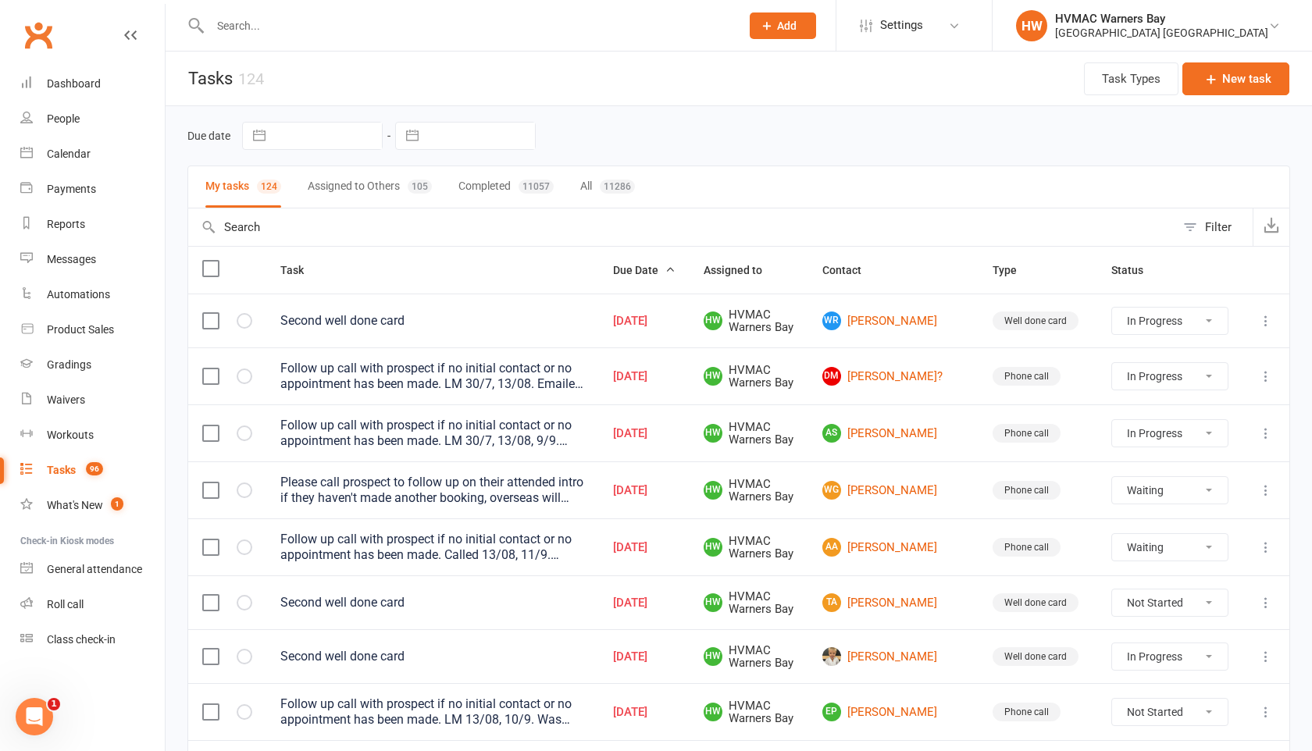
select select "started"
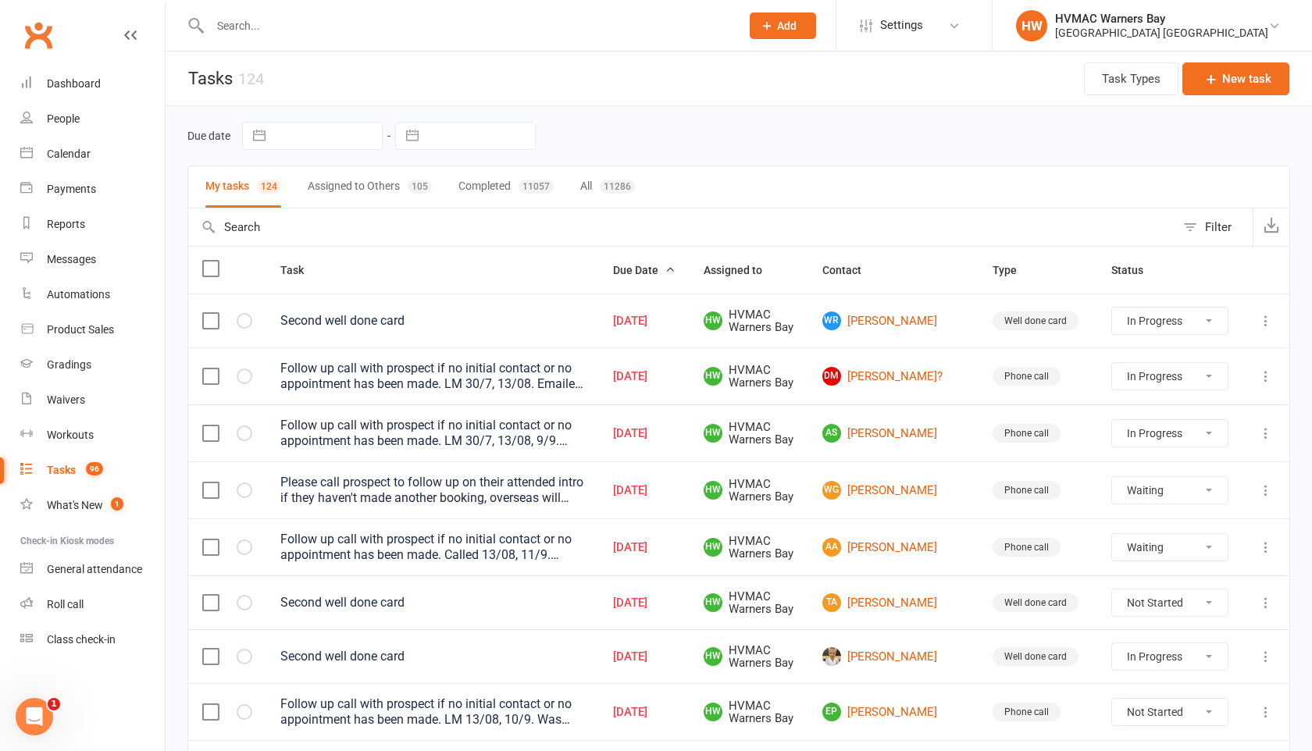
select select "started"
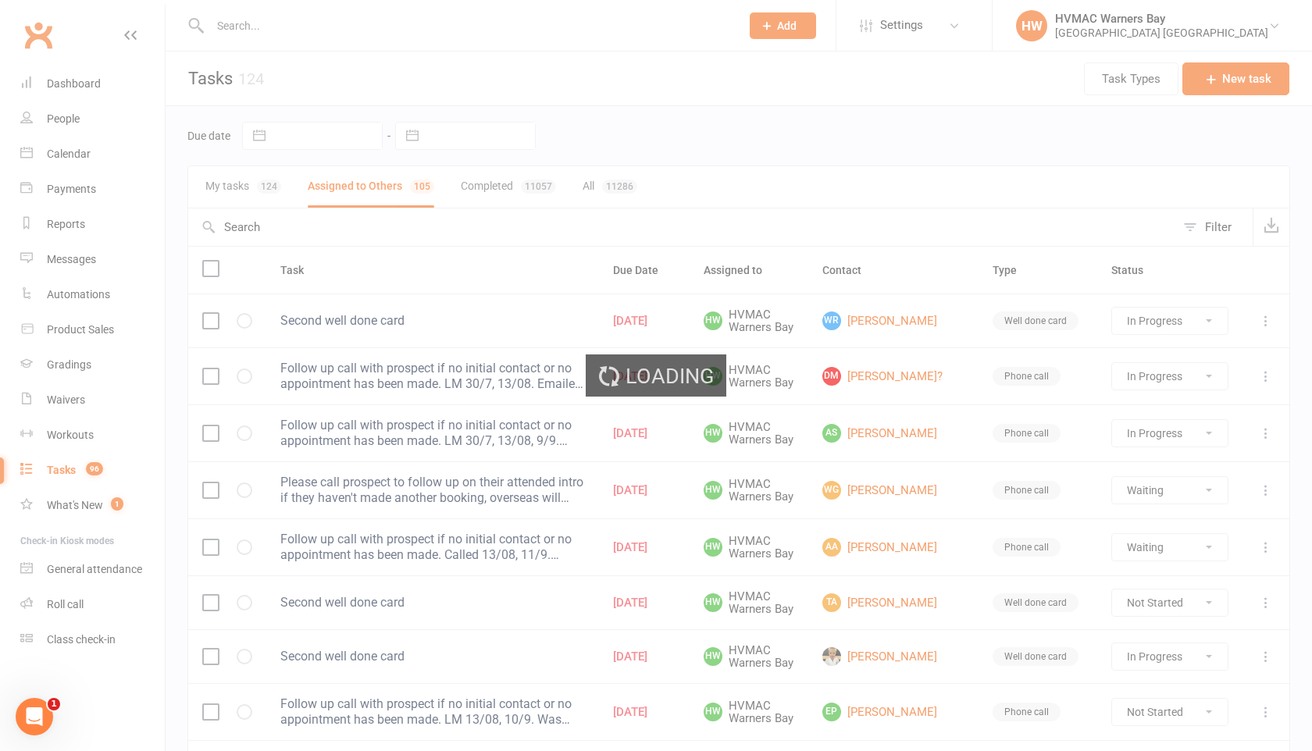
select select "started"
select select "waiting"
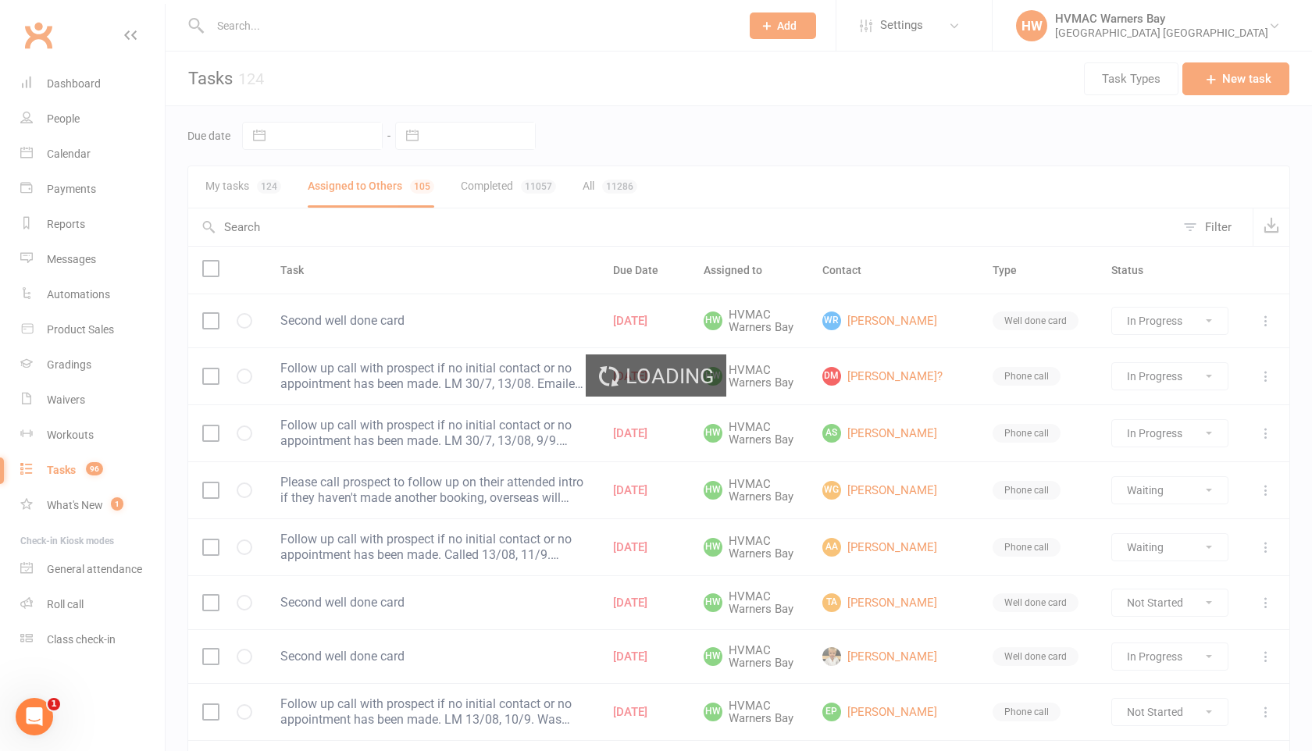
select select "started"
select select "waiting"
select select "started"
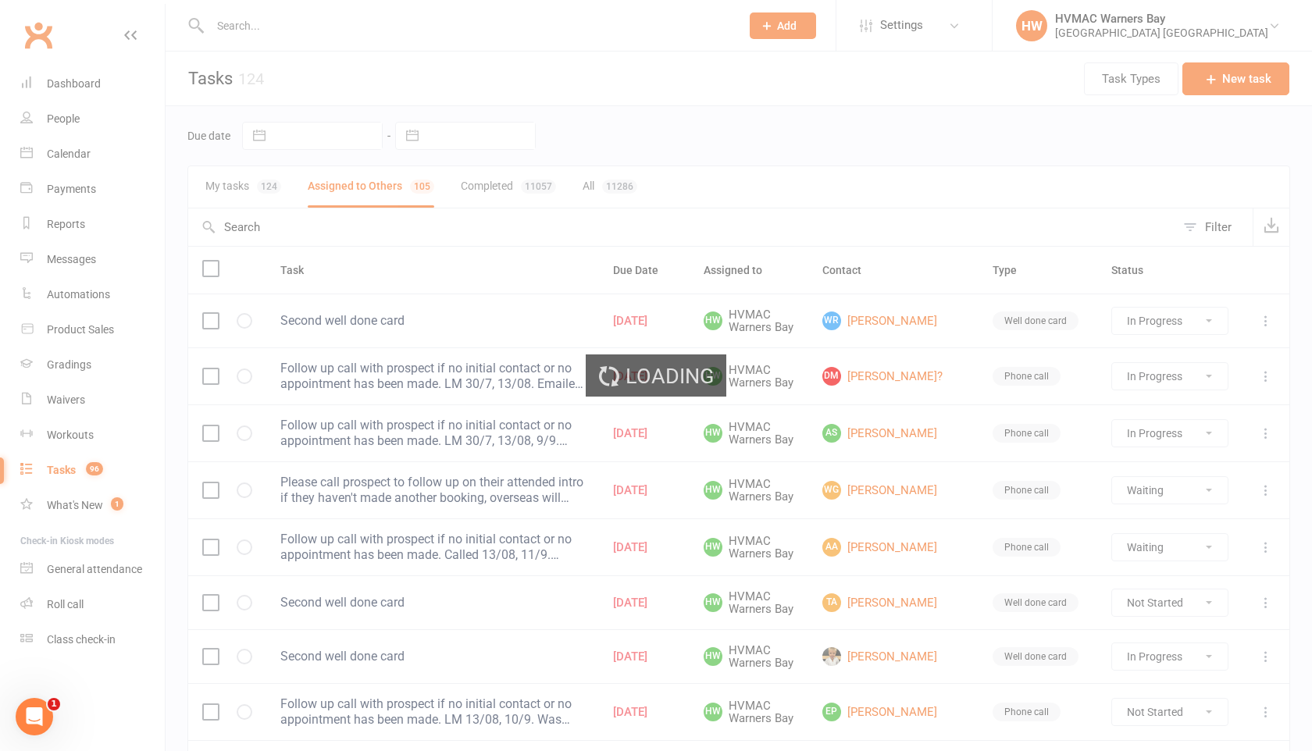
select select "started"
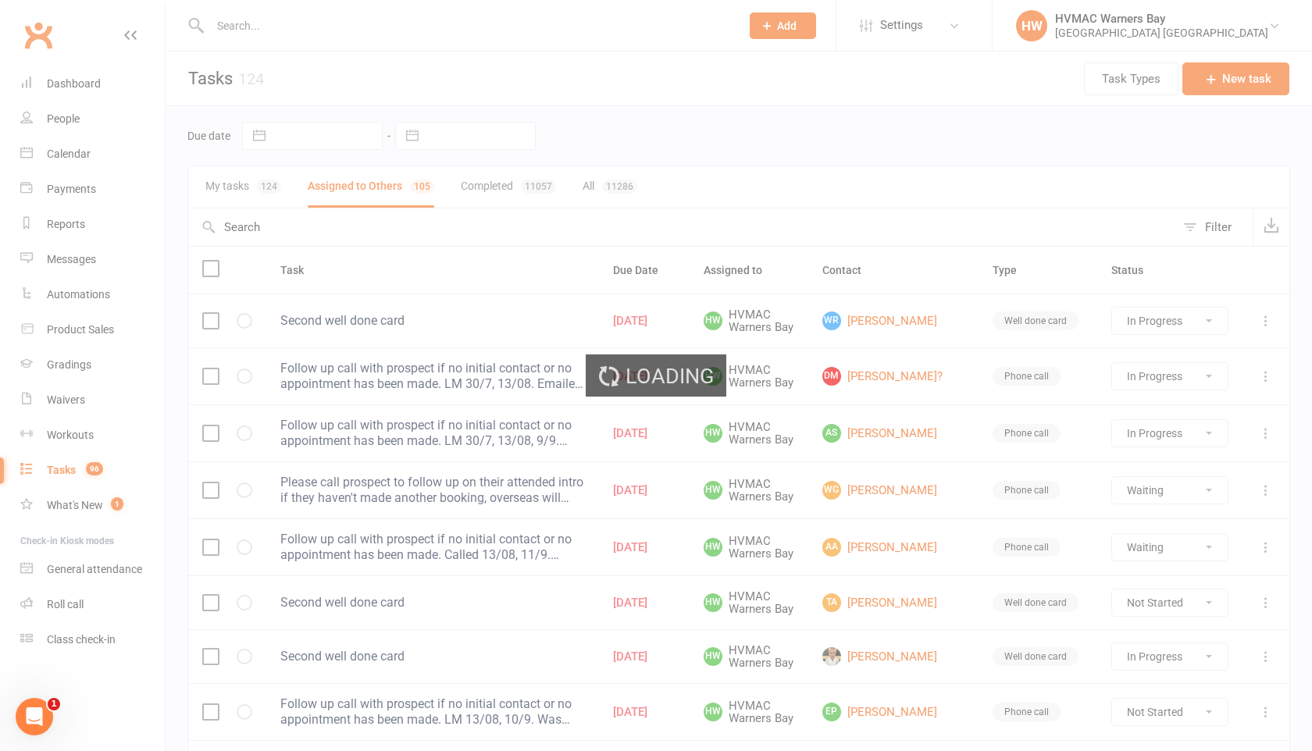
select select "started"
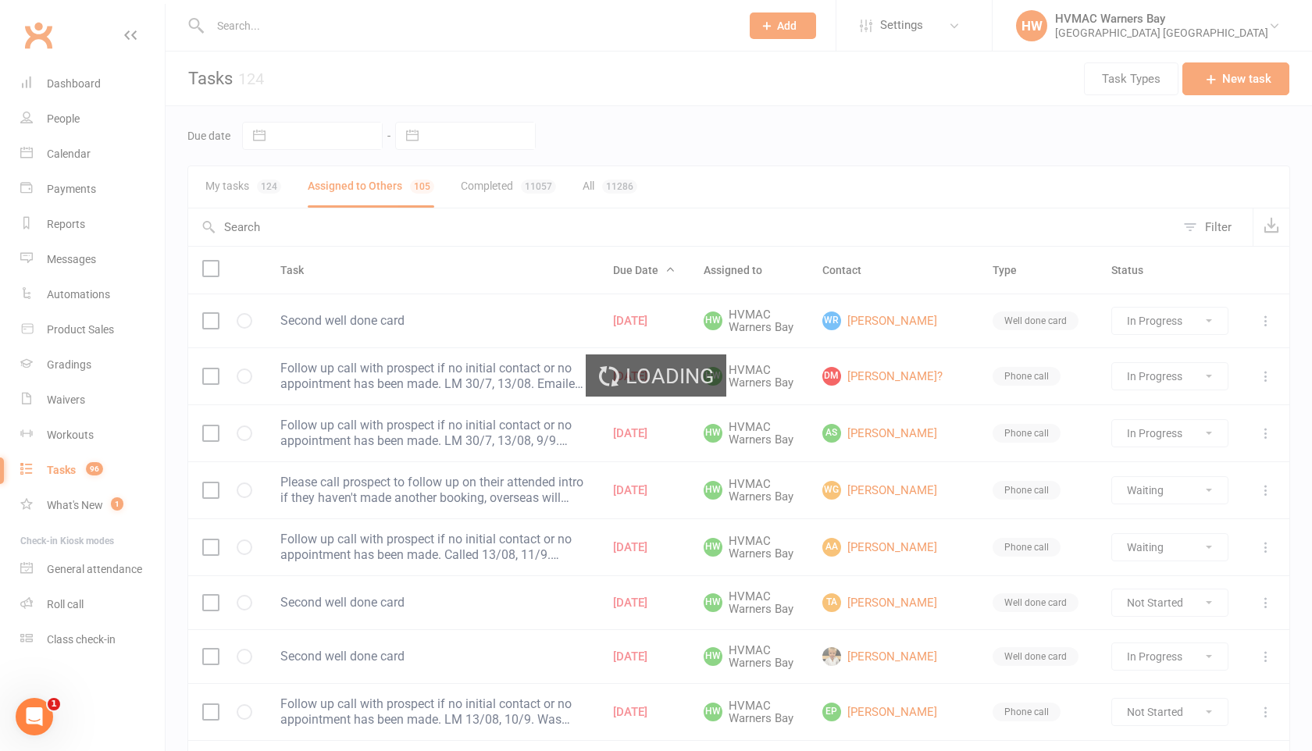
select select "started"
select select "waiting"
select select "started"
select select "waiting"
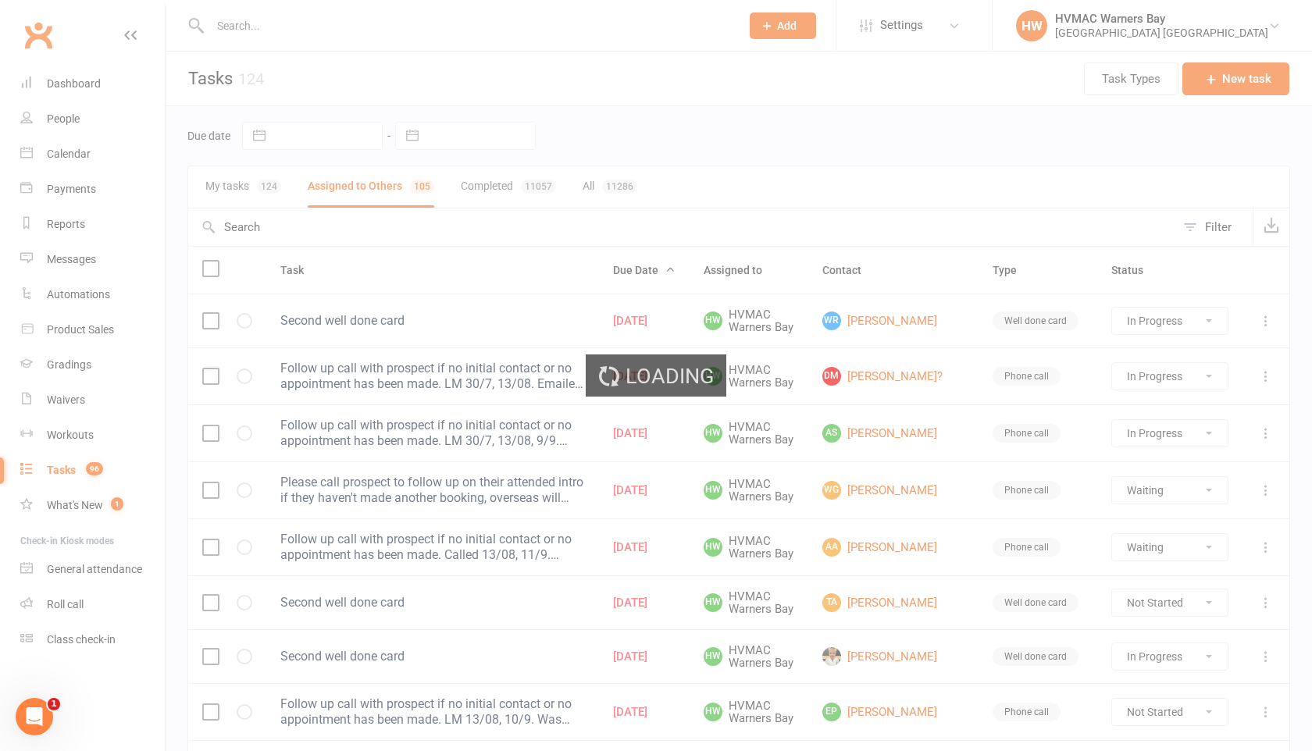
select select "started"
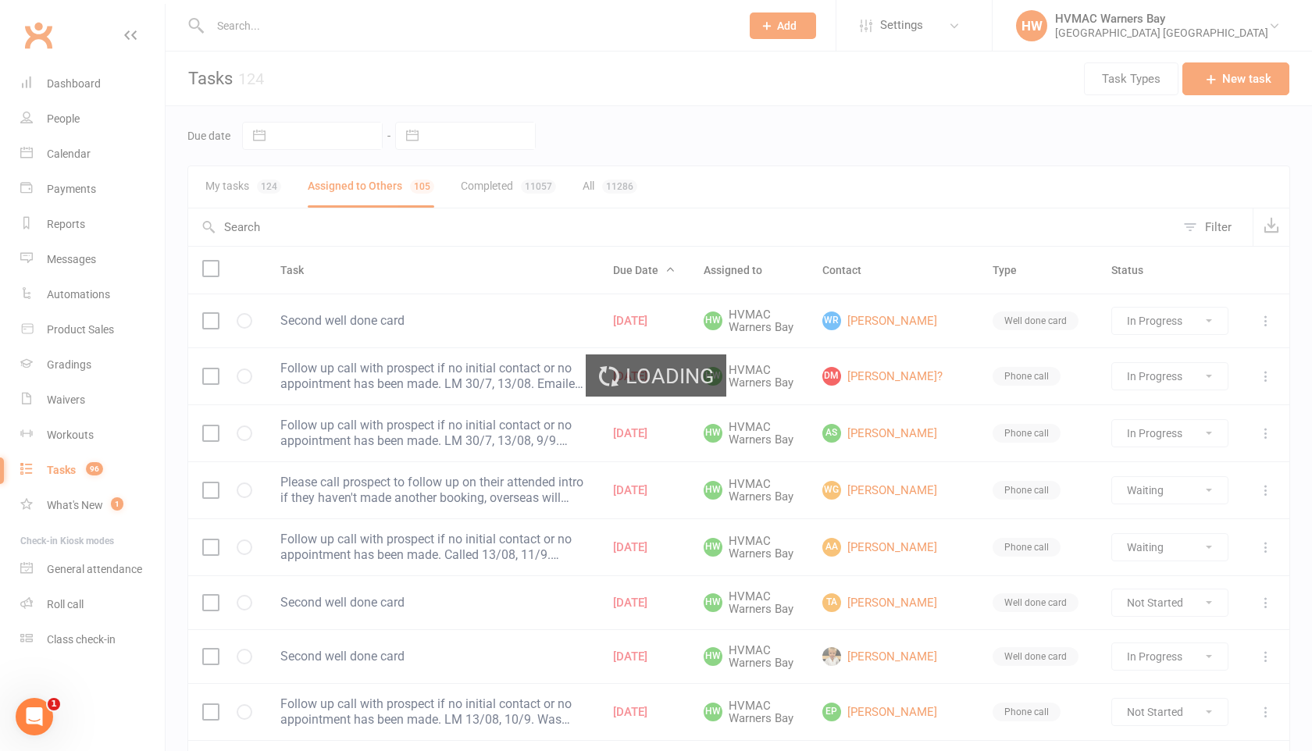
select select "started"
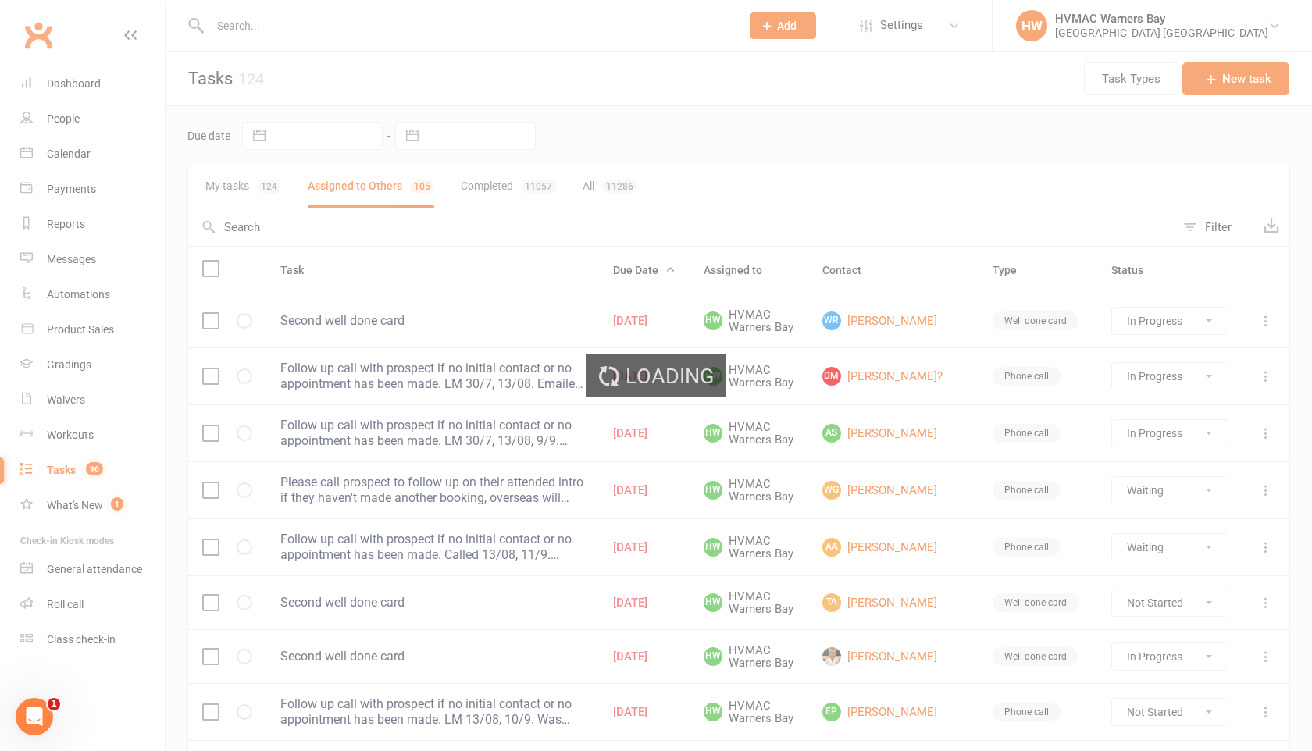
select select "started"
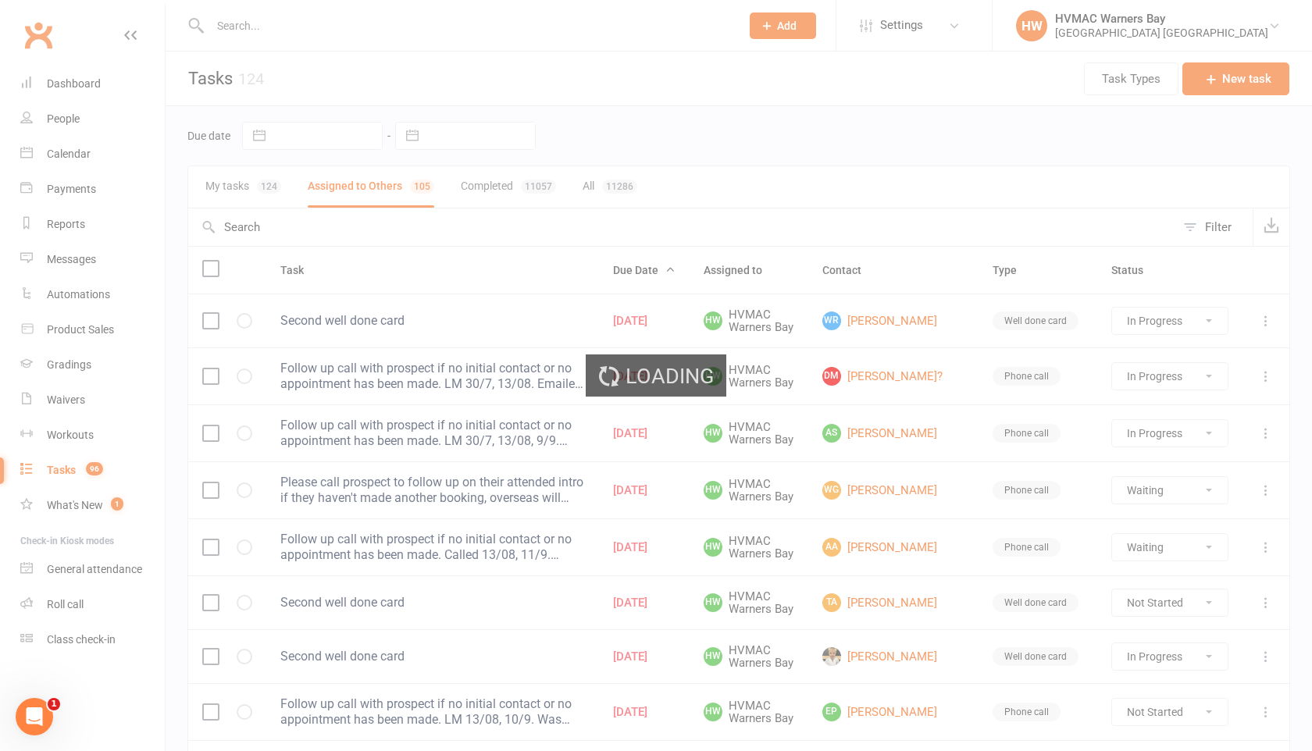
select select "started"
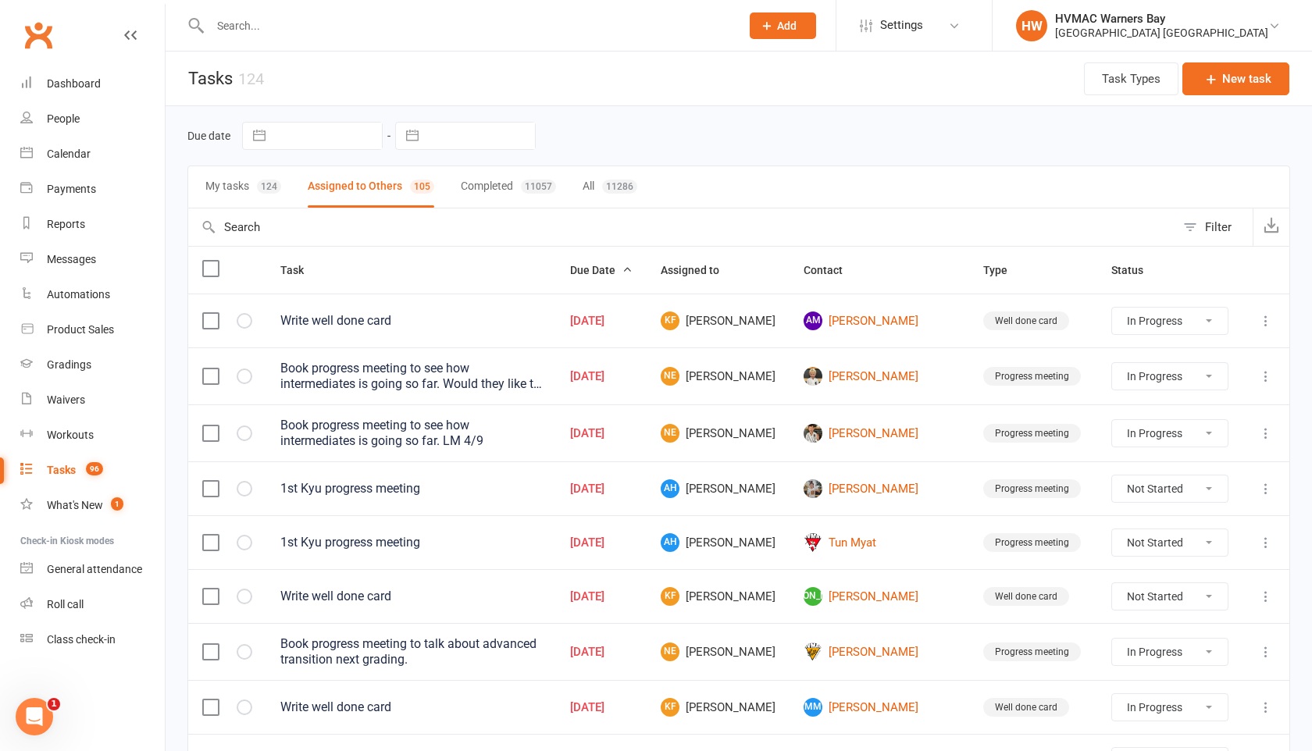
select select "started"
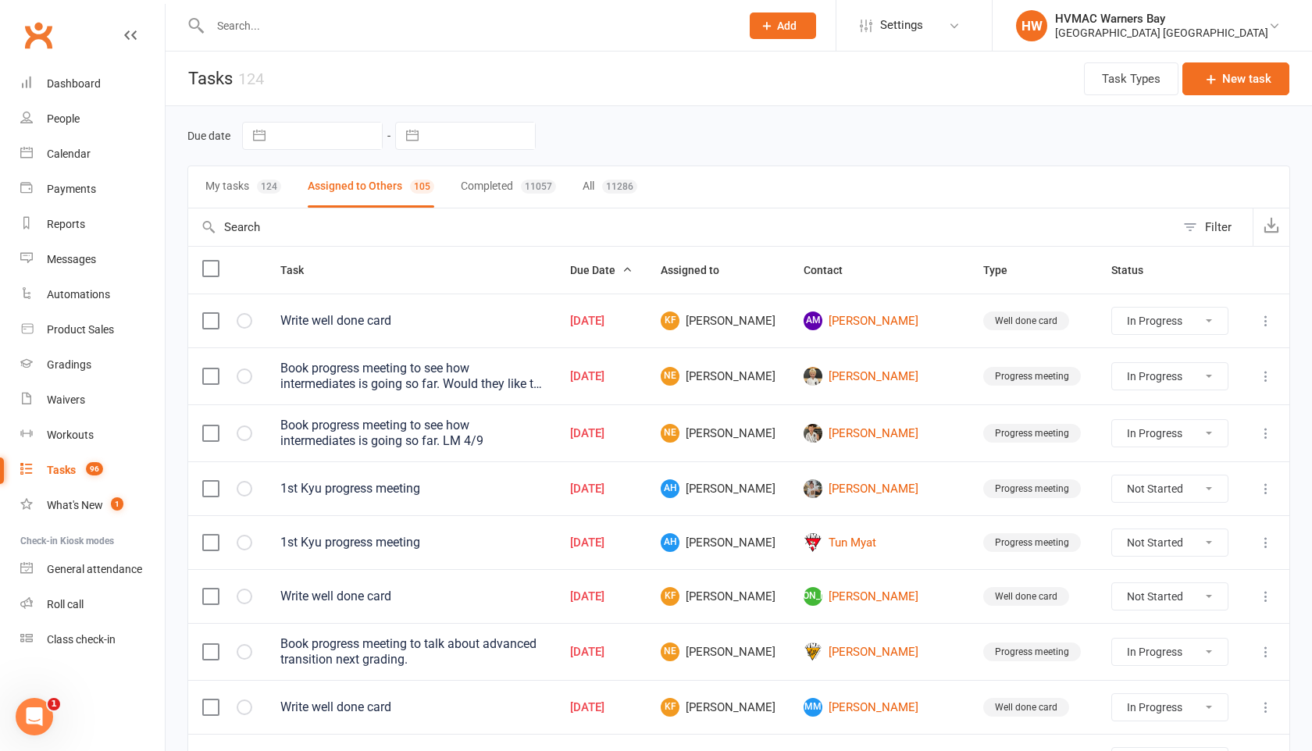
select select "started"
click at [1197, 231] on button "Filter" at bounding box center [1213, 227] width 77 height 37
select select "incomplete"
select select "-32395"
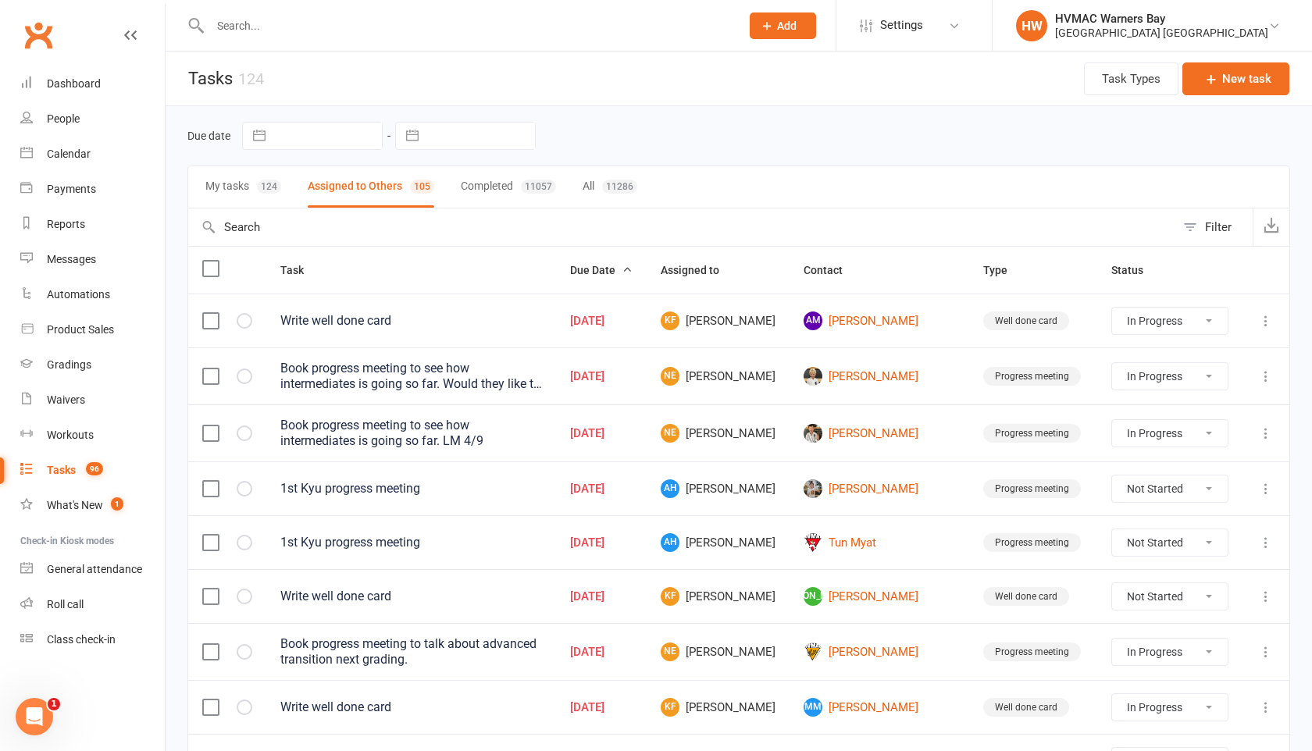
select select "started"
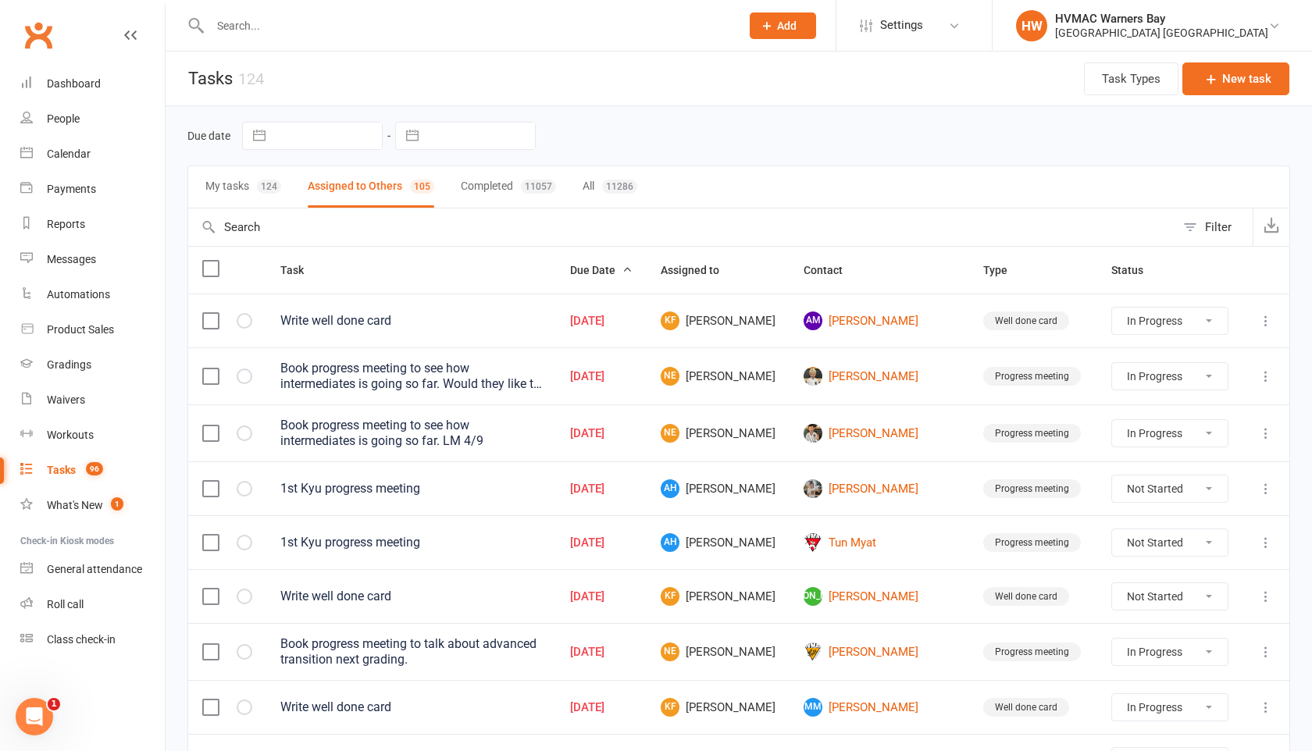
select select "started"
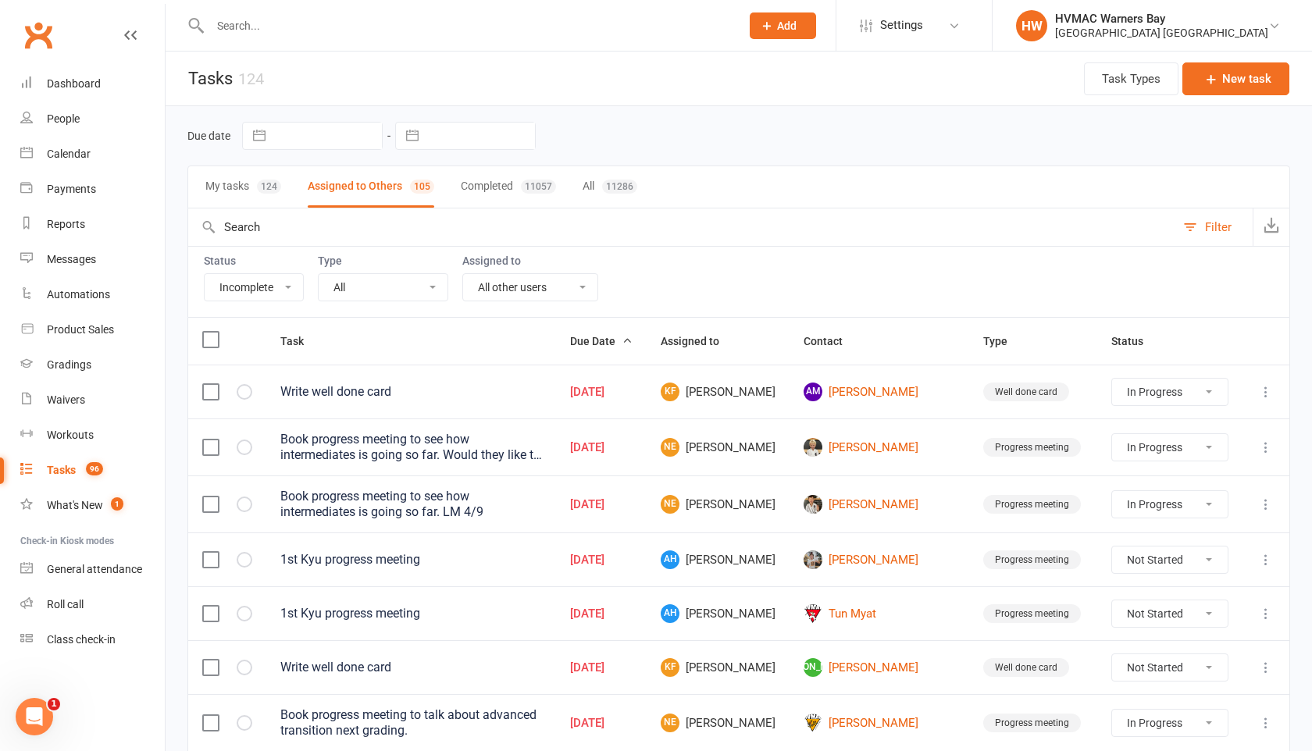
click at [500, 283] on select "All Me All other users Joel Holland Shalene Lowe Erin Talbut Kaia Hayes Warners…" at bounding box center [530, 287] width 134 height 27
select select "42884"
click at [465, 274] on select "All Me All other users Joel Holland Shalene Lowe Erin Talbut Kaia Hayes Warners…" at bounding box center [530, 287] width 134 height 27
select select "started"
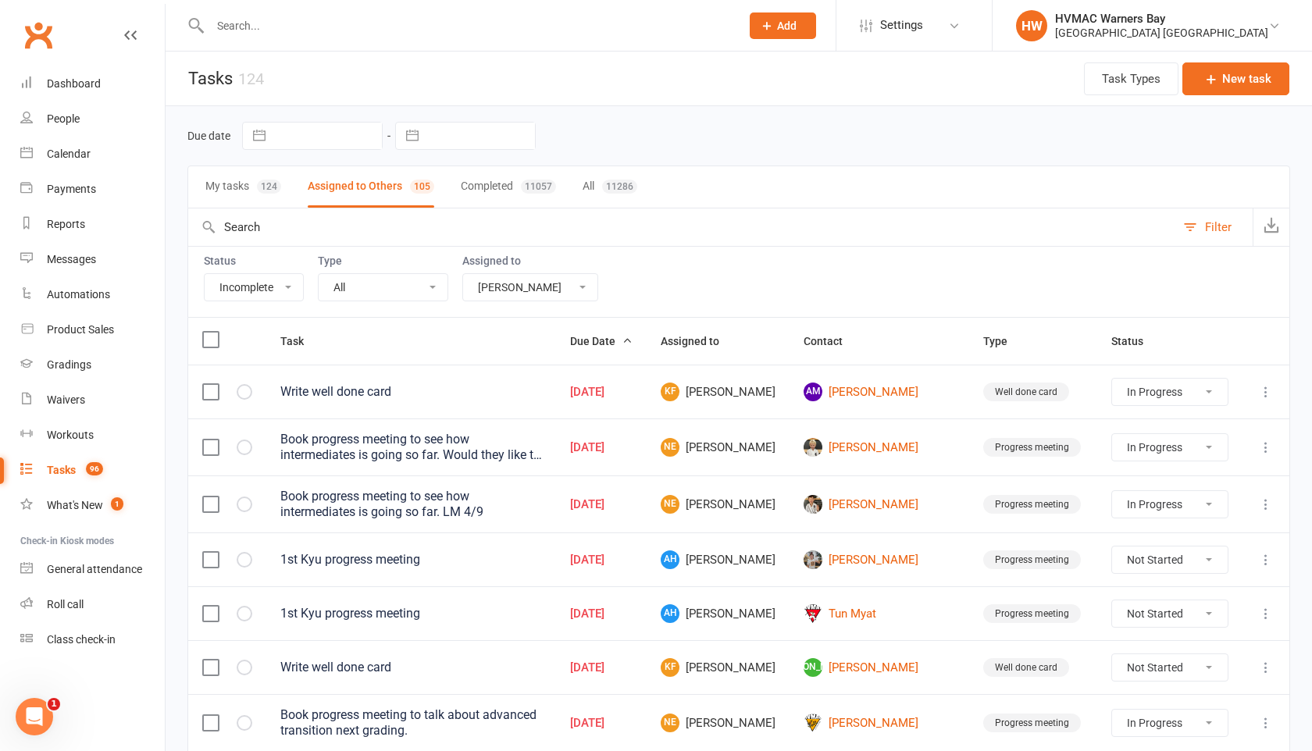
select select "started"
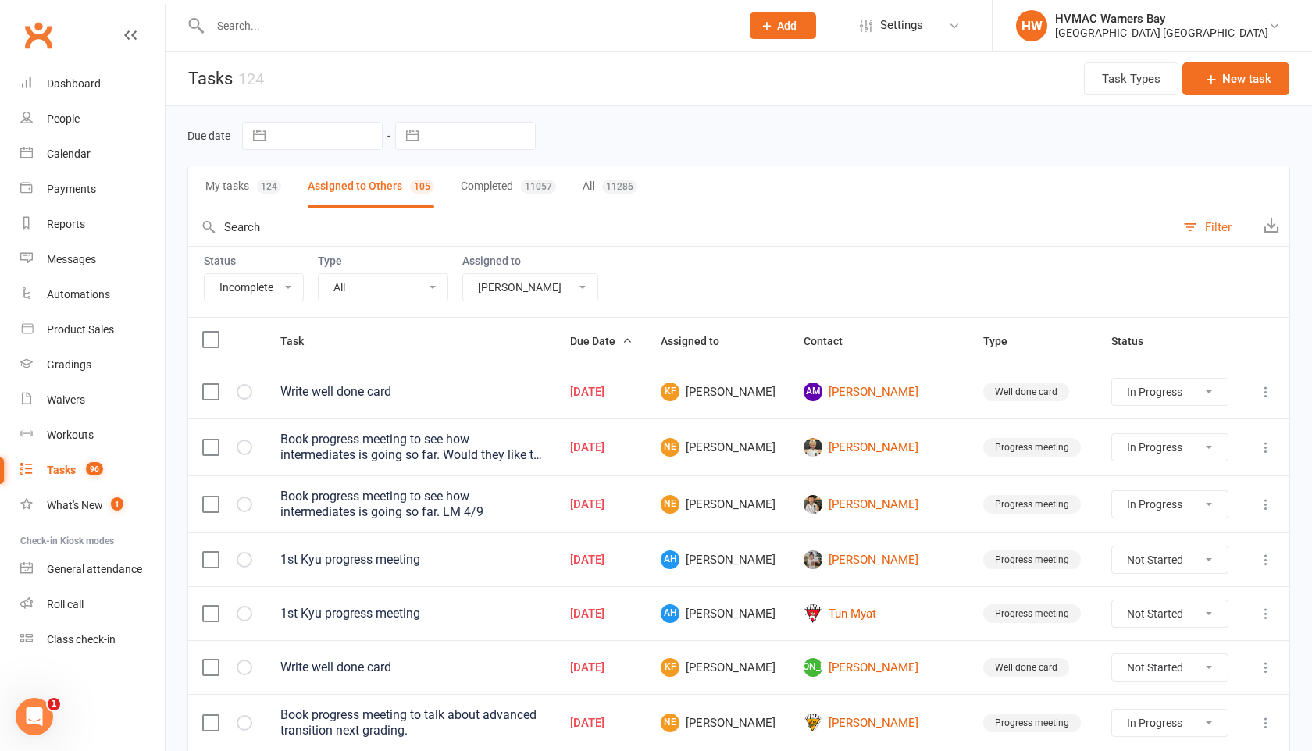
select select "started"
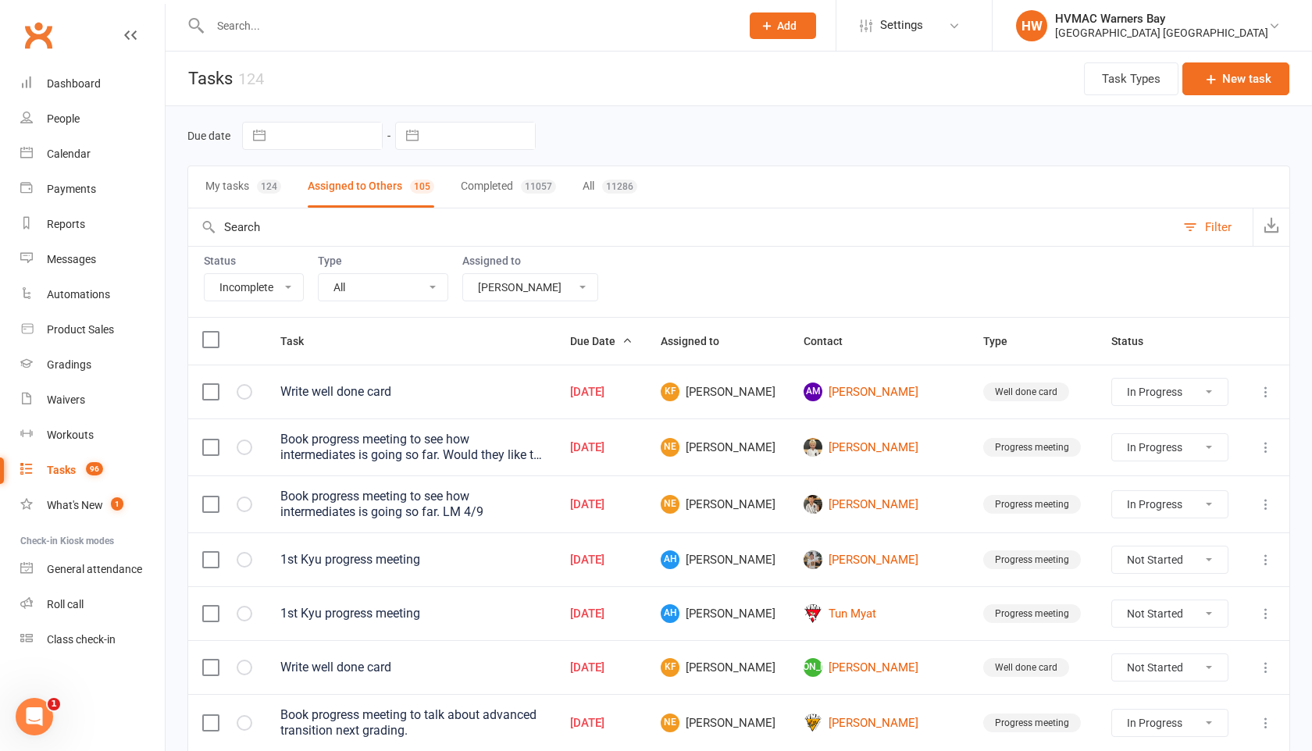
select select "started"
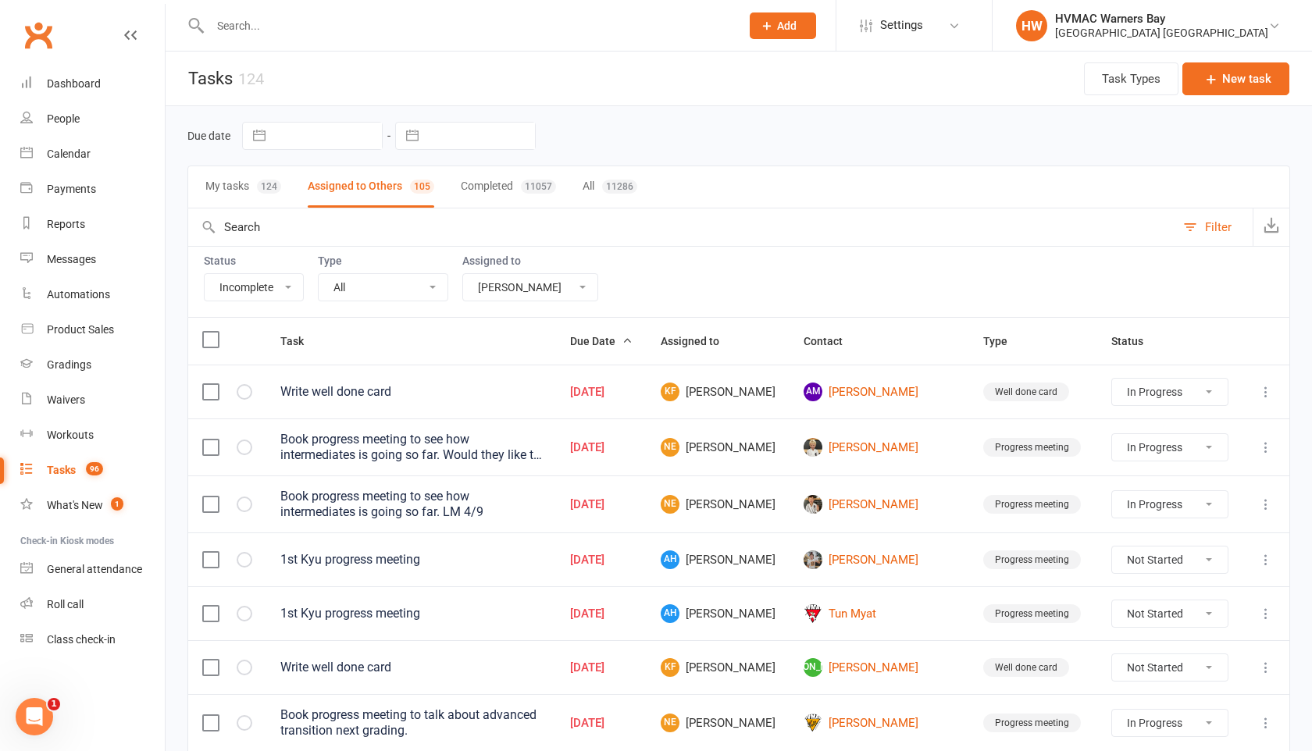
select select "started"
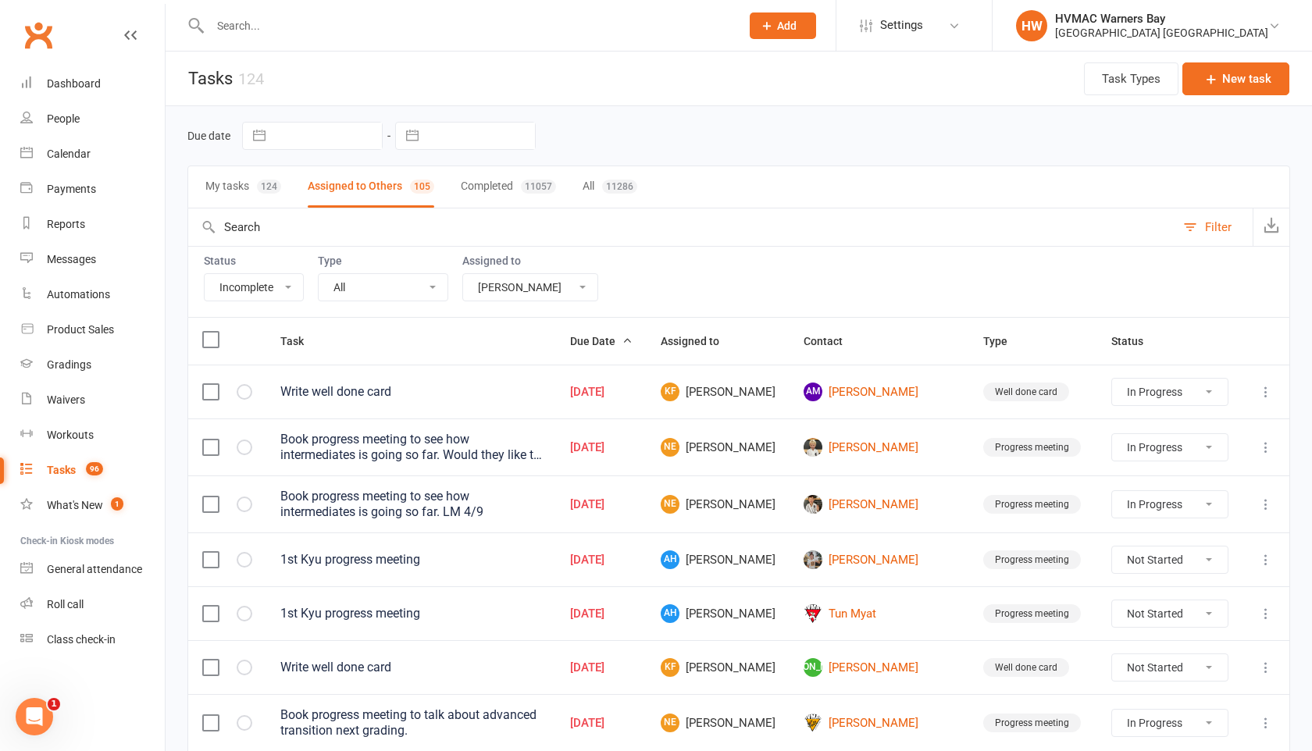
select select "started"
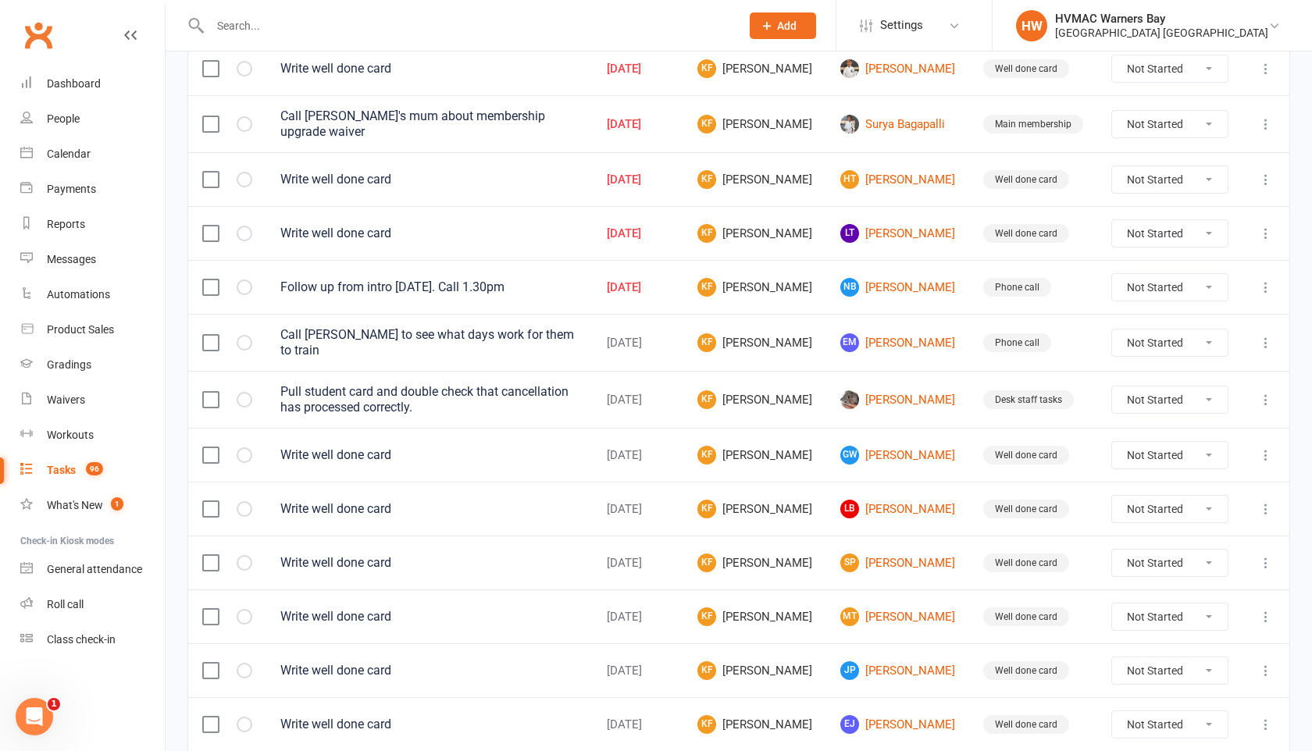
scroll to position [652, 0]
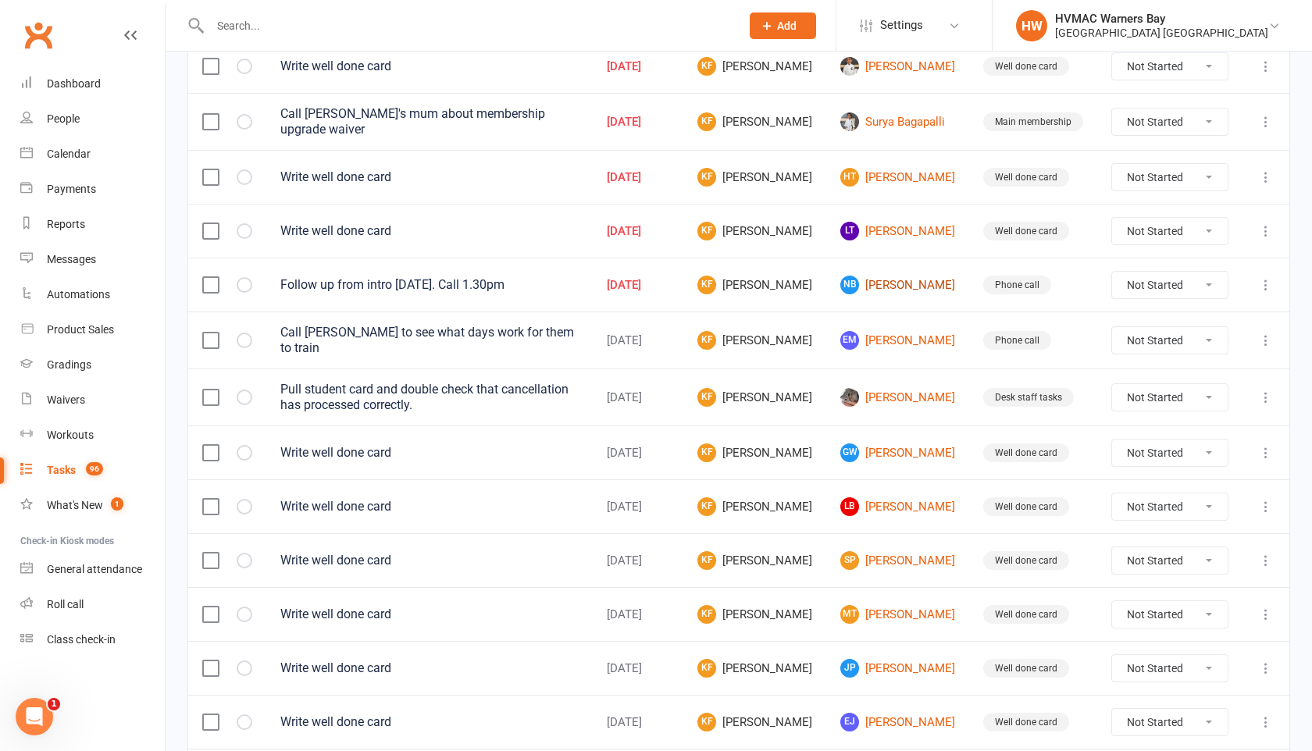
click at [915, 285] on link "NB Noah Berry" at bounding box center [897, 285] width 115 height 19
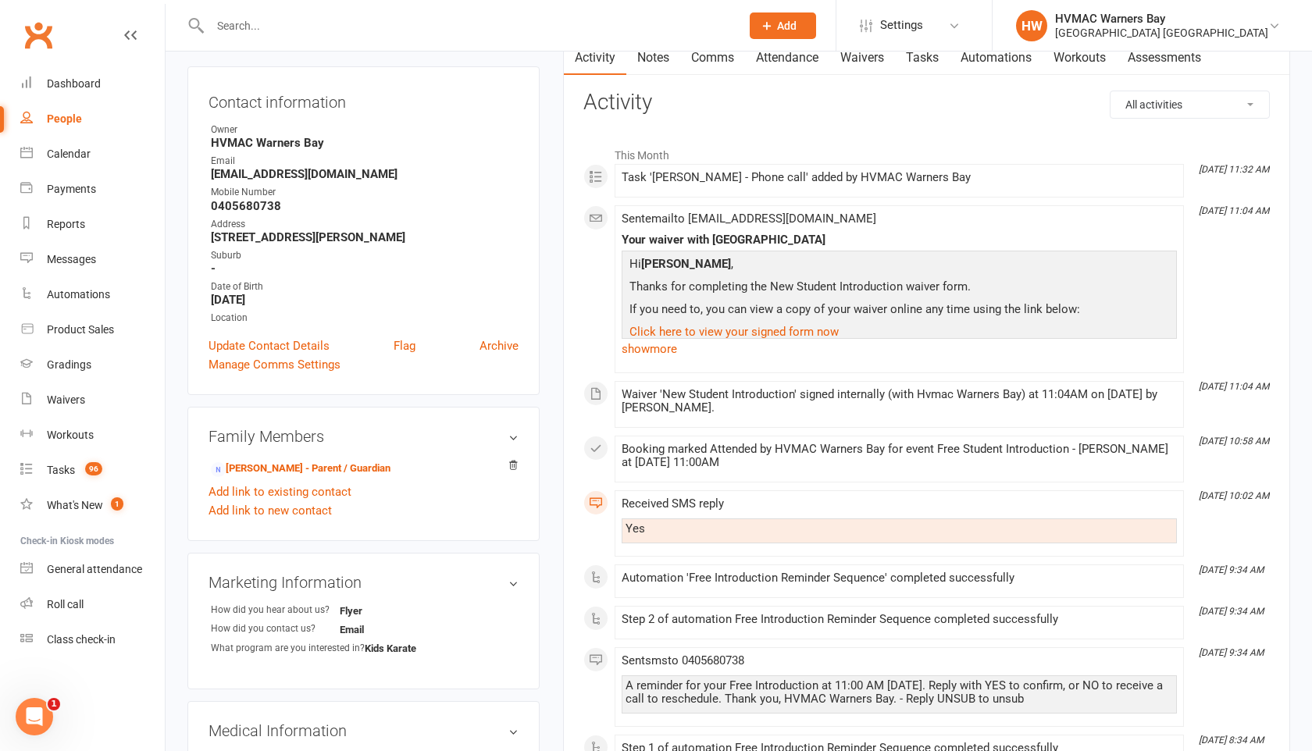
scroll to position [138, 0]
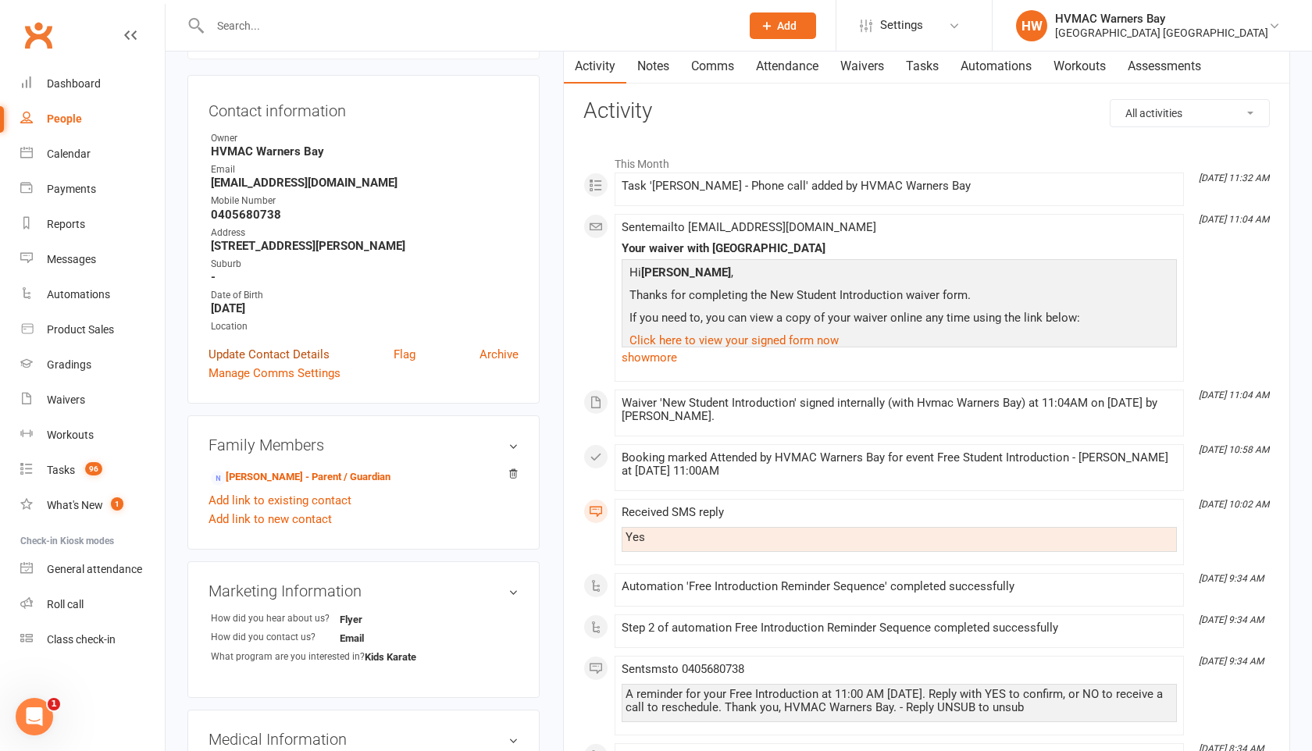
click at [281, 357] on link "Update Contact Details" at bounding box center [269, 354] width 121 height 19
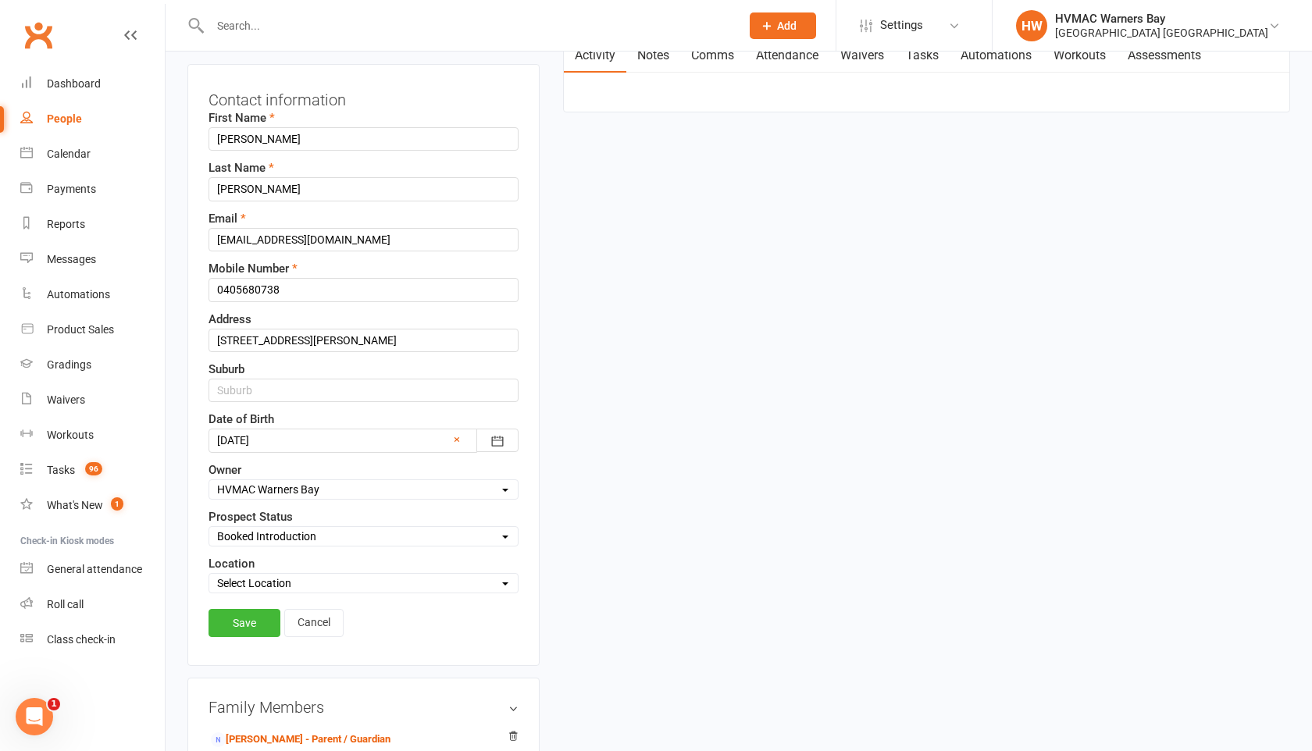
scroll to position [265, 0]
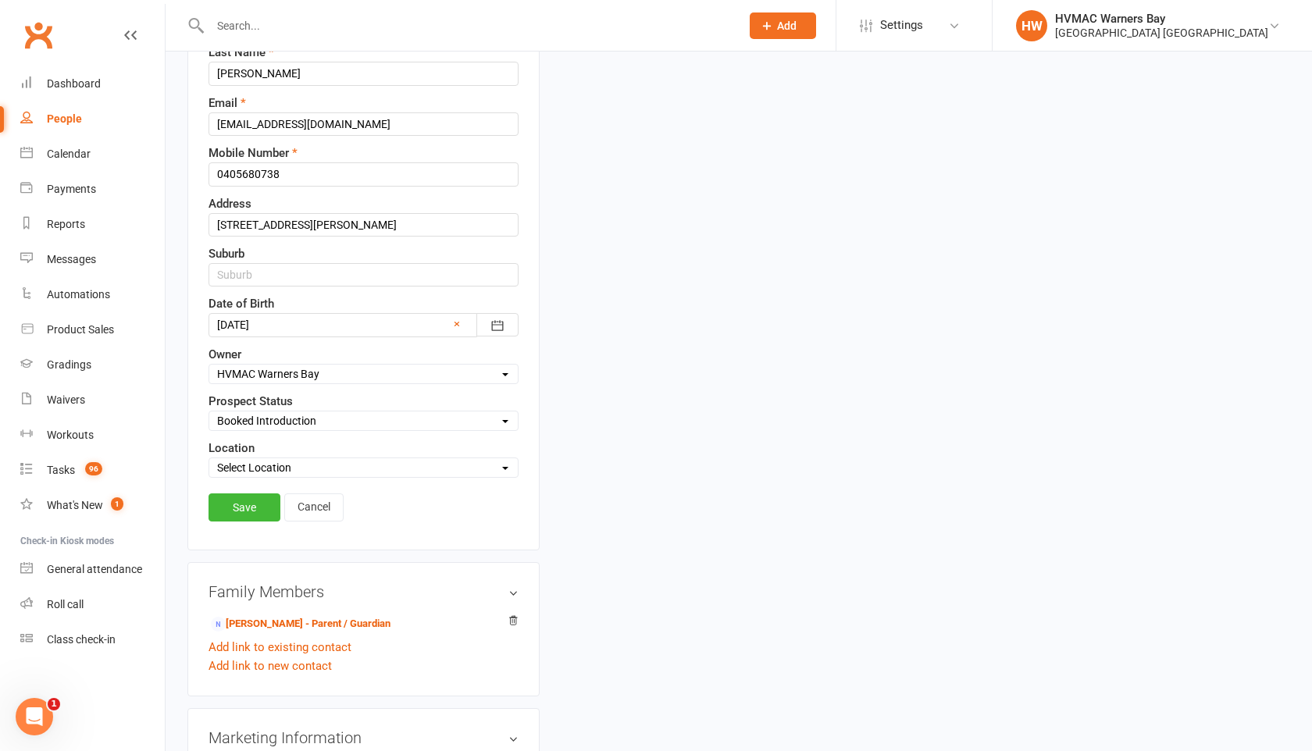
click at [326, 421] on select "Select Initial Contact Booked Introduction Booking confirmed Ready to register …" at bounding box center [363, 420] width 308 height 17
select select "Not interested"
click at [209, 412] on select "Select Initial Contact Booked Introduction Booking confirmed Ready to register …" at bounding box center [363, 420] width 308 height 17
click at [268, 511] on link "Save" at bounding box center [245, 508] width 72 height 28
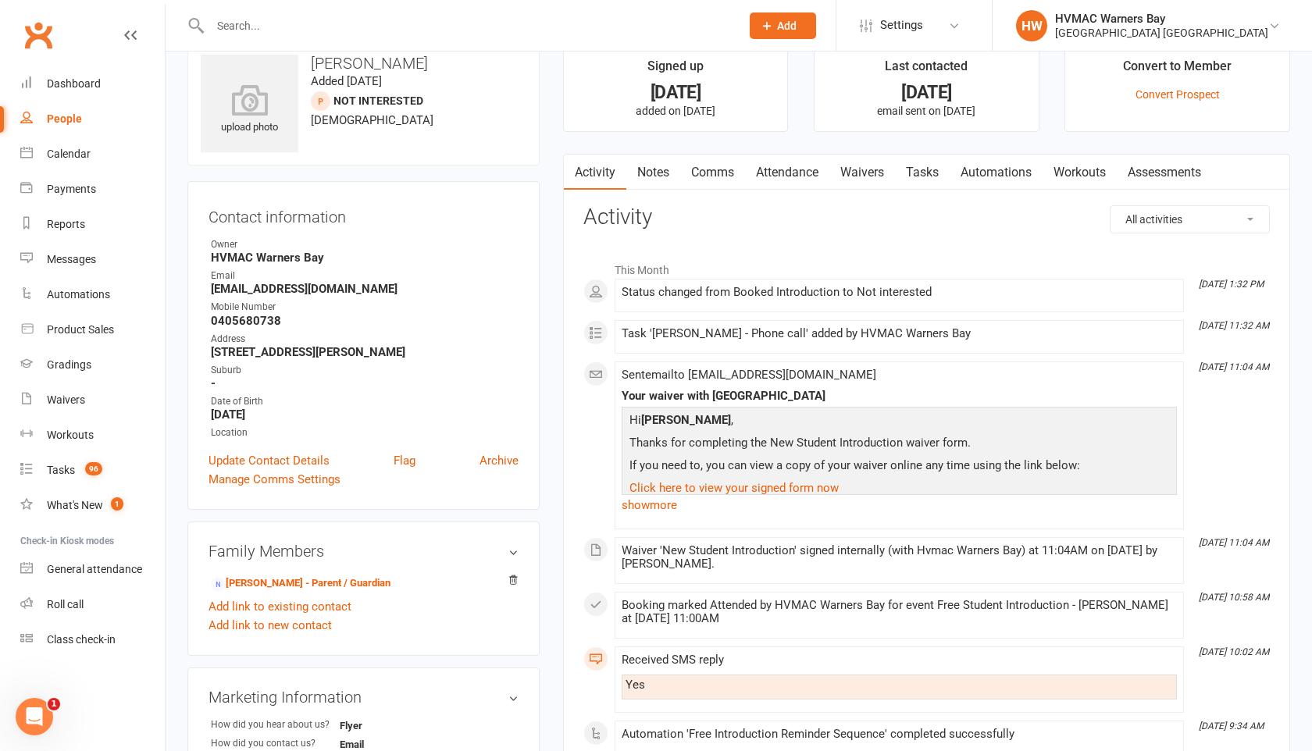
scroll to position [0, 0]
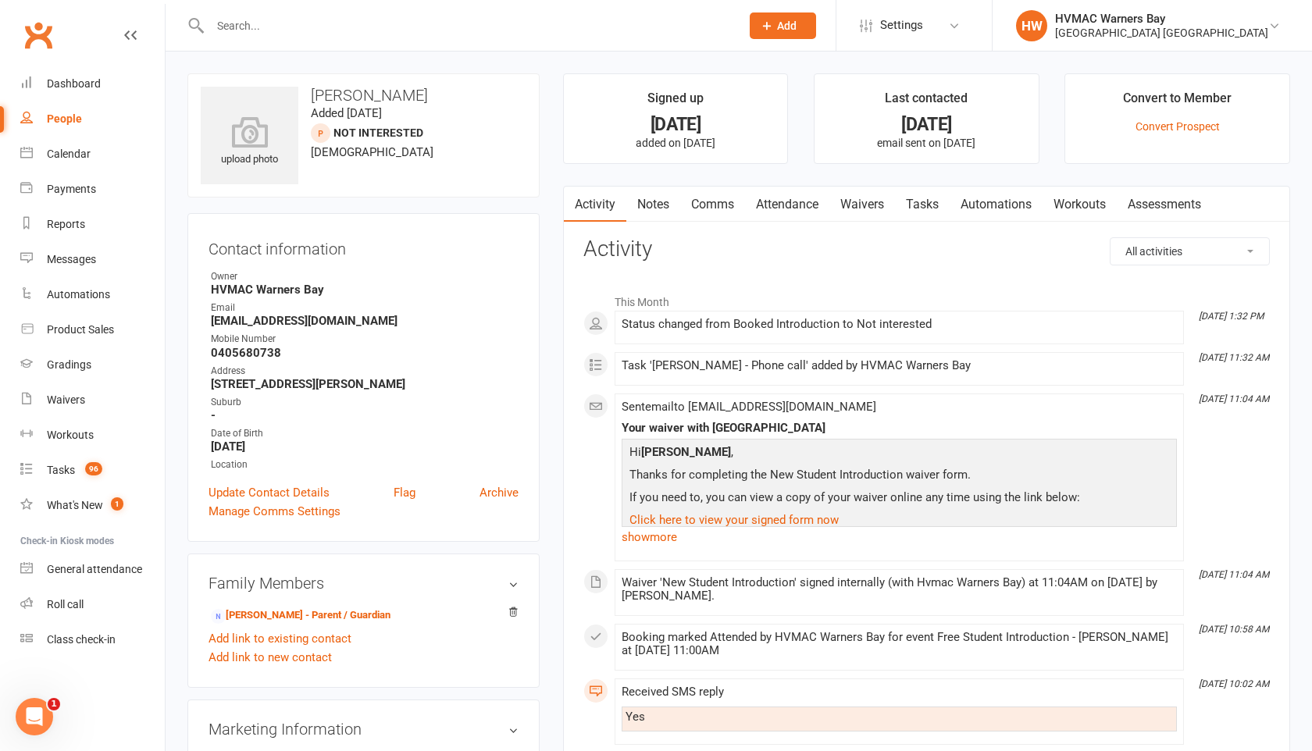
click at [925, 210] on link "Tasks" at bounding box center [922, 205] width 55 height 36
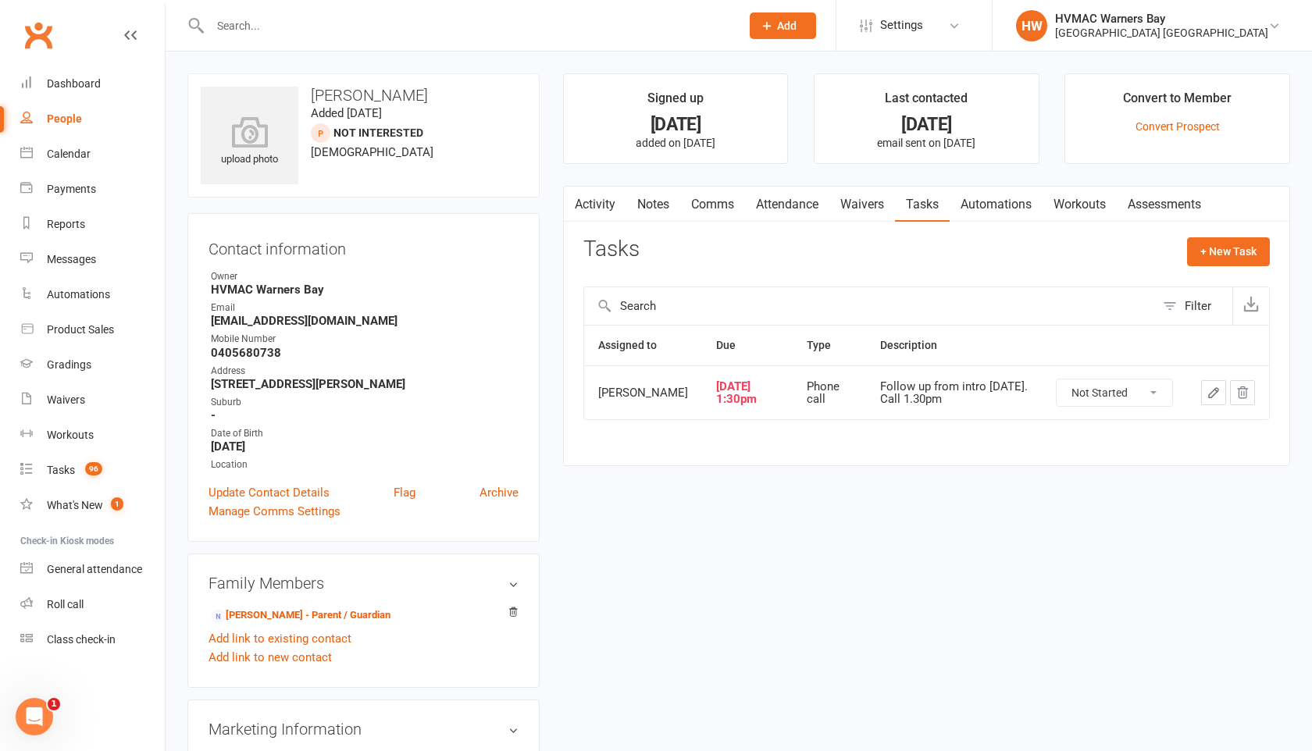
click at [1113, 399] on select "Not Started In Progress Waiting Complete" at bounding box center [1115, 393] width 116 height 27
click at [1057, 391] on select "Not Started In Progress Waiting Complete" at bounding box center [1115, 393] width 116 height 27
select select "unstarted"
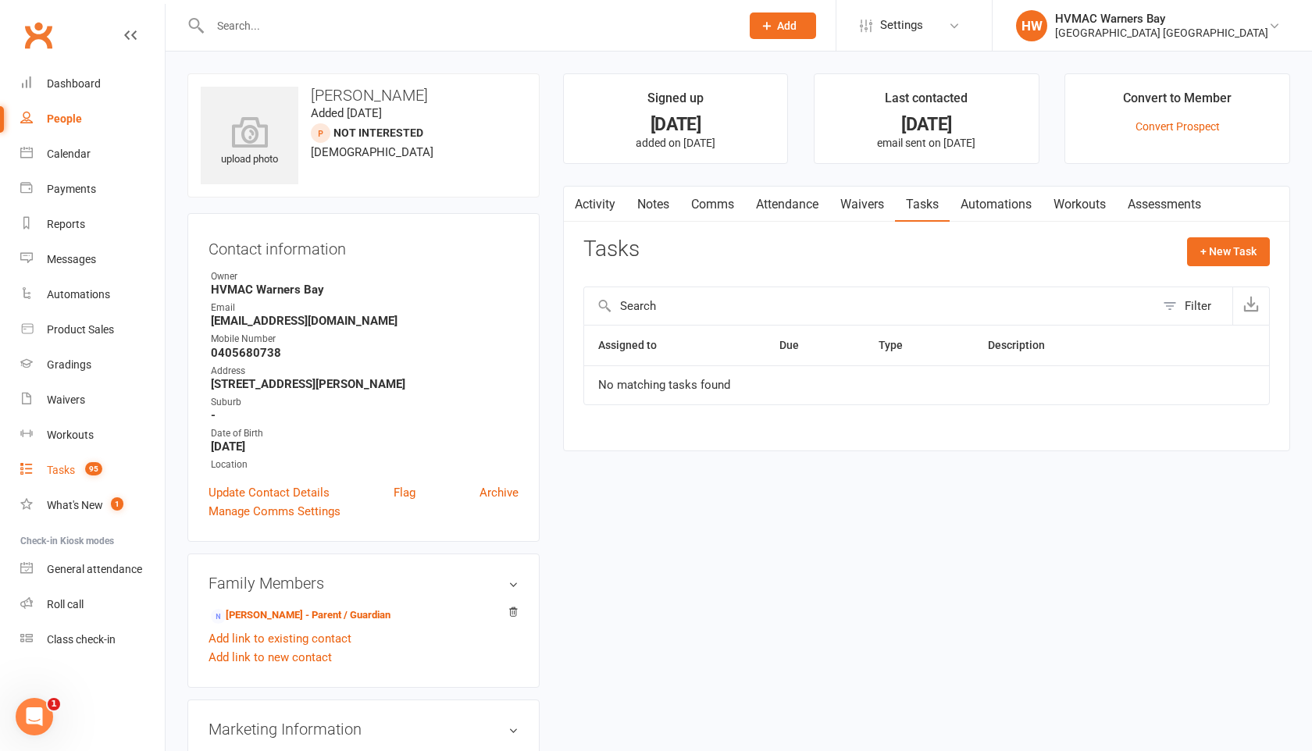
click at [62, 471] on div "Tasks" at bounding box center [61, 470] width 28 height 12
select select "incomplete"
select select "42884"
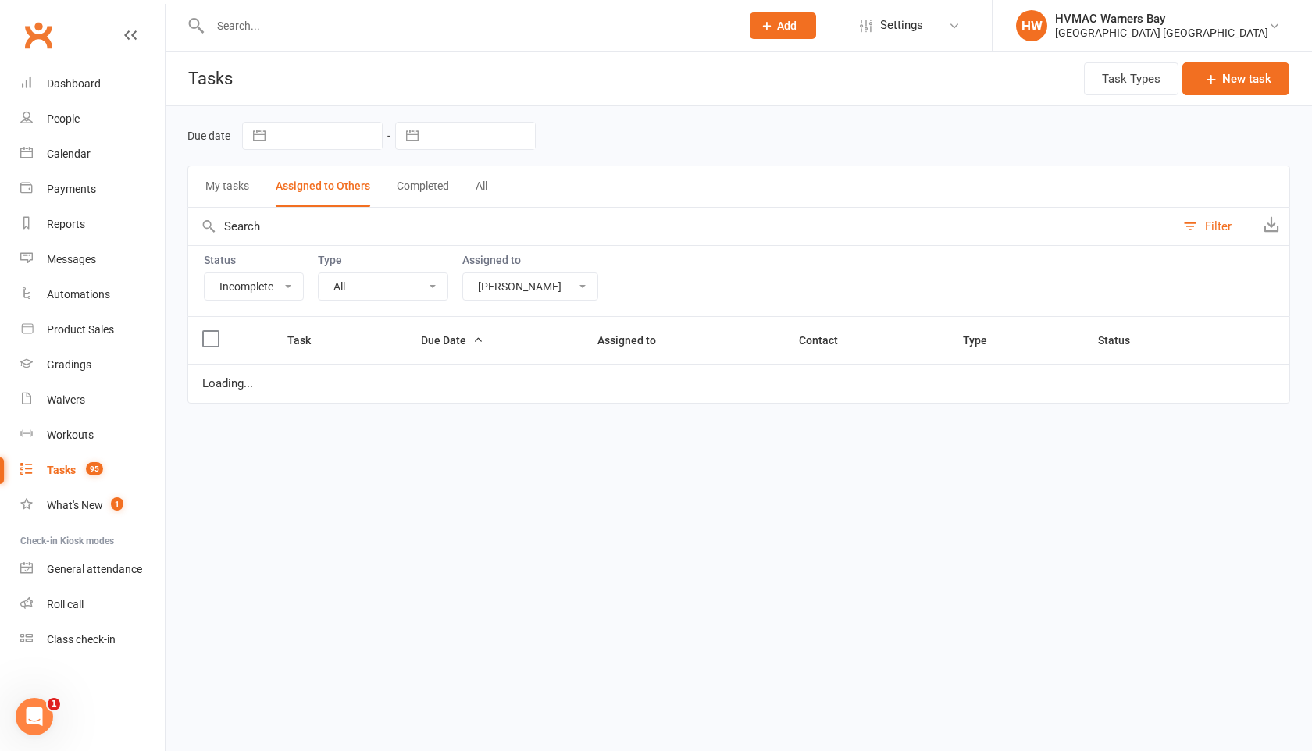
select select "started"
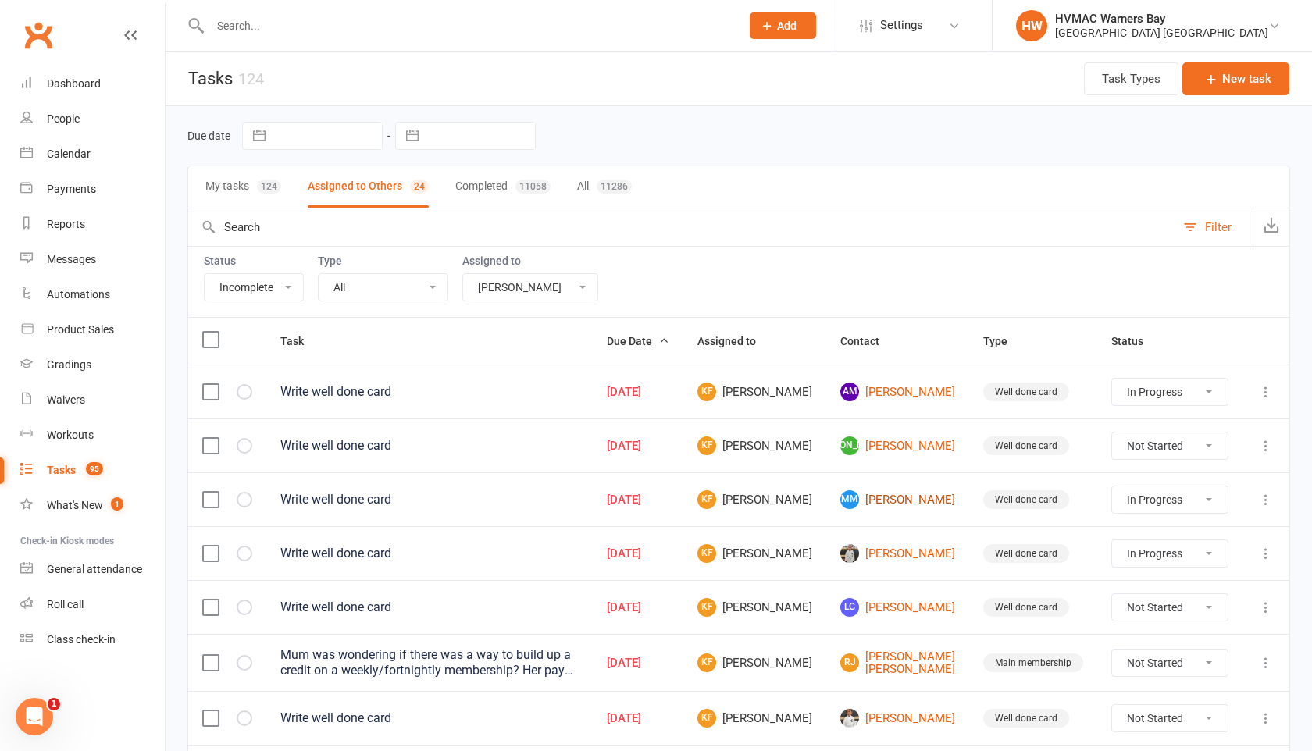
click at [899, 505] on link "MM Maia M. S." at bounding box center [897, 499] width 115 height 19
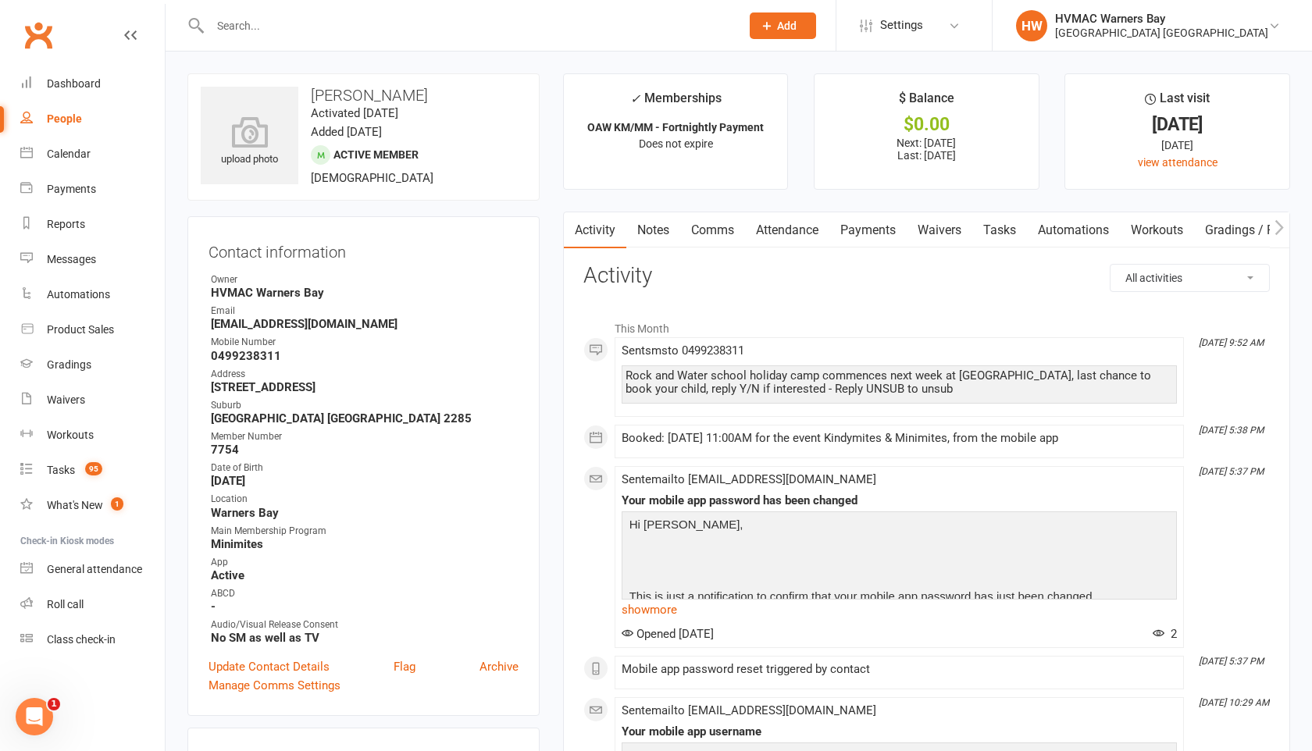
click at [251, 22] on input "text" at bounding box center [467, 26] width 524 height 22
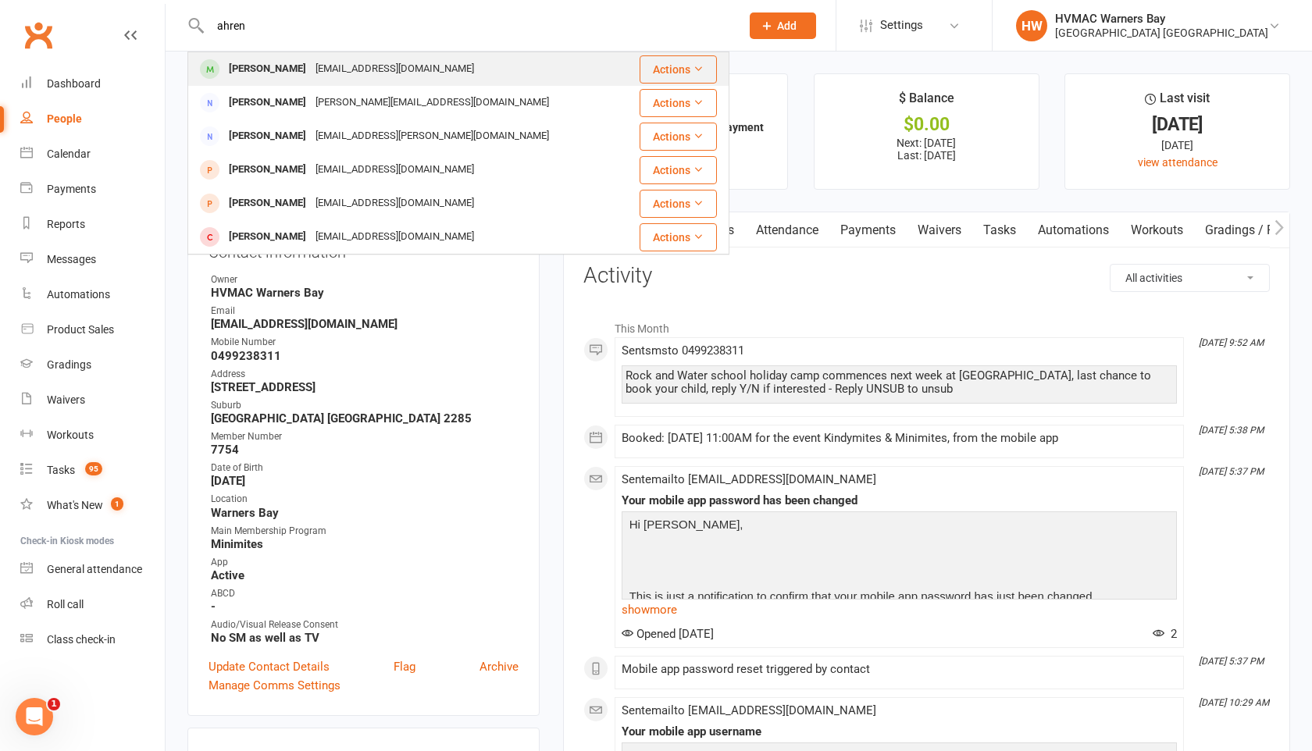
type input "ahren"
click at [262, 62] on div "Ahren Markov" at bounding box center [267, 69] width 87 height 23
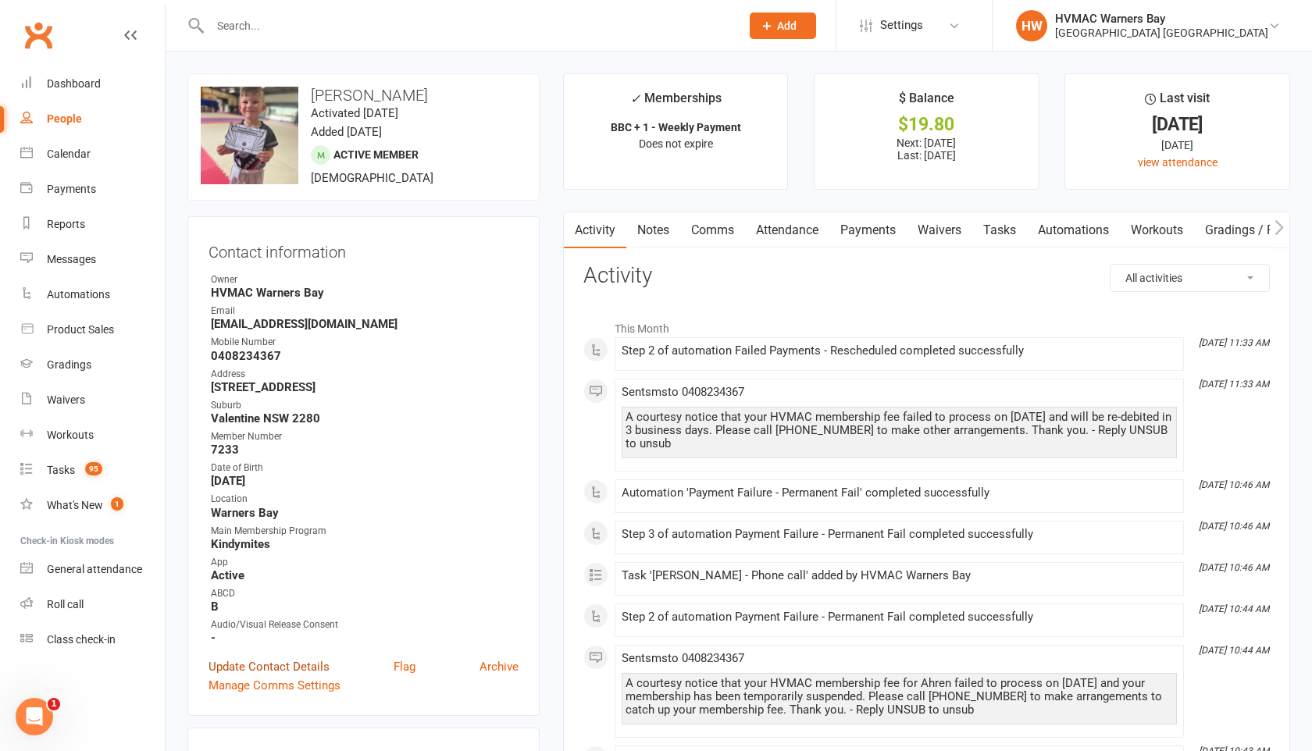
click at [284, 662] on link "Update Contact Details" at bounding box center [269, 667] width 121 height 19
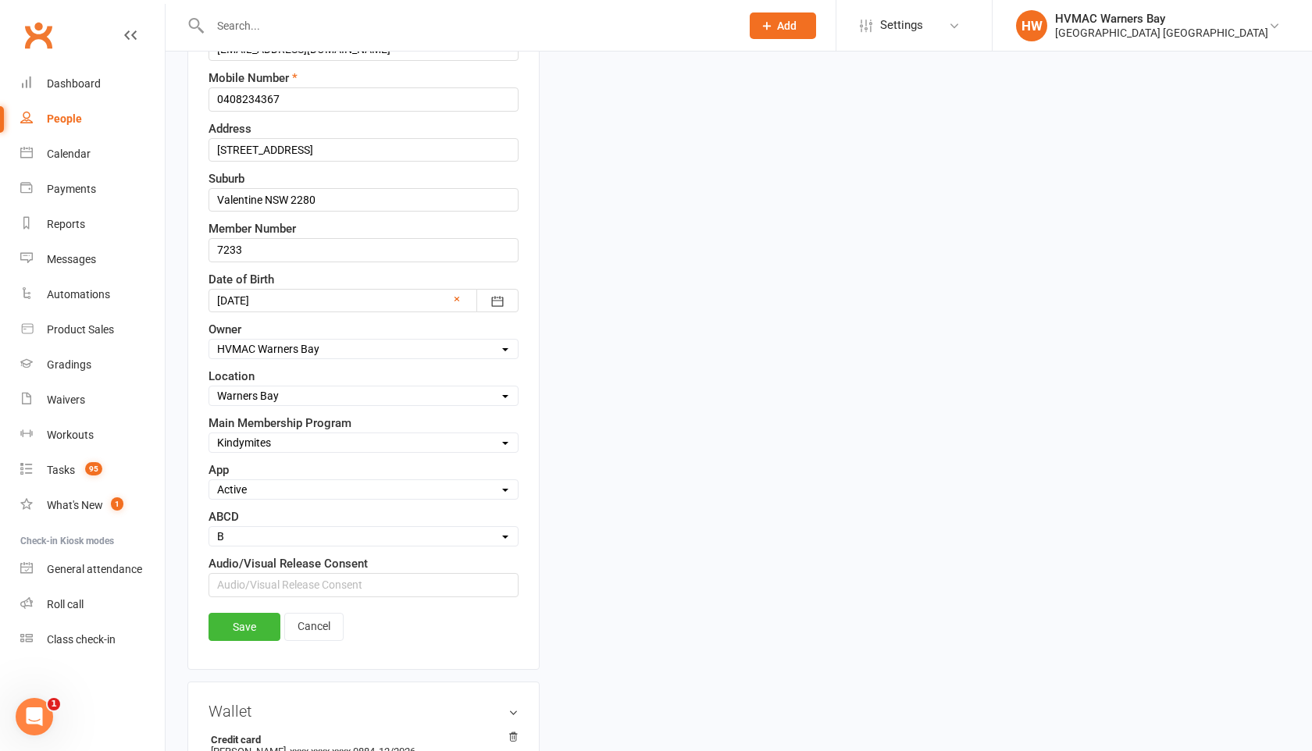
scroll to position [430, 0]
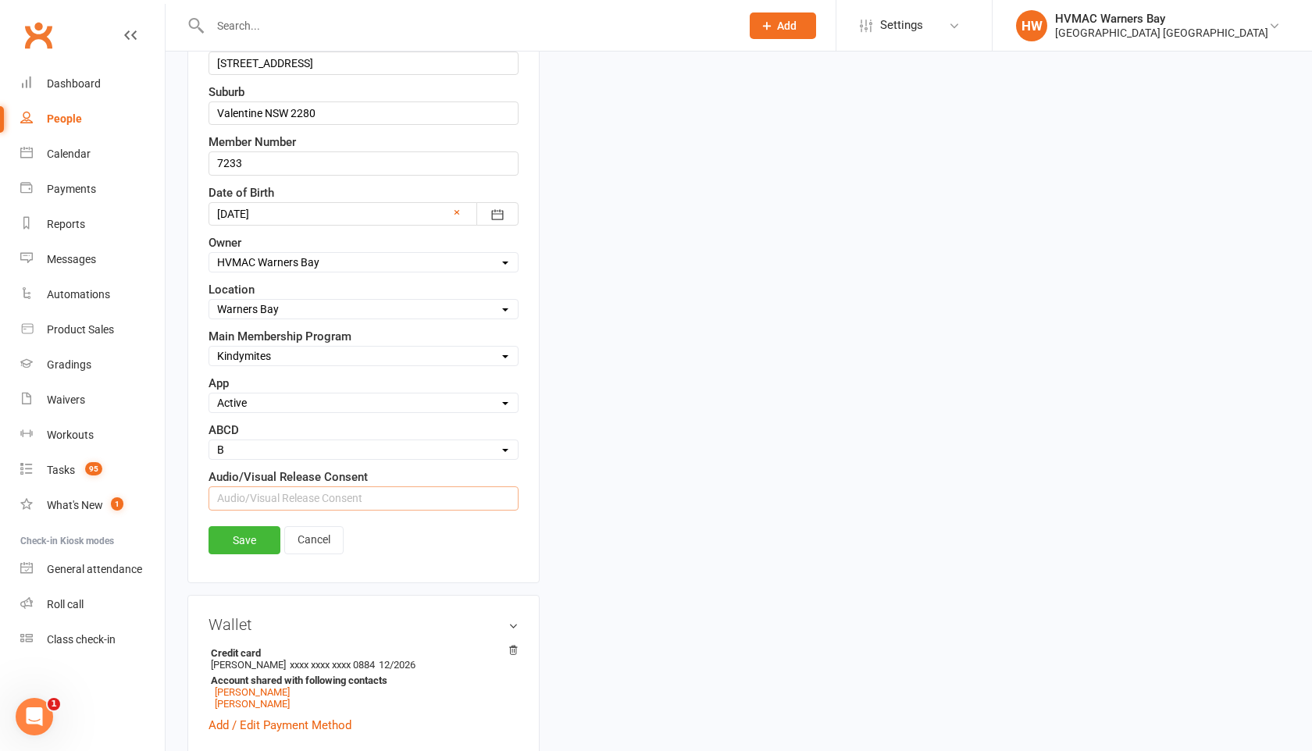
click at [221, 494] on input "text" at bounding box center [364, 498] width 310 height 23
type input "NO"
click at [236, 540] on link "Save" at bounding box center [245, 540] width 72 height 28
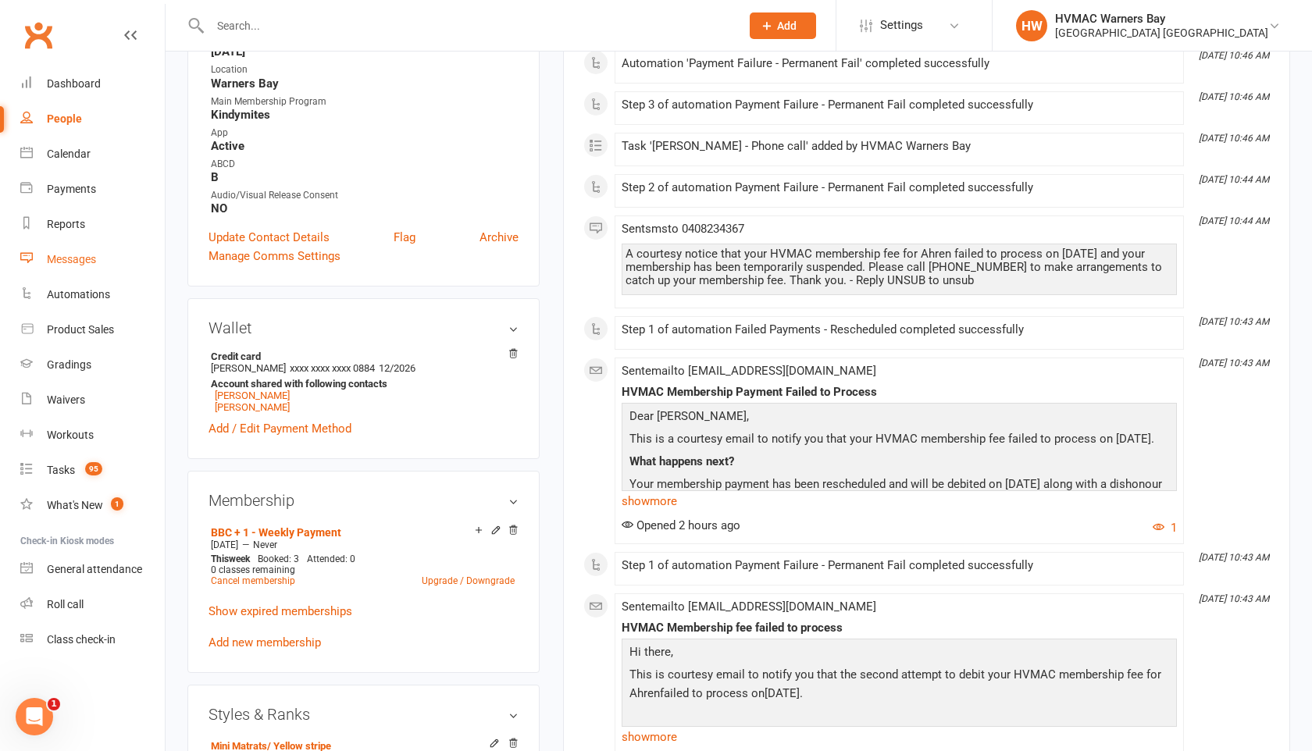
click at [68, 263] on div "Messages" at bounding box center [71, 259] width 49 height 12
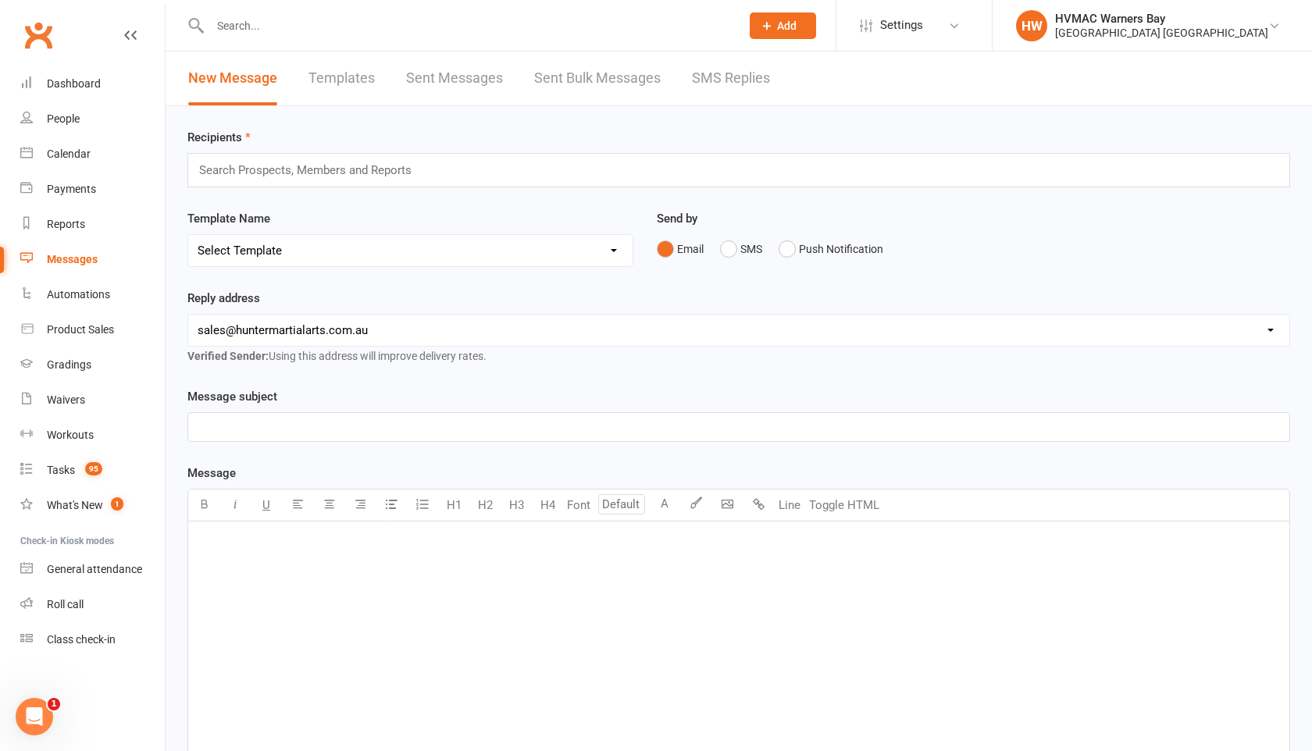
click at [714, 81] on link "SMS Replies" at bounding box center [731, 79] width 78 height 54
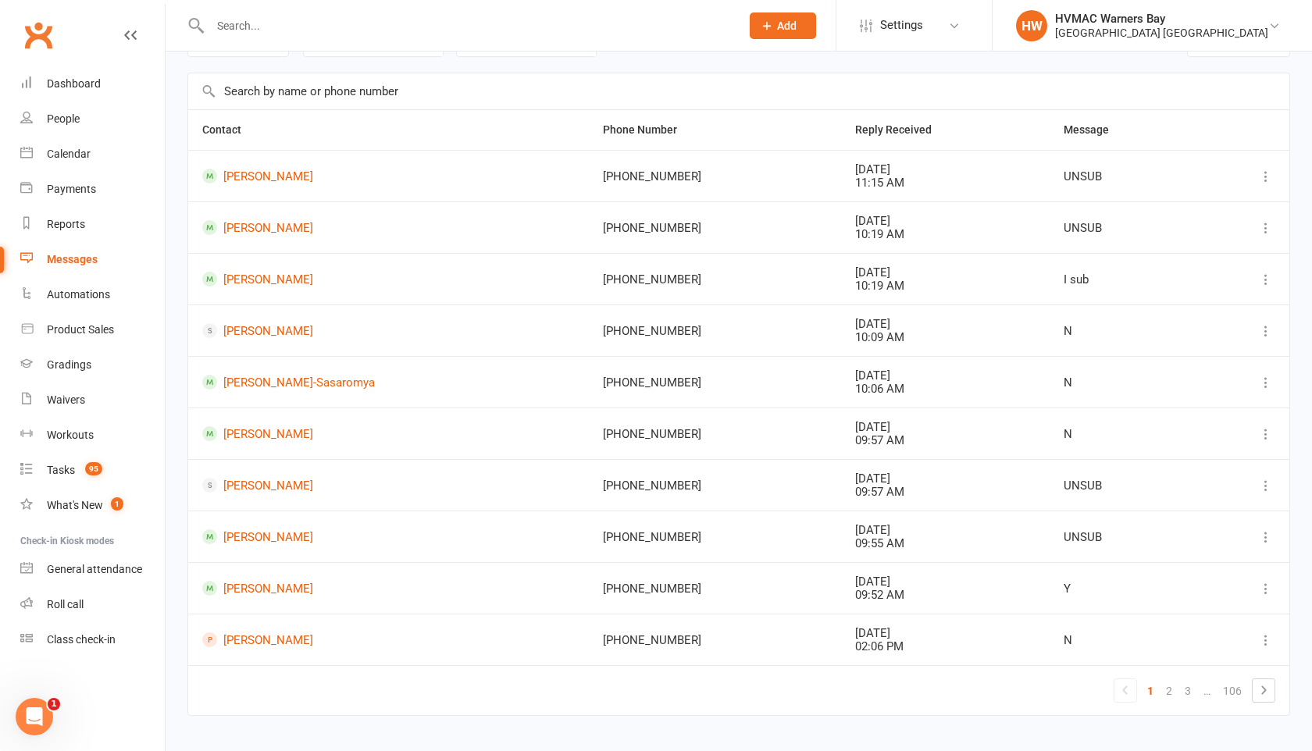
scroll to position [124, 0]
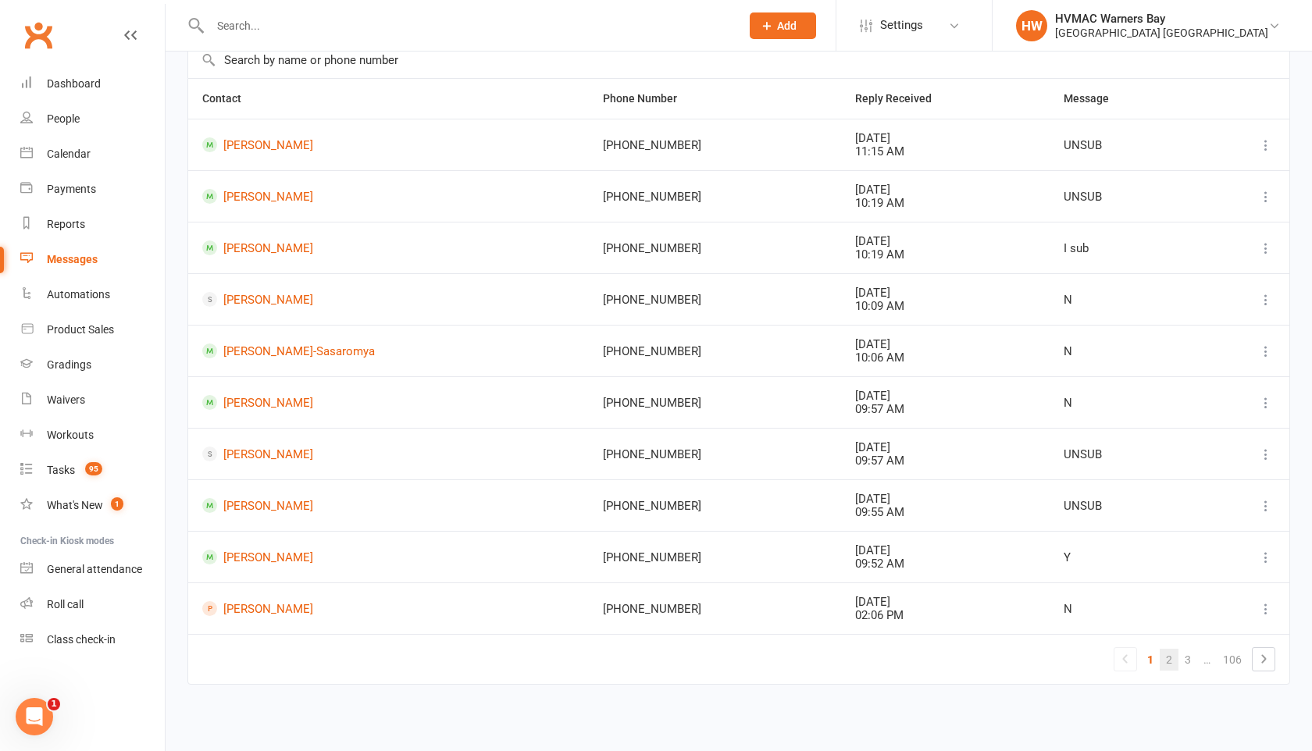
click at [1171, 660] on link "2" at bounding box center [1169, 660] width 19 height 22
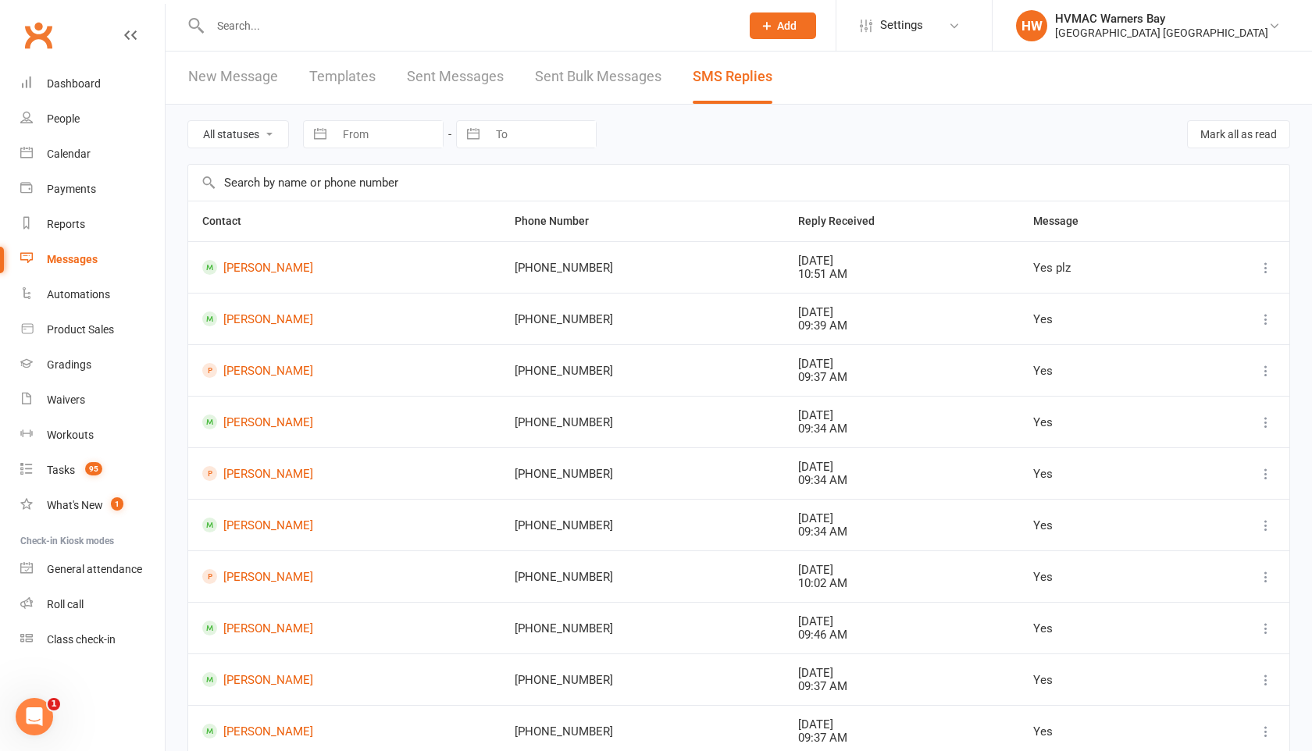
scroll to position [0, 0]
click at [262, 374] on link "Felix Grien" at bounding box center [344, 372] width 284 height 15
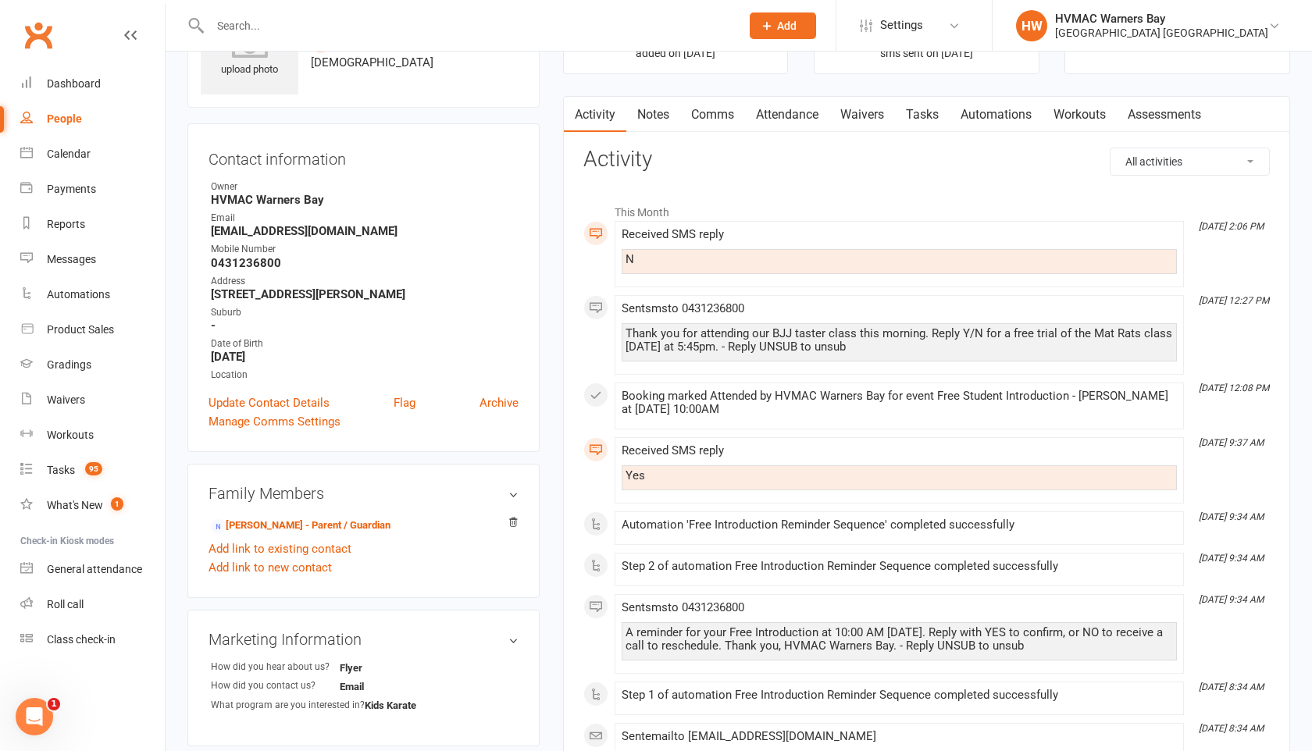
scroll to position [94, 0]
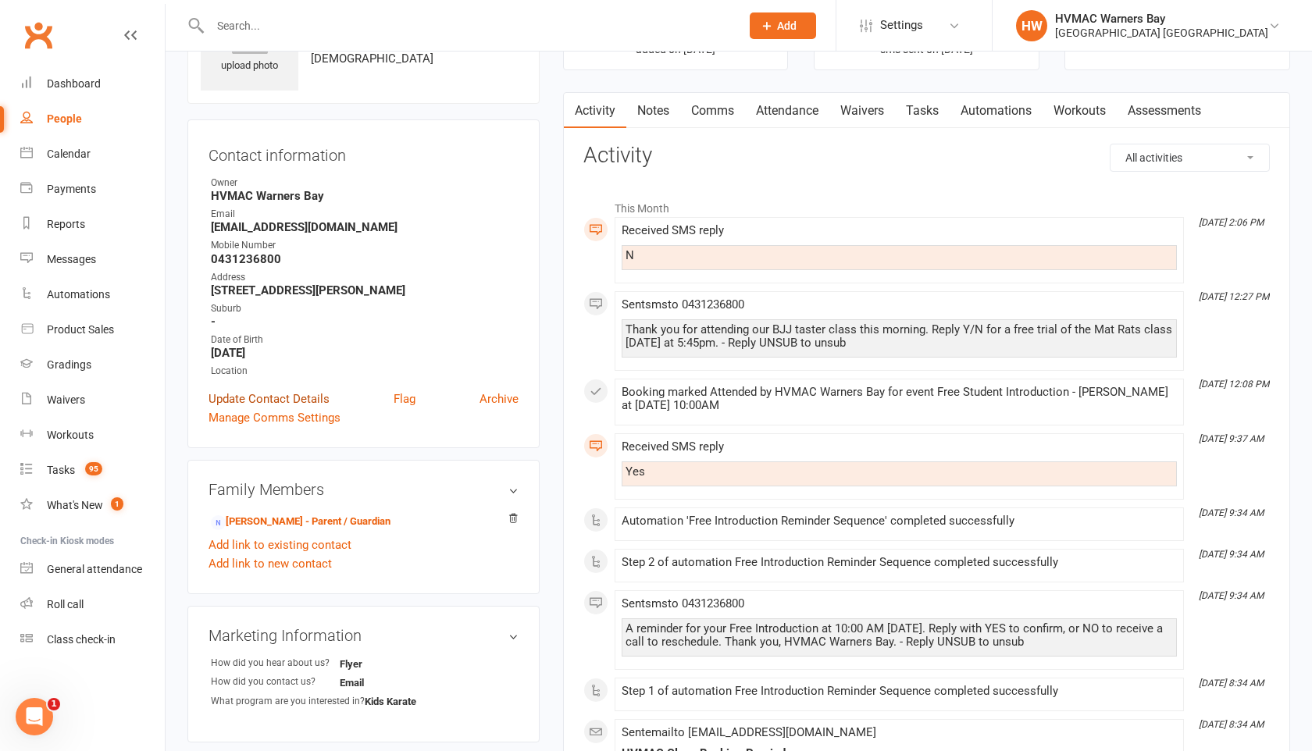
click at [261, 394] on link "Update Contact Details" at bounding box center [269, 399] width 121 height 19
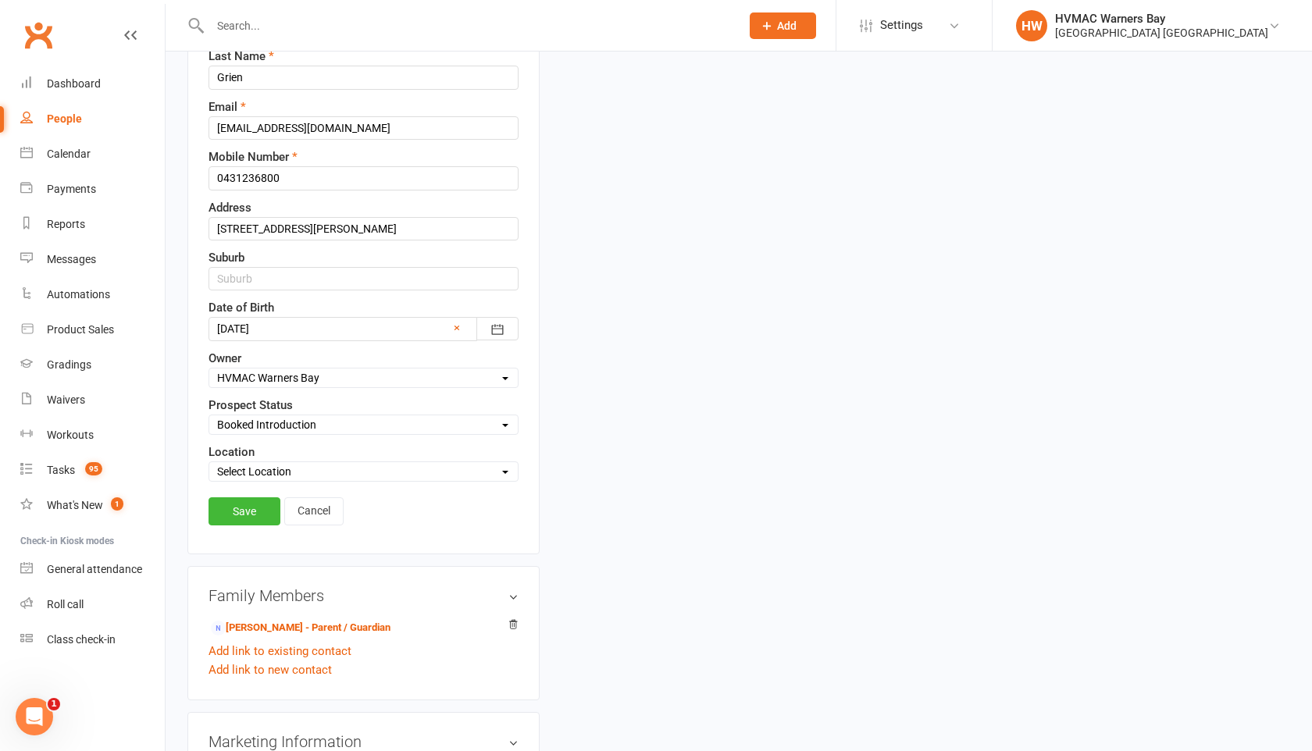
scroll to position [273, 0]
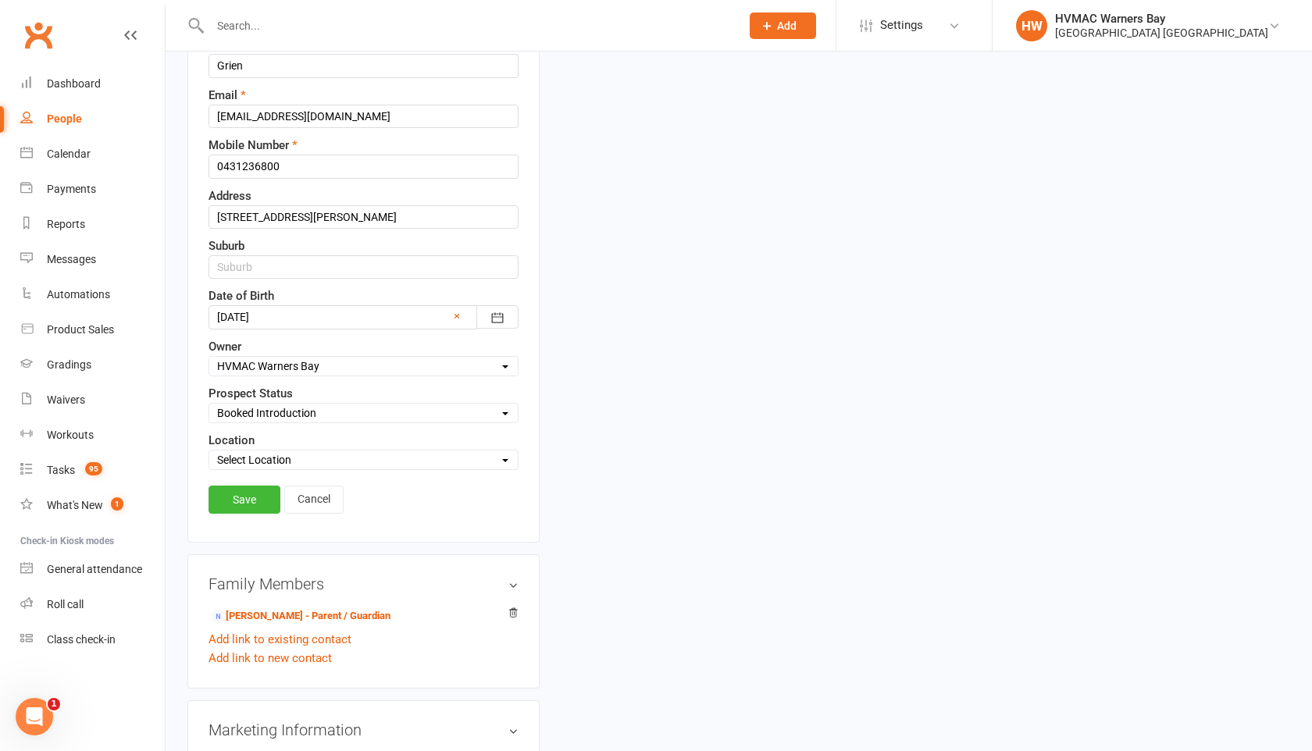
click at [261, 412] on select "Select Initial Contact Booked Introduction Booking confirmed Ready to register …" at bounding box center [363, 413] width 308 height 17
select select "Not interested"
click at [209, 405] on select "Select Initial Contact Booked Introduction Booking confirmed Ready to register …" at bounding box center [363, 413] width 308 height 17
click at [235, 494] on link "Save" at bounding box center [245, 500] width 72 height 28
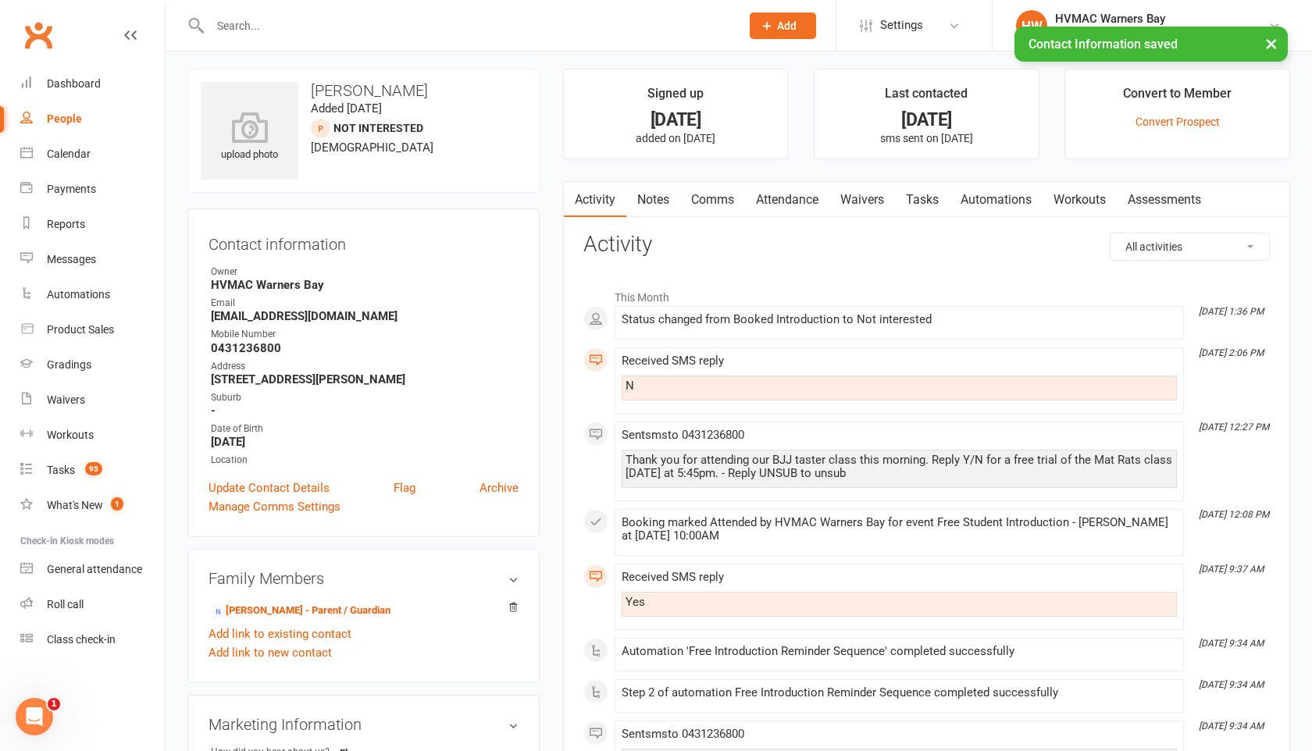
scroll to position [0, 0]
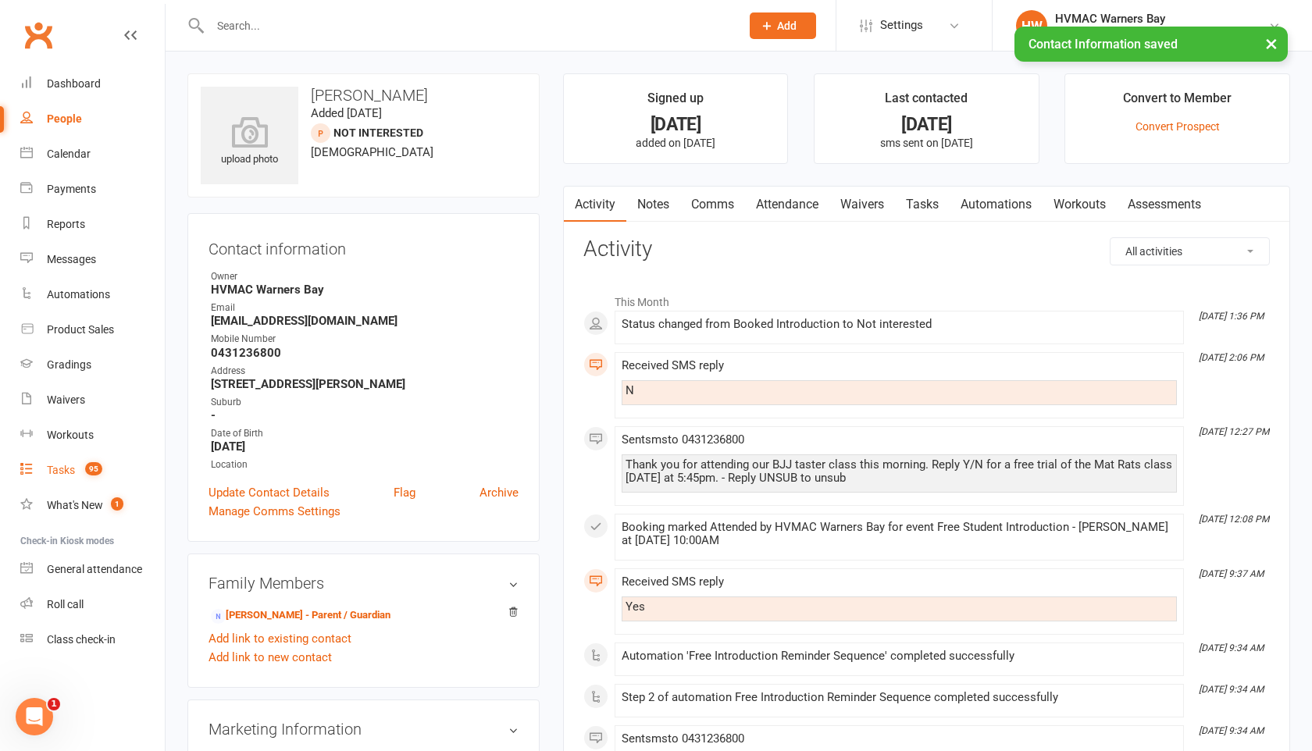
click at [71, 465] on div "Tasks" at bounding box center [61, 470] width 28 height 12
select select "incomplete"
select select "42884"
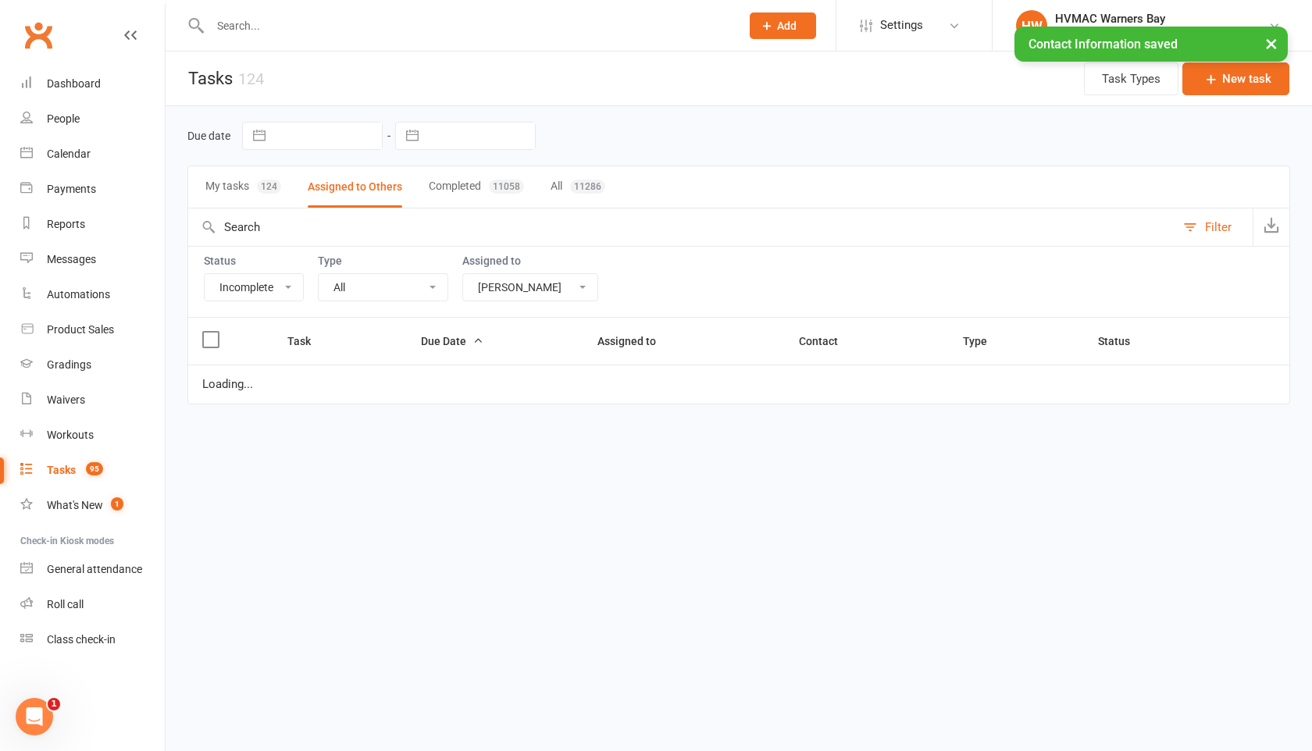
select select "started"
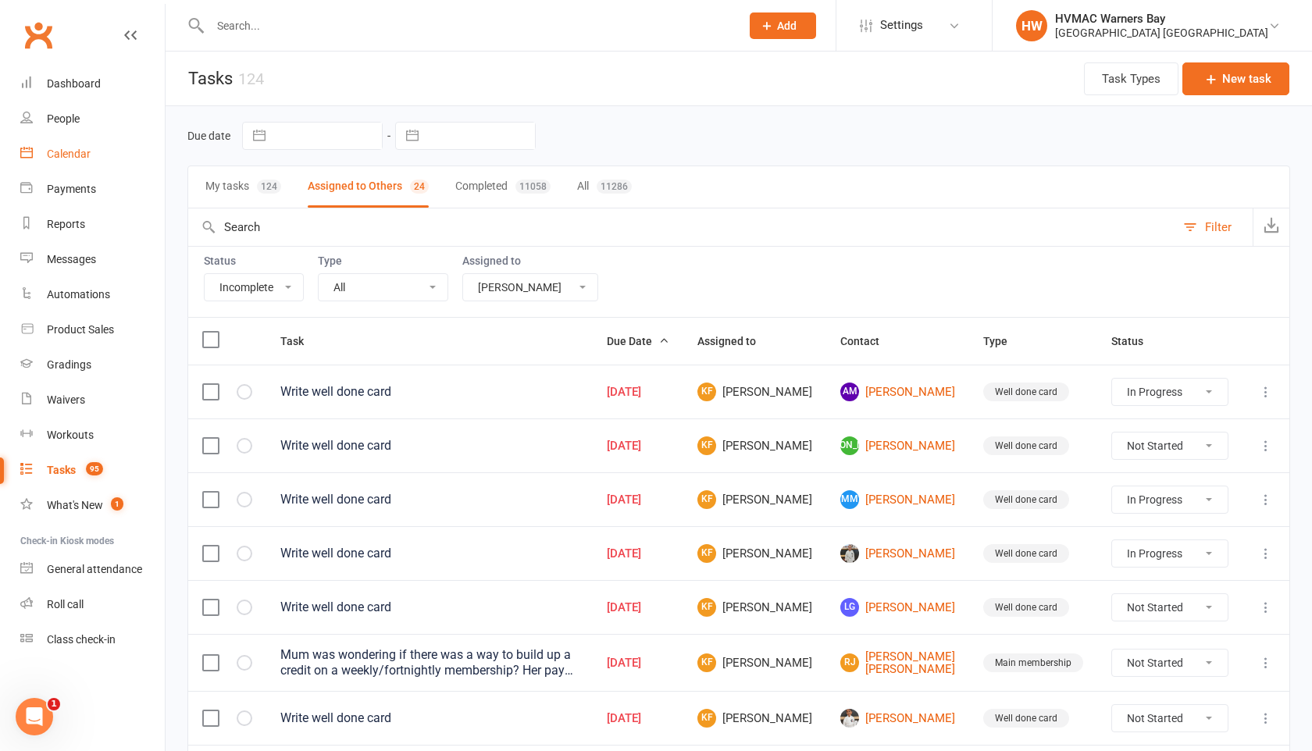
click at [80, 156] on div "Calendar" at bounding box center [69, 154] width 44 height 12
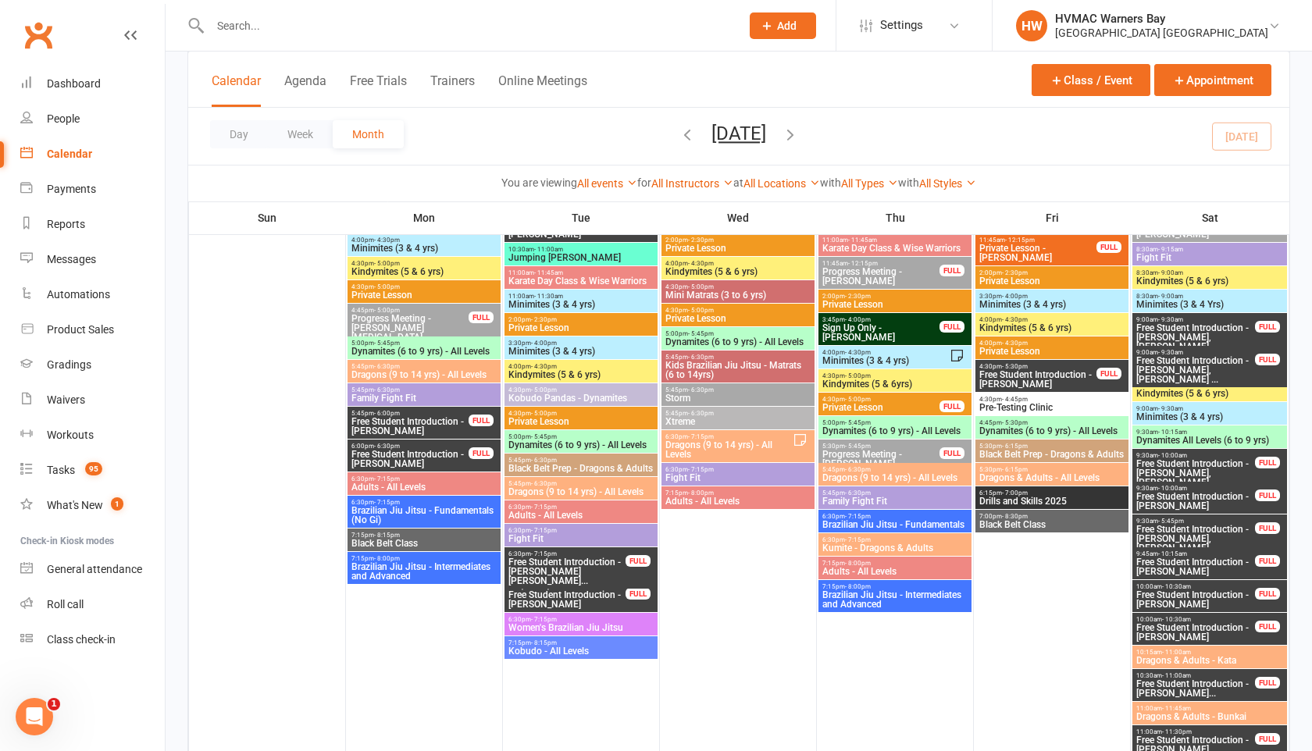
scroll to position [629, 0]
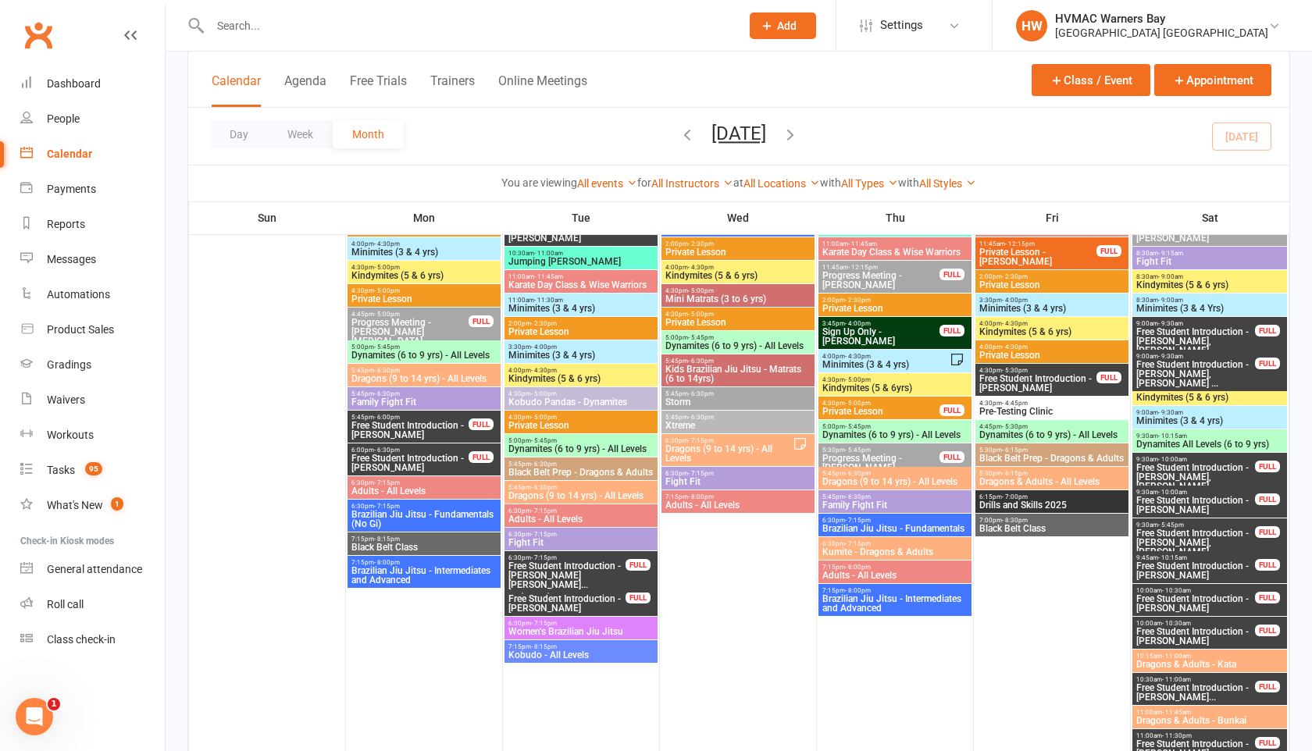
click at [1016, 408] on span "Pre-Testing Clinic" at bounding box center [1052, 411] width 147 height 9
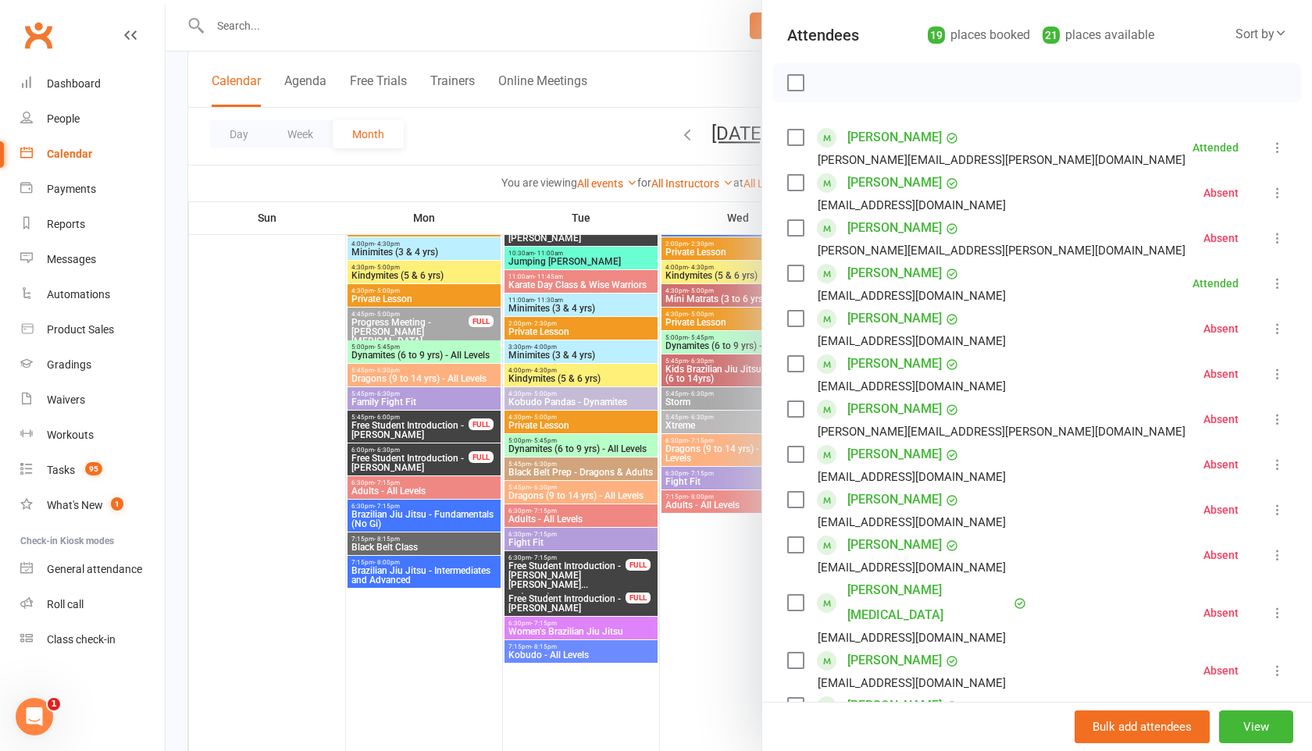
scroll to position [166, 0]
click at [1279, 193] on icon at bounding box center [1278, 192] width 16 height 16
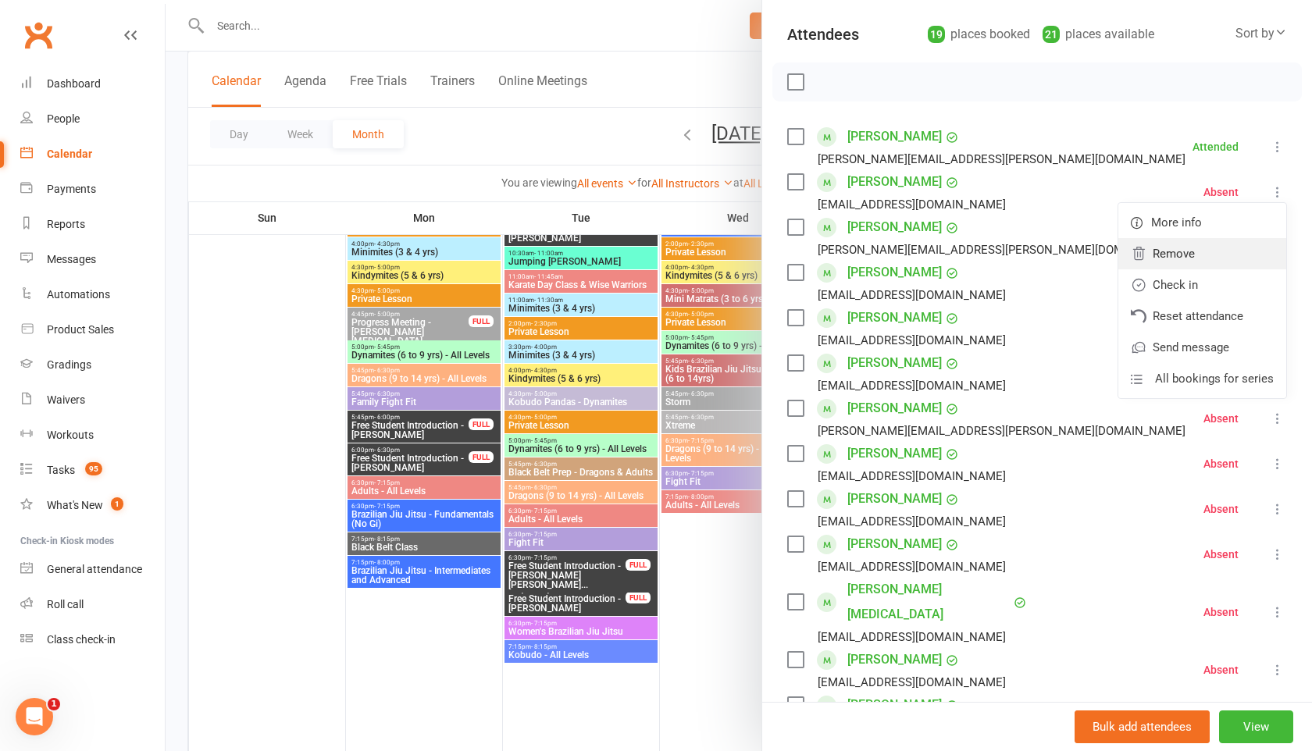
click at [1188, 259] on link "Remove" at bounding box center [1202, 253] width 168 height 31
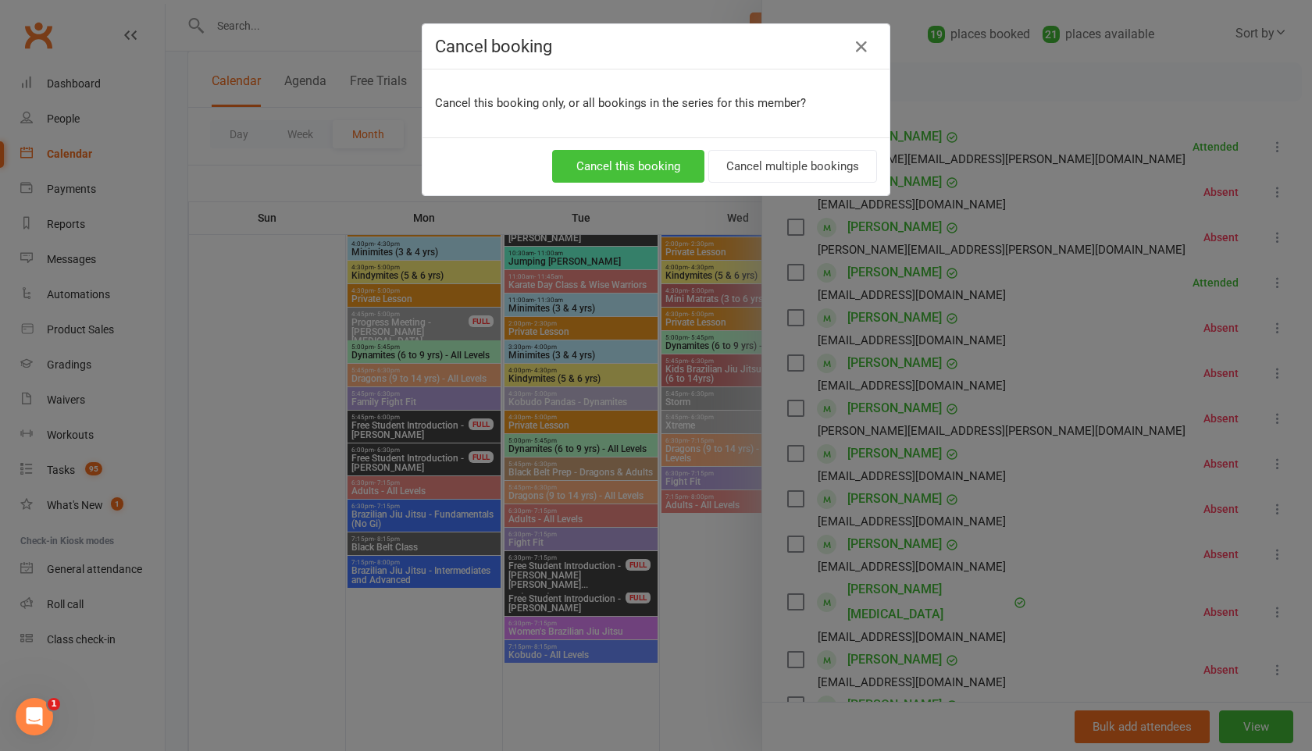
click at [674, 172] on button "Cancel this booking" at bounding box center [628, 166] width 152 height 33
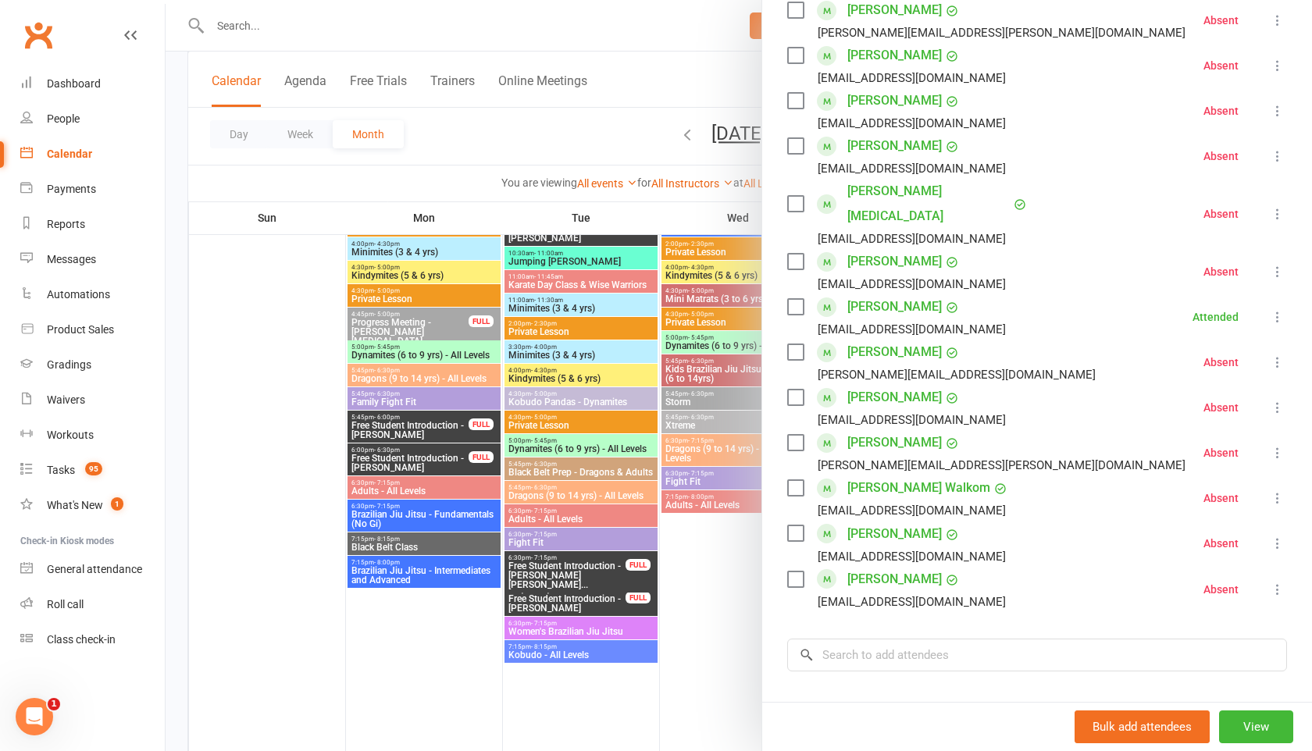
scroll to position [521, 0]
click at [1283, 534] on icon at bounding box center [1278, 542] width 16 height 16
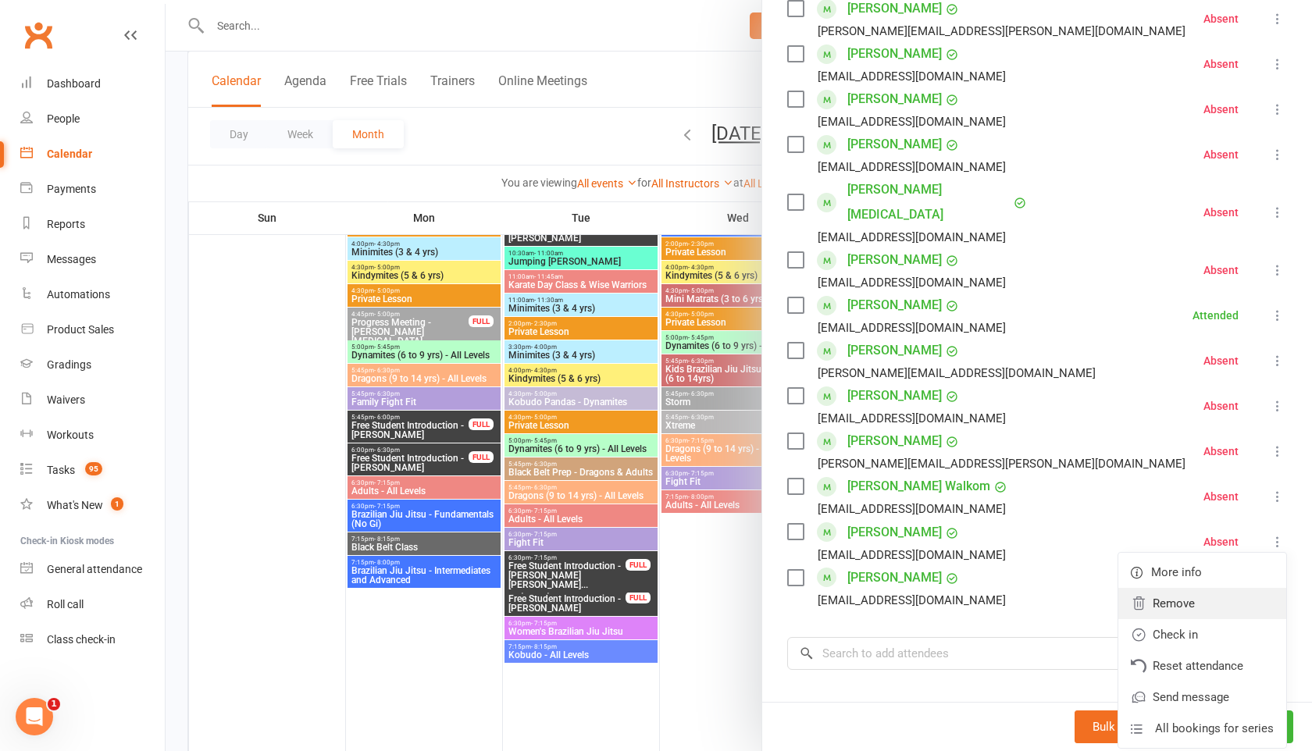
click at [1176, 588] on link "Remove" at bounding box center [1202, 603] width 168 height 31
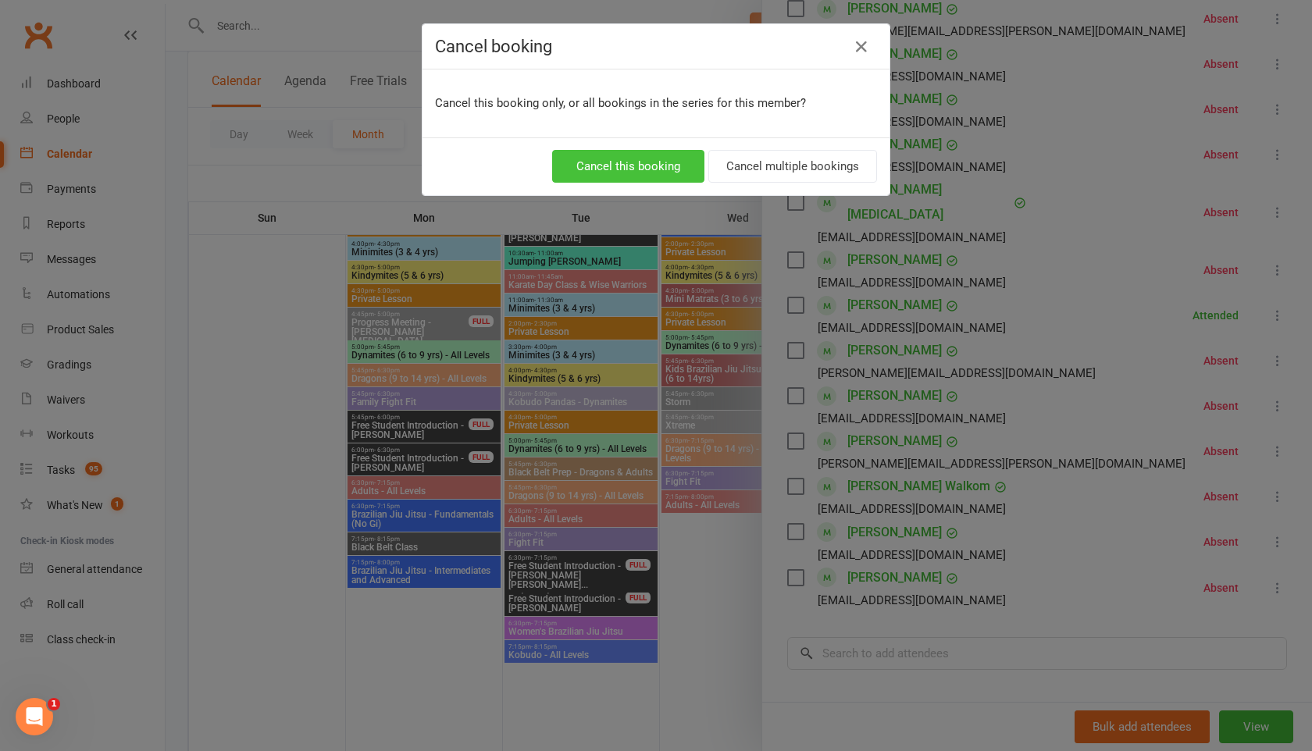
click at [656, 171] on button "Cancel this booking" at bounding box center [628, 166] width 152 height 33
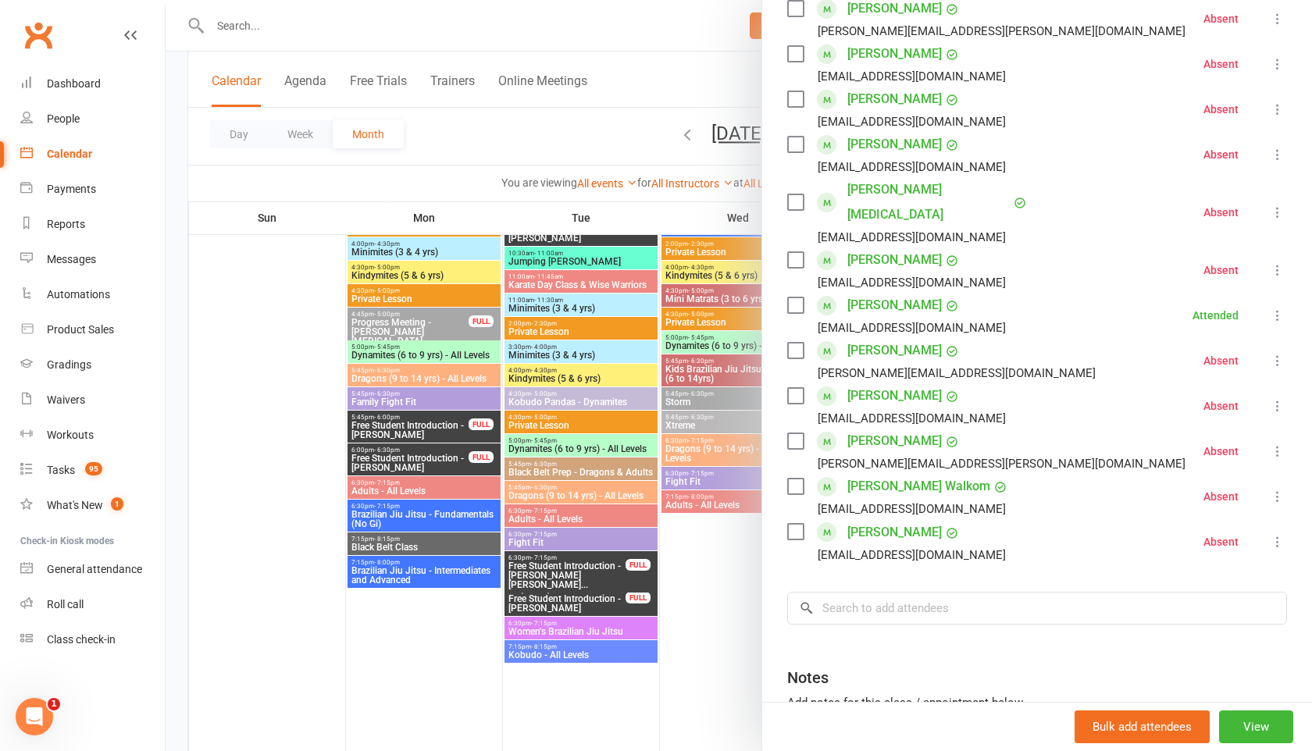
scroll to position [0, 0]
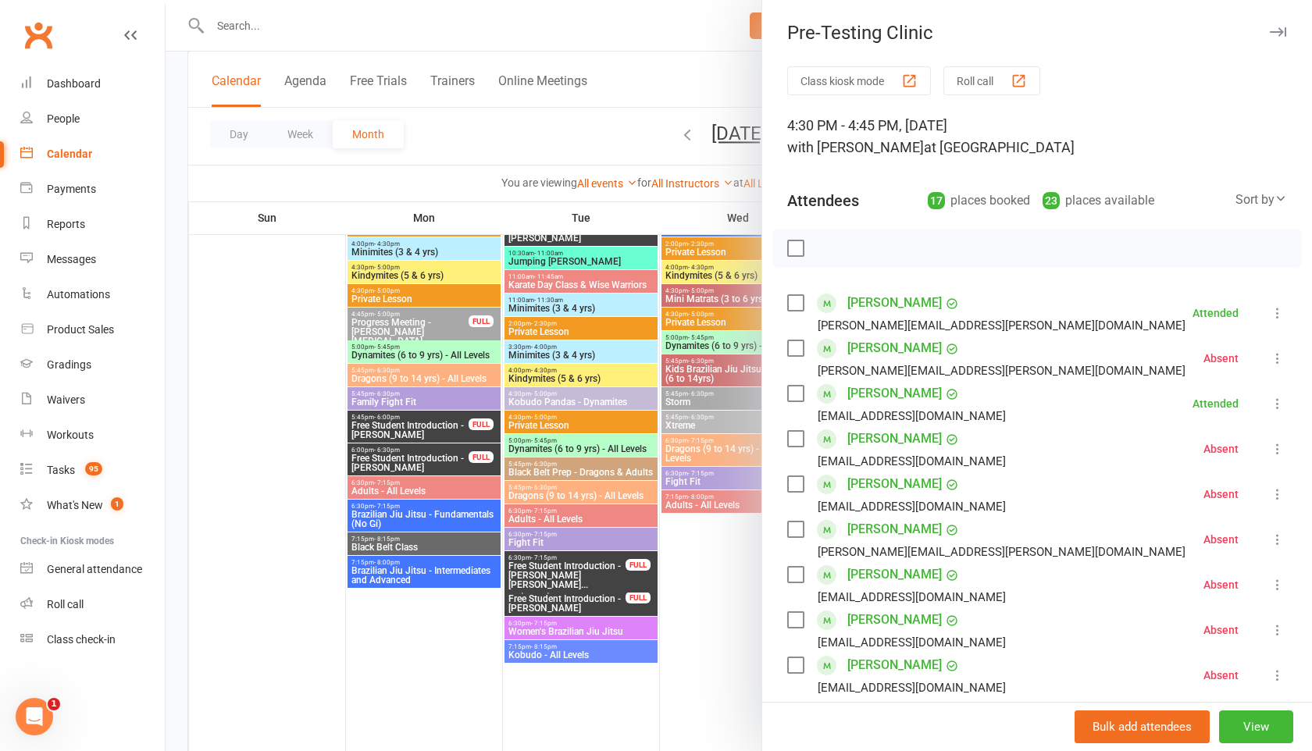
click at [1276, 30] on icon "button" at bounding box center [1278, 31] width 16 height 9
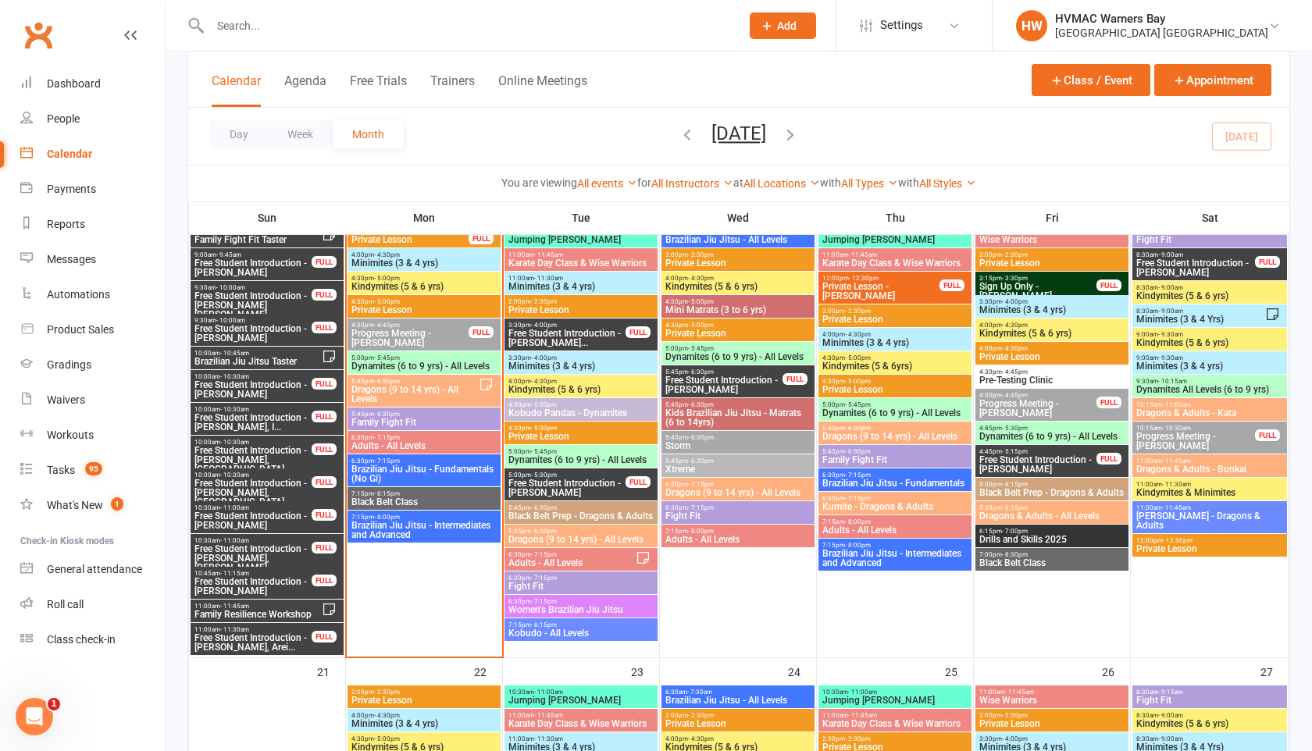
scroll to position [1437, 0]
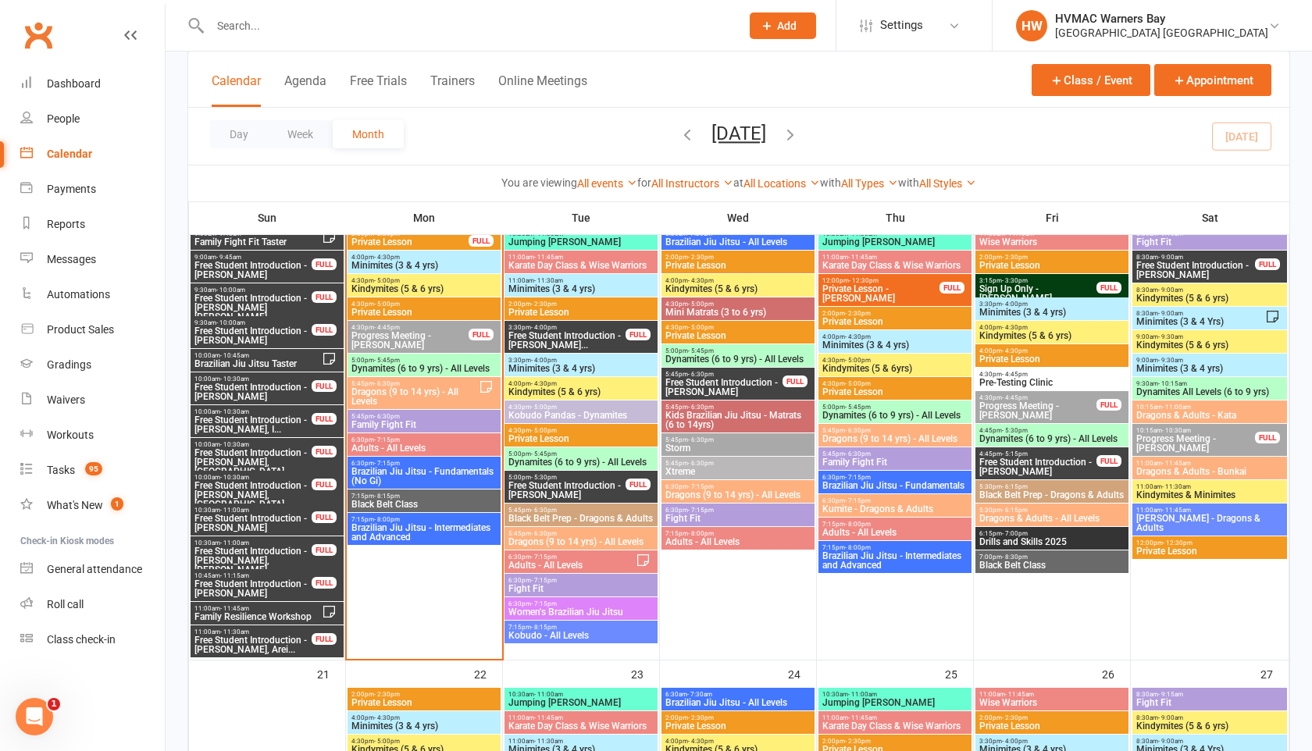
click at [1055, 384] on span "Pre-Testing Clinic" at bounding box center [1052, 382] width 147 height 9
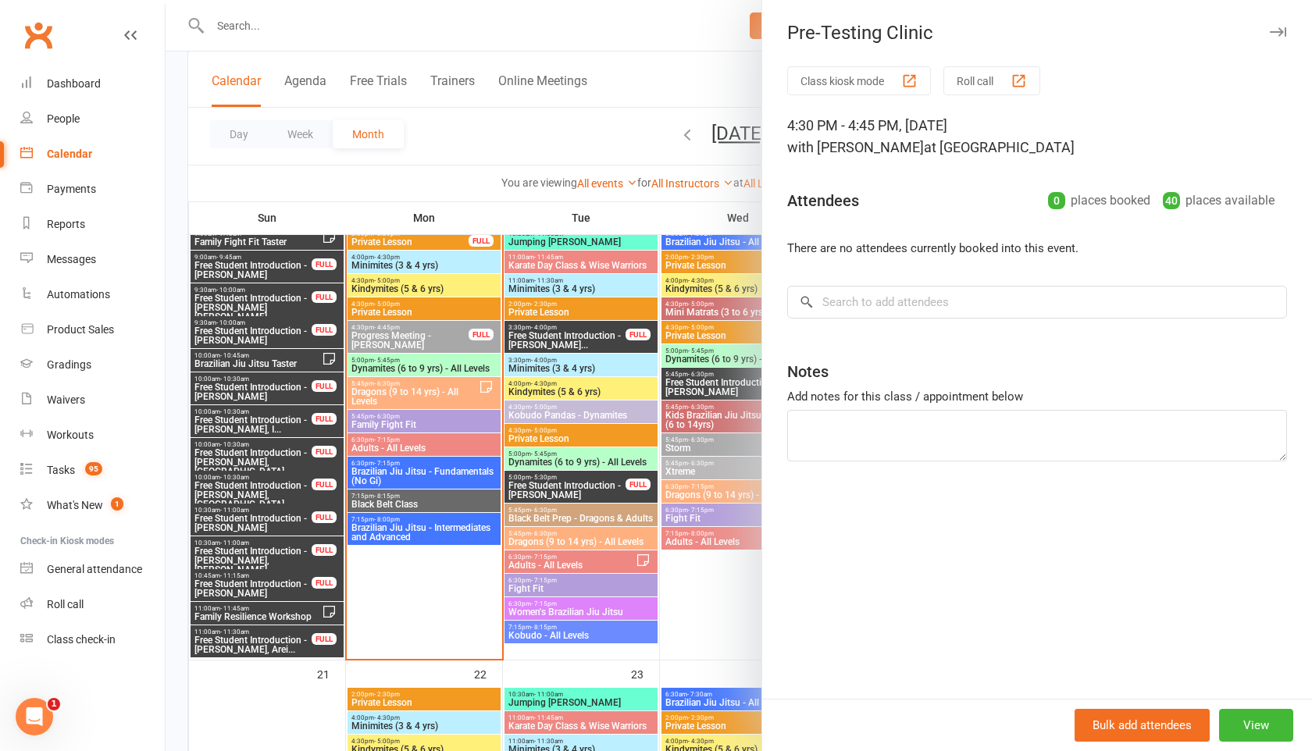
click at [1277, 30] on icon "button" at bounding box center [1278, 31] width 16 height 9
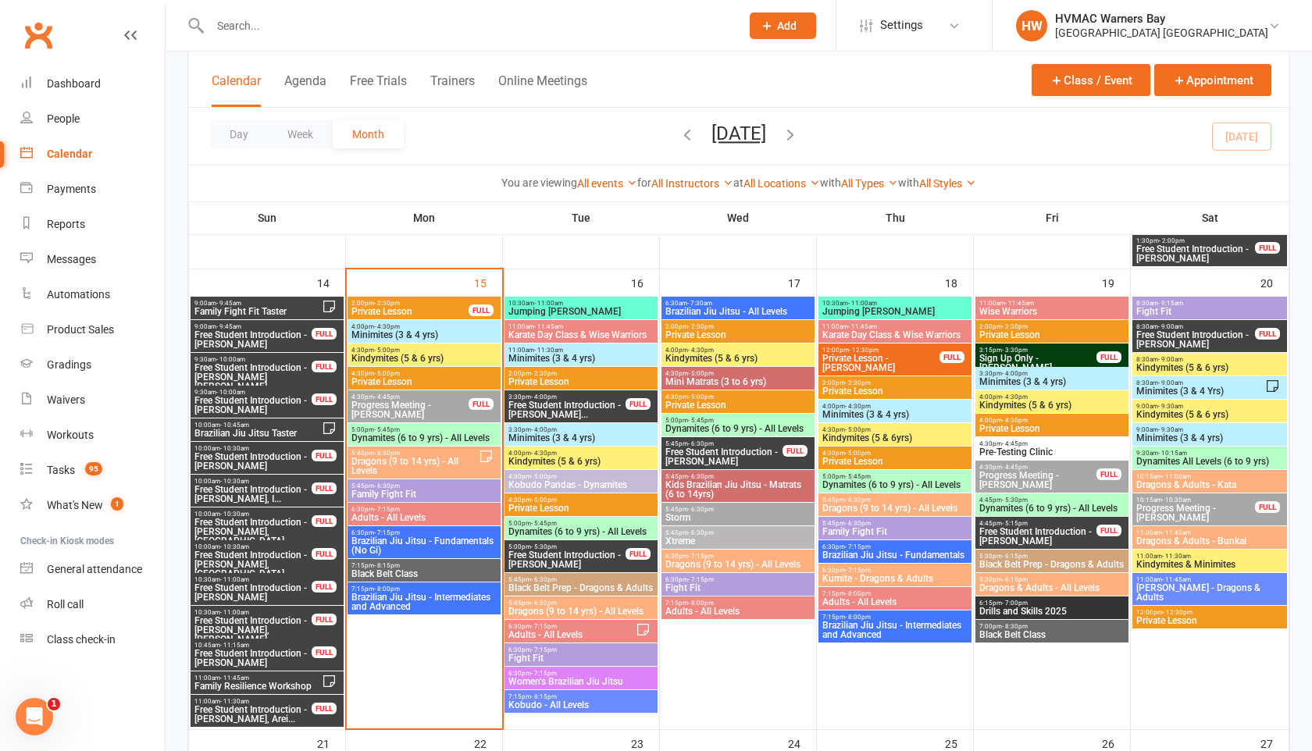
scroll to position [1332, 0]
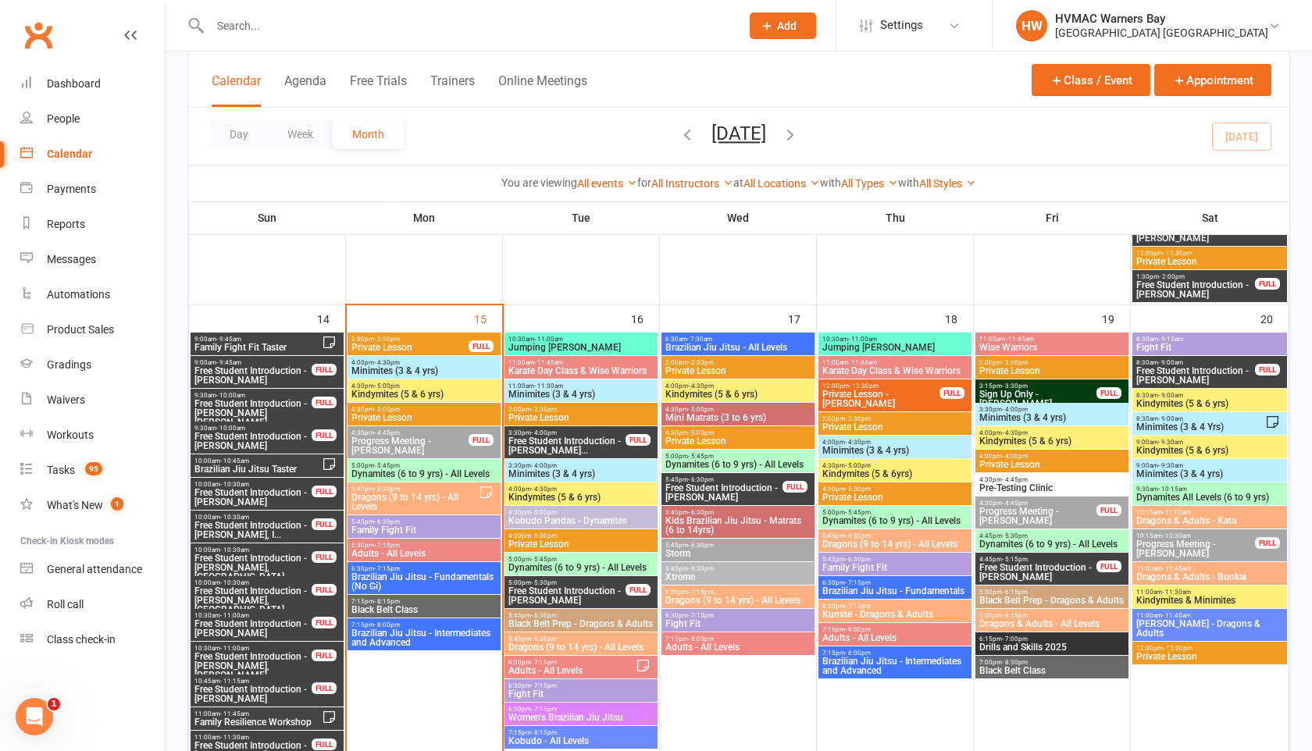
click at [424, 341] on span "2:00pm - 2:30pm" at bounding box center [410, 339] width 119 height 7
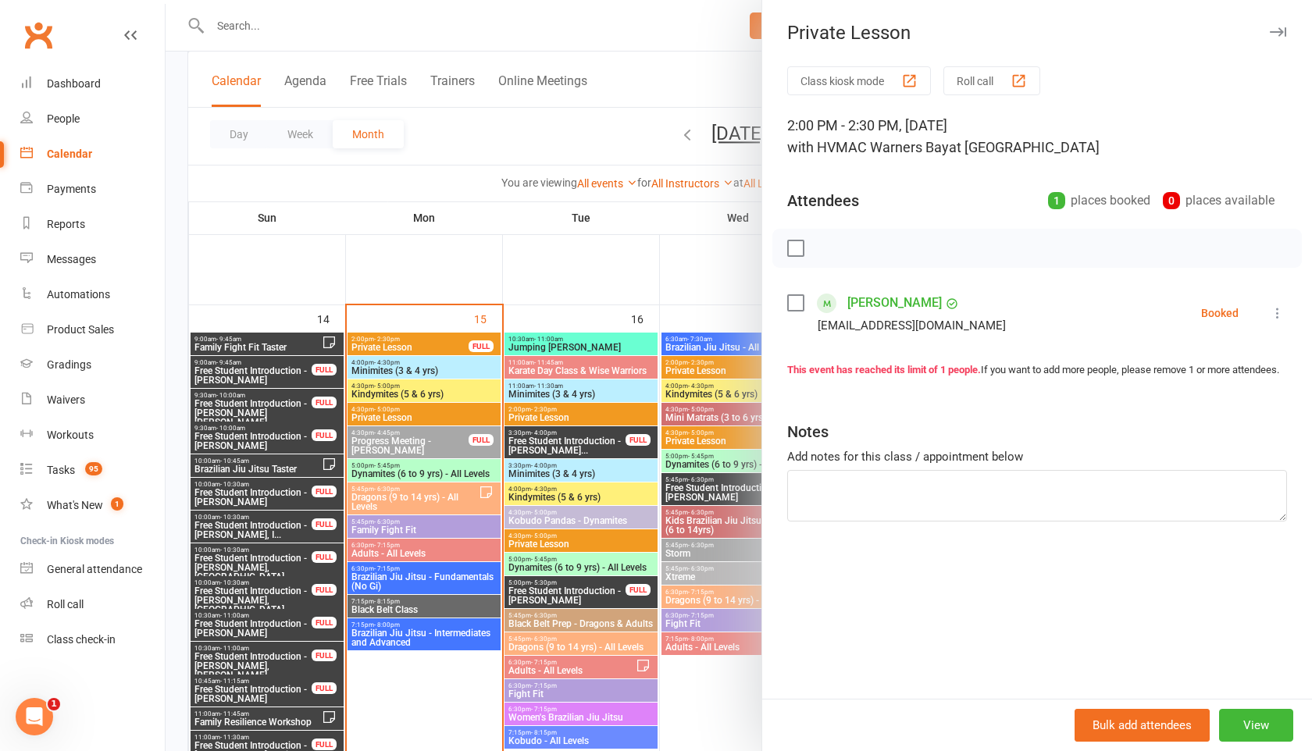
click at [1278, 316] on icon at bounding box center [1278, 313] width 16 height 16
click at [1215, 401] on link "Check in" at bounding box center [1202, 406] width 168 height 31
click at [1278, 26] on button "button" at bounding box center [1277, 32] width 19 height 19
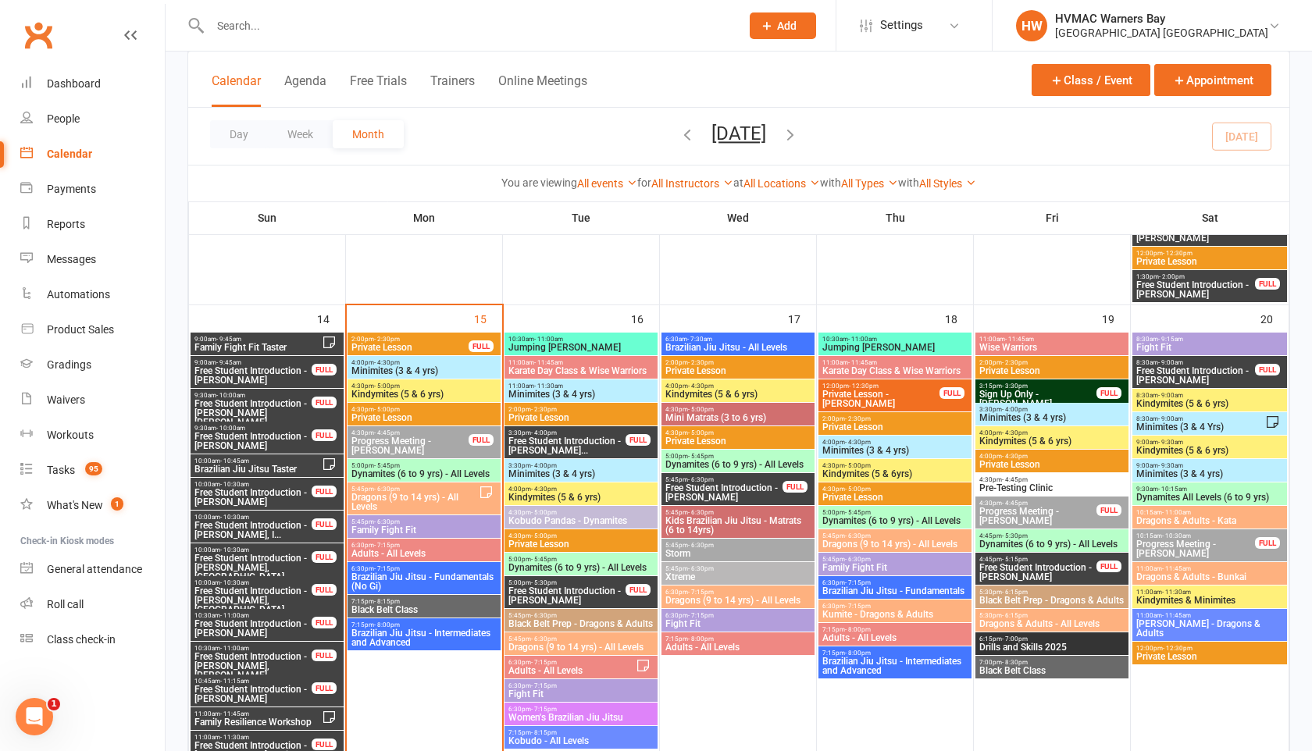
click at [558, 368] on span "Karate Day Class & Wise Warriors" at bounding box center [581, 370] width 147 height 9
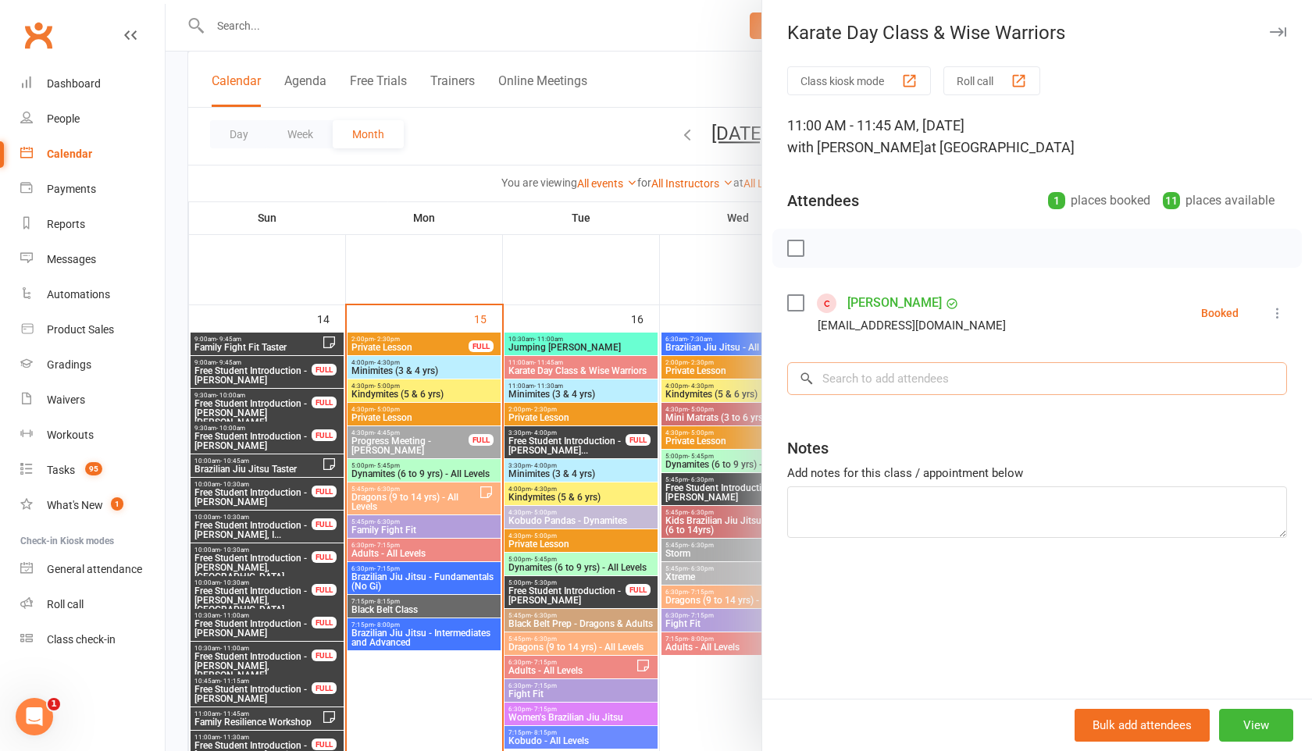
click at [850, 373] on input "search" at bounding box center [1037, 378] width 500 height 33
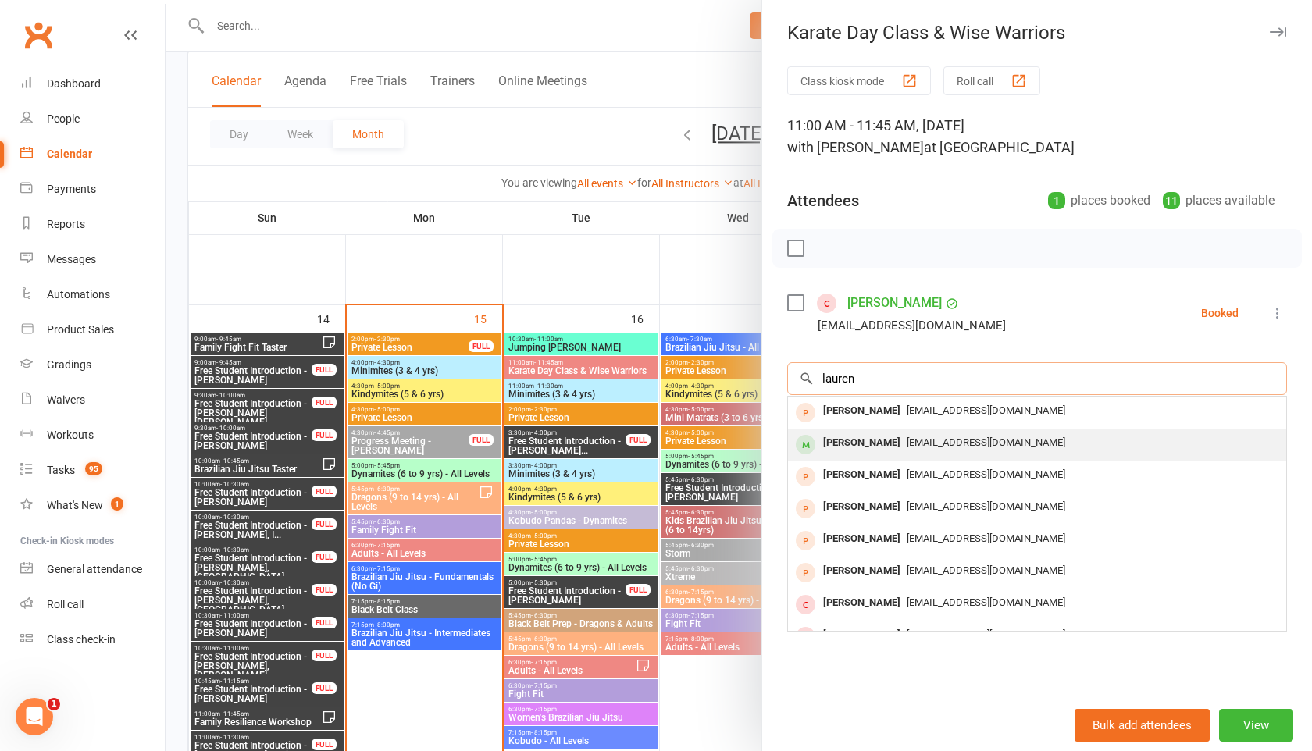
type input "lauren"
click at [859, 438] on div "Lauren Henley" at bounding box center [862, 443] width 90 height 23
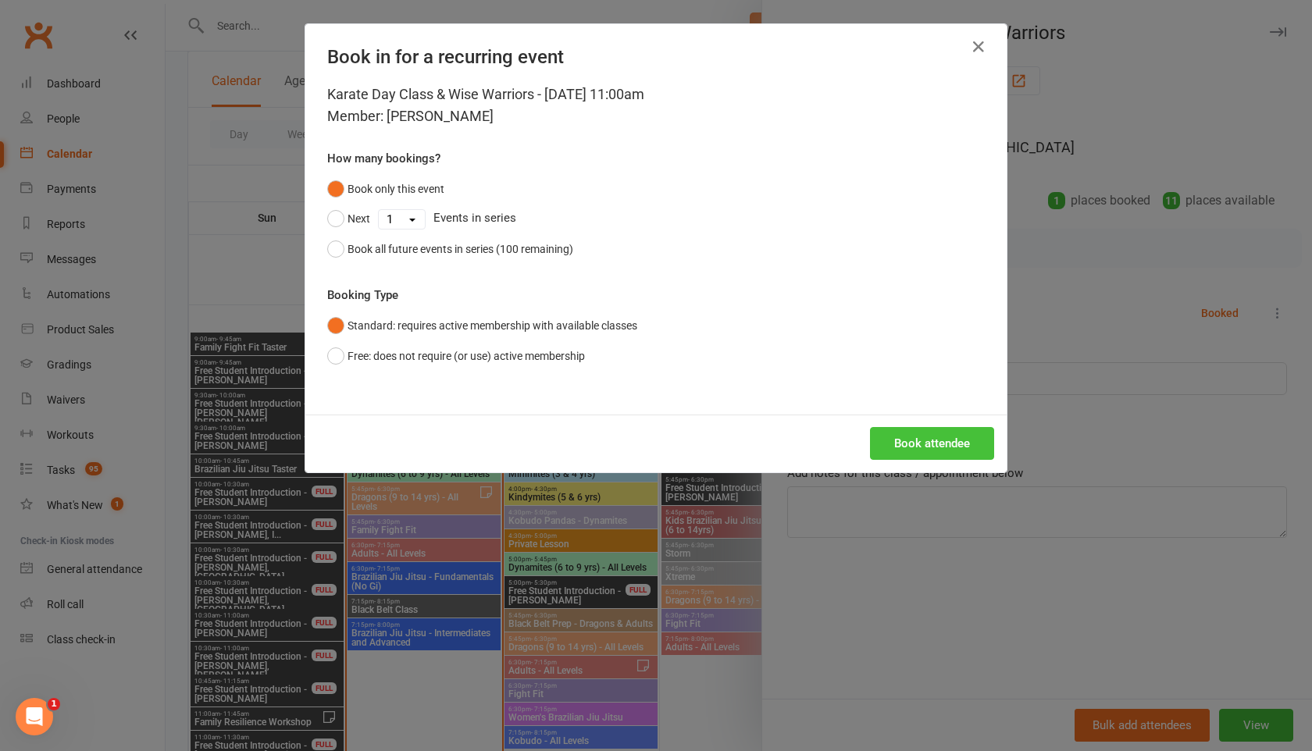
click at [907, 441] on button "Book attendee" at bounding box center [932, 443] width 124 height 33
